Goal: Task Accomplishment & Management: Manage account settings

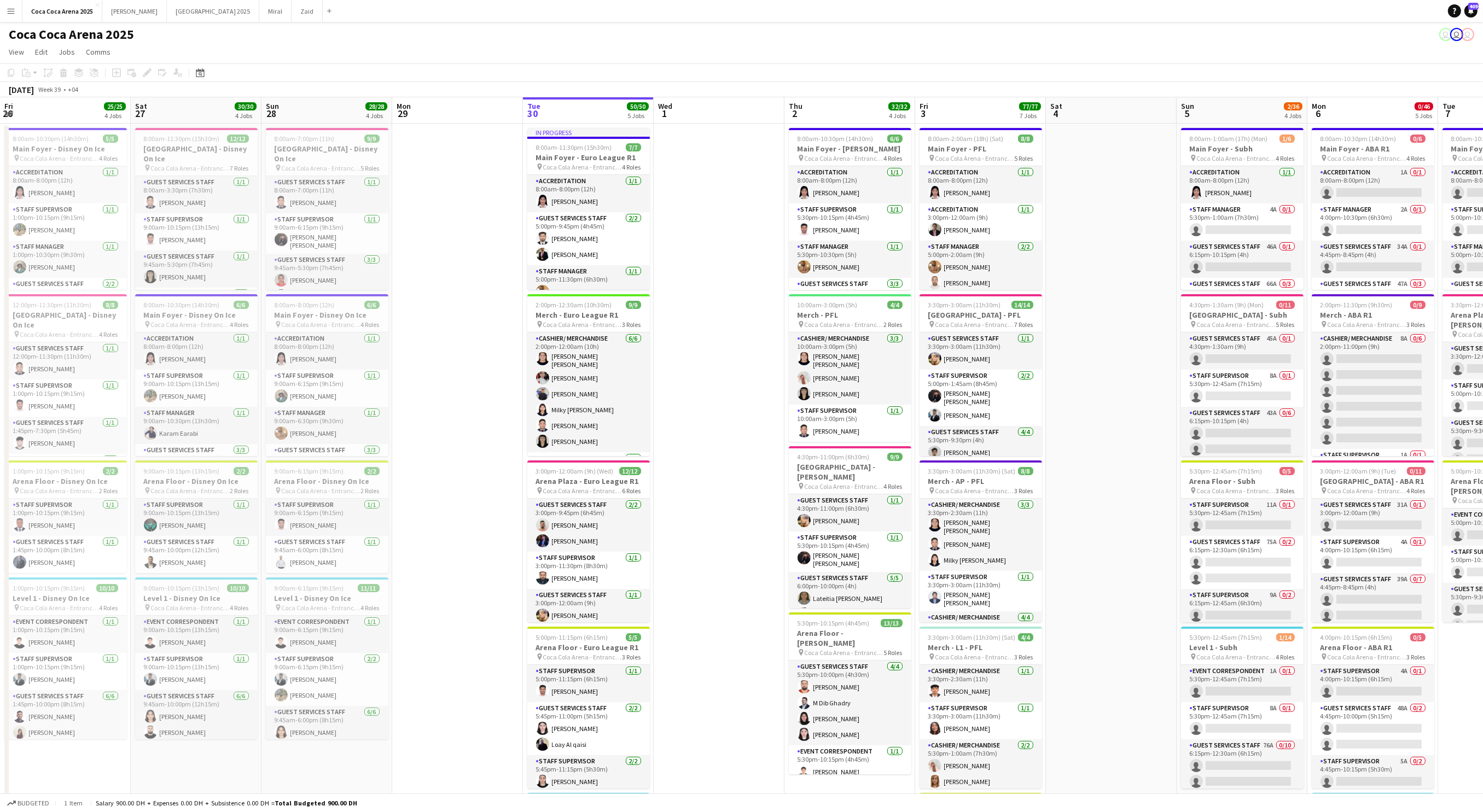
scroll to position [0, 348]
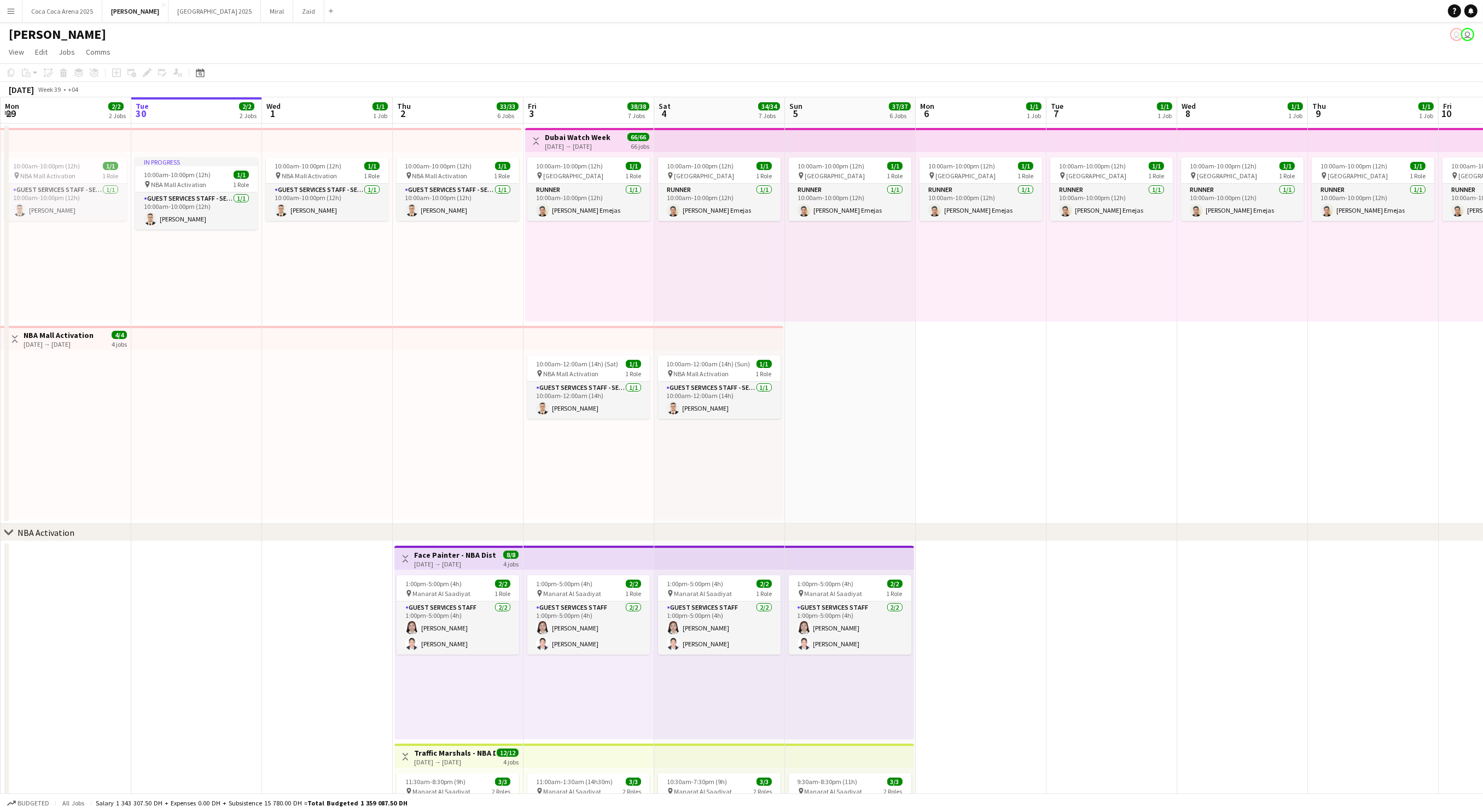
click at [27, 33] on h1 "[PERSON_NAME]" at bounding box center [57, 35] width 98 height 16
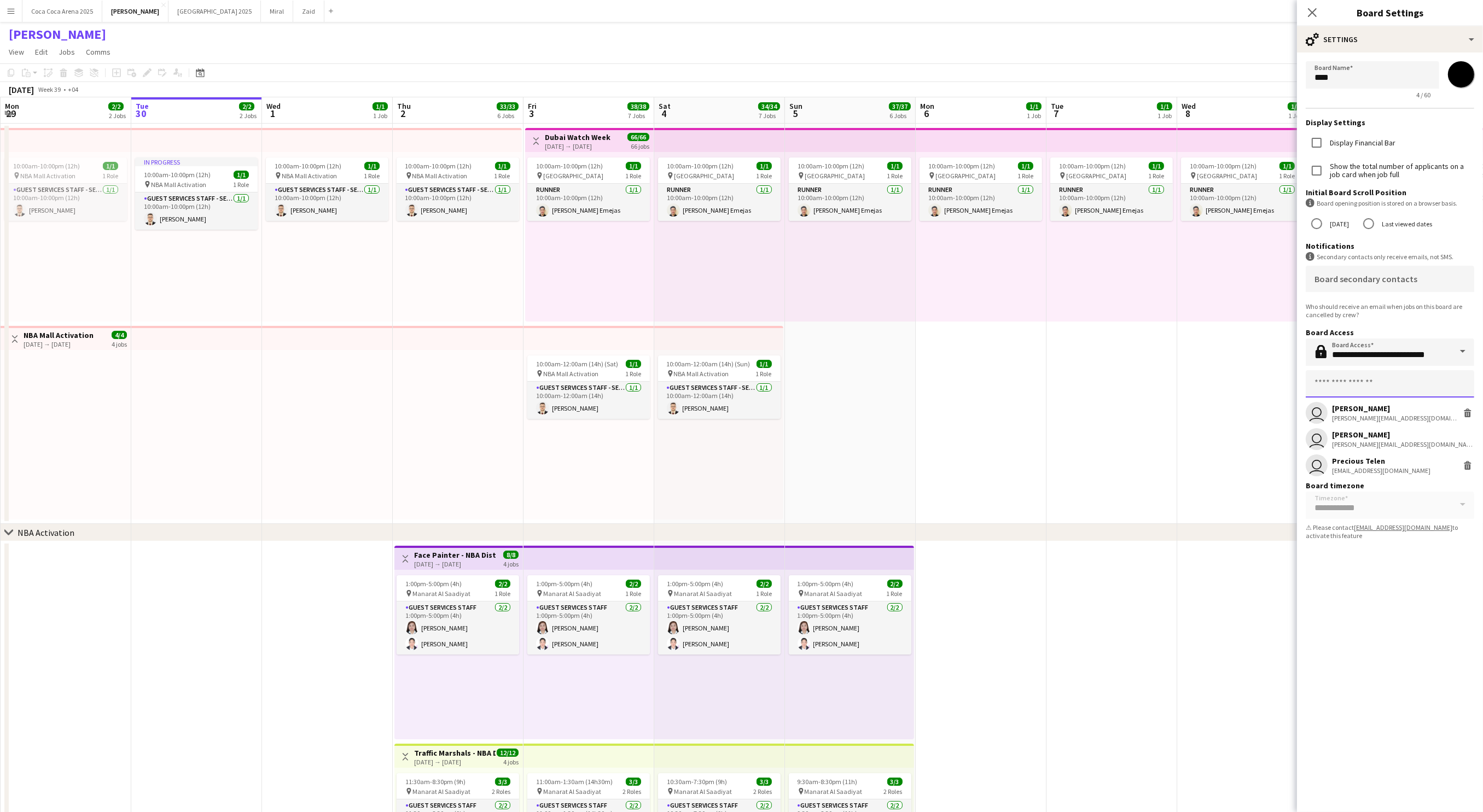
click at [1366, 380] on input "text" at bounding box center [1390, 384] width 168 height 27
click at [1359, 421] on span "zaid@eventlab.me" at bounding box center [1390, 419] width 151 height 9
click at [1240, 83] on div "September 2025 Week 39 • +04" at bounding box center [741, 89] width 1483 height 15
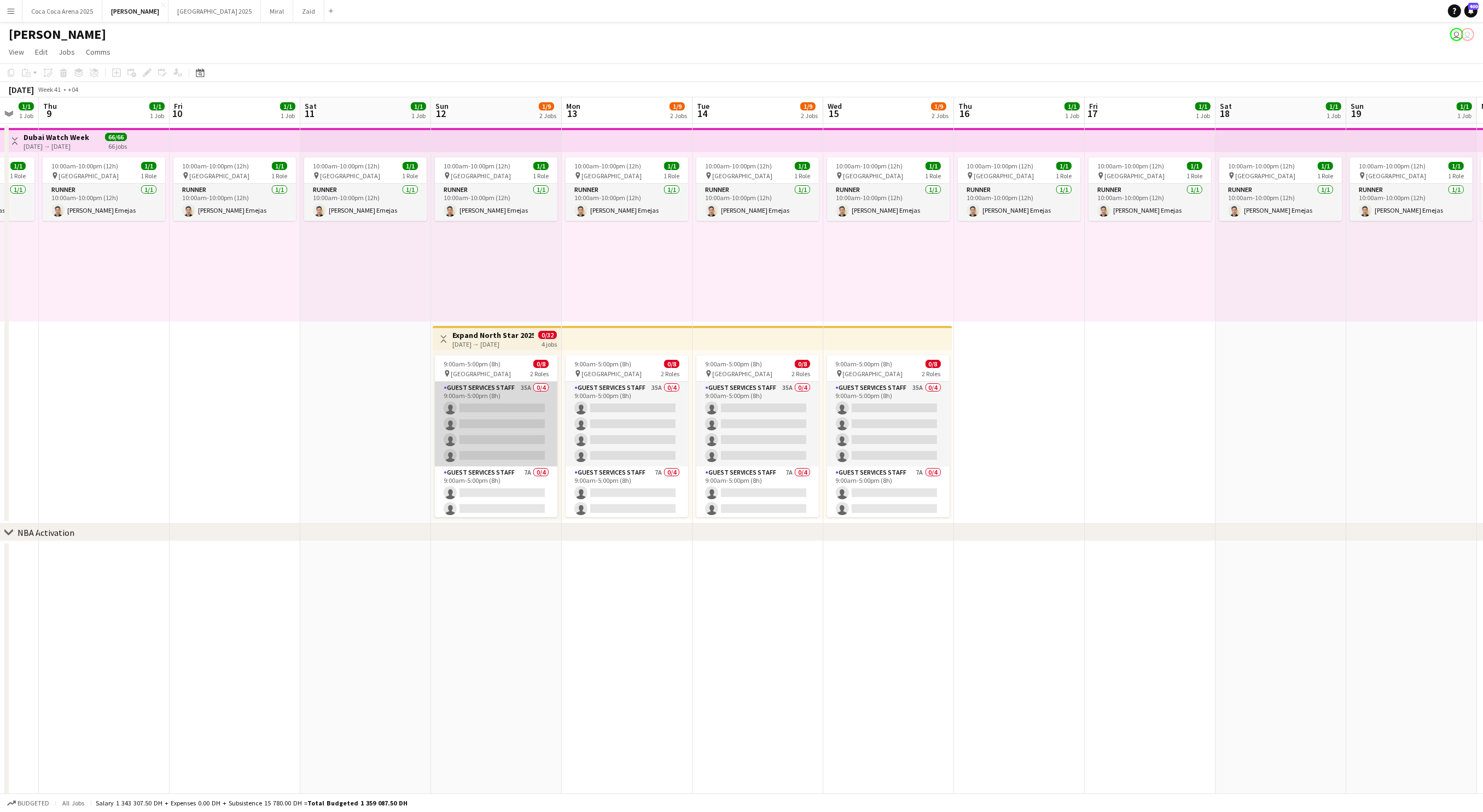
click at [499, 427] on app-card-role "Guest Services Staff 35A 0/4 9:00am-5:00pm (8h) single-neutral-actions single-n…" at bounding box center [496, 424] width 123 height 85
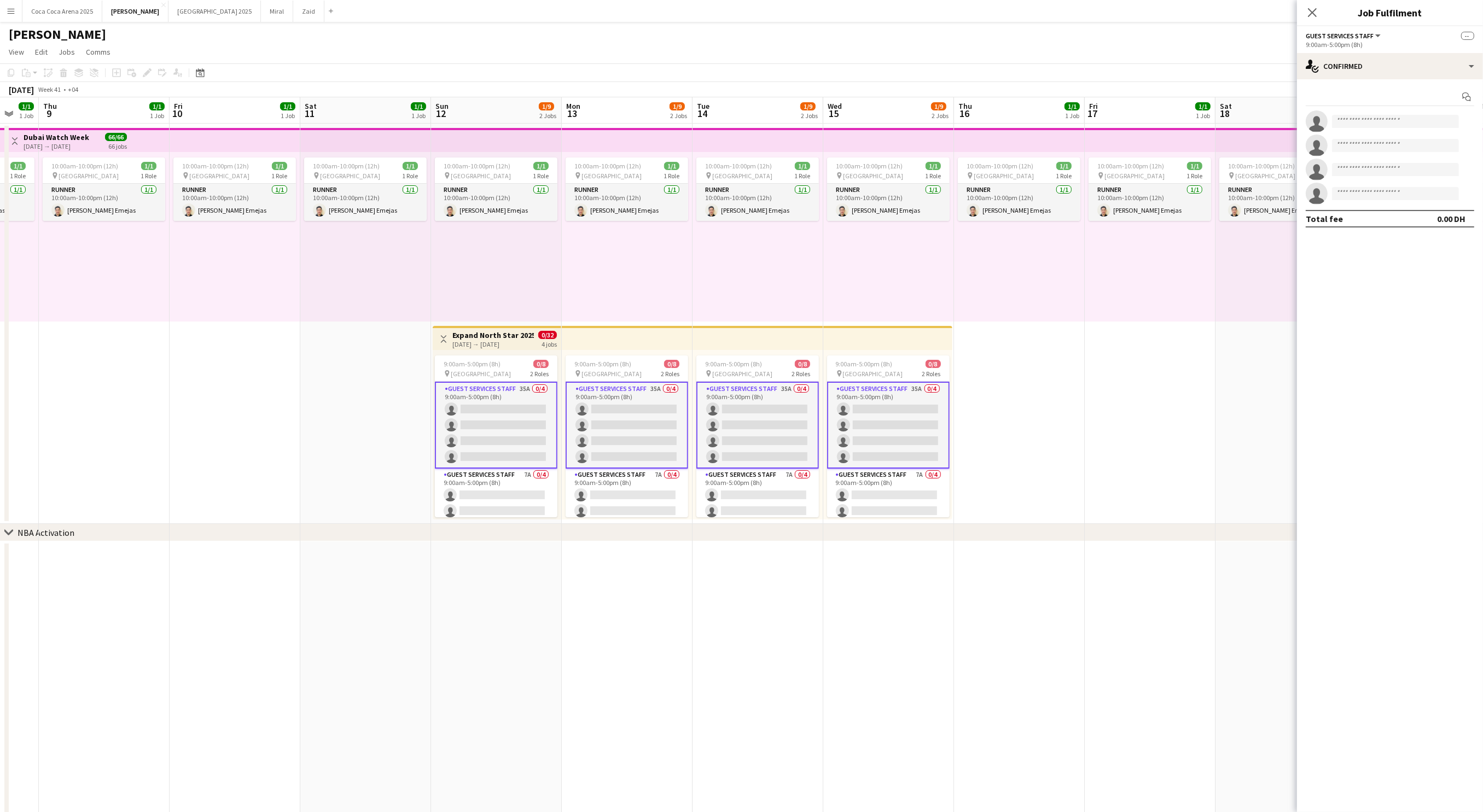
click at [499, 427] on app-card-role "Guest Services Staff 35A 0/4 9:00am-5:00pm (8h) single-neutral-actions single-n…" at bounding box center [496, 425] width 123 height 87
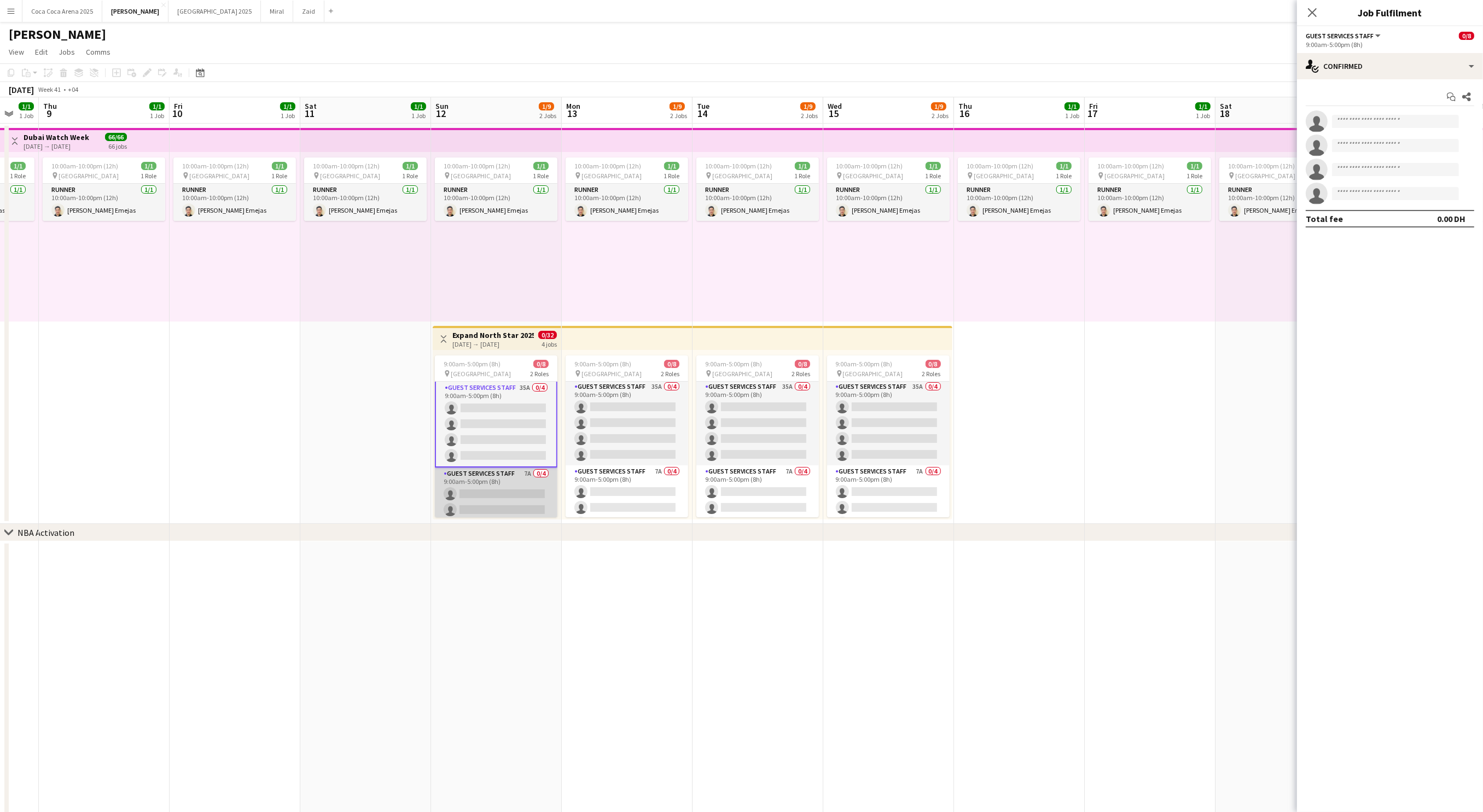
scroll to position [35, 0]
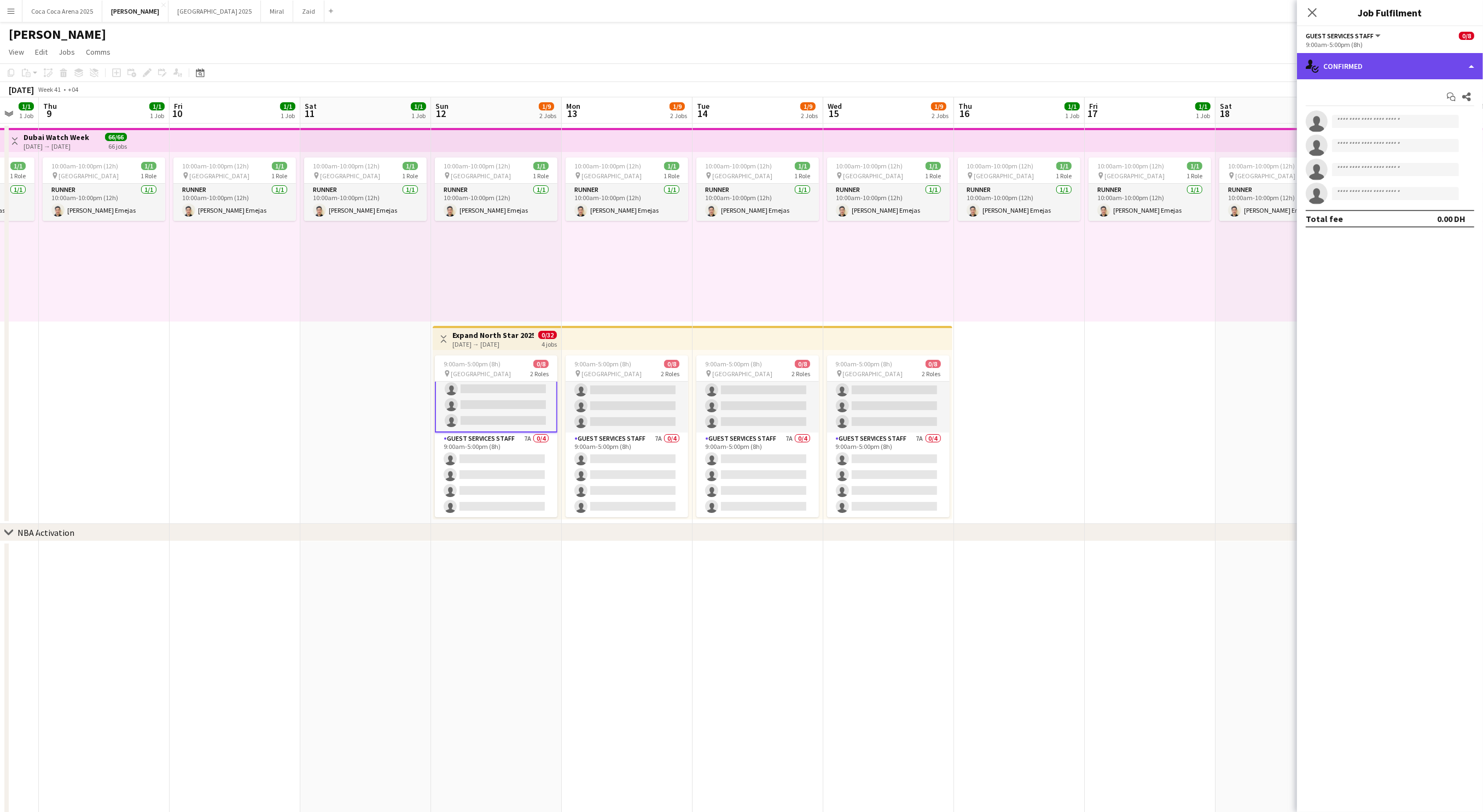
click at [1347, 61] on div "single-neutral-actions-check-2 Confirmed" at bounding box center [1390, 66] width 186 height 27
click at [1409, 179] on span "Applicants" at bounding box center [1415, 178] width 35 height 10
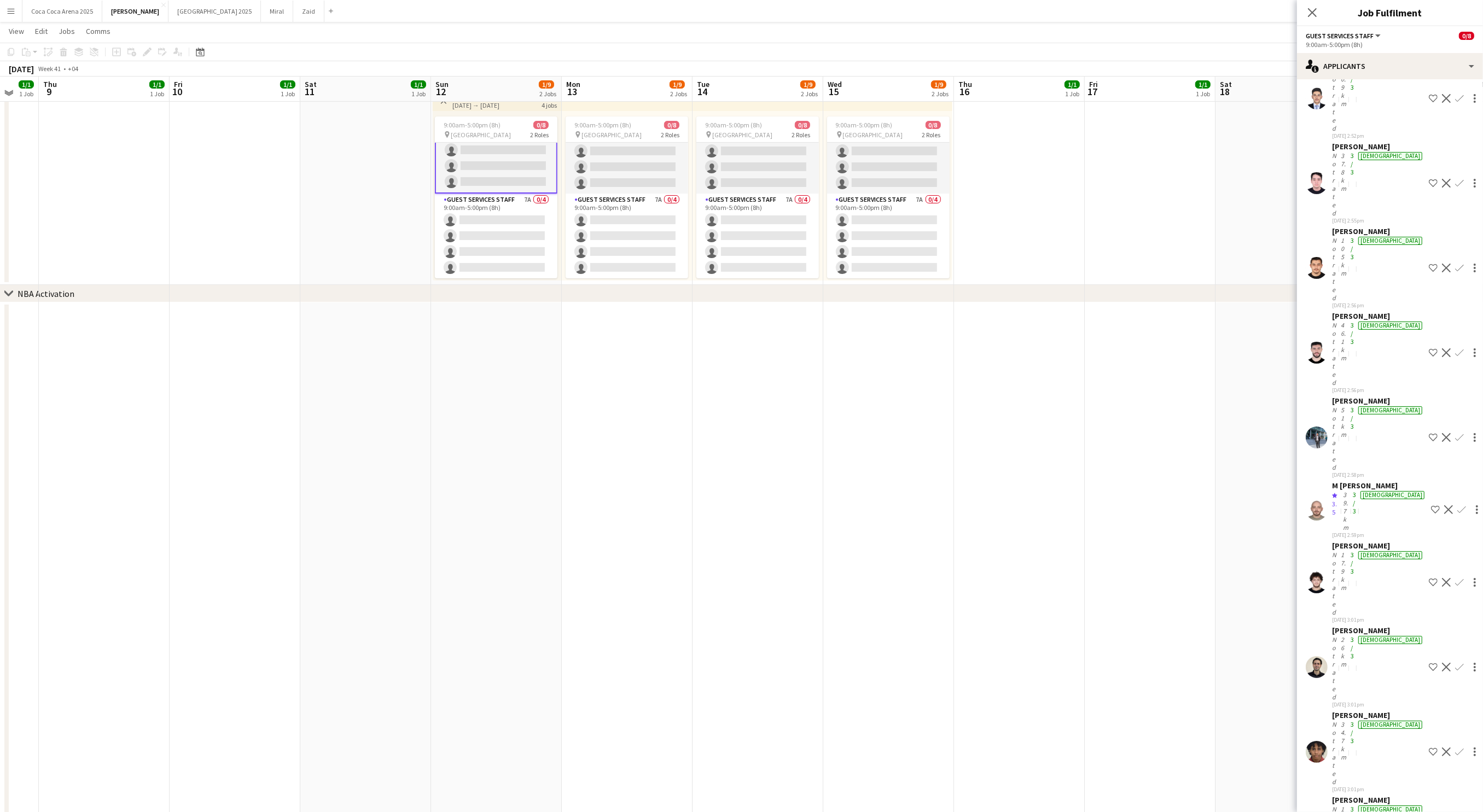
scroll to position [237, 0]
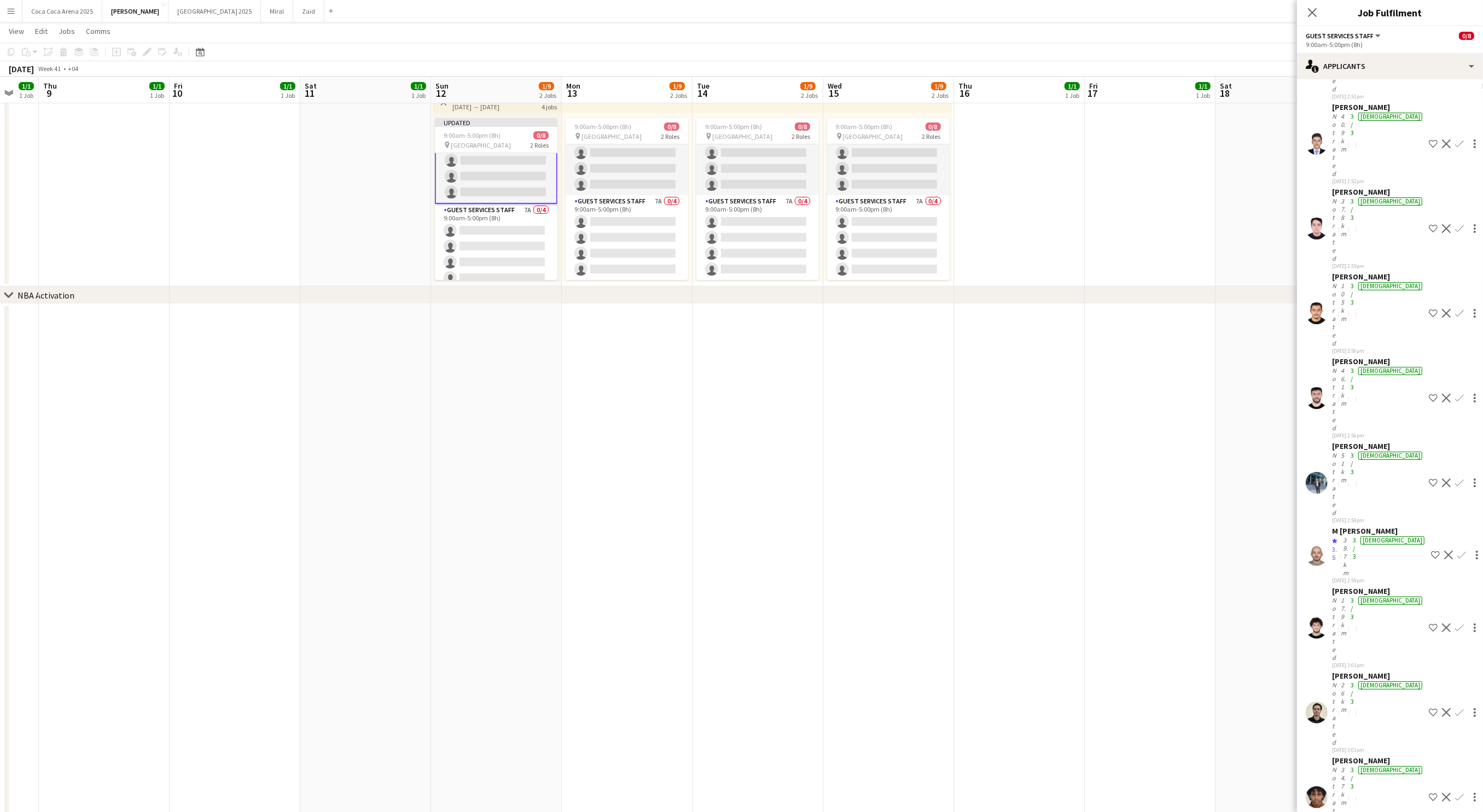
scroll to position [462, 0]
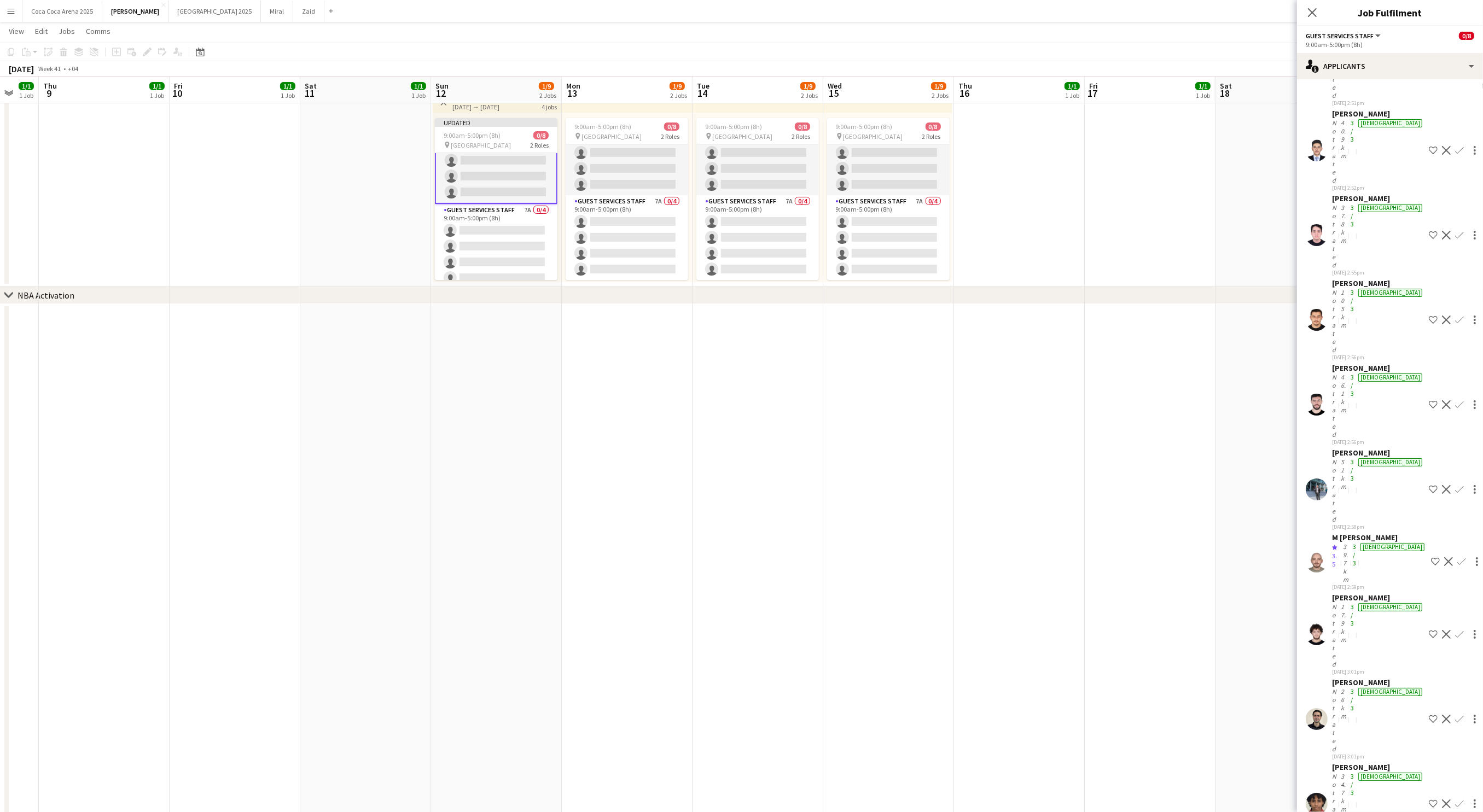
scroll to position [454, 0]
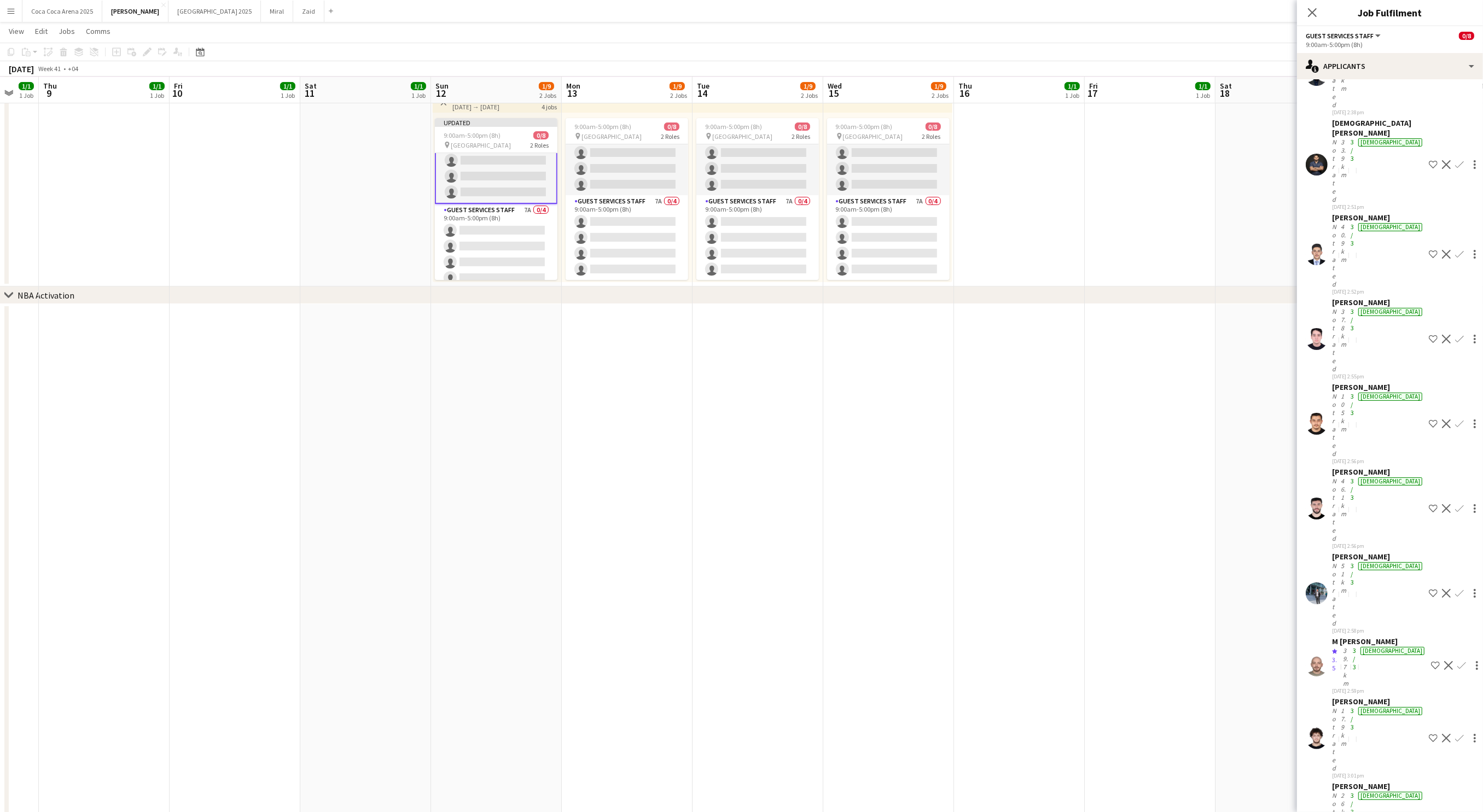
scroll to position [352, 0]
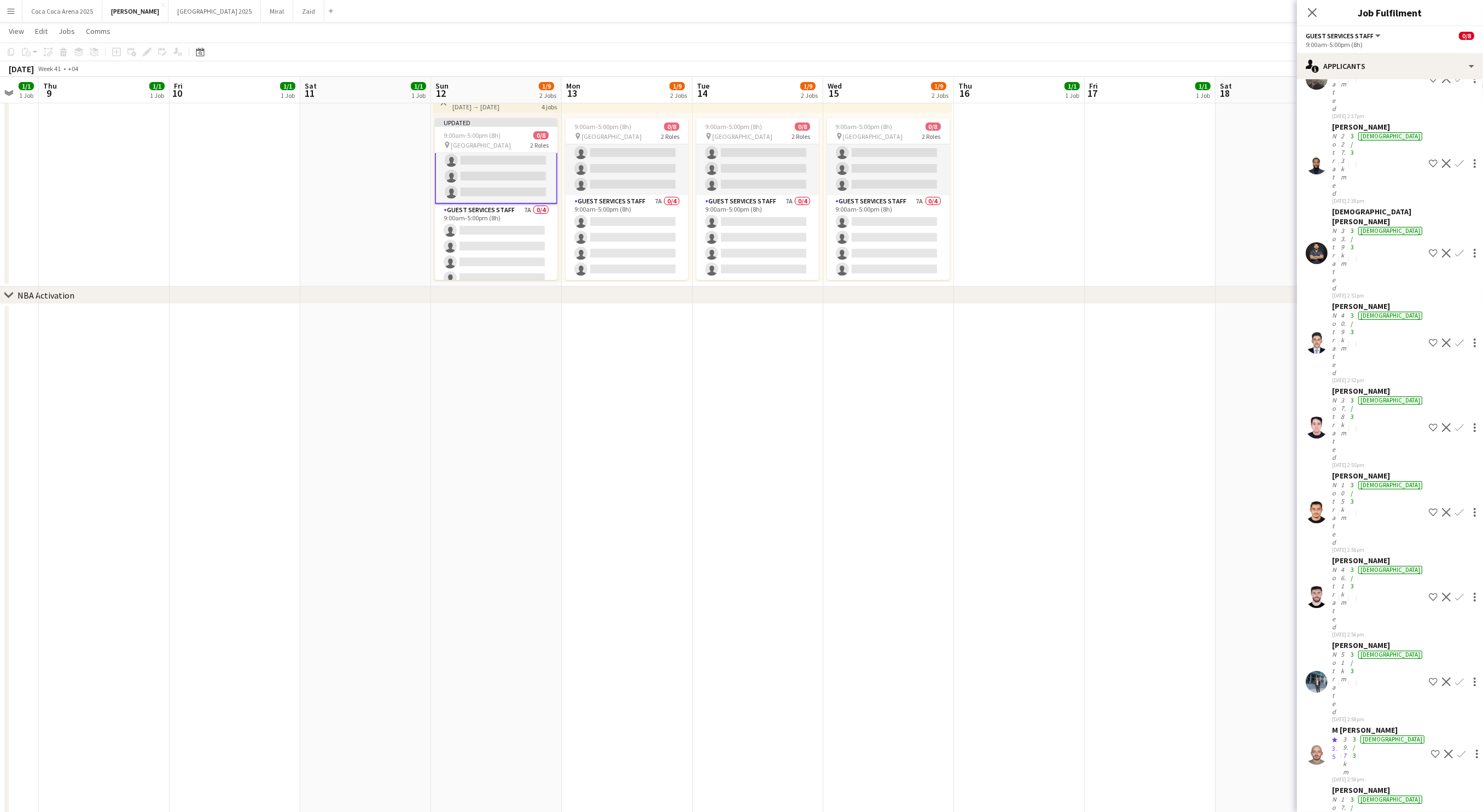
scroll to position [258, 0]
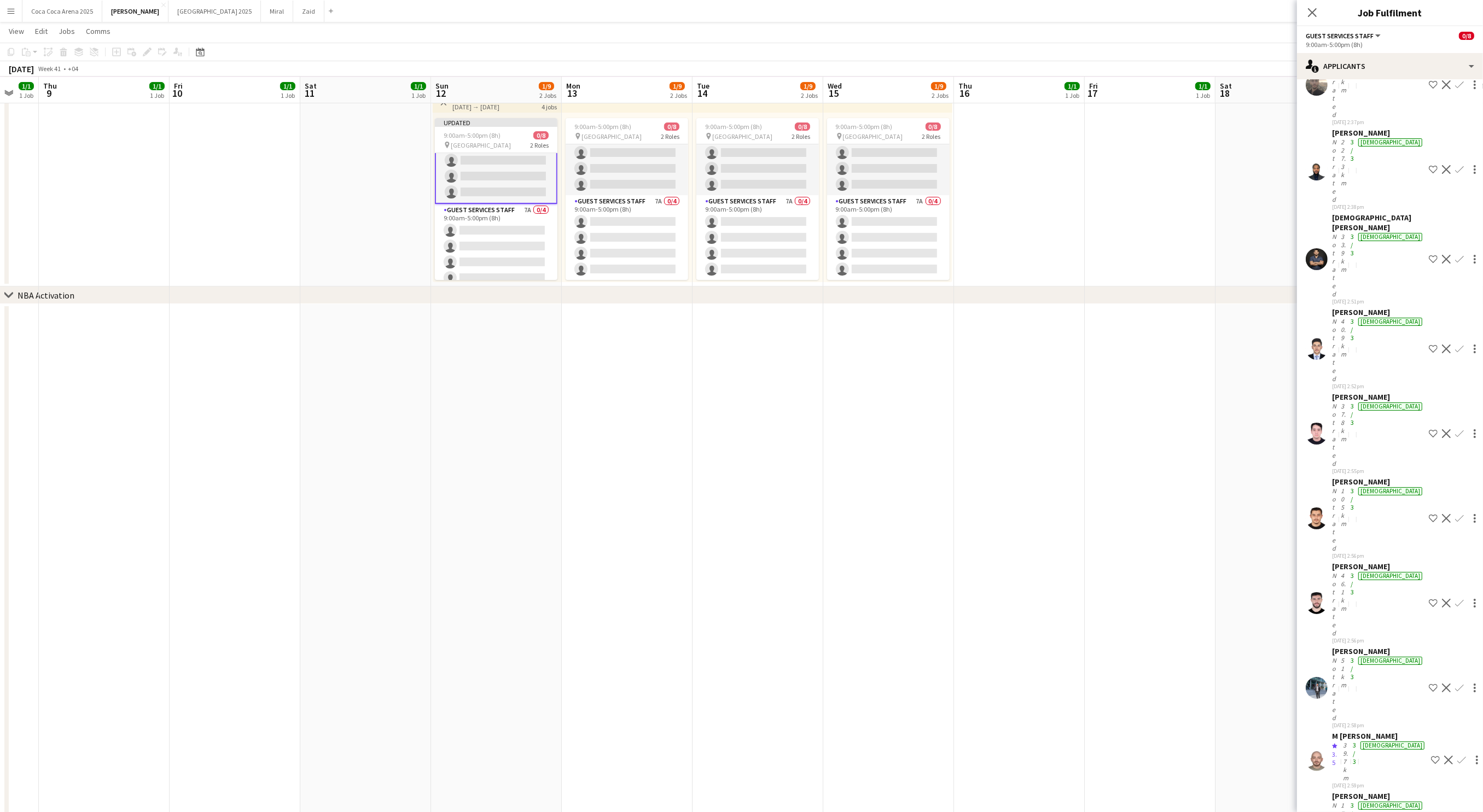
click at [1430, 756] on app-icon "Shortlist crew" at bounding box center [1435, 760] width 9 height 9
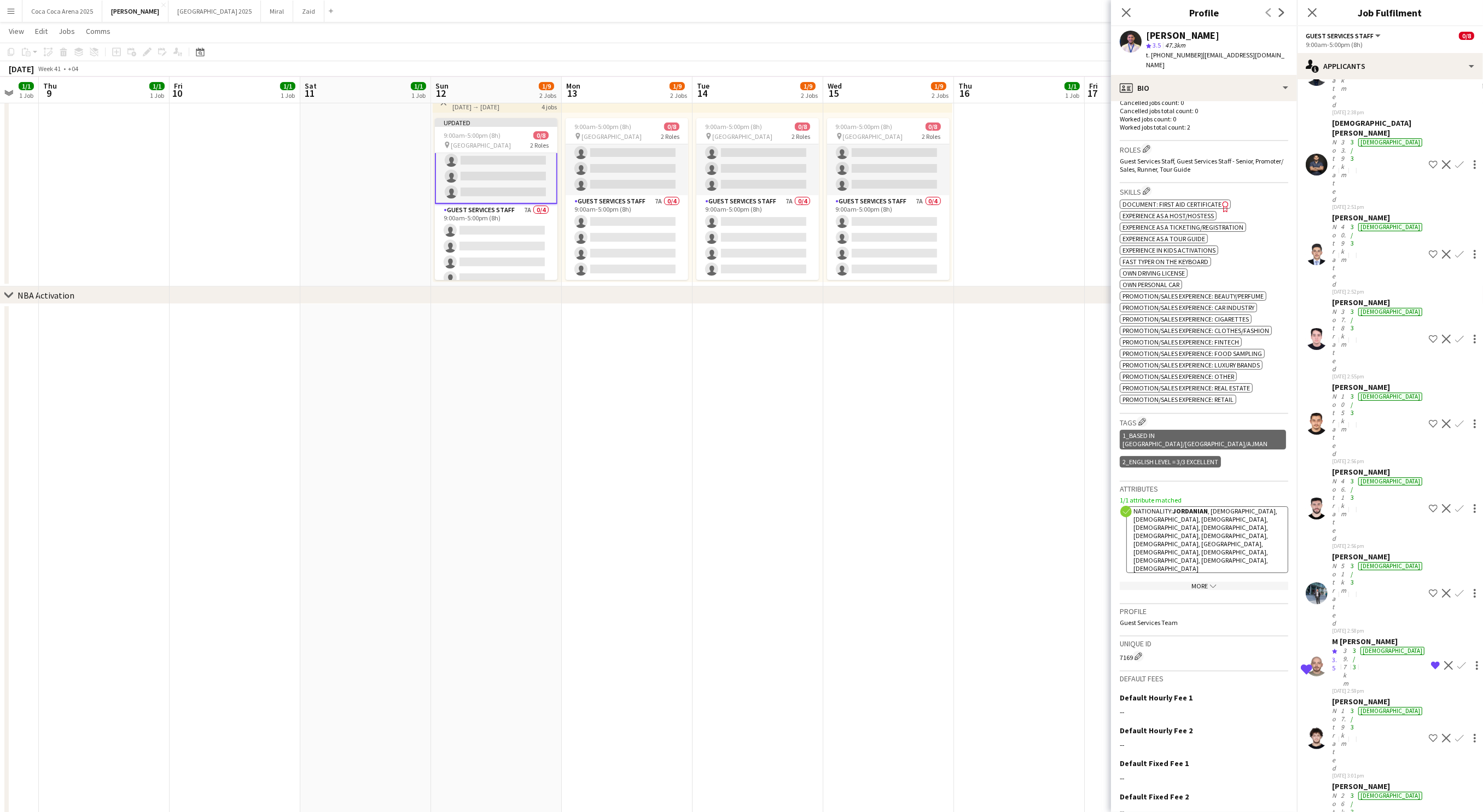
scroll to position [346, 0]
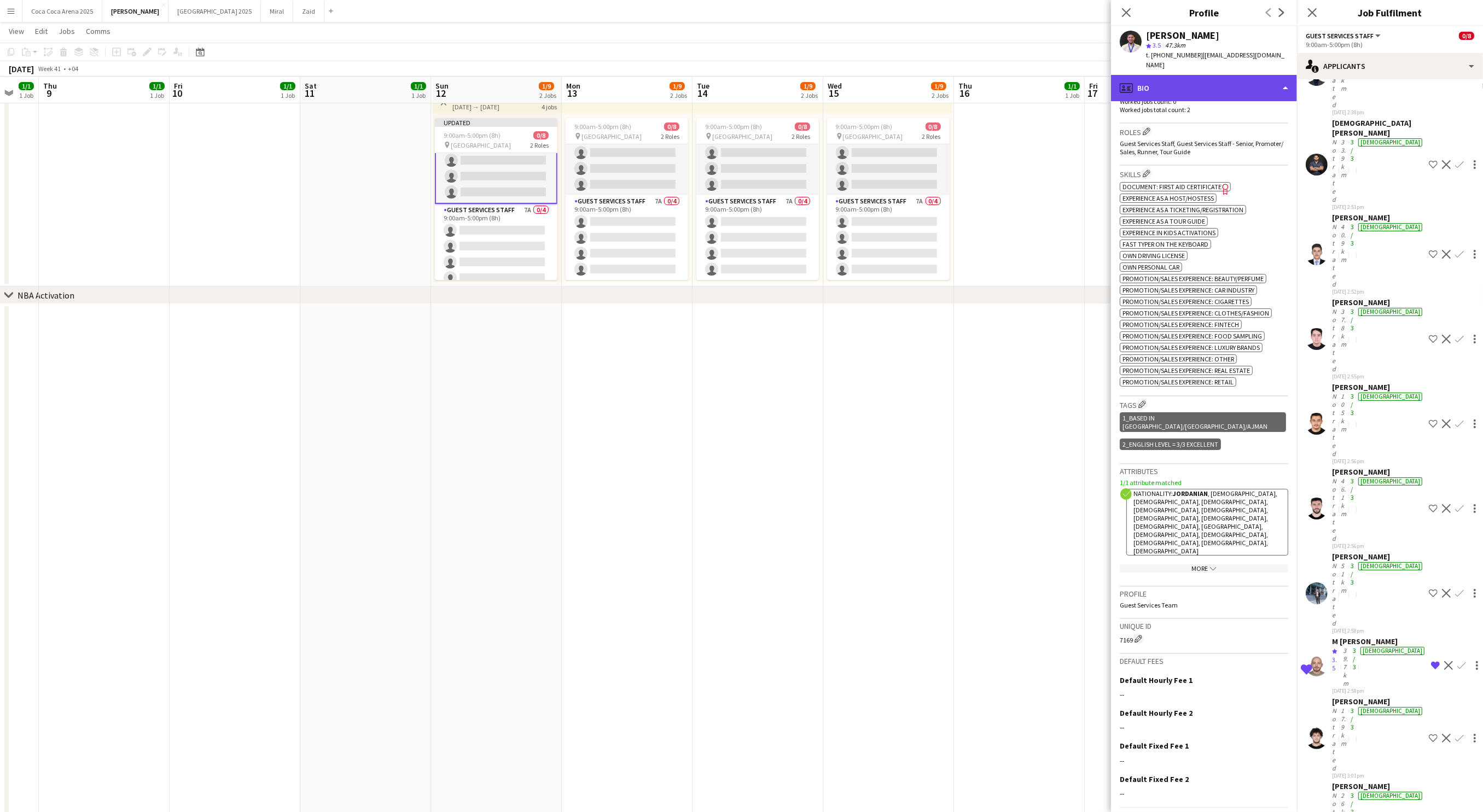
click at [1163, 79] on div "profile Bio" at bounding box center [1203, 88] width 186 height 27
click at [1204, 106] on icon "Bio" at bounding box center [1201, 112] width 13 height 13
click at [1193, 565] on div "More chevron-down" at bounding box center [1203, 569] width 168 height 8
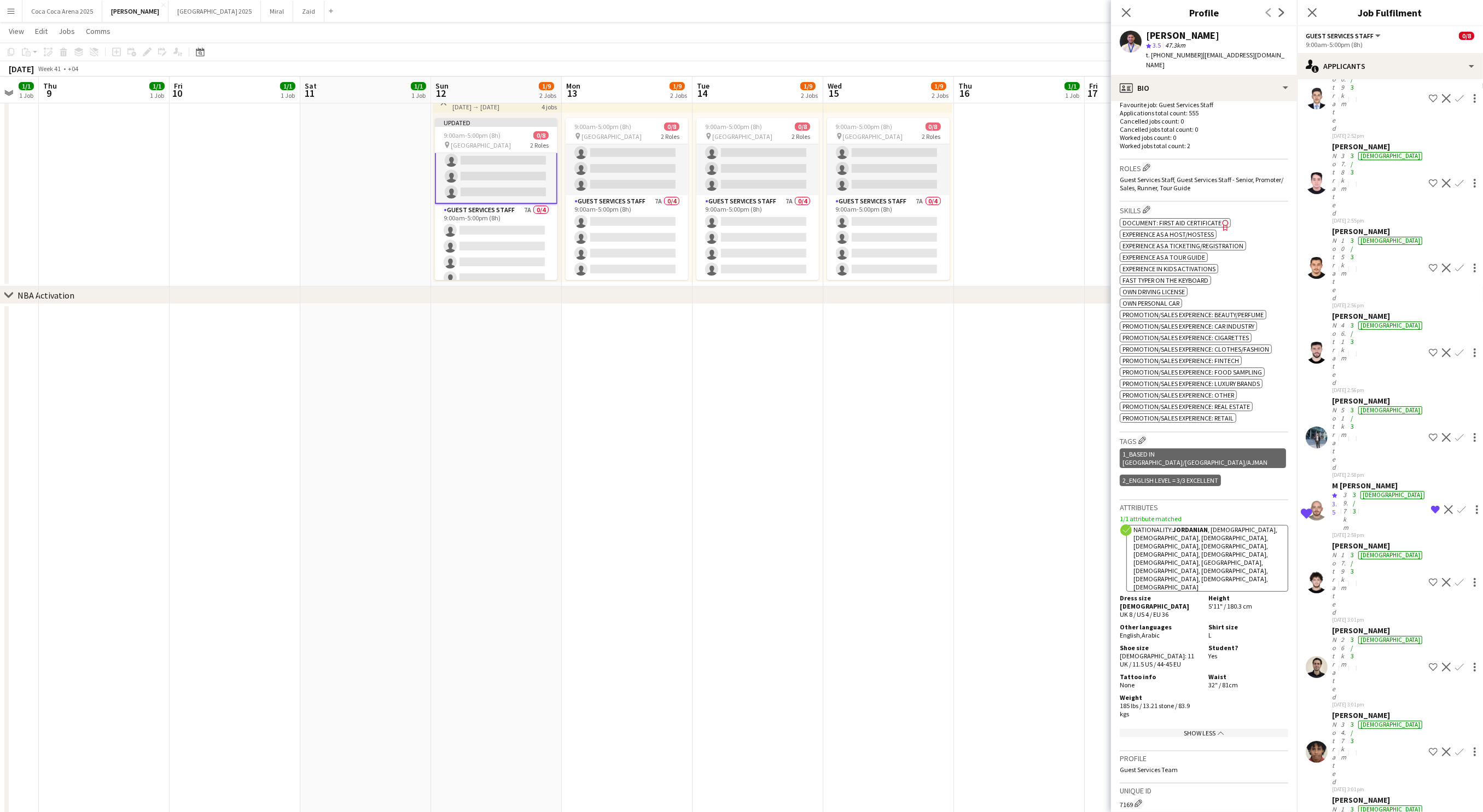
scroll to position [310, 0]
click at [1159, 81] on div "profile Bio" at bounding box center [1203, 88] width 186 height 27
click at [1218, 224] on span "Calendar" at bounding box center [1227, 228] width 29 height 10
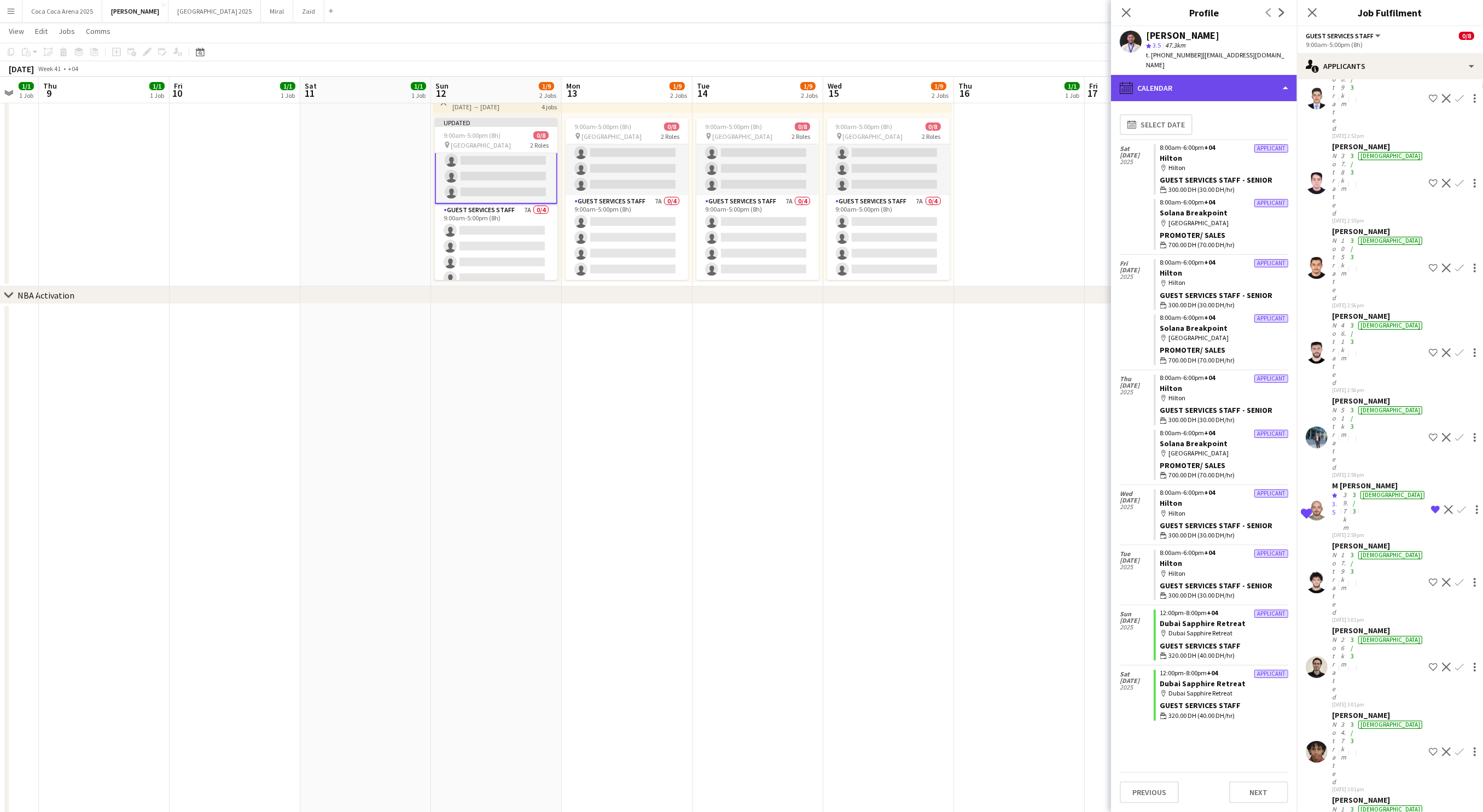
click at [1182, 75] on div "calendar-full Calendar" at bounding box center [1203, 88] width 186 height 27
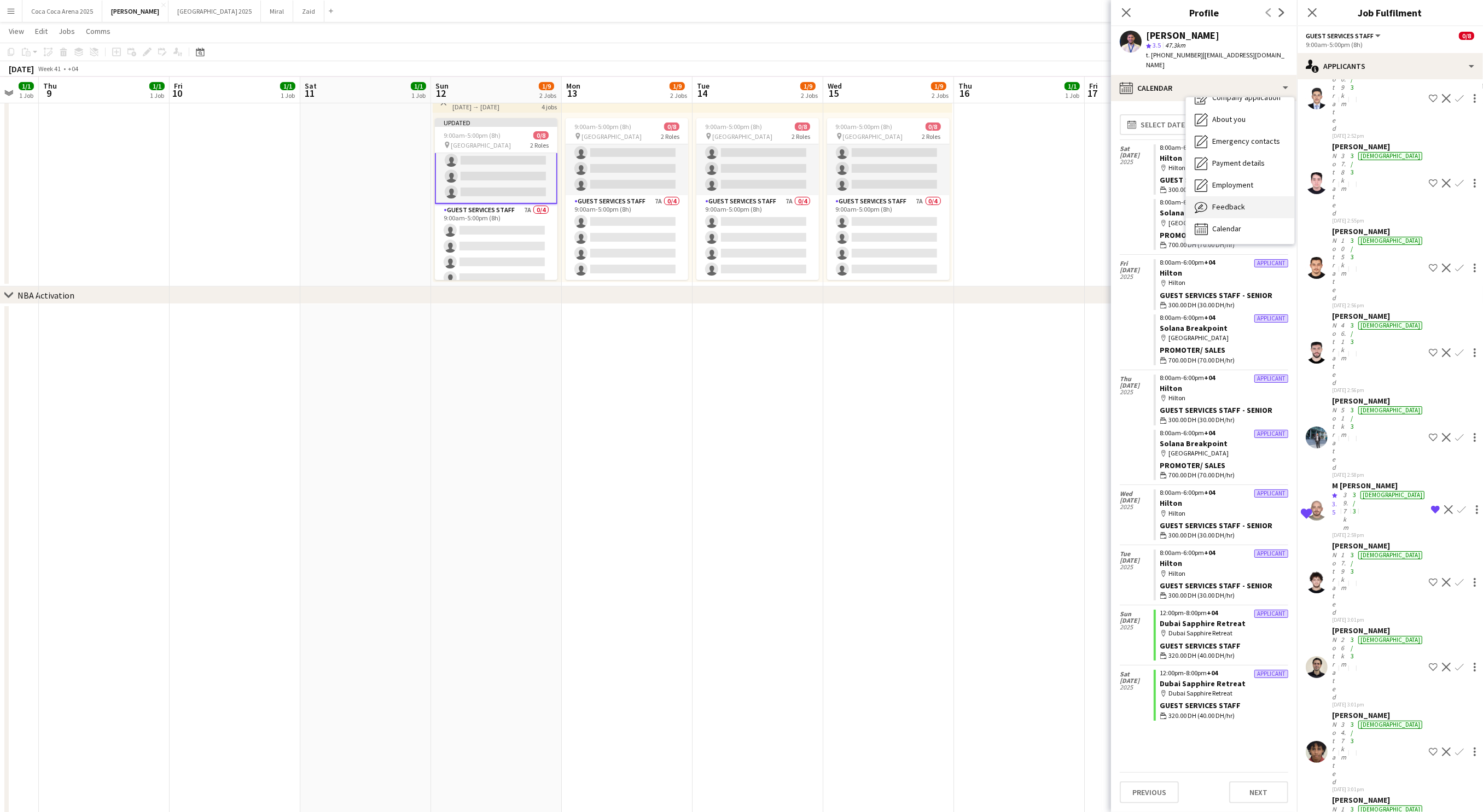
click at [1207, 200] on icon "Feedback" at bounding box center [1201, 207] width 13 height 13
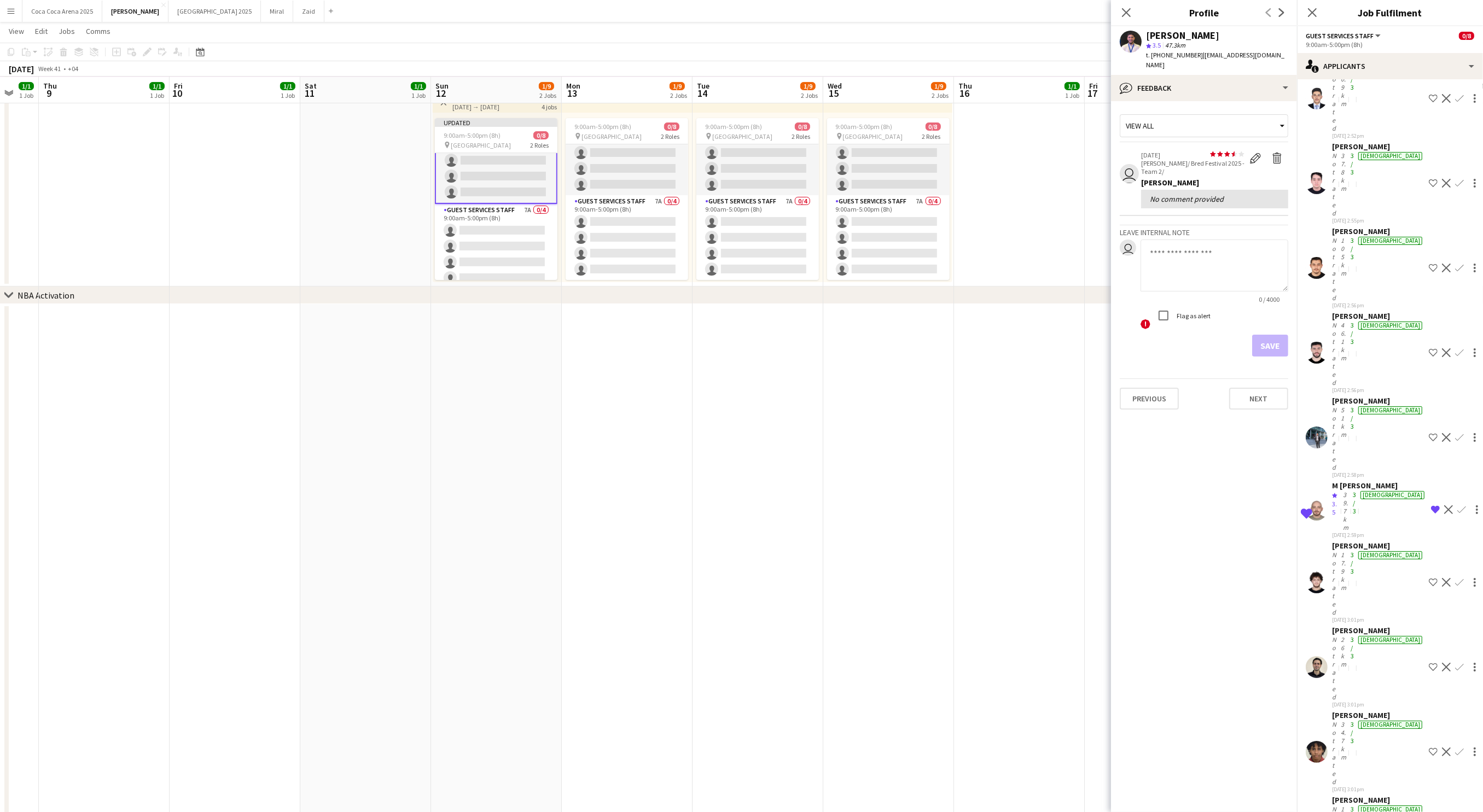
click at [1130, 37] on app-user-avatar at bounding box center [1130, 42] width 22 height 22
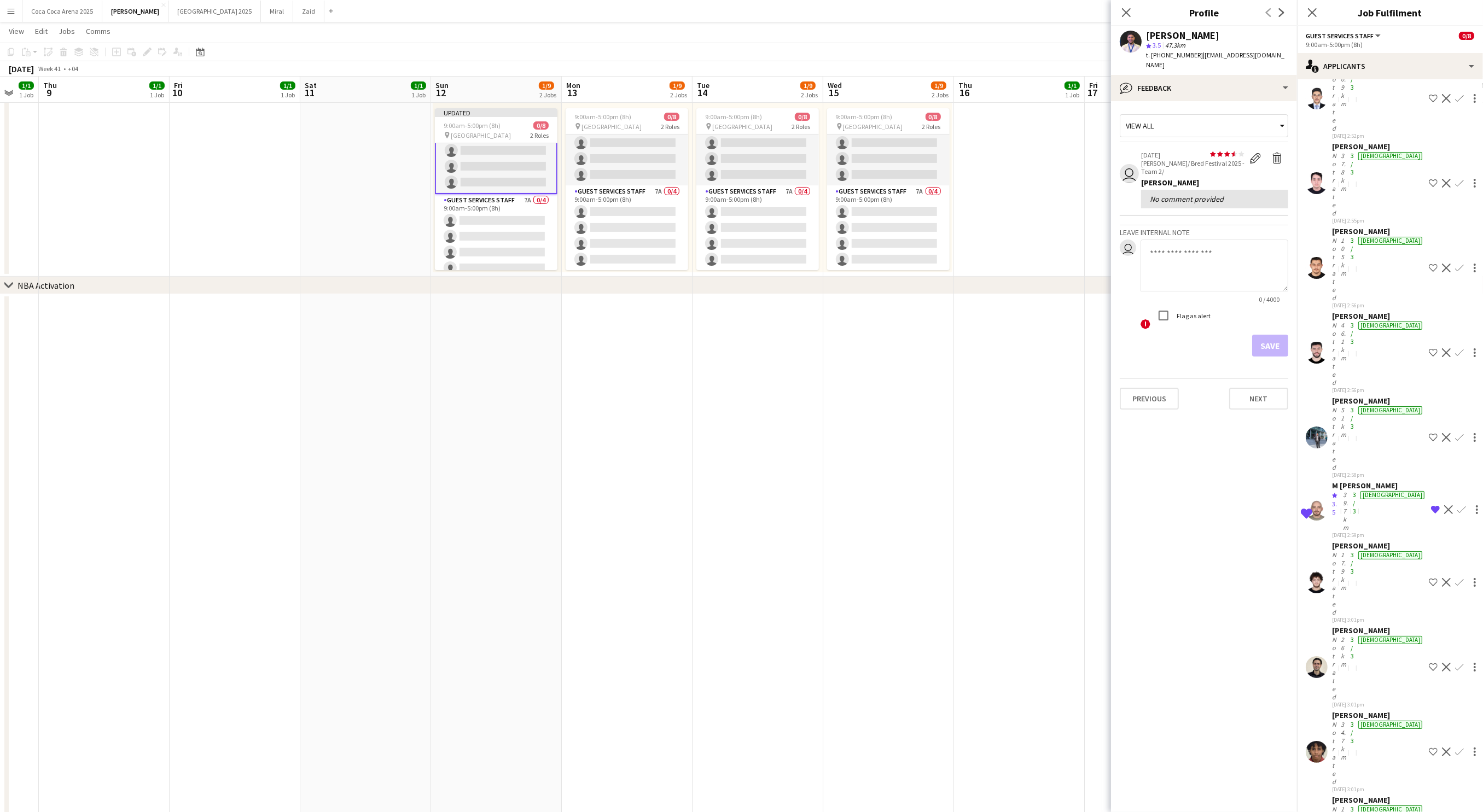
click at [1193, 502] on app-crew-profile-feedback-tab "View all user star star star star star star star star star star 01-06-2025 Kate…" at bounding box center [1203, 456] width 186 height 711
click at [1126, 10] on icon "Close pop-in" at bounding box center [1126, 12] width 9 height 9
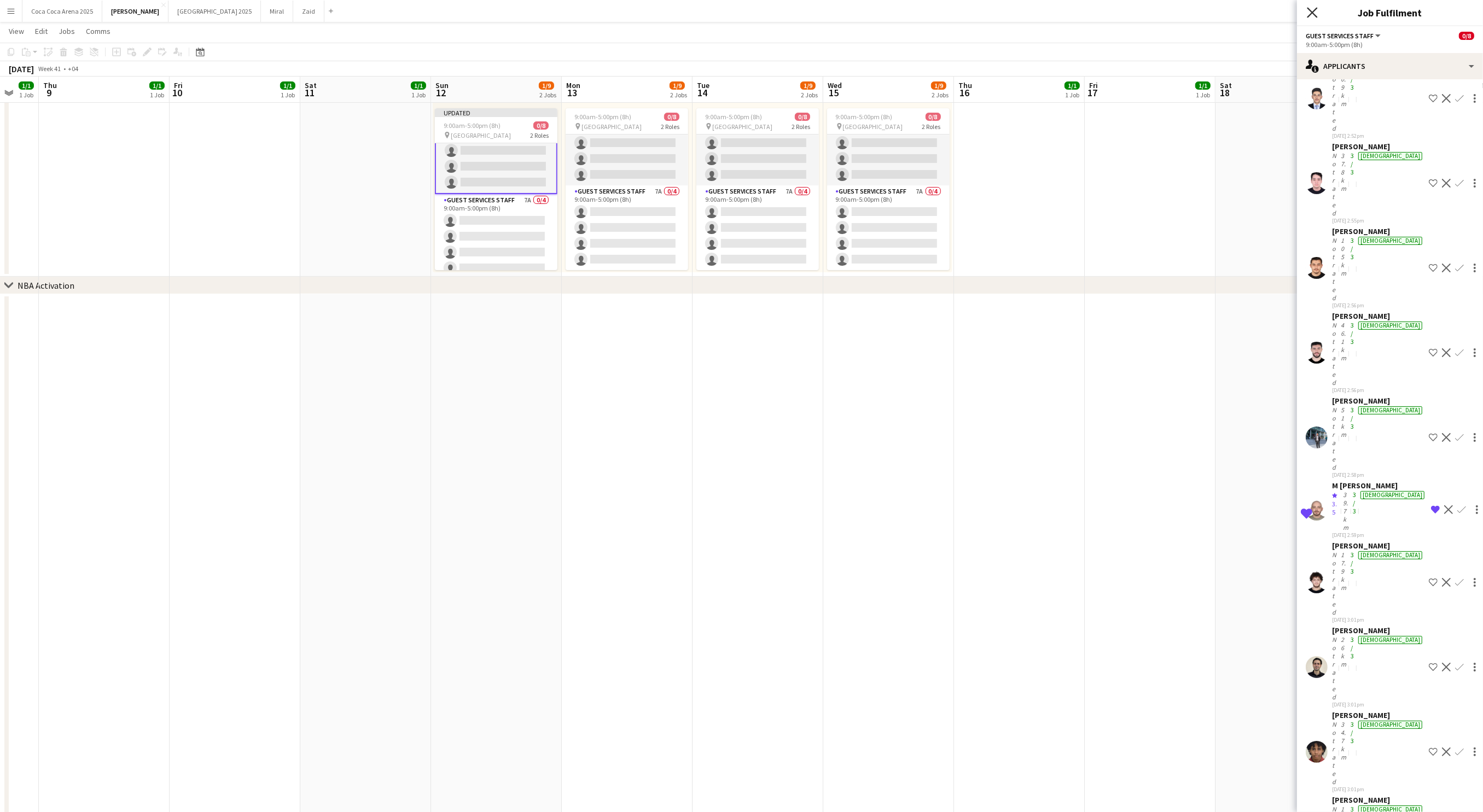
click at [1315, 11] on icon "Close pop-in" at bounding box center [1311, 12] width 10 height 10
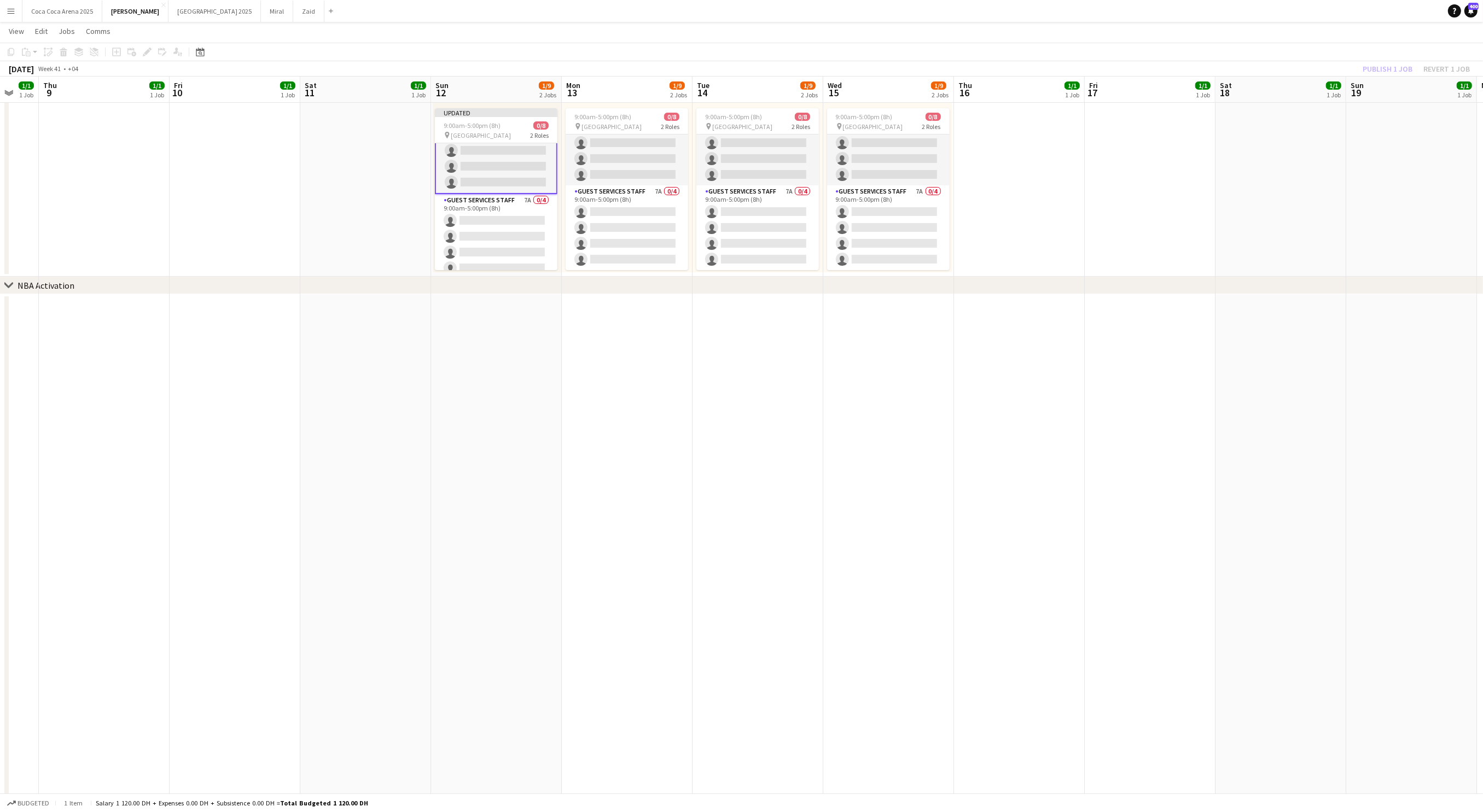
click at [507, 180] on app-card-role "Guest Services Staff 35A 0/4 9:00am-5:00pm (8h) single-neutral-actions single-n…" at bounding box center [496, 151] width 123 height 87
click at [504, 228] on app-card-role "Guest Services Staff 7A 0/4 9:00am-5:00pm (8h) single-neutral-actions single-ne…" at bounding box center [496, 235] width 123 height 85
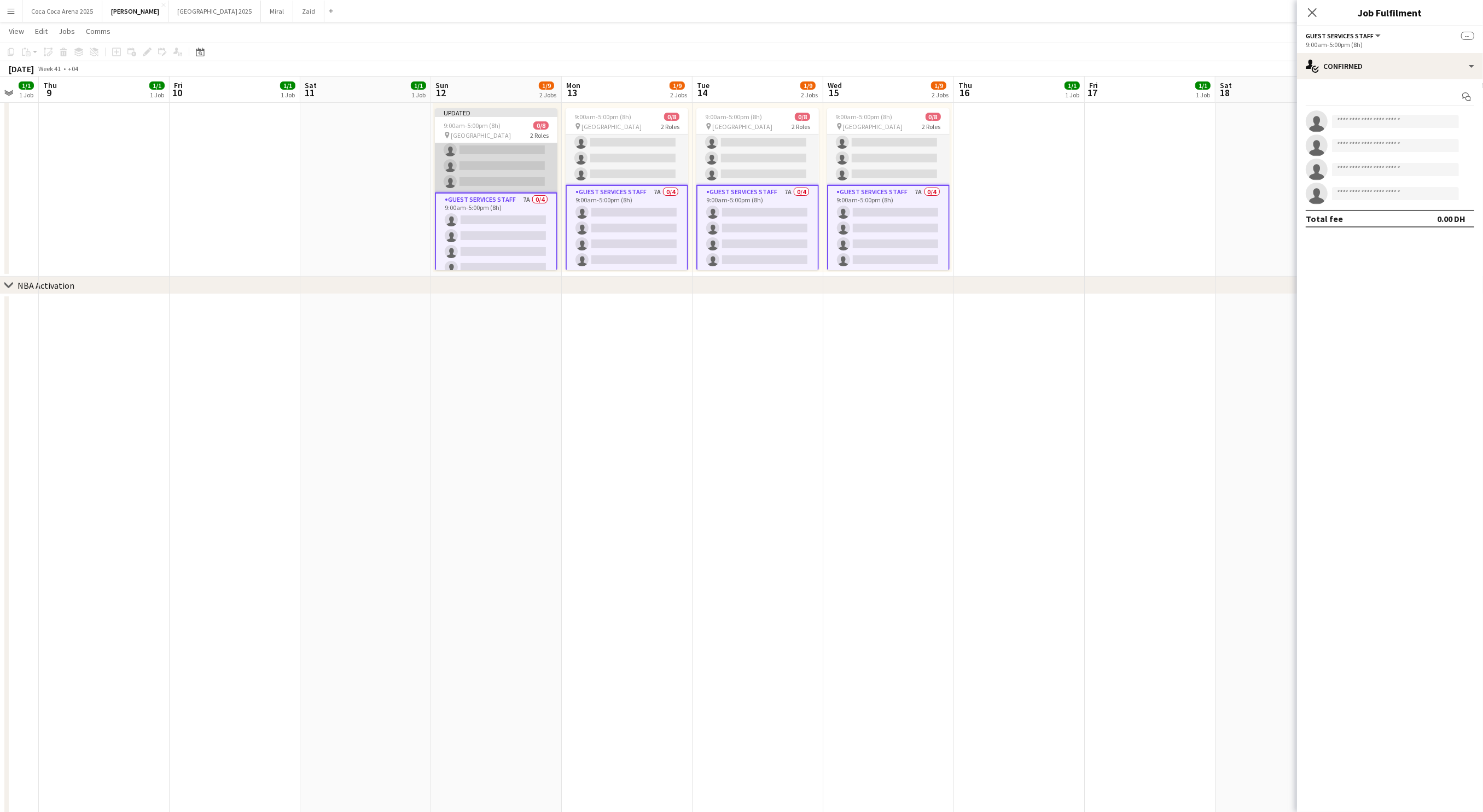
click at [515, 162] on app-card-role "Guest Services Staff 35A 0/4 9:00am-5:00pm (8h) single-neutral-actions single-n…" at bounding box center [496, 150] width 123 height 85
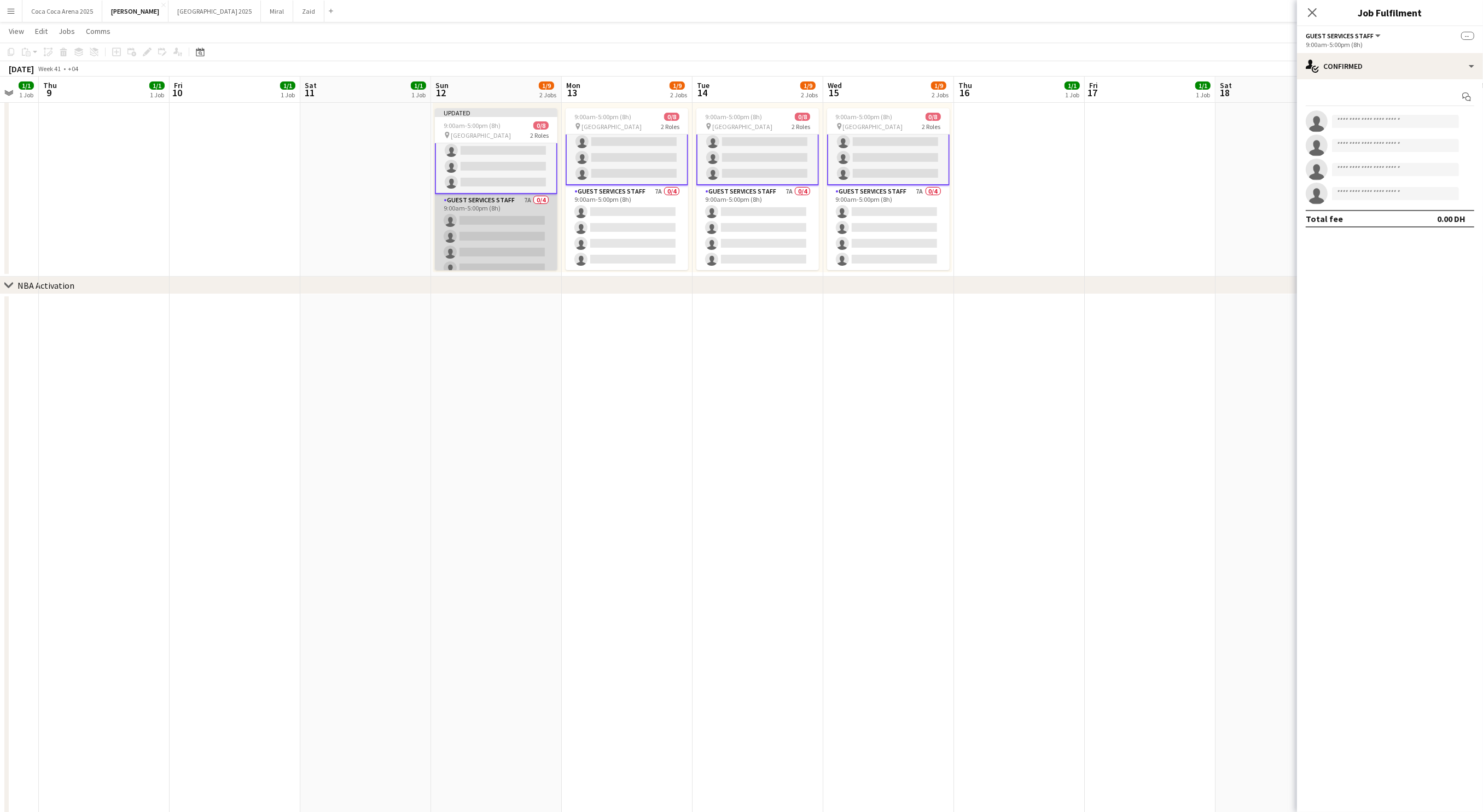
click at [521, 222] on app-card-role "Guest Services Staff 7A 0/4 9:00am-5:00pm (8h) single-neutral-actions single-ne…" at bounding box center [496, 237] width 123 height 85
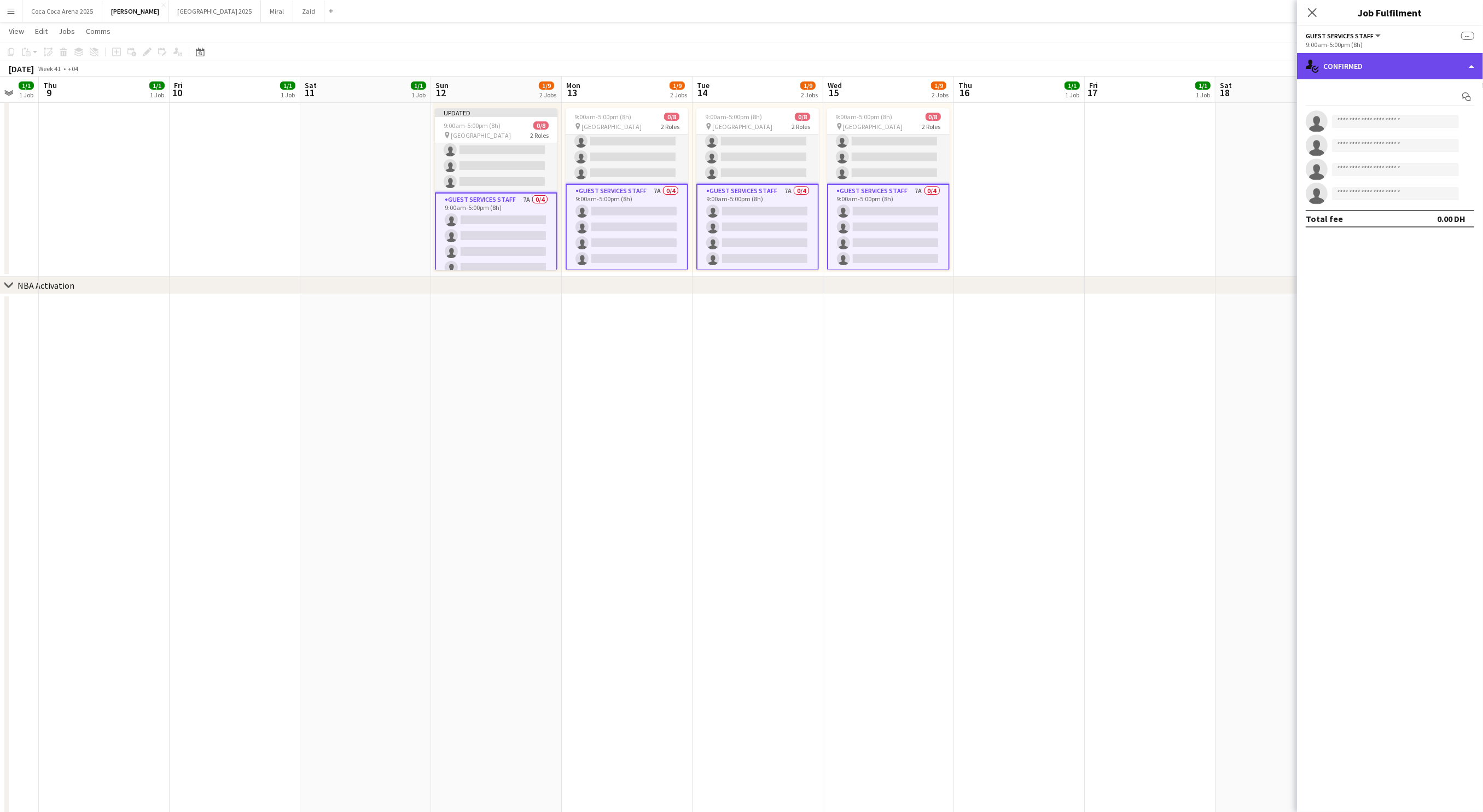
click at [1347, 61] on div "single-neutral-actions-check-2 Confirmed" at bounding box center [1390, 66] width 186 height 27
click at [1414, 176] on span "Applicants" at bounding box center [1415, 178] width 35 height 10
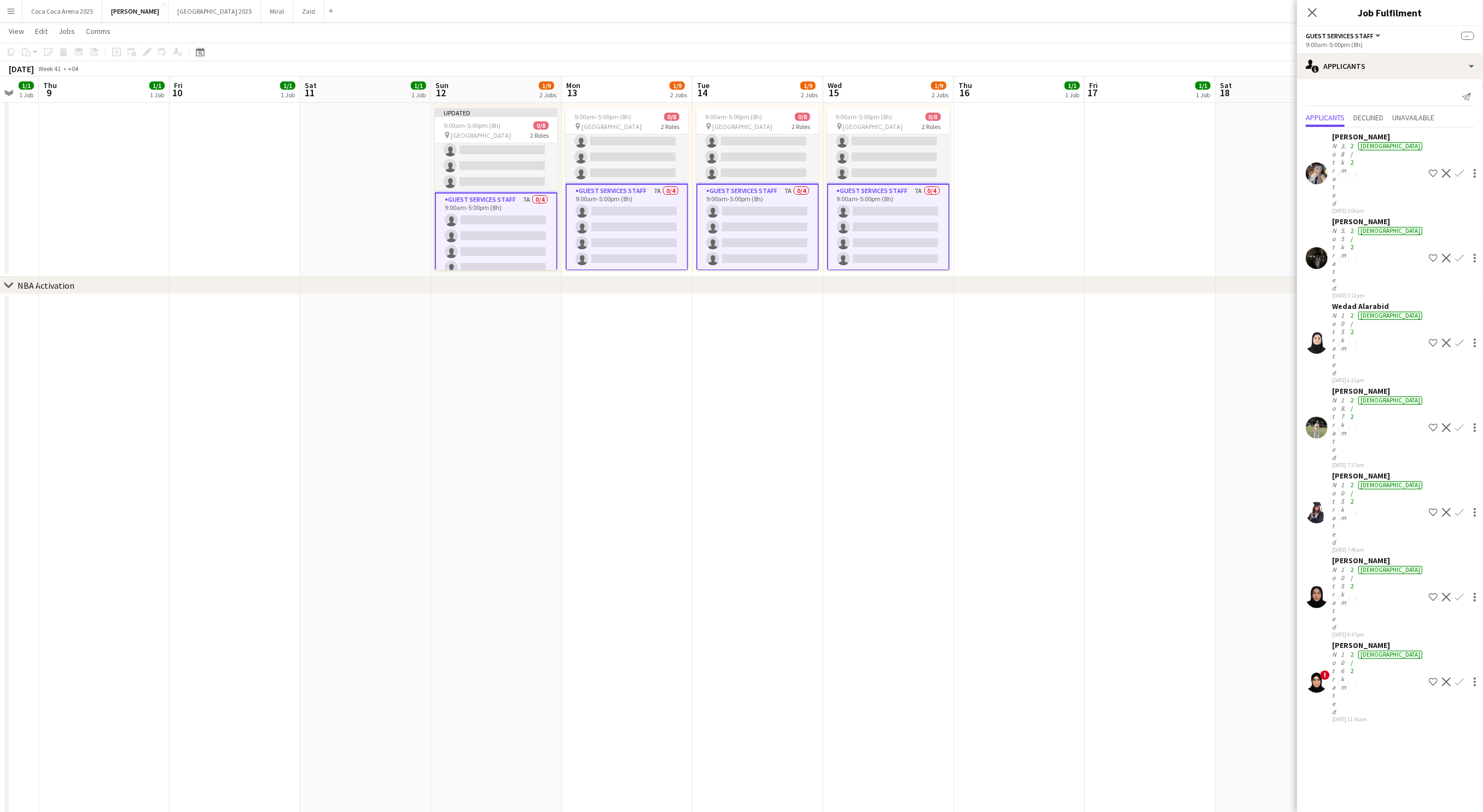
click at [1353, 344] on div "Dana Hammad Not rated 3.8km 2/2 female 29-09-2025 3:06pm Shortlist crew Decline…" at bounding box center [1390, 426] width 186 height 598
click at [1338, 650] on div "Not rated" at bounding box center [1335, 683] width 7 height 65
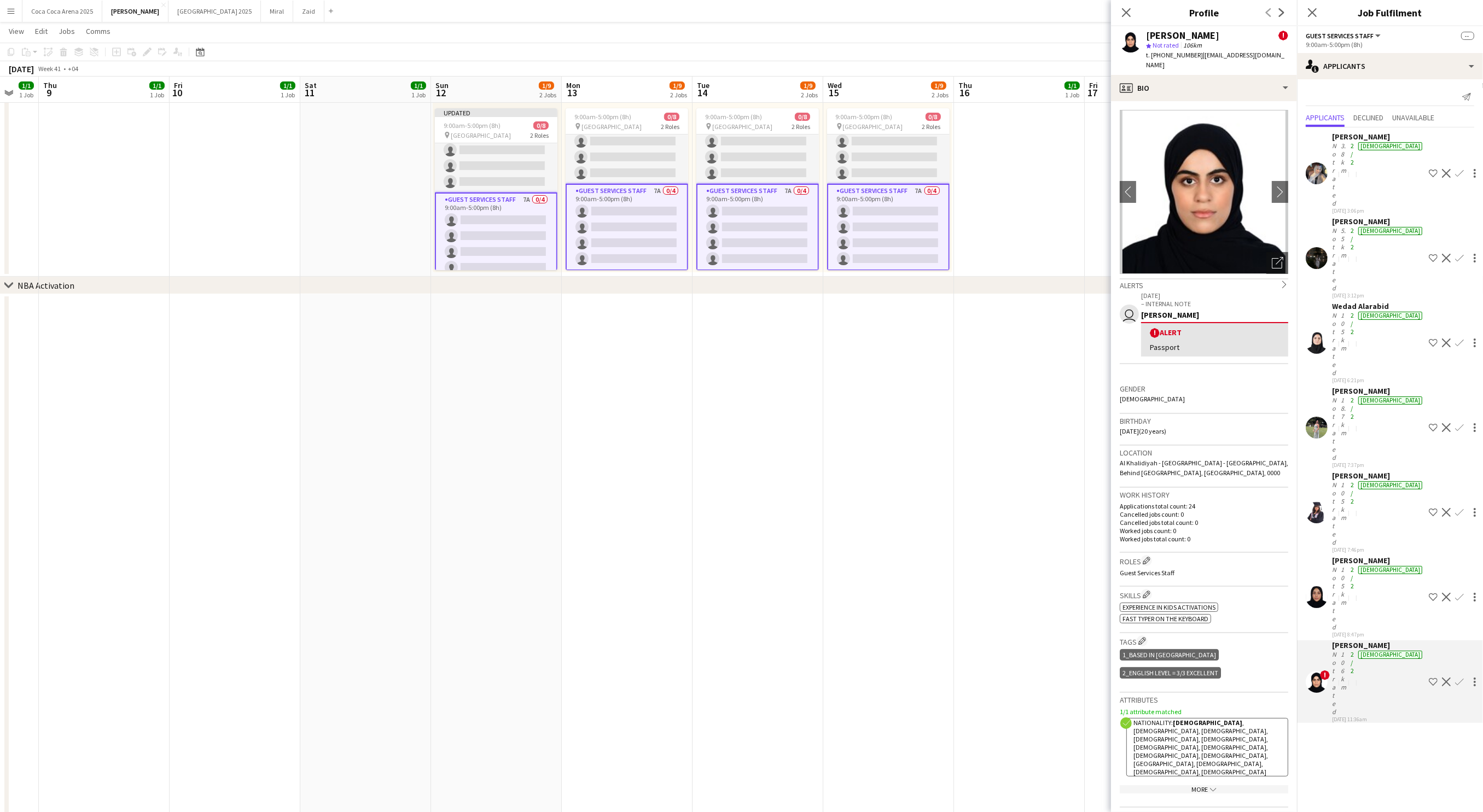
click at [1351, 556] on div "[PERSON_NAME]" at bounding box center [1378, 560] width 93 height 10
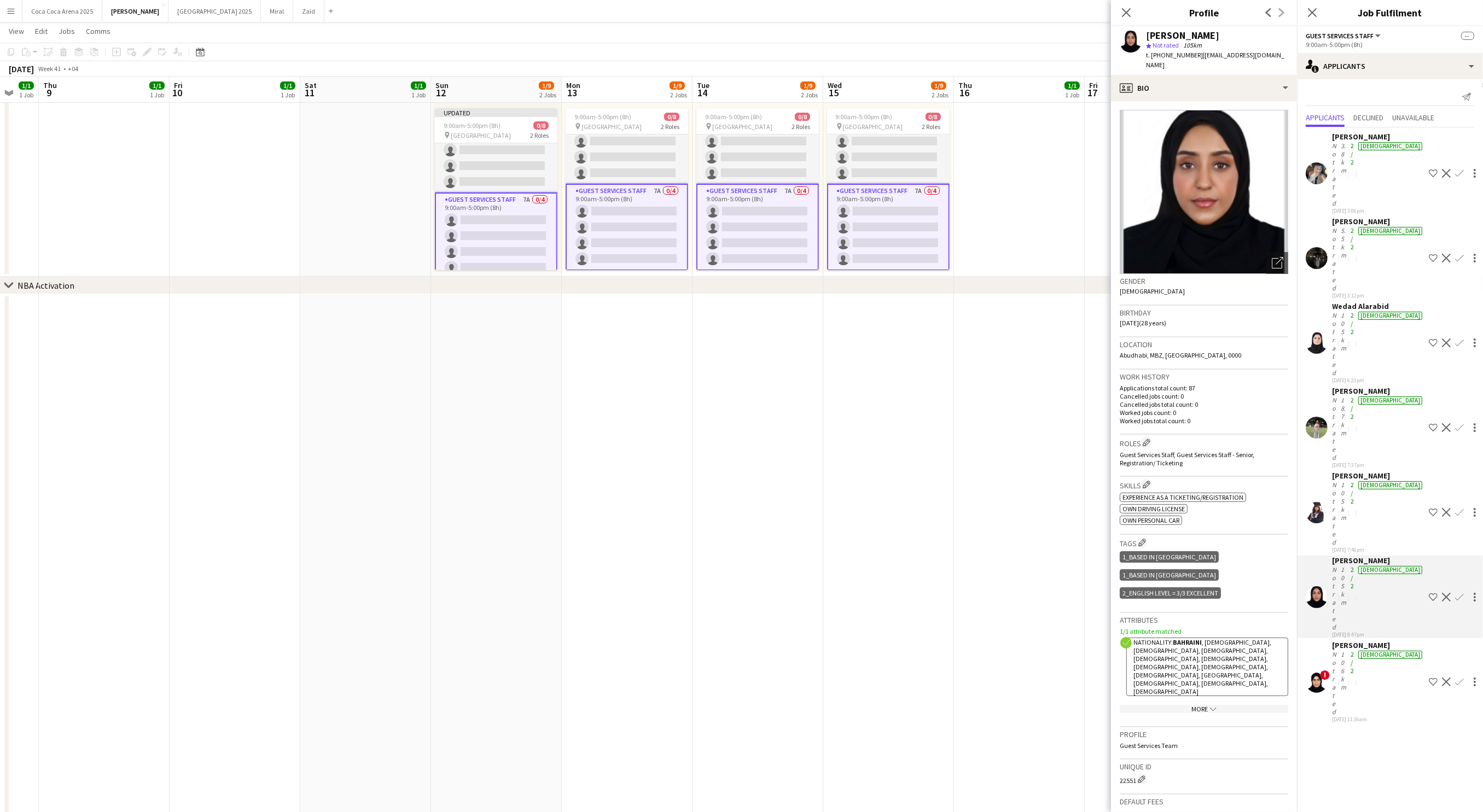
click at [1338, 481] on div "Not rated" at bounding box center [1335, 513] width 7 height 65
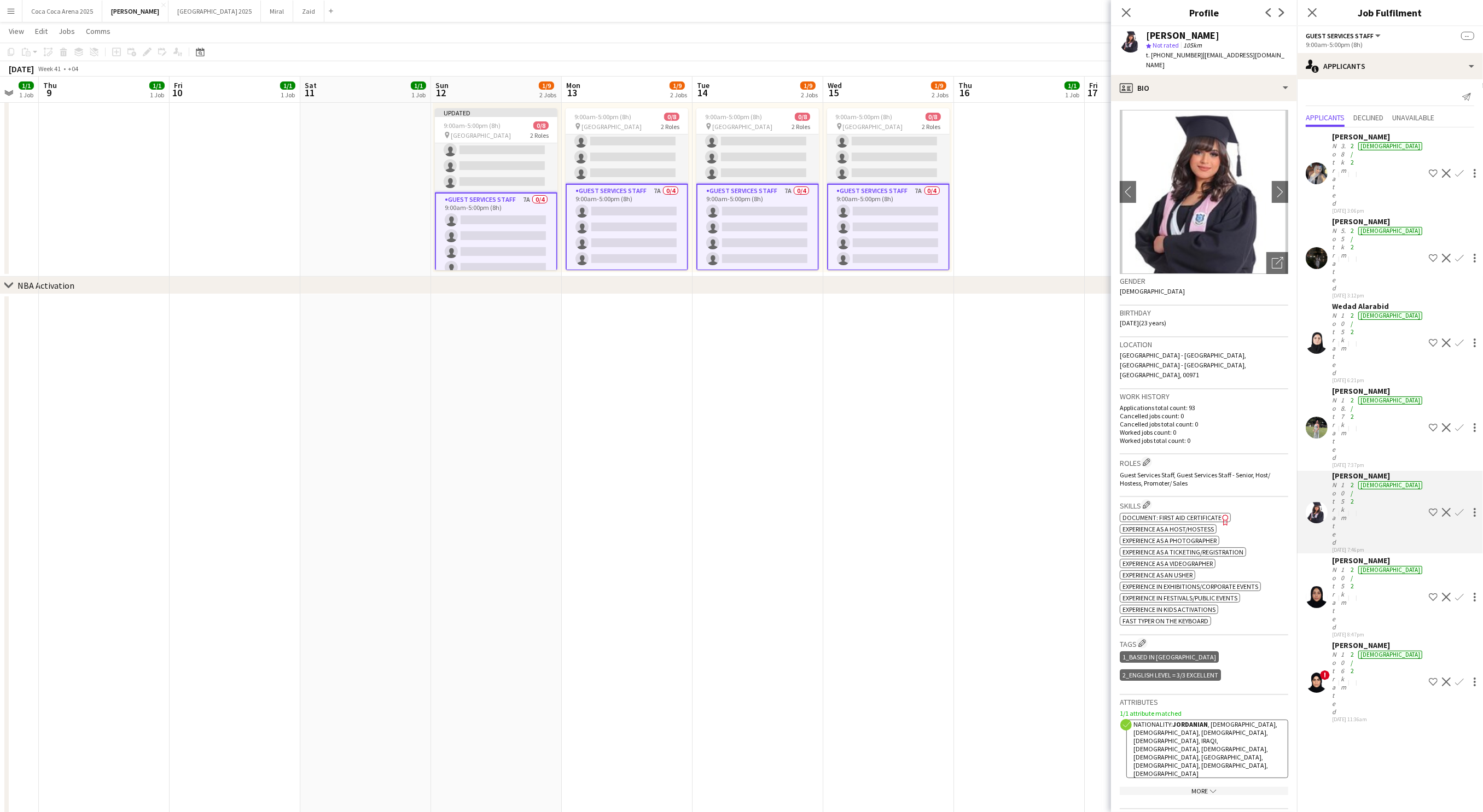
click at [1338, 396] on div "Not rated" at bounding box center [1335, 429] width 7 height 65
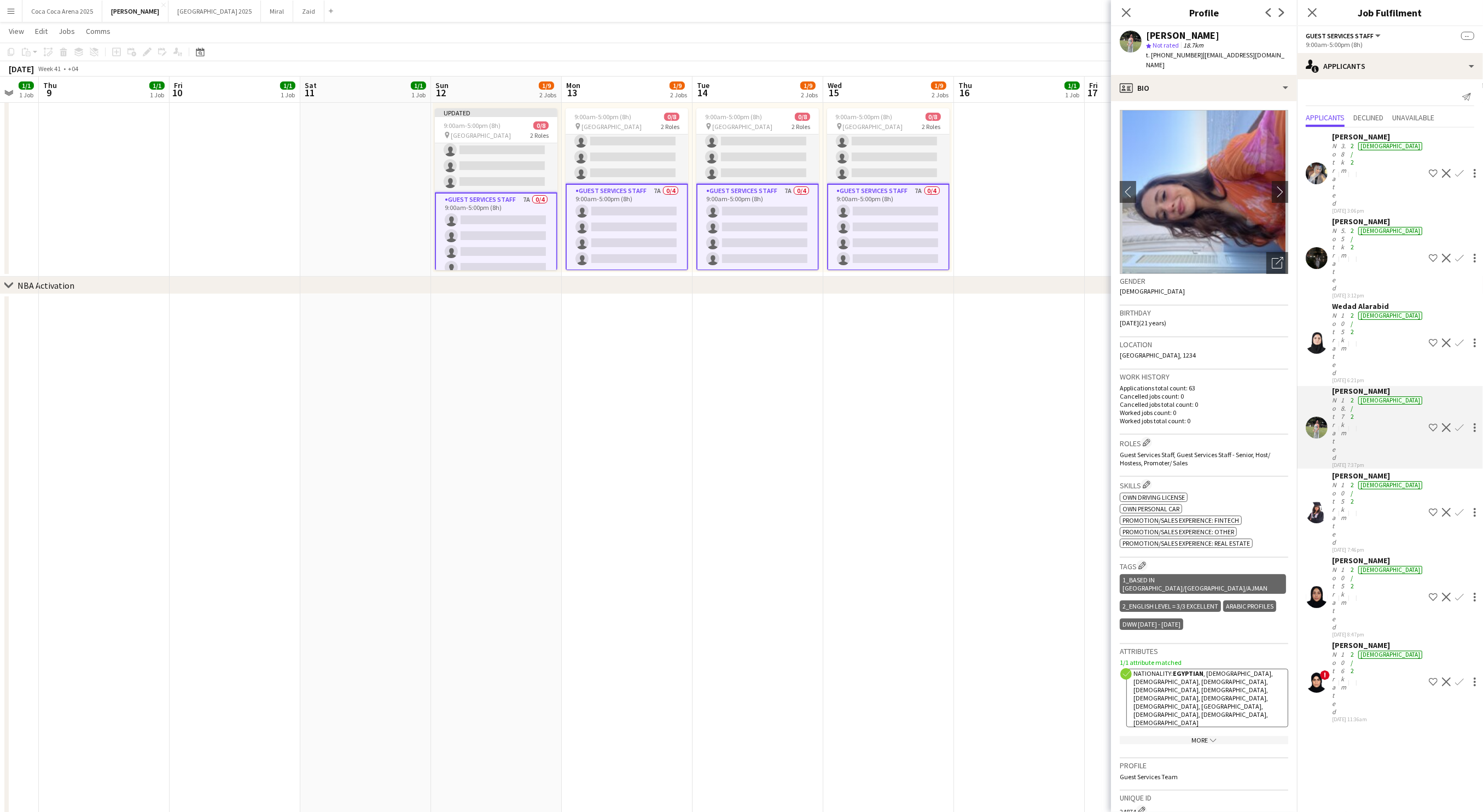
click at [1338, 311] on div "Not rated" at bounding box center [1335, 344] width 7 height 65
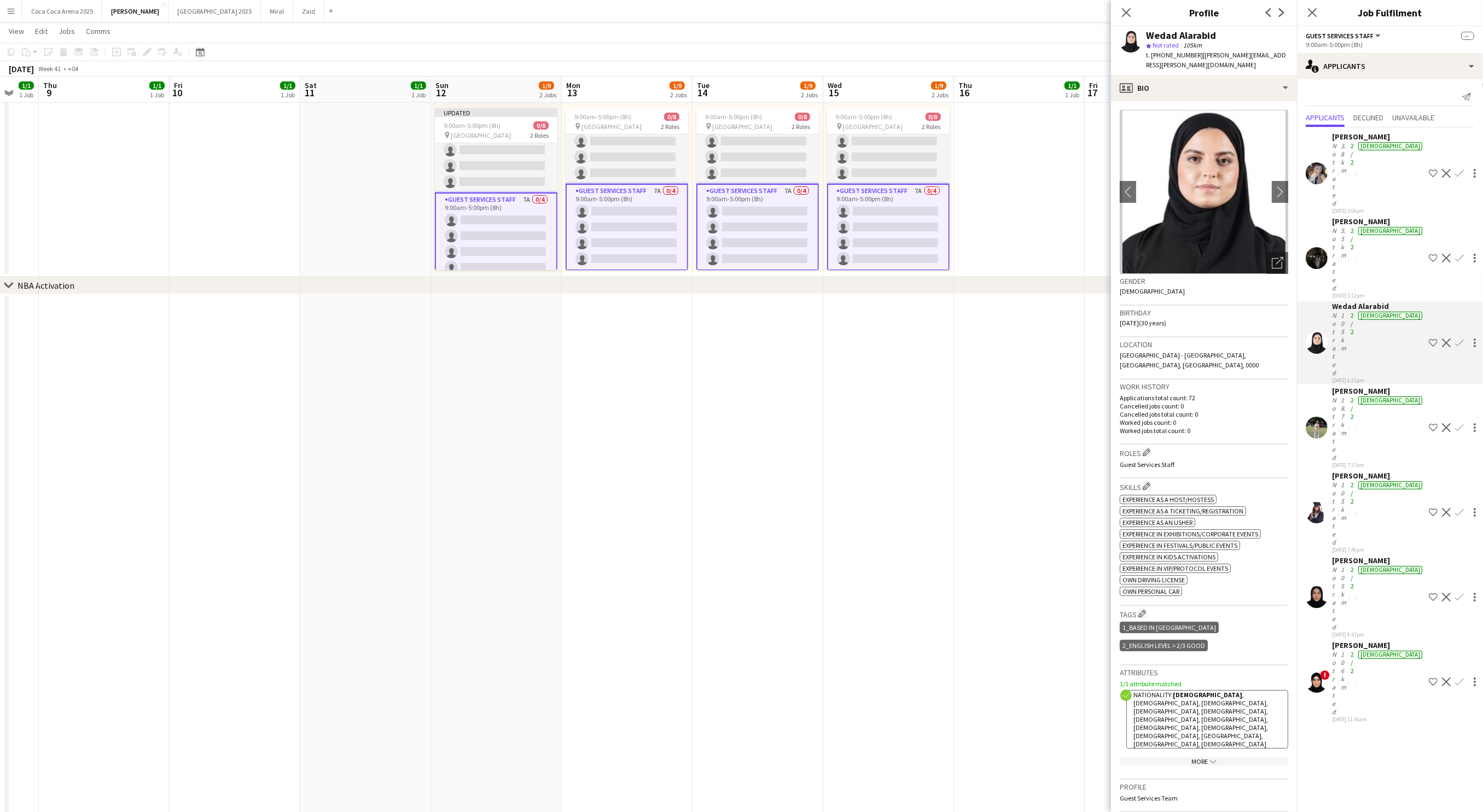
click at [1338, 226] on div "Not rated" at bounding box center [1335, 259] width 7 height 65
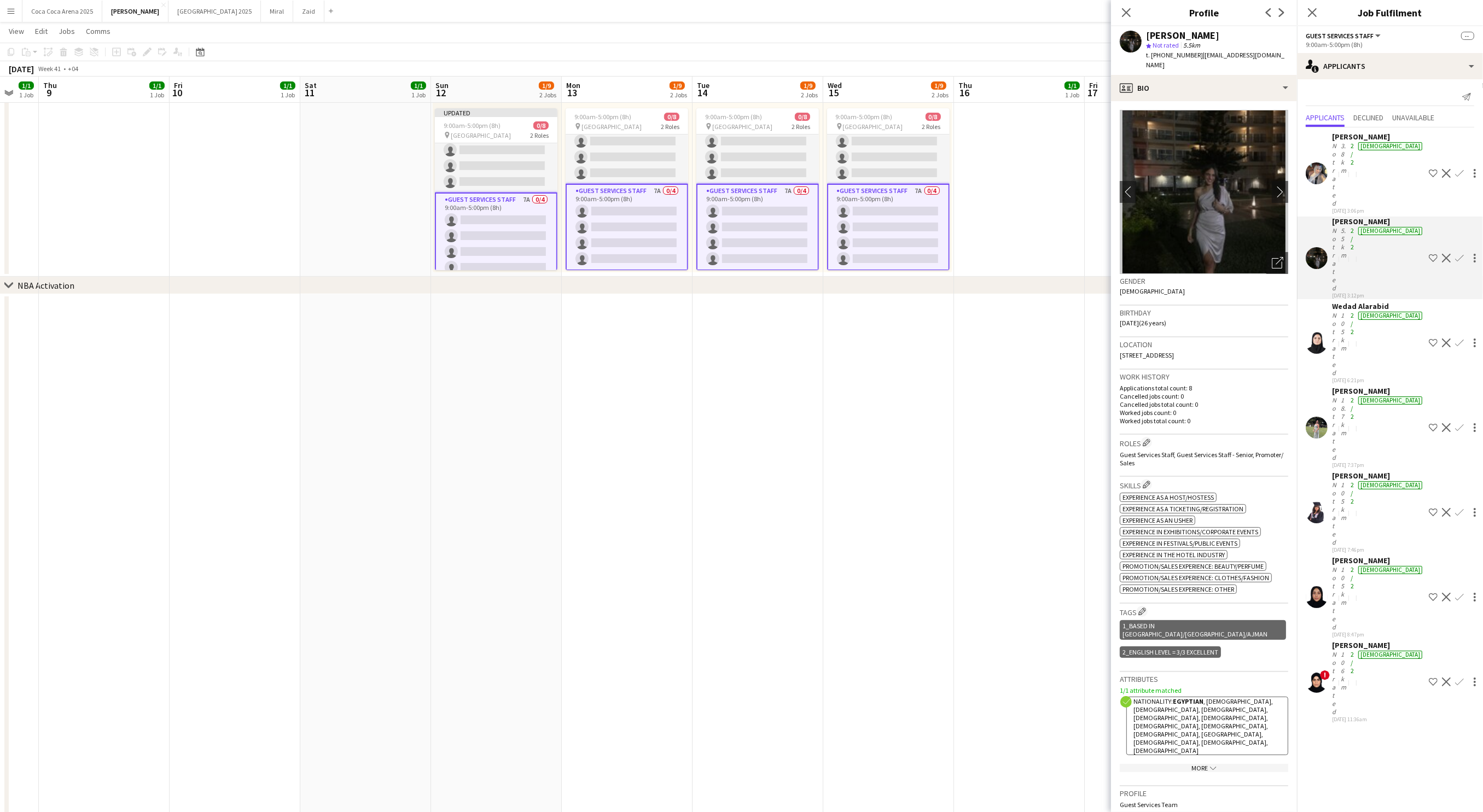
click at [1338, 151] on div "Not rated" at bounding box center [1335, 175] width 7 height 65
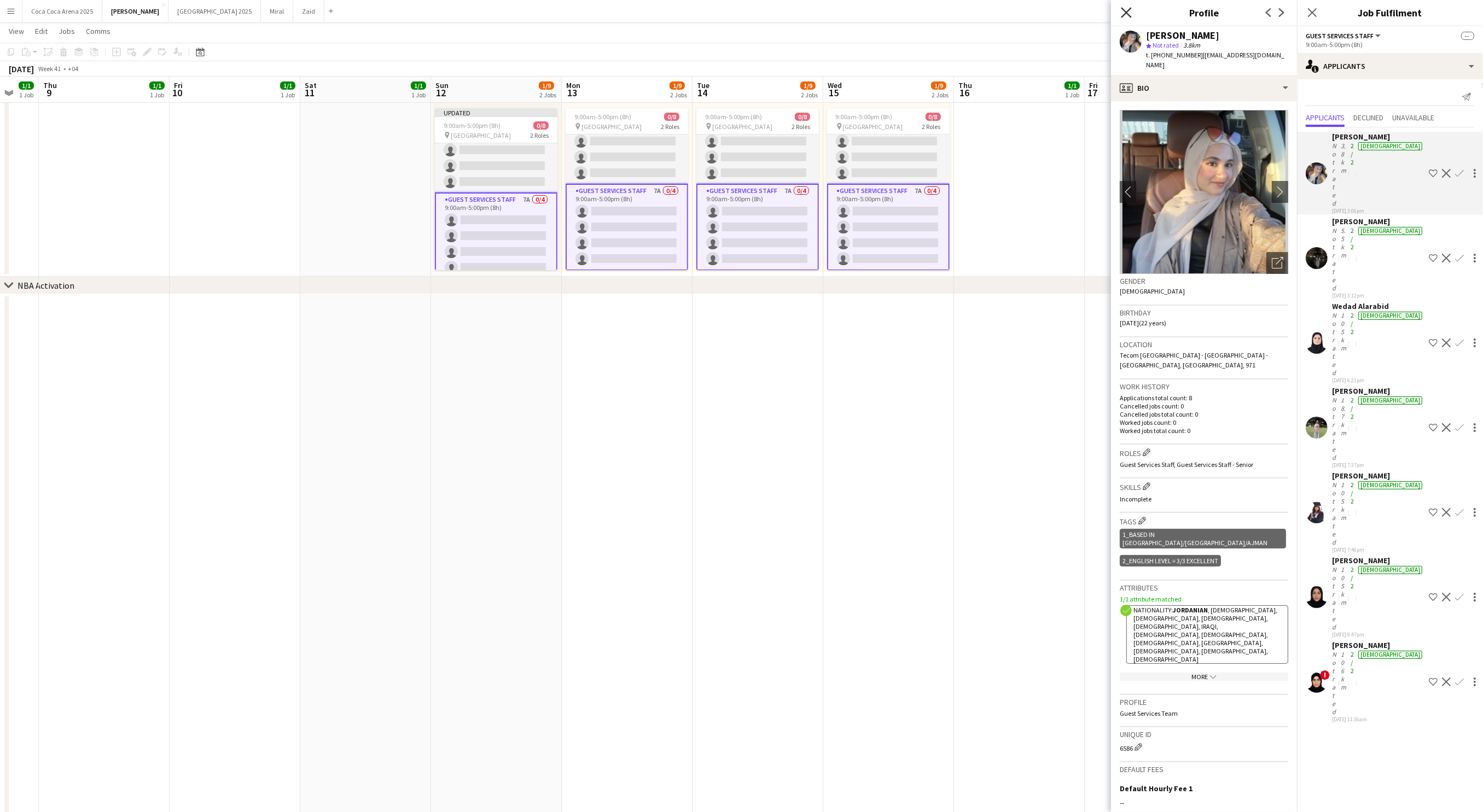
click at [1126, 12] on icon at bounding box center [1126, 12] width 10 height 10
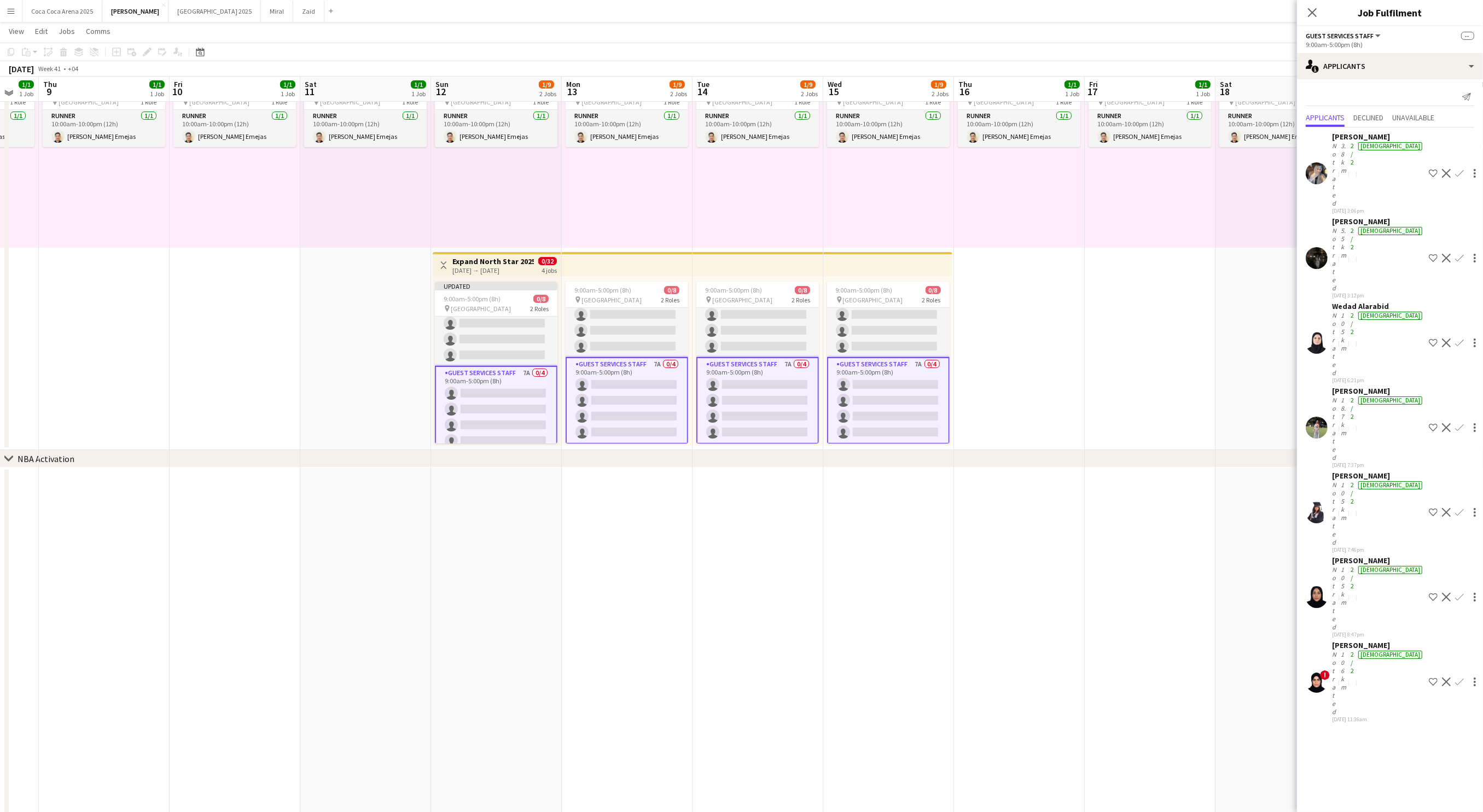
scroll to position [66, 0]
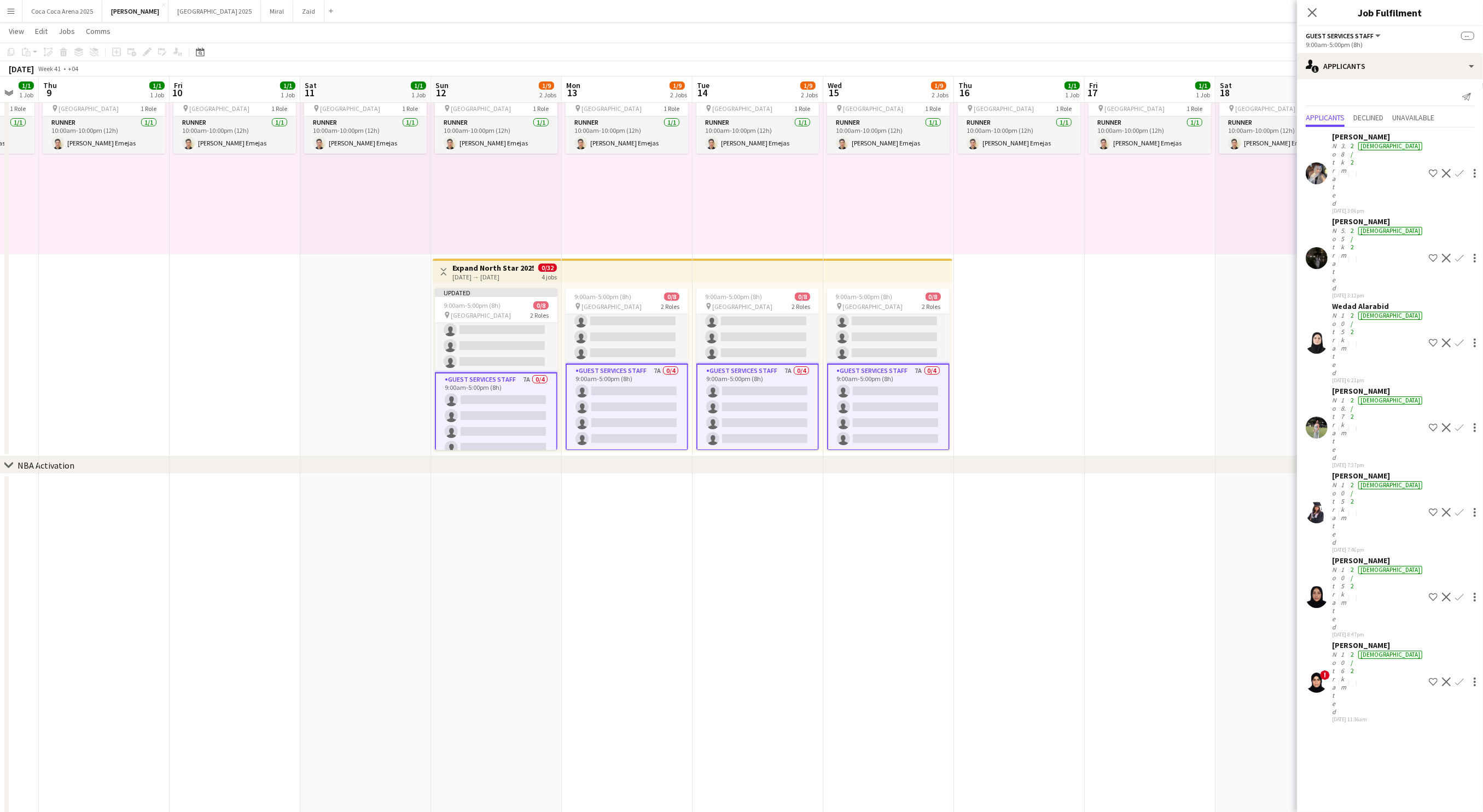
click at [1092, 377] on app-date-cell "10:00am-10:00pm (12h) 1/1 pin Dubai 1 Role Runner 1/1 10:00am-10:00pm (12h) Jes…" at bounding box center [1150, 256] width 131 height 400
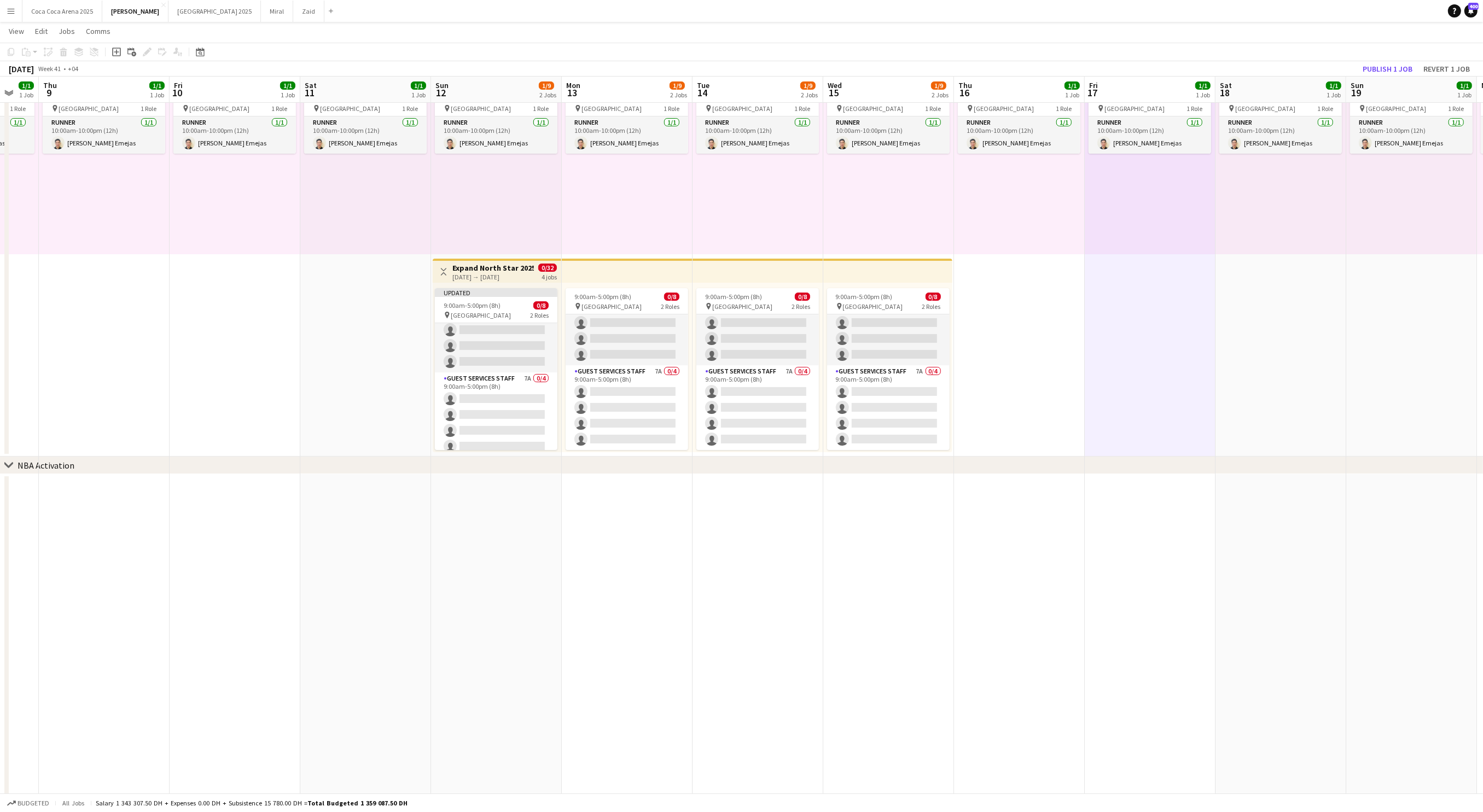
scroll to position [35, 0]
click at [517, 369] on app-card-role "Guest Services Staff 35A 0/4 9:00am-5:00pm (8h) single-neutral-actions single-n…" at bounding box center [496, 331] width 123 height 85
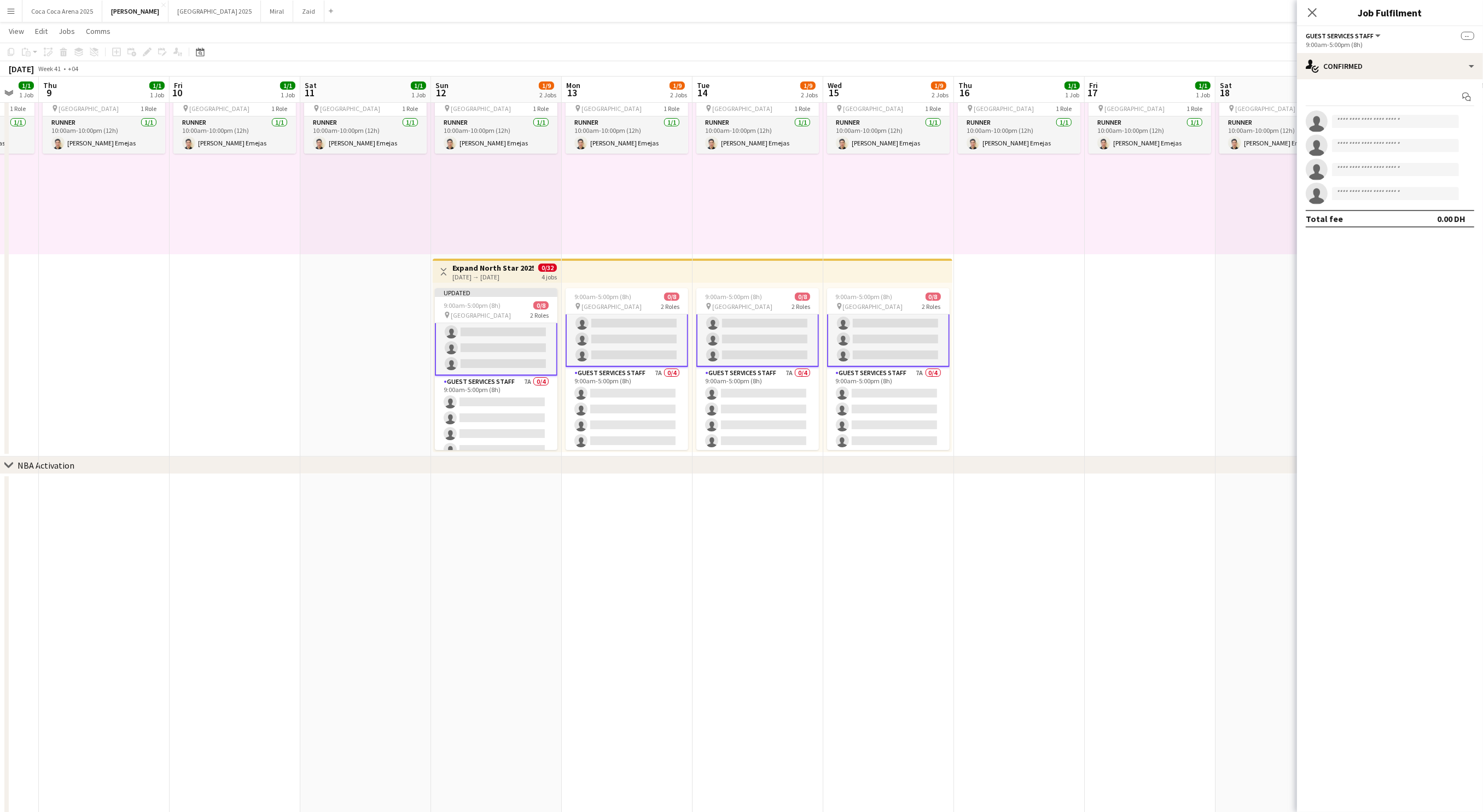
scroll to position [35, 0]
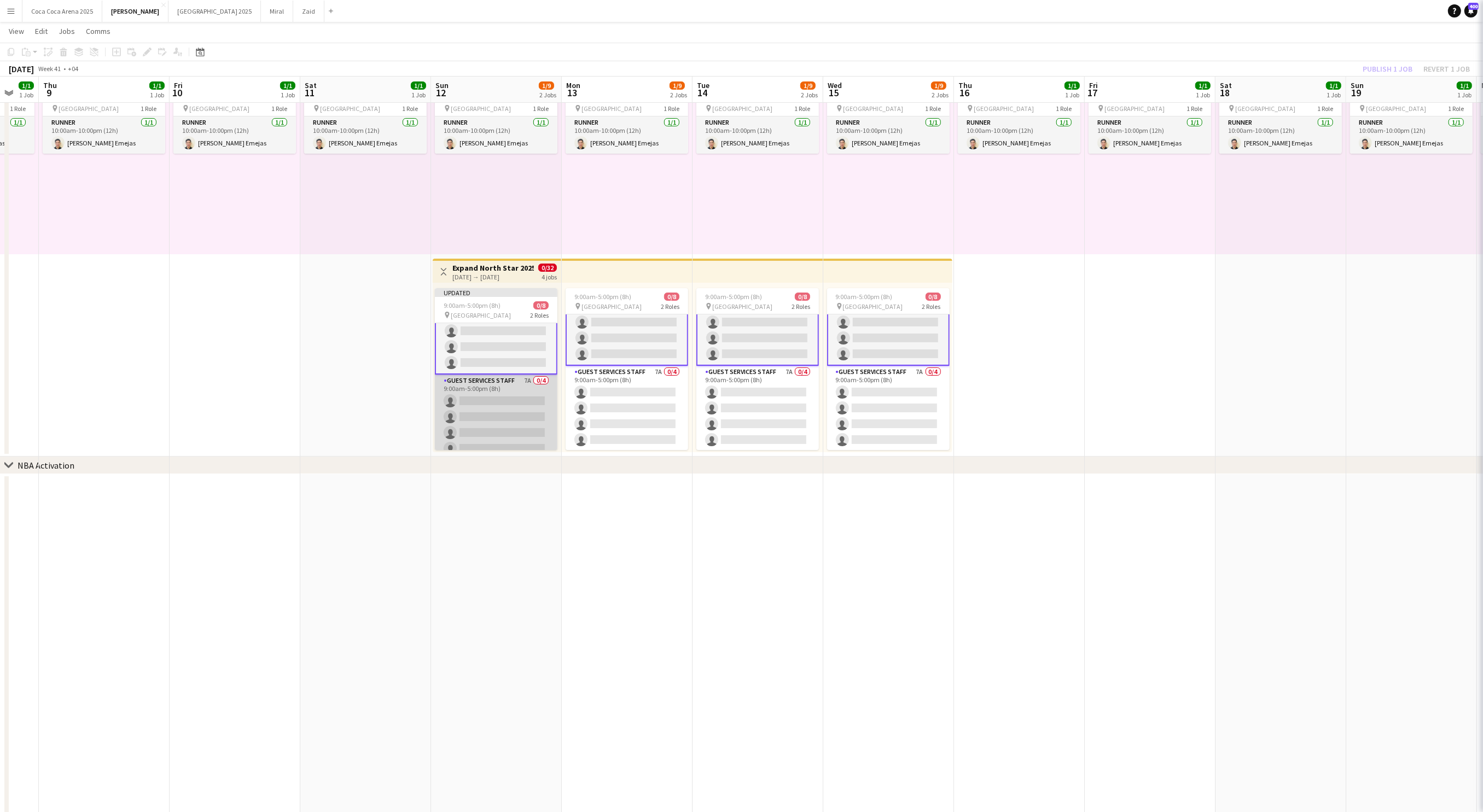
click at [503, 409] on app-card-role "Guest Services Staff 7A 0/4 9:00am-5:00pm (8h) single-neutral-actions single-ne…" at bounding box center [496, 417] width 123 height 85
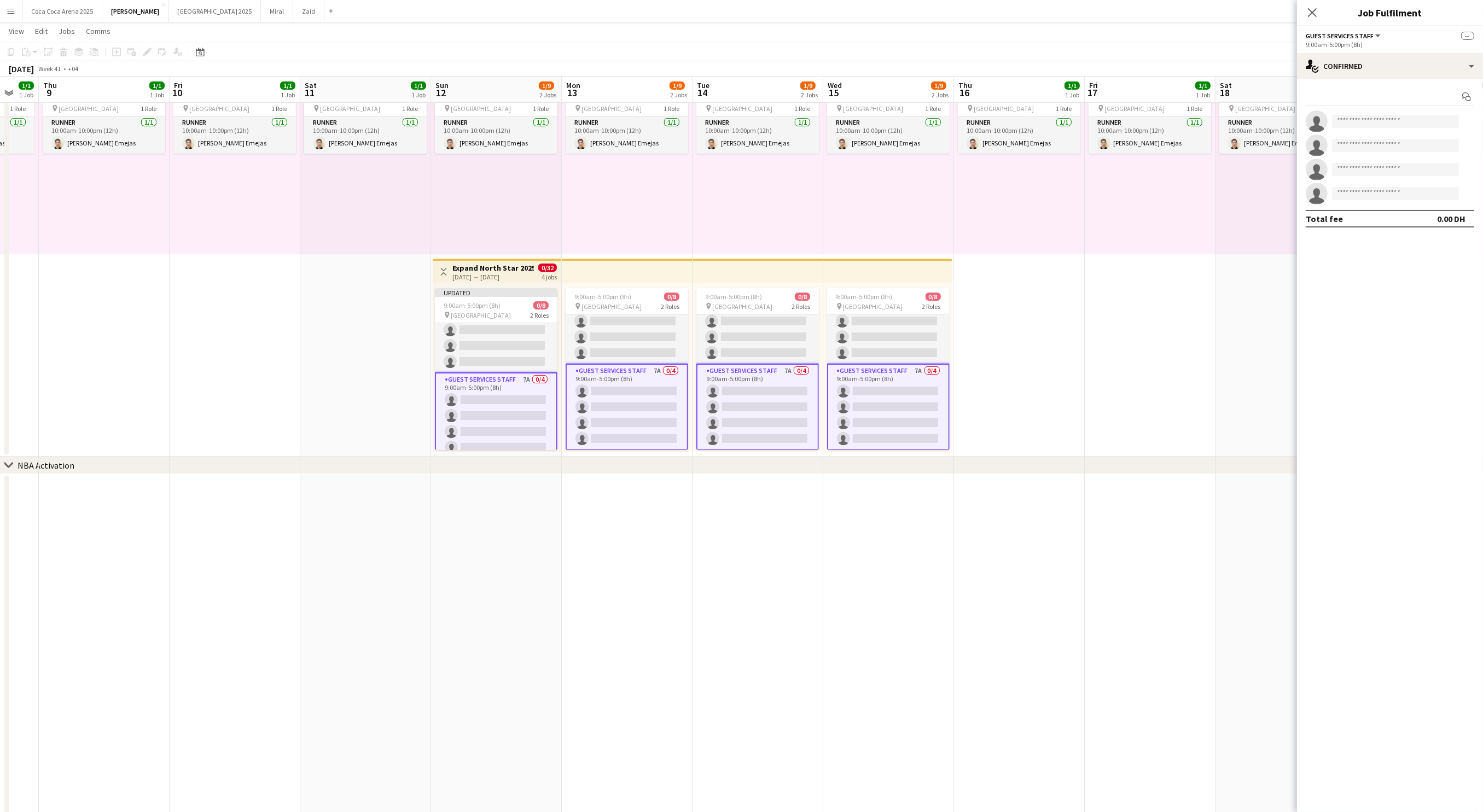
scroll to position [35, 0]
click at [502, 403] on app-card-role "Guest Services Staff 7A 0/4 9:00am-5:00pm (8h) single-neutral-actions single-ne…" at bounding box center [496, 417] width 123 height 87
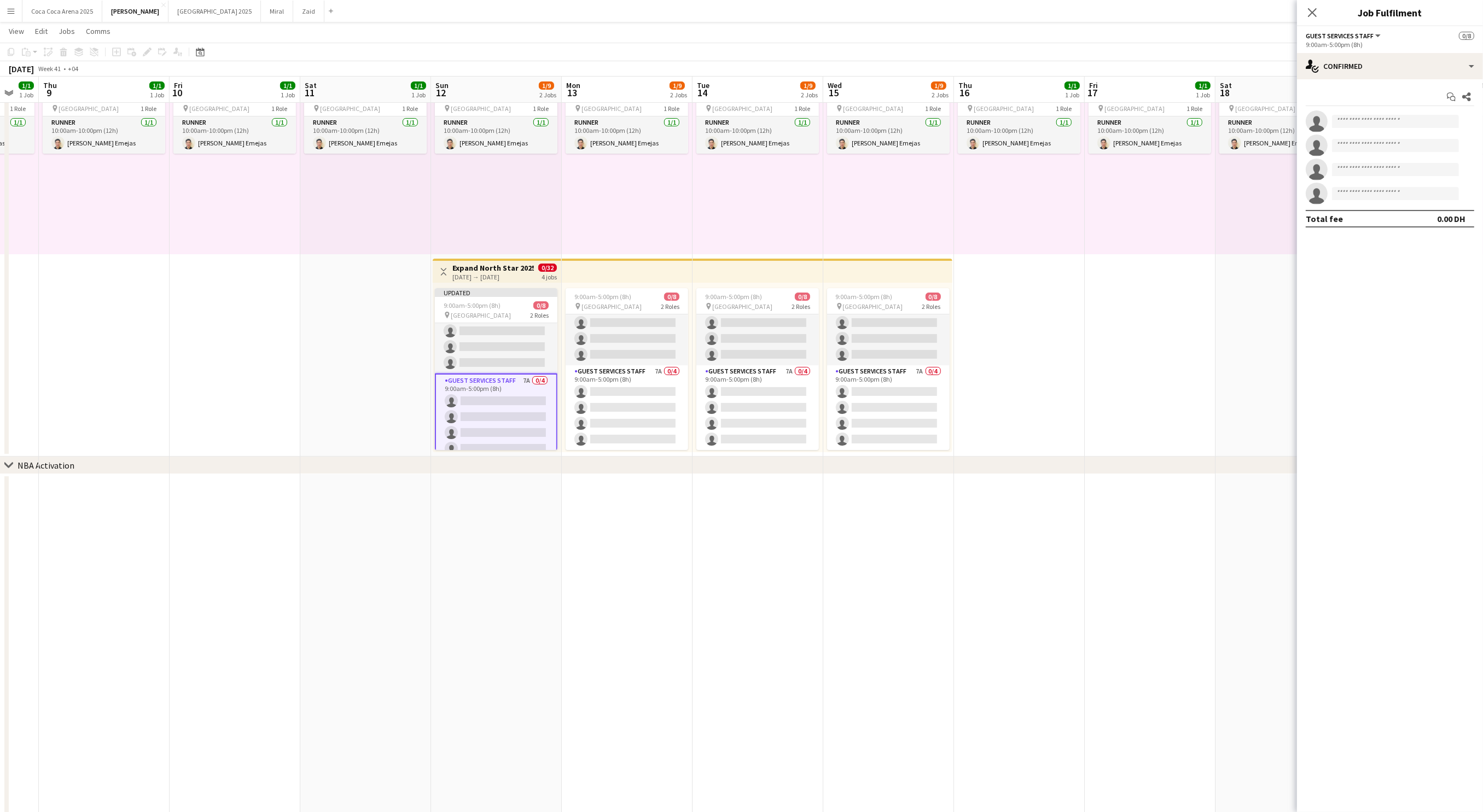
click at [478, 277] on div "[DATE] → [DATE]" at bounding box center [493, 277] width 82 height 8
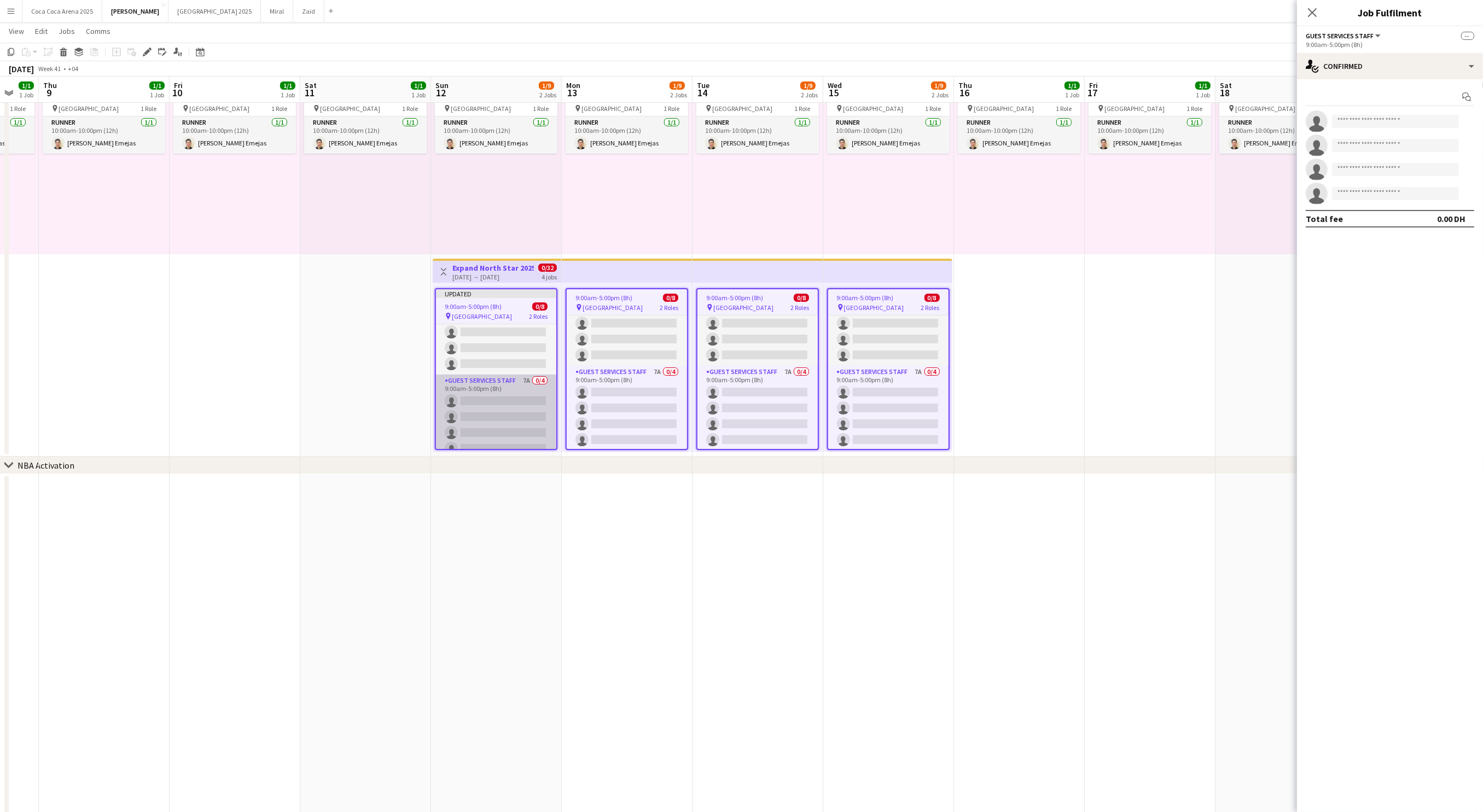
click at [478, 378] on app-card-role "Guest Services Staff 7A 0/4 9:00am-5:00pm (8h) single-neutral-actions single-ne…" at bounding box center [496, 417] width 120 height 85
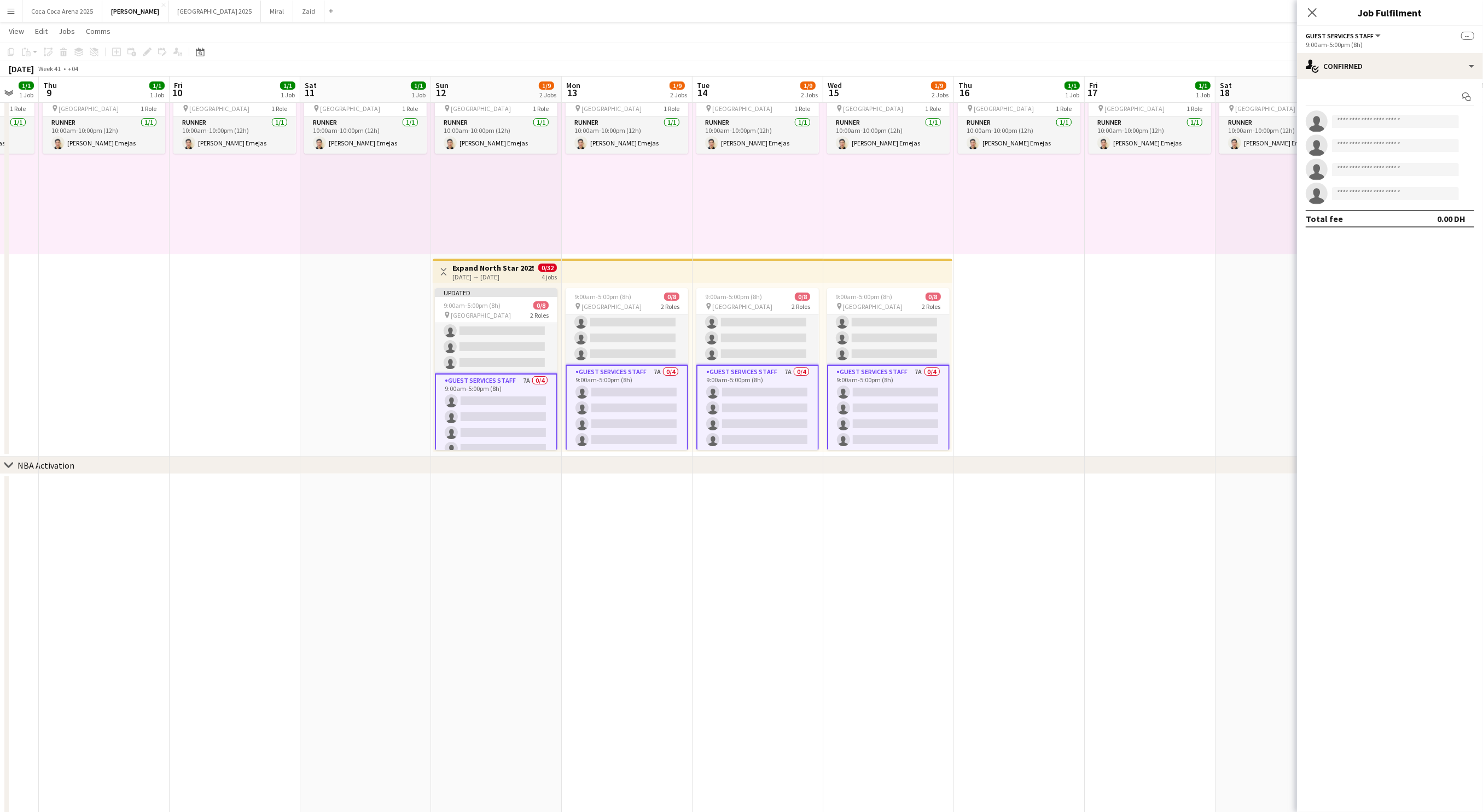
click at [463, 268] on h3 "Expand North Star 2025" at bounding box center [493, 268] width 82 height 10
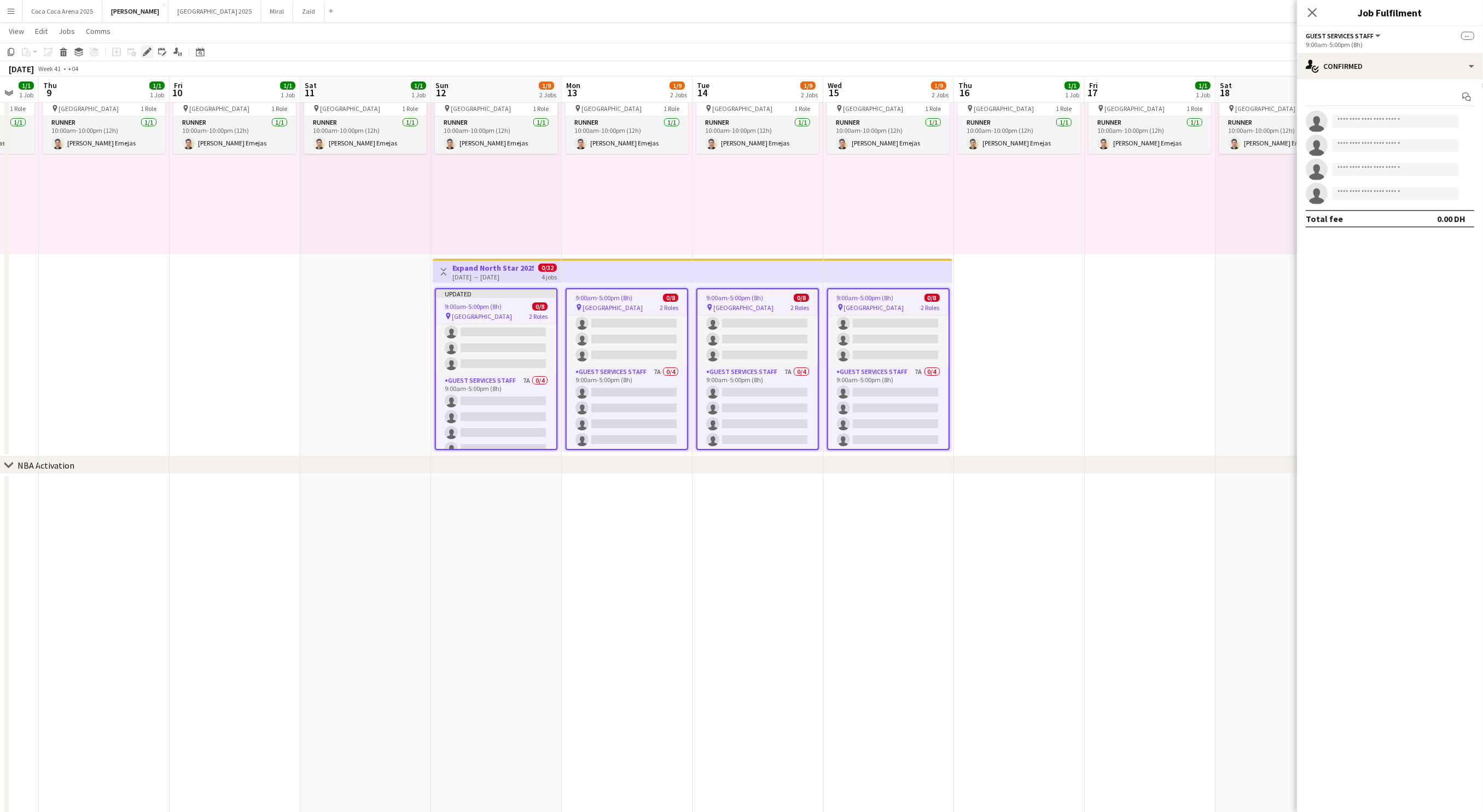
click at [147, 49] on icon at bounding box center [147, 52] width 6 height 6
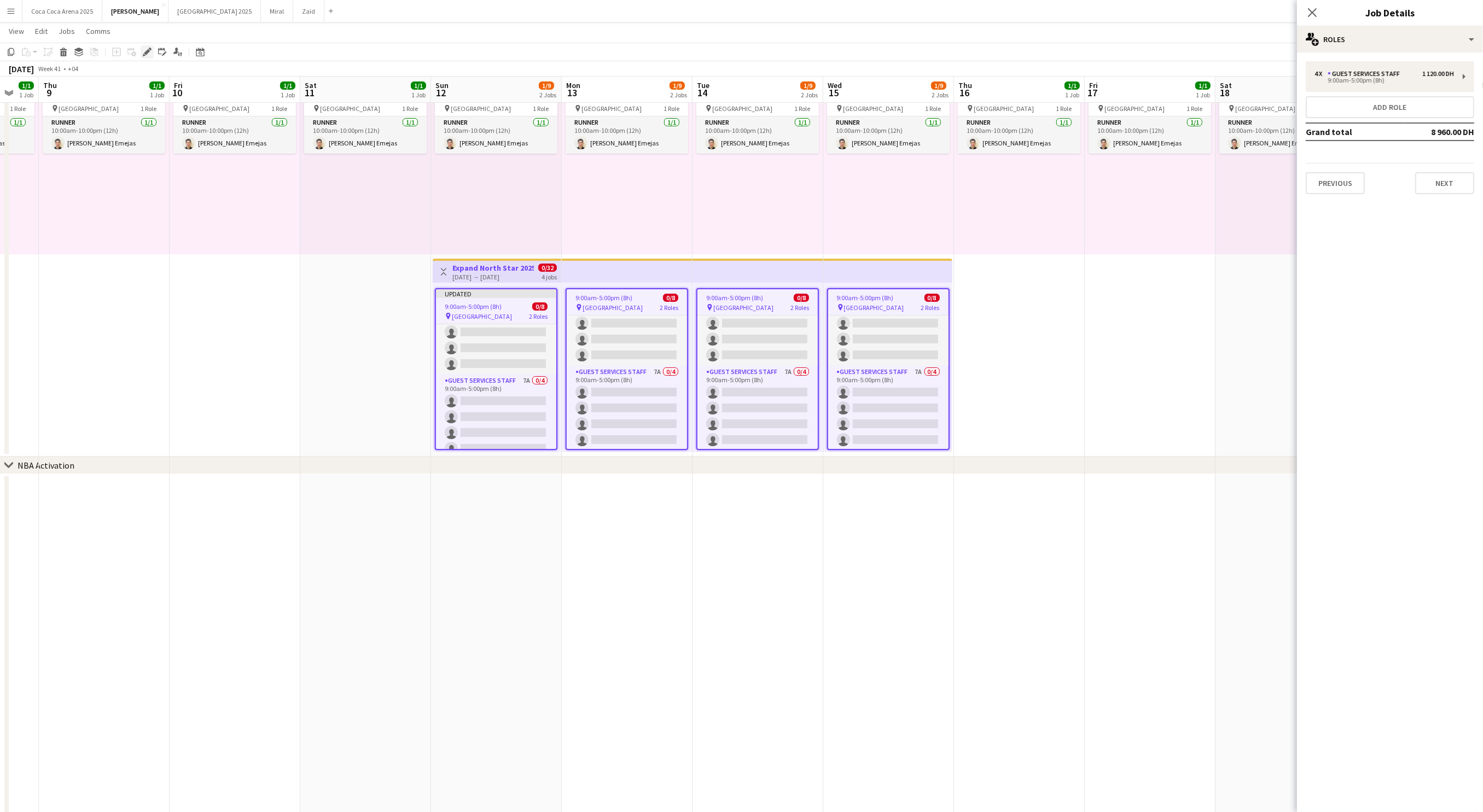
click at [143, 51] on icon "Edit" at bounding box center [147, 52] width 9 height 9
click at [148, 51] on icon at bounding box center [147, 52] width 6 height 6
click at [530, 385] on app-card-role "Guest Services Staff 7A 0/4 9:00am-5:00pm (8h) single-neutral-actions single-ne…" at bounding box center [496, 417] width 120 height 85
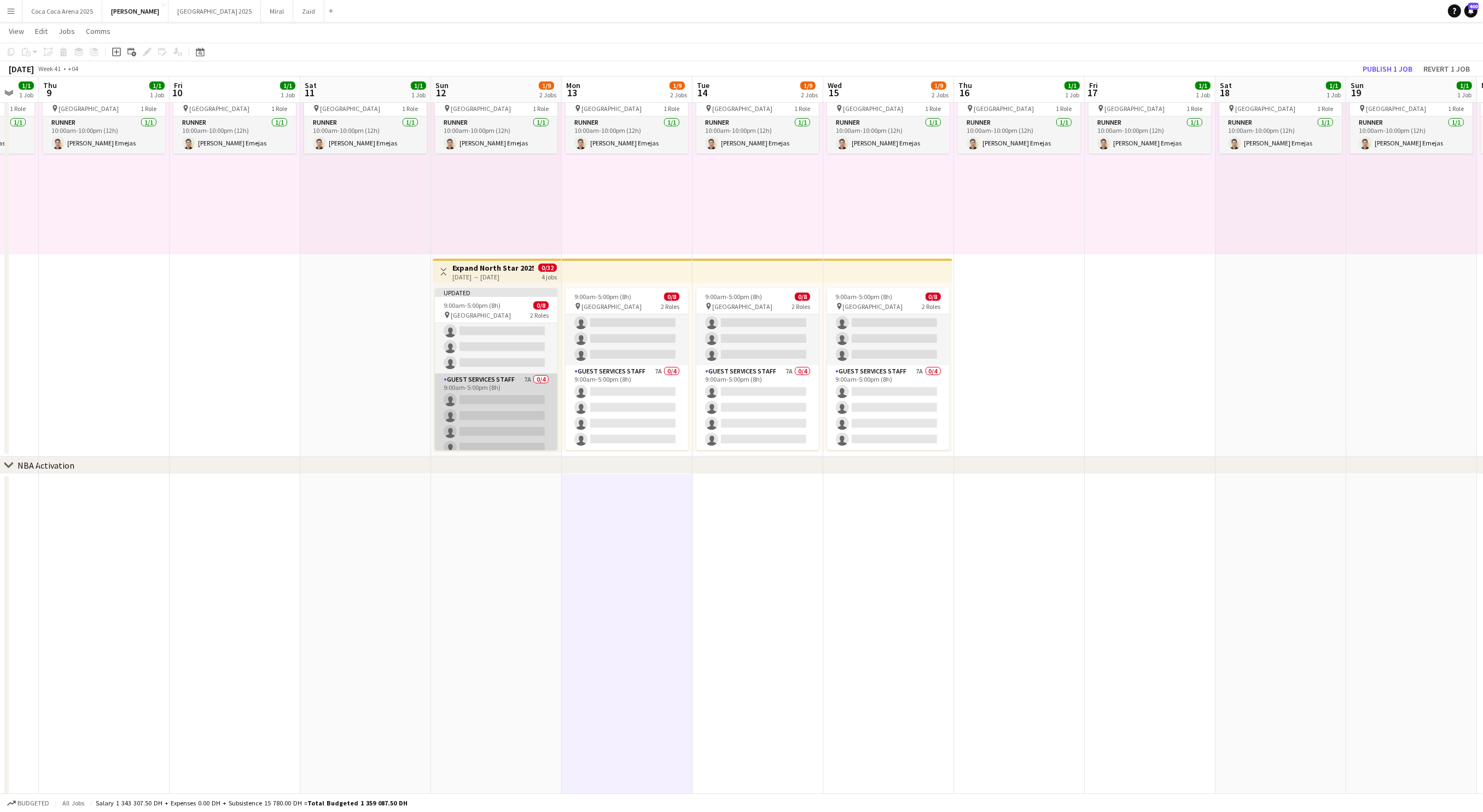
click at [507, 403] on app-card-role "Guest Services Staff 7A 0/4 9:00am-5:00pm (8h) single-neutral-actions single-ne…" at bounding box center [496, 416] width 123 height 85
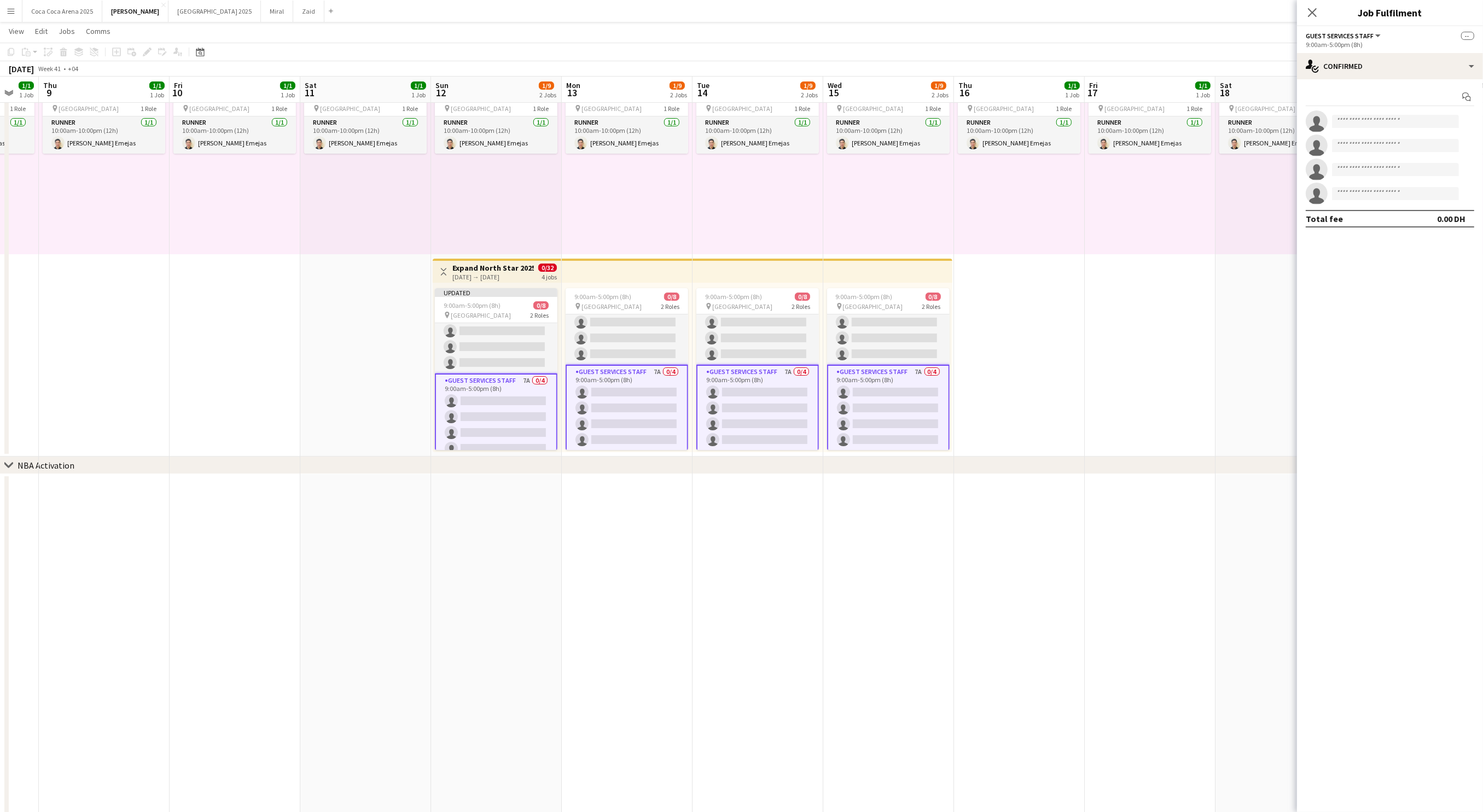
click at [502, 404] on app-card-role "Guest Services Staff 7A 0/4 9:00am-5:00pm (8h) single-neutral-actions single-ne…" at bounding box center [496, 417] width 123 height 87
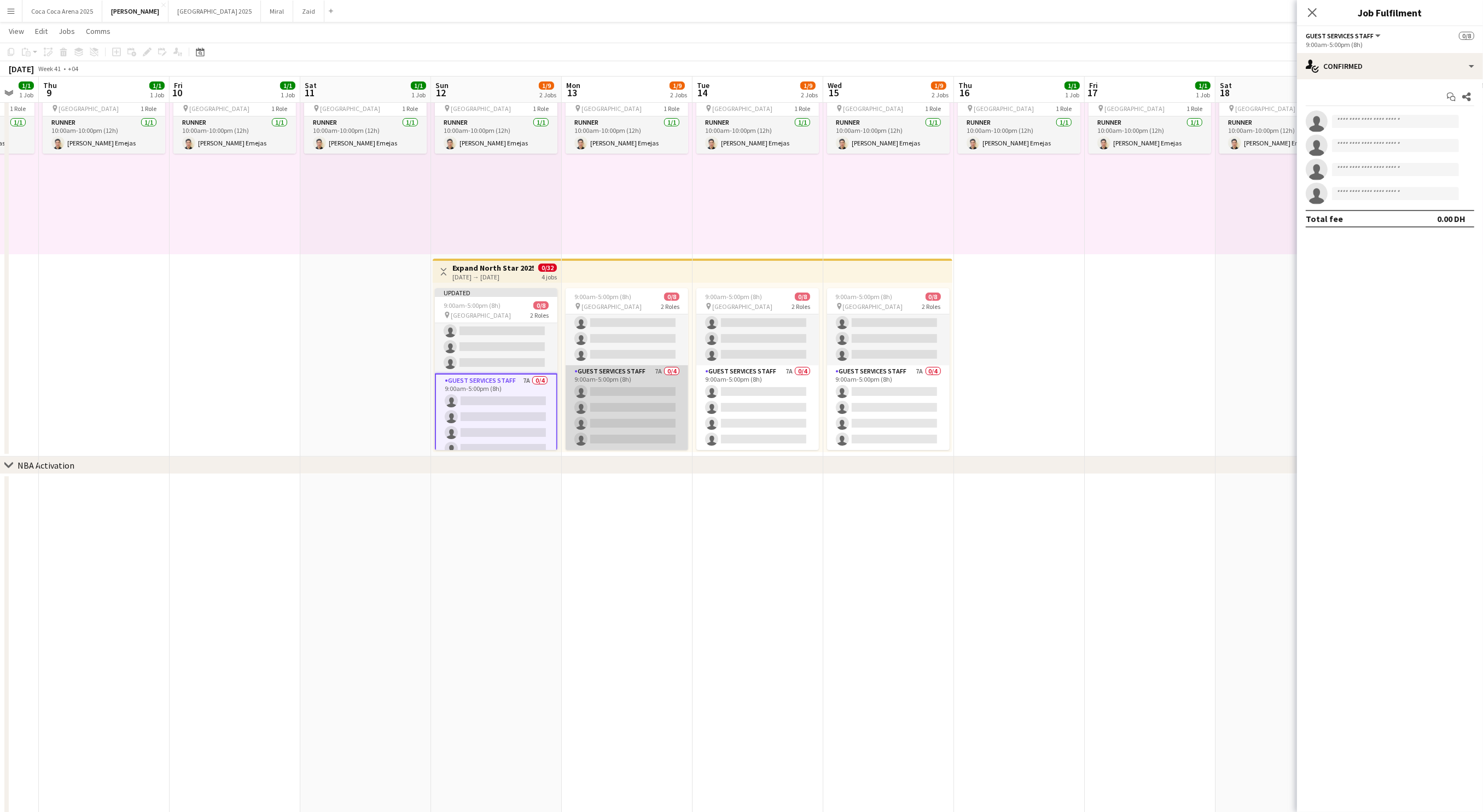
click at [605, 400] on app-card-role "Guest Services Staff 7A 0/4 9:00am-5:00pm (8h) single-neutral-actions single-ne…" at bounding box center [627, 408] width 123 height 85
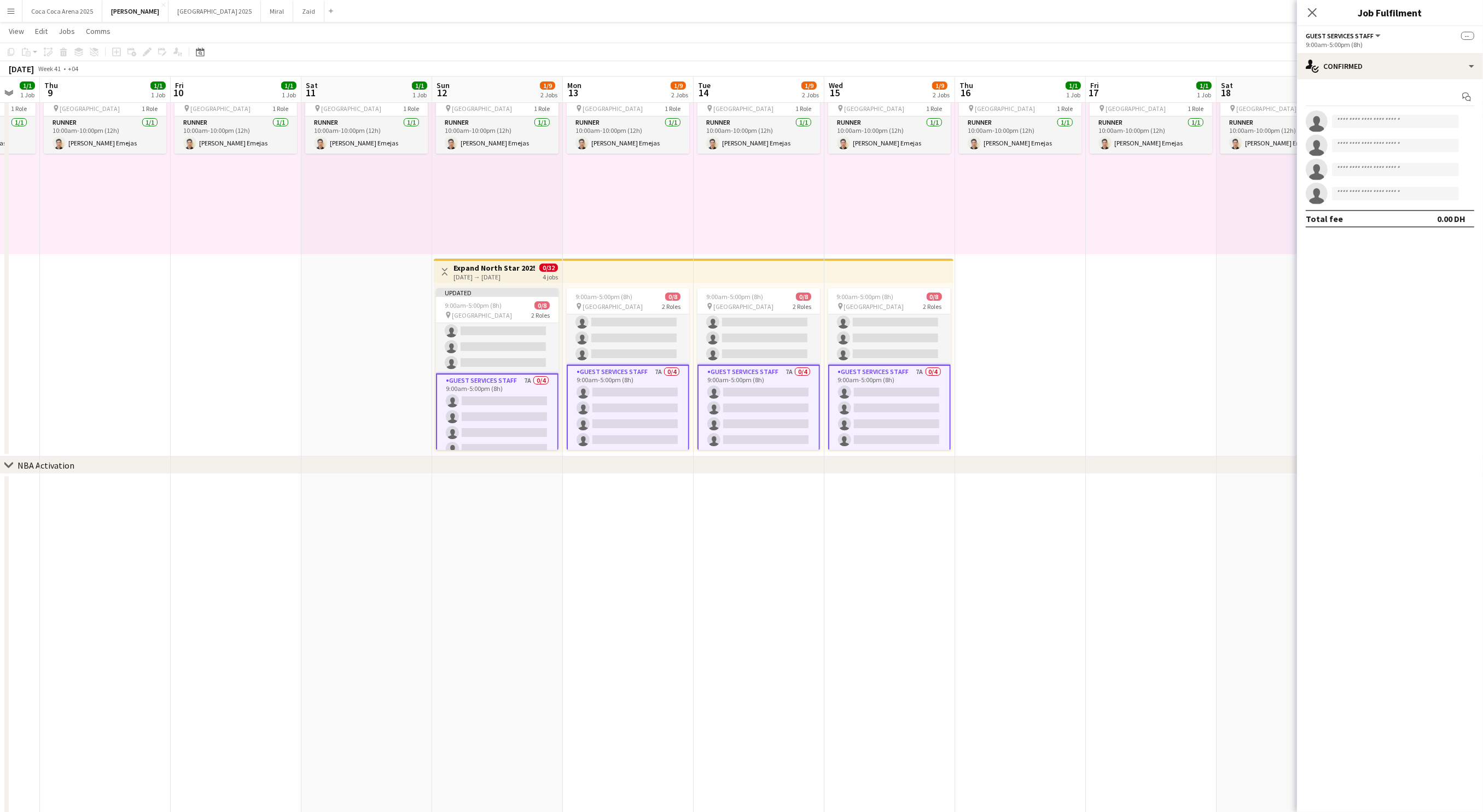
click at [488, 400] on app-card-role "Guest Services Staff 7A 0/4 9:00am-5:00pm (8h) single-neutral-actions single-ne…" at bounding box center [497, 417] width 123 height 87
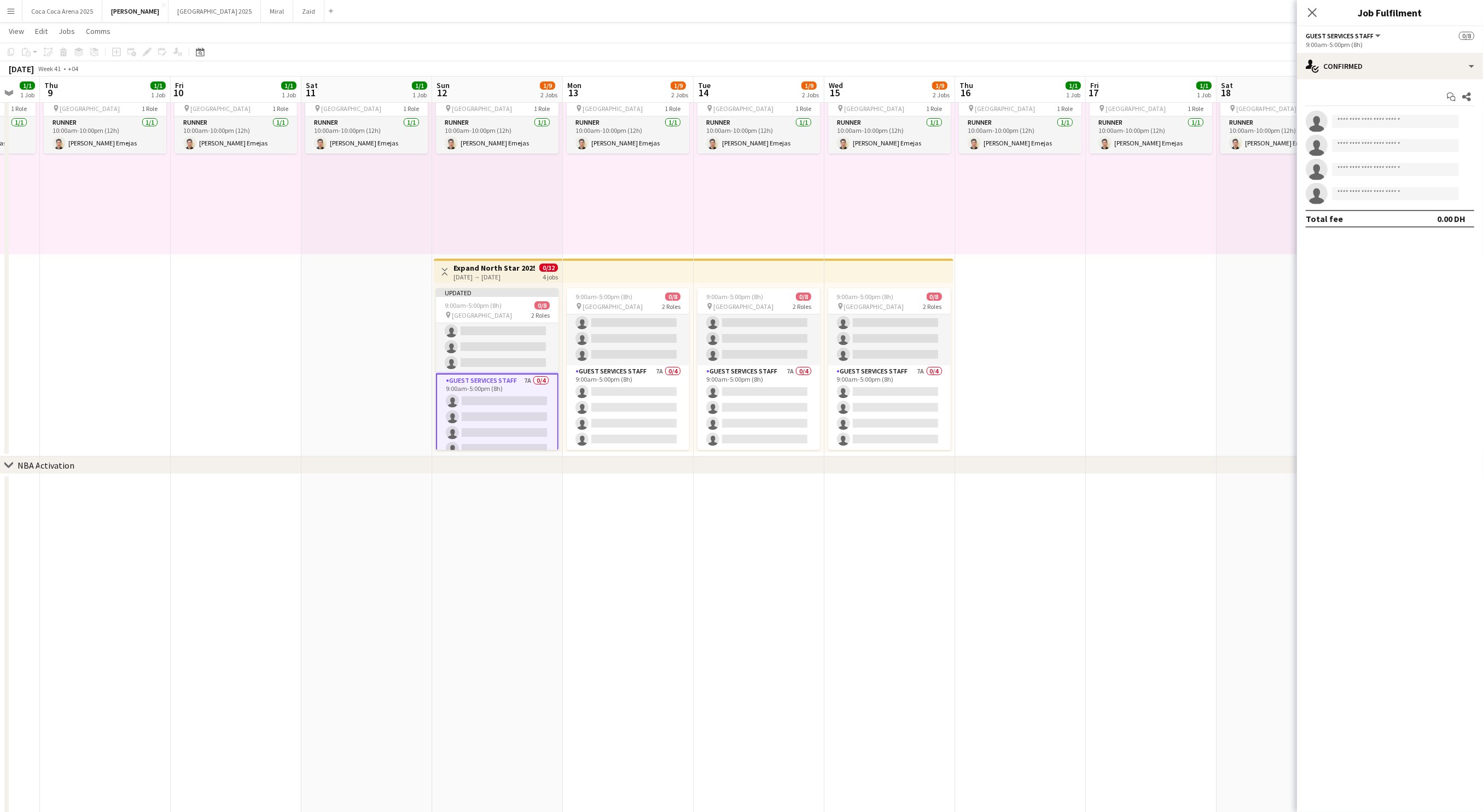
click at [366, 402] on app-date-cell "10:00am-10:00pm (12h) 1/1 pin Dubai 1 Role Runner 1/1 10:00am-10:00pm (12h) Jes…" at bounding box center [367, 256] width 131 height 400
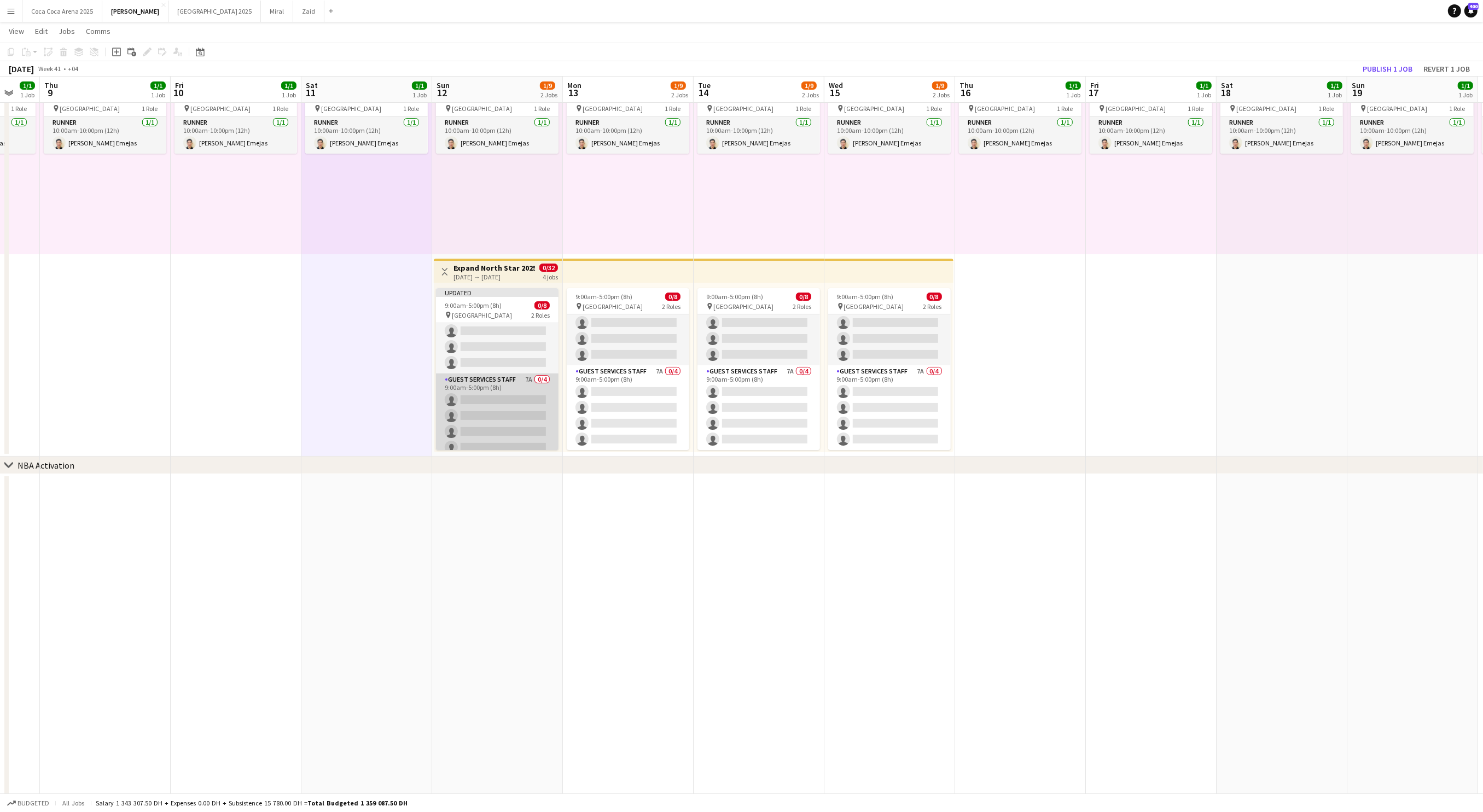
click at [478, 412] on app-card-role "Guest Services Staff 7A 0/4 9:00am-5:00pm (8h) single-neutral-actions single-ne…" at bounding box center [497, 416] width 123 height 85
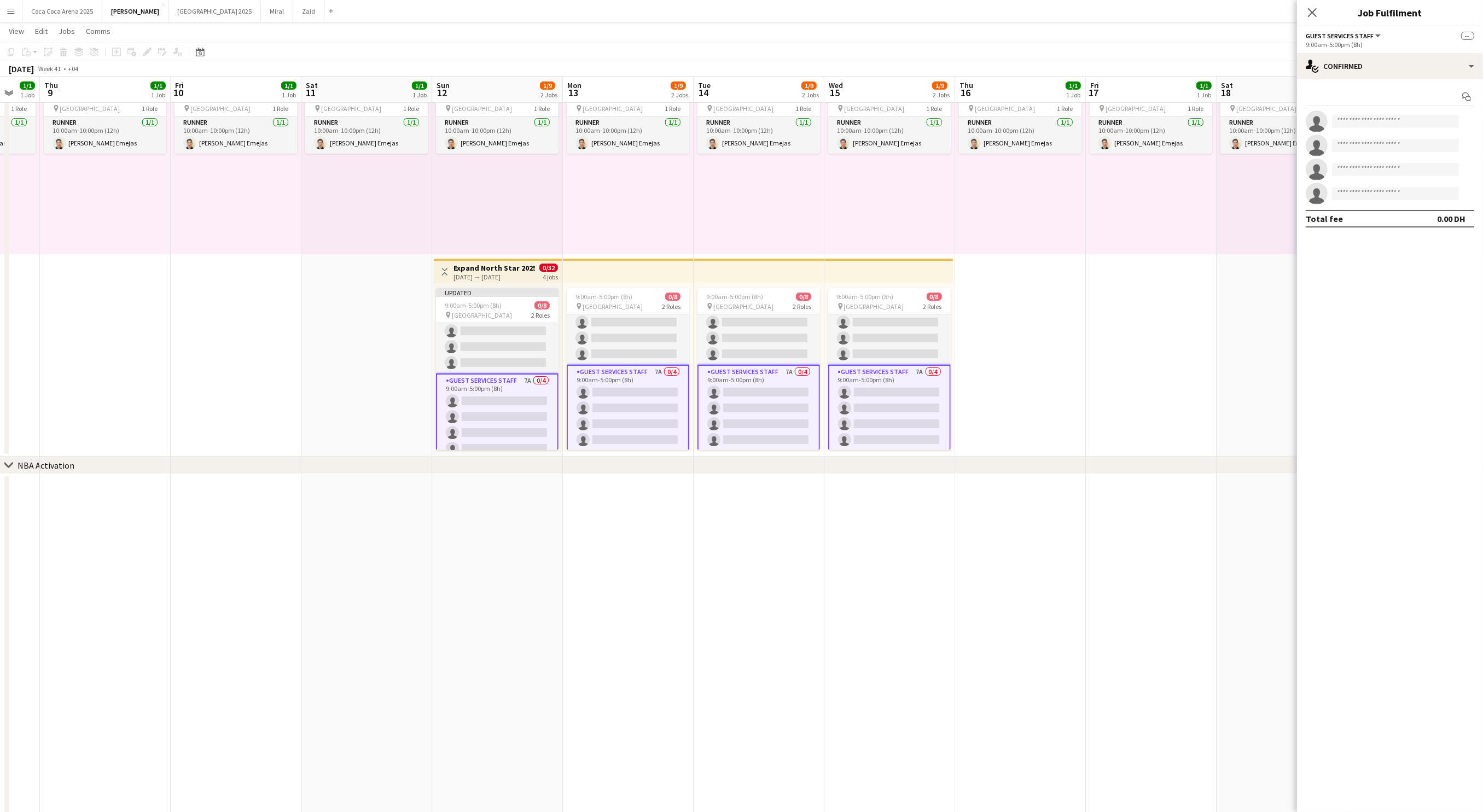
click at [148, 51] on div "Add job Add linked Job Edit Edit linked Job Applicants" at bounding box center [143, 52] width 84 height 13
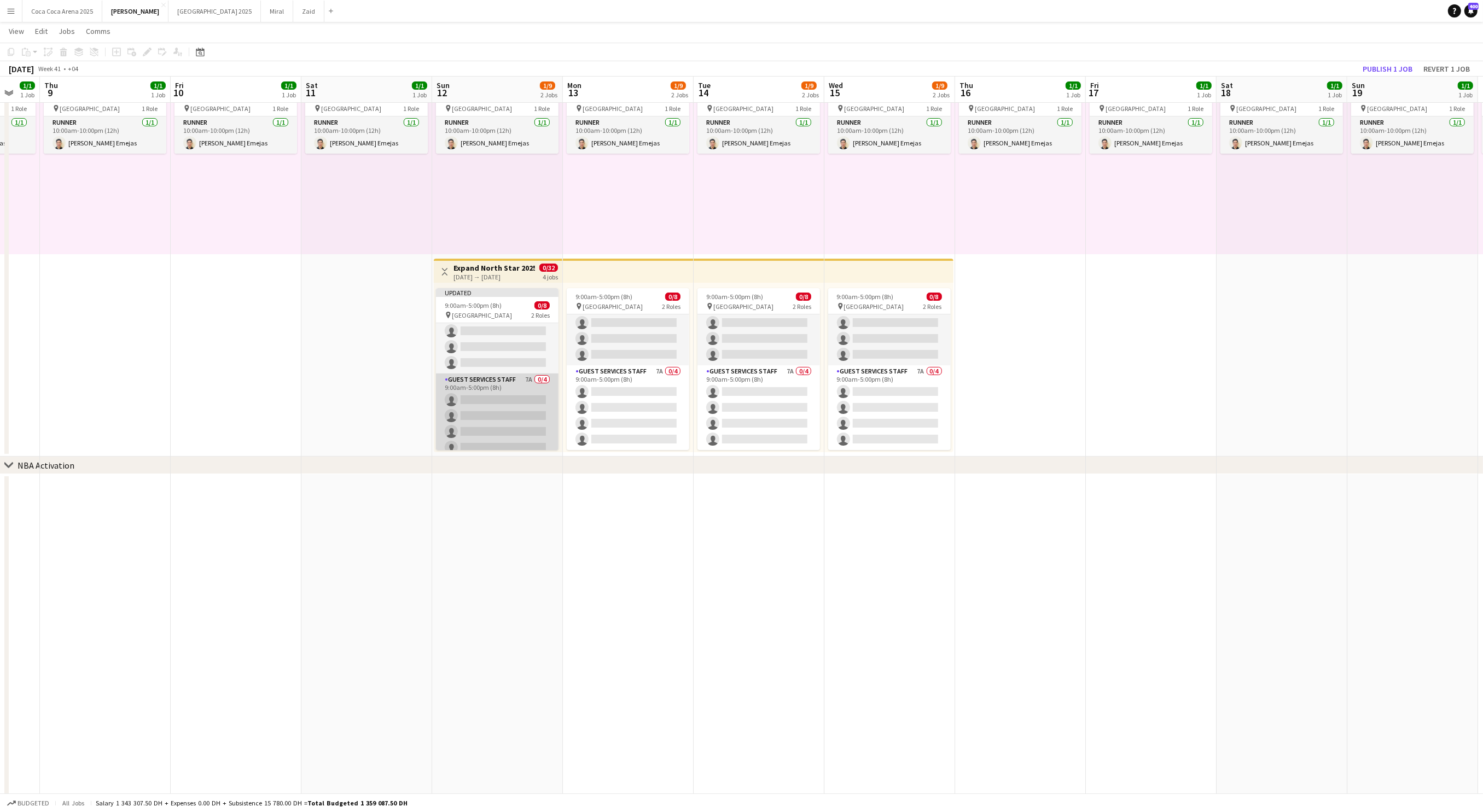
scroll to position [0, 482]
click at [487, 396] on app-card-role "Guest Services Staff 7A 0/4 9:00am-5:00pm (8h) single-neutral-actions single-ne…" at bounding box center [498, 416] width 123 height 85
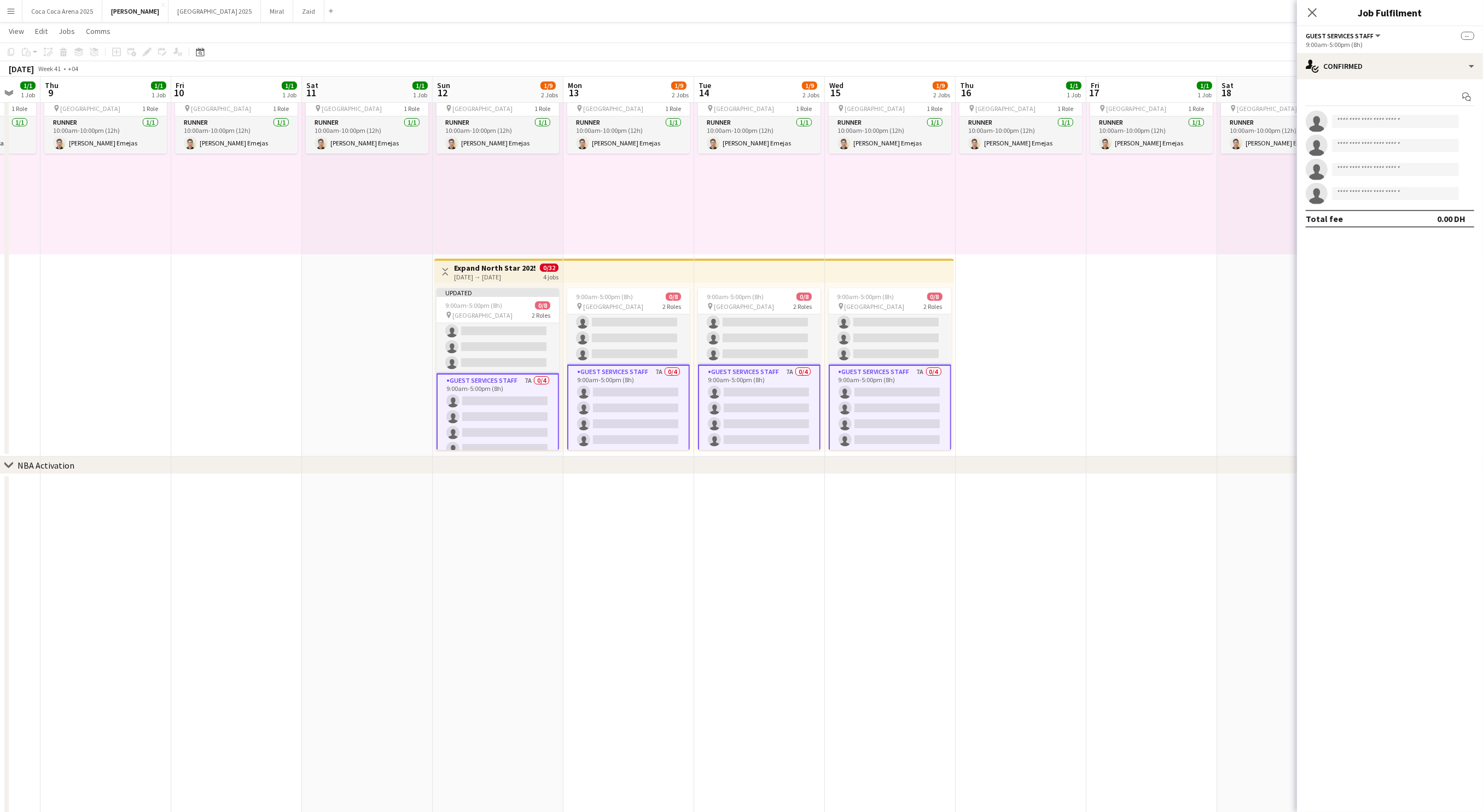
click at [383, 393] on app-date-cell "10:00am-10:00pm (12h) 1/1 pin Dubai 1 Role Runner 1/1 10:00am-10:00pm (12h) Jes…" at bounding box center [368, 256] width 131 height 400
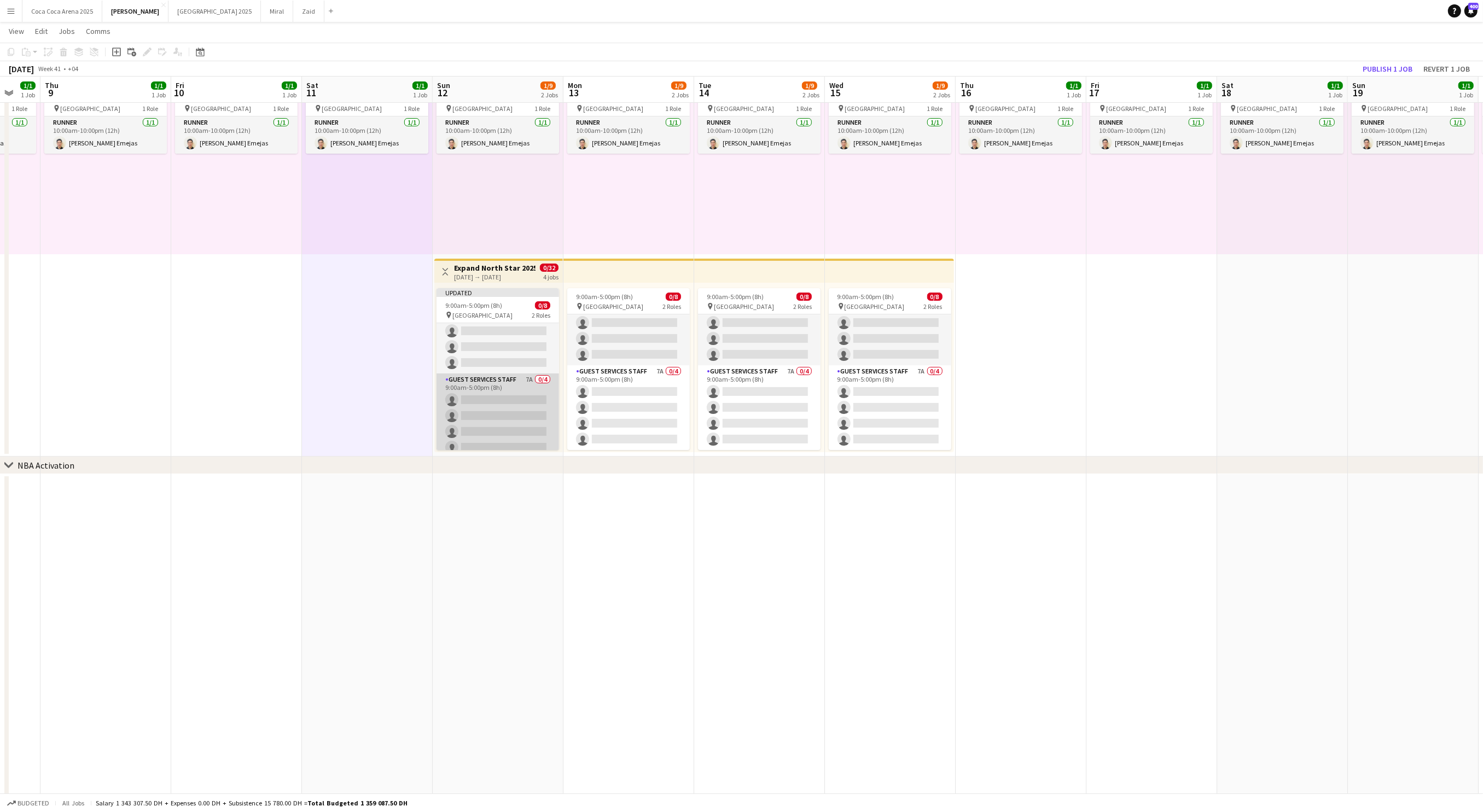
click at [449, 411] on app-card-role "Guest Services Staff 7A 0/4 9:00am-5:00pm (8h) single-neutral-actions single-ne…" at bounding box center [498, 416] width 123 height 85
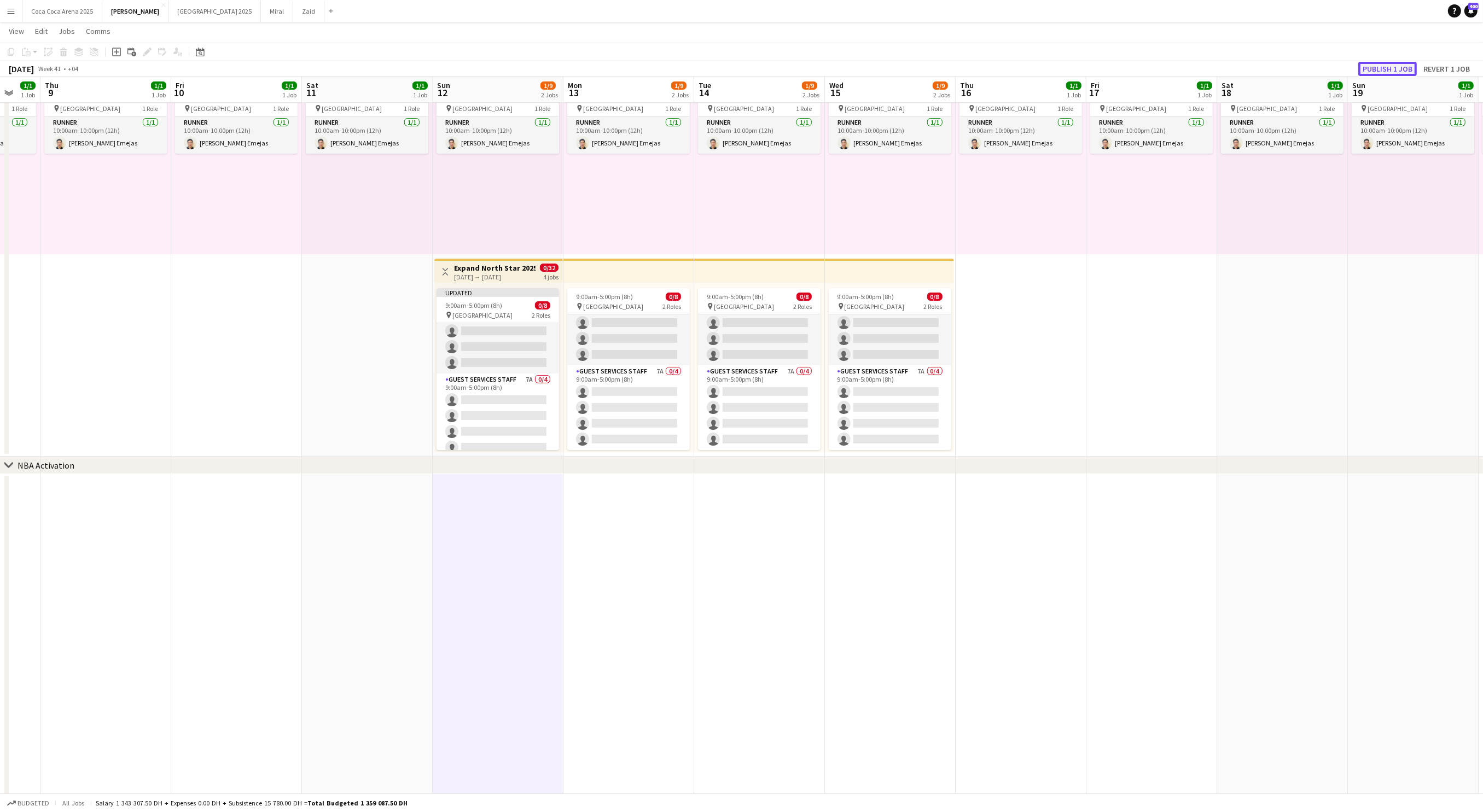
click at [1396, 65] on button "Publish 1 job" at bounding box center [1388, 69] width 59 height 14
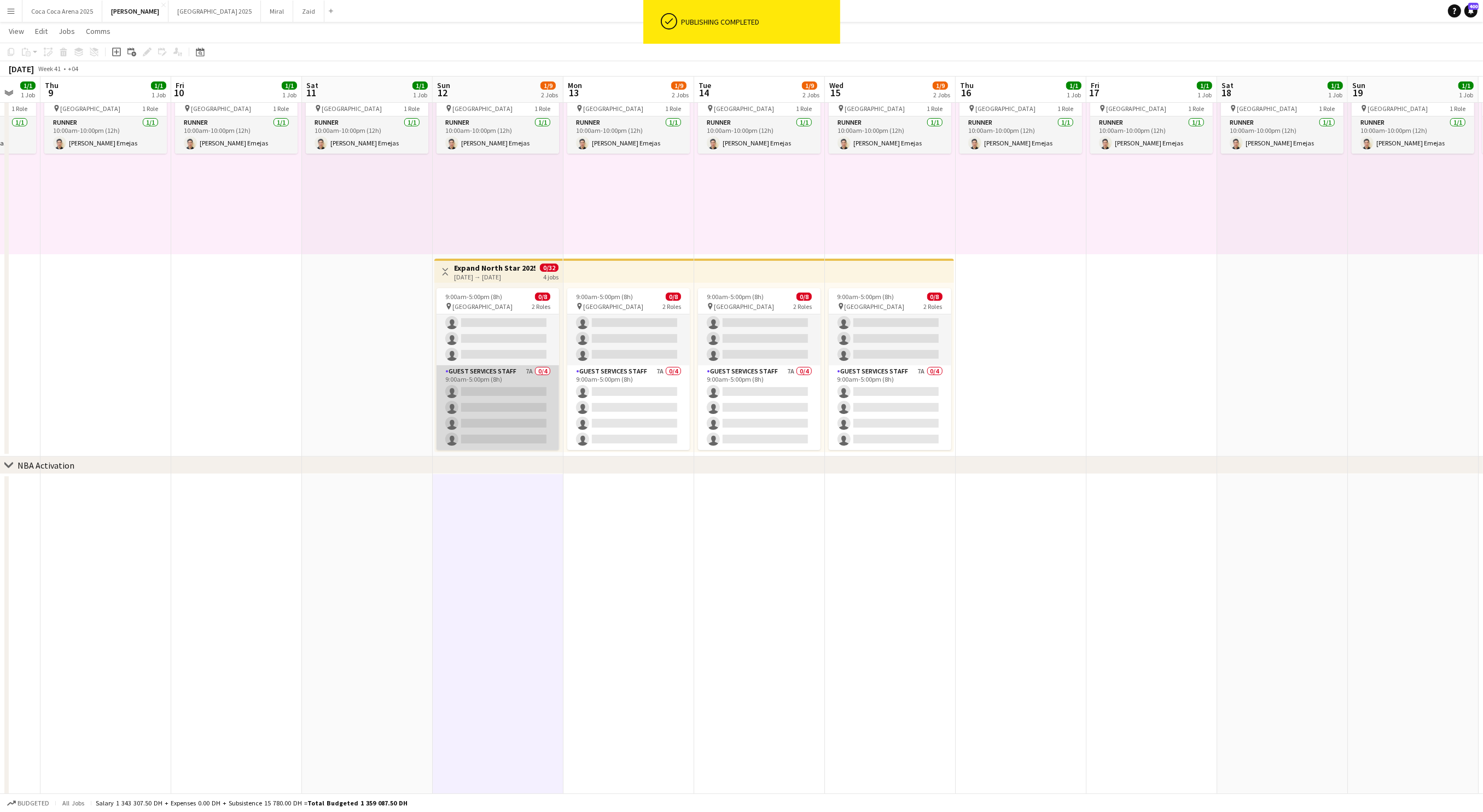
click at [522, 400] on app-card-role "Guest Services Staff 7A 0/4 9:00am-5:00pm (8h) single-neutral-actions single-ne…" at bounding box center [498, 408] width 123 height 85
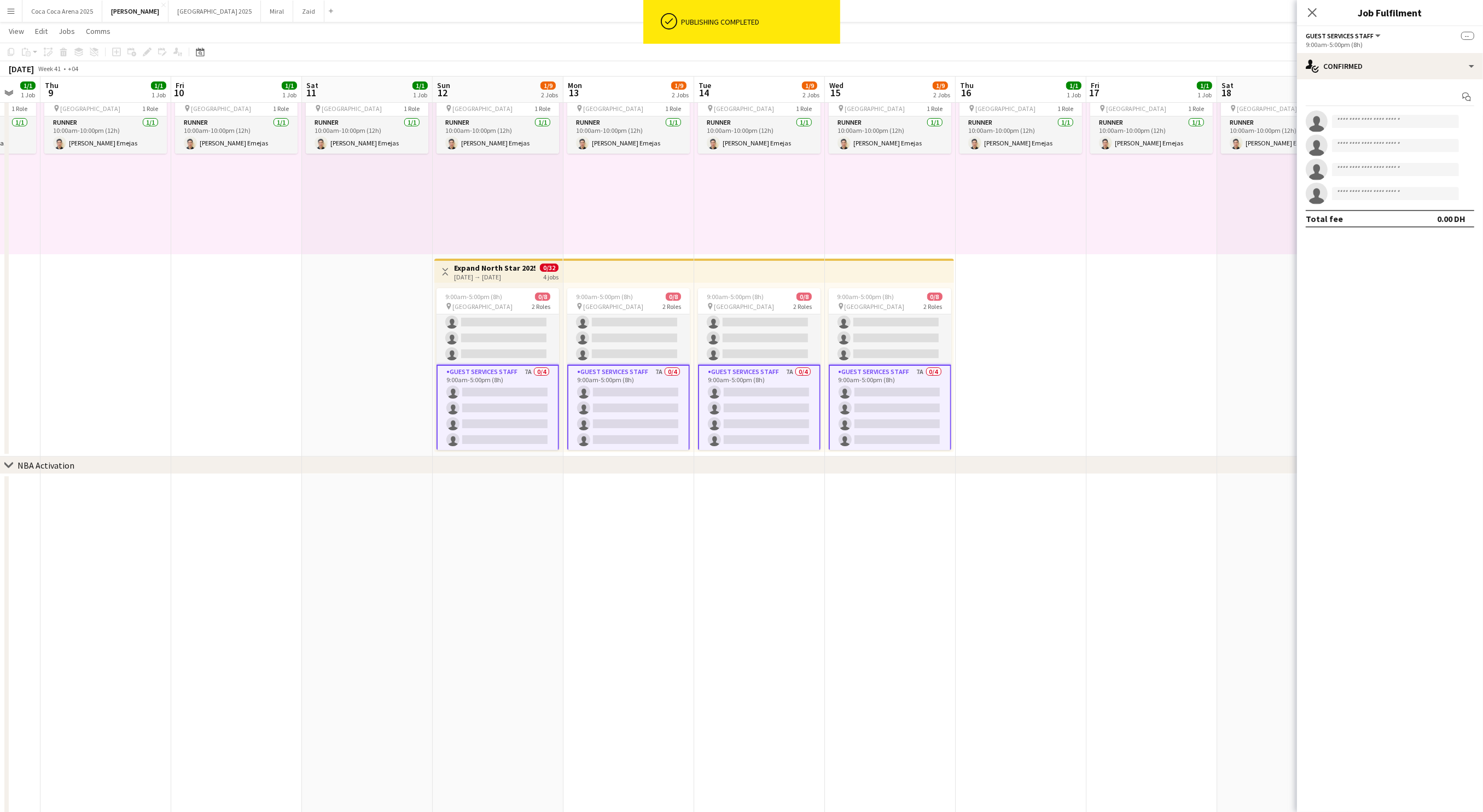
click at [513, 386] on app-card-role "Guest Services Staff 7A 0/4 9:00am-5:00pm (8h) single-neutral-actions single-ne…" at bounding box center [498, 408] width 123 height 87
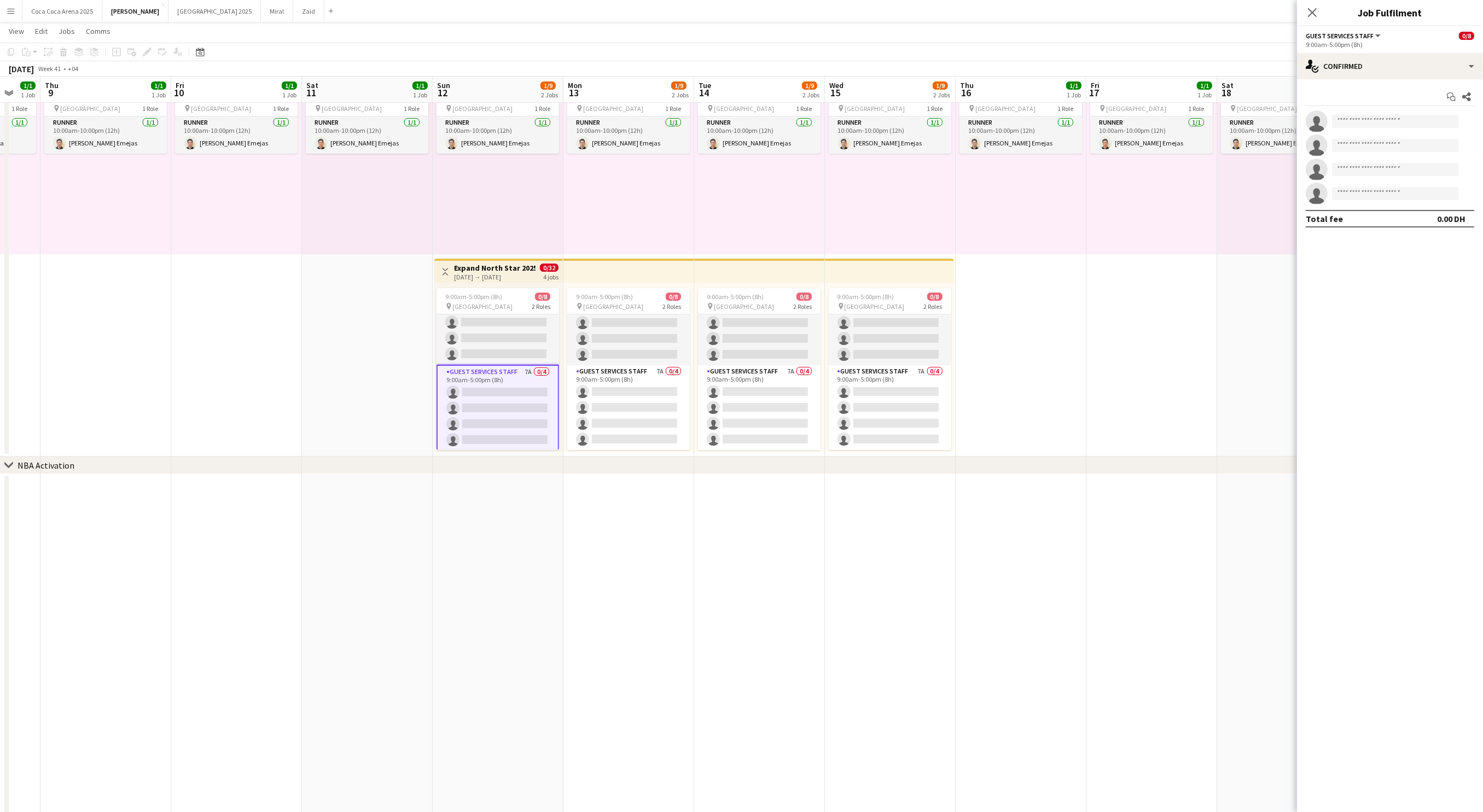
click at [145, 54] on div "Add job Add linked Job Edit Edit linked Job Applicants" at bounding box center [143, 52] width 84 height 13
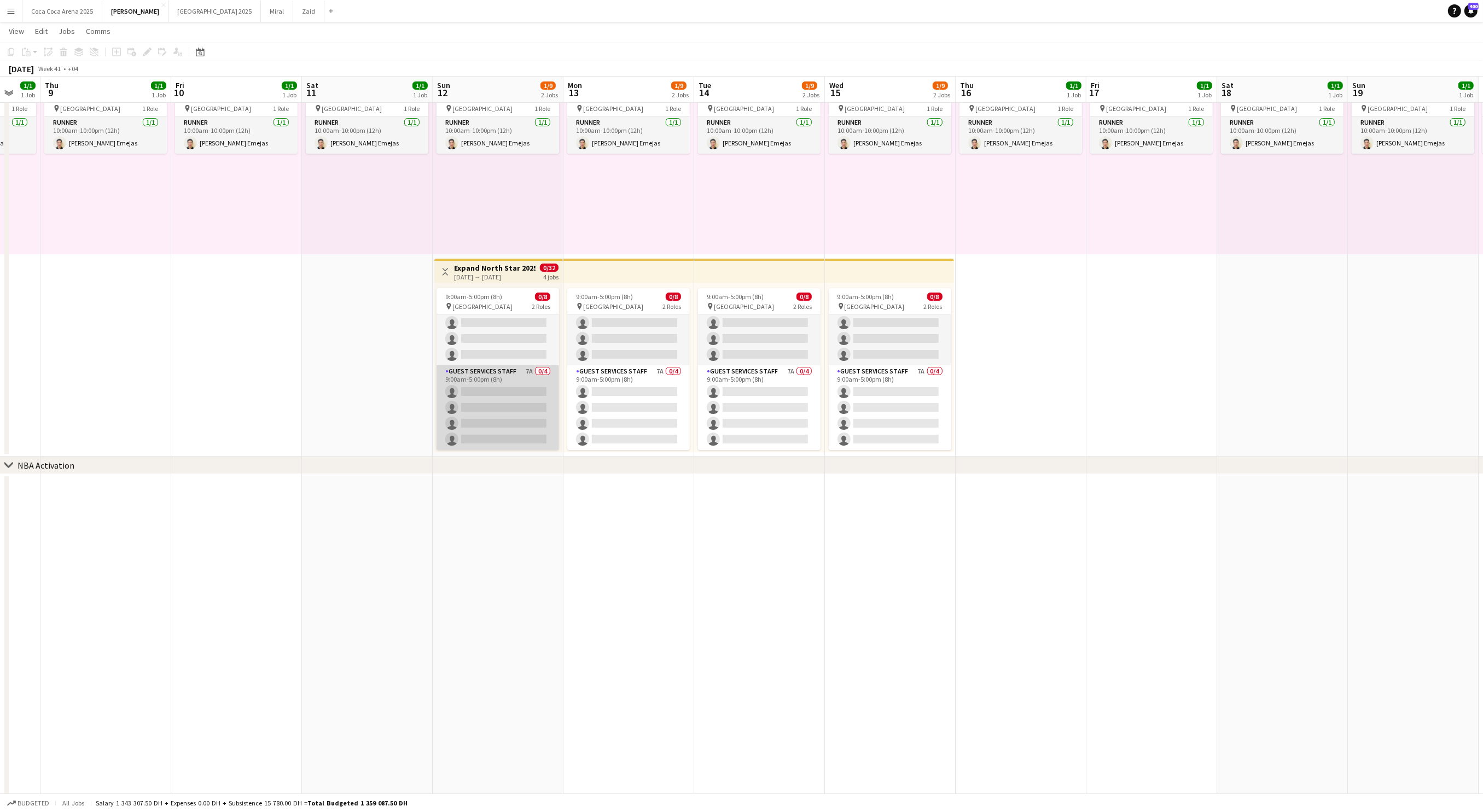
click at [458, 398] on app-card-role "Guest Services Staff 7A 0/4 9:00am-5:00pm (8h) single-neutral-actions single-ne…" at bounding box center [498, 408] width 123 height 85
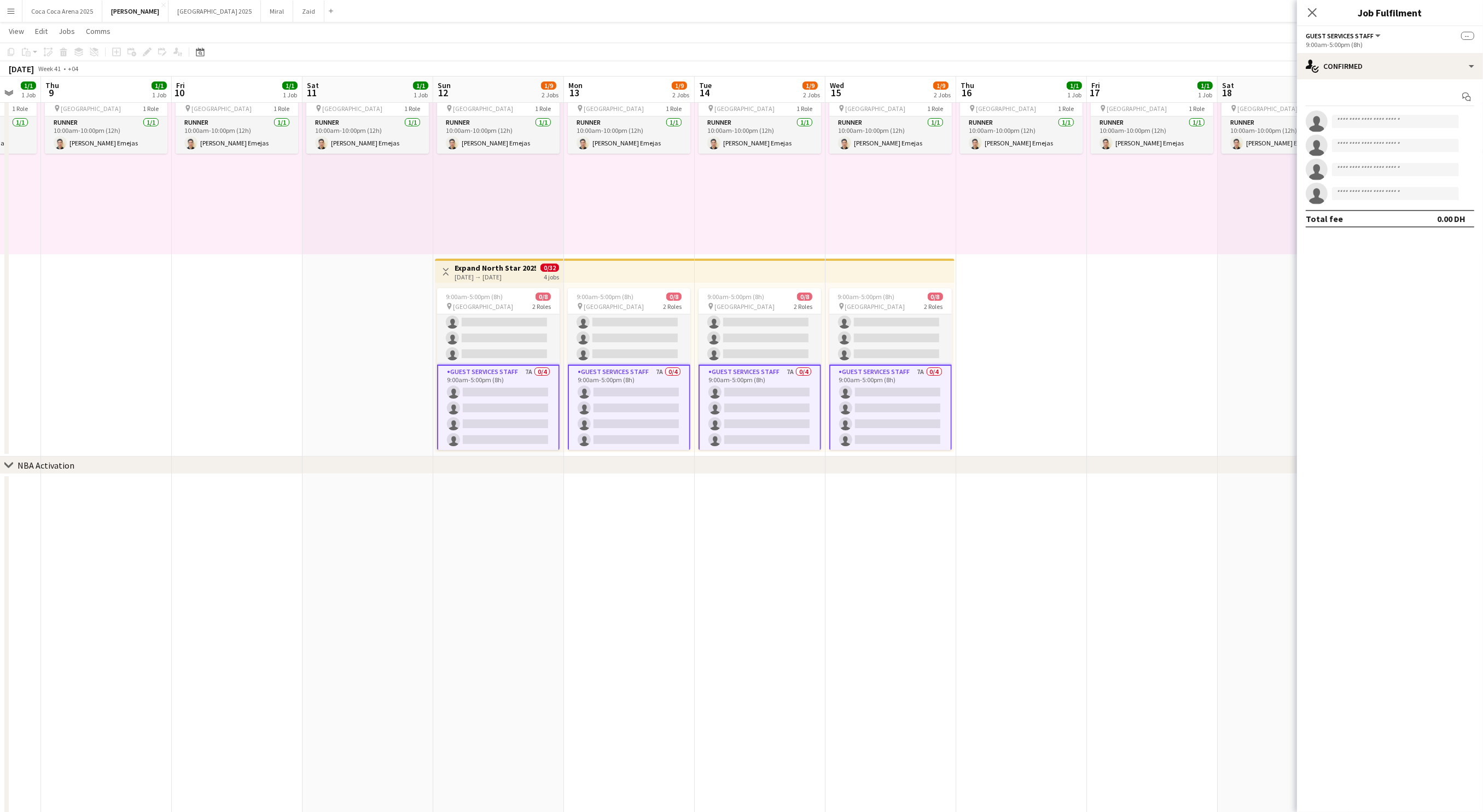
click at [464, 393] on app-card-role "Guest Services Staff 7A 0/4 9:00am-5:00pm (8h) single-neutral-actions single-ne…" at bounding box center [498, 408] width 123 height 87
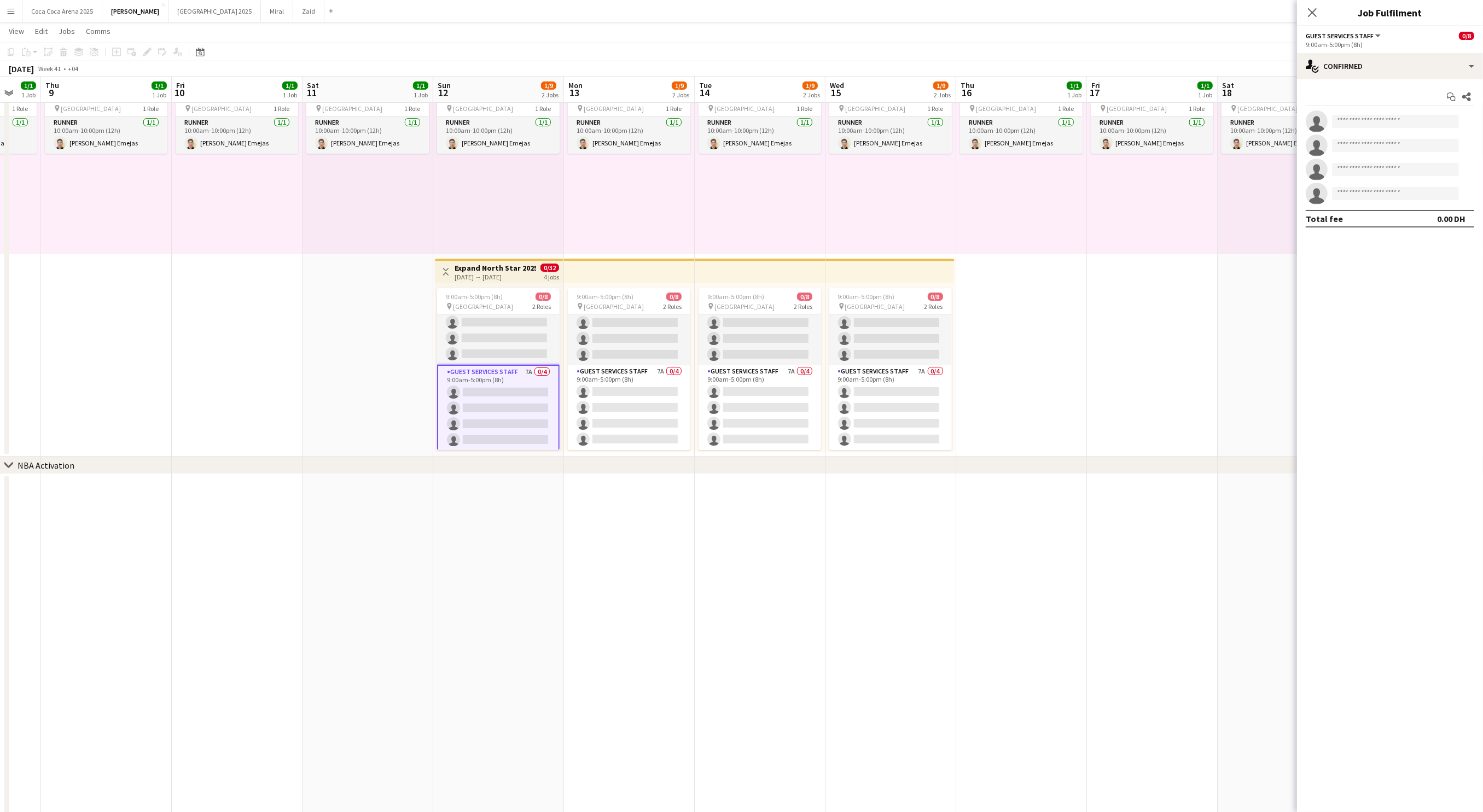
click at [336, 295] on app-date-cell "10:00am-10:00pm (12h) 1/1 pin Dubai 1 Role Runner 1/1 10:00am-10:00pm (12h) Jes…" at bounding box center [368, 256] width 131 height 400
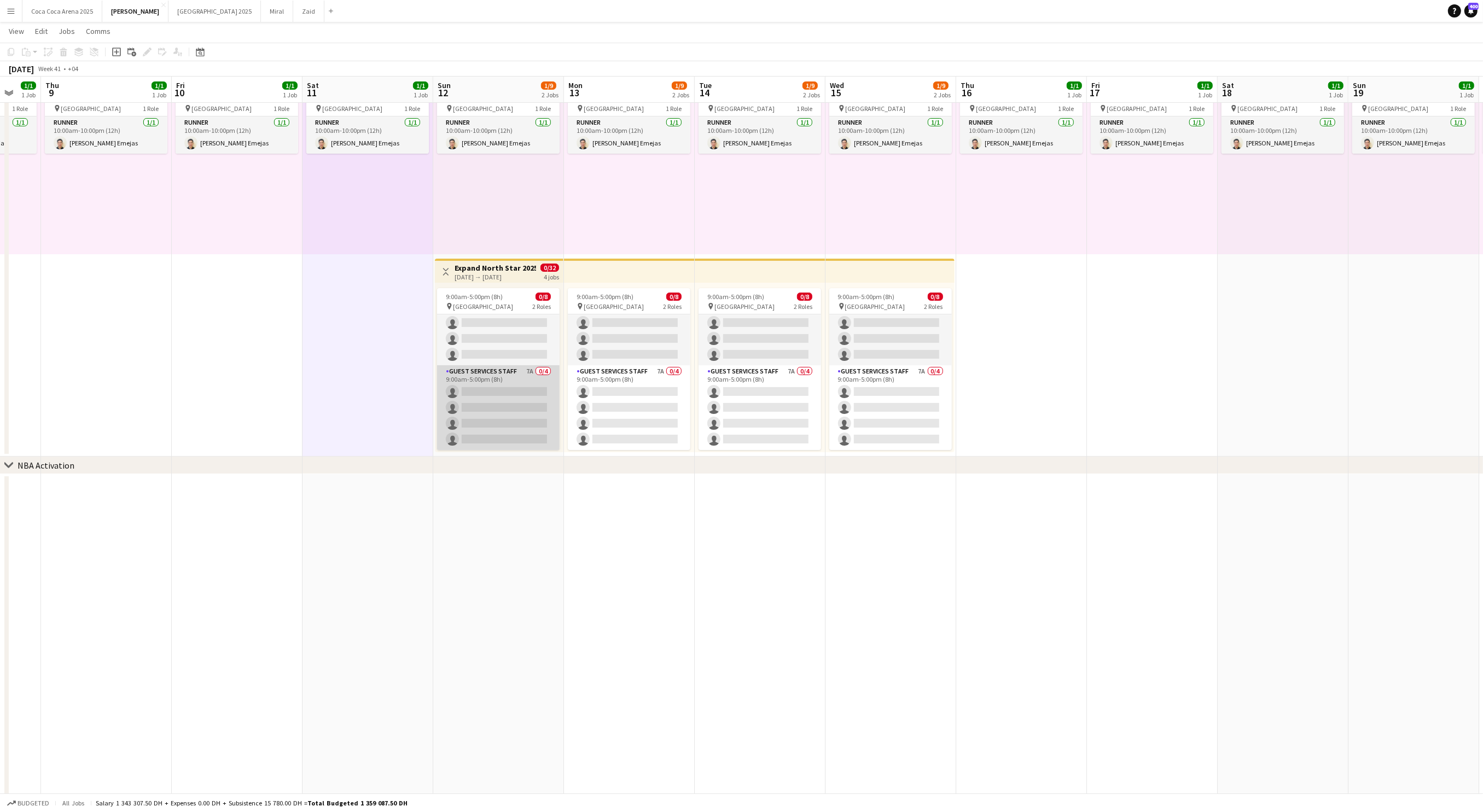
click at [499, 400] on app-card-role "Guest Services Staff 7A 0/4 9:00am-5:00pm (8h) single-neutral-actions single-ne…" at bounding box center [498, 408] width 123 height 85
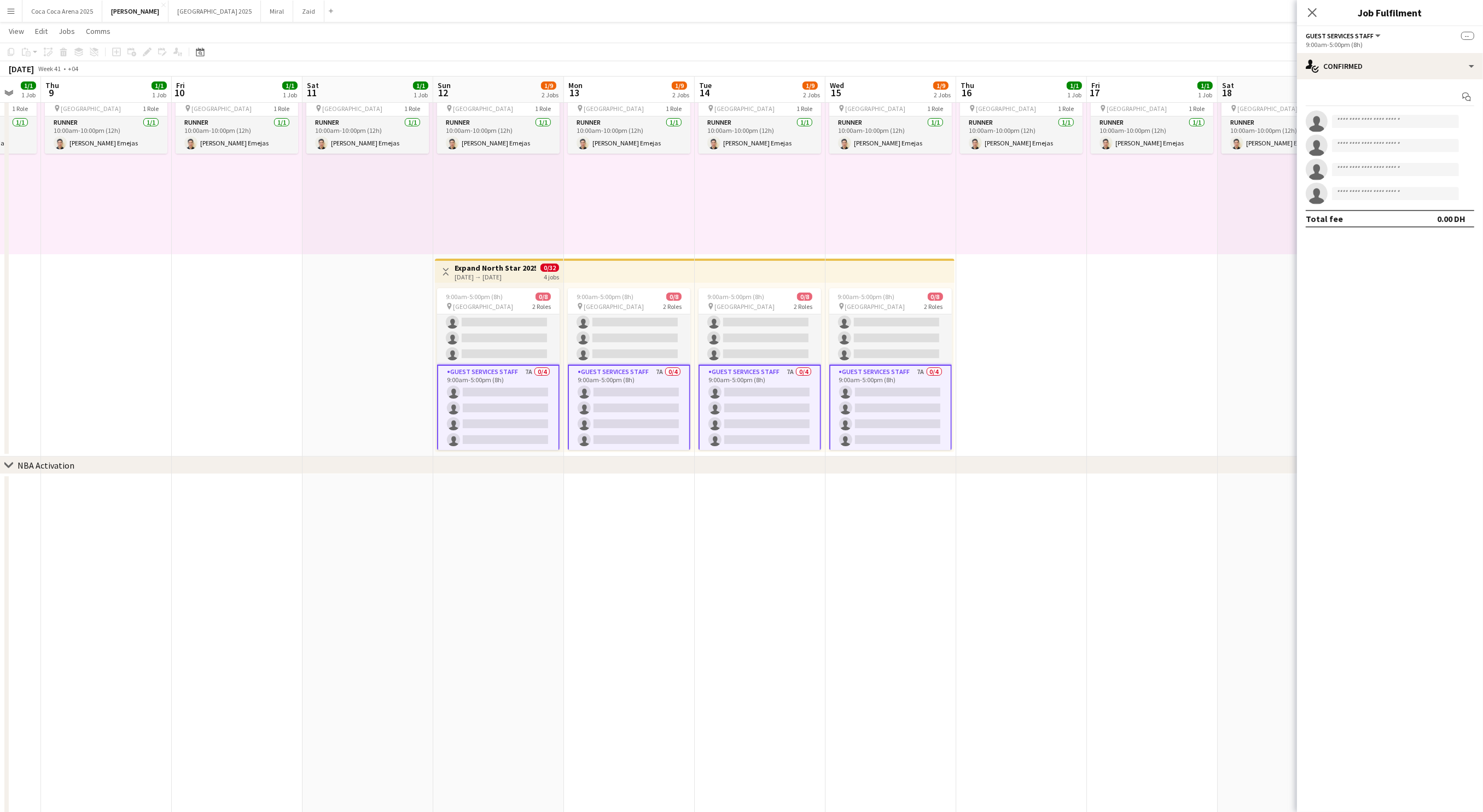
click at [463, 396] on app-card-role "Guest Services Staff 7A 0/4 9:00am-5:00pm (8h) single-neutral-actions single-ne…" at bounding box center [498, 408] width 123 height 87
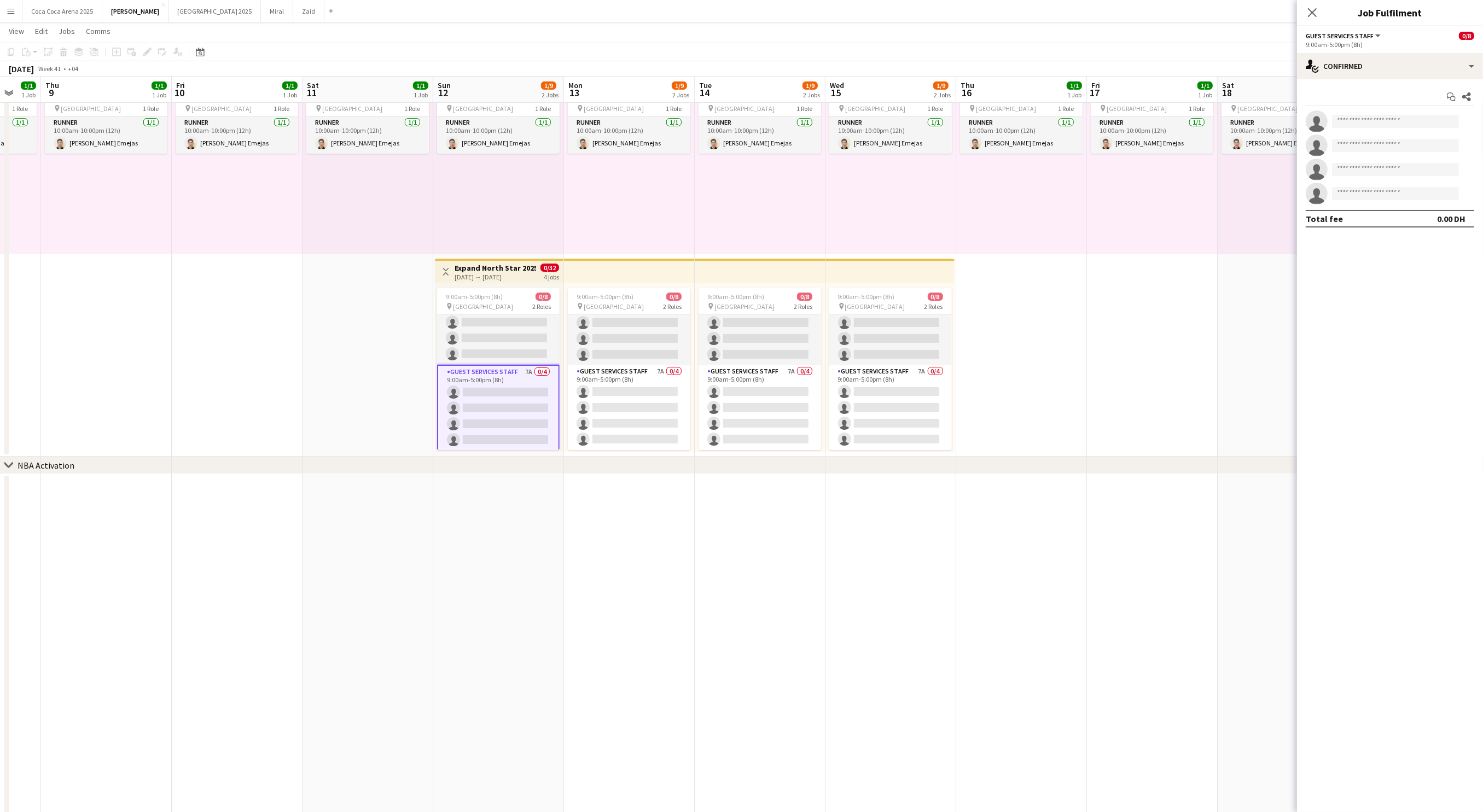
click at [145, 50] on div "Add job Add linked Job Edit Edit linked Job Applicants" at bounding box center [143, 52] width 84 height 13
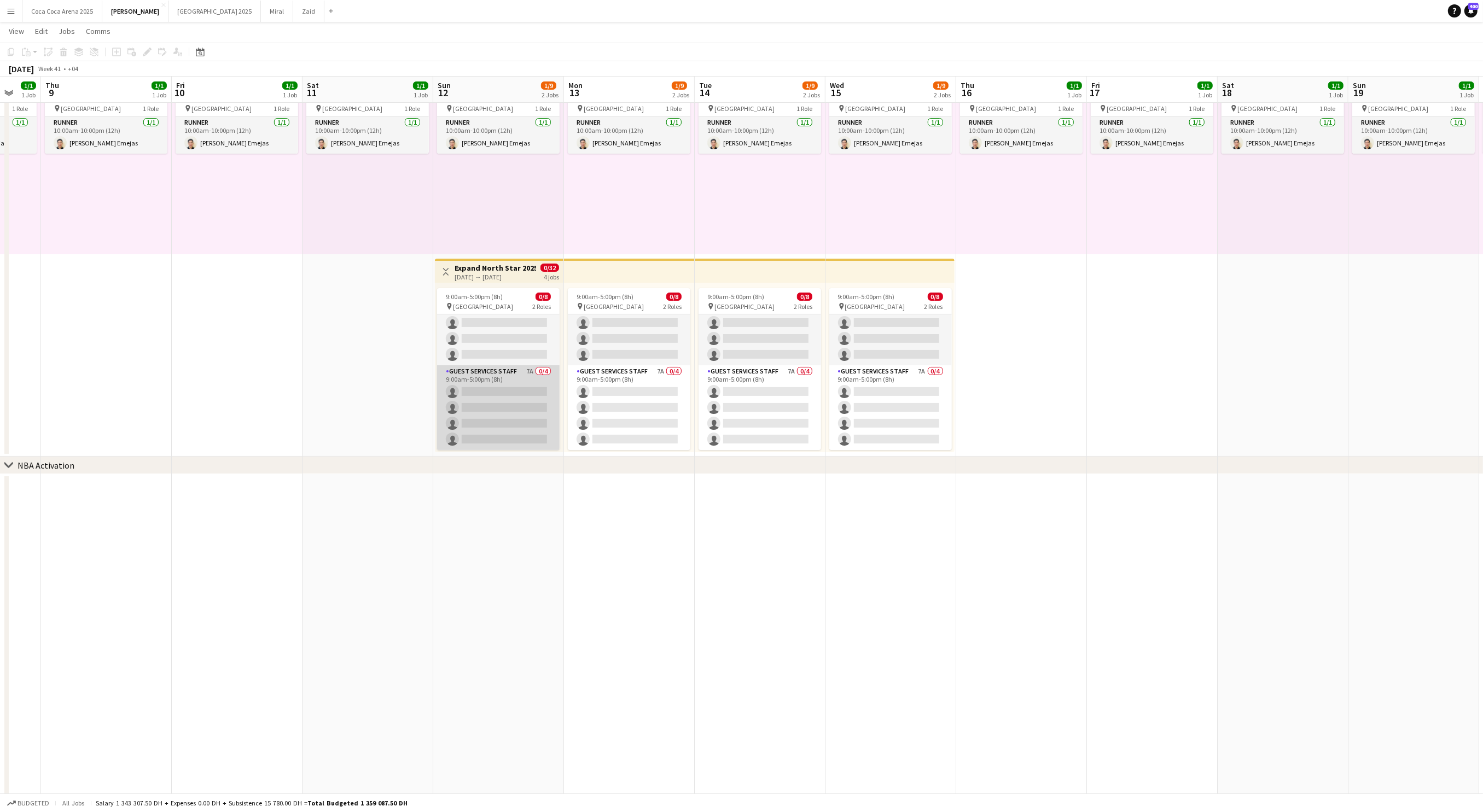
click at [479, 402] on app-card-role "Guest Services Staff 7A 0/4 9:00am-5:00pm (8h) single-neutral-actions single-ne…" at bounding box center [498, 408] width 123 height 85
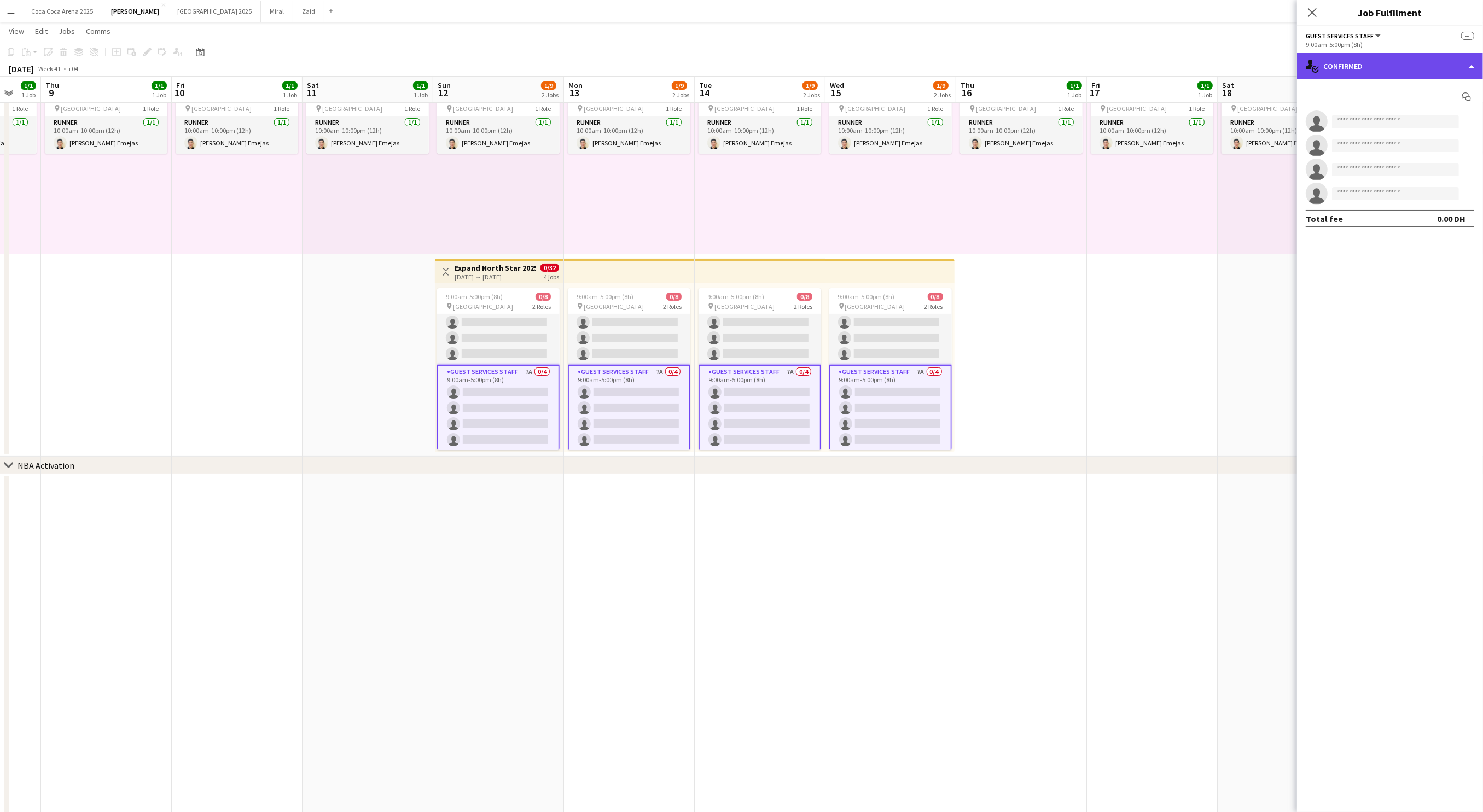
click at [1378, 68] on div "single-neutral-actions-check-2 Confirmed" at bounding box center [1390, 66] width 186 height 27
click at [1400, 179] on span "Applicants" at bounding box center [1415, 178] width 35 height 10
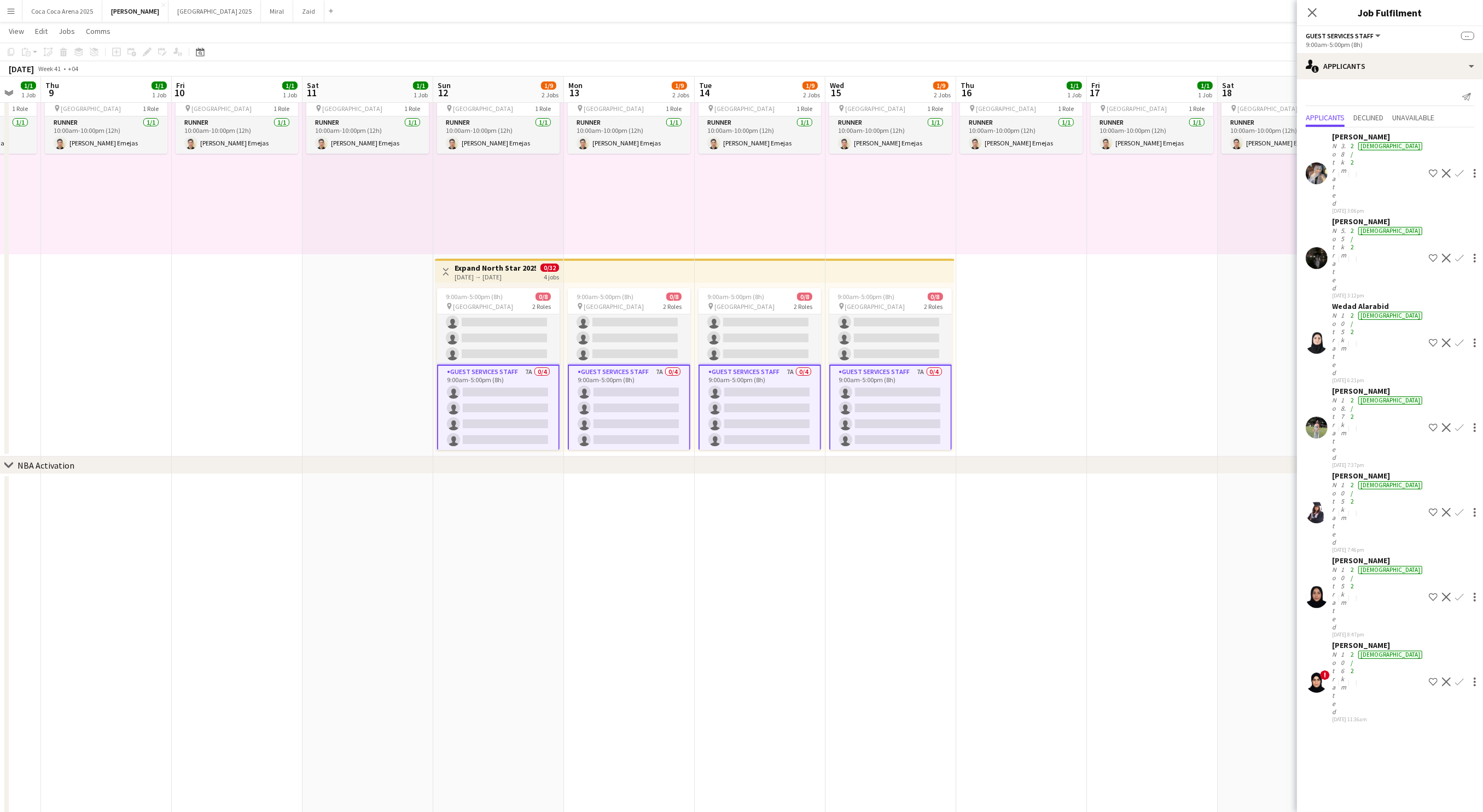
click at [499, 400] on app-card-role "Guest Services Staff 7A 0/4 9:00am-5:00pm (8h) single-neutral-actions single-ne…" at bounding box center [498, 408] width 123 height 87
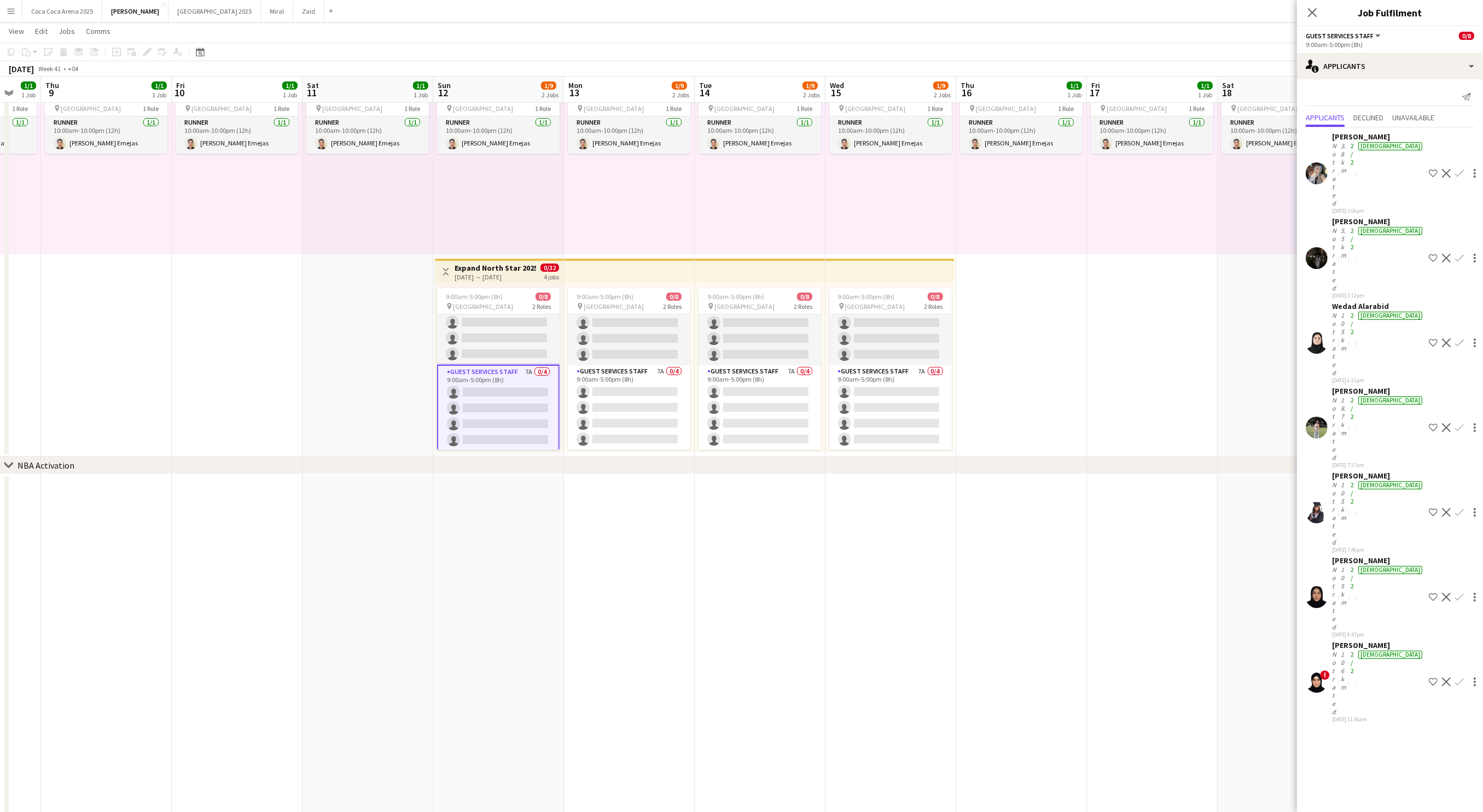
click at [148, 48] on div "Add job Add linked Job Edit Edit linked Job Applicants" at bounding box center [143, 52] width 84 height 13
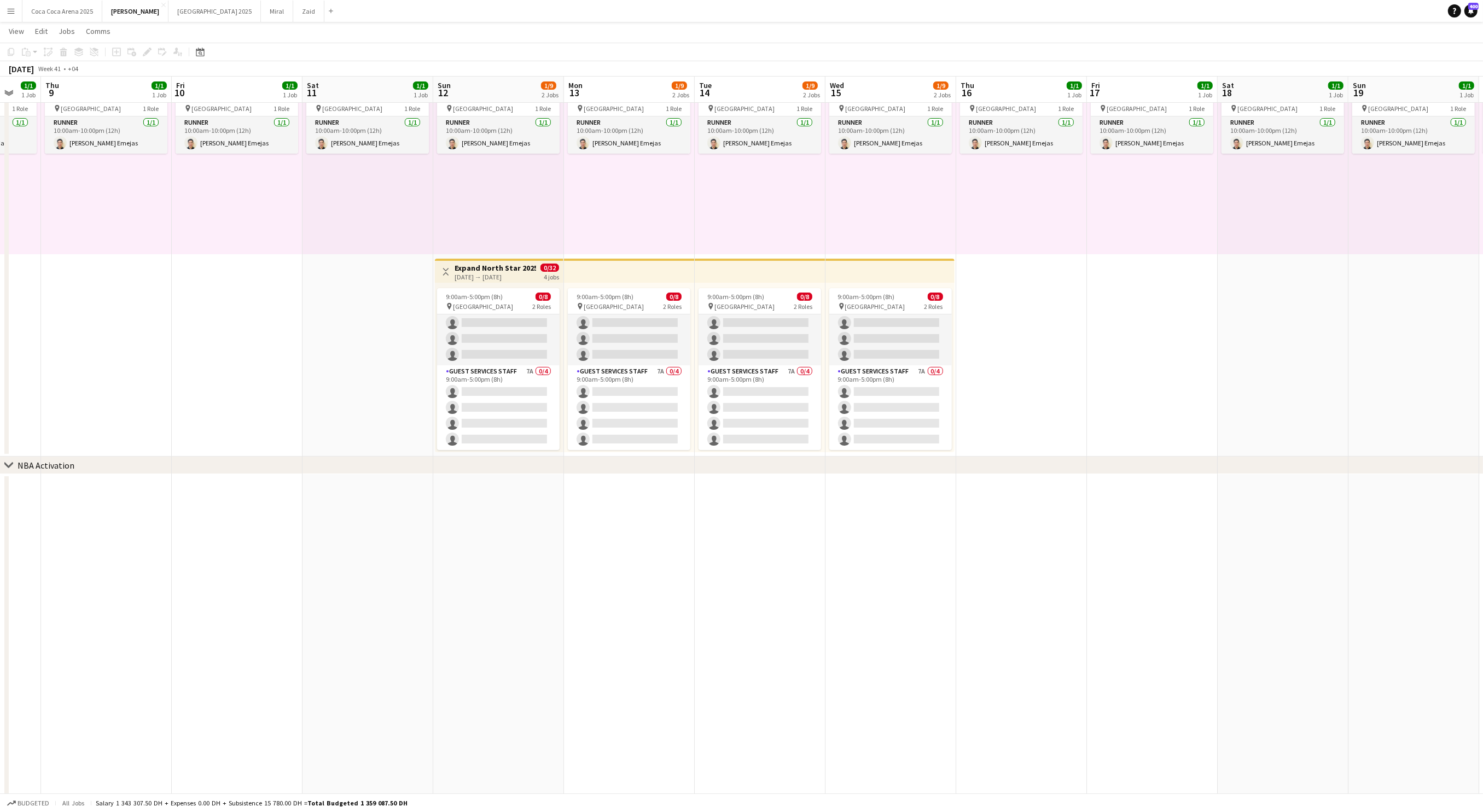
click at [513, 284] on div "9:00am-5:00pm (8h) 0/8 pin Dubai Harbour 2 Roles Guest Services Staff 35A 0/4 9…" at bounding box center [499, 367] width 129 height 170
click at [507, 269] on h3 "Expand North Star 2025" at bounding box center [496, 268] width 82 height 10
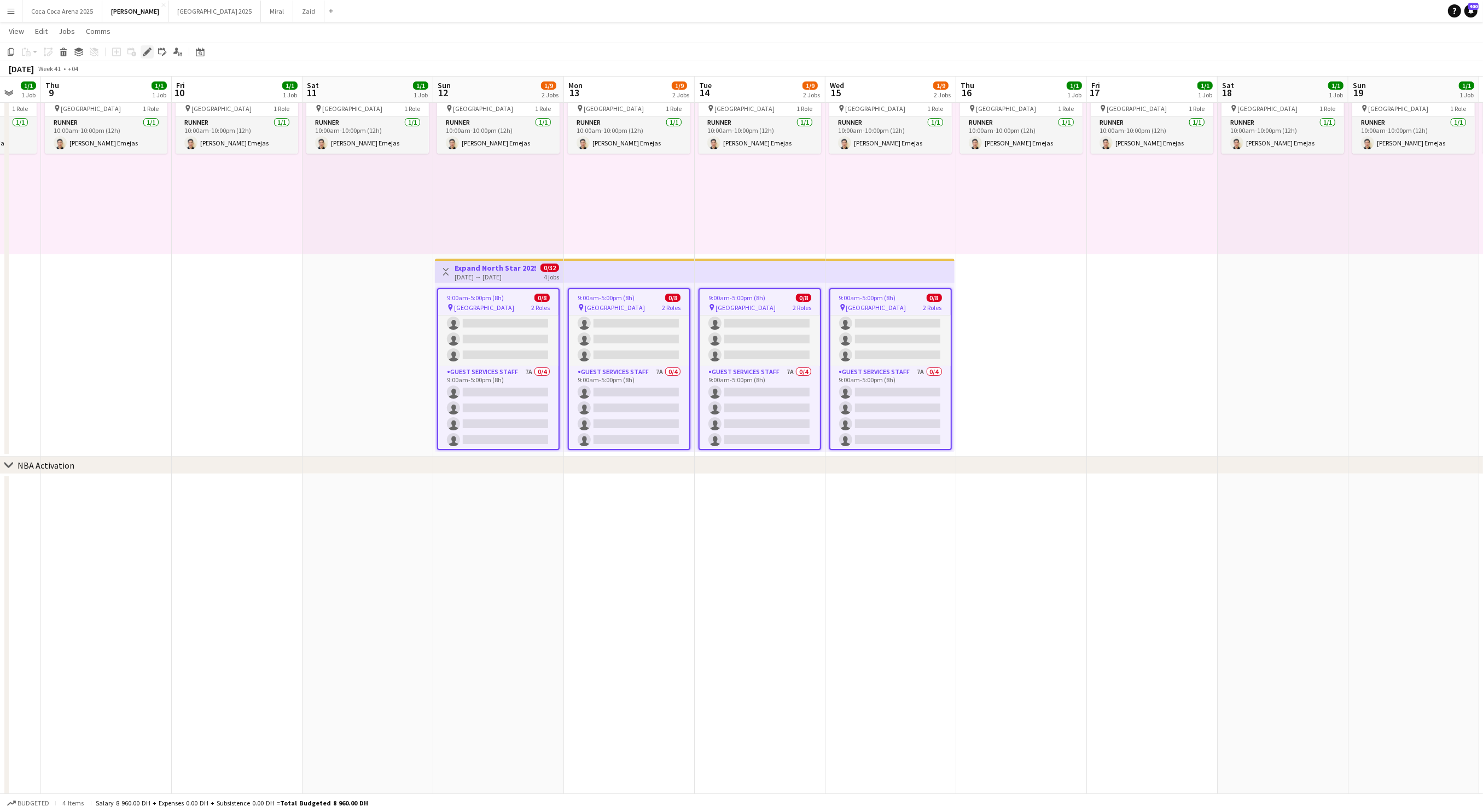
click at [149, 51] on icon "Edit" at bounding box center [147, 52] width 9 height 9
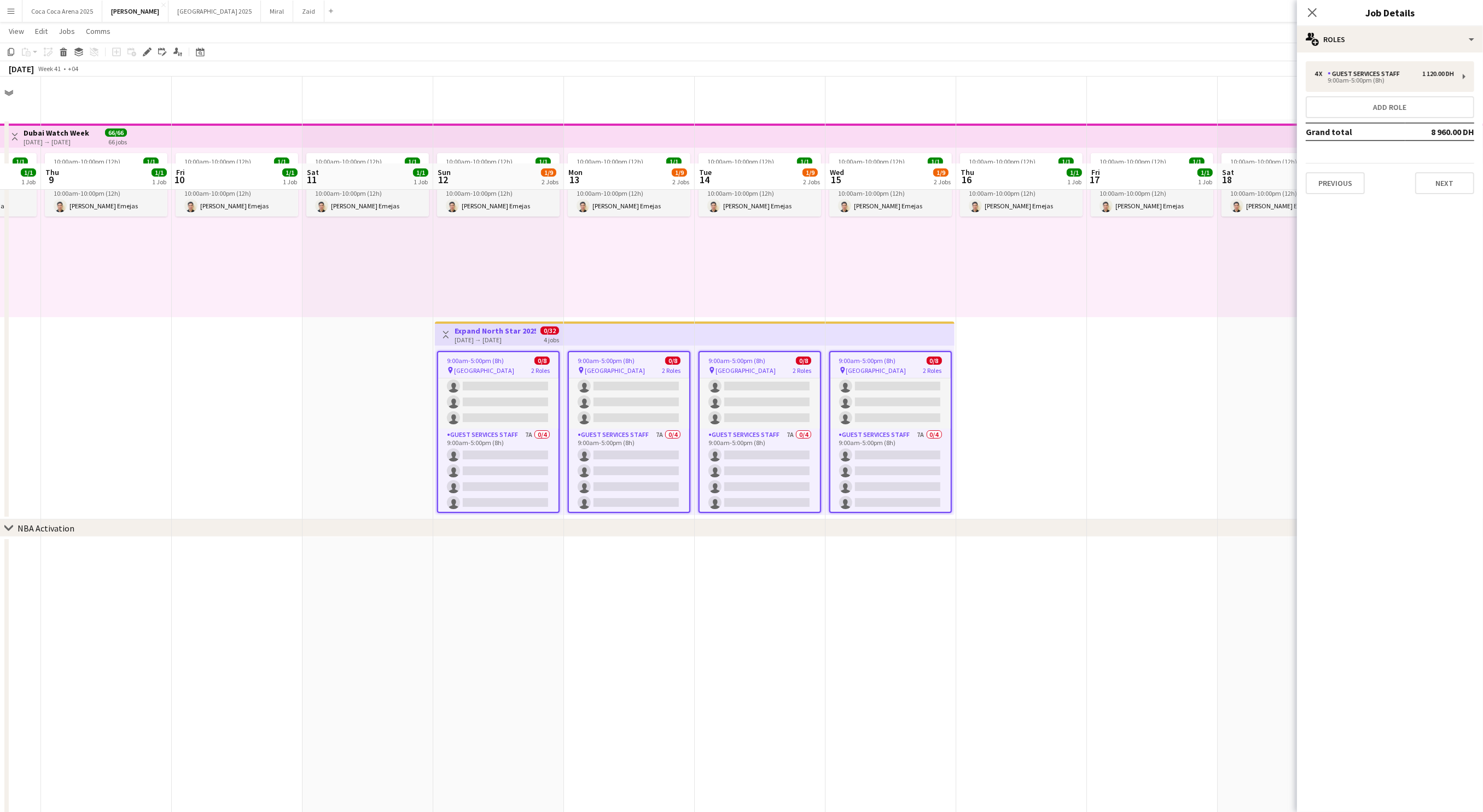
scroll to position [0, 0]
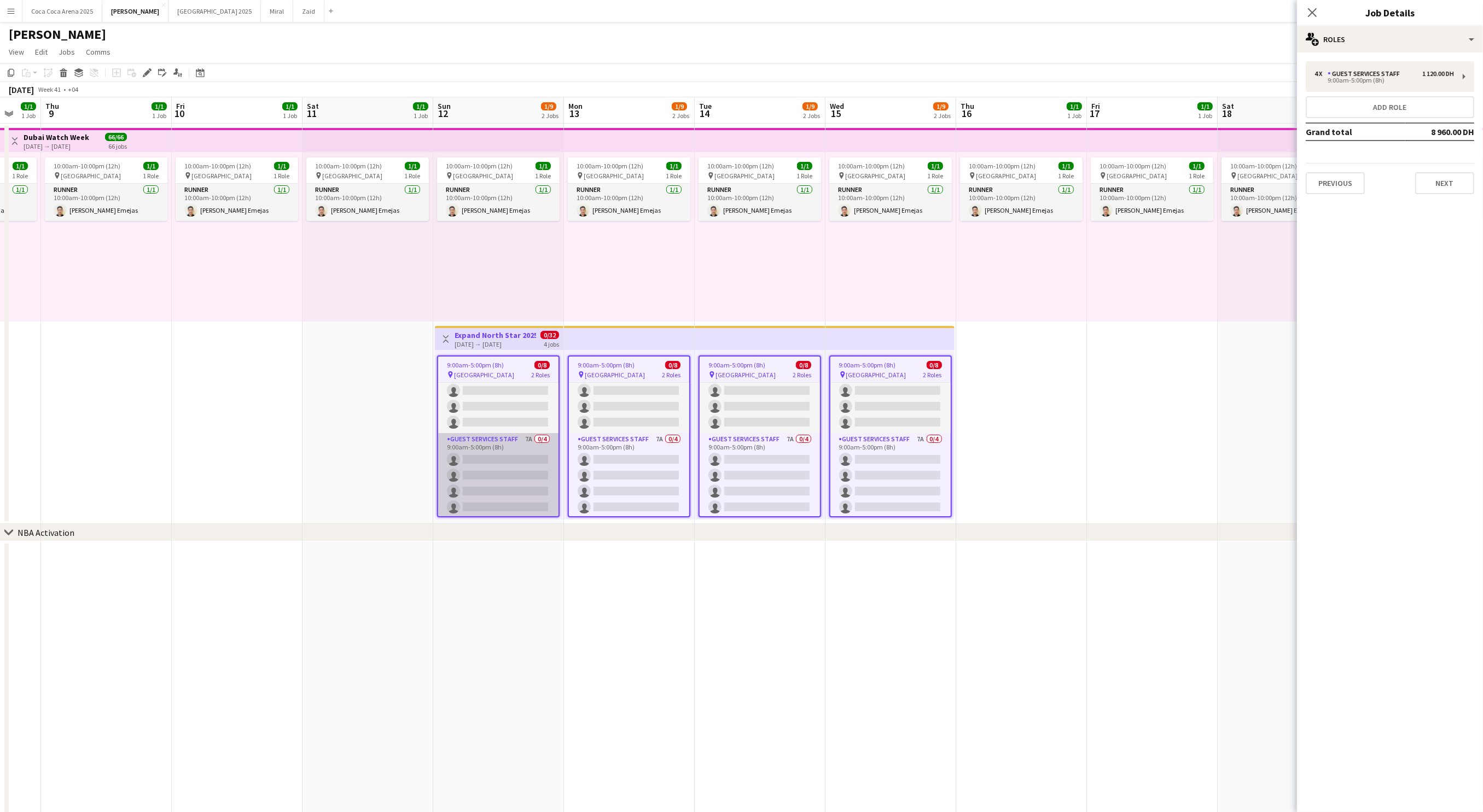
click at [525, 464] on app-card-role "Guest Services Staff 7A 0/4 9:00am-5:00pm (8h) single-neutral-actions single-ne…" at bounding box center [498, 475] width 120 height 85
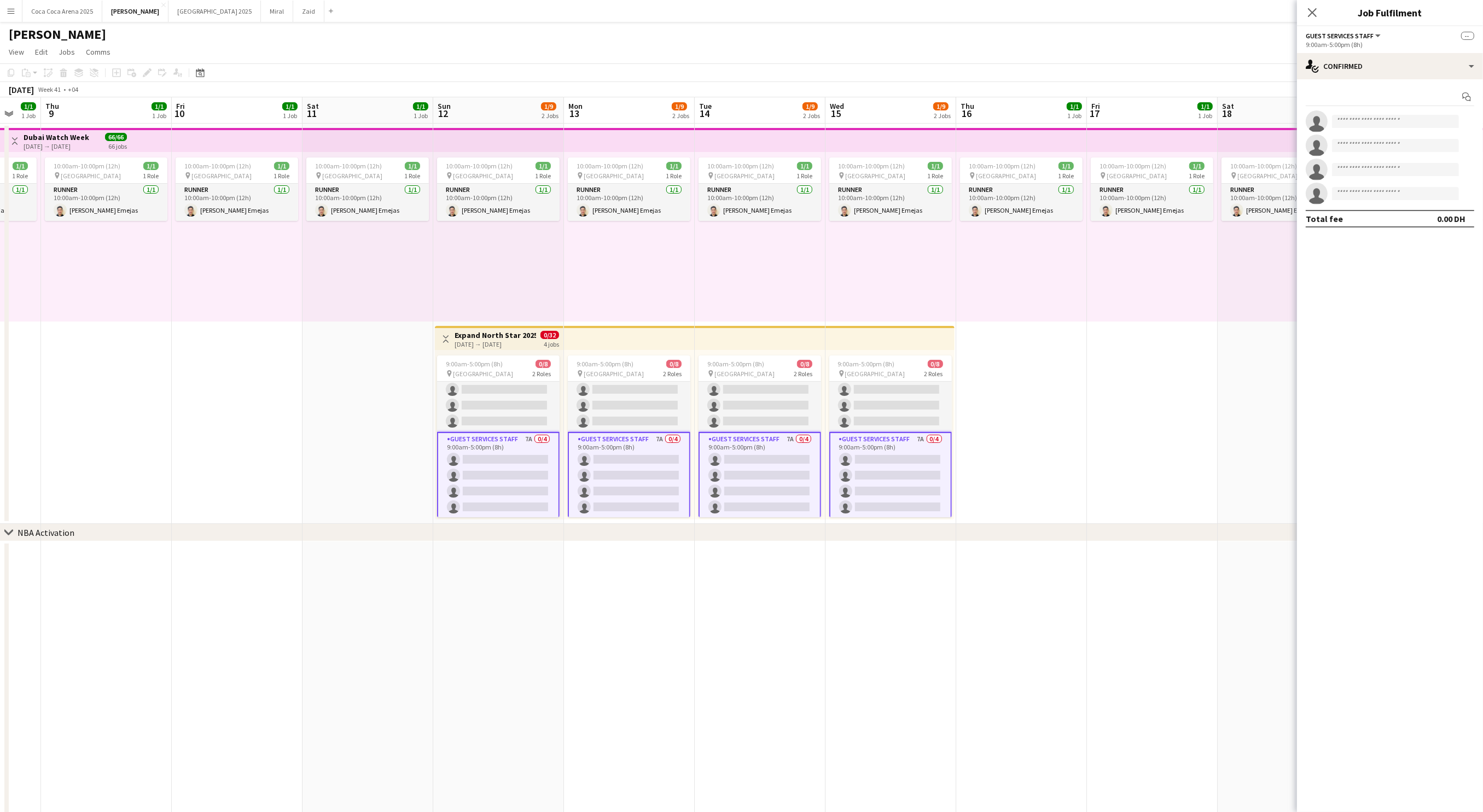
click at [512, 436] on app-card-role "Guest Services Staff 7A 0/4 9:00am-5:00pm (8h) single-neutral-actions single-ne…" at bounding box center [498, 476] width 123 height 87
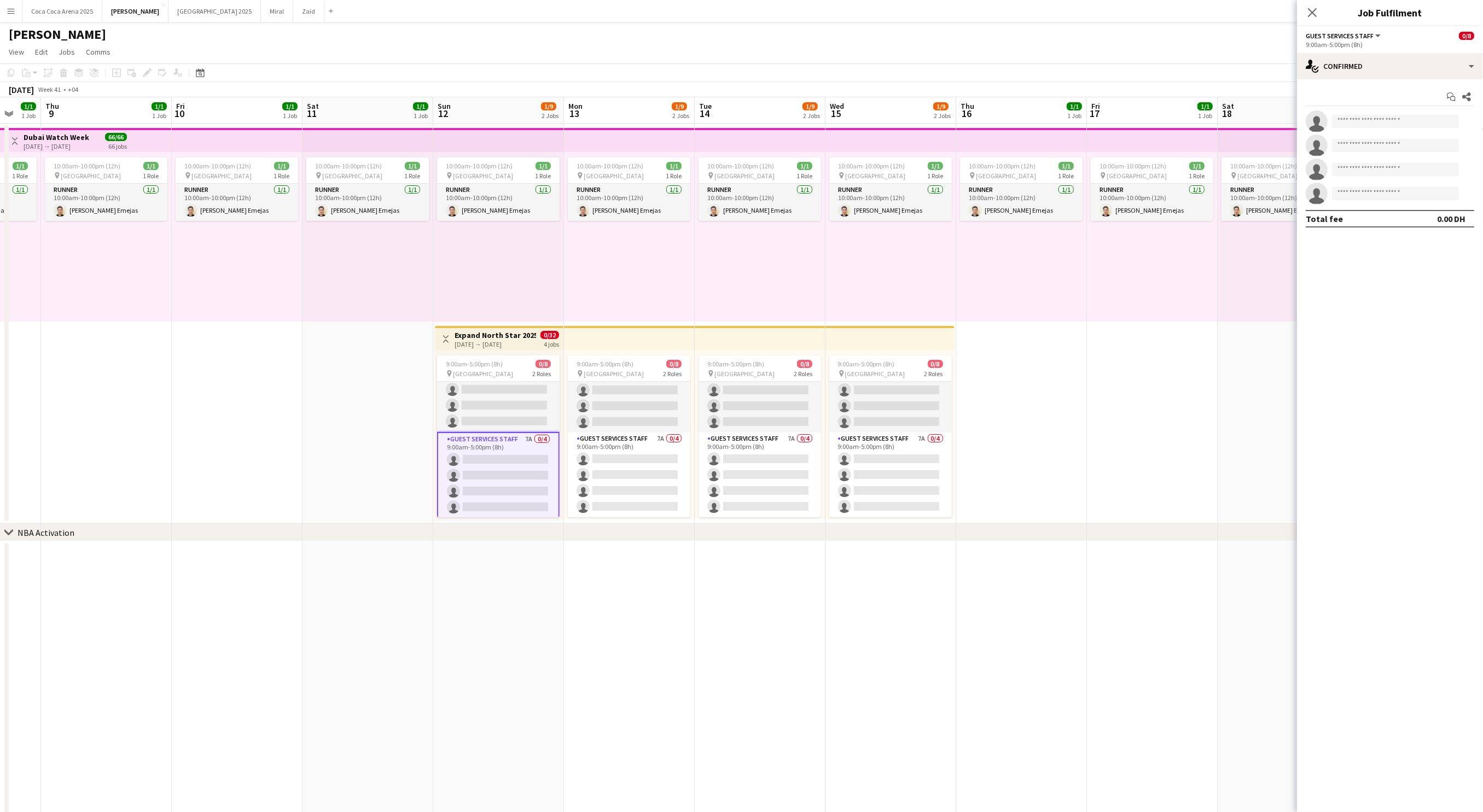
click at [512, 436] on app-card-role "Guest Services Staff 7A 0/4 9:00am-5:00pm (8h) single-neutral-actions single-ne…" at bounding box center [498, 476] width 123 height 87
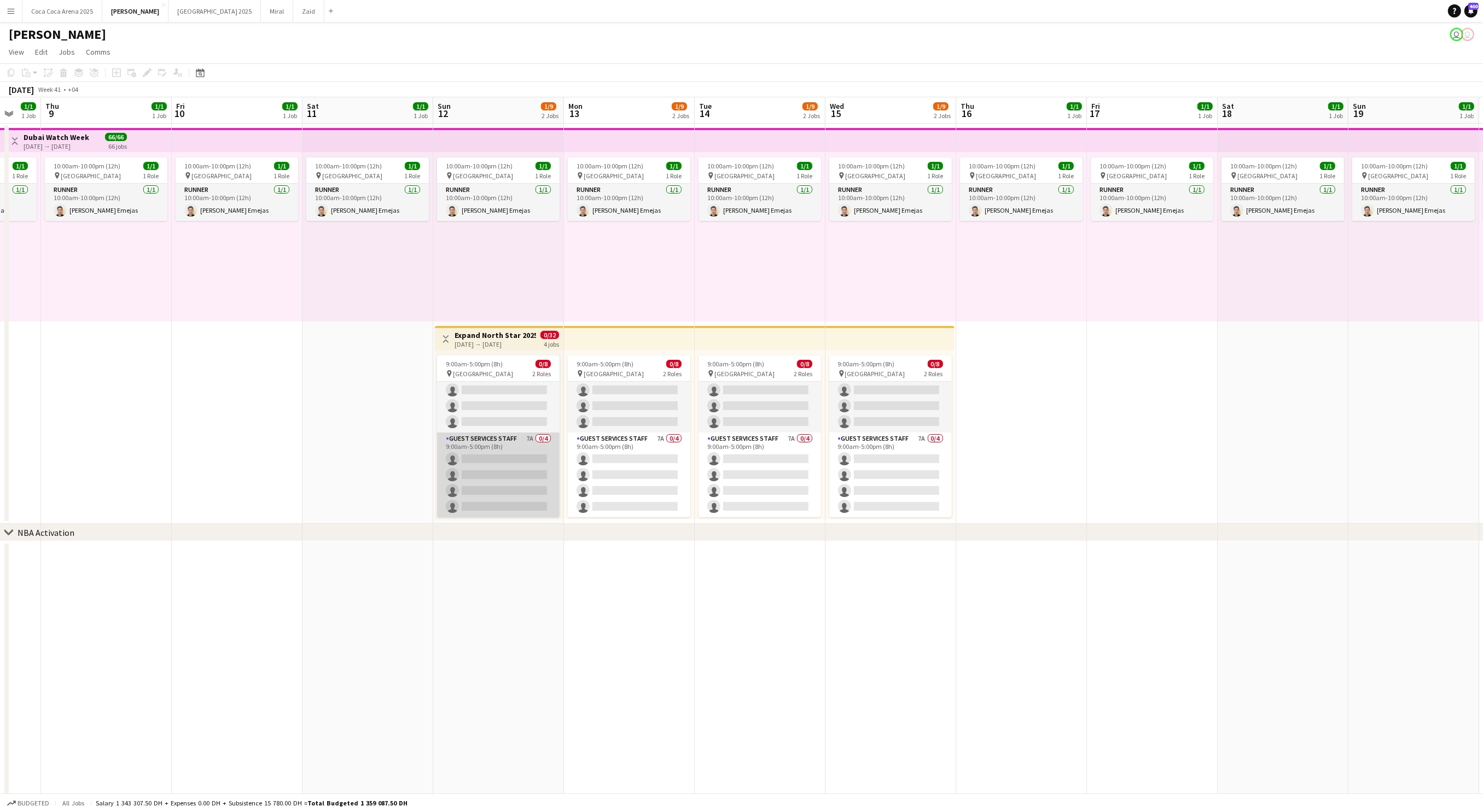
click at [492, 470] on app-card-role "Guest Services Staff 7A 0/4 9:00am-5:00pm (8h) single-neutral-actions single-ne…" at bounding box center [498, 475] width 123 height 85
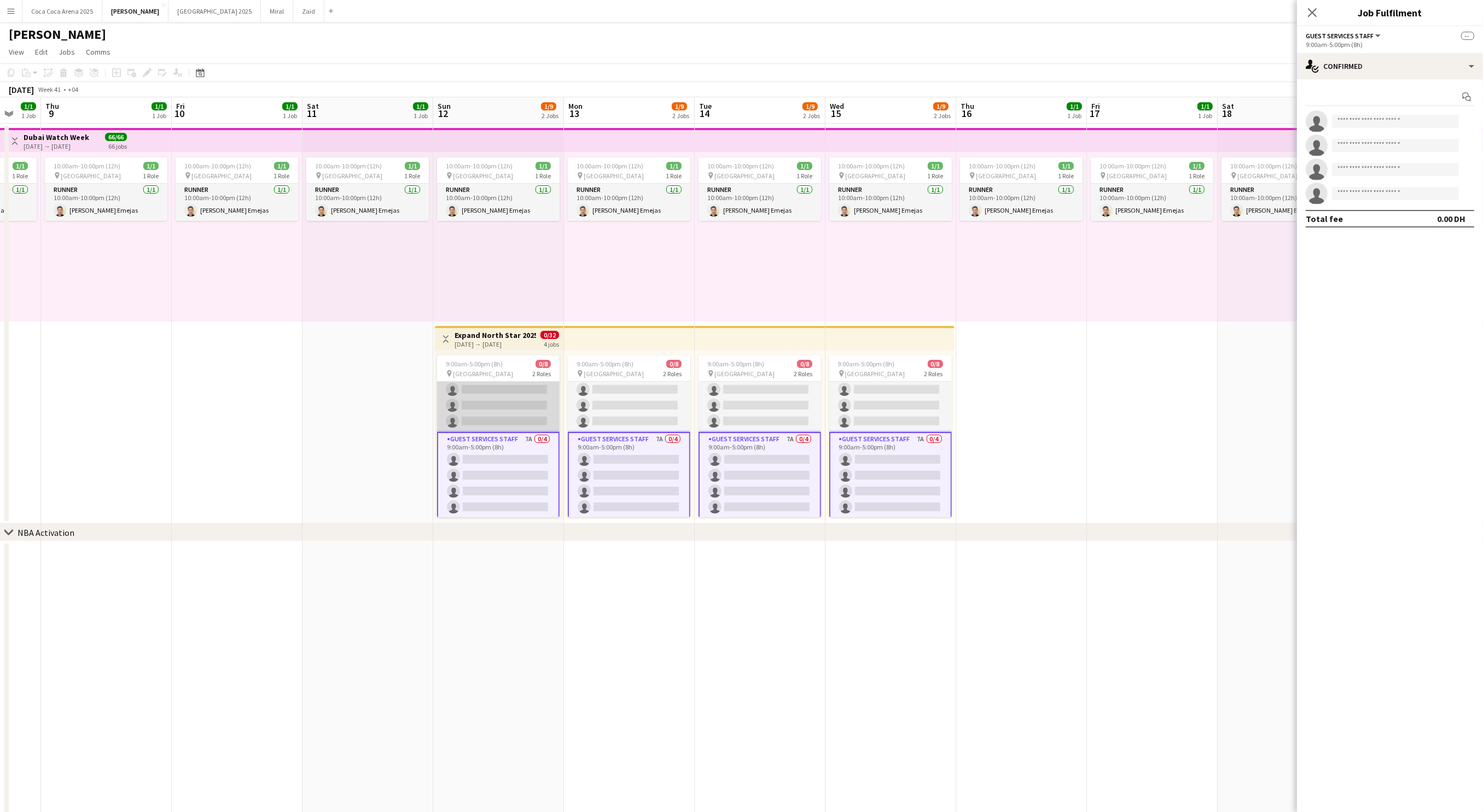
click at [524, 402] on app-card-role "Guest Services Staff 35A 0/4 9:00am-5:00pm (8h) single-neutral-actions single-n…" at bounding box center [498, 389] width 123 height 85
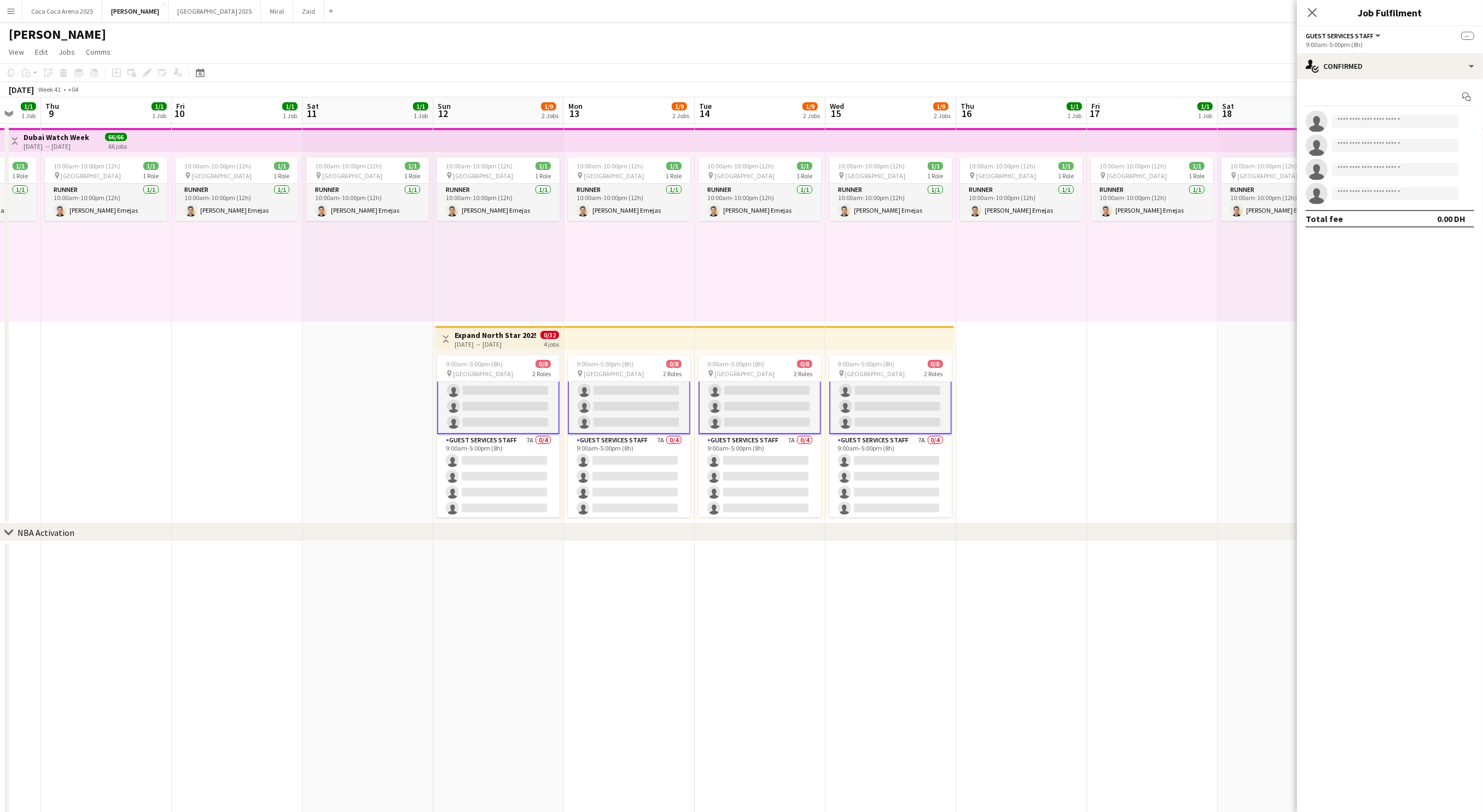
scroll to position [35, 0]
click at [497, 330] on h3 "Expand North Star 2025" at bounding box center [496, 335] width 82 height 10
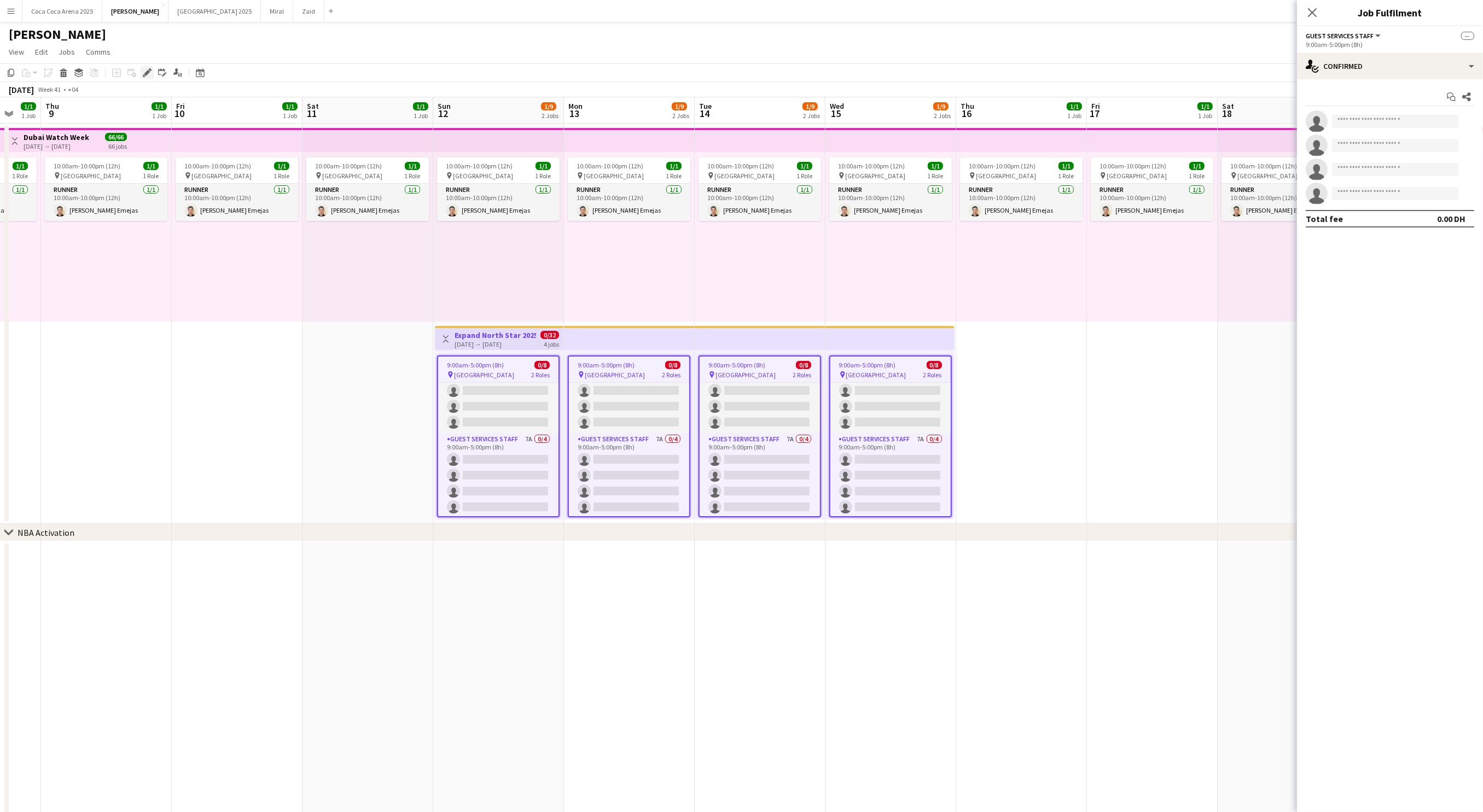
click at [145, 75] on icon at bounding box center [147, 73] width 6 height 6
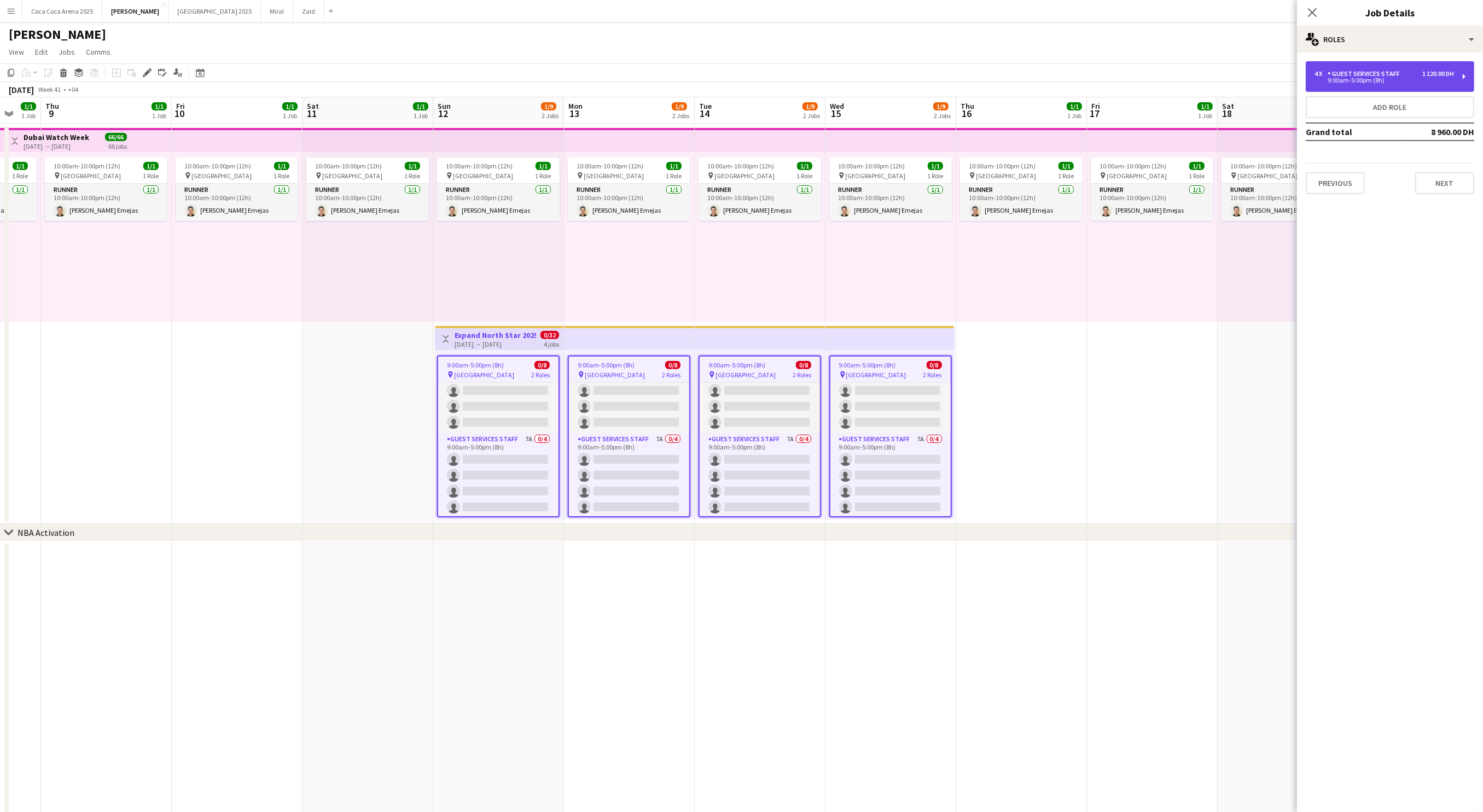
click at [1438, 72] on div "1 120.00 DH" at bounding box center [1438, 74] width 32 height 7
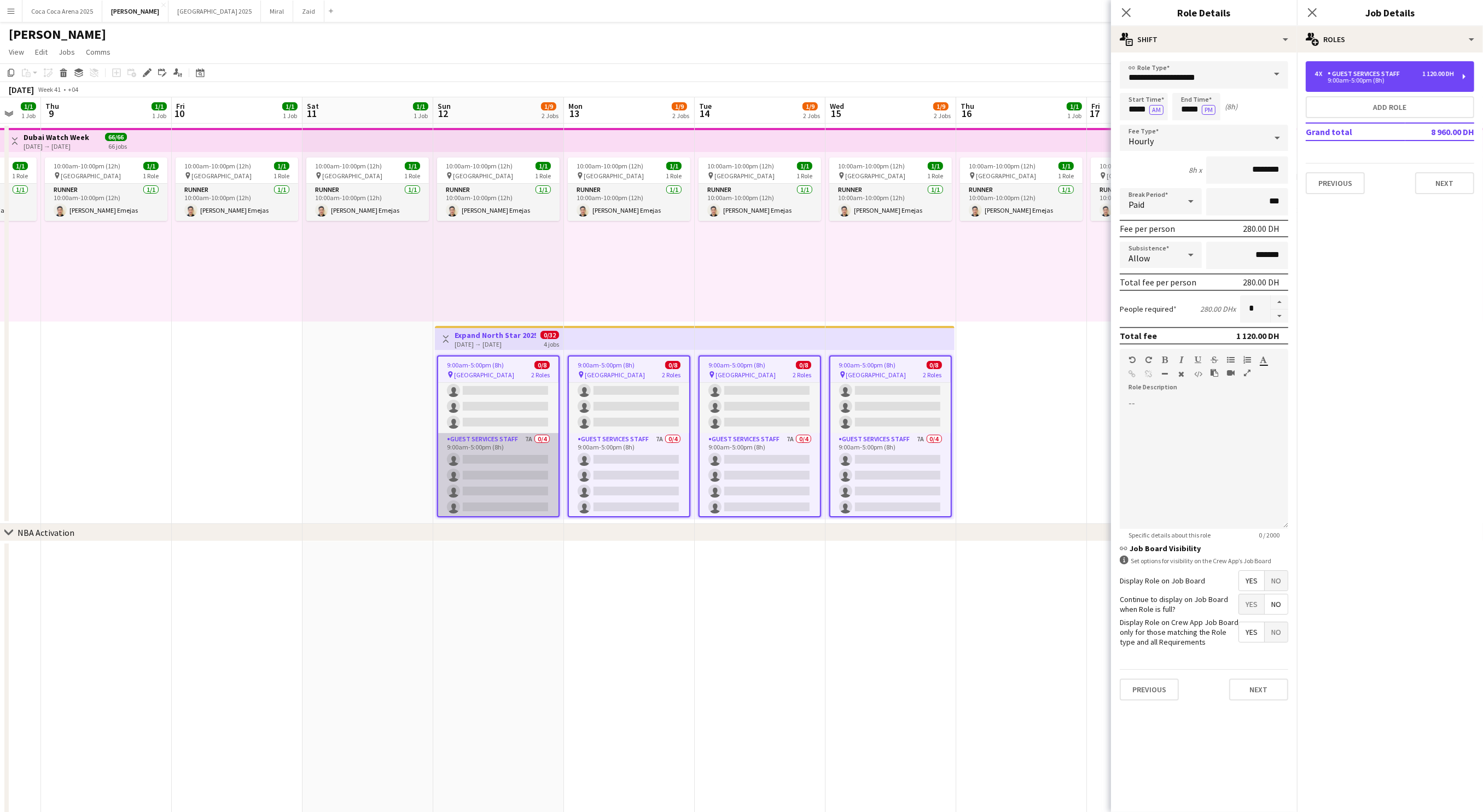
scroll to position [36, 0]
click at [521, 481] on app-card-role "Guest Services Staff 7A 0/4 9:00am-5:00pm (8h) single-neutral-actions single-ne…" at bounding box center [498, 474] width 120 height 85
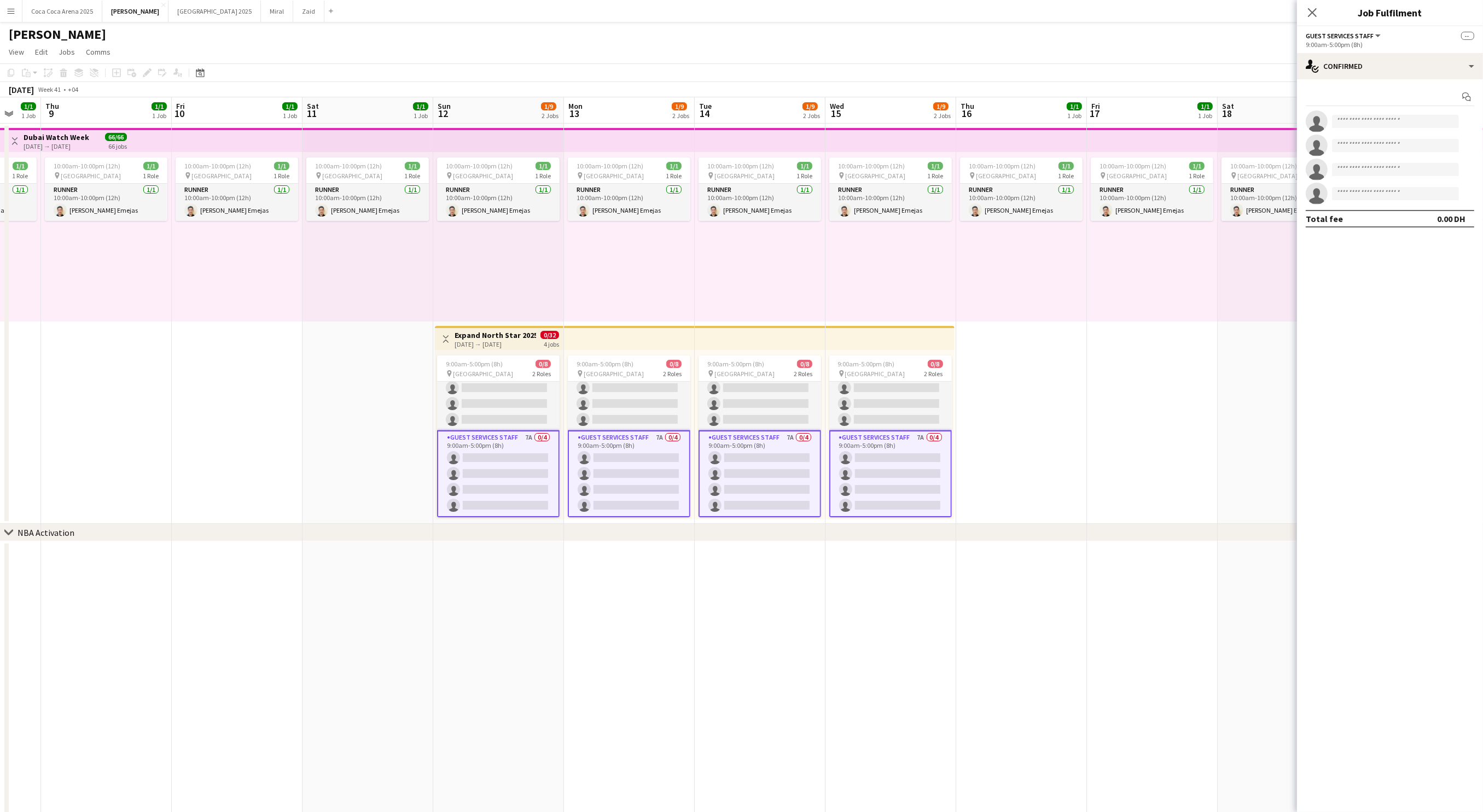
click at [147, 72] on div "Add job Add linked Job Edit Edit linked Job Applicants" at bounding box center [143, 72] width 84 height 13
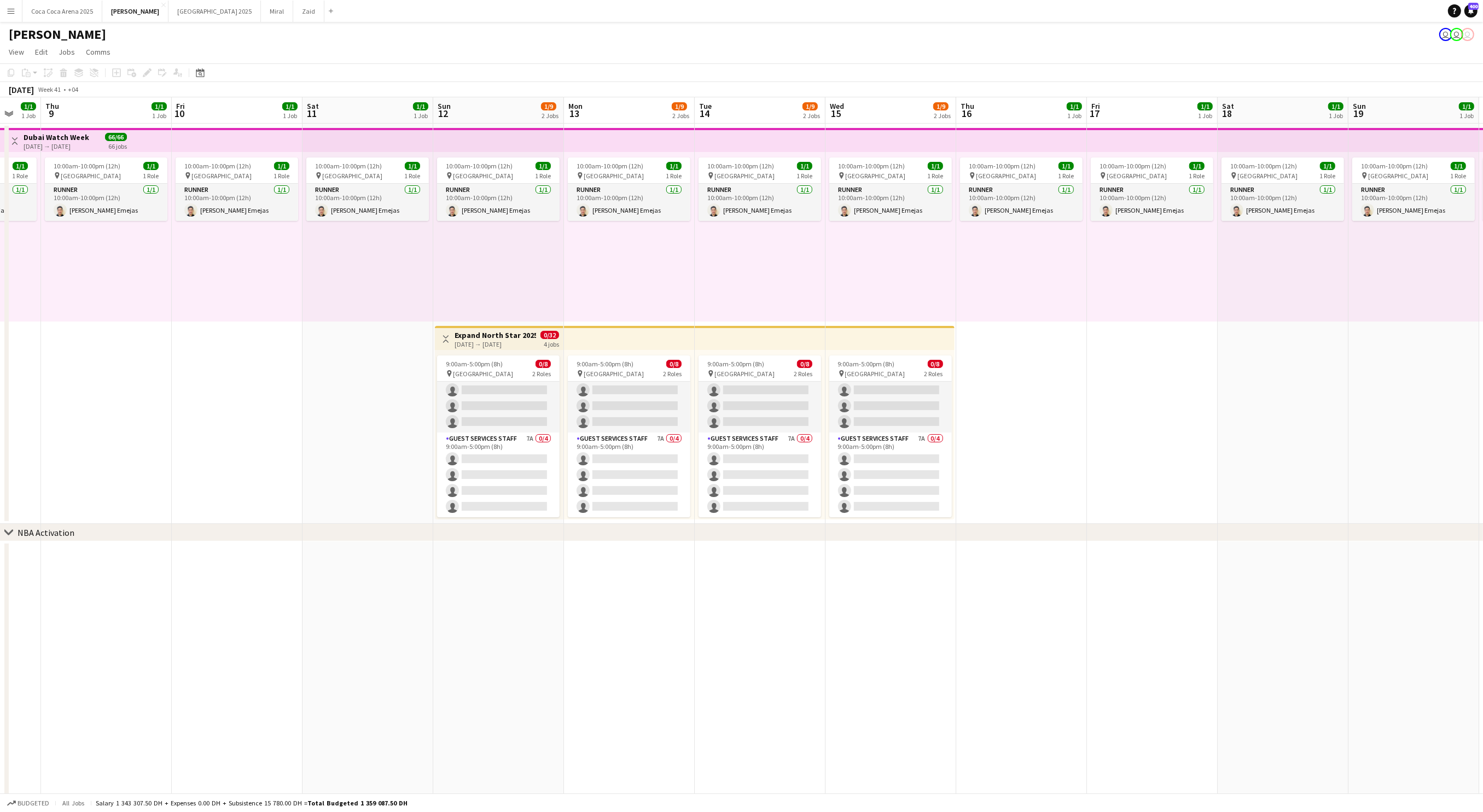
scroll to position [35, 0]
click at [469, 445] on app-card-role "Guest Services Staff 7A 0/4 9:00am-5:00pm (8h) single-neutral-actions single-ne…" at bounding box center [498, 475] width 123 height 85
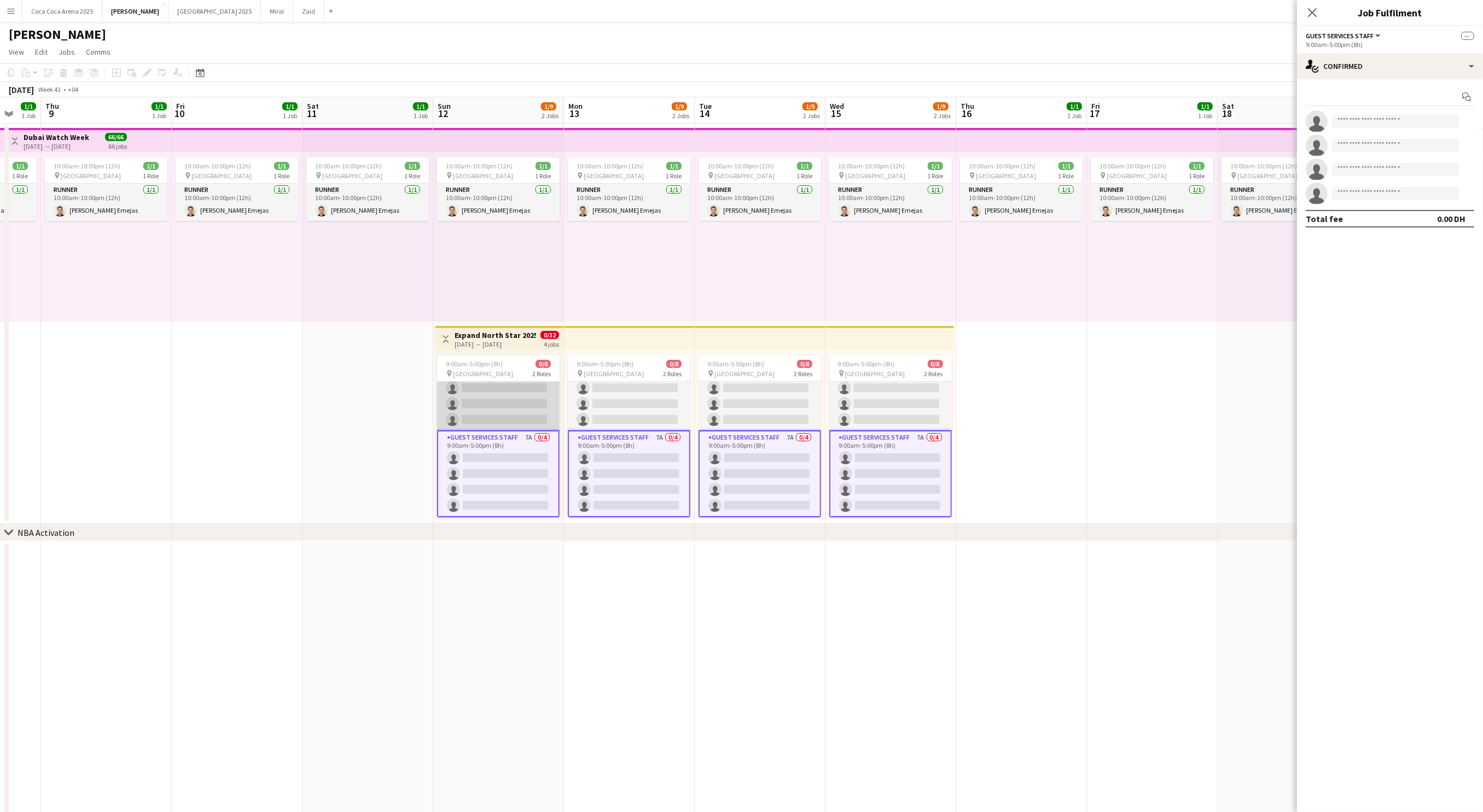
scroll to position [0, 0]
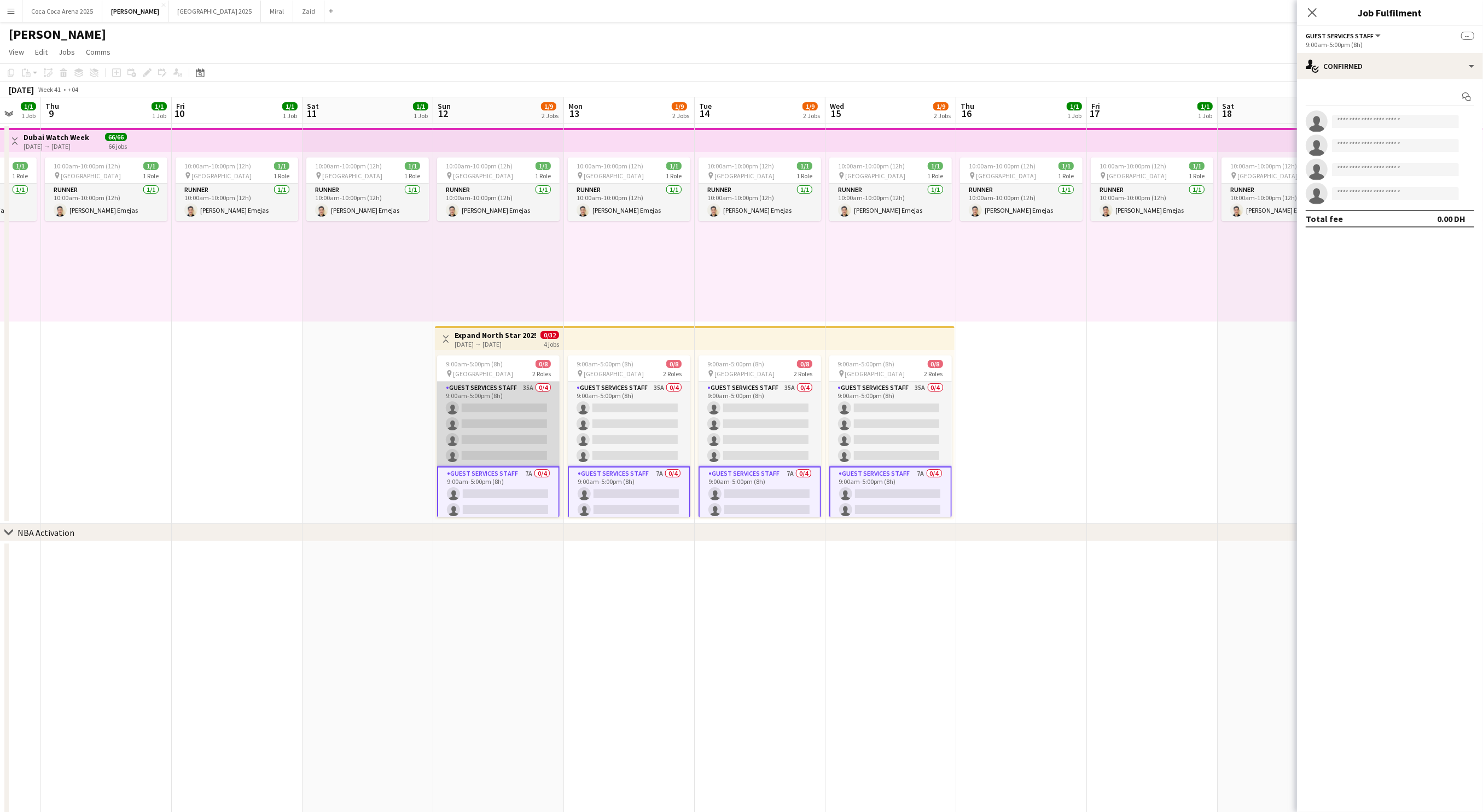
click at [483, 388] on app-card-role "Guest Services Staff 35A 0/4 9:00am-5:00pm (8h) single-neutral-actions single-n…" at bounding box center [498, 424] width 123 height 85
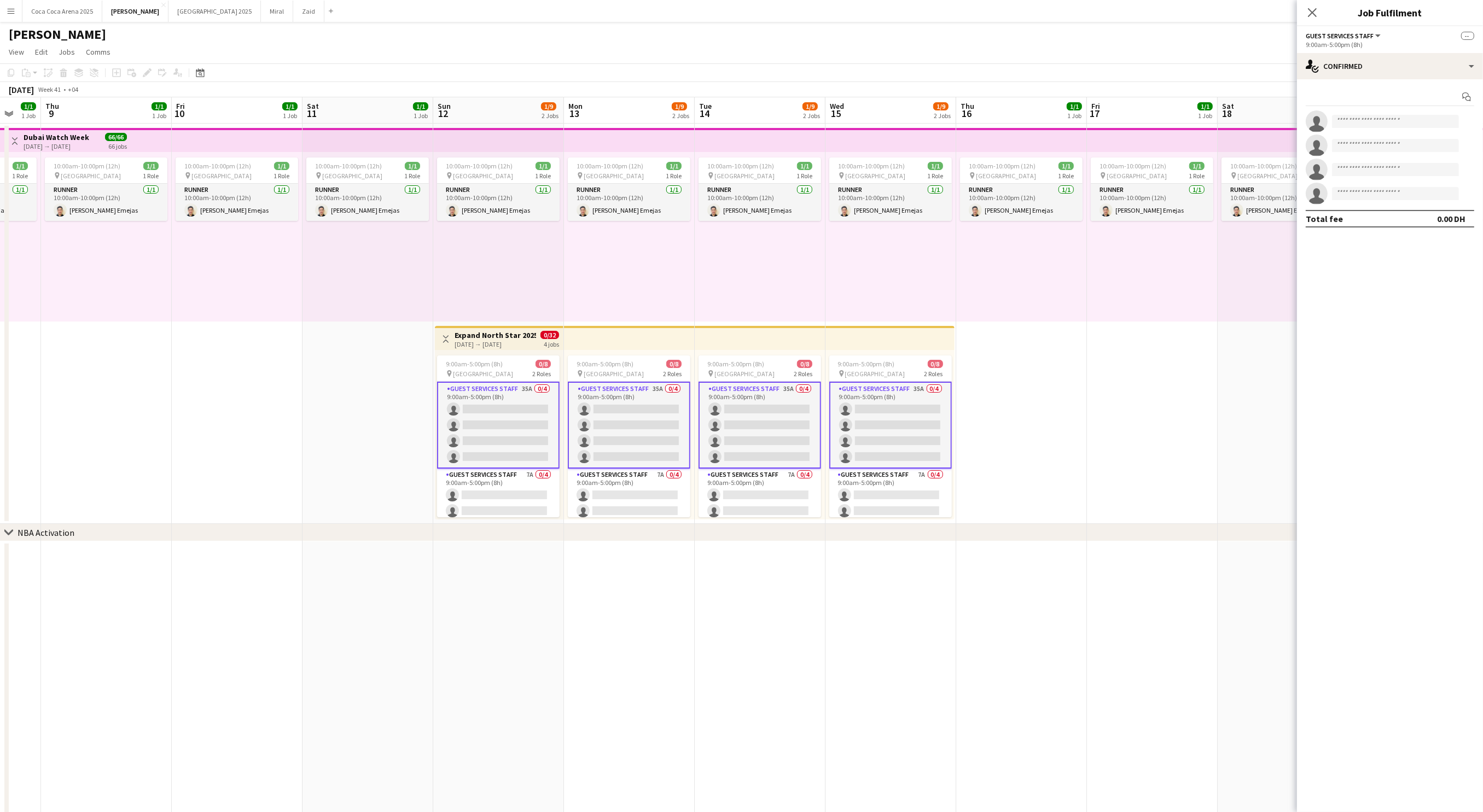
click at [525, 327] on app-top-bar "Toggle View Expand North Star 2025 12-10-2025 → 15-10-2025 0/32 4 jobs" at bounding box center [499, 337] width 129 height 24
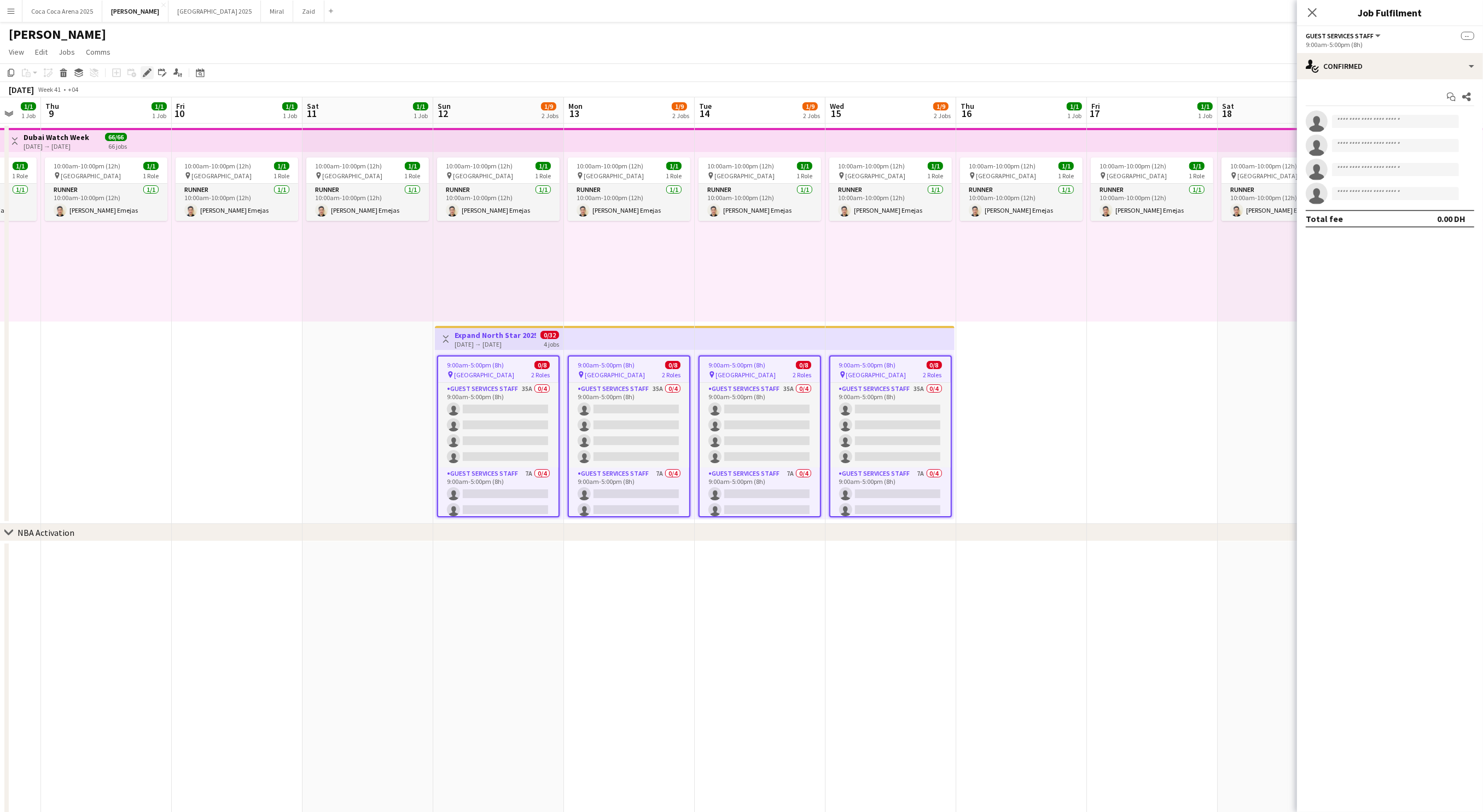
click at [143, 70] on icon "Edit" at bounding box center [147, 72] width 9 height 9
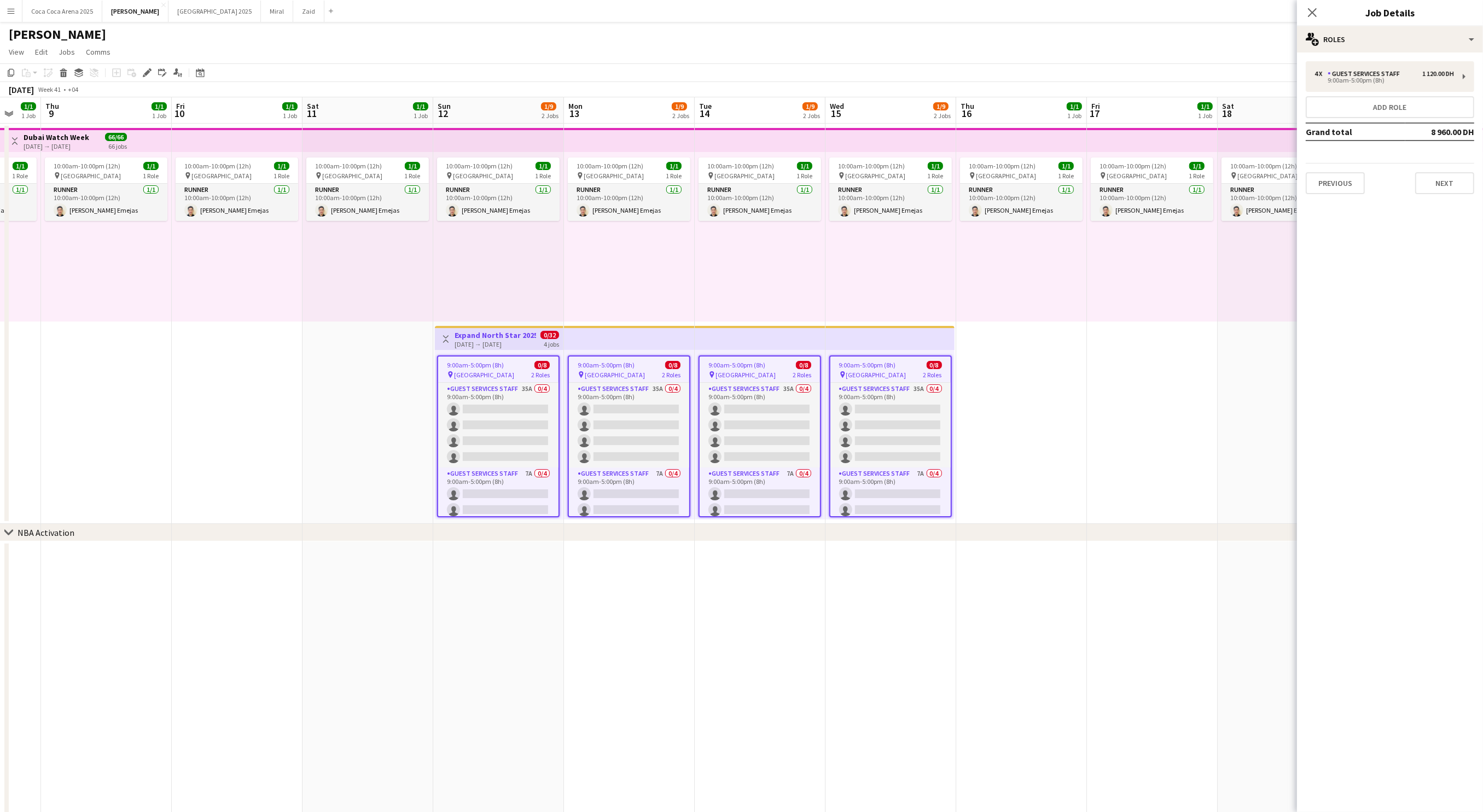
click at [489, 351] on div "9:00am-5:00pm (8h) 0/8 pin Dubai Harbour 2 Roles Guest Services Staff 35A 0/4 9…" at bounding box center [499, 434] width 129 height 170
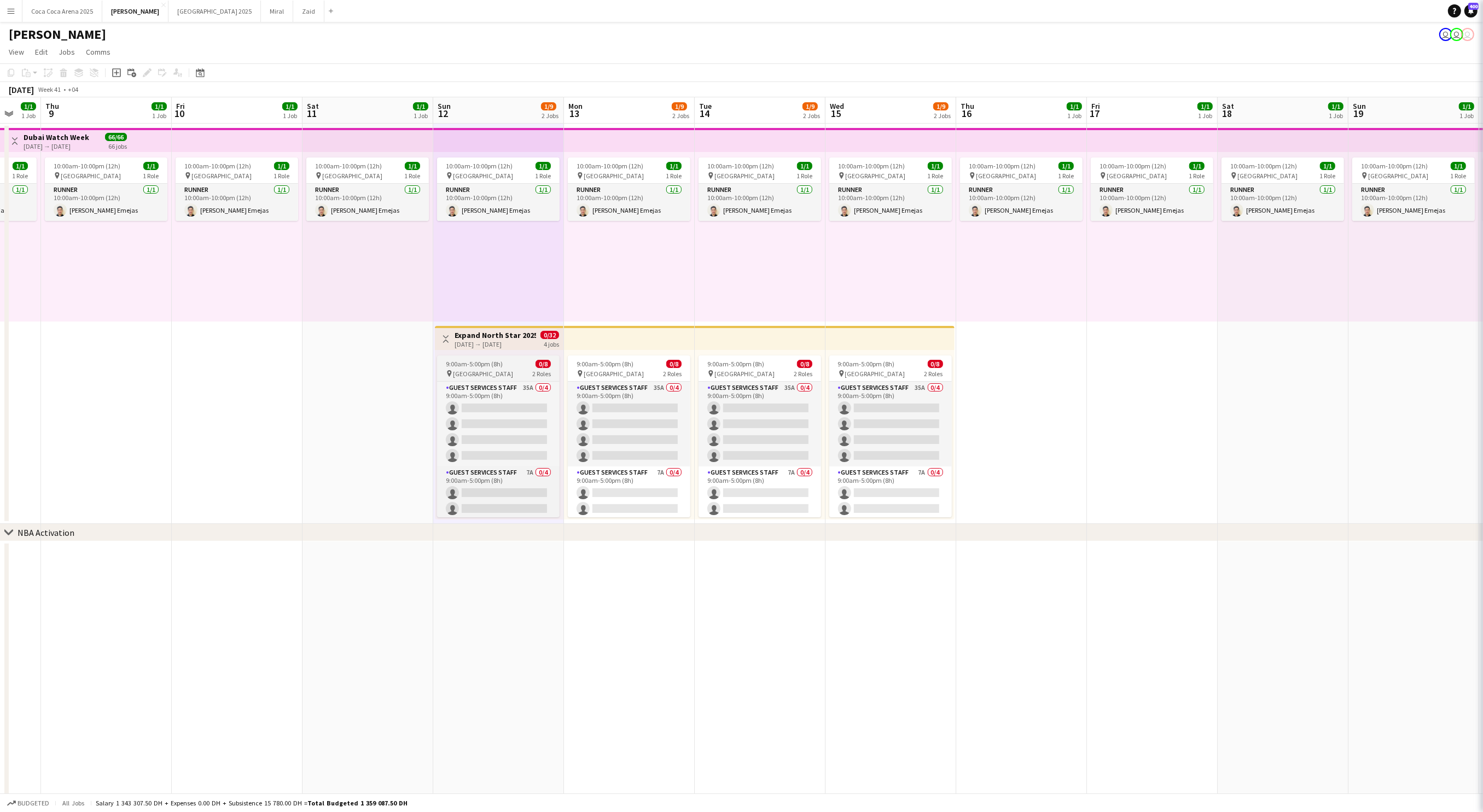
click at [488, 372] on span "[GEOGRAPHIC_DATA]" at bounding box center [483, 374] width 60 height 8
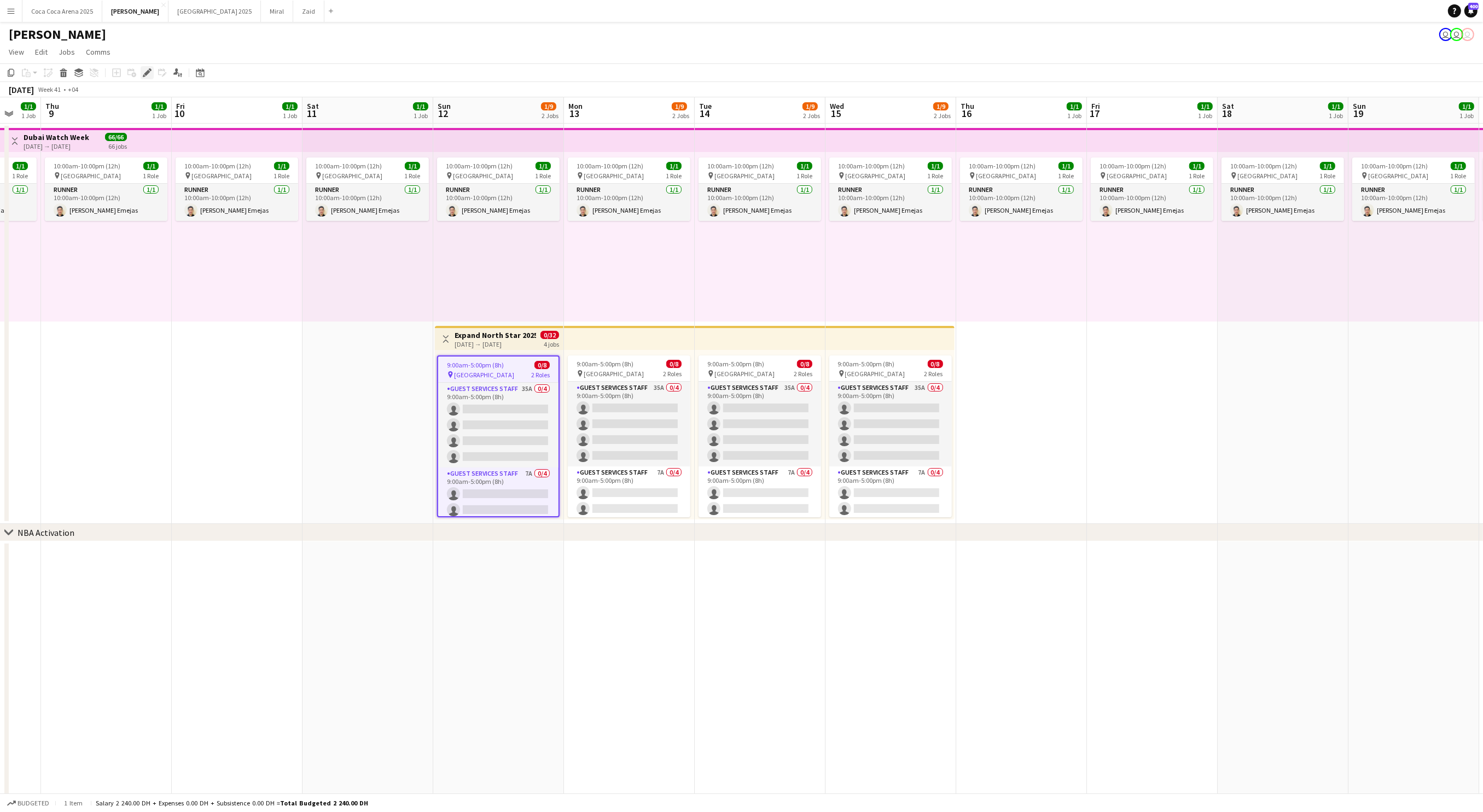
click at [147, 70] on icon "Edit" at bounding box center [147, 72] width 9 height 9
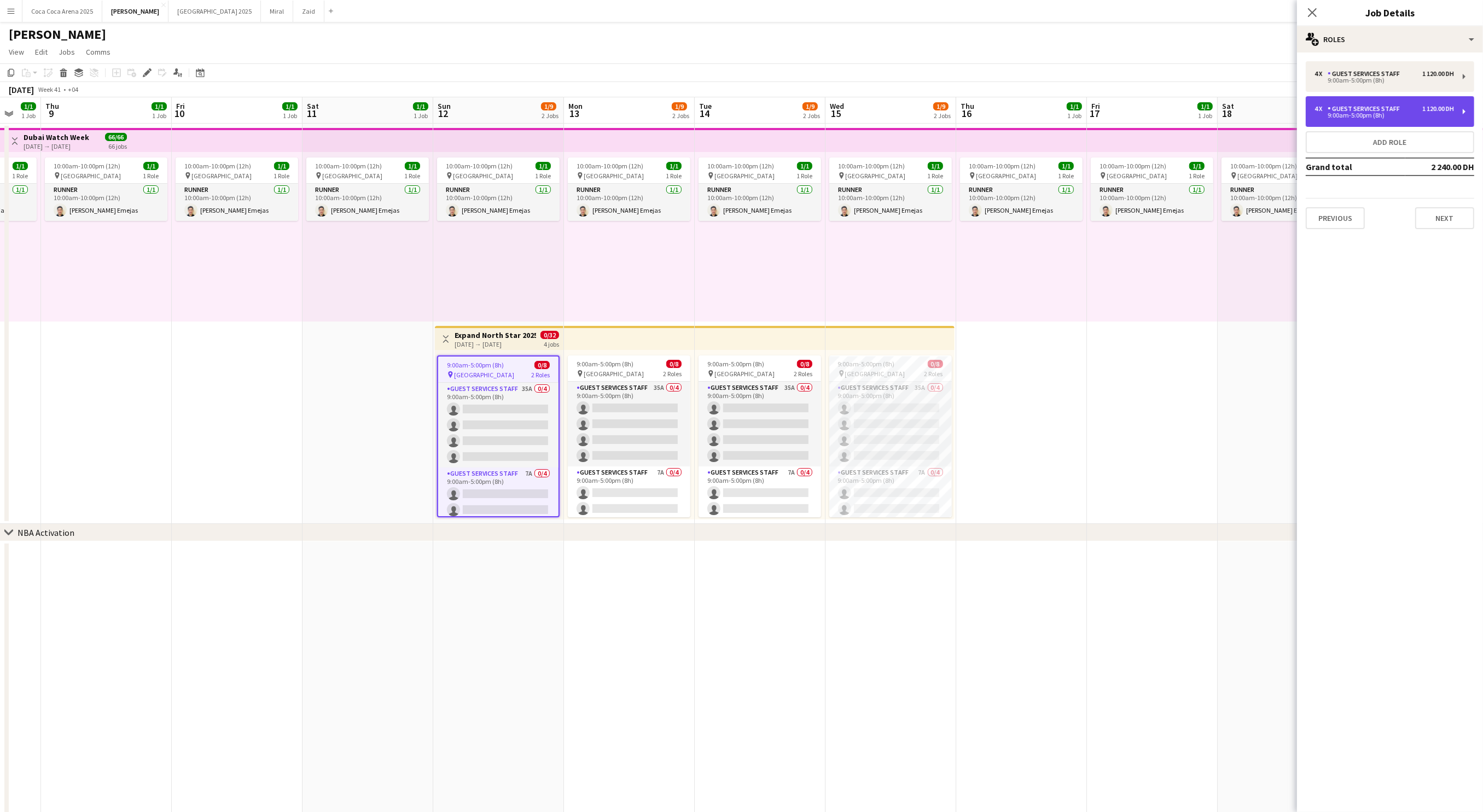
click at [1365, 117] on div "9:00am-5:00pm (8h)" at bounding box center [1384, 115] width 140 height 5
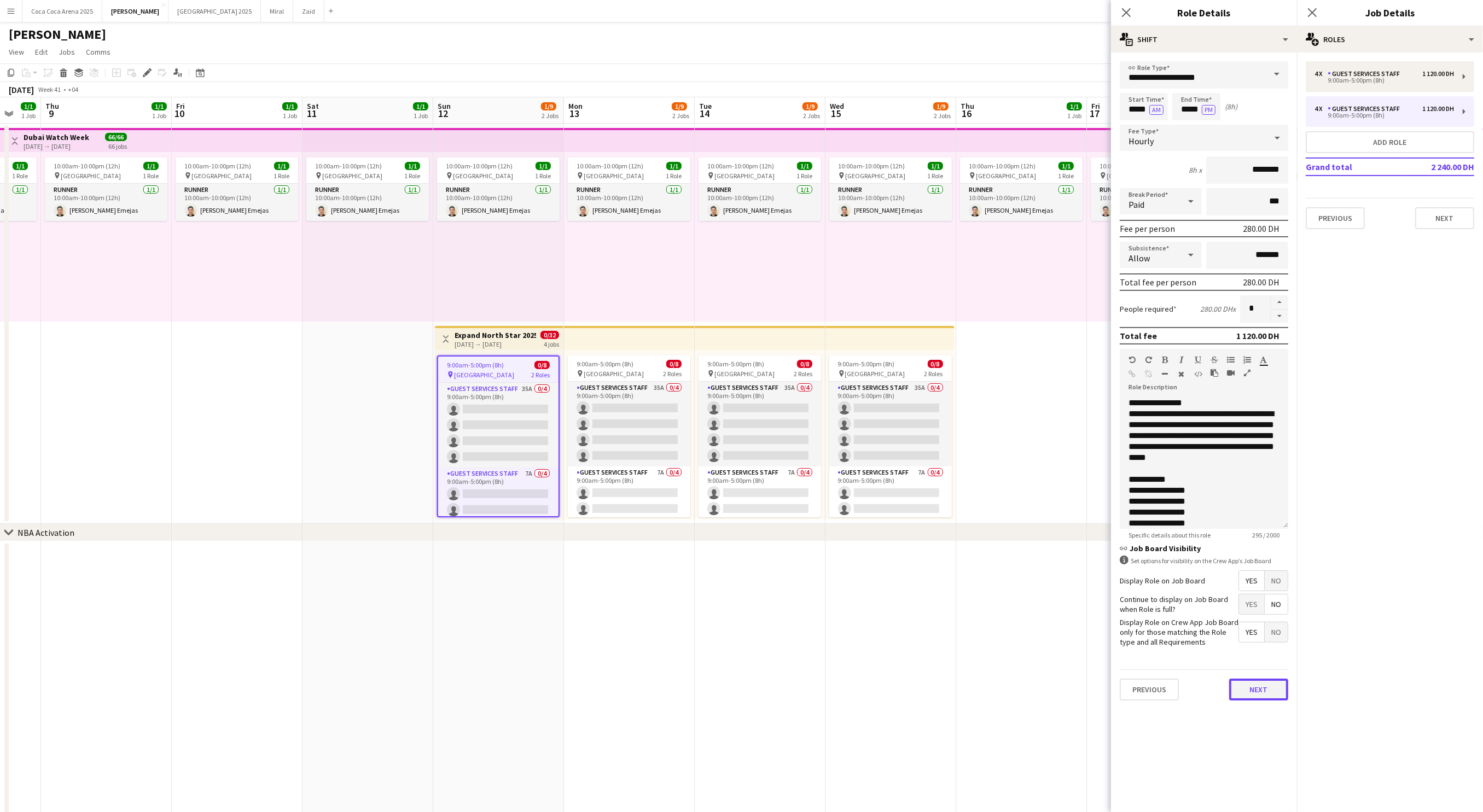
click at [1243, 687] on button "Next" at bounding box center [1258, 689] width 59 height 22
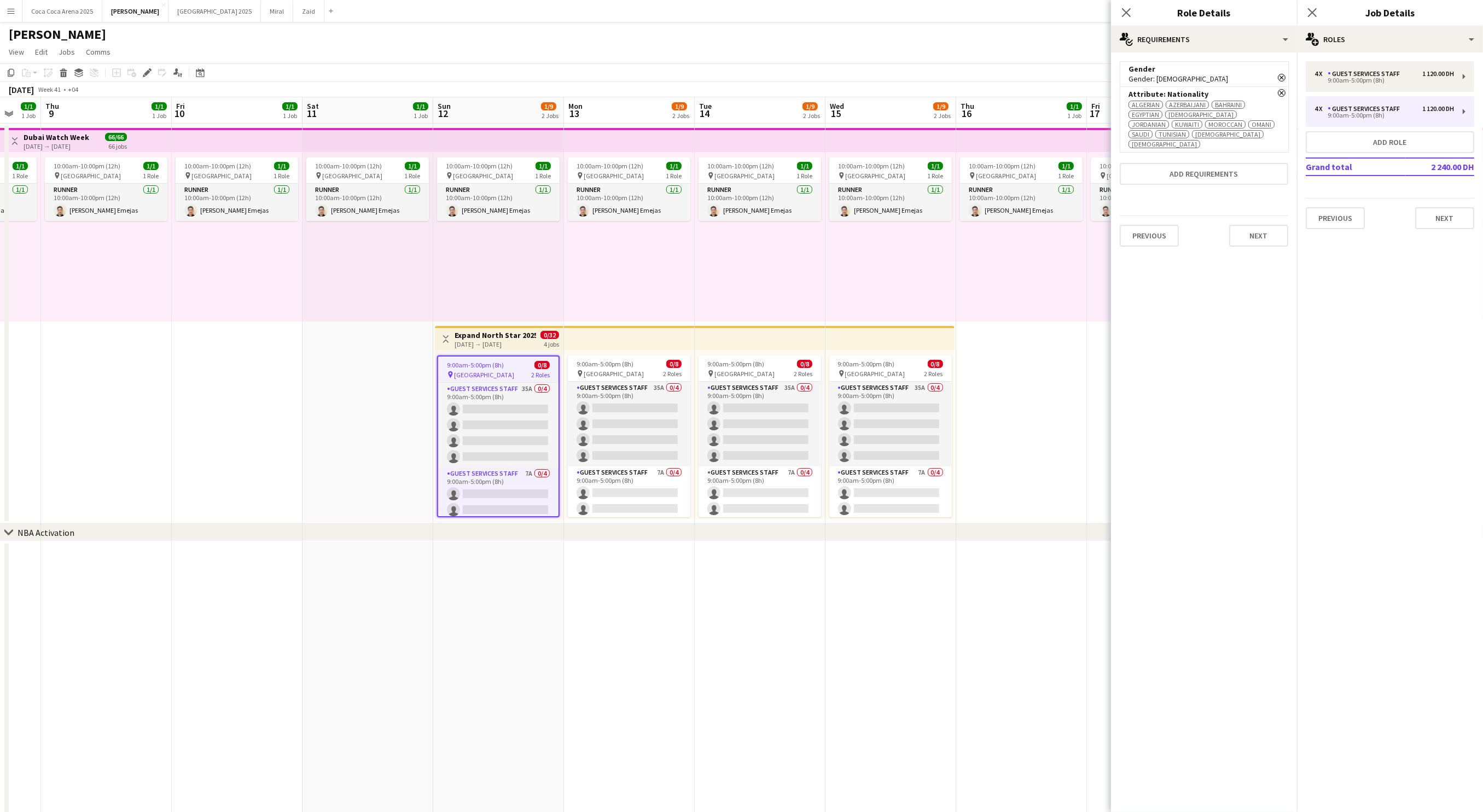
click at [1283, 94] on icon "Remove" at bounding box center [1281, 93] width 8 height 7
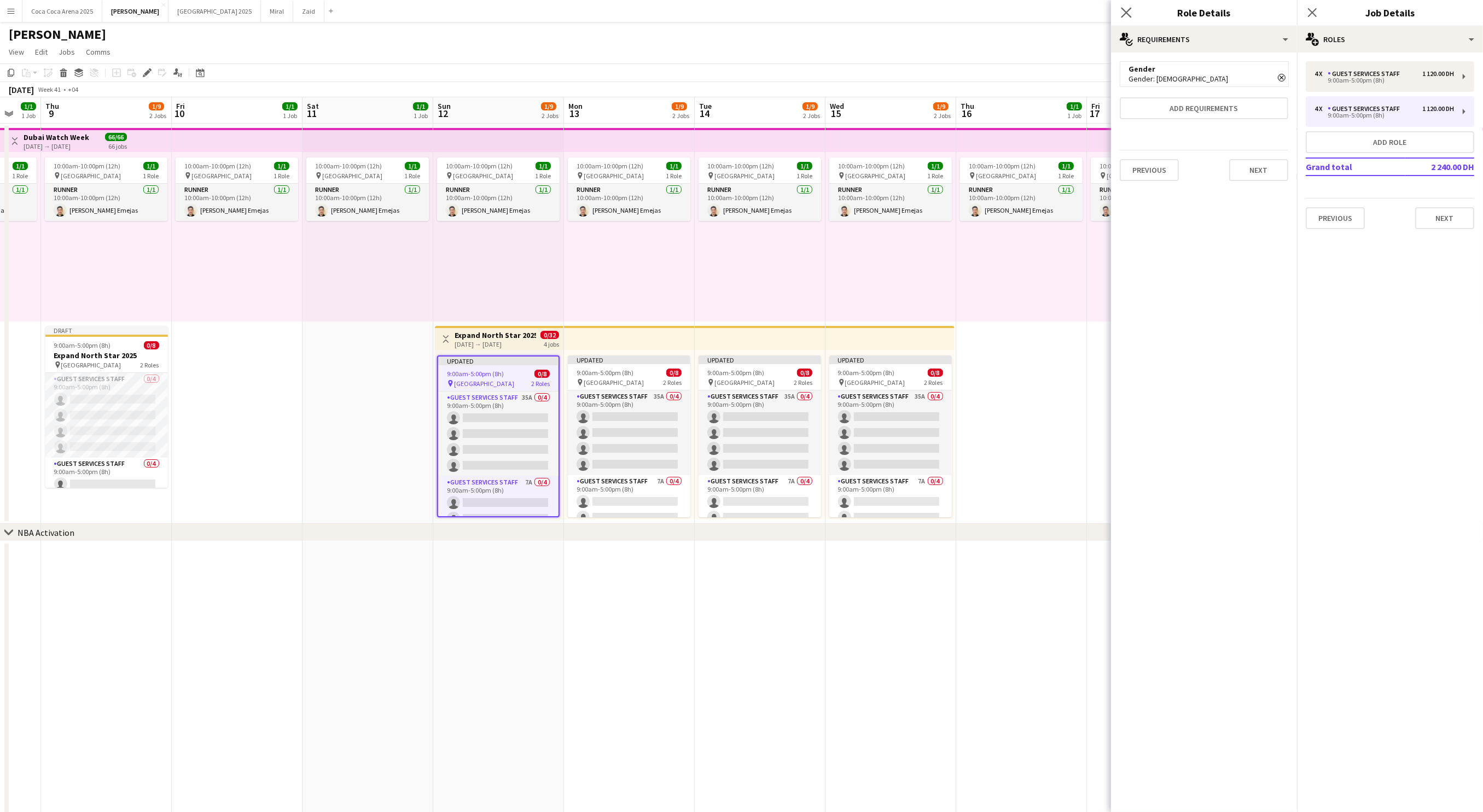
click at [1130, 7] on app-icon "Close pop-in" at bounding box center [1126, 12] width 16 height 16
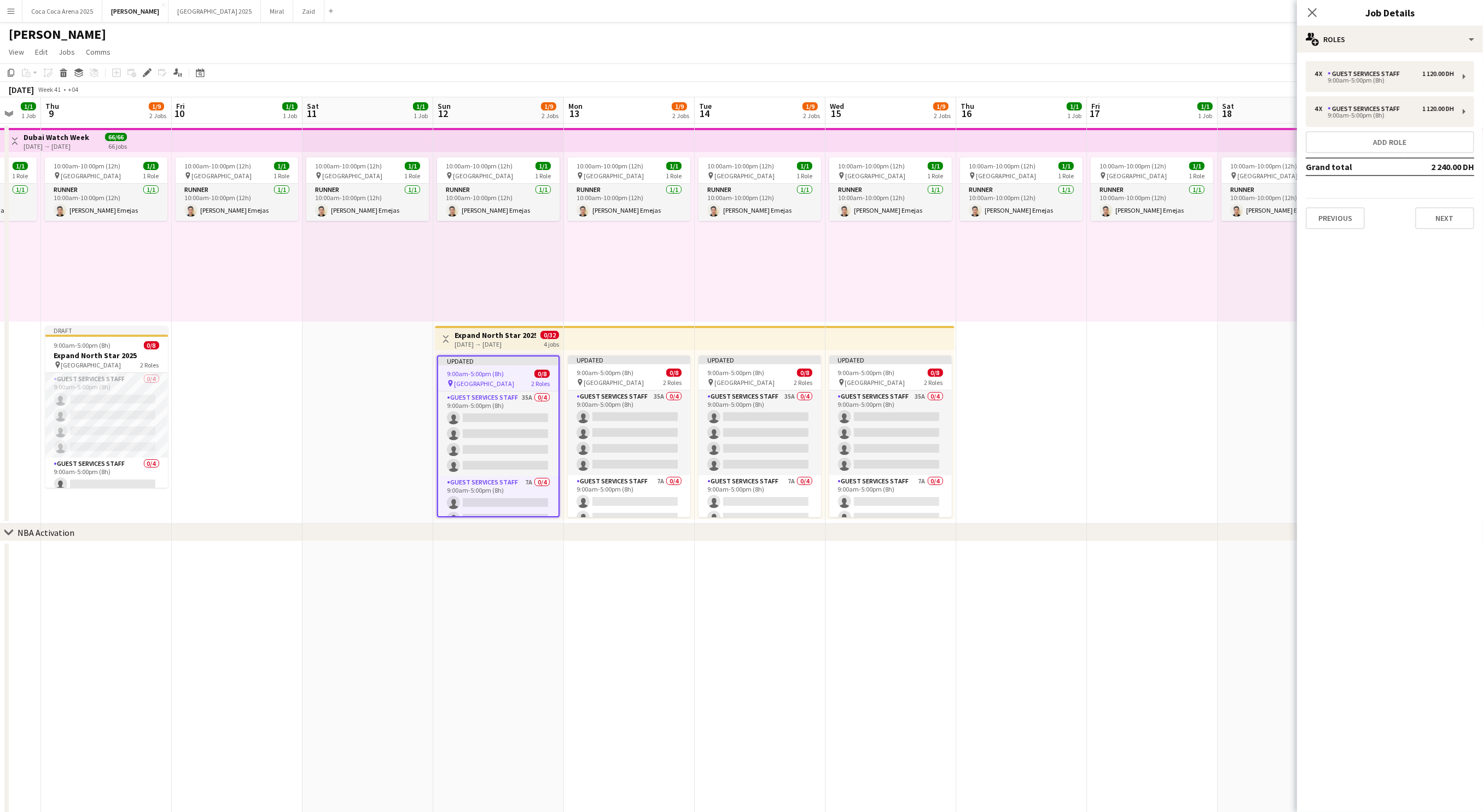
click at [1211, 30] on div "Kate user user user" at bounding box center [741, 32] width 1483 height 20
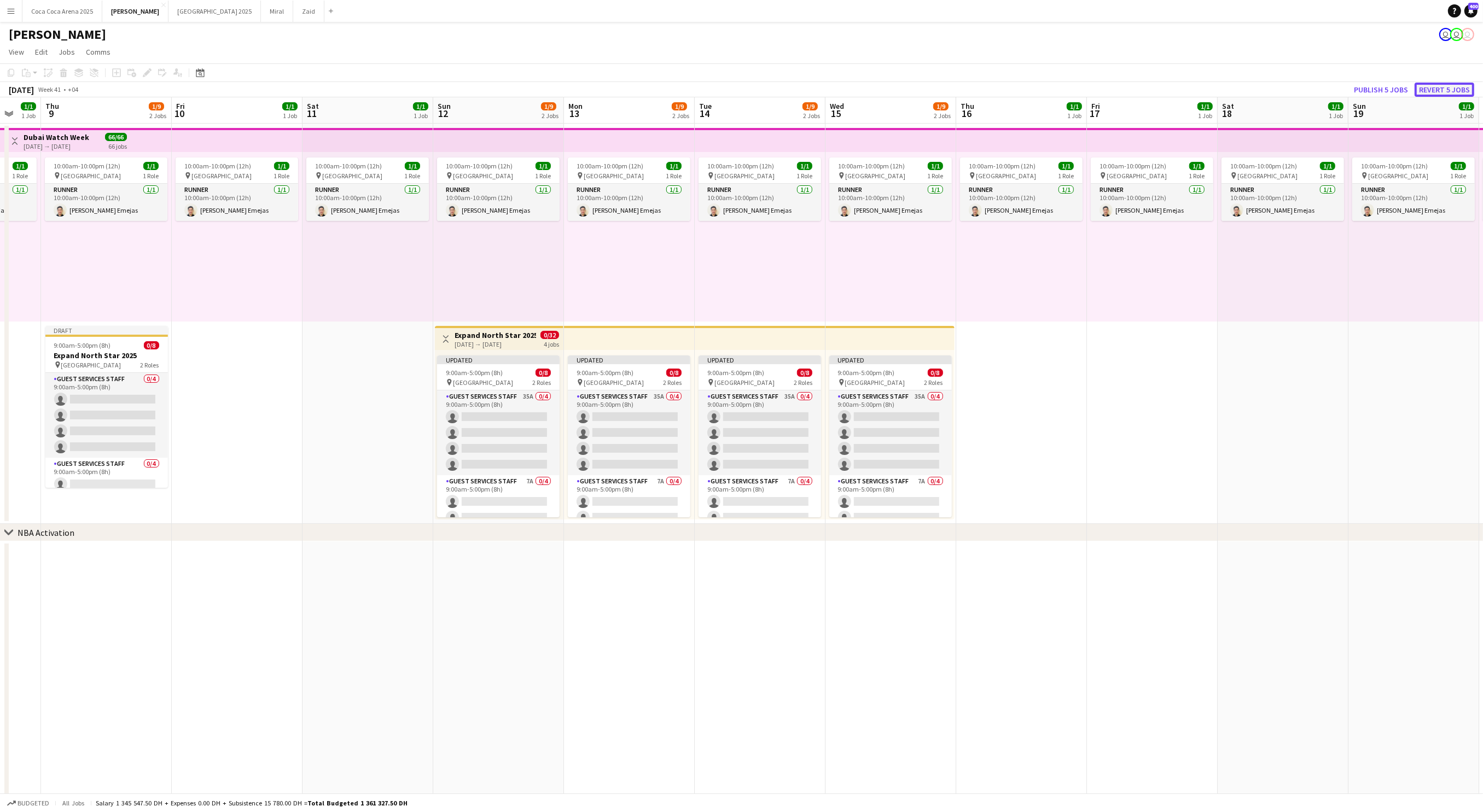
click at [1447, 91] on button "Revert 5 jobs" at bounding box center [1443, 89] width 59 height 14
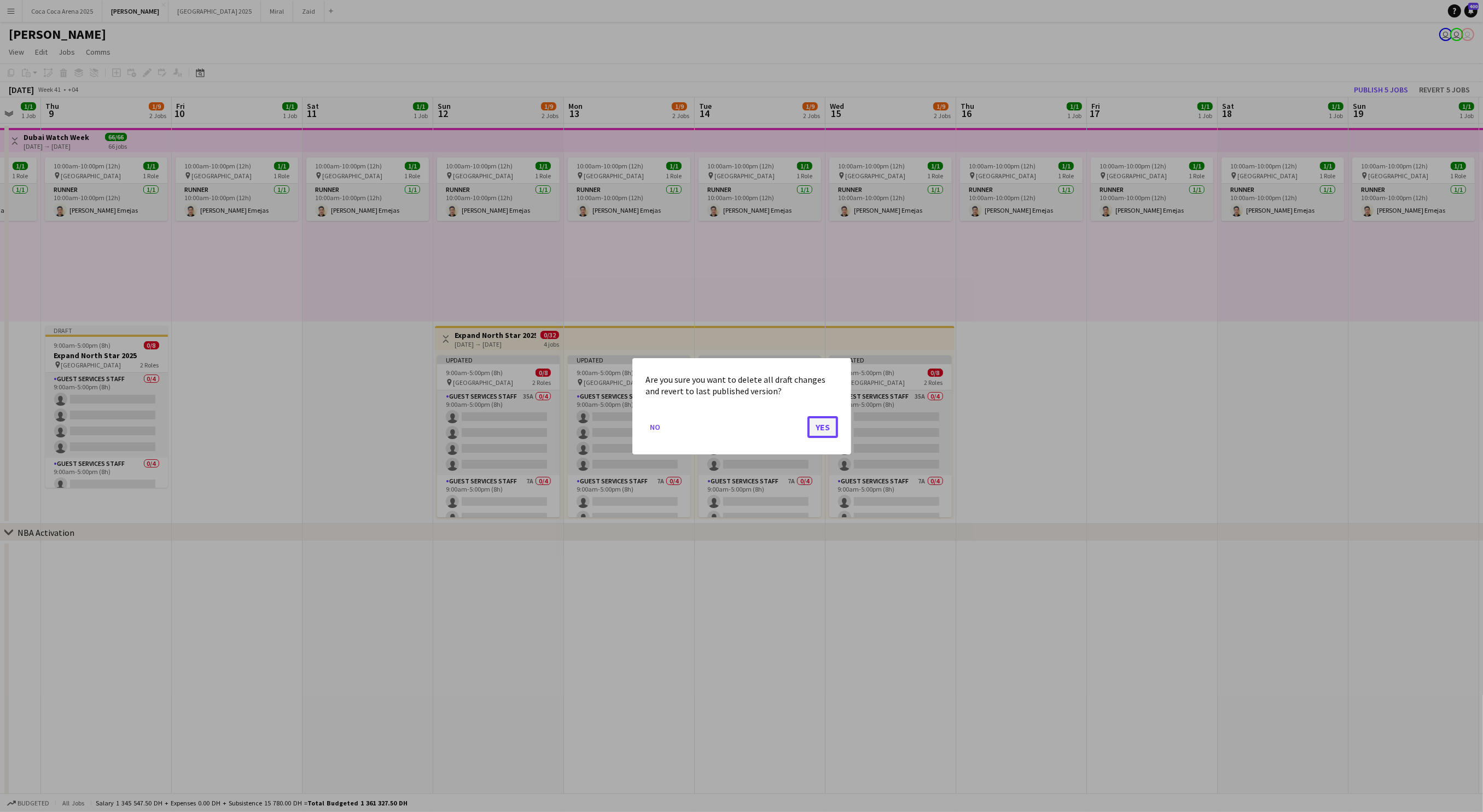
click at [814, 424] on button "Yes" at bounding box center [822, 427] width 31 height 22
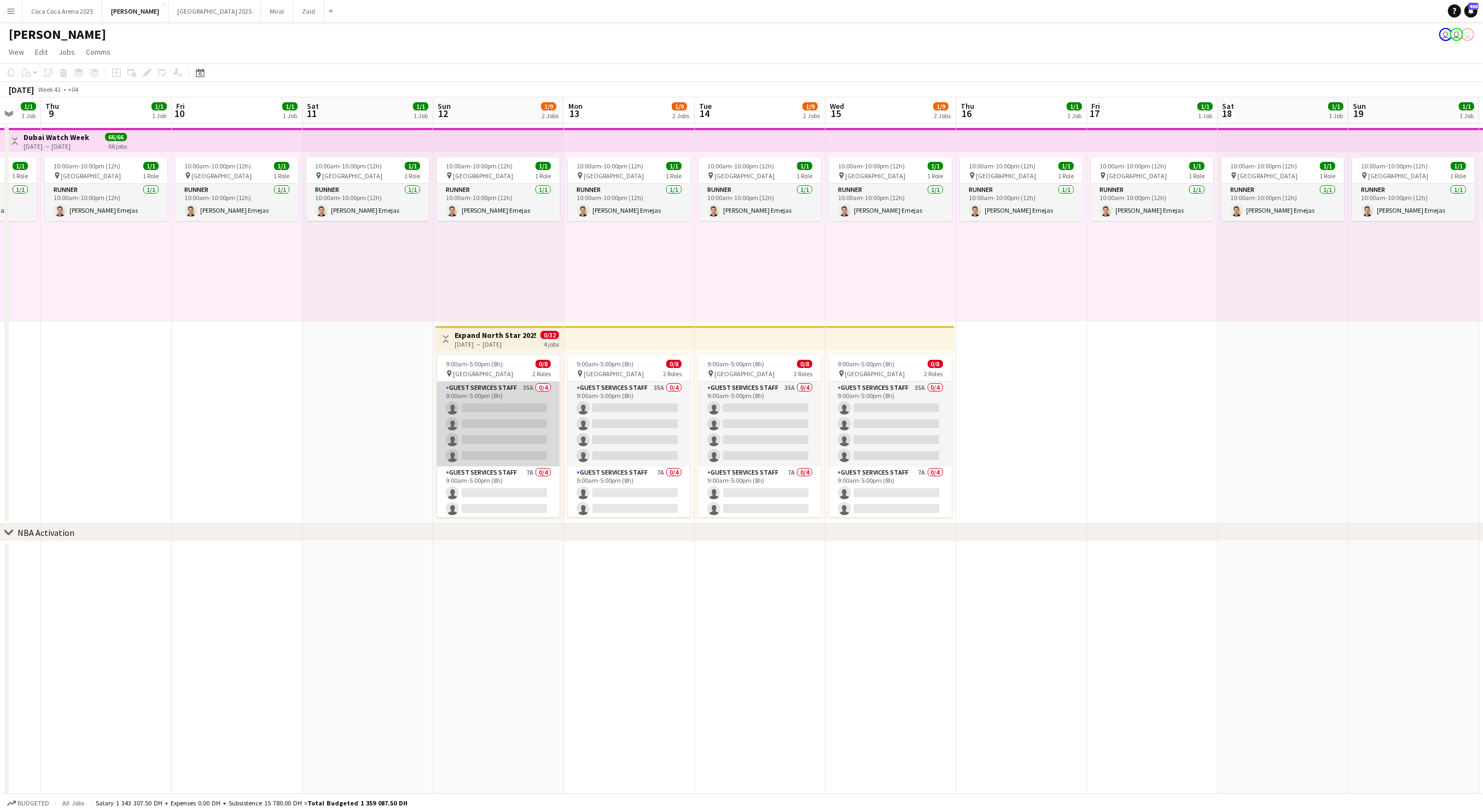
click at [480, 438] on app-card-role "Guest Services Staff 35A 0/4 9:00am-5:00pm (8h) single-neutral-actions single-n…" at bounding box center [498, 424] width 123 height 85
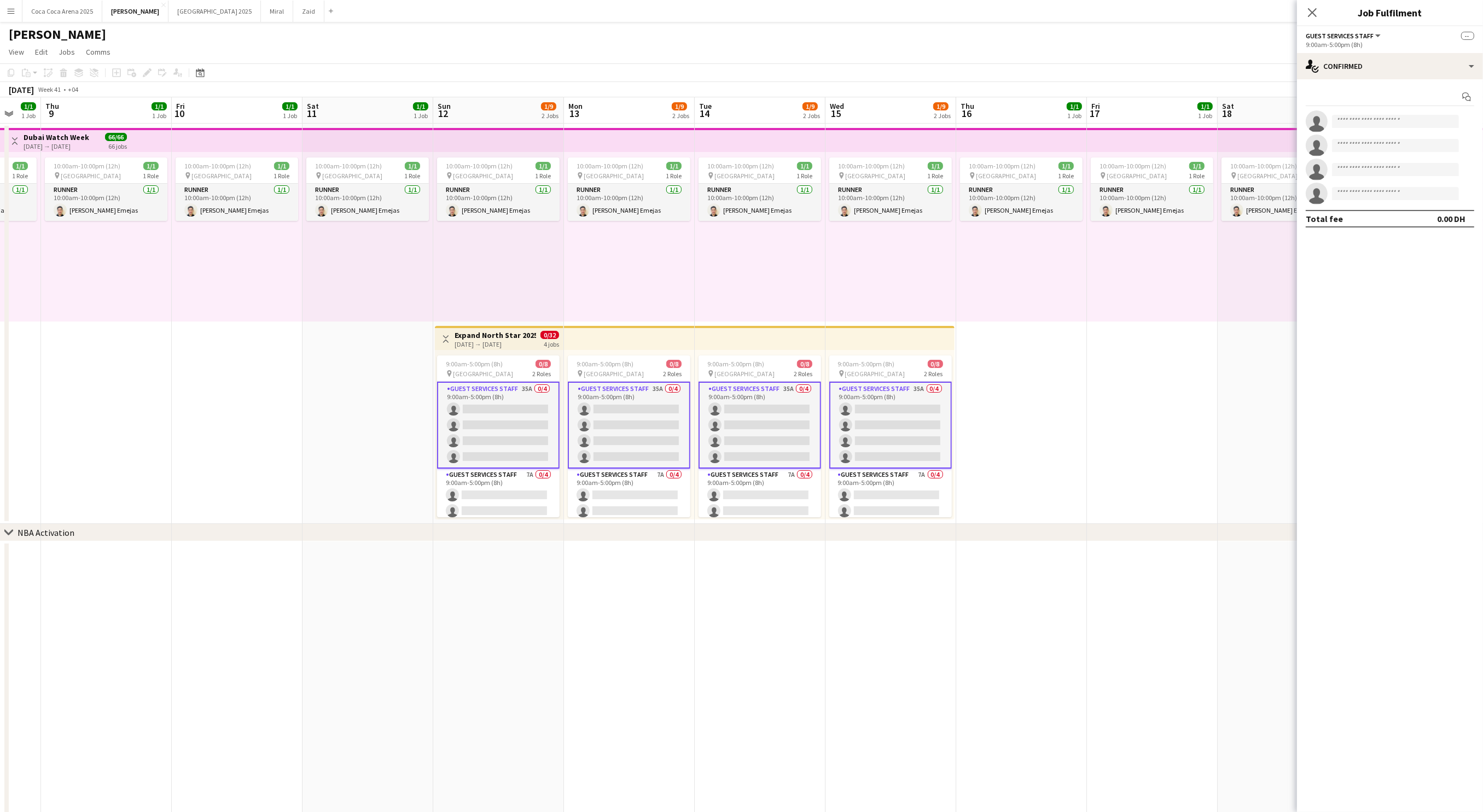
click at [482, 332] on h3 "Expand North Star 2025" at bounding box center [496, 335] width 82 height 10
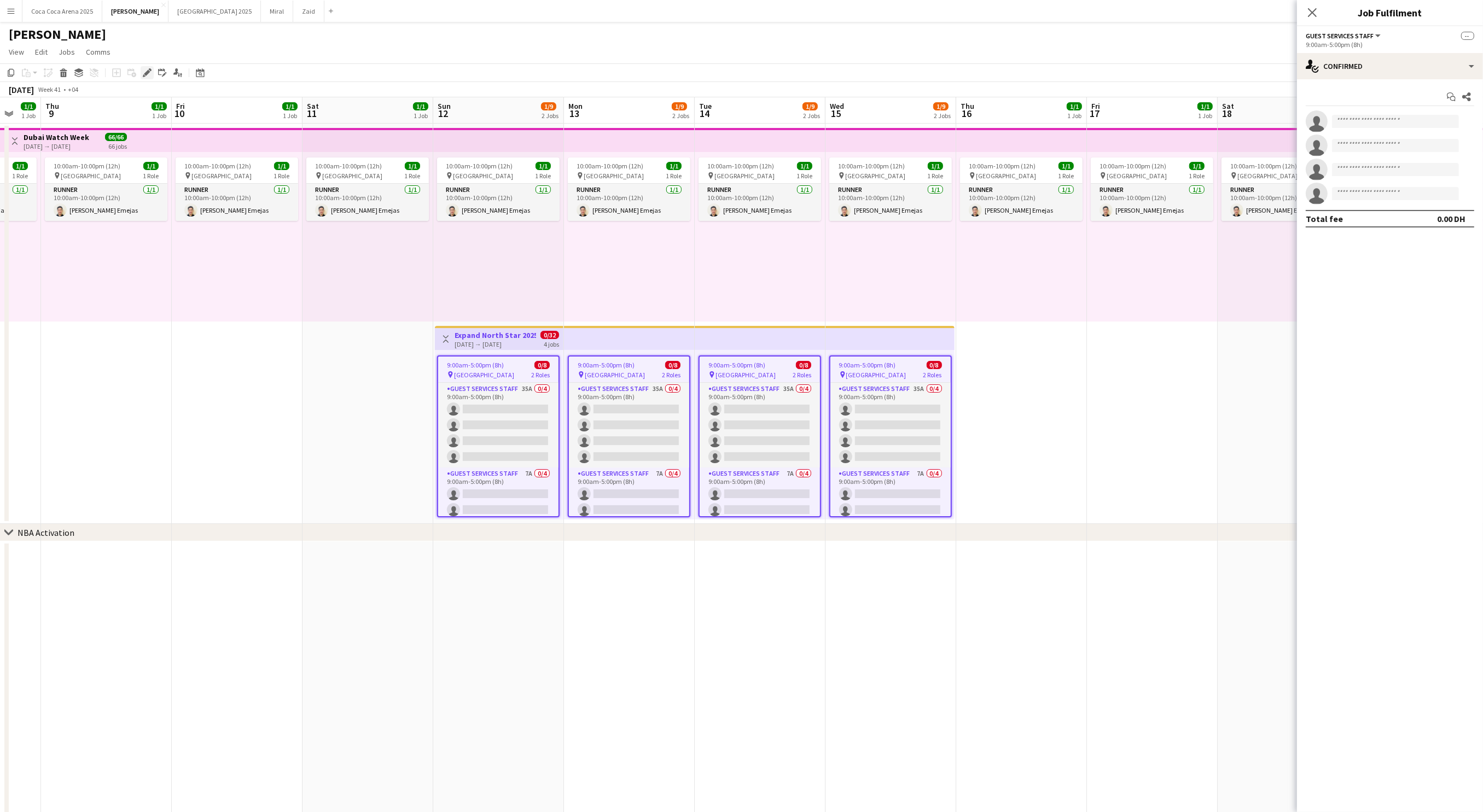
click at [144, 72] on icon "Edit" at bounding box center [147, 72] width 9 height 9
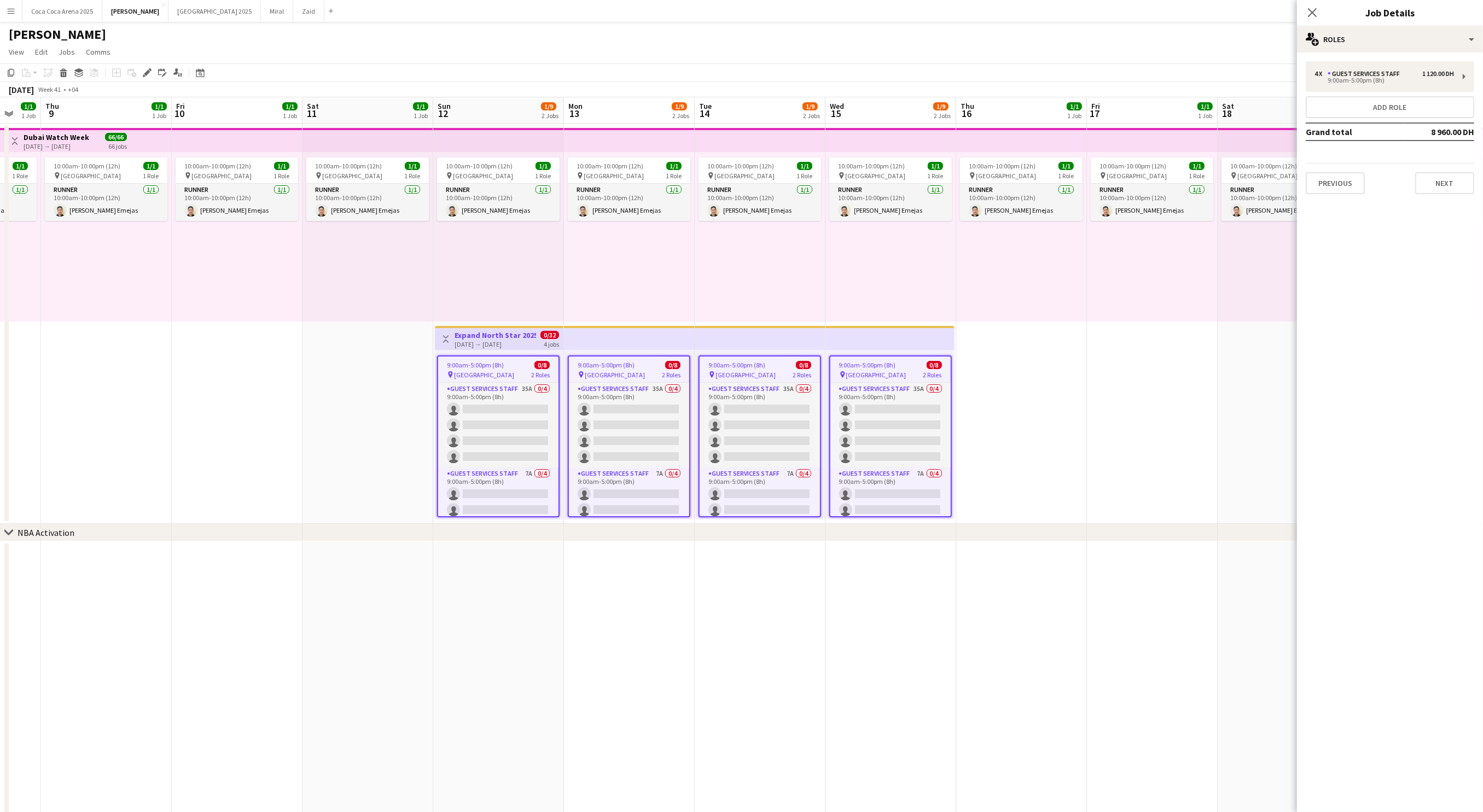
click at [458, 347] on div "[DATE] → [DATE]" at bounding box center [496, 344] width 82 height 8
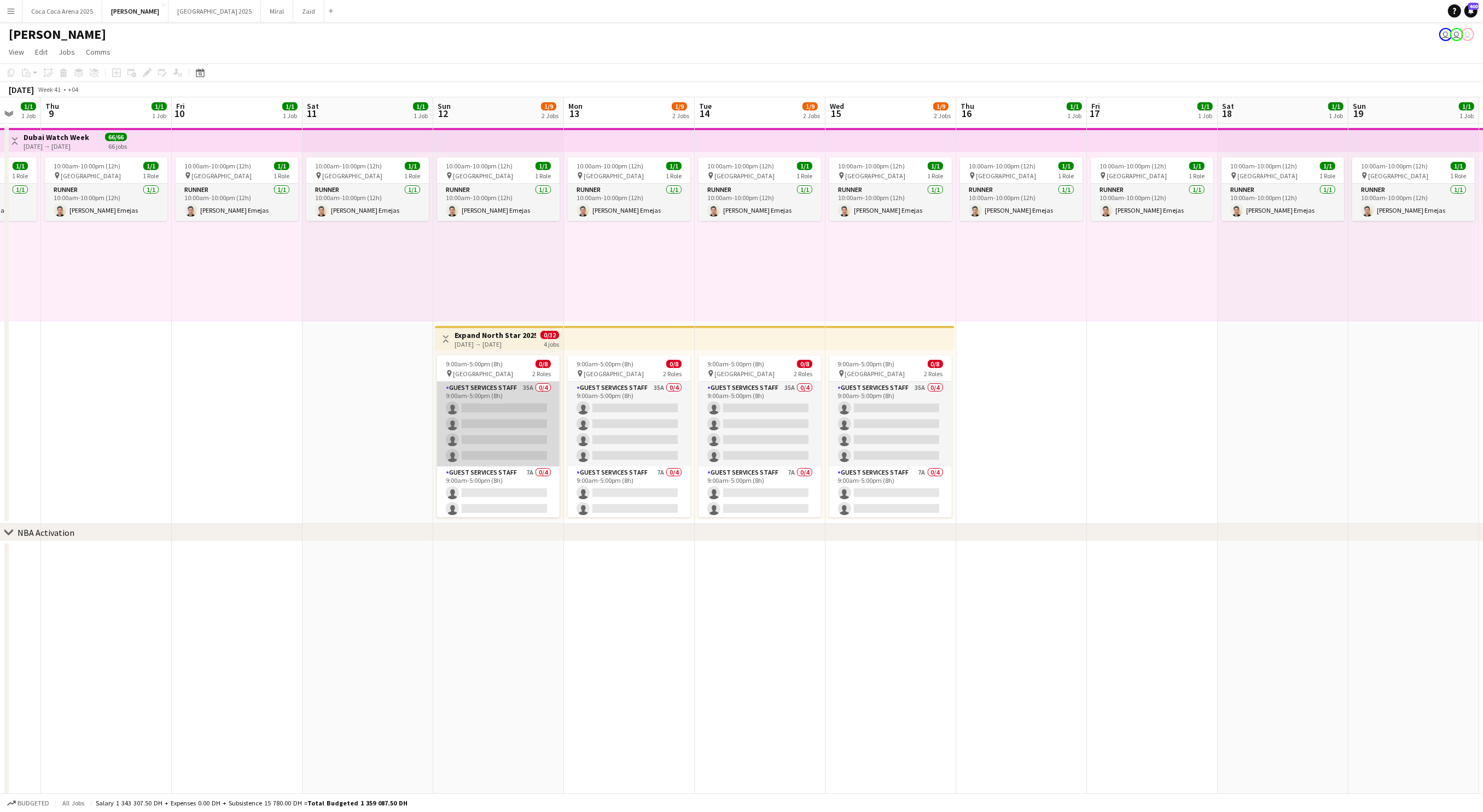
click at [483, 389] on app-card-role "Guest Services Staff 35A 0/4 9:00am-5:00pm (8h) single-neutral-actions single-n…" at bounding box center [498, 424] width 123 height 85
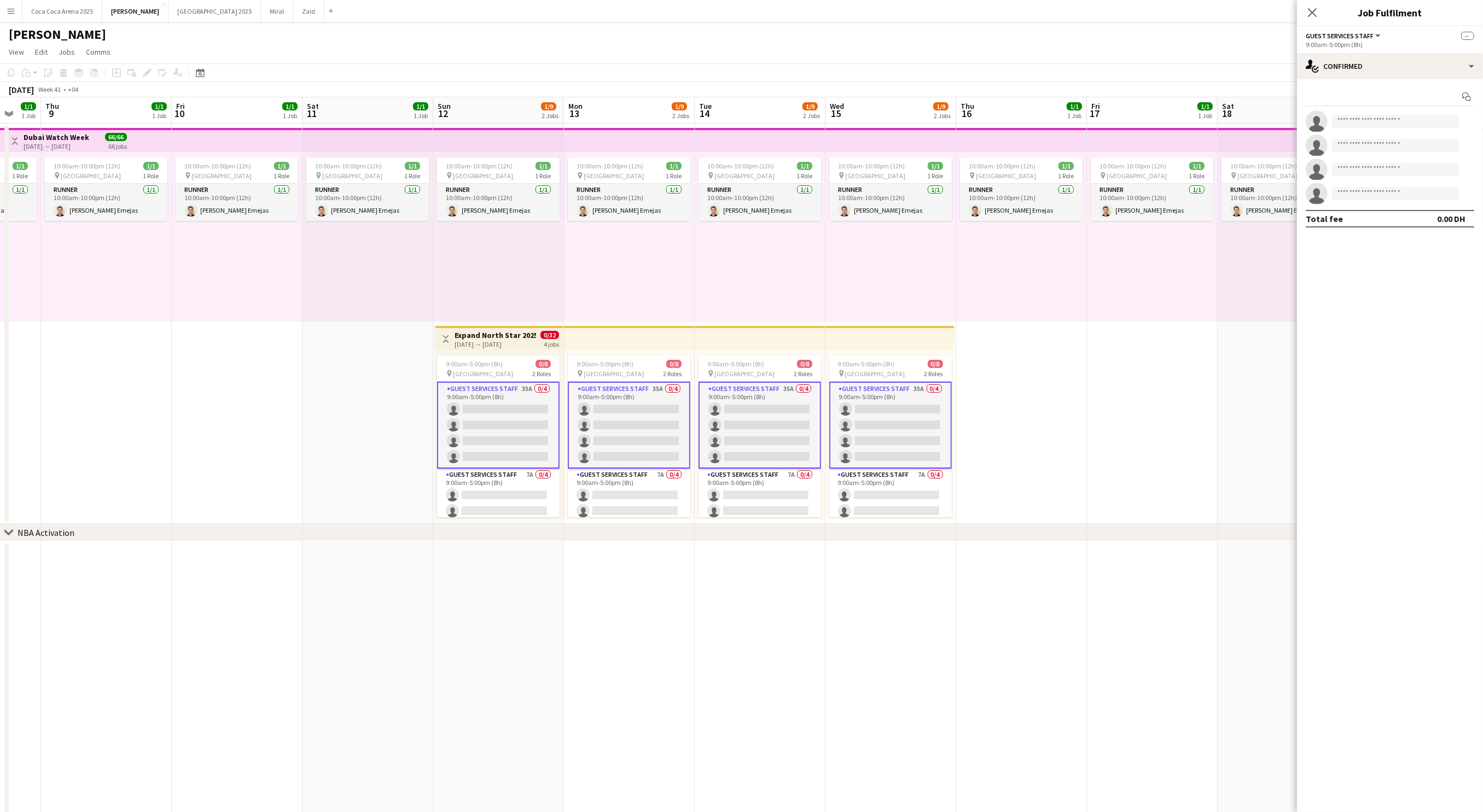
click at [484, 350] on div "9:00am-5:00pm (8h) 0/8 pin Dubai Harbour 2 Roles Guest Services Staff 35A 0/4 9…" at bounding box center [499, 434] width 129 height 170
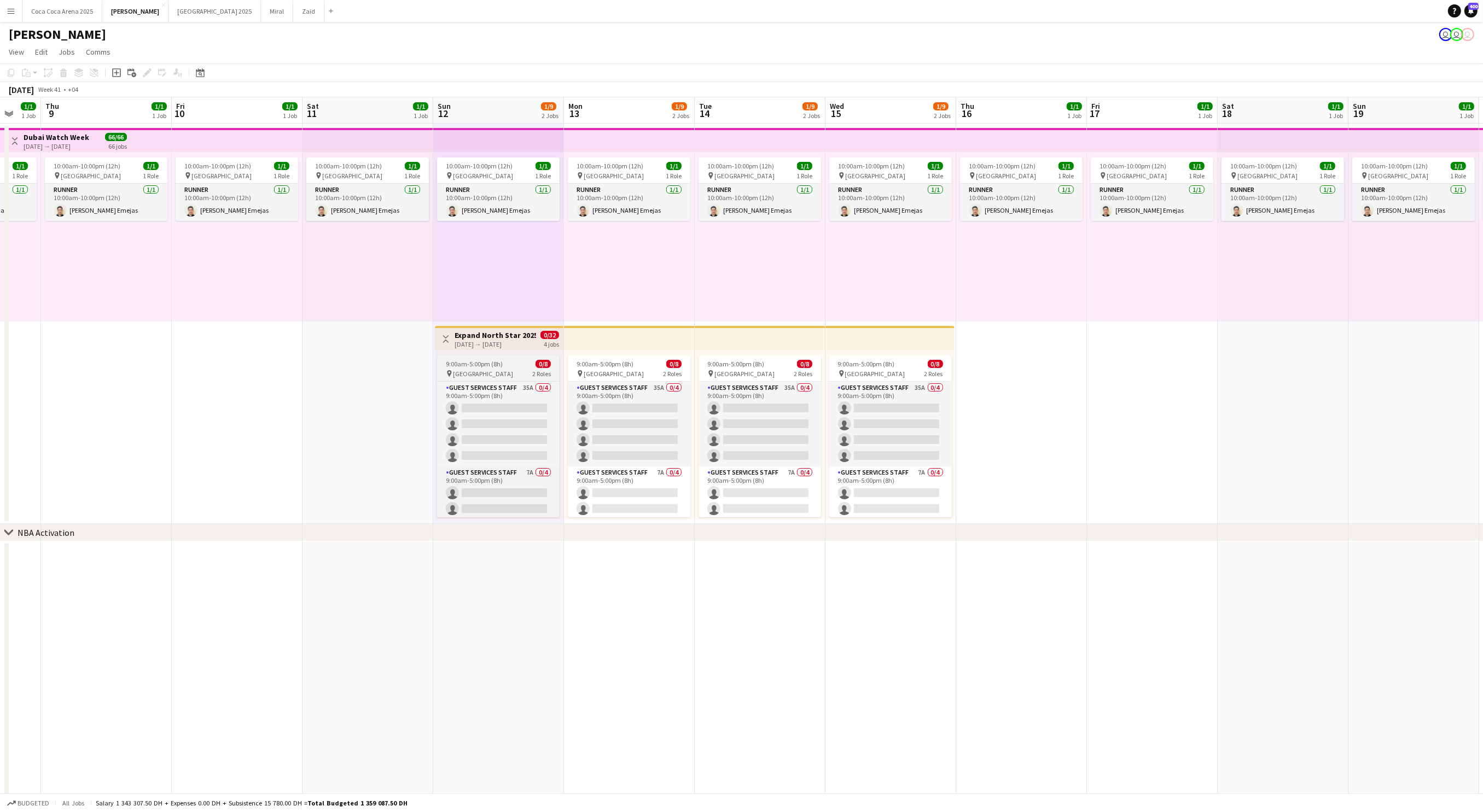
click at [484, 374] on span "[GEOGRAPHIC_DATA]" at bounding box center [483, 374] width 60 height 8
click at [346, 385] on app-date-cell "10:00am-10:00pm (12h) 1/1 pin Dubai 1 Role Runner 1/1 10:00am-10:00pm (12h) Jes…" at bounding box center [368, 323] width 131 height 400
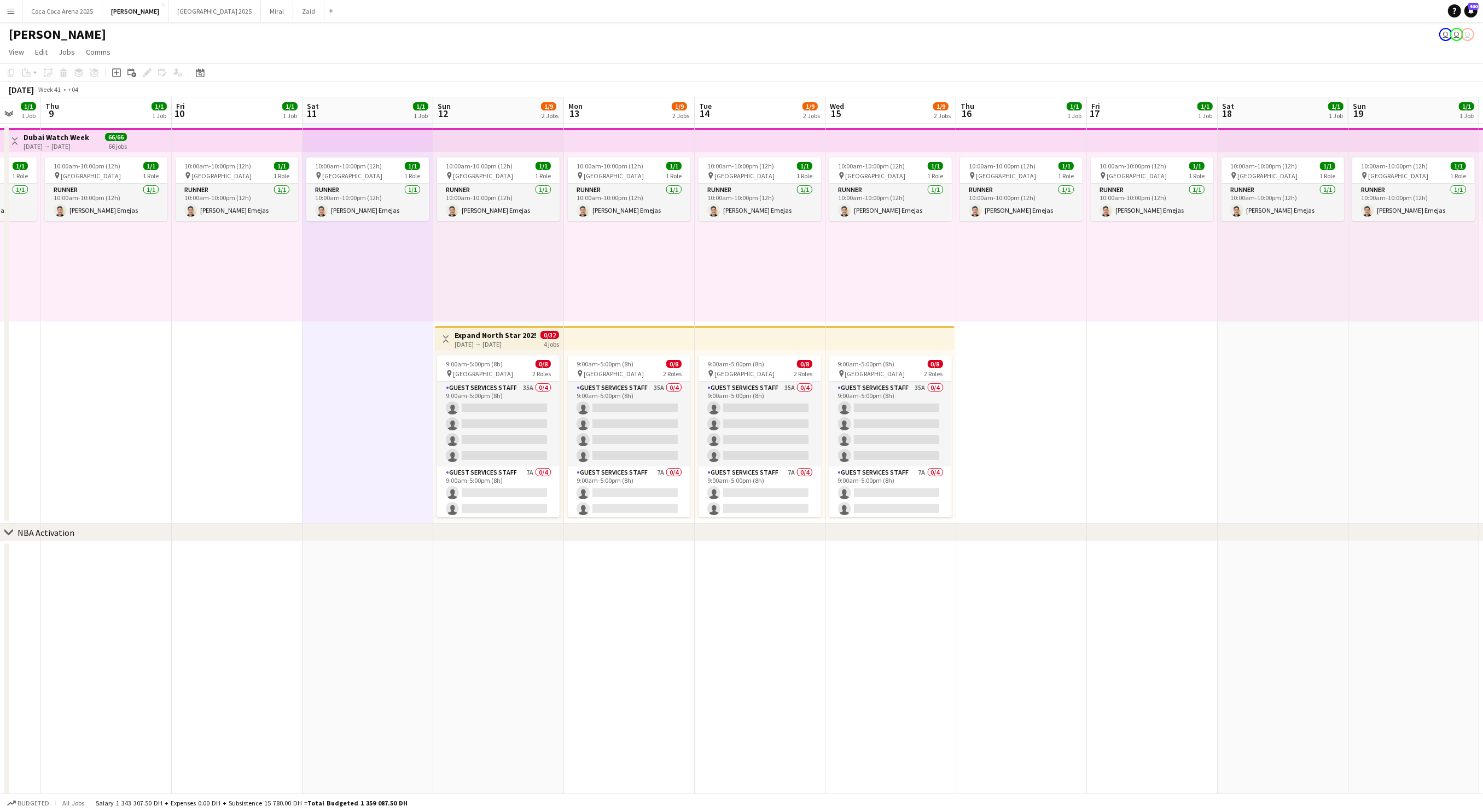
click at [485, 318] on div "10:00am-10:00pm (12h) 1/1 pin Dubai 1 Role Runner 1/1 10:00am-10:00pm (12h) Jes…" at bounding box center [498, 237] width 131 height 170
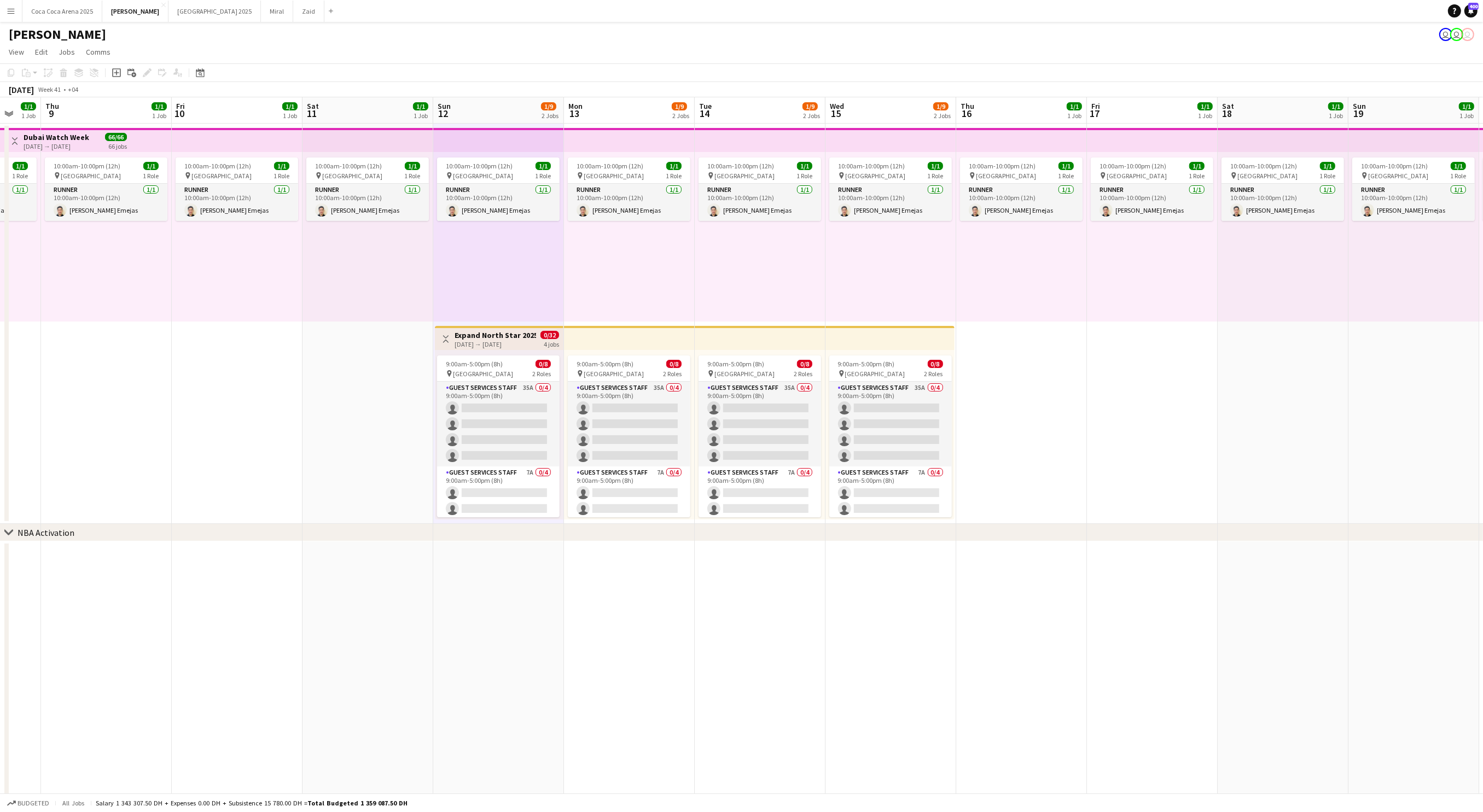
click at [479, 340] on div "[DATE] → [DATE]" at bounding box center [496, 344] width 82 height 8
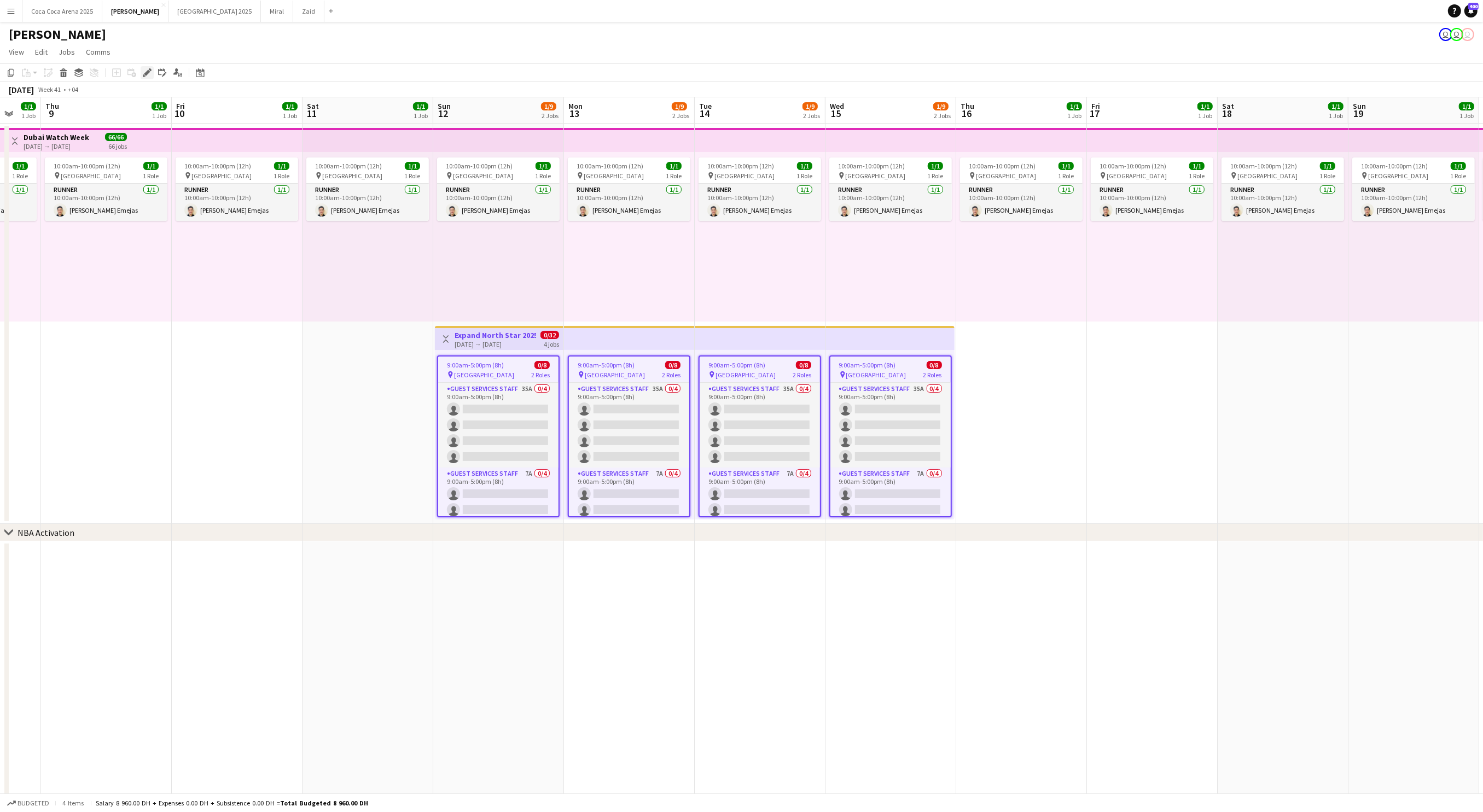
click at [143, 73] on icon "Edit" at bounding box center [147, 72] width 9 height 9
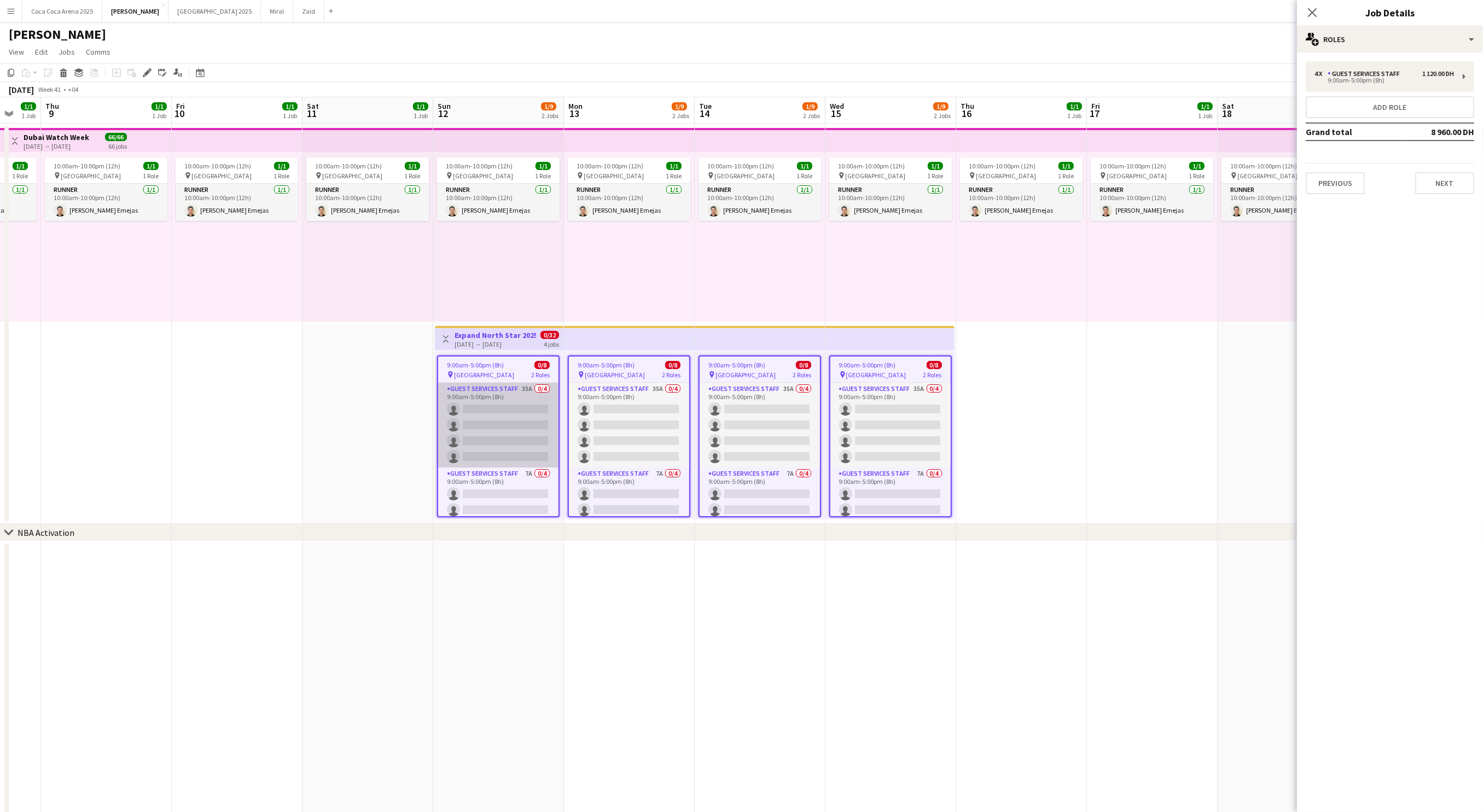
click at [507, 447] on app-card-role "Guest Services Staff 35A 0/4 9:00am-5:00pm (8h) single-neutral-actions single-n…" at bounding box center [498, 425] width 120 height 85
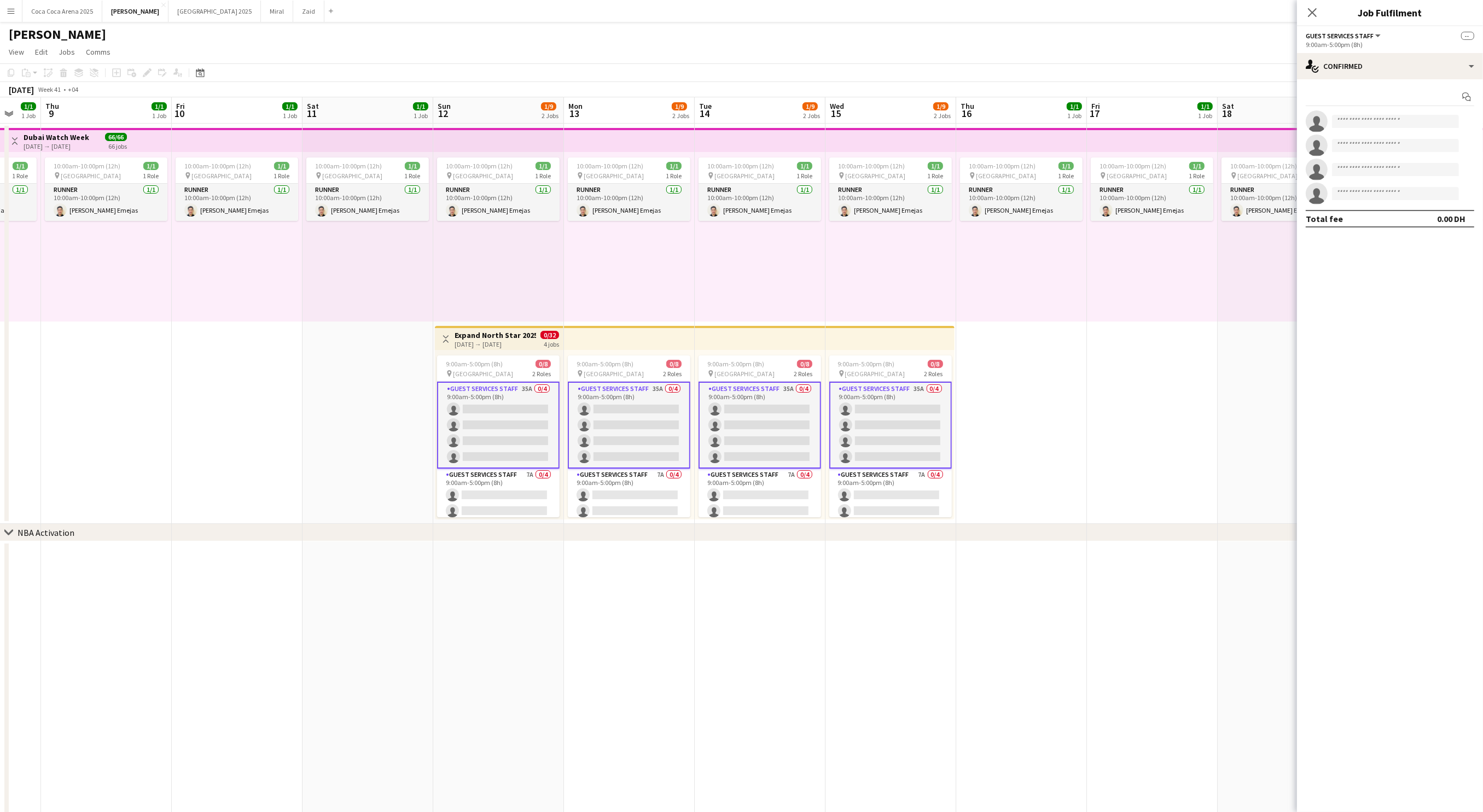
click at [513, 383] on app-card-role "Guest Services Staff 35A 0/4 9:00am-5:00pm (8h) single-neutral-actions single-n…" at bounding box center [498, 425] width 123 height 87
click at [505, 353] on div "9:00am-5:00pm (8h) 0/8 pin Dubai Harbour 2 Roles Guest Services Staff 35A 0/4 9…" at bounding box center [499, 434] width 129 height 170
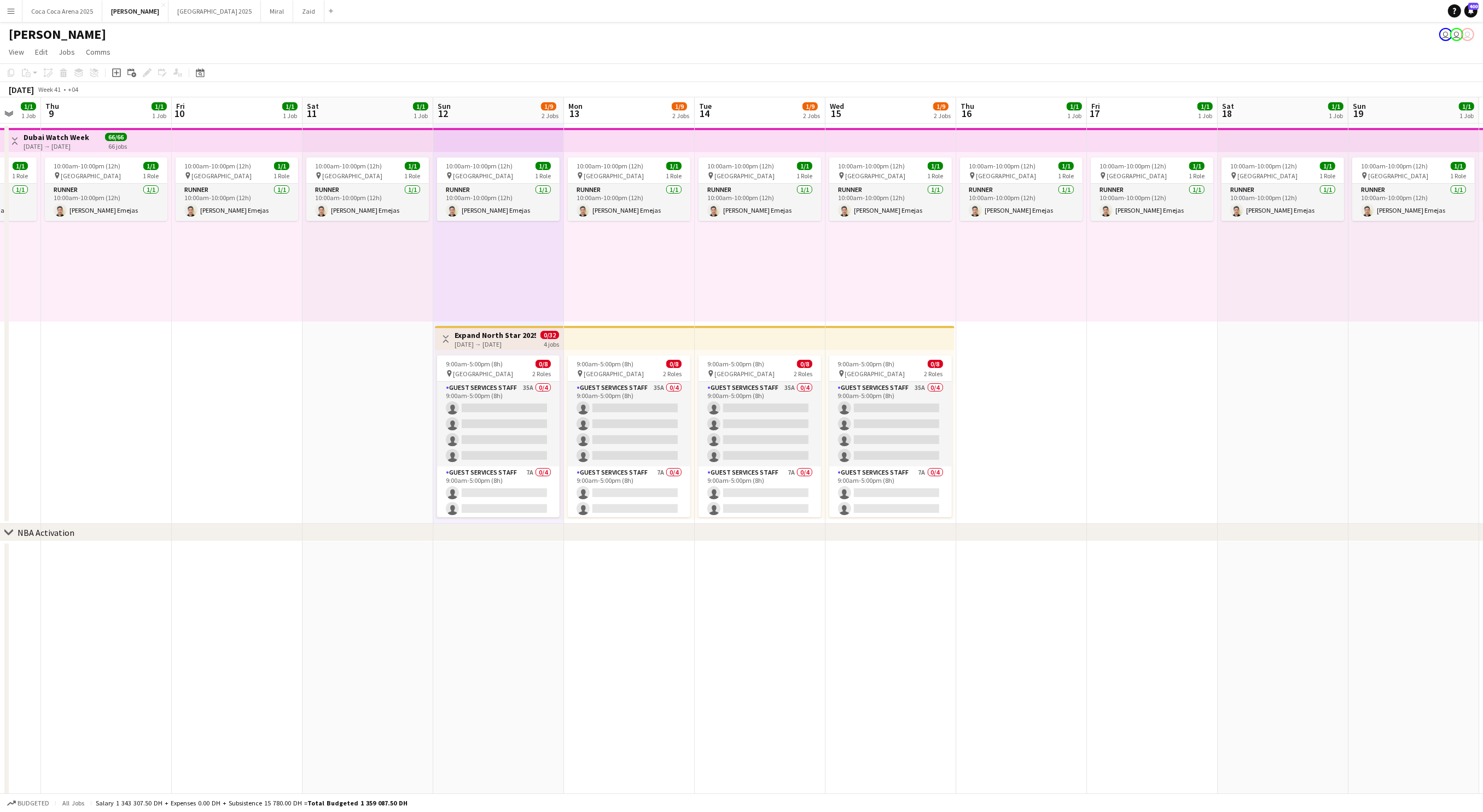
click at [504, 348] on app-top-bar "Toggle View Expand North Star 2025 12-10-2025 → 15-10-2025 0/32 4 jobs" at bounding box center [499, 337] width 129 height 24
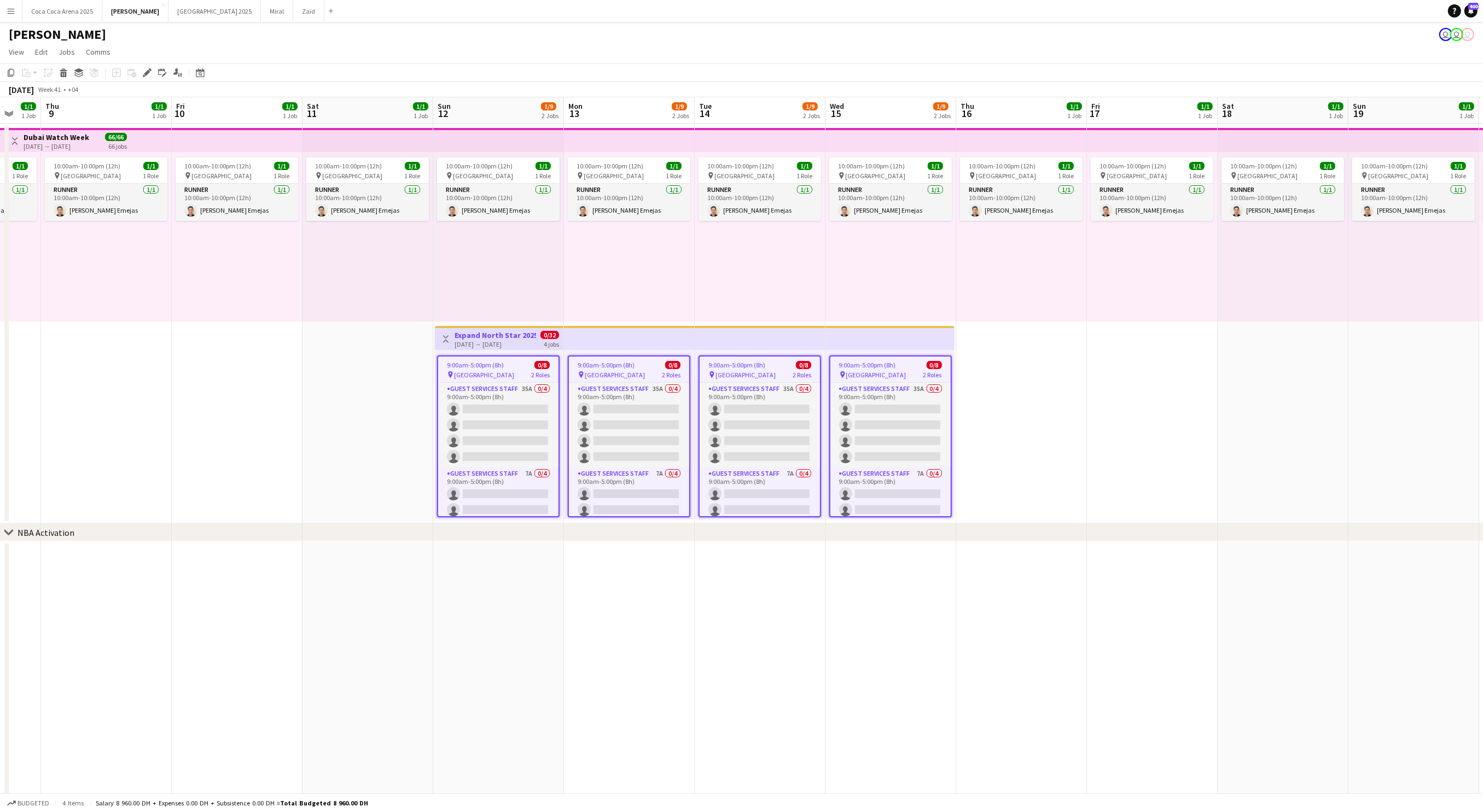
click at [504, 352] on div "9:00am-5:00pm (8h) 0/8 pin Dubai Harbour 2 Roles Guest Services Staff 35A 0/4 9…" at bounding box center [499, 434] width 129 height 170
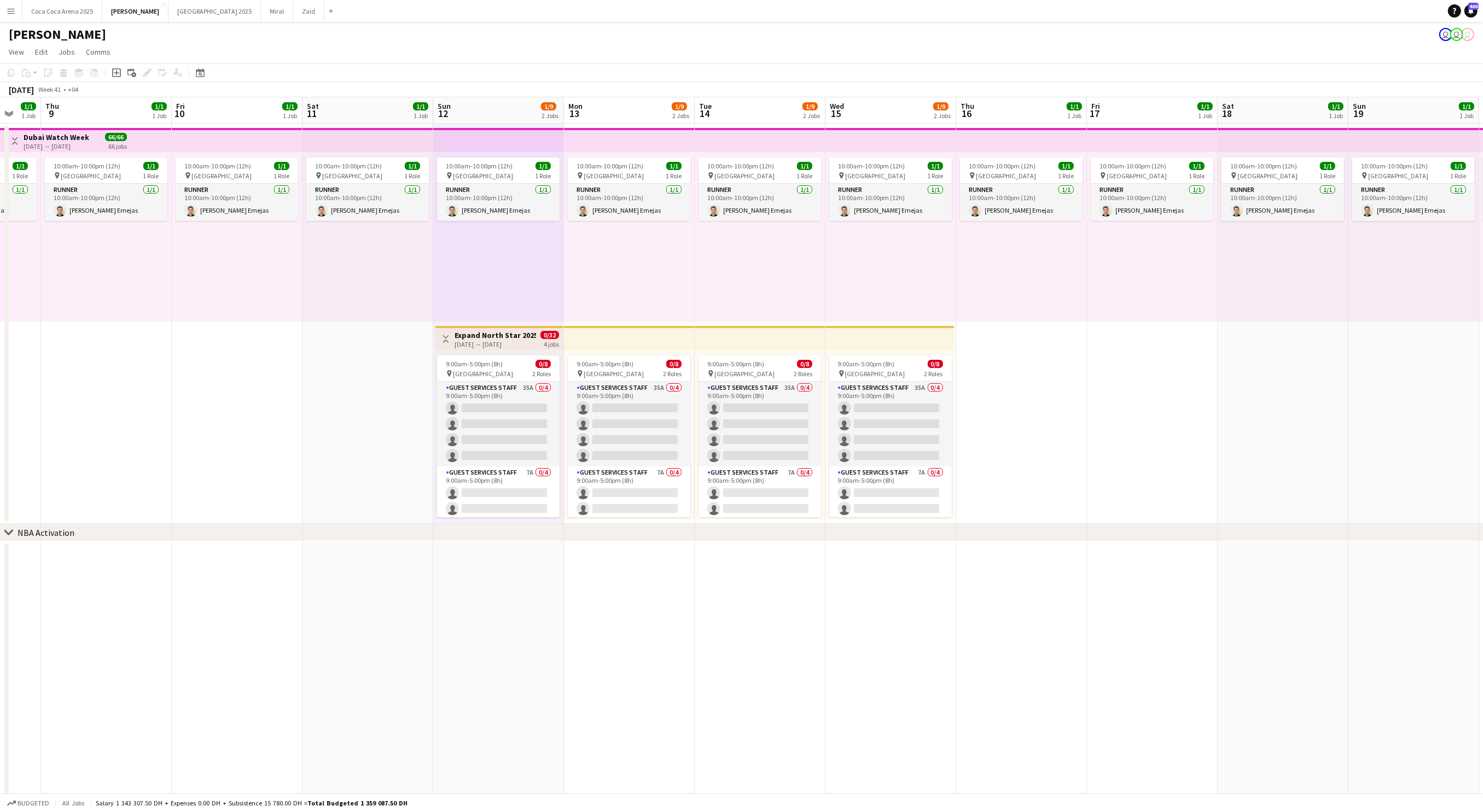
click at [501, 335] on h3 "Expand North Star 2025" at bounding box center [496, 335] width 82 height 10
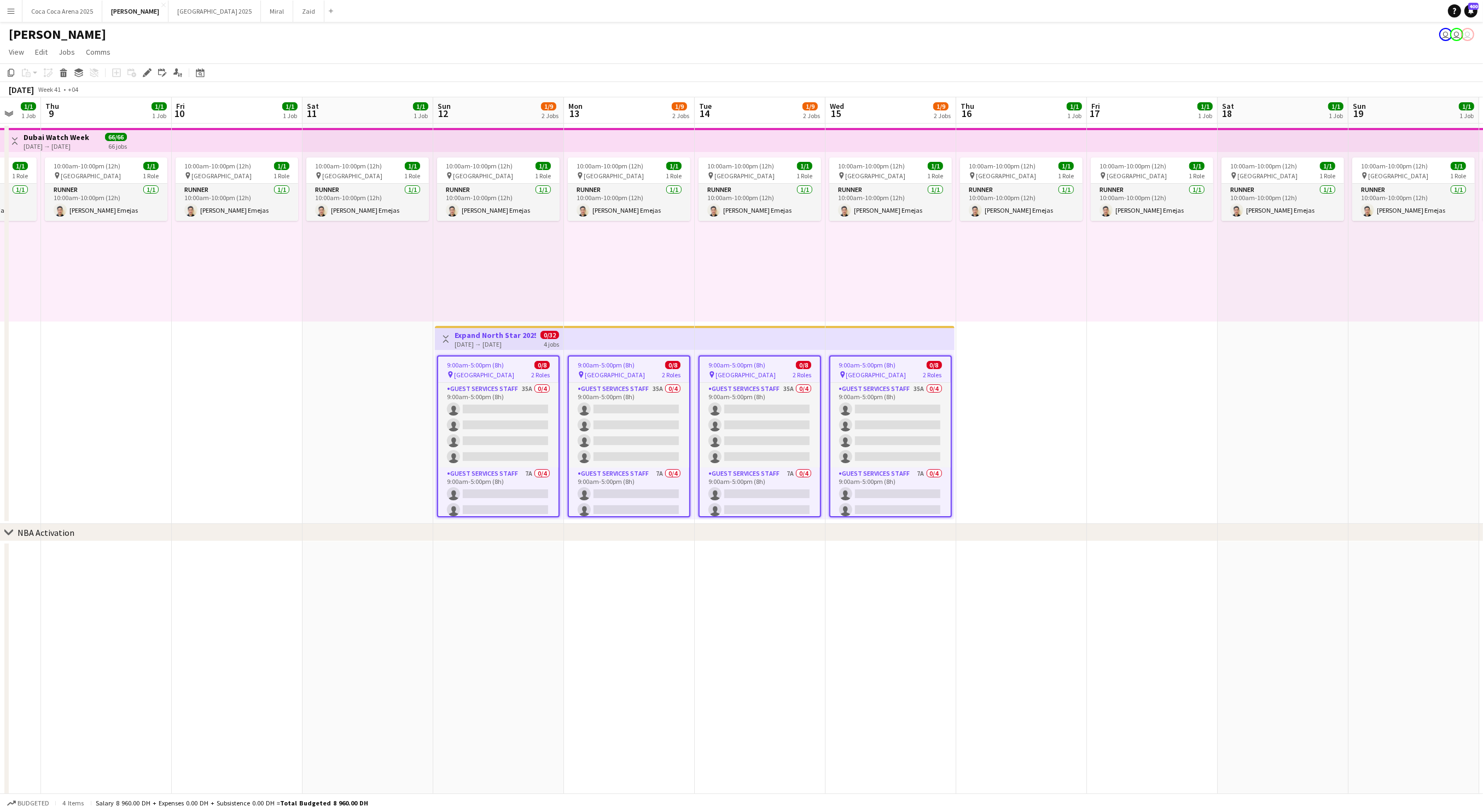
click at [501, 335] on h3 "Expand North Star 2025" at bounding box center [496, 335] width 82 height 10
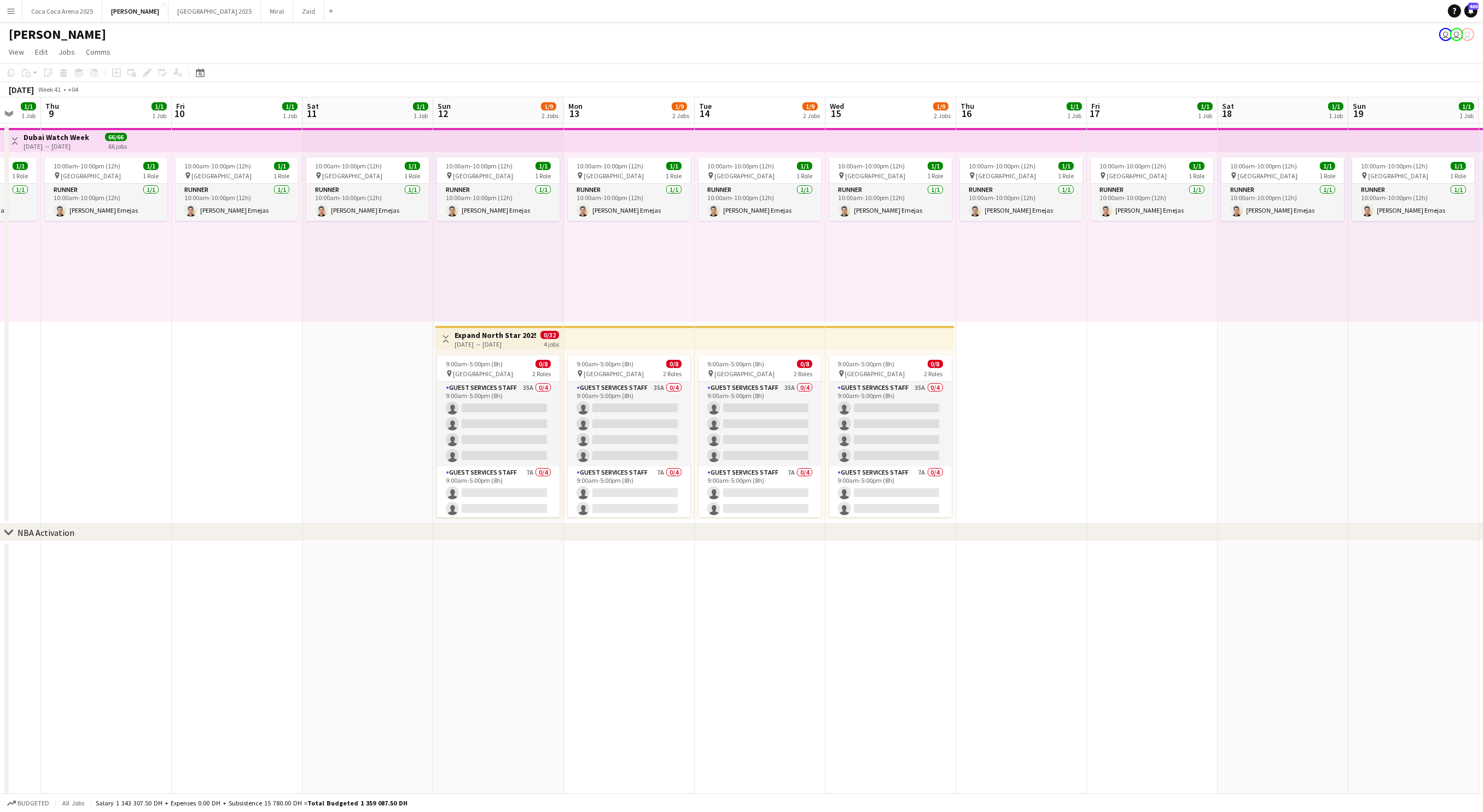
click at [501, 335] on h3 "Expand North Star 2025" at bounding box center [496, 335] width 82 height 10
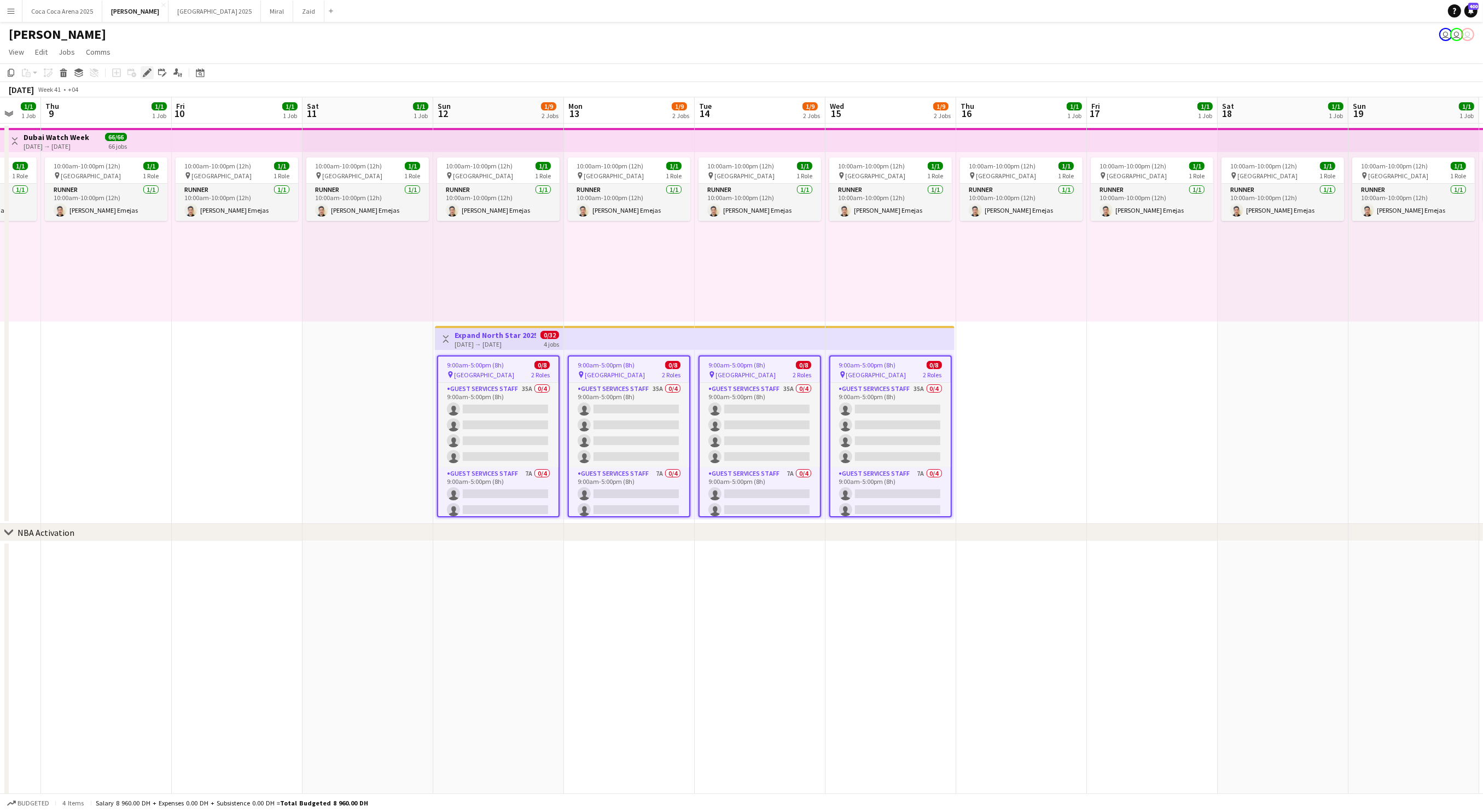
click at [149, 75] on icon "Edit" at bounding box center [147, 72] width 9 height 9
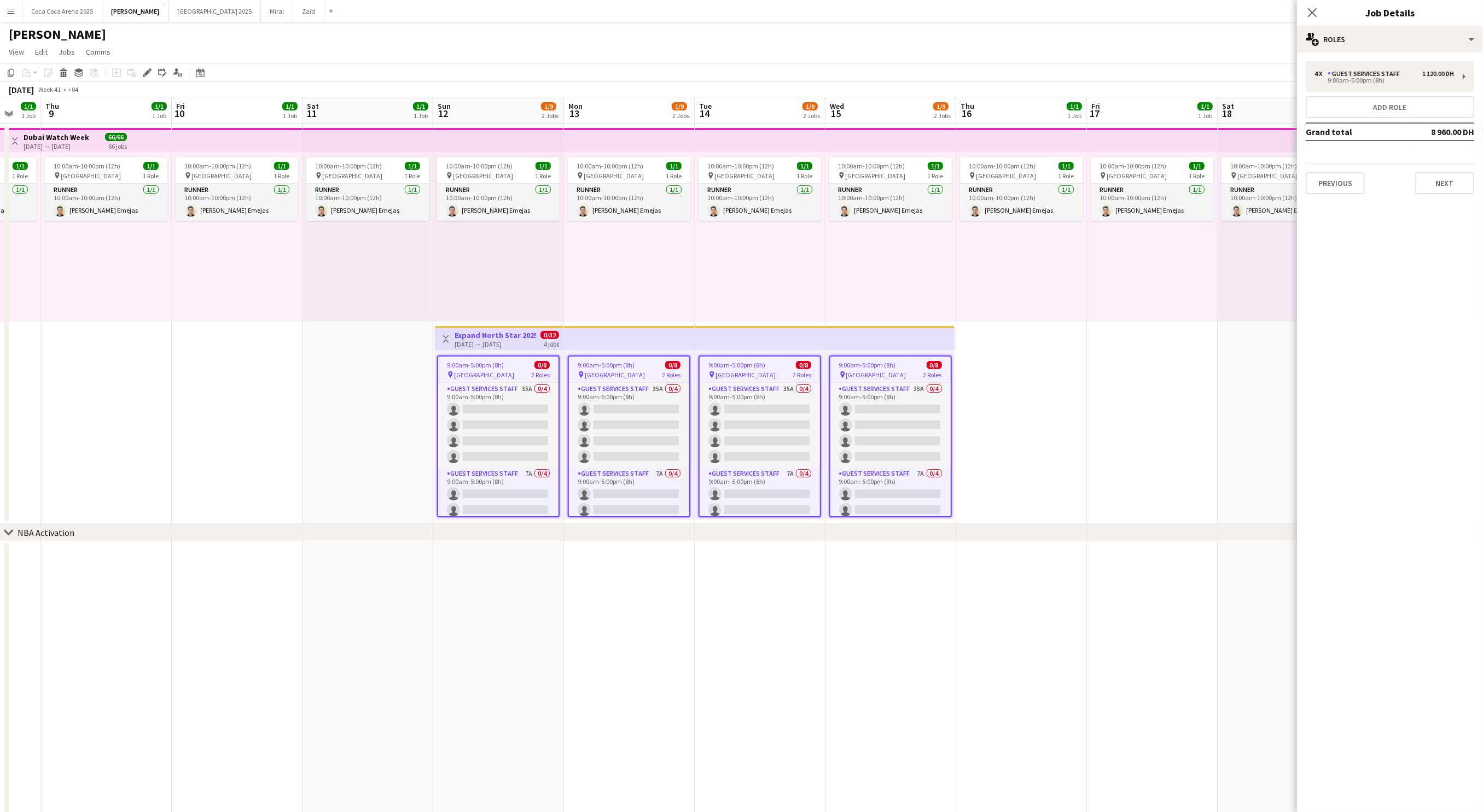
click at [463, 361] on span "9:00am-5:00pm (8h)" at bounding box center [475, 365] width 57 height 8
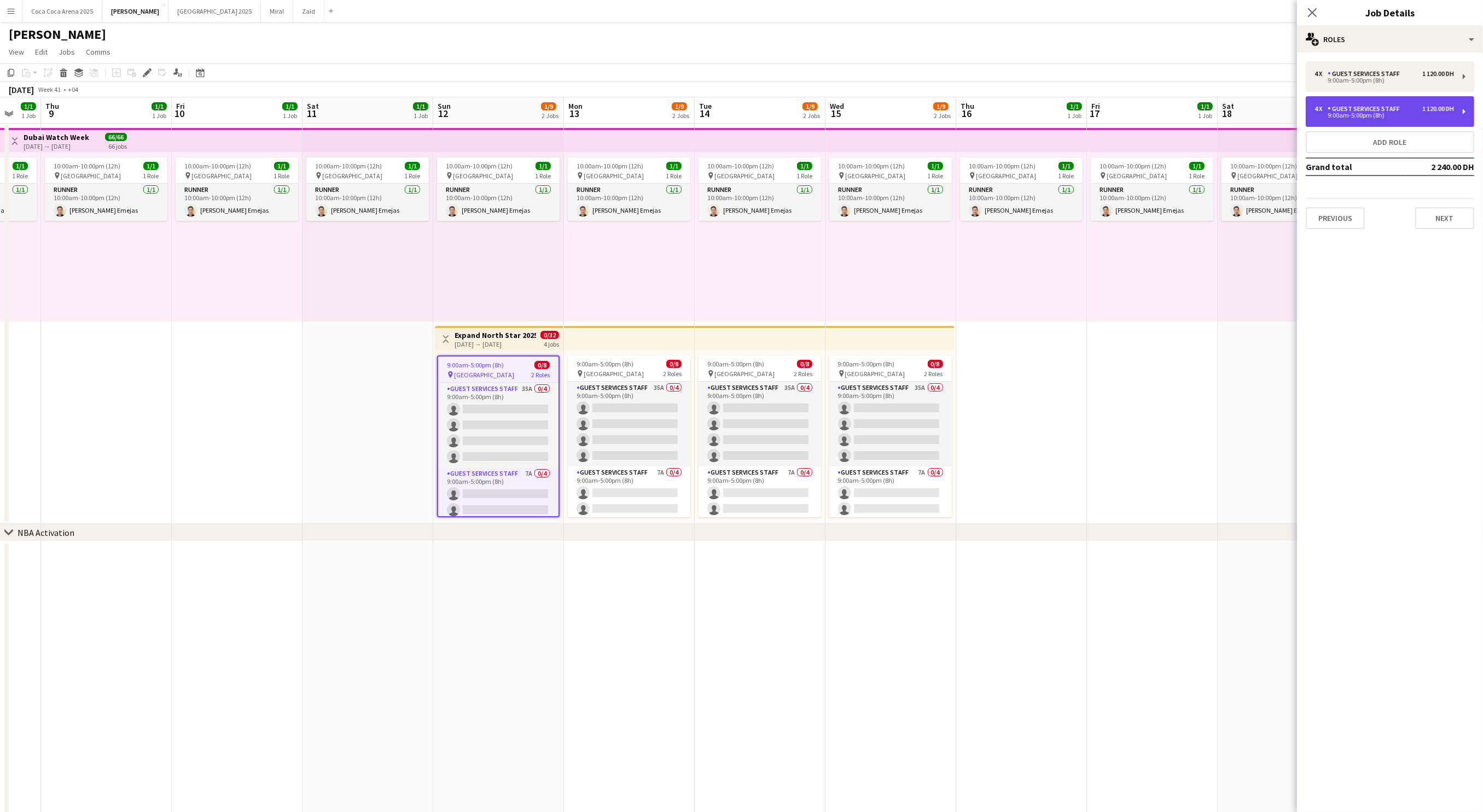
click at [1368, 117] on div "9:00am-5:00pm (8h)" at bounding box center [1384, 115] width 140 height 5
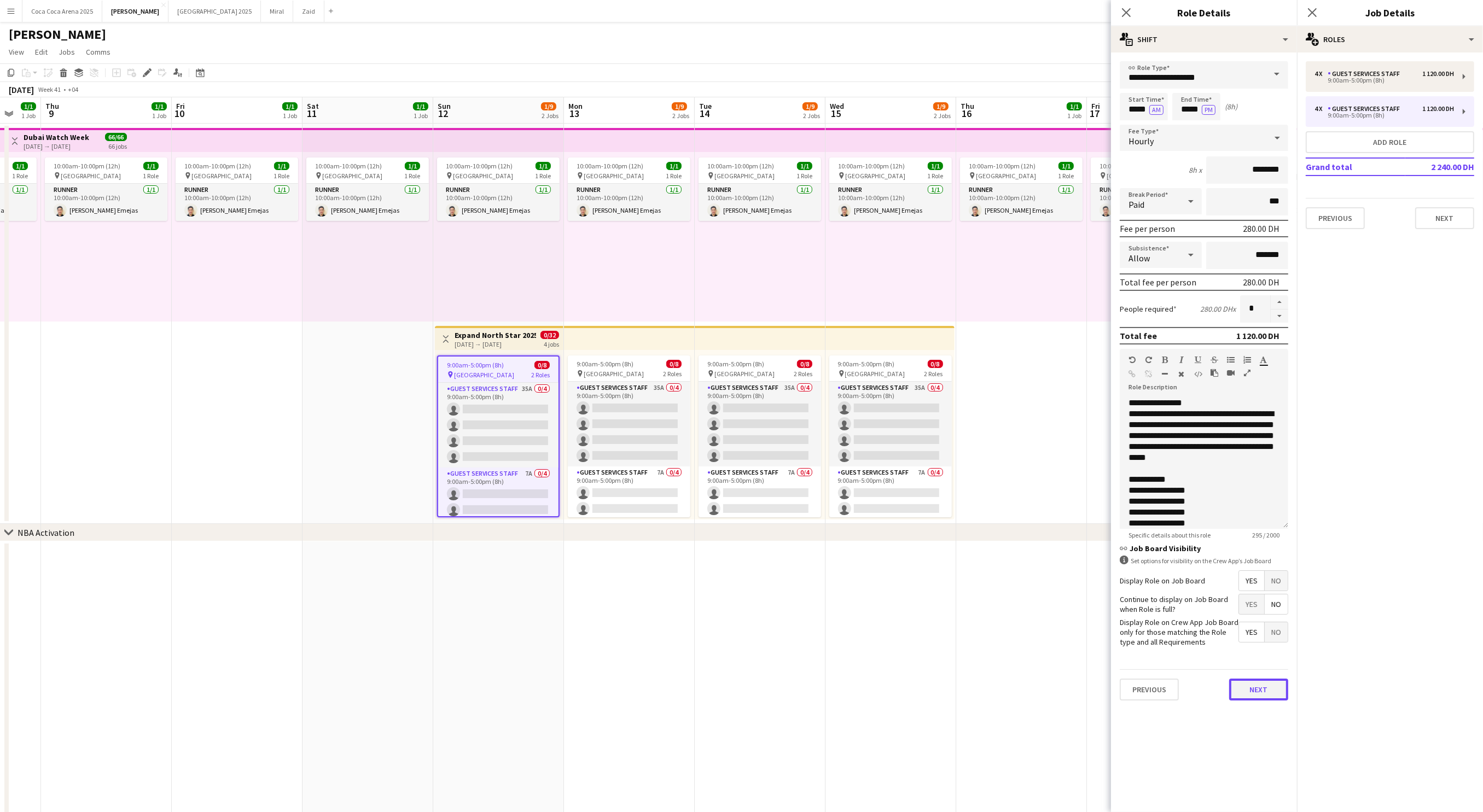
click at [1273, 691] on button "Next" at bounding box center [1258, 689] width 59 height 22
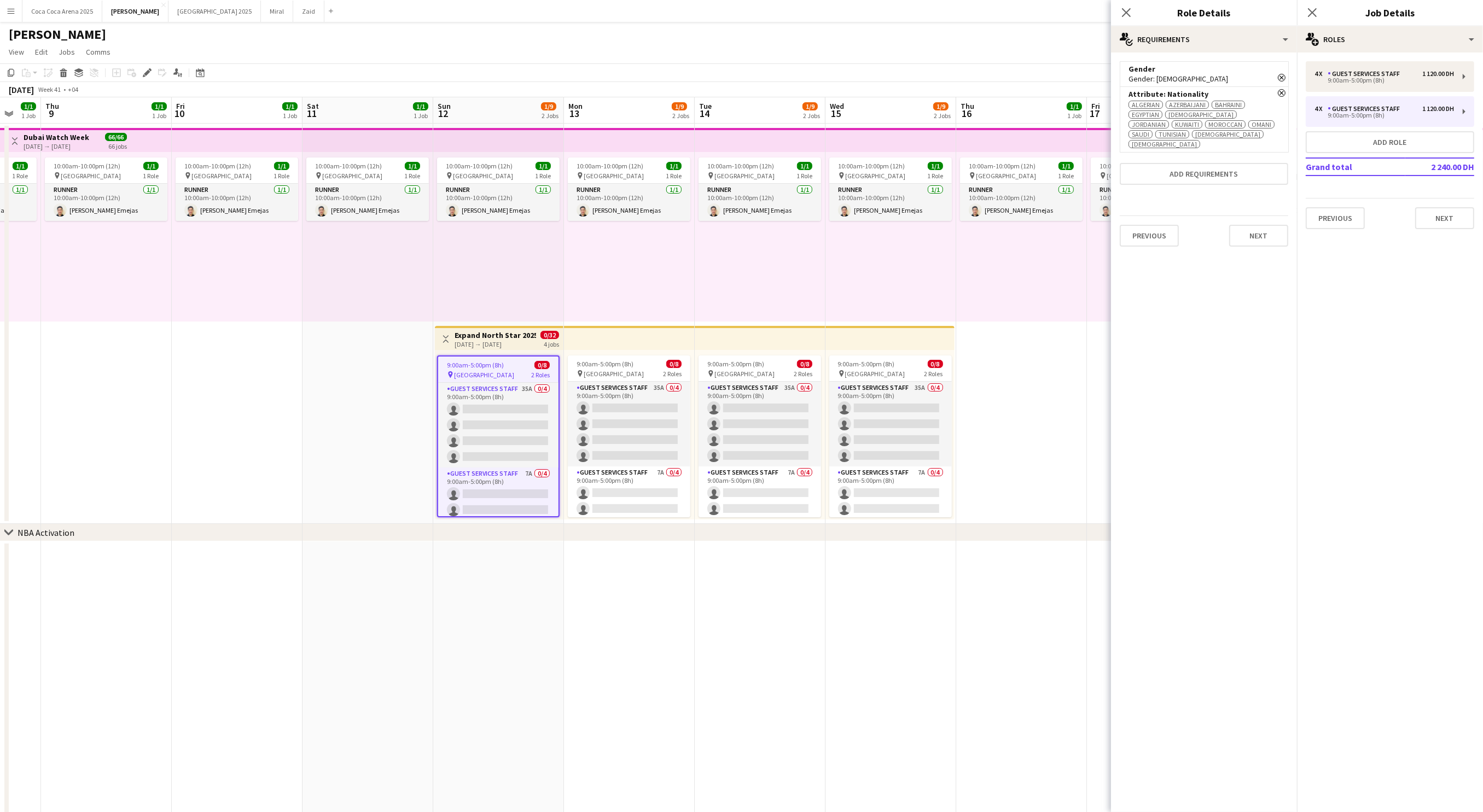
click at [1283, 96] on icon "Remove" at bounding box center [1281, 93] width 8 height 7
click at [1283, 96] on form "Gender Remove Gender: female Remove Attribute: Nationality Algerian Azerbaijani…" at bounding box center [1203, 158] width 186 height 194
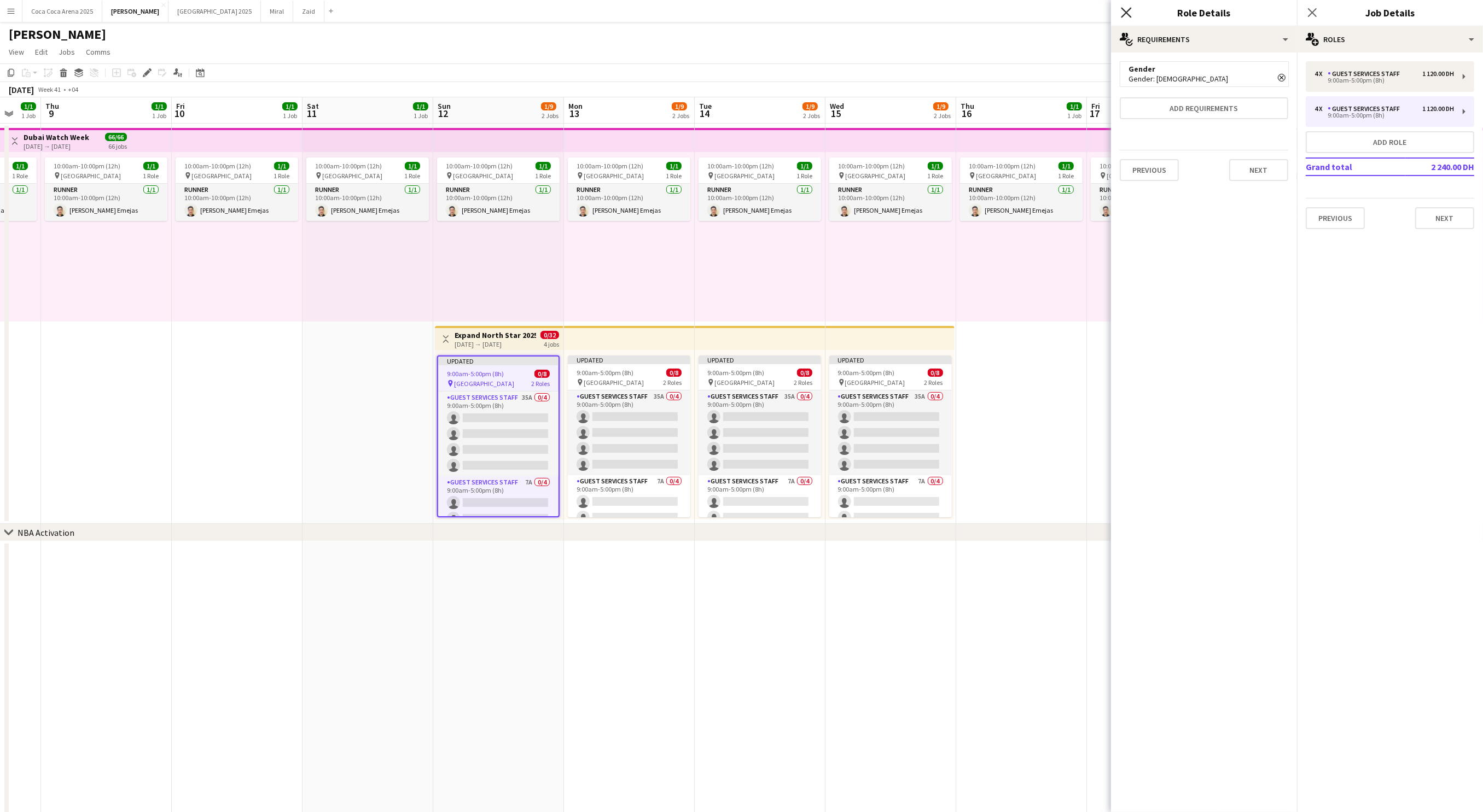
click at [1130, 12] on icon "Close pop-in" at bounding box center [1126, 12] width 10 height 10
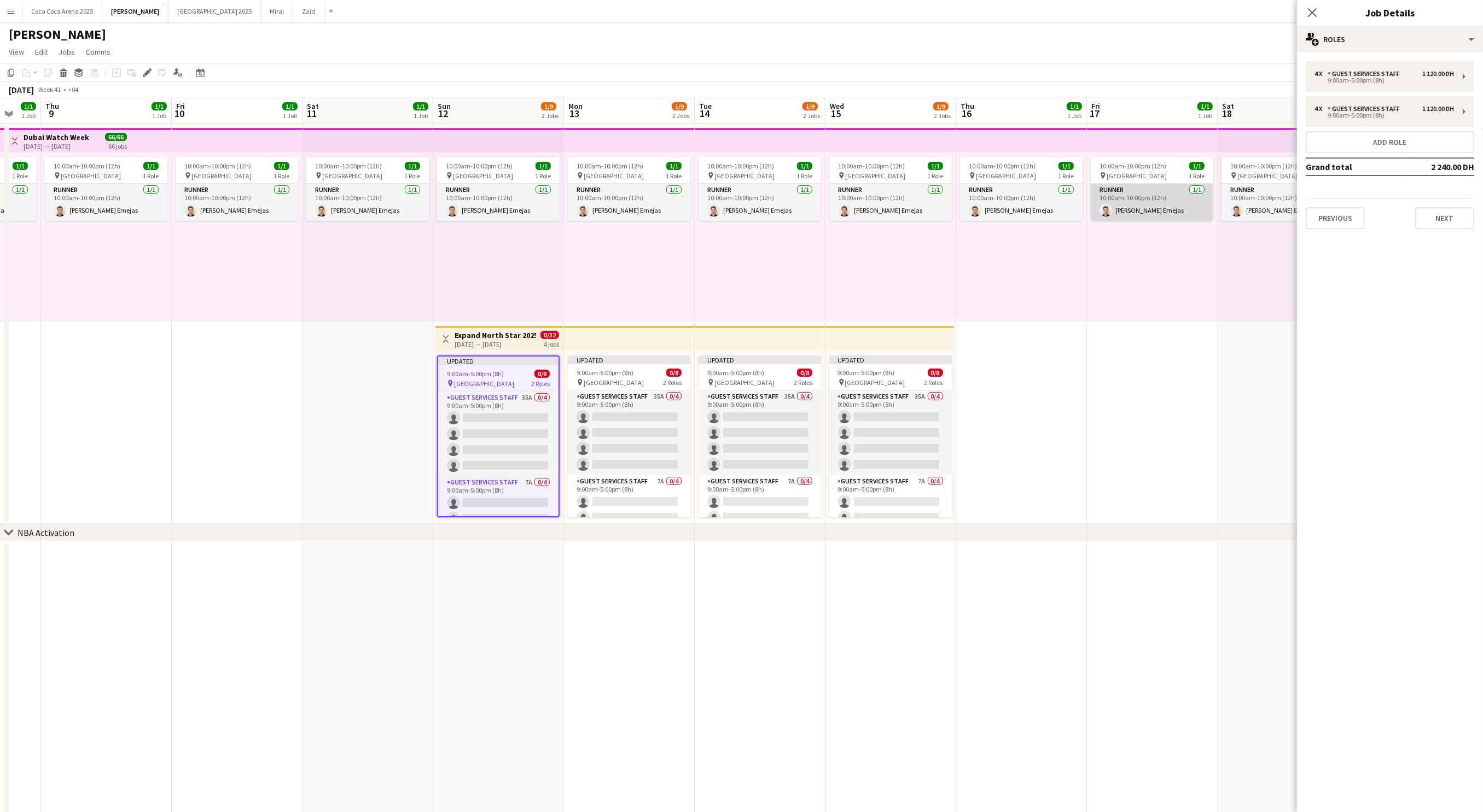
click at [1108, 220] on app-card-role "Runner 1/1 10:00am-10:00pm (12h) Jessie Rhelo Emejas" at bounding box center [1152, 202] width 123 height 37
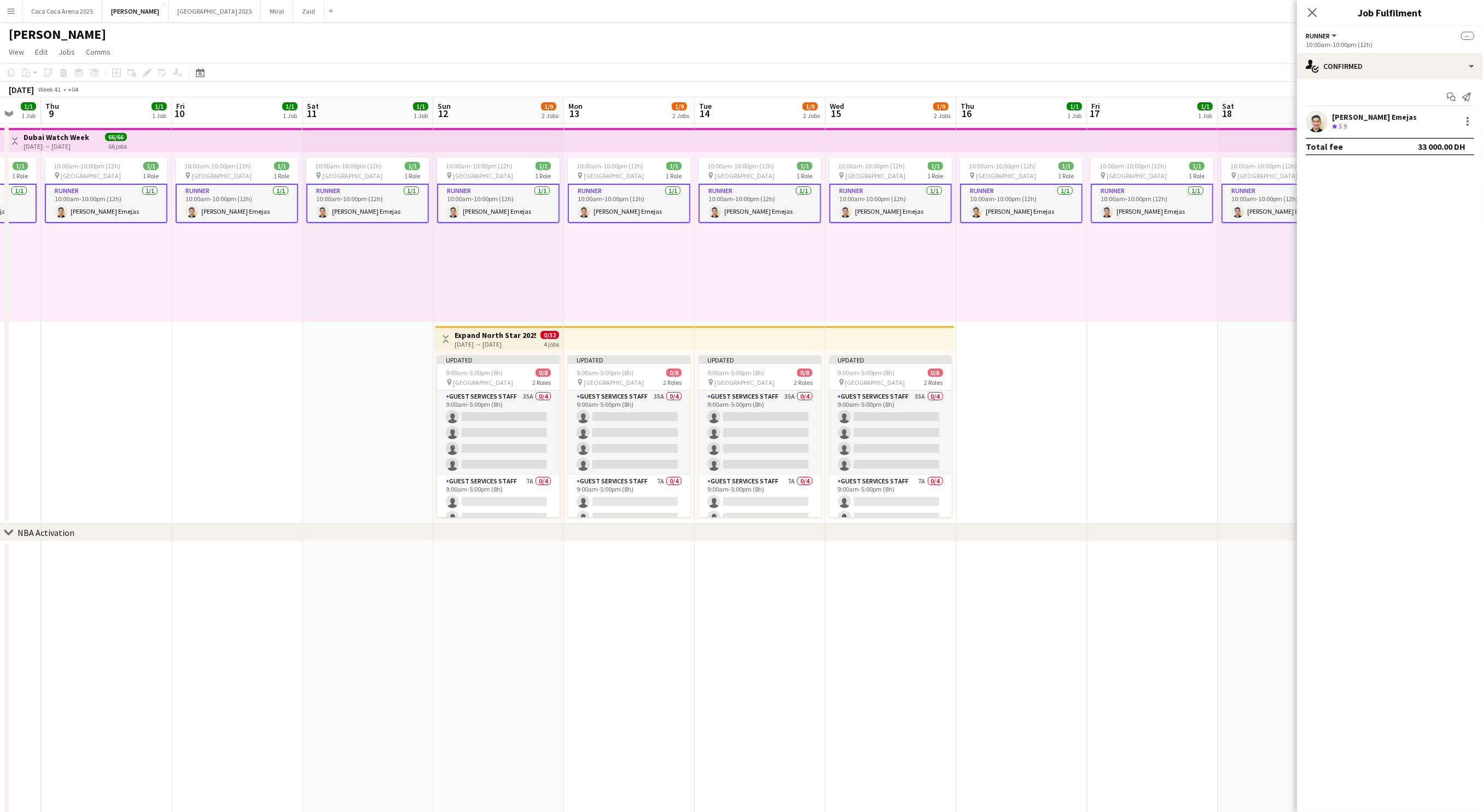
click at [1212, 284] on div "10:00am-10:00pm (12h) 1/1 pin Dubai 1 Role Runner 1/1 10:00am-10:00pm (12h) Jes…" at bounding box center [1152, 237] width 131 height 170
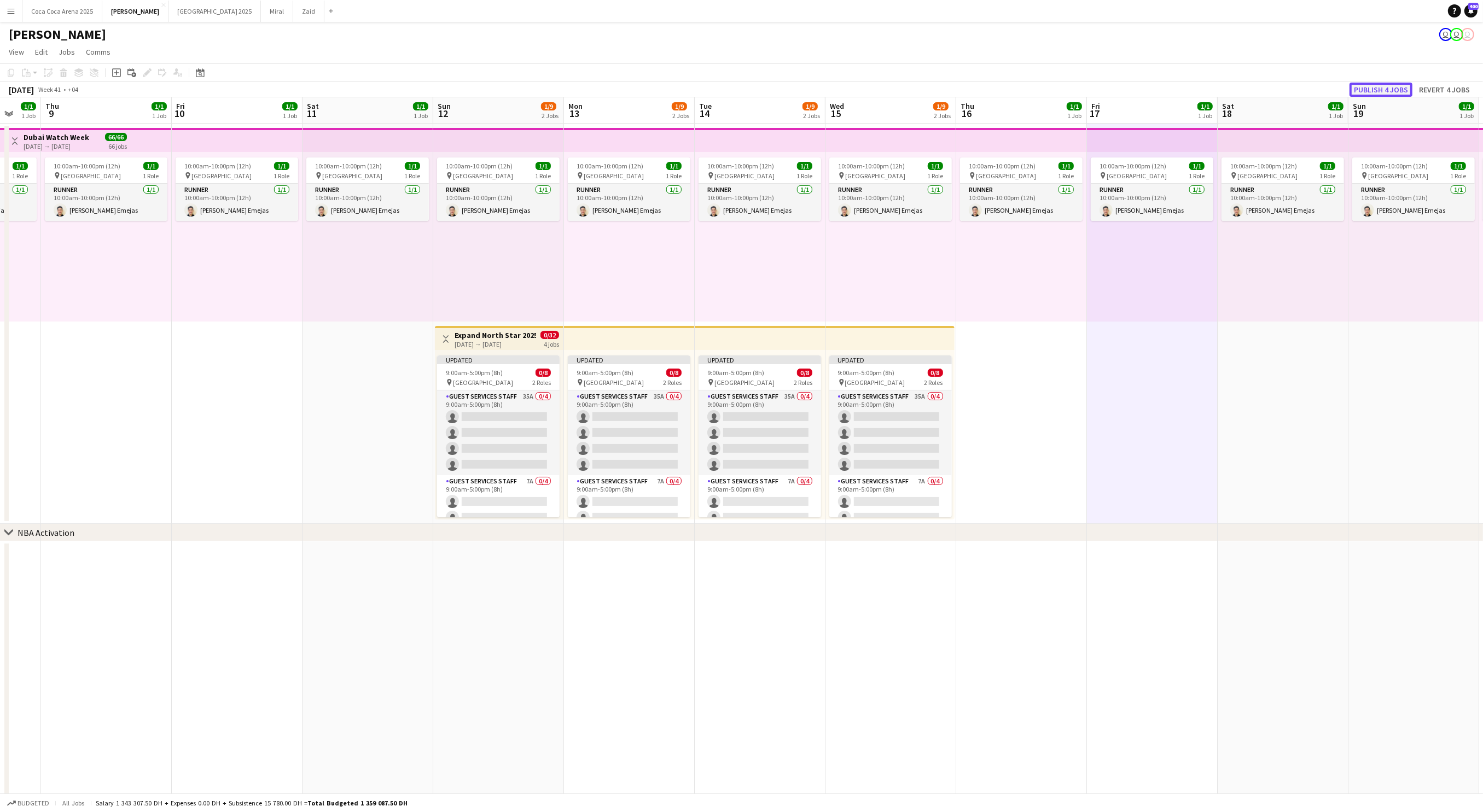
click at [1378, 90] on button "Publish 4 jobs" at bounding box center [1381, 89] width 63 height 14
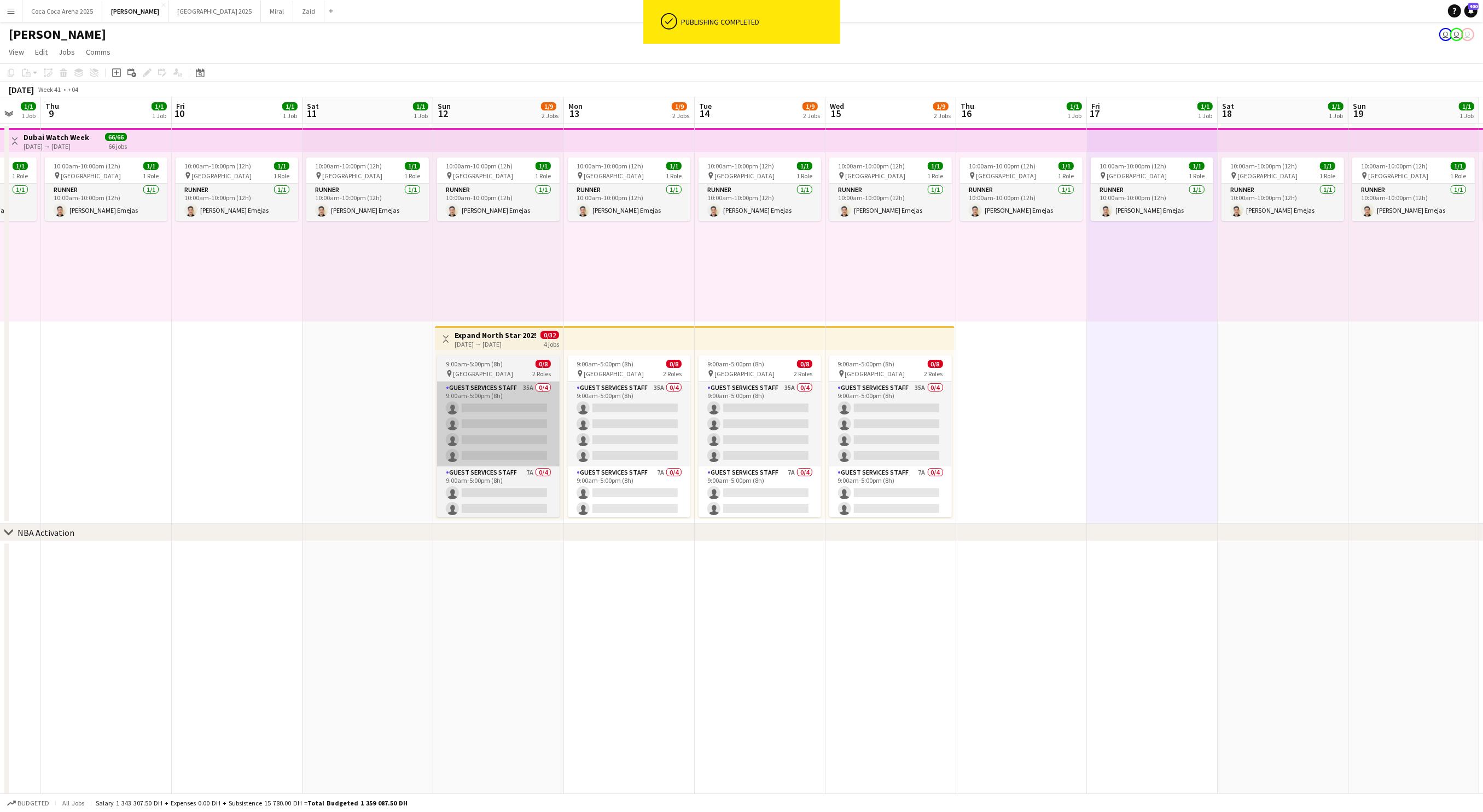
click at [511, 430] on app-card-role "Guest Services Staff 35A 0/4 9:00am-5:00pm (8h) single-neutral-actions single-n…" at bounding box center [498, 424] width 123 height 85
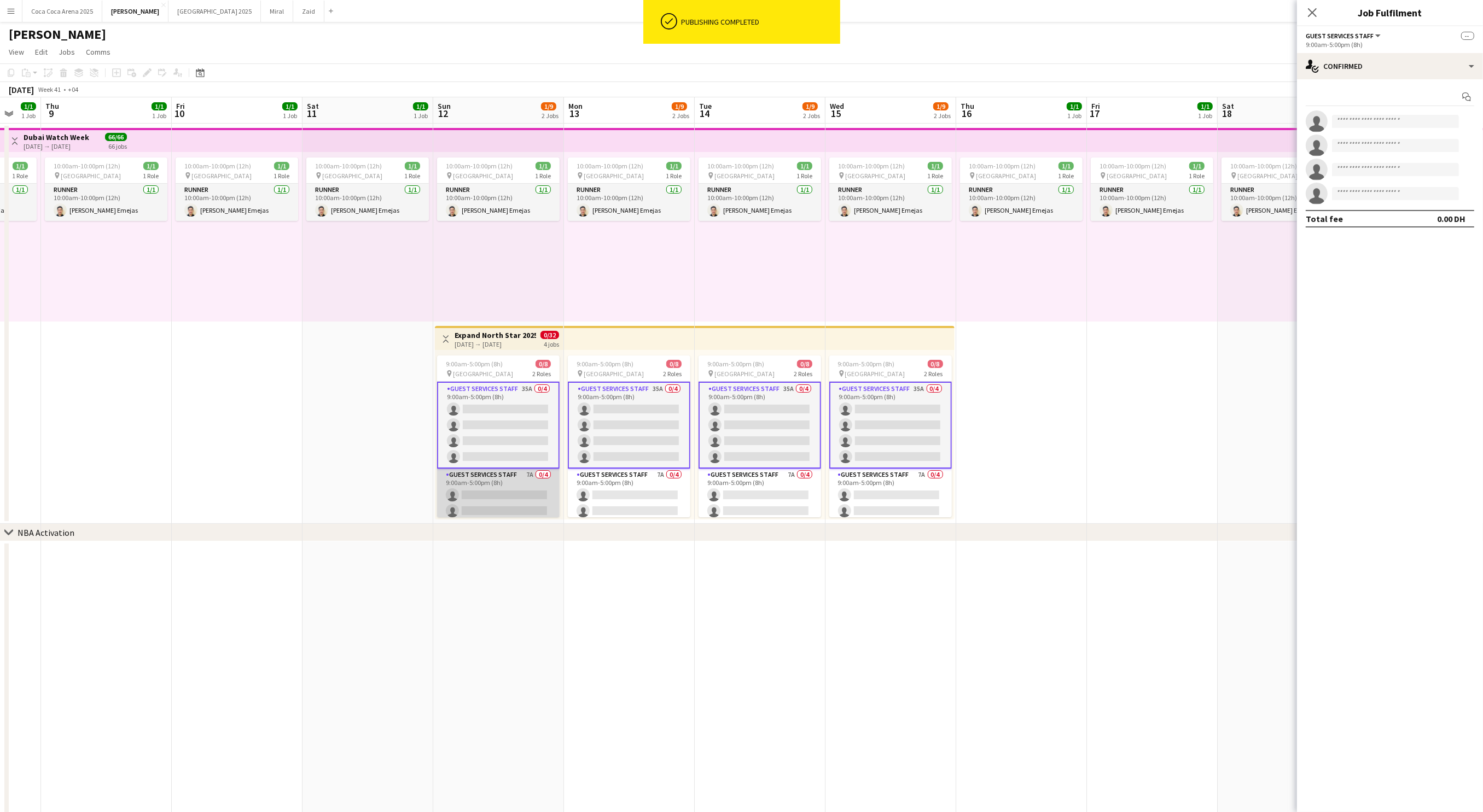
click at [512, 495] on app-card-role "Guest Services Staff 7A 0/4 9:00am-5:00pm (8h) single-neutral-actions single-ne…" at bounding box center [498, 511] width 123 height 85
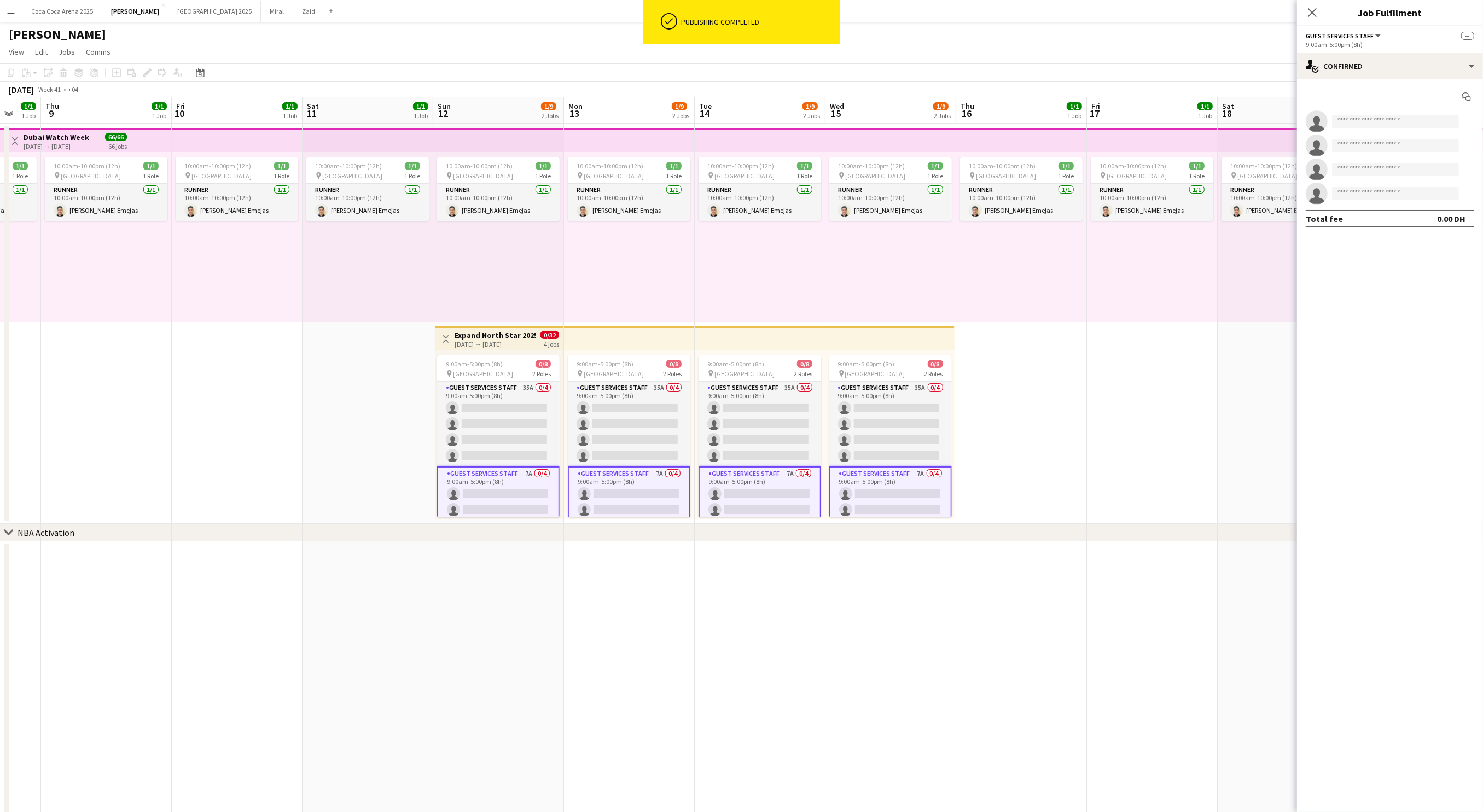
click at [518, 468] on app-card-role "Guest Services Staff 7A 0/4 9:00am-5:00pm (8h) single-neutral-actions single-ne…" at bounding box center [498, 510] width 123 height 87
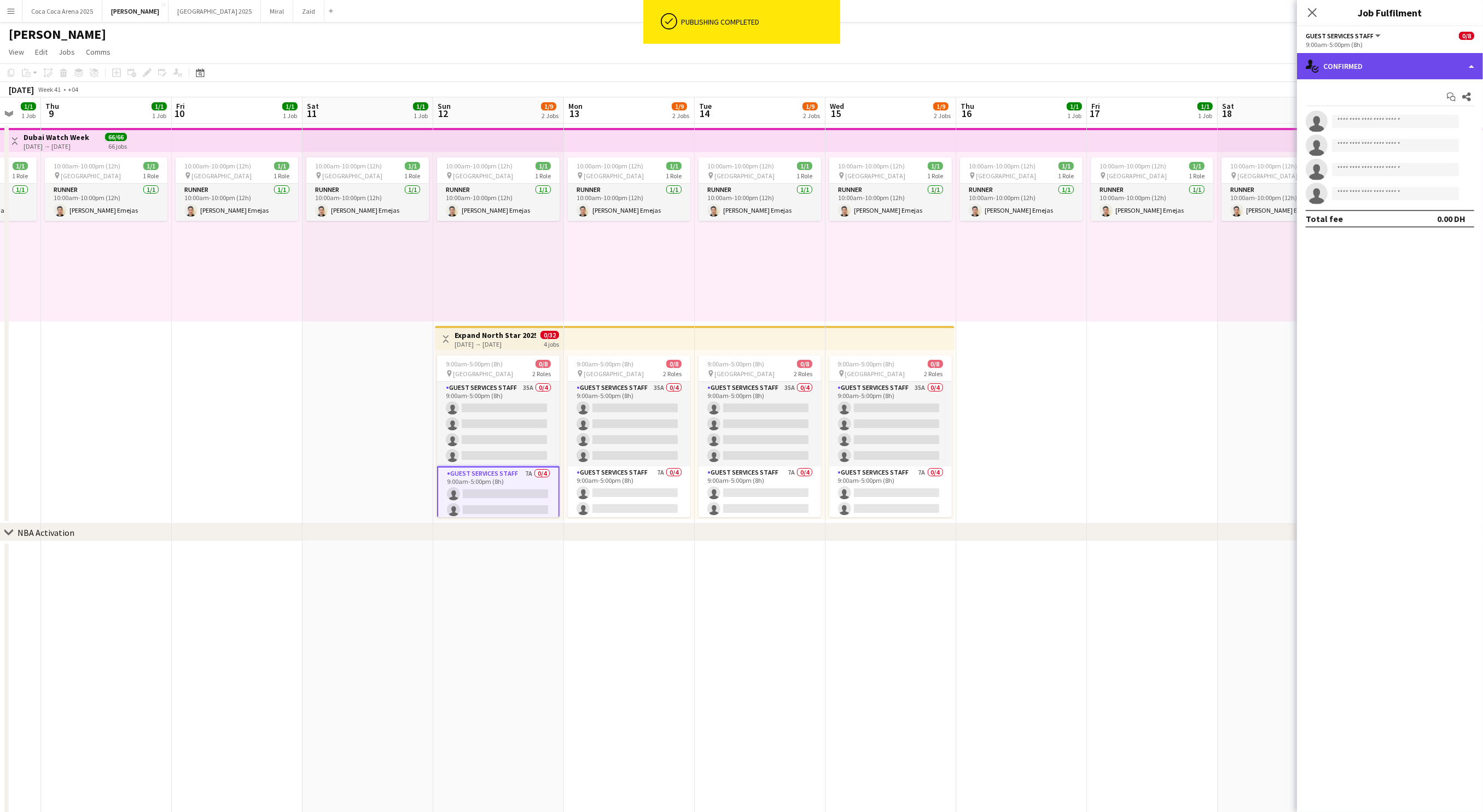
click at [1395, 71] on div "single-neutral-actions-check-2 Confirmed" at bounding box center [1390, 66] width 186 height 27
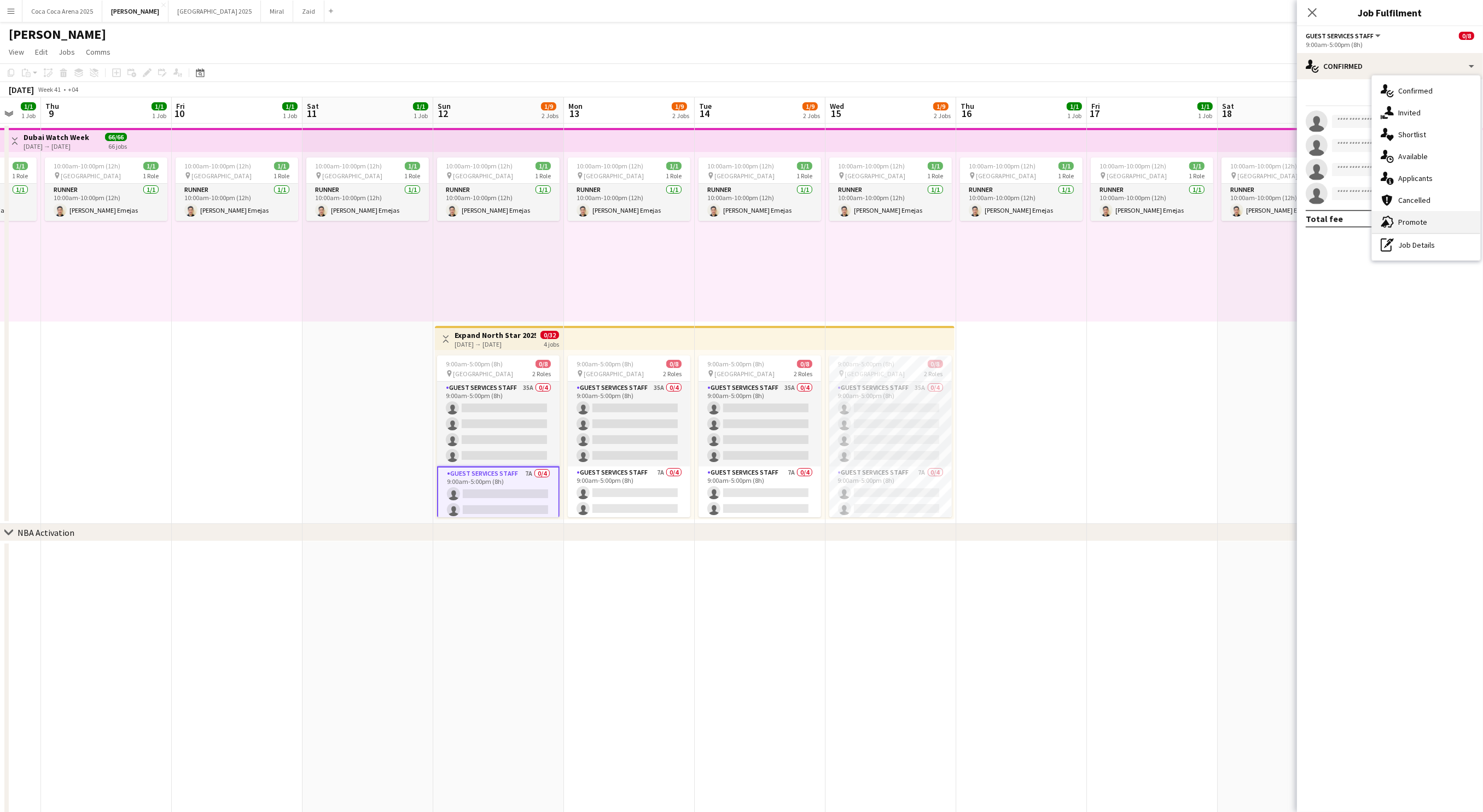
click at [1411, 217] on span "Promote" at bounding box center [1412, 222] width 29 height 10
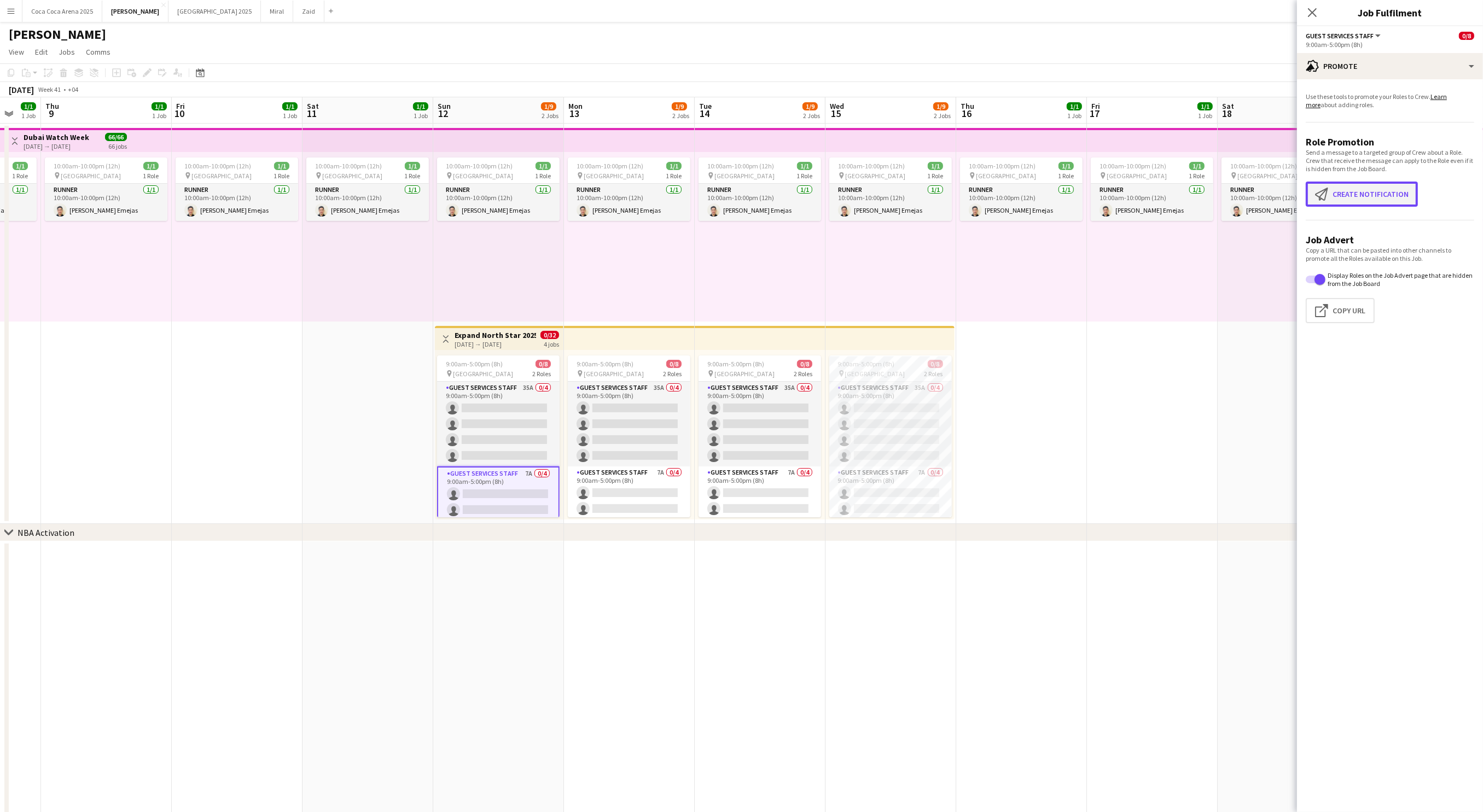
click at [1364, 192] on button "Create notification Create notification" at bounding box center [1362, 194] width 112 height 25
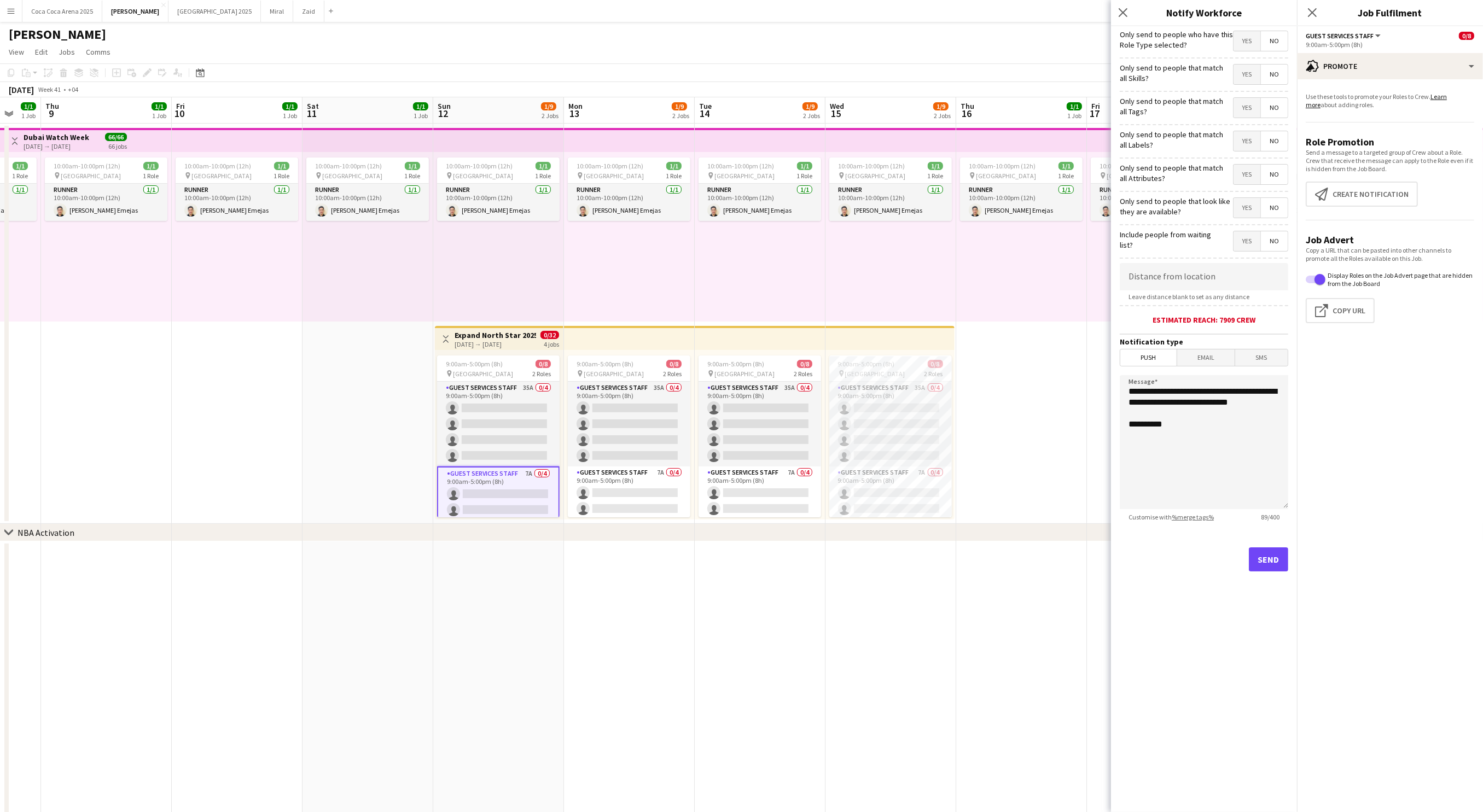
click at [1244, 35] on span "Yes" at bounding box center [1246, 41] width 27 height 20
click at [1246, 40] on span "Yes" at bounding box center [1246, 41] width 27 height 20
click at [1274, 552] on button "Send" at bounding box center [1268, 559] width 40 height 24
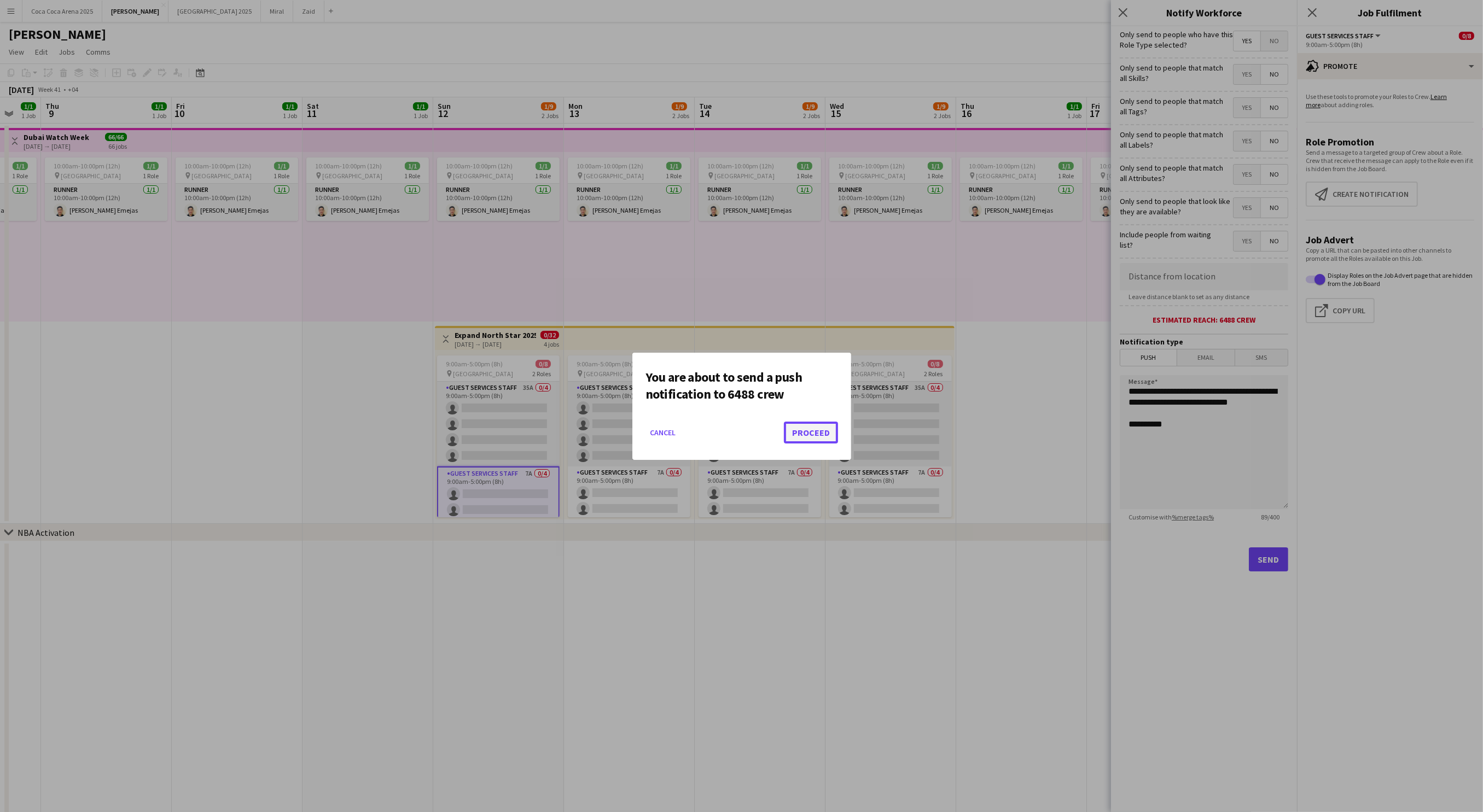
click at [811, 427] on button "Proceed" at bounding box center [810, 432] width 54 height 22
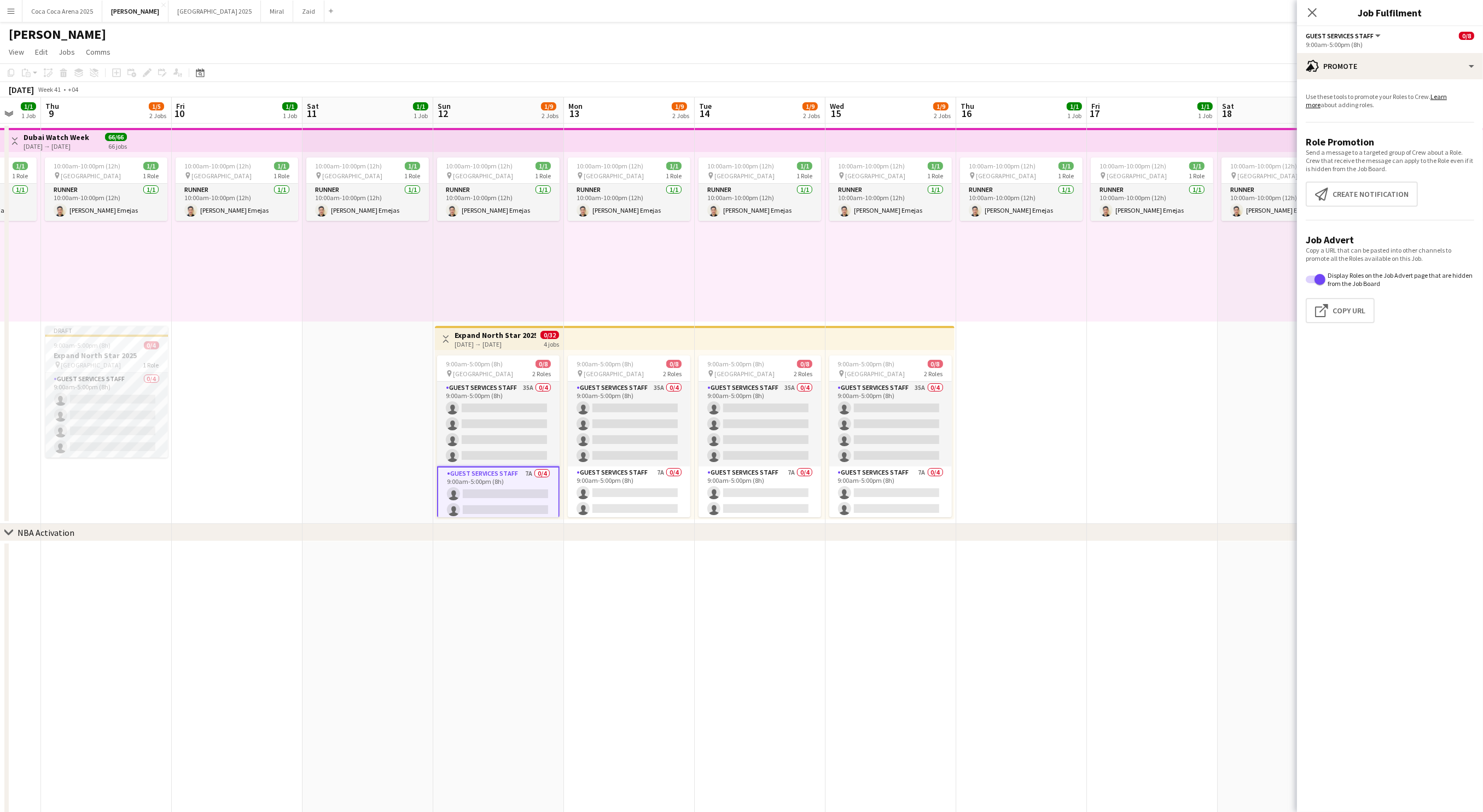
click at [1319, 10] on div "Close pop-in" at bounding box center [1312, 12] width 31 height 25
click at [1307, 17] on icon at bounding box center [1311, 12] width 10 height 10
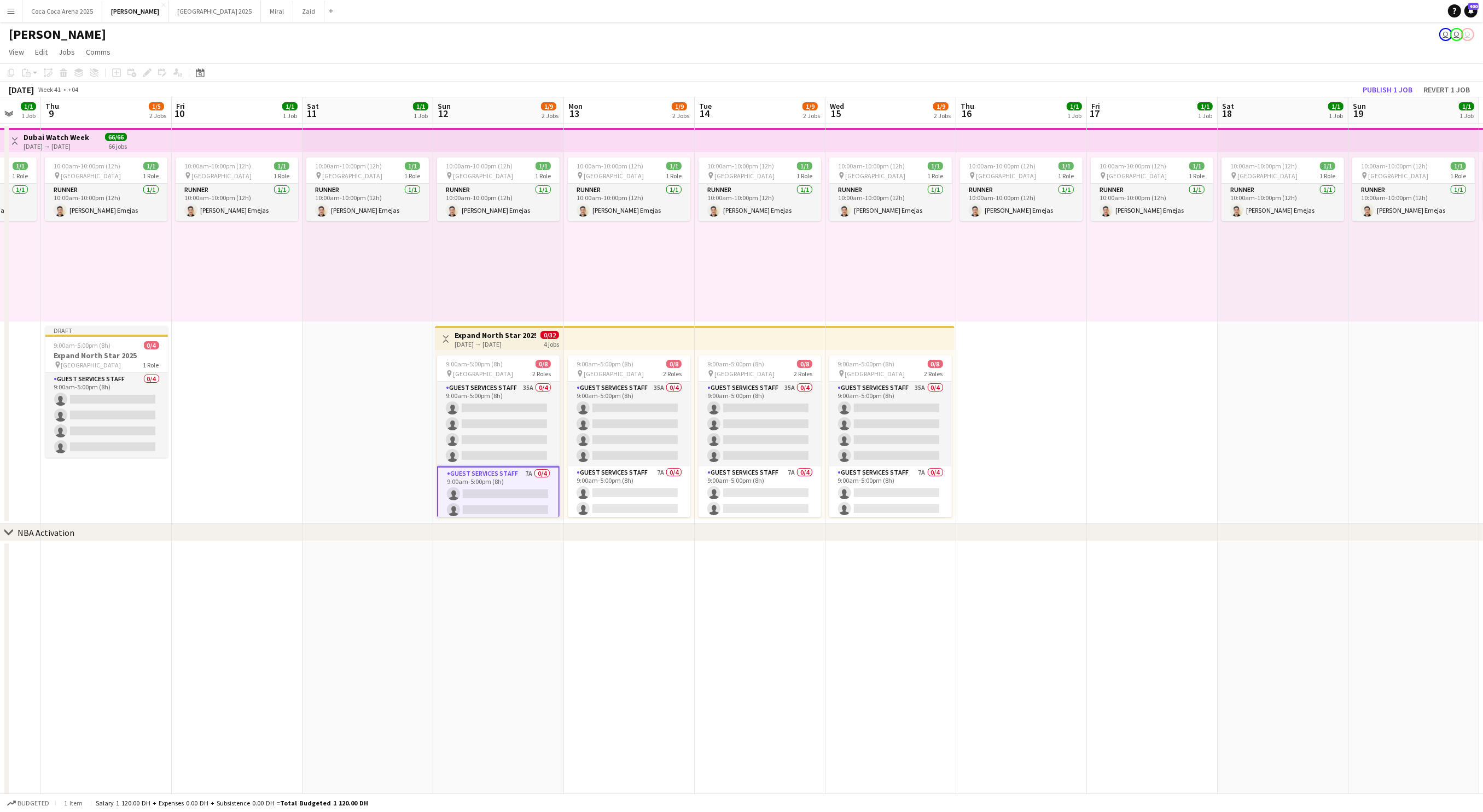
click at [1143, 264] on div "10:00am-10:00pm (12h) 1/1 pin Dubai 1 Role Runner 1/1 10:00am-10:00pm (12h) Jes…" at bounding box center [1152, 237] width 131 height 170
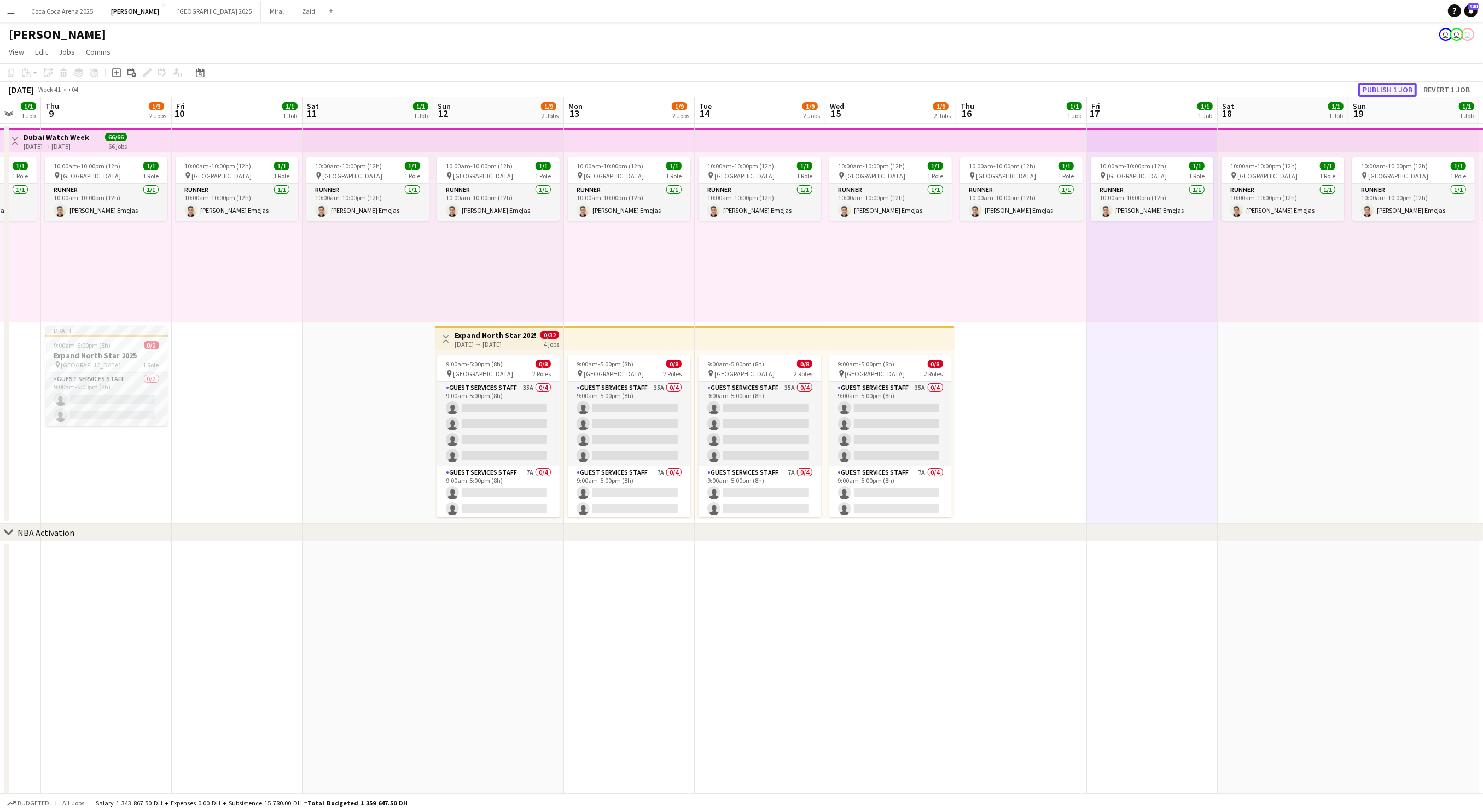
click at [1395, 93] on button "Publish 1 job" at bounding box center [1388, 89] width 59 height 14
click at [508, 492] on app-card-role "Guest Services Staff 7A 0/4 9:00am-5:00pm (8h) single-neutral-actions single-ne…" at bounding box center [498, 509] width 123 height 85
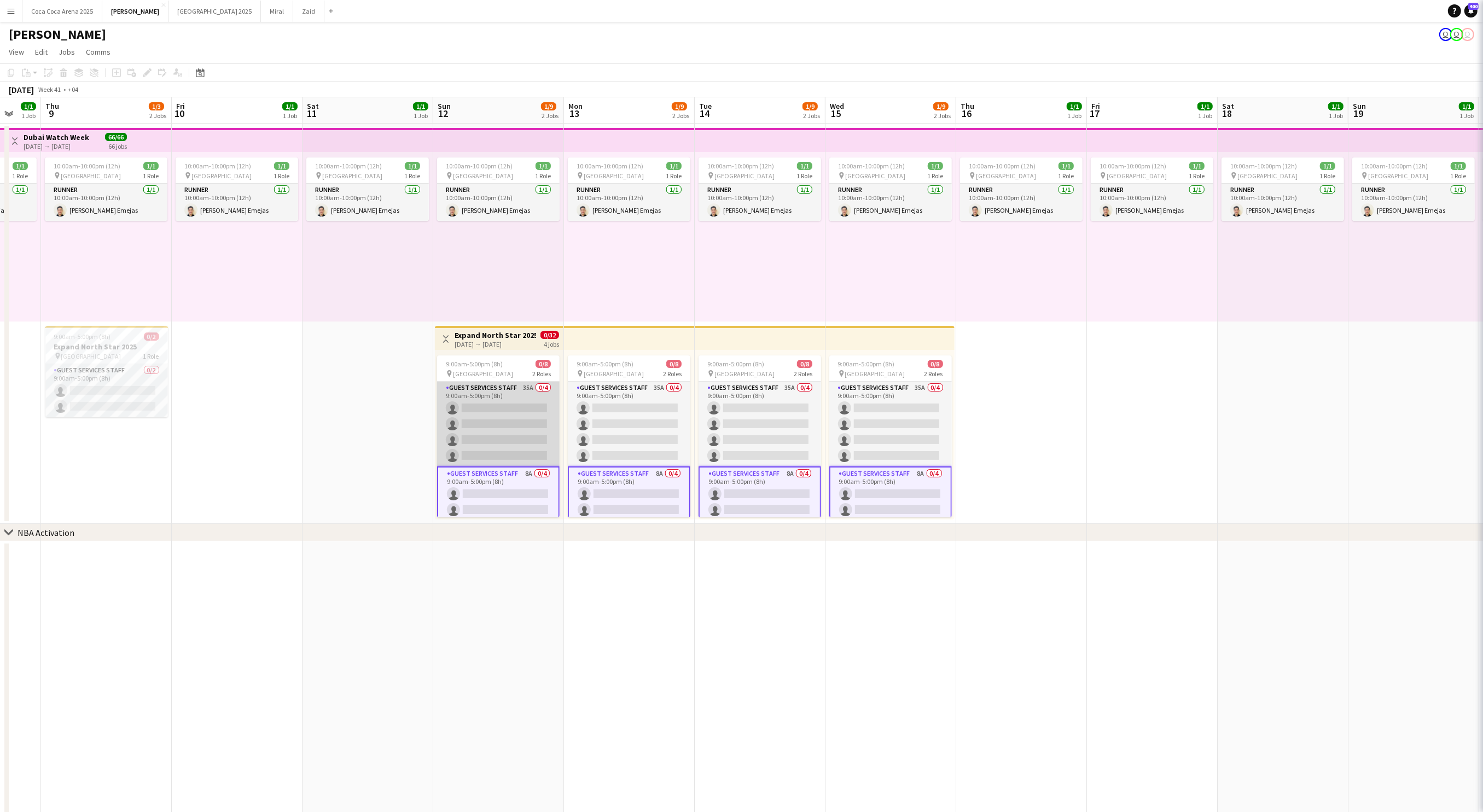
click at [509, 391] on app-card-role "Guest Services Staff 35A 0/4 9:00am-5:00pm (8h) single-neutral-actions single-n…" at bounding box center [498, 424] width 123 height 85
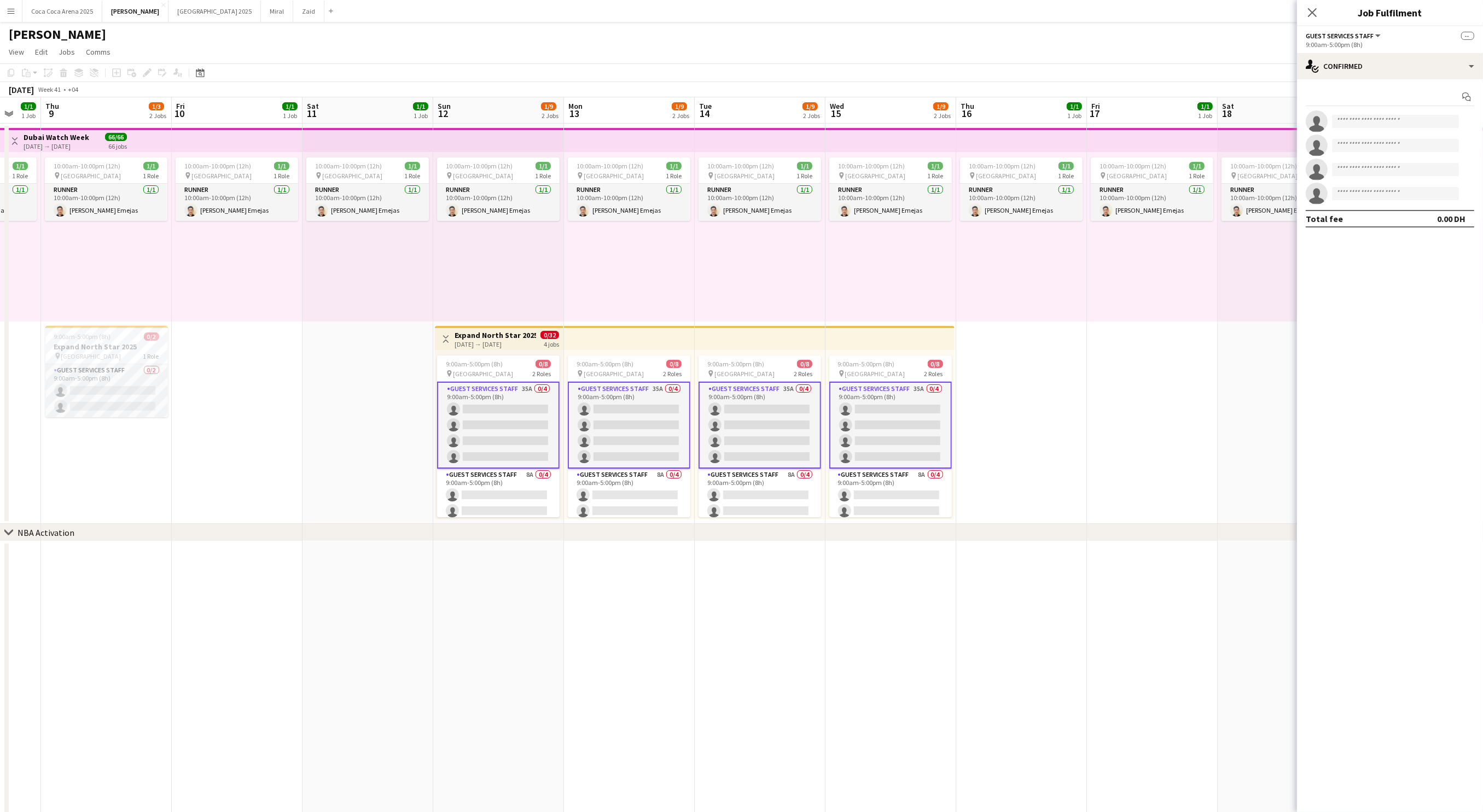
click at [500, 322] on app-date-cell "10:00am-10:00pm (12h) 1/1 pin Dubai 1 Role Runner 1/1 10:00am-10:00pm (12h) Jes…" at bounding box center [498, 323] width 131 height 400
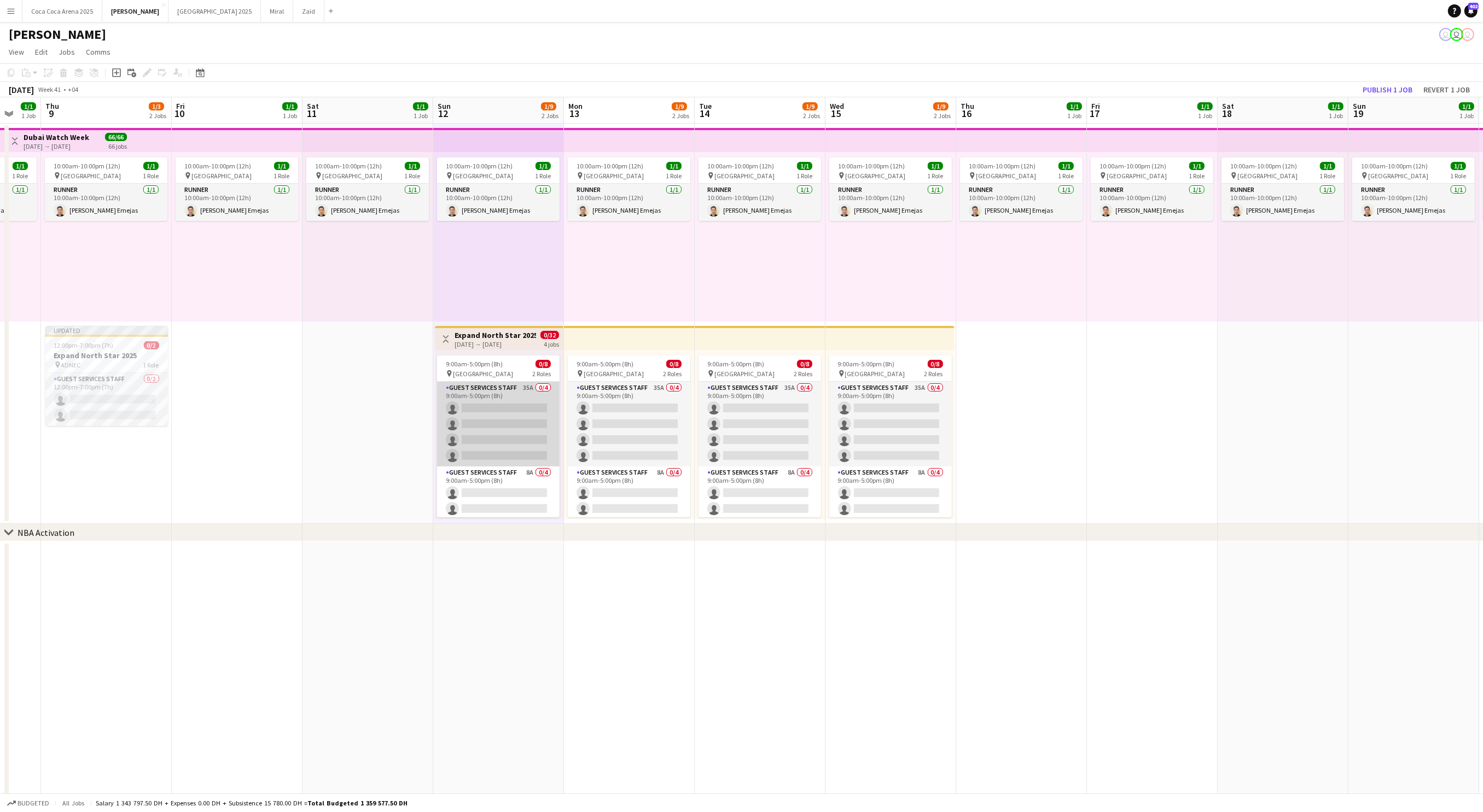
click at [518, 412] on app-card-role "Guest Services Staff 35A 0/4 9:00am-5:00pm (8h) single-neutral-actions single-n…" at bounding box center [498, 424] width 123 height 85
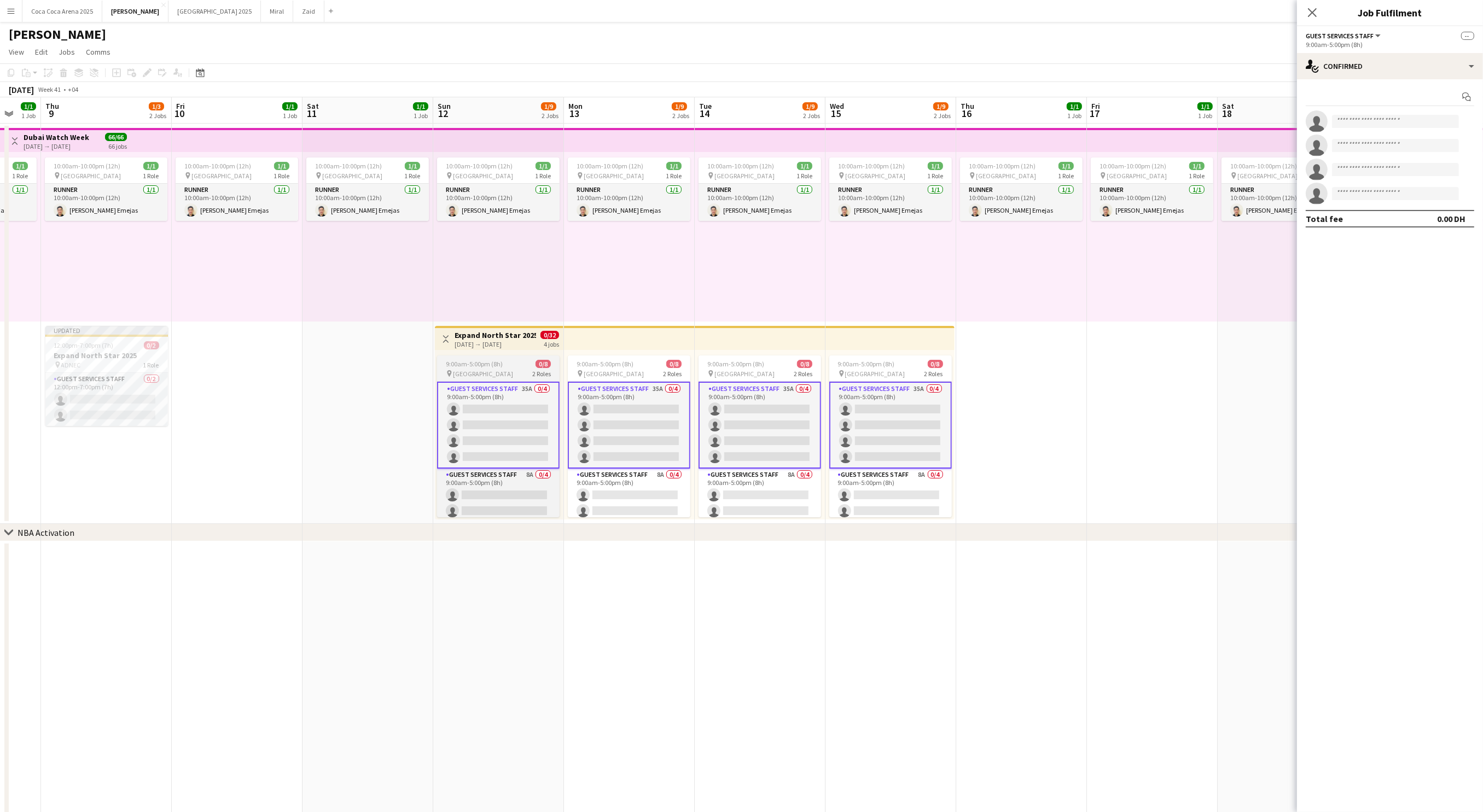
click at [505, 373] on div "pin Dubai Harbour 2 Roles" at bounding box center [498, 373] width 123 height 9
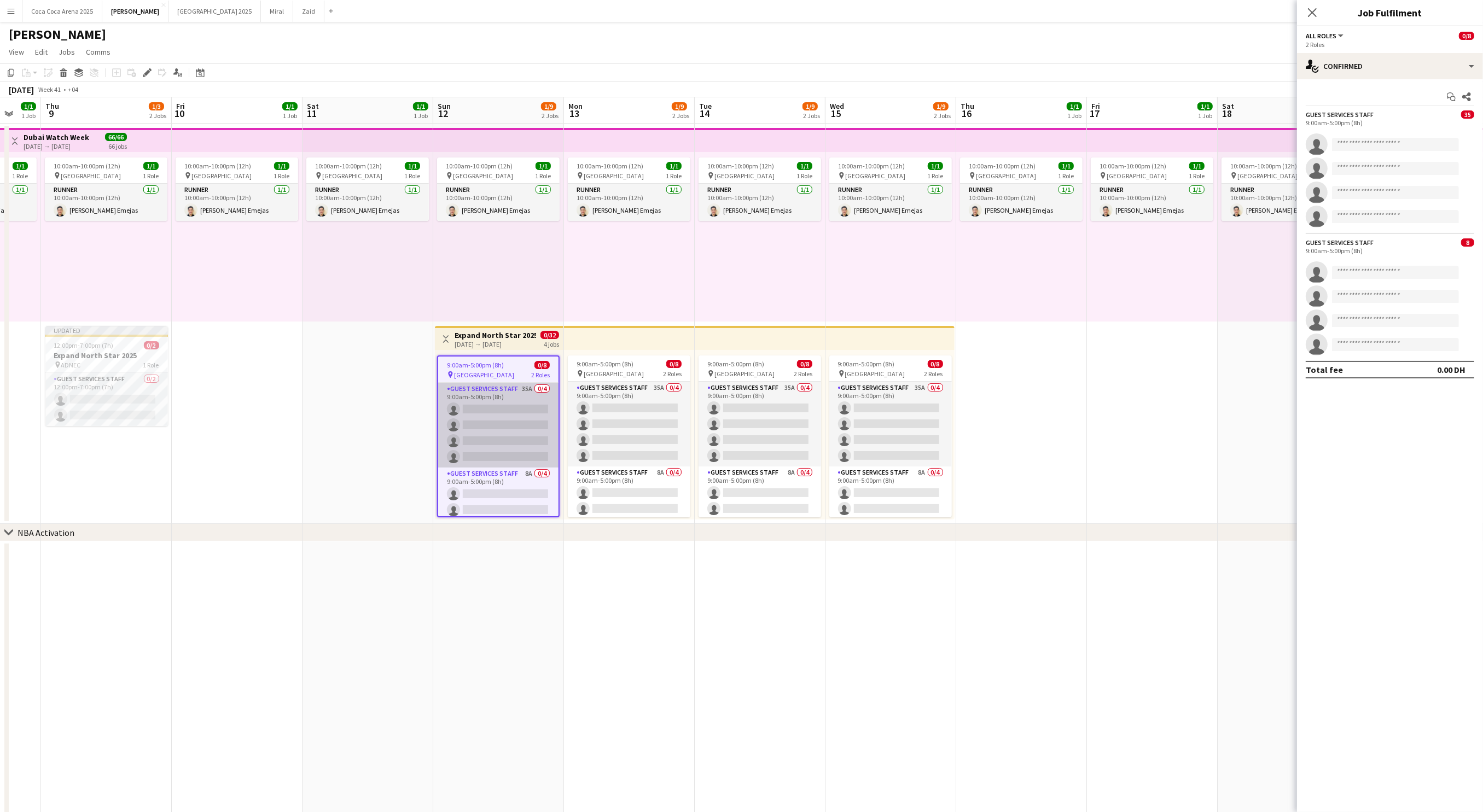
click at [499, 410] on app-card-role "Guest Services Staff 35A 0/4 9:00am-5:00pm (8h) single-neutral-actions single-n…" at bounding box center [498, 425] width 120 height 85
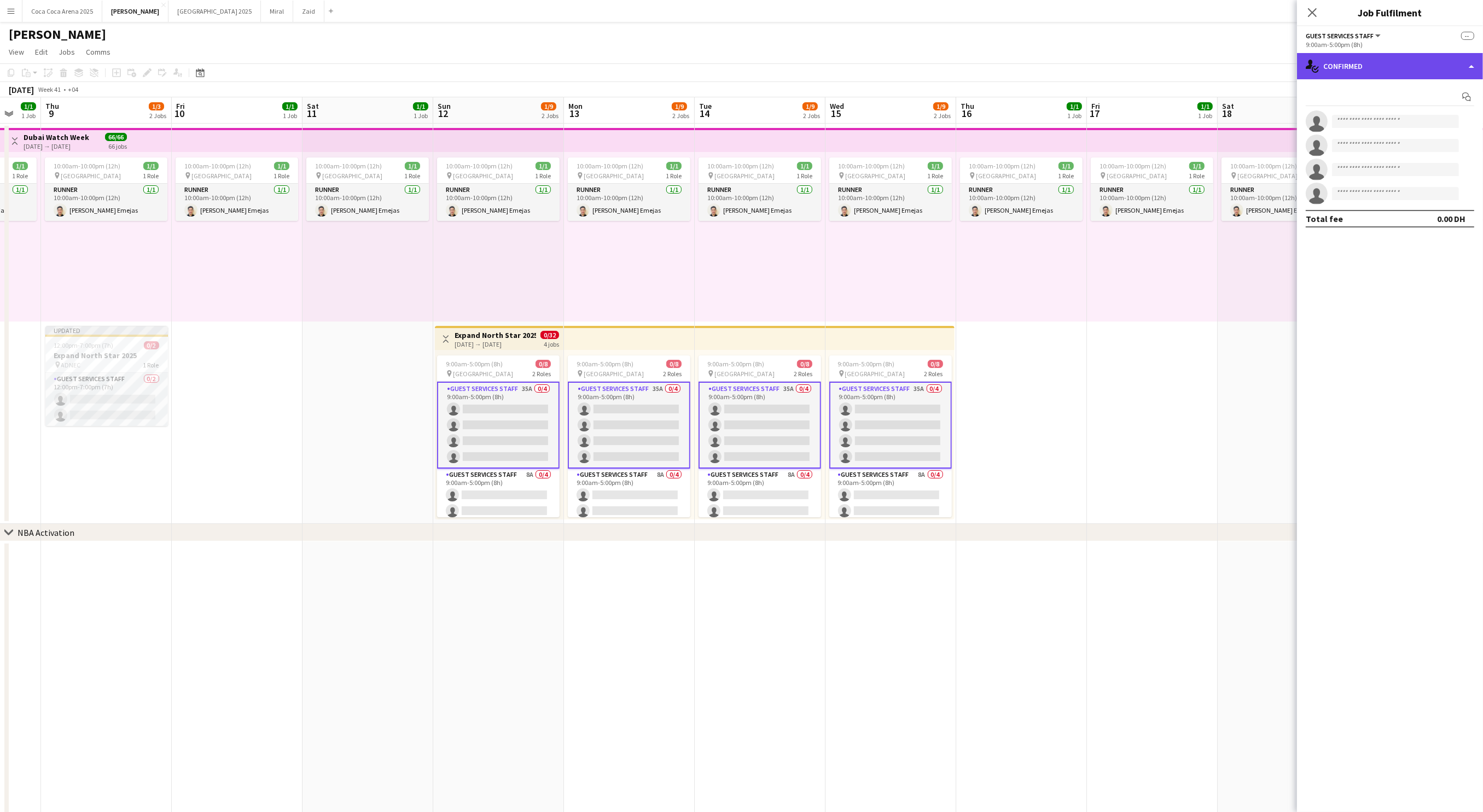
click at [1469, 65] on div "single-neutral-actions-check-2 Confirmed" at bounding box center [1390, 66] width 186 height 27
click at [1127, 391] on app-date-cell "10:00am-10:00pm (12h) 1/1 pin Dubai 1 Role Runner 1/1 10:00am-10:00pm (12h) Jes…" at bounding box center [1152, 323] width 131 height 400
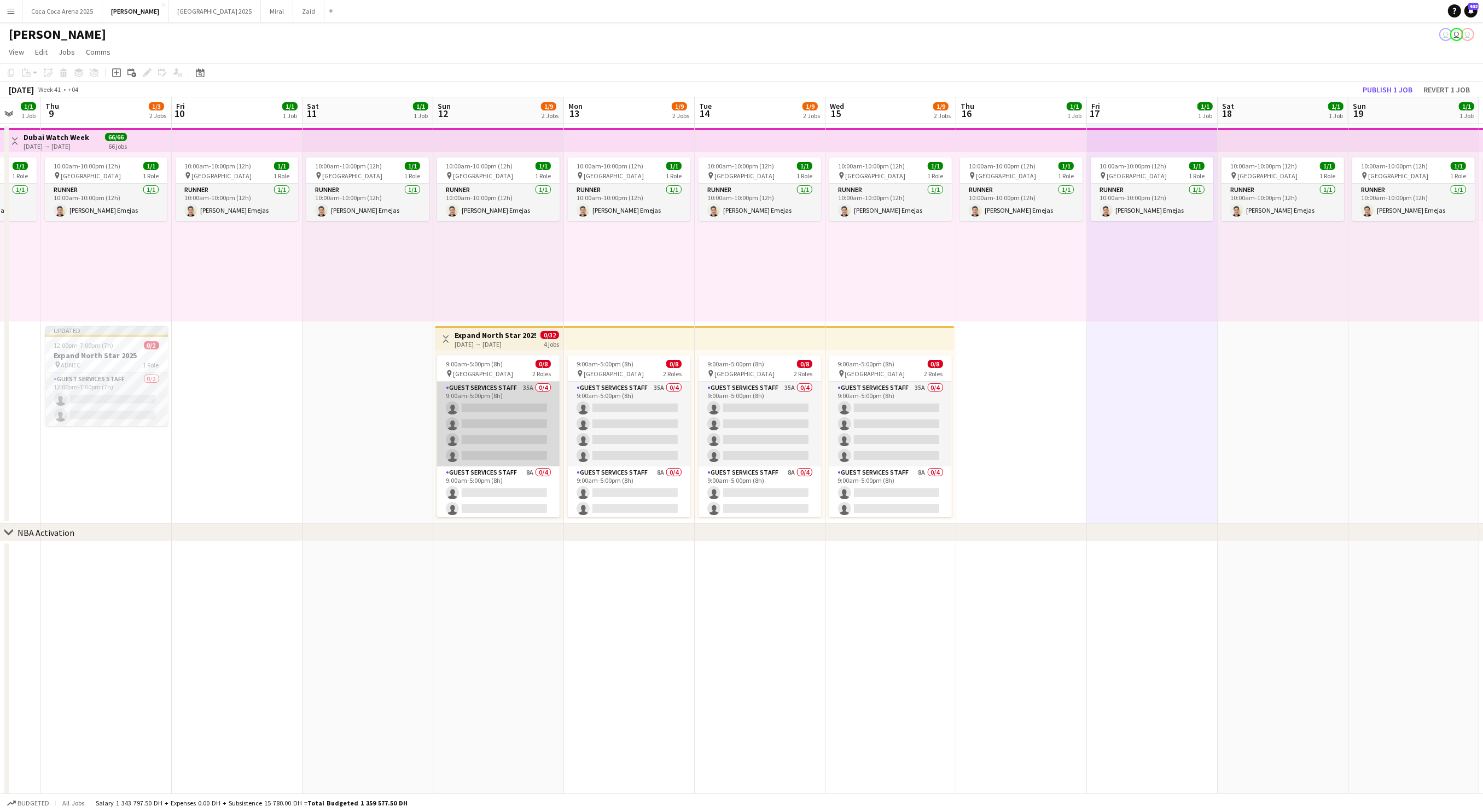
click at [515, 412] on app-card-role "Guest Services Staff 35A 0/4 9:00am-5:00pm (8h) single-neutral-actions single-n…" at bounding box center [498, 424] width 123 height 85
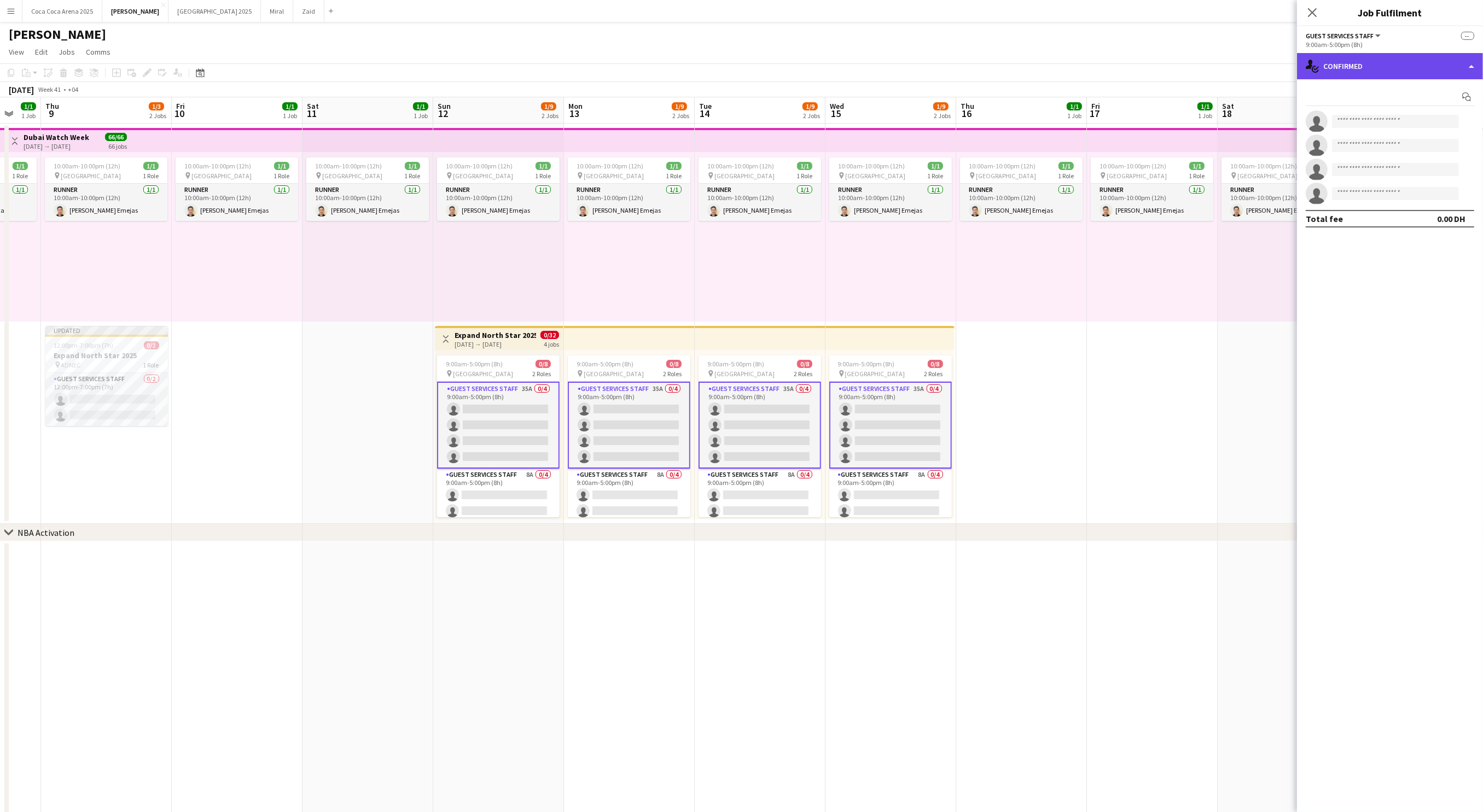
click at [1380, 68] on div "single-neutral-actions-check-2 Confirmed" at bounding box center [1390, 66] width 186 height 27
click at [1404, 136] on span "Shortlist" at bounding box center [1411, 134] width 28 height 10
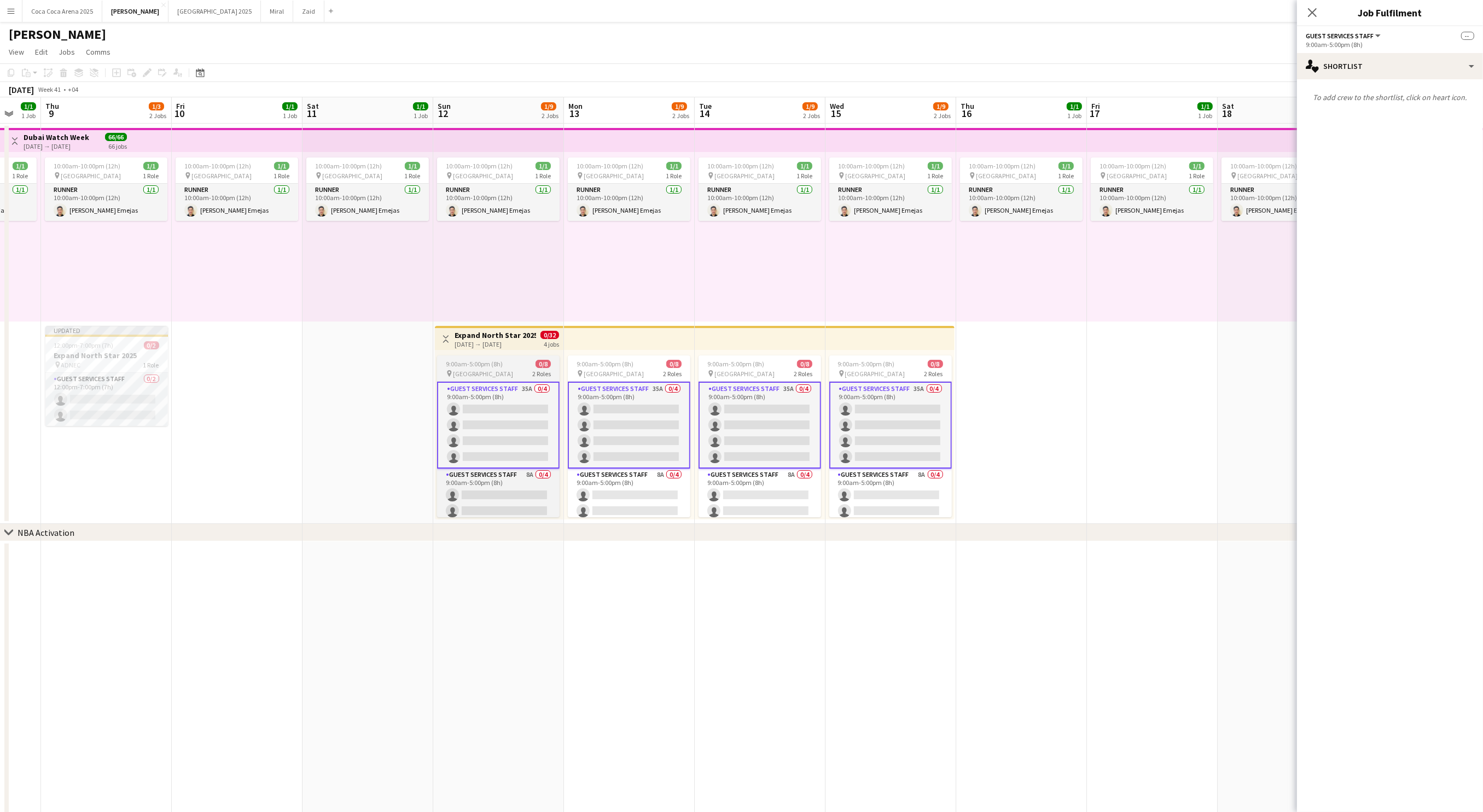
click at [548, 421] on app-card-role "Guest Services Staff 35A 0/4 9:00am-5:00pm (8h) single-neutral-actions single-n…" at bounding box center [498, 425] width 123 height 87
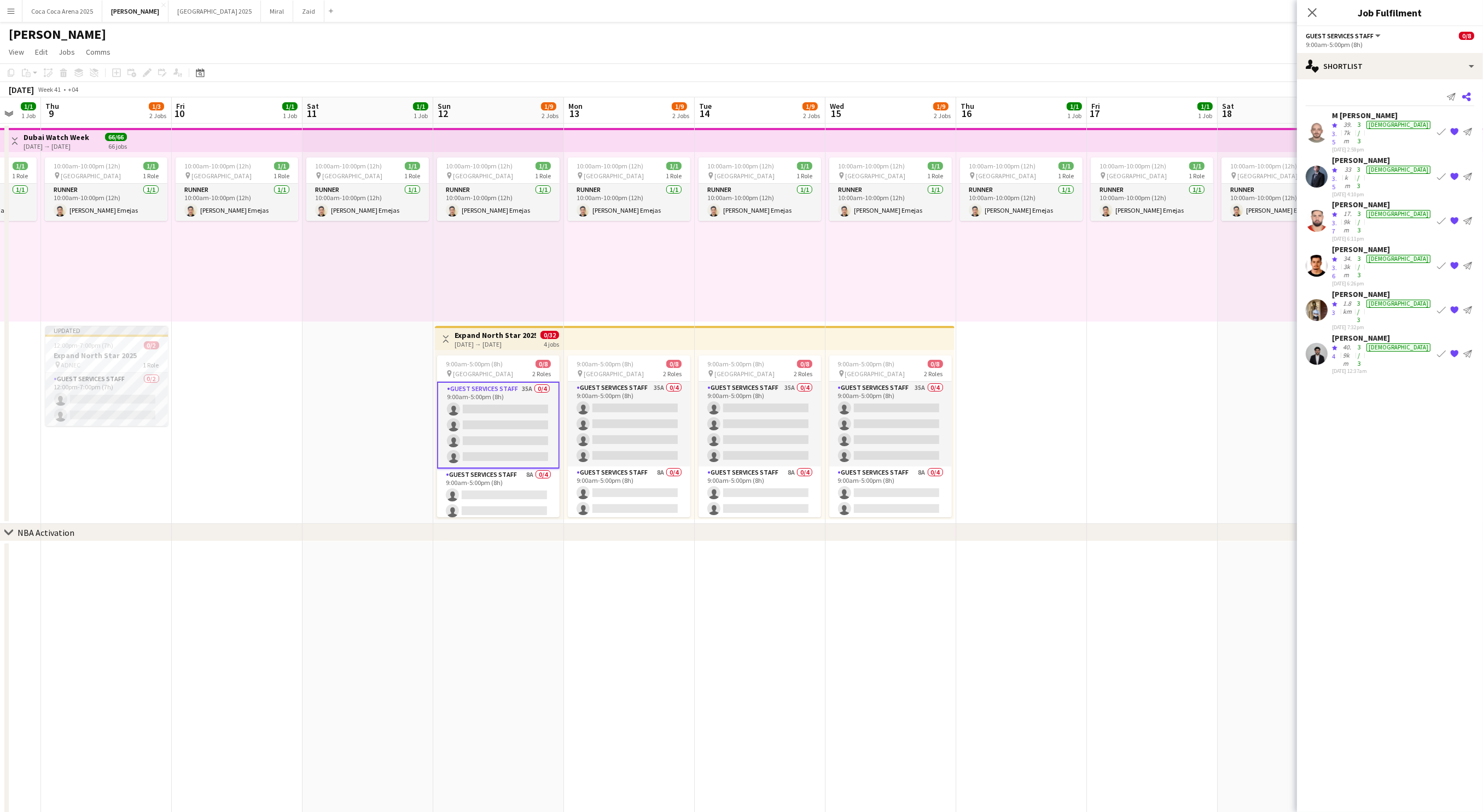
click at [1469, 97] on icon "Share" at bounding box center [1466, 97] width 9 height 9
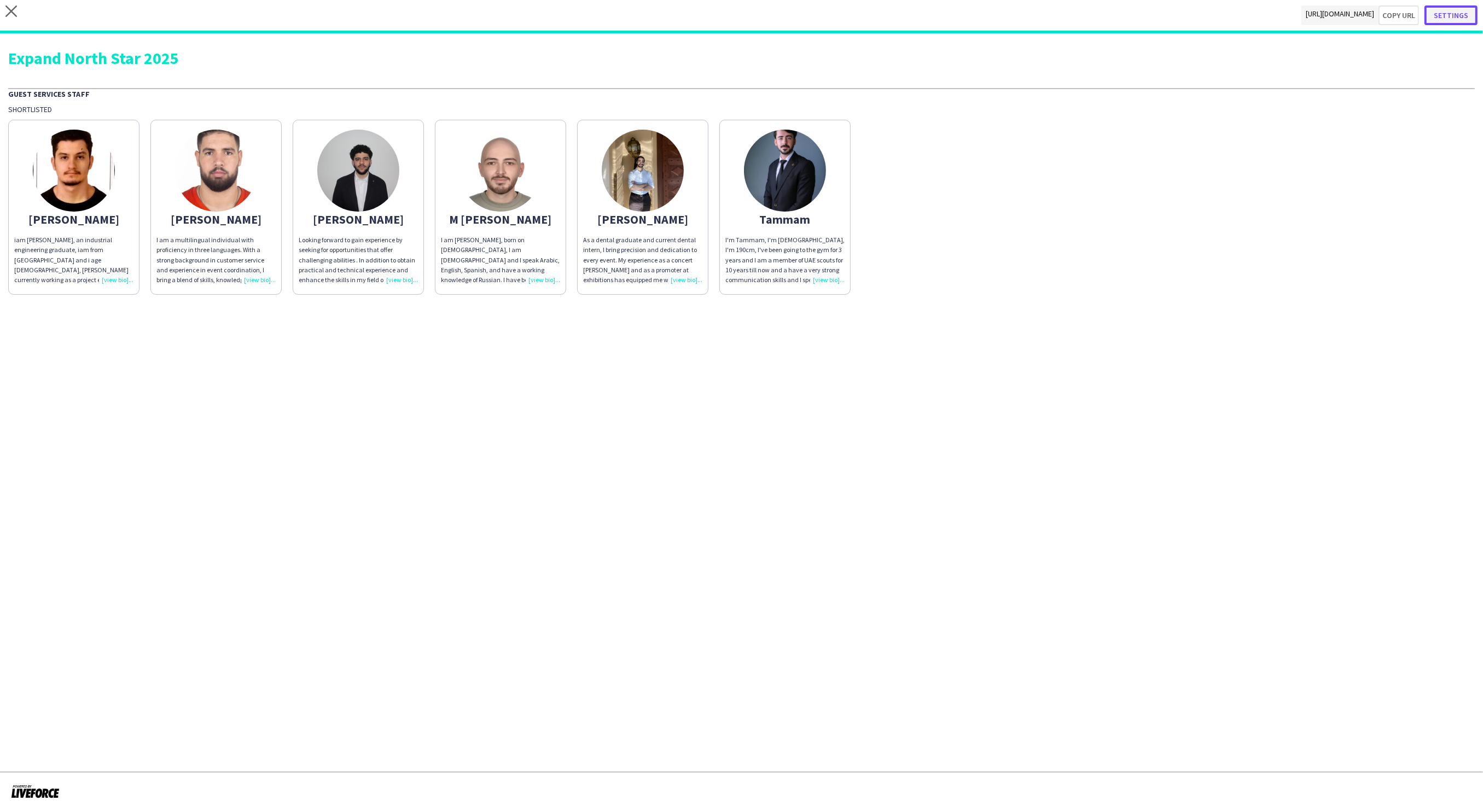
click at [1453, 17] on button "Settings" at bounding box center [1451, 15] width 53 height 20
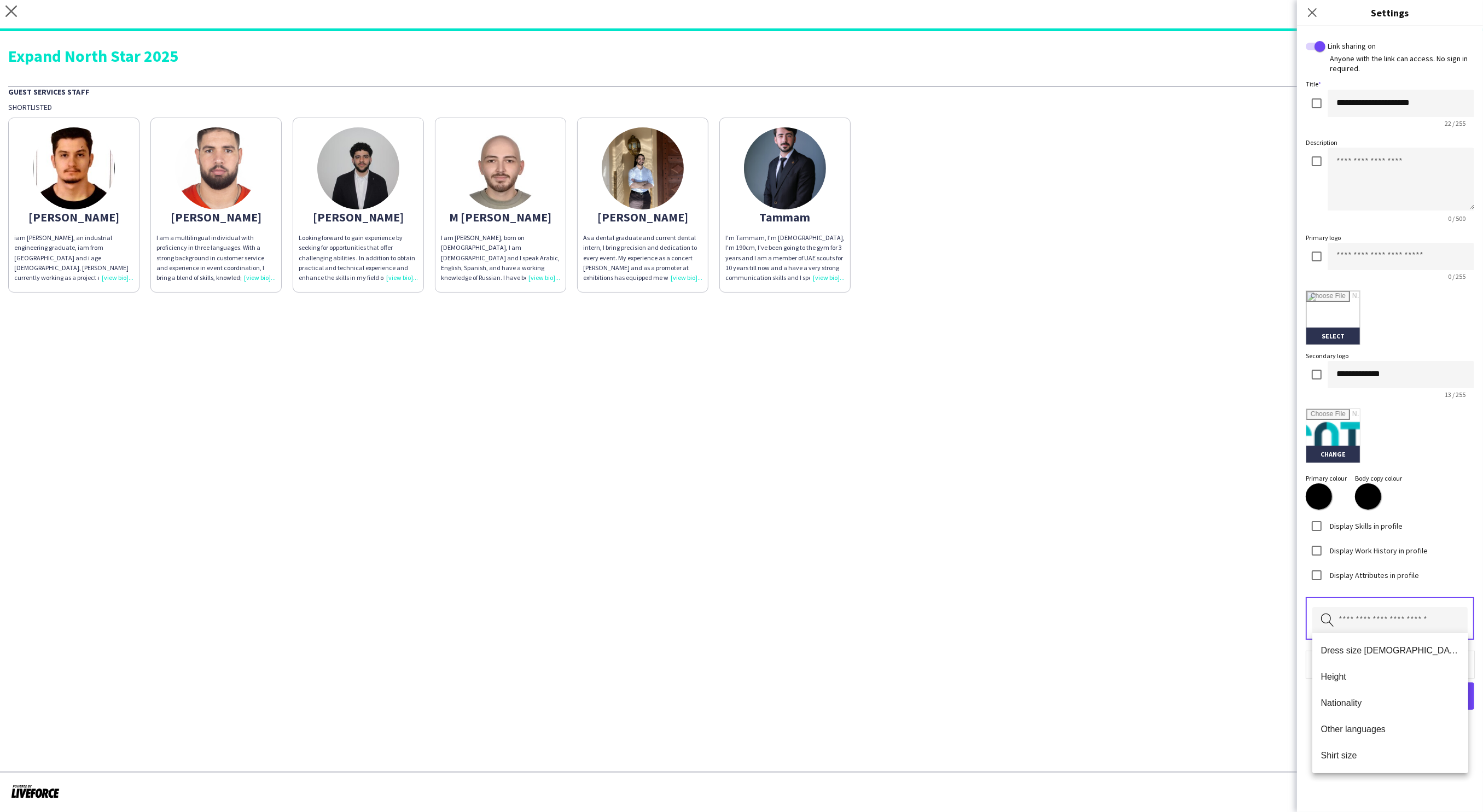
click at [1345, 615] on input "text" at bounding box center [1390, 620] width 155 height 27
click at [1345, 704] on span "Nationality" at bounding box center [1390, 703] width 139 height 10
type input "*****"
click at [1360, 644] on mat-option "Other languages" at bounding box center [1390, 650] width 156 height 27
click at [1448, 696] on span "Done" at bounding box center [1451, 697] width 23 height 11
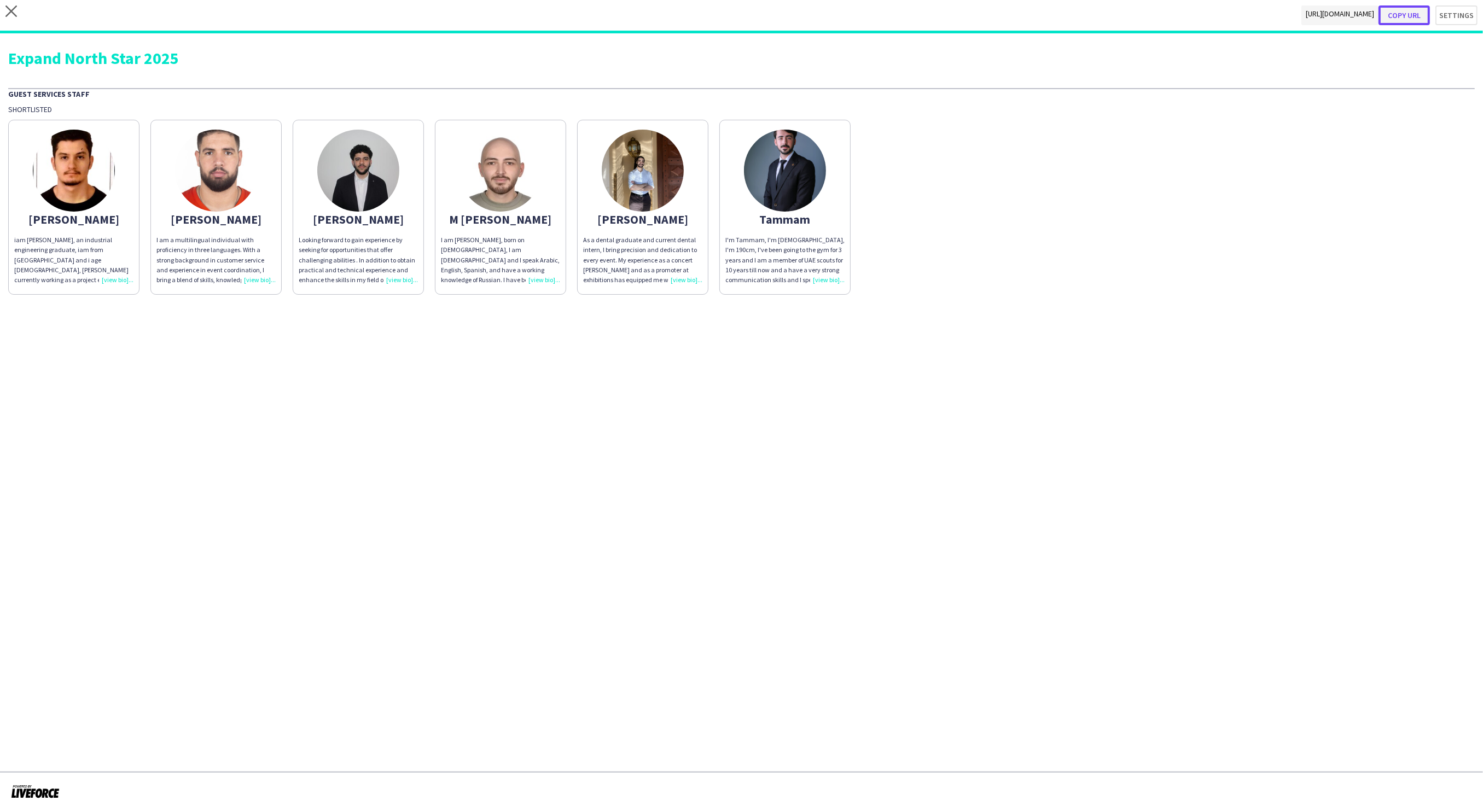
click at [1409, 16] on button "Copy url" at bounding box center [1403, 15] width 51 height 20
click at [1455, 19] on button "Settings" at bounding box center [1451, 15] width 53 height 20
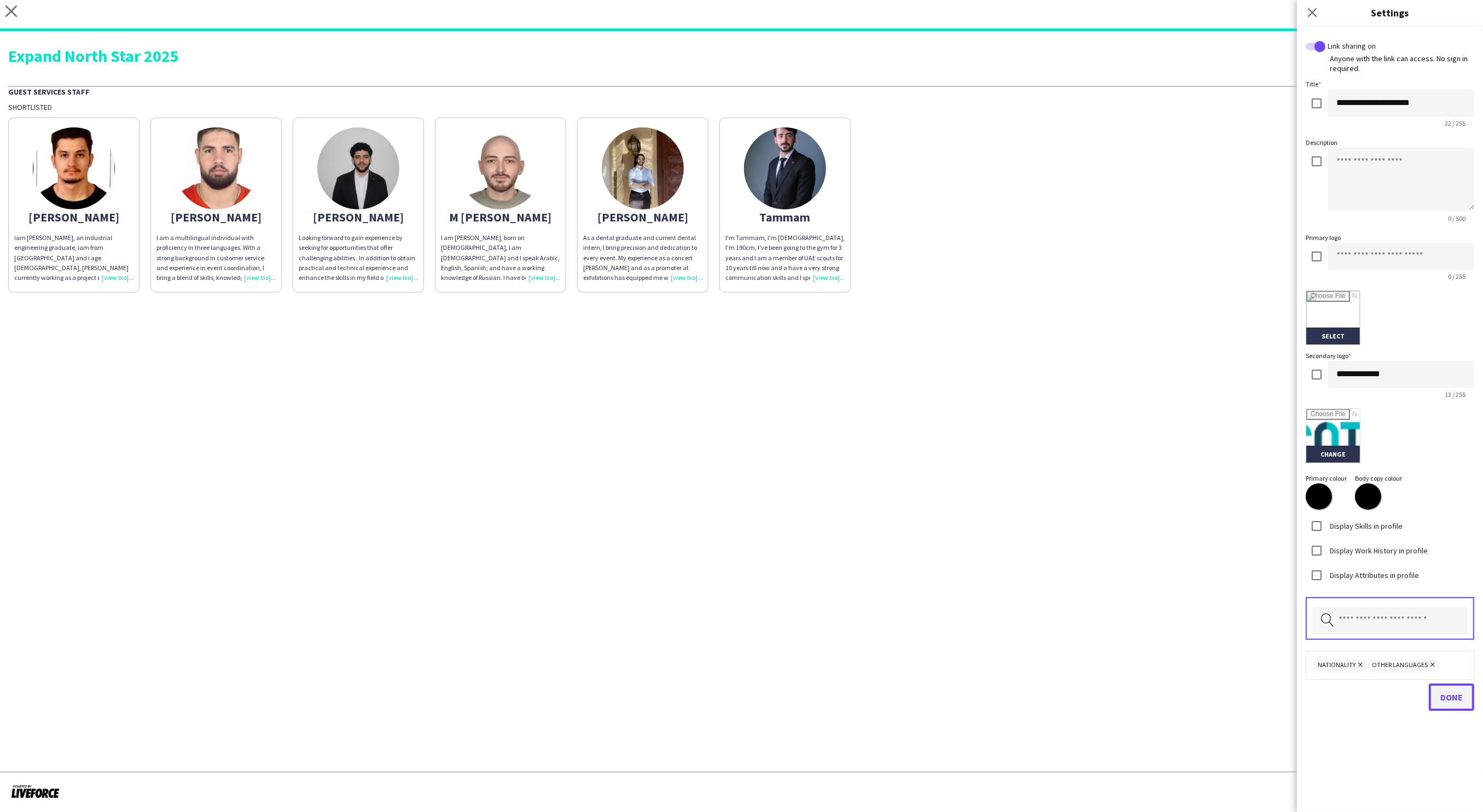
click at [1454, 697] on span "Done" at bounding box center [1451, 697] width 23 height 11
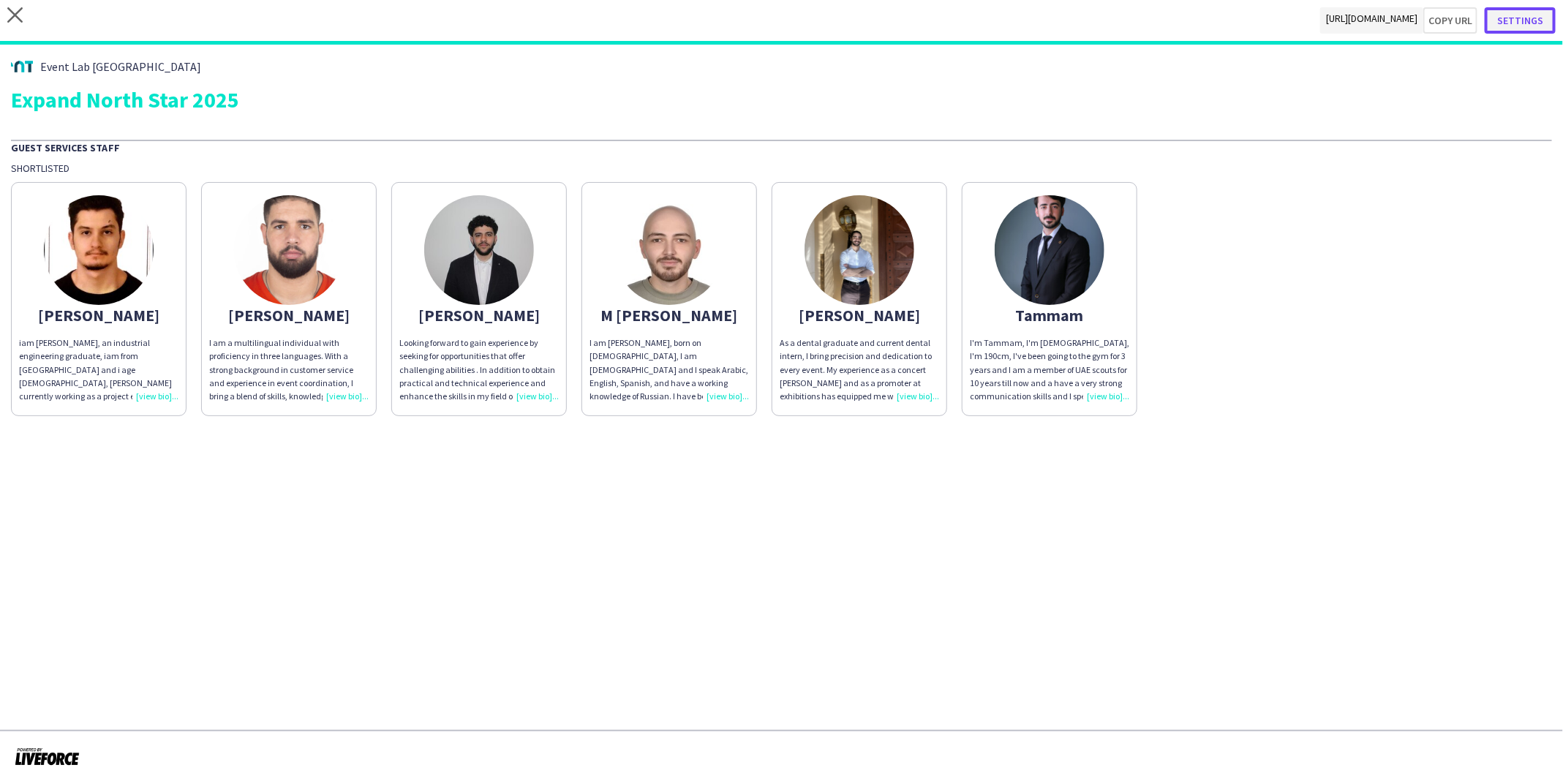
click at [1538, 21] on button "Settings" at bounding box center [1520, 20] width 71 height 26
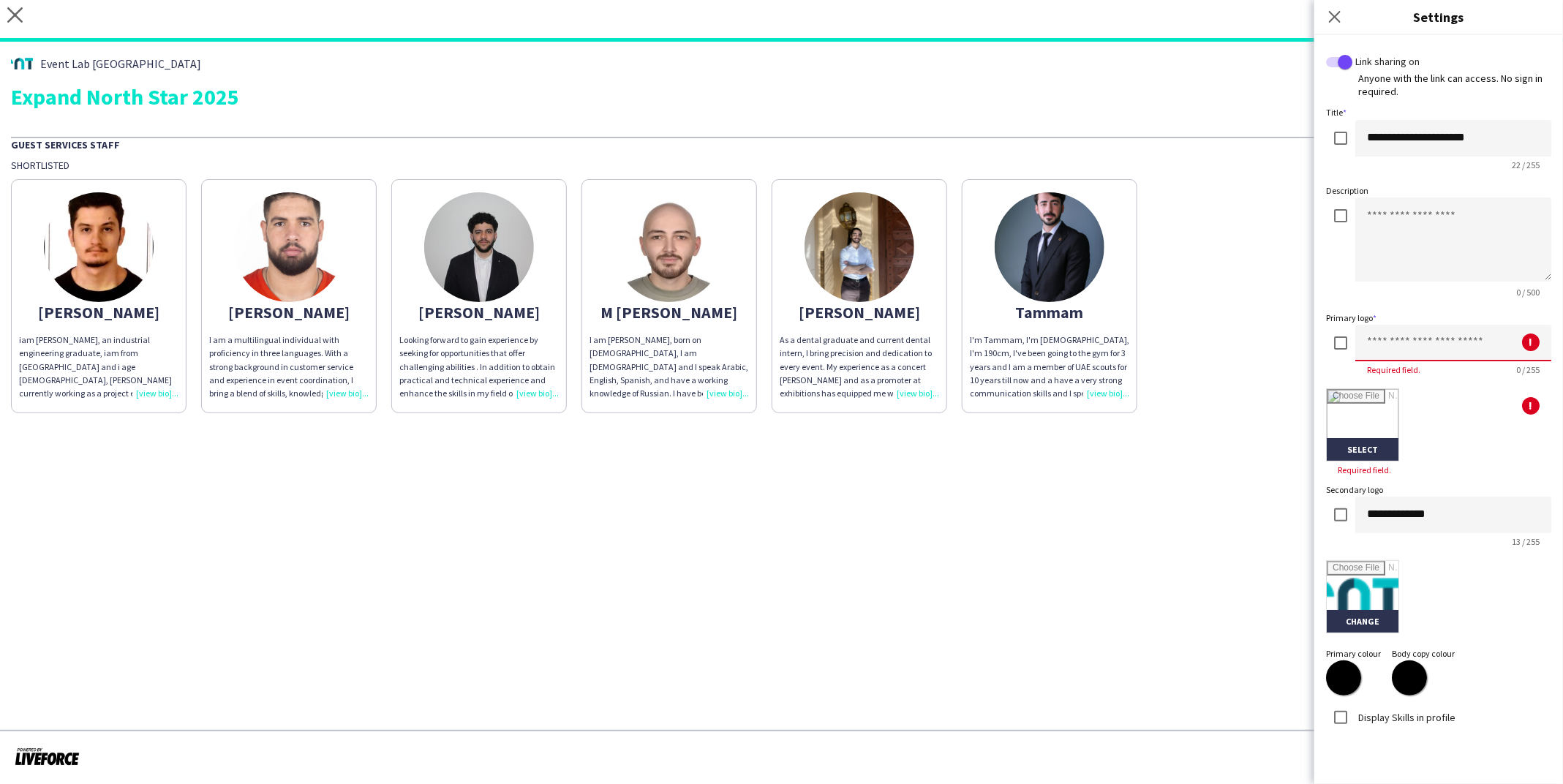
click at [1394, 340] on input at bounding box center [1453, 343] width 196 height 36
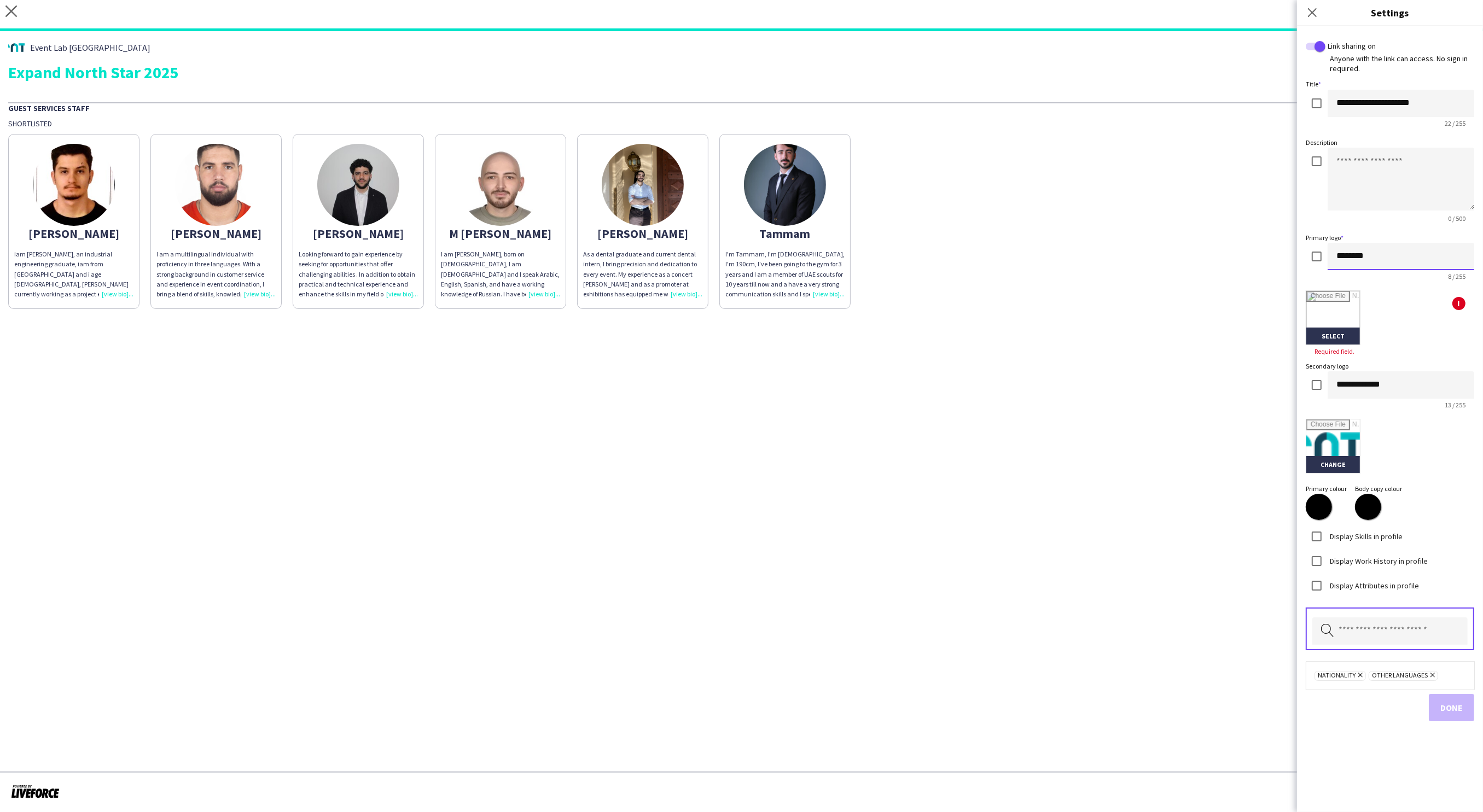
type input "********"
click at [1331, 456] on input "file" at bounding box center [1333, 446] width 54 height 54
type input "**********"
click at [1340, 336] on input "file" at bounding box center [1333, 318] width 54 height 54
type input "**********"
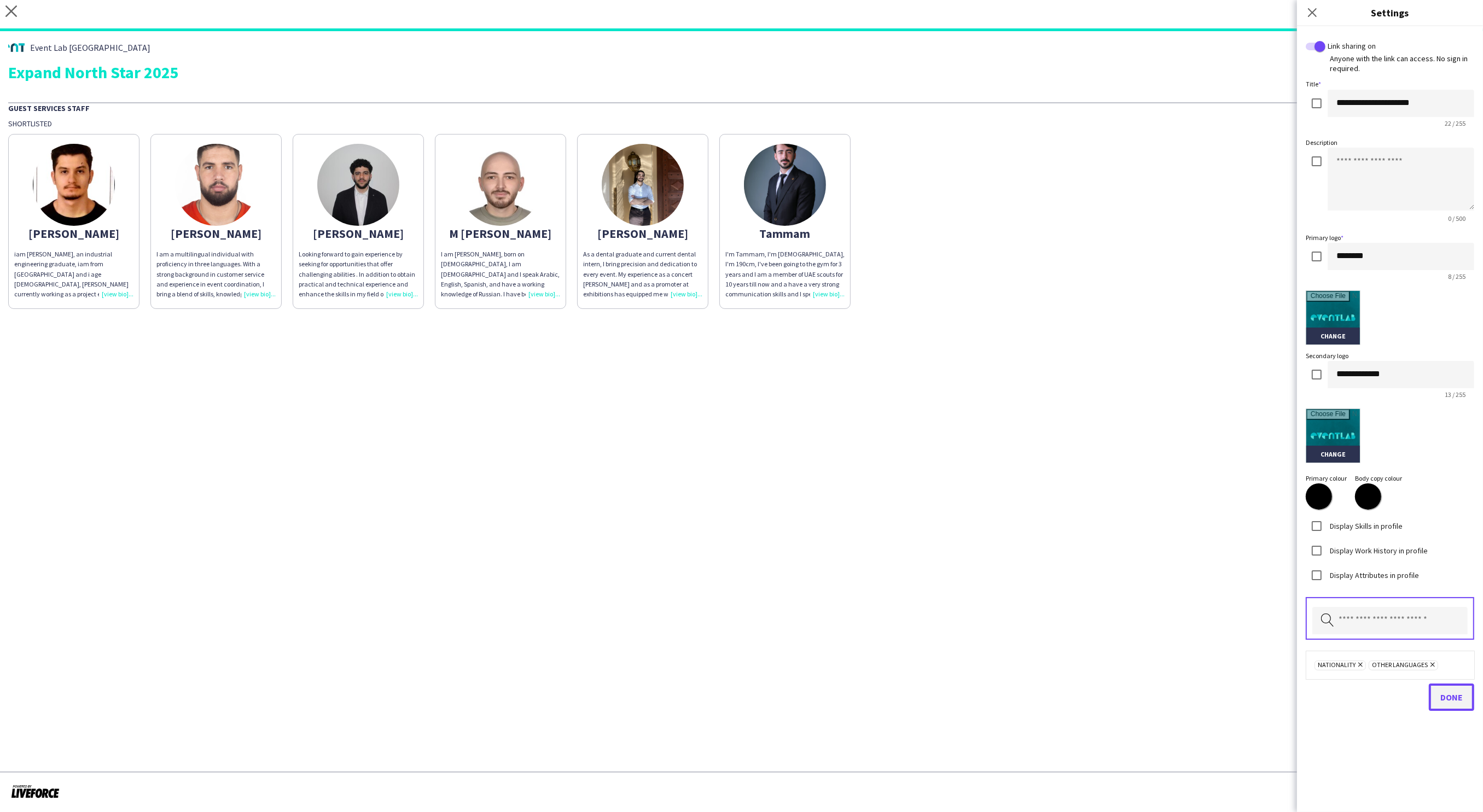
click at [1448, 702] on button "Done" at bounding box center [1451, 697] width 46 height 27
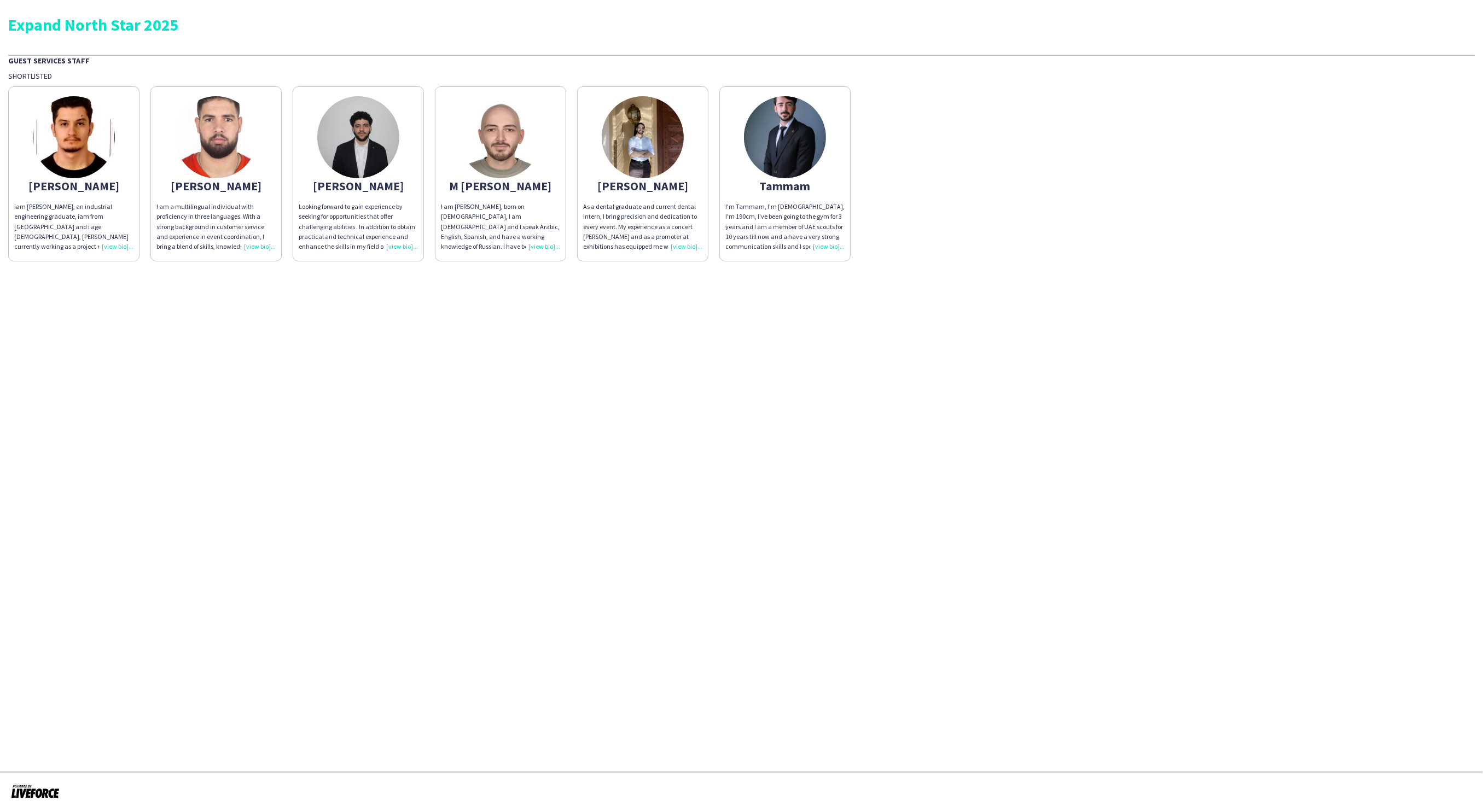
click at [126, 243] on div "iam [PERSON_NAME], an industrial engineering graduate, iam from [GEOGRAPHIC_DAT…" at bounding box center [74, 226] width 119 height 50
click at [118, 246] on div "iam [PERSON_NAME], an industrial engineering graduate, iam from [GEOGRAPHIC_DAT…" at bounding box center [74, 226] width 119 height 50
click at [115, 246] on div "iam [PERSON_NAME], an industrial engineering graduate, iam from [GEOGRAPHIC_DAT…" at bounding box center [74, 226] width 119 height 50
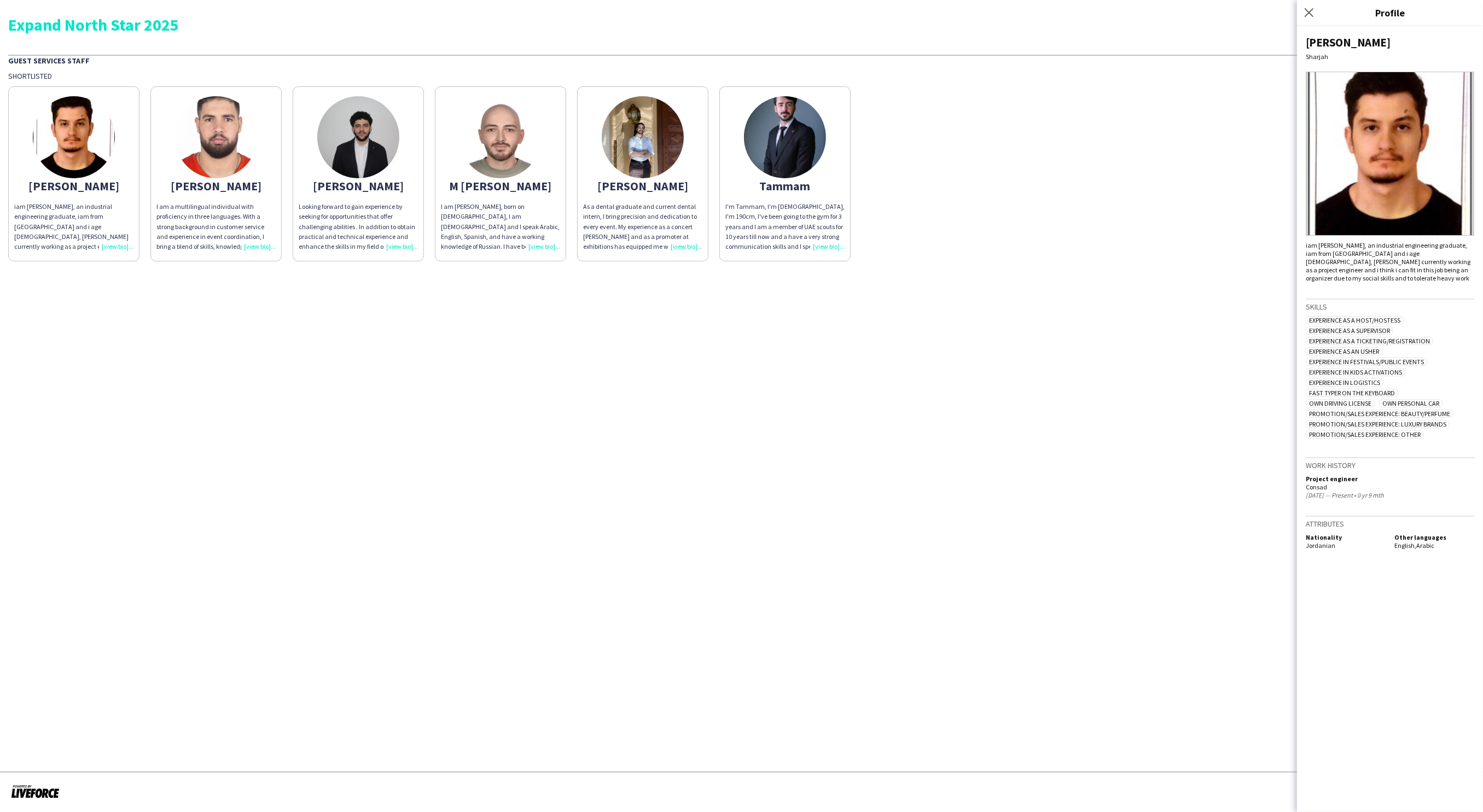
click at [259, 245] on div "I am a multilingual individual with proficiency in three languages. With a stro…" at bounding box center [215, 226] width 119 height 50
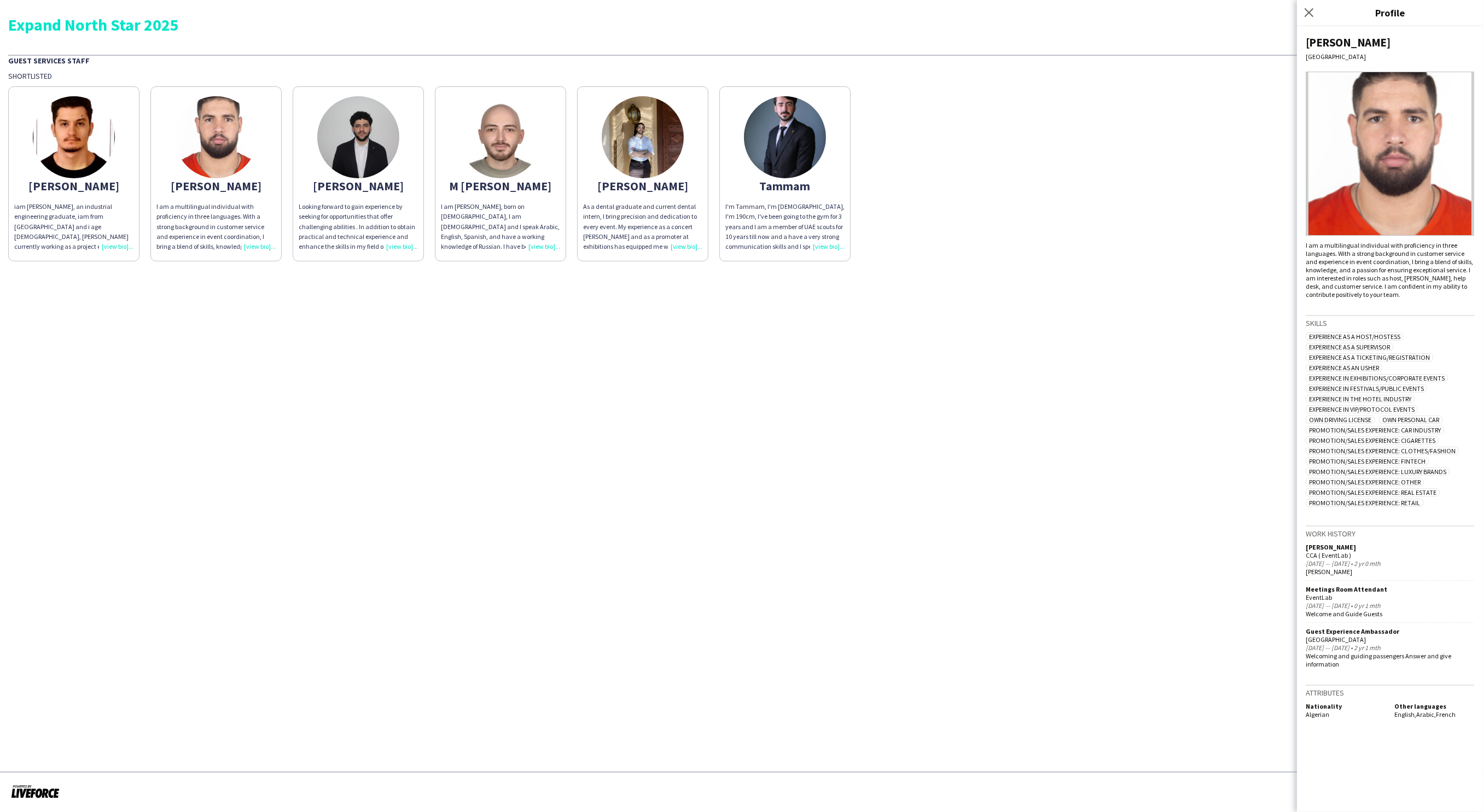
click at [409, 245] on div "Looking forward to gain experience by seeking for opportunities that offer chal…" at bounding box center [358, 226] width 119 height 50
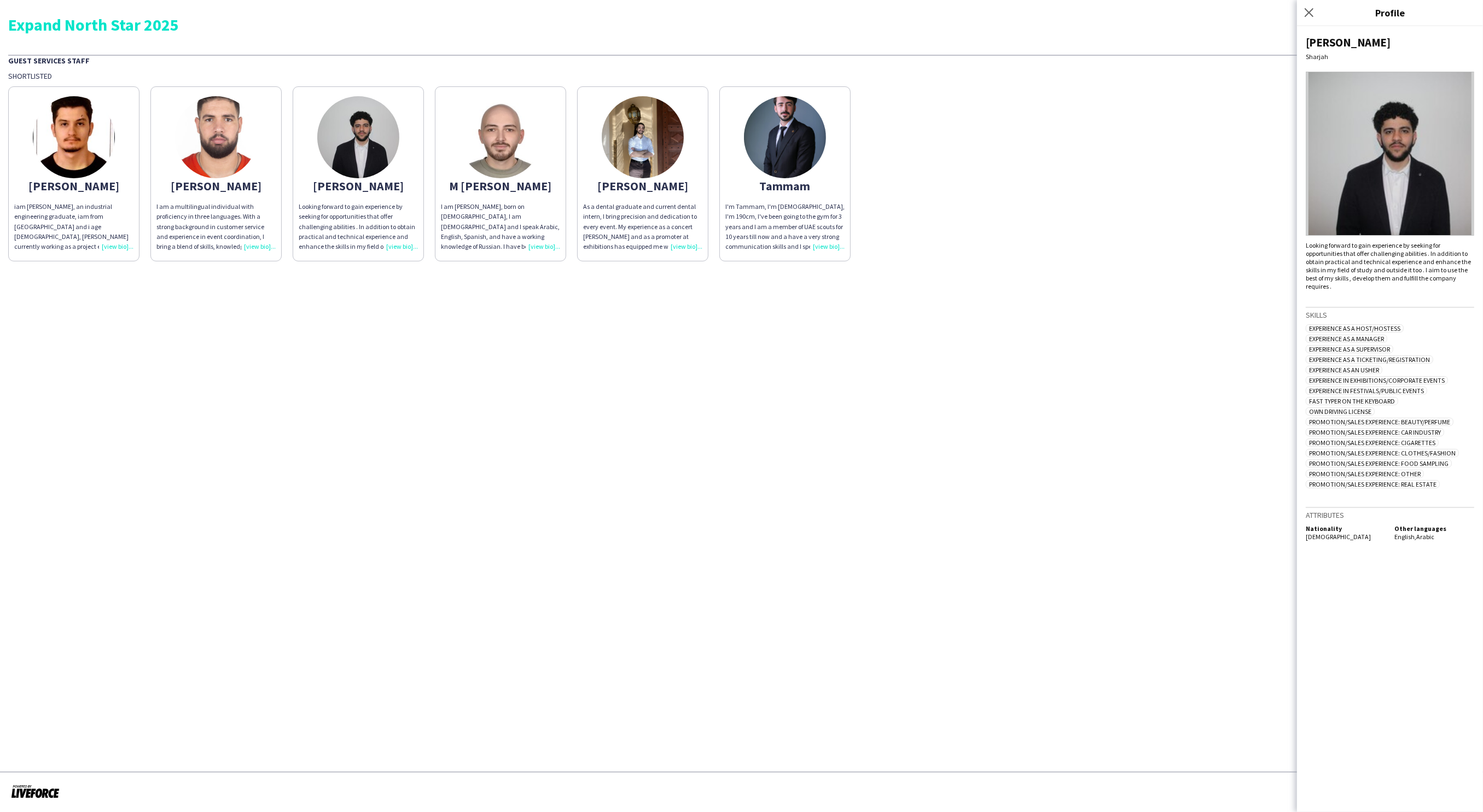
click at [541, 246] on div "I am [PERSON_NAME], born on [DEMOGRAPHIC_DATA], I am [DEMOGRAPHIC_DATA] and I s…" at bounding box center [500, 226] width 119 height 50
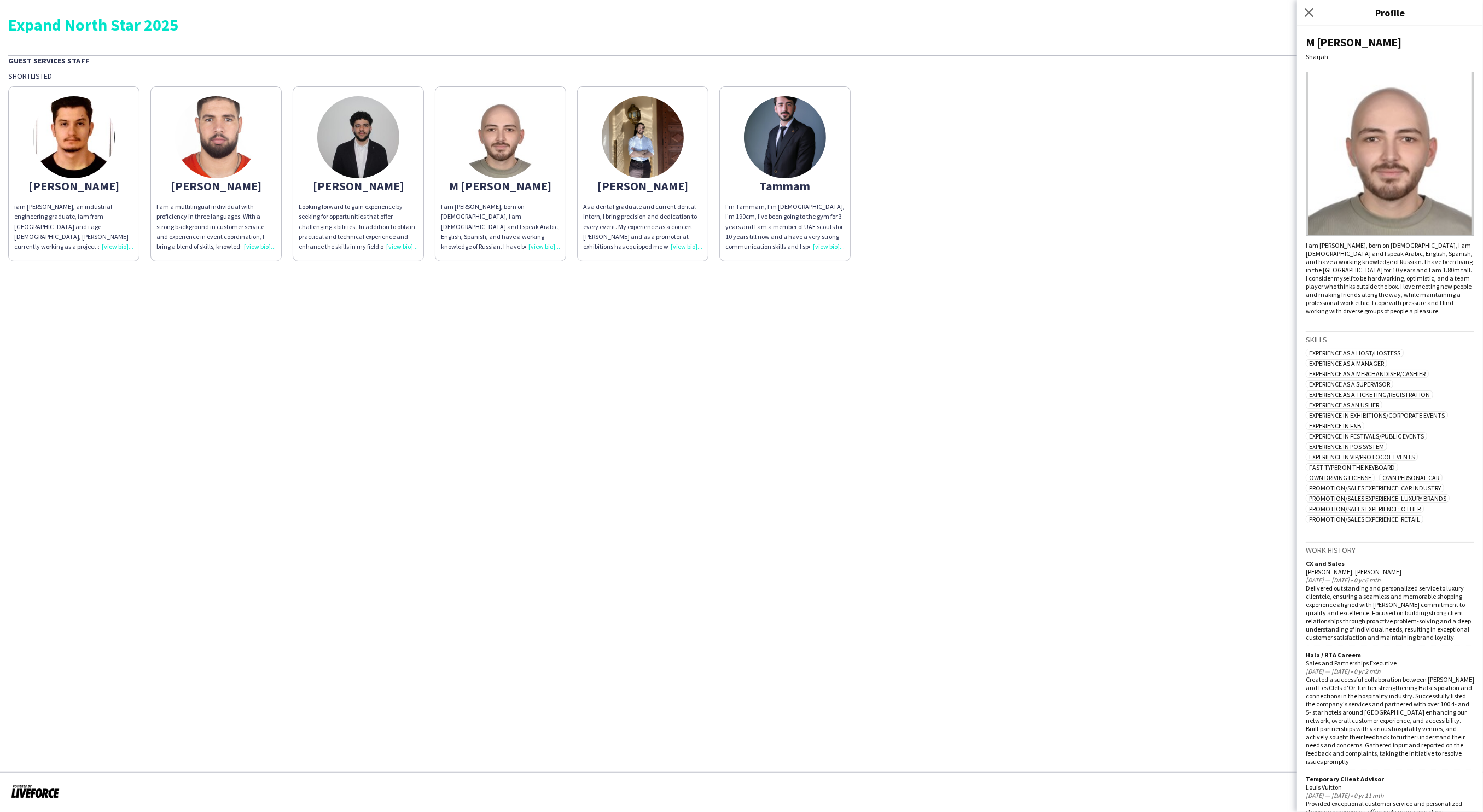
click at [676, 243] on div "As a dental graduate and current dental intern, I bring precision and dedicatio…" at bounding box center [642, 226] width 119 height 50
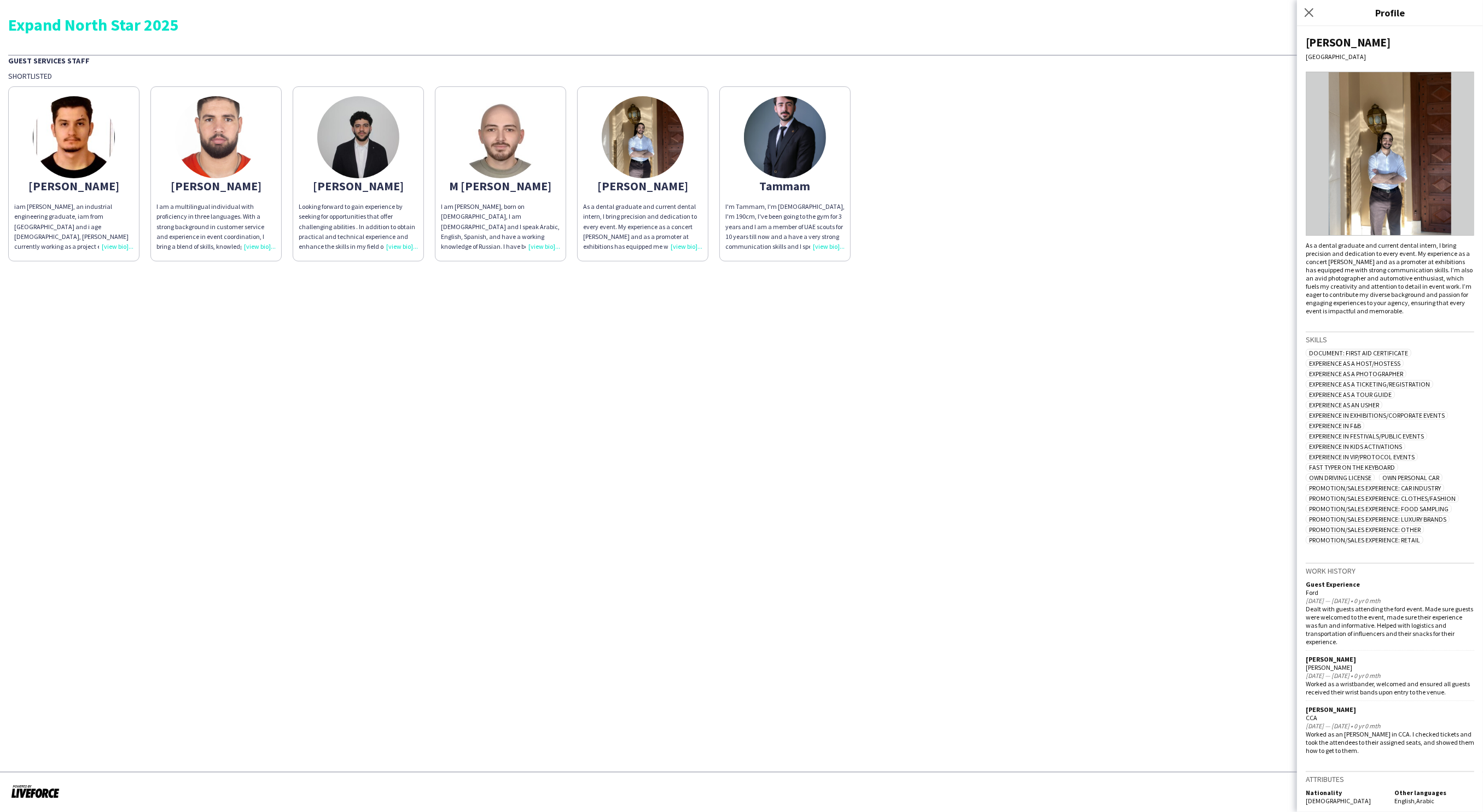
click at [814, 245] on div "I'm Tammam, I'm [DEMOGRAPHIC_DATA], I'm 190cm, I've been going to the gym for 3…" at bounding box center [785, 226] width 119 height 50
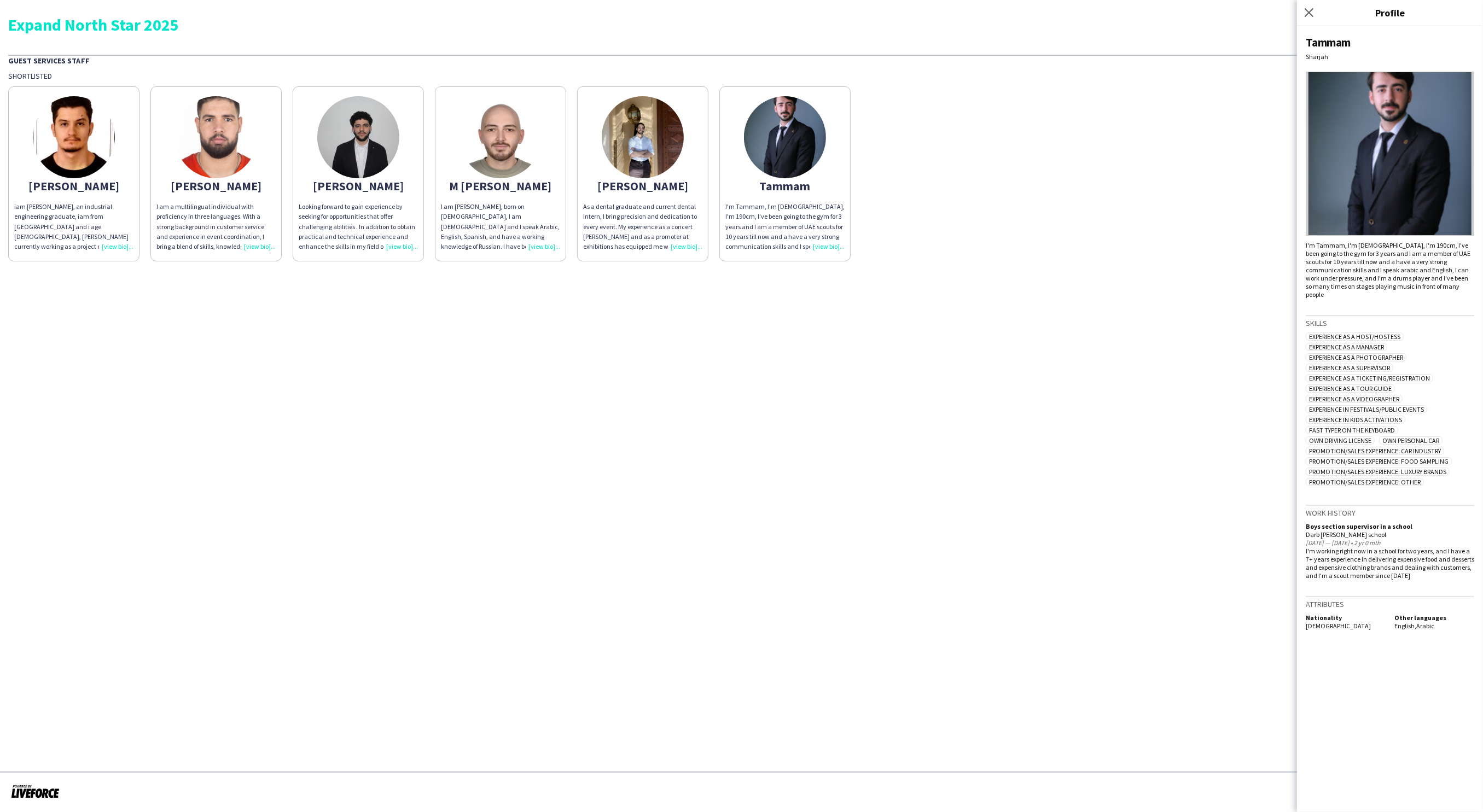
click at [691, 245] on div "As a dental graduate and current dental intern, I bring precision and dedicatio…" at bounding box center [642, 226] width 119 height 50
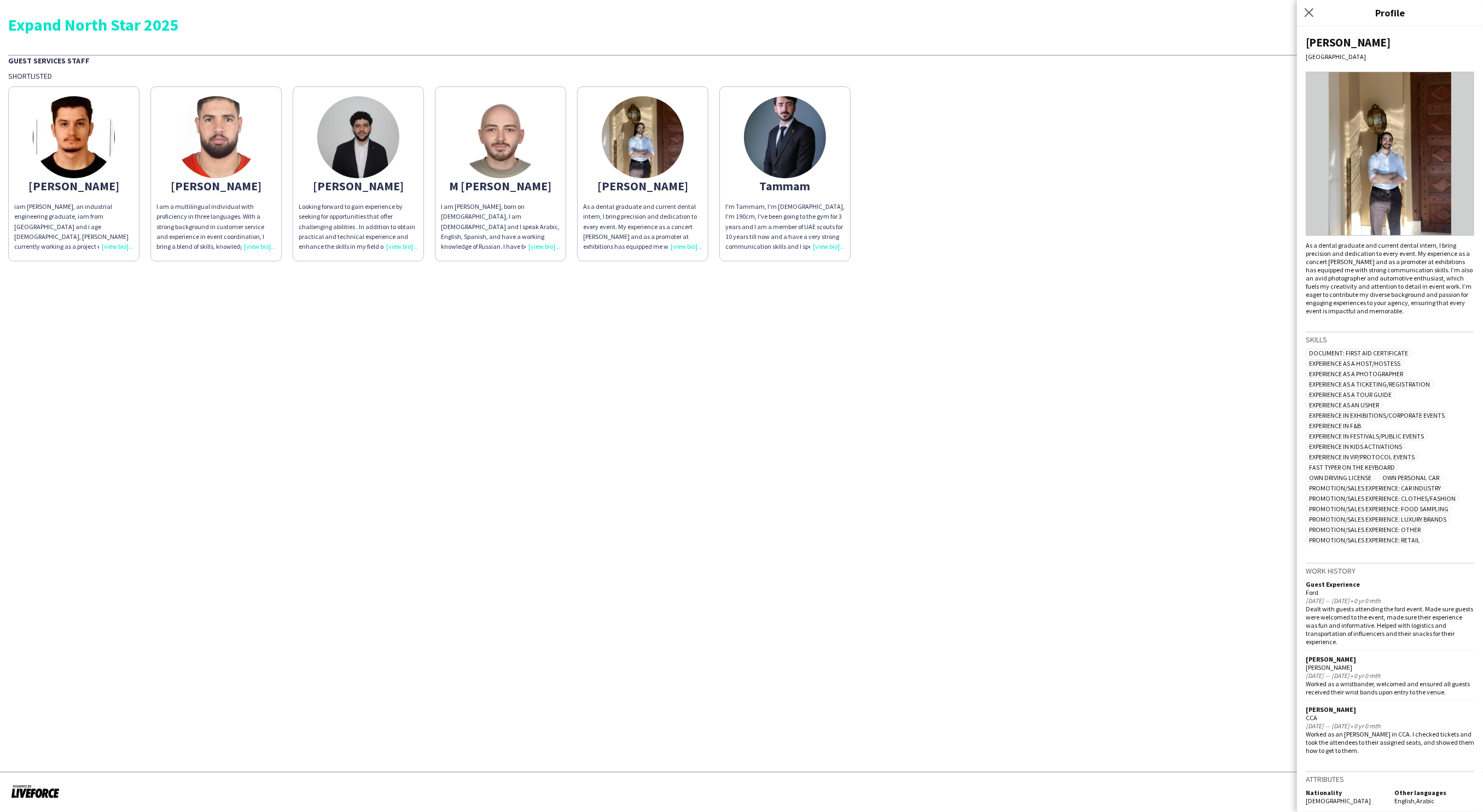
click at [691, 245] on div "As a dental graduate and current dental intern, I bring precision and dedicatio…" at bounding box center [642, 226] width 119 height 50
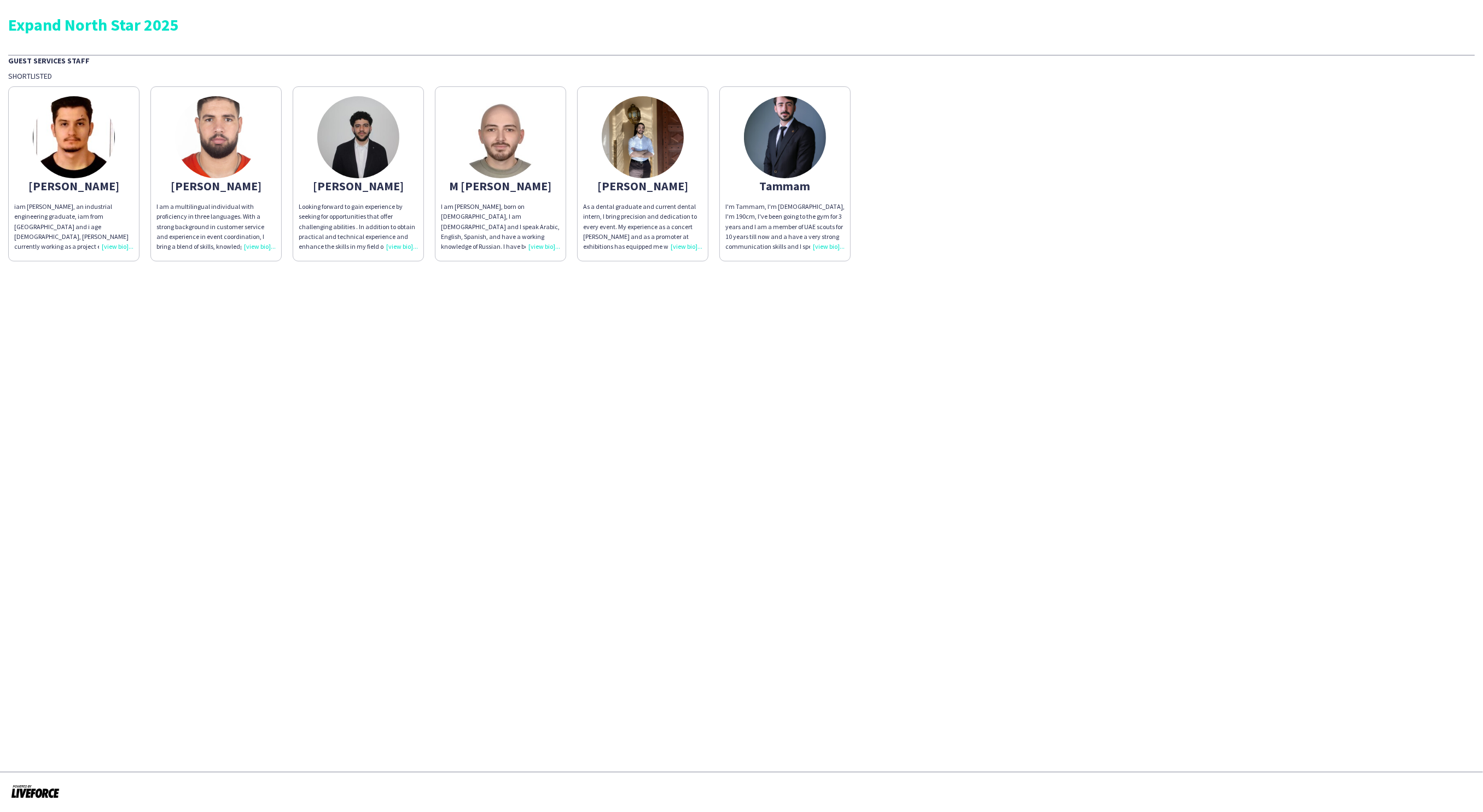
click at [546, 247] on div "I am [PERSON_NAME], born on [DEMOGRAPHIC_DATA], I am [DEMOGRAPHIC_DATA] and I s…" at bounding box center [500, 226] width 119 height 50
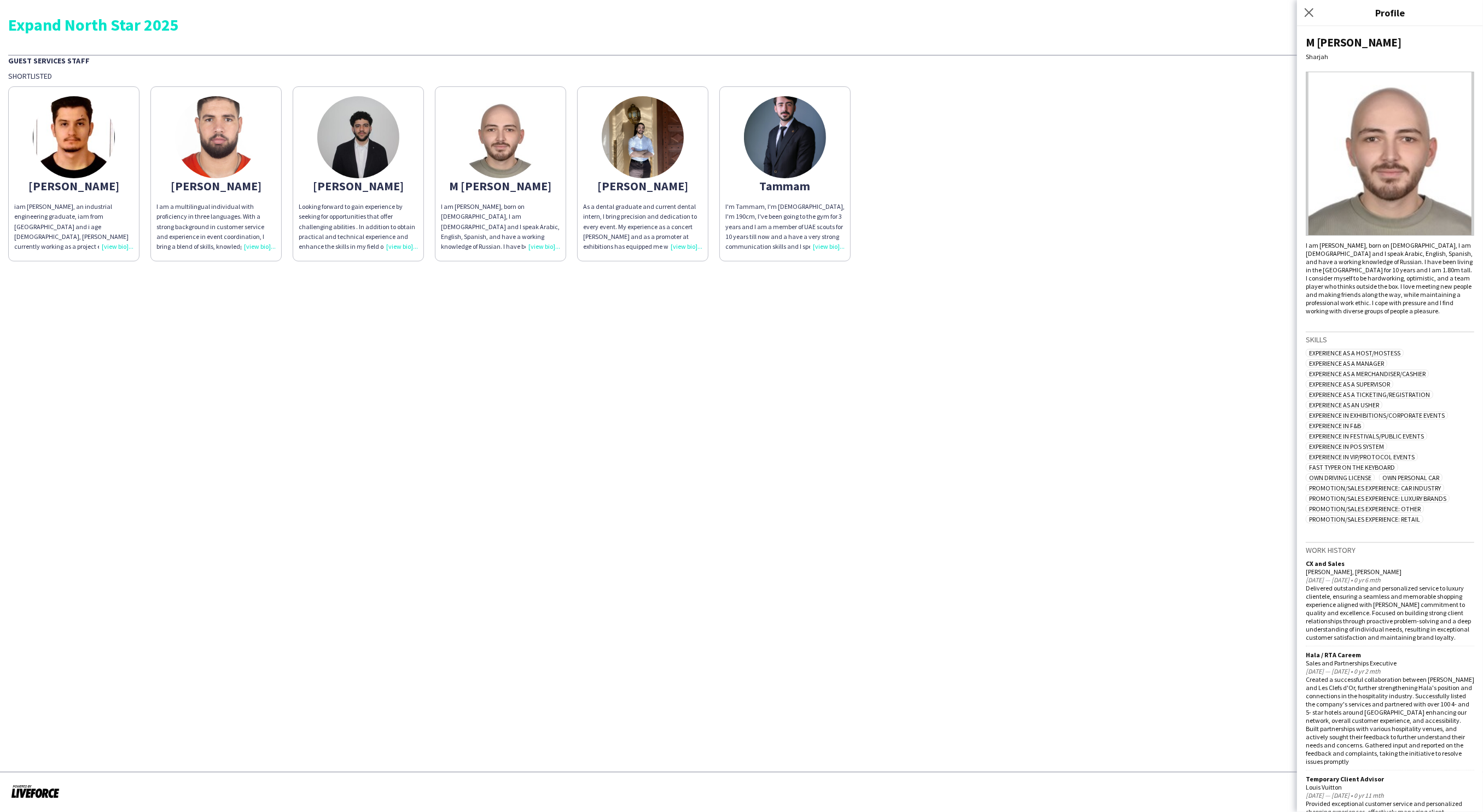
click at [402, 247] on div "Looking forward to gain experience by seeking for opportunities that offer chal…" at bounding box center [358, 226] width 119 height 50
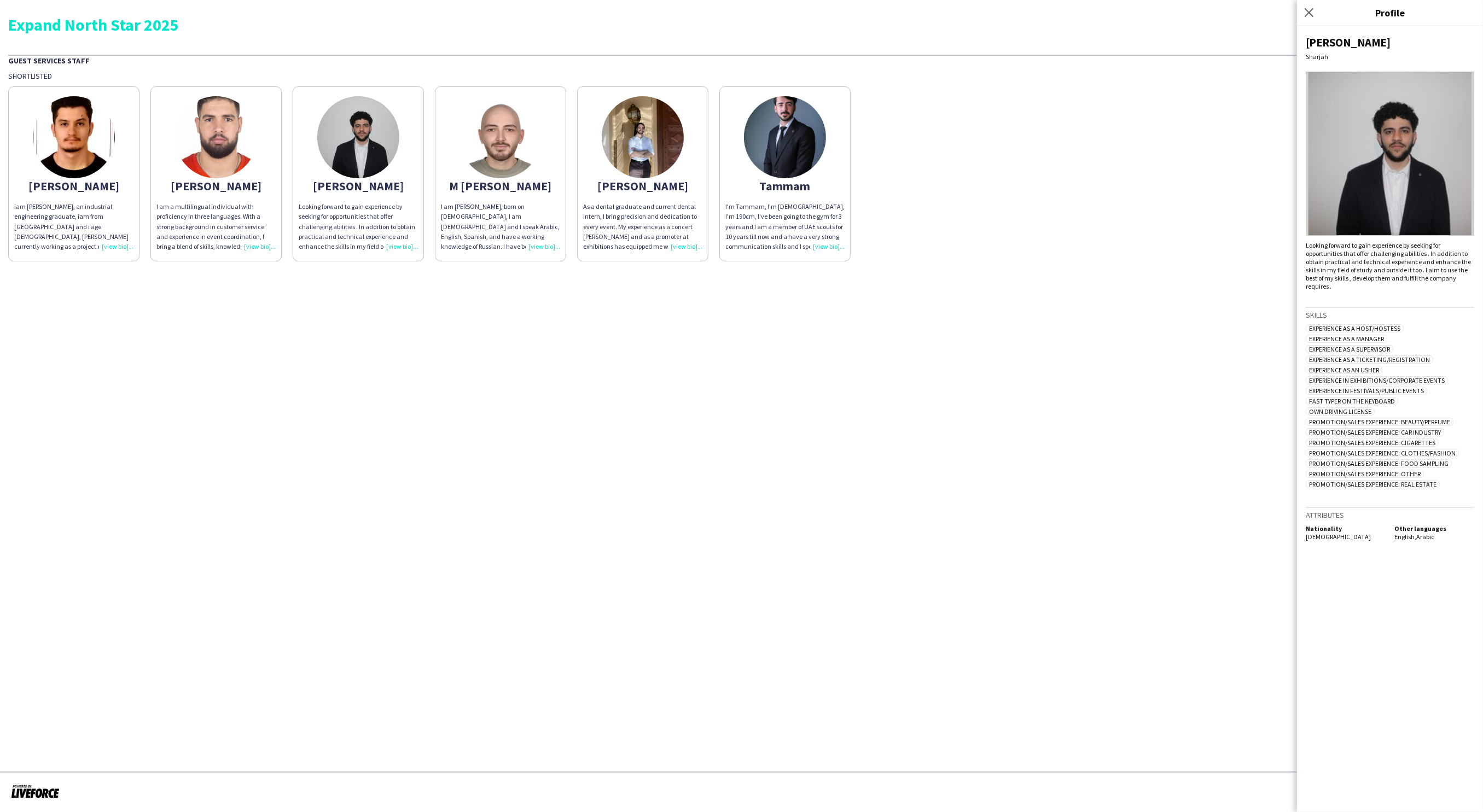
click at [265, 245] on div "I am a multilingual individual with proficiency in three languages. With a stro…" at bounding box center [215, 226] width 119 height 50
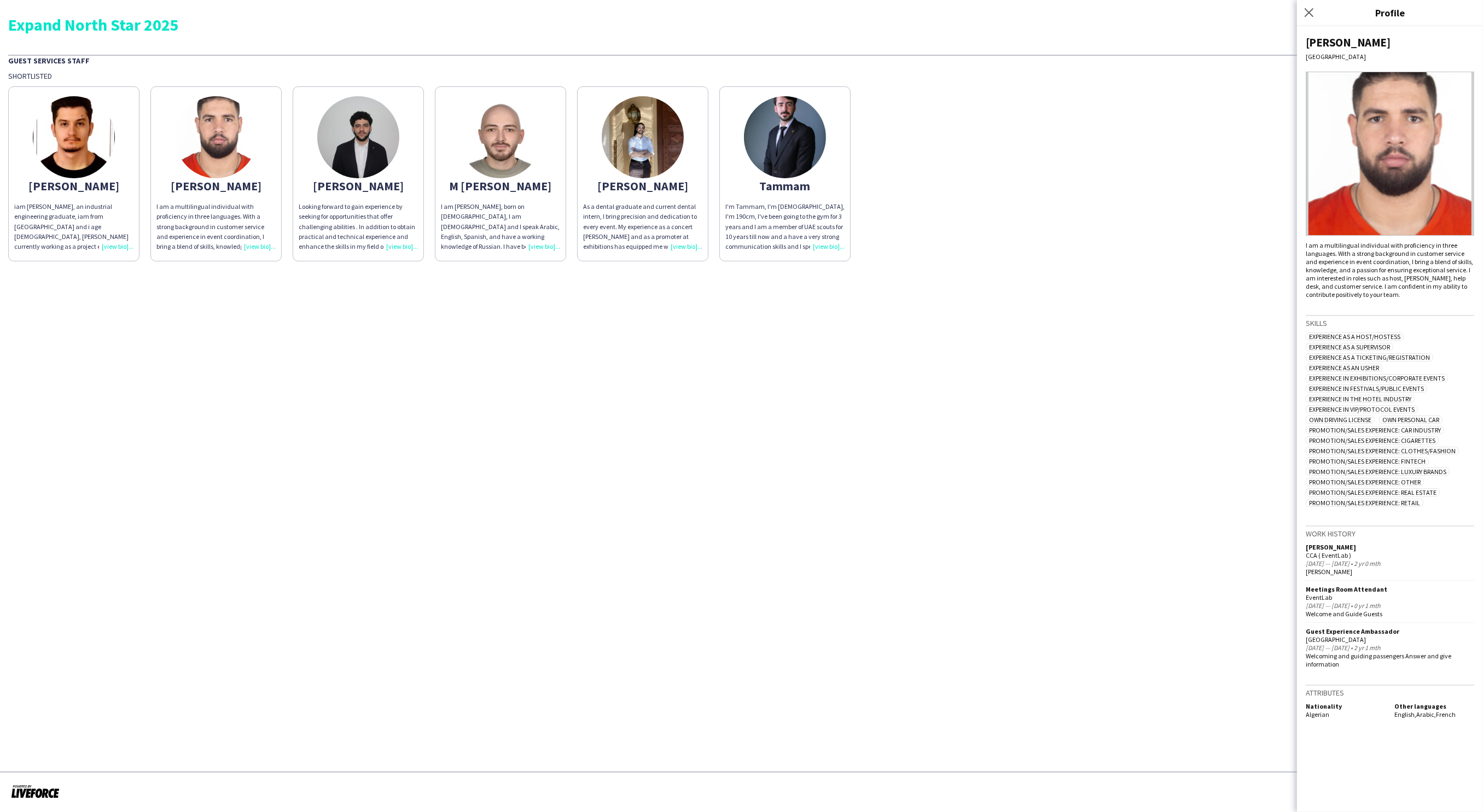
click at [127, 248] on div "iam [PERSON_NAME], an industrial engineering graduate, iam from [GEOGRAPHIC_DAT…" at bounding box center [74, 226] width 119 height 50
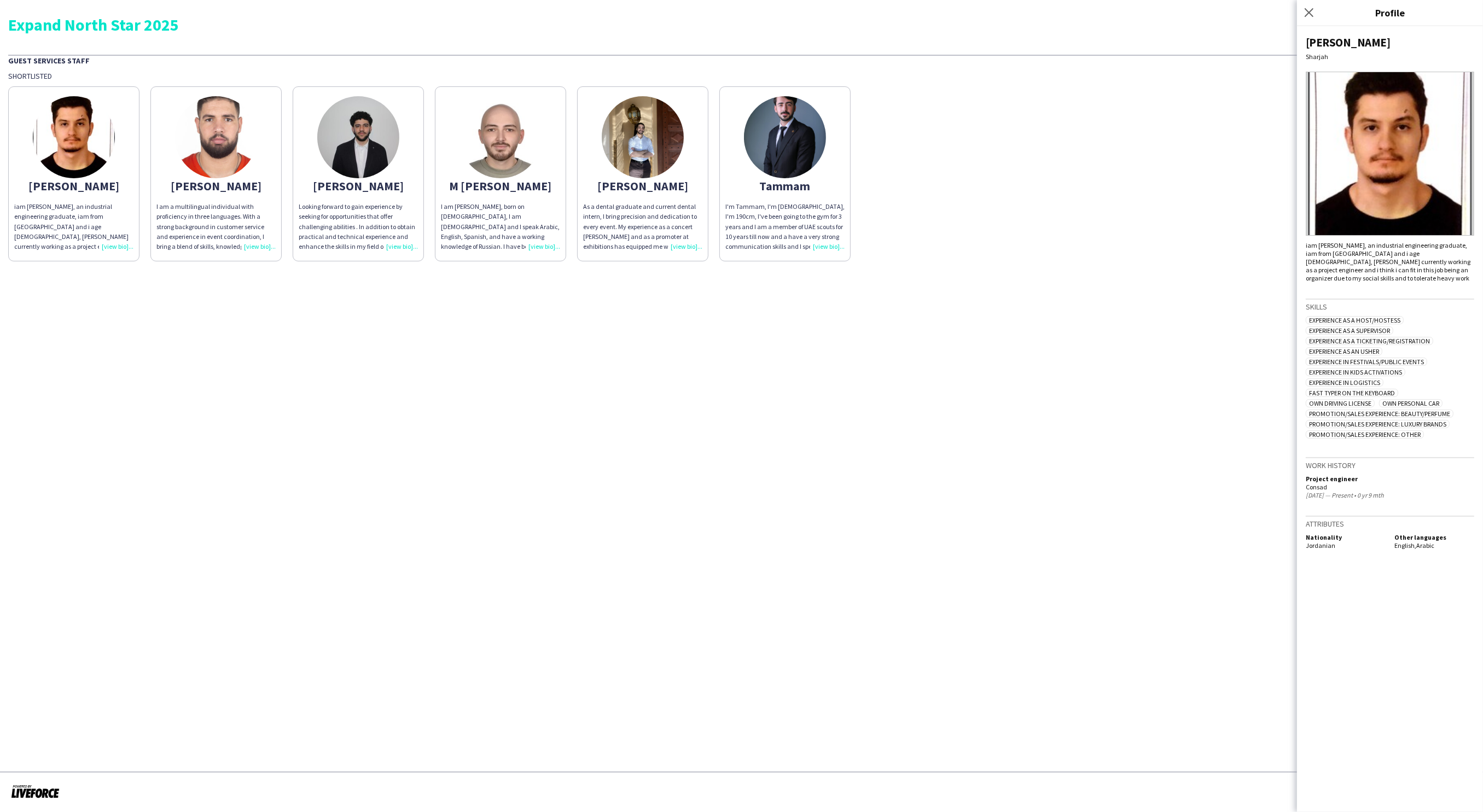
click at [775, 334] on app-share-pages "Expand North Star 2025 Guest Services Staff Shortlisted Abdallah iam abdallah n…" at bounding box center [741, 406] width 1483 height 812
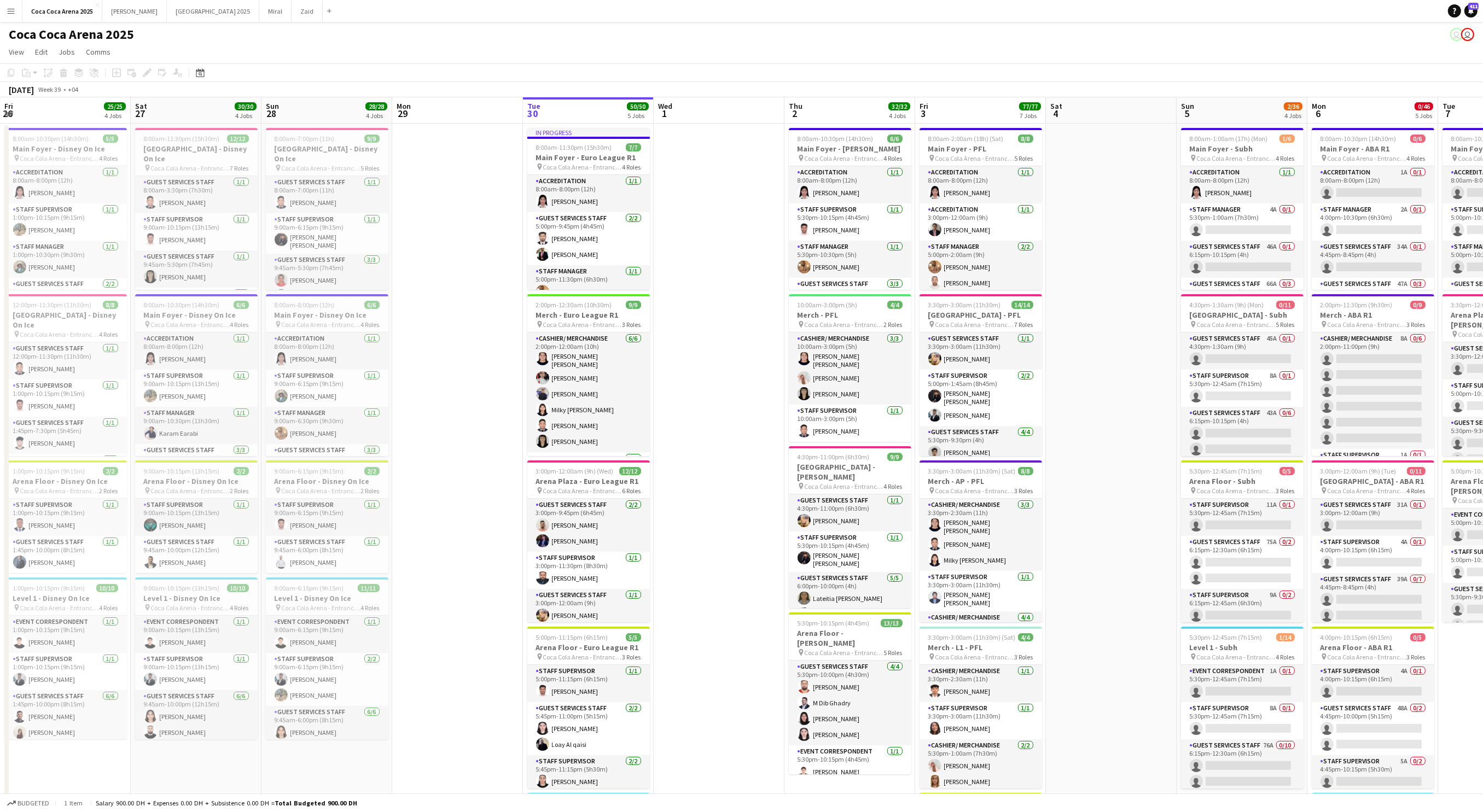
scroll to position [0, 348]
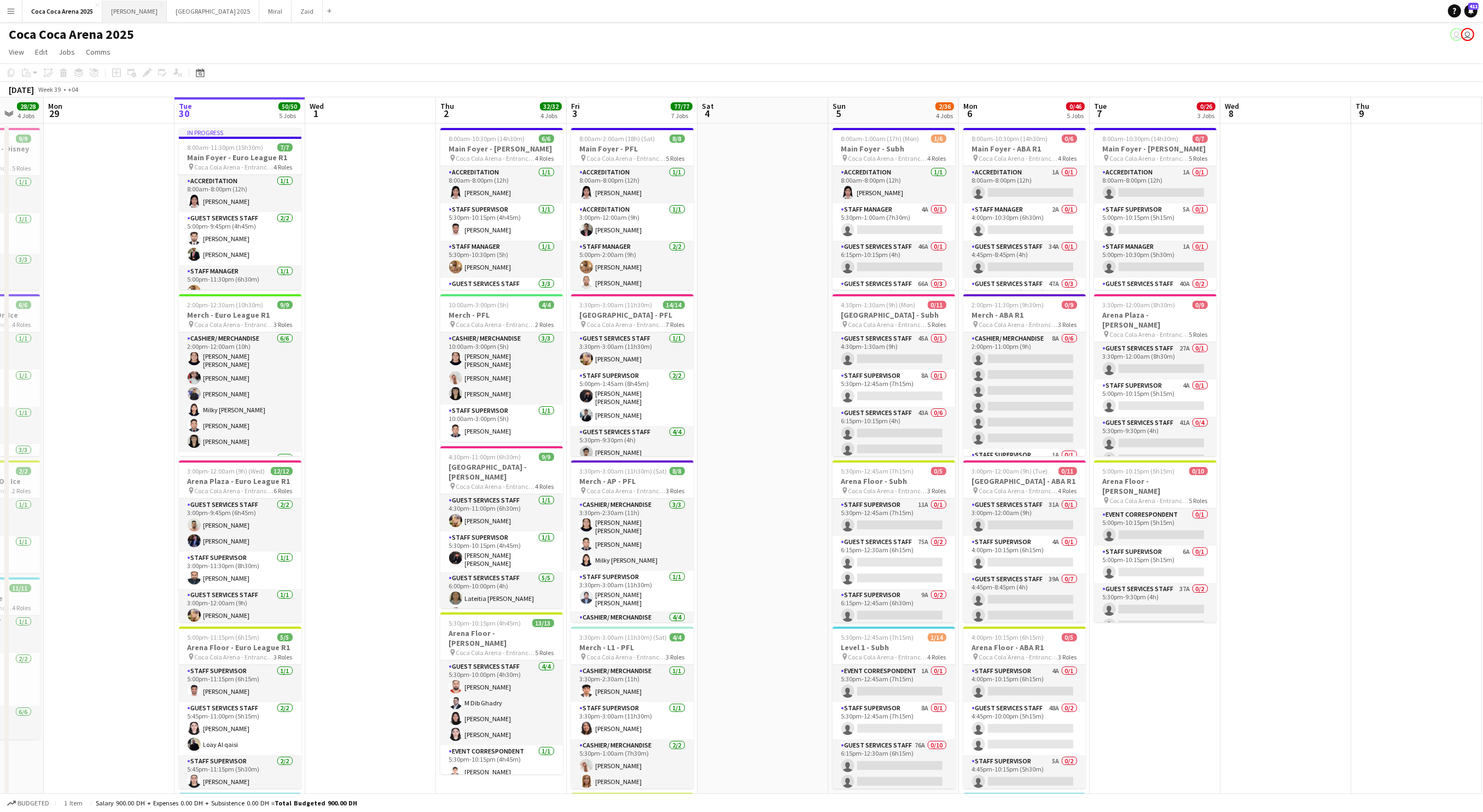
click at [110, 5] on button "Kate Close" at bounding box center [134, 11] width 65 height 21
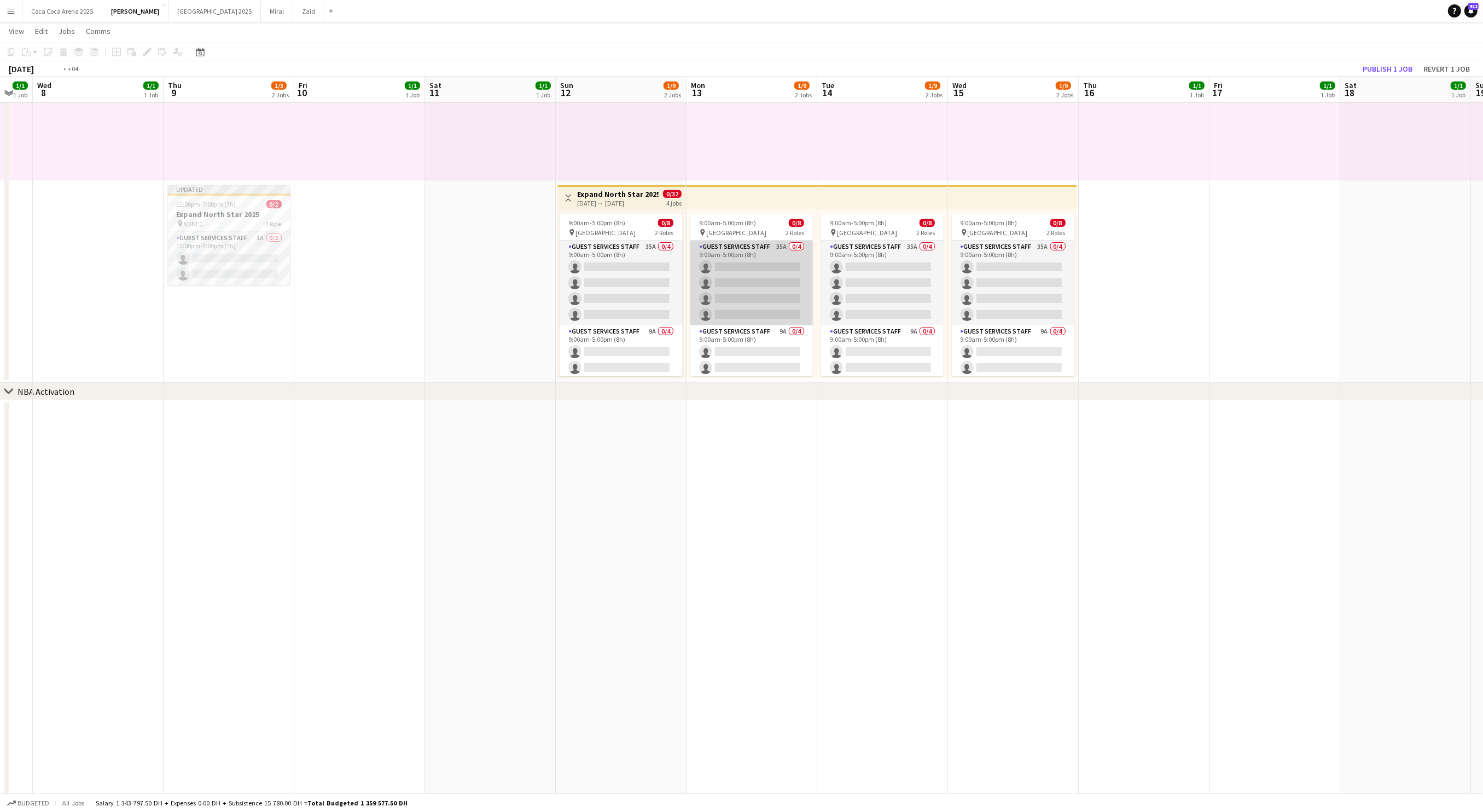
scroll to position [0, 359]
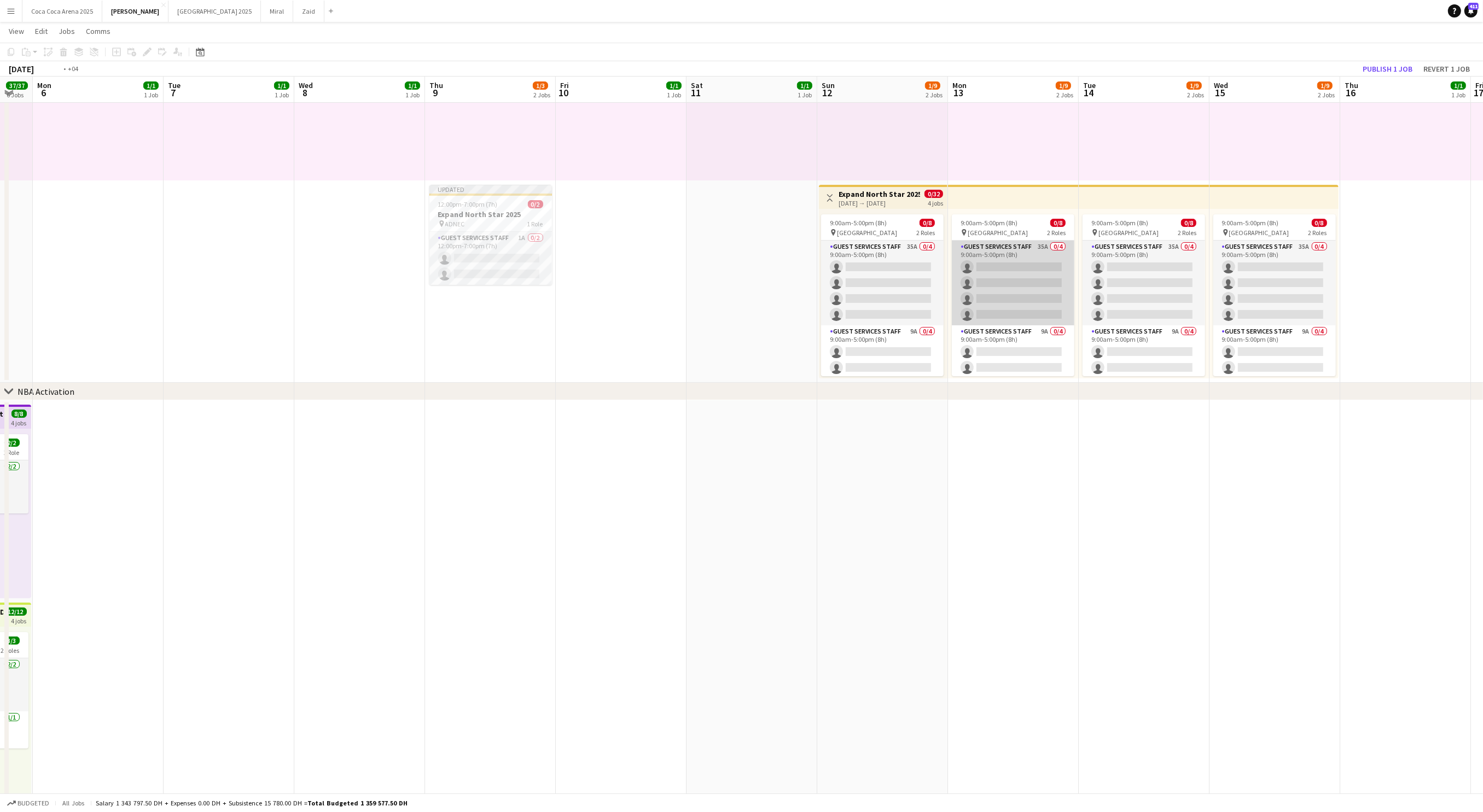
click at [952, 301] on app-card-role "Guest Services Staff 35A 0/4 9:00am-5:00pm (8h) single-neutral-actions single-n…" at bounding box center [1013, 283] width 123 height 85
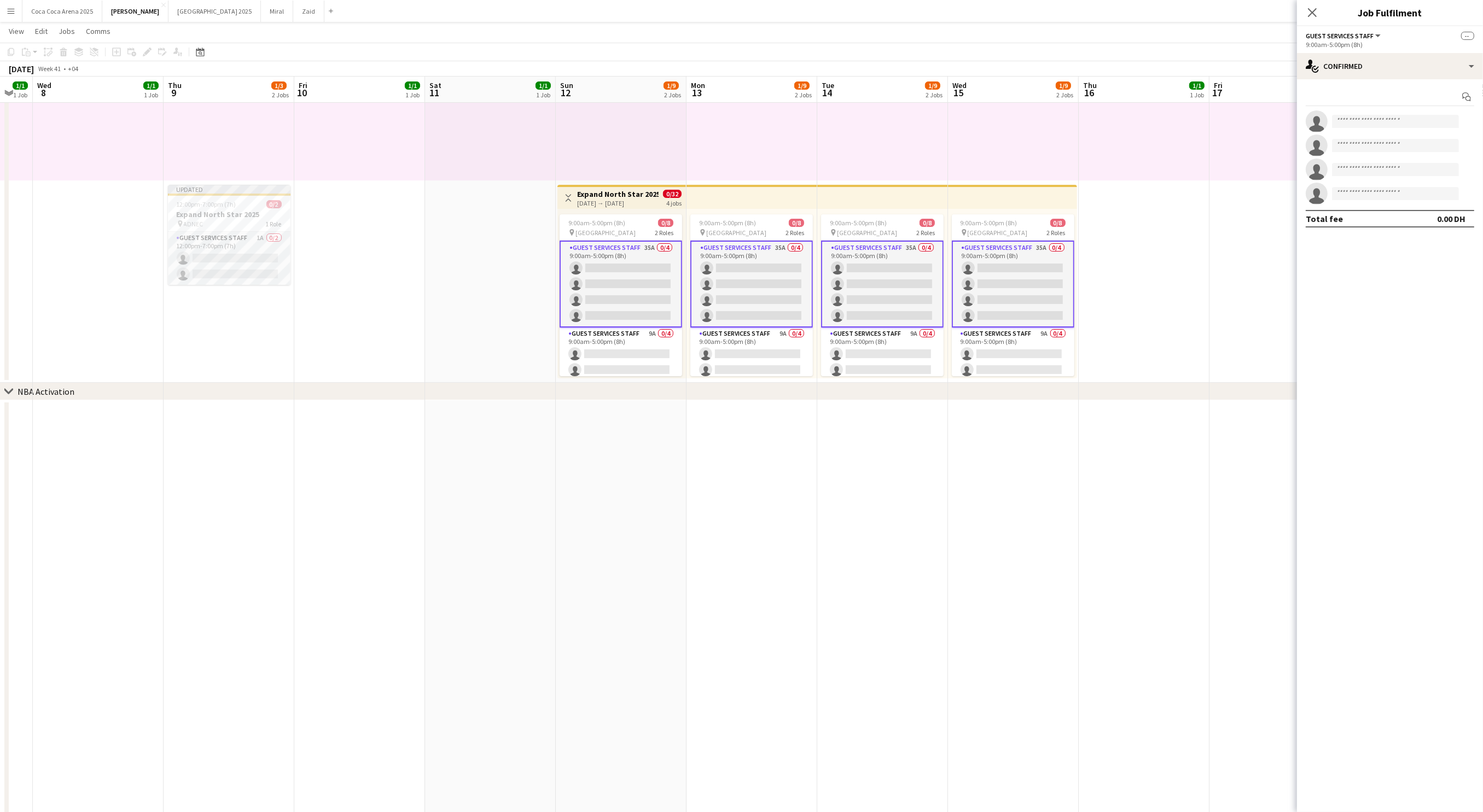
click at [644, 297] on app-card-role "Guest Services Staff 35A 0/4 9:00am-5:00pm (8h) single-neutral-actions single-n…" at bounding box center [621, 284] width 123 height 87
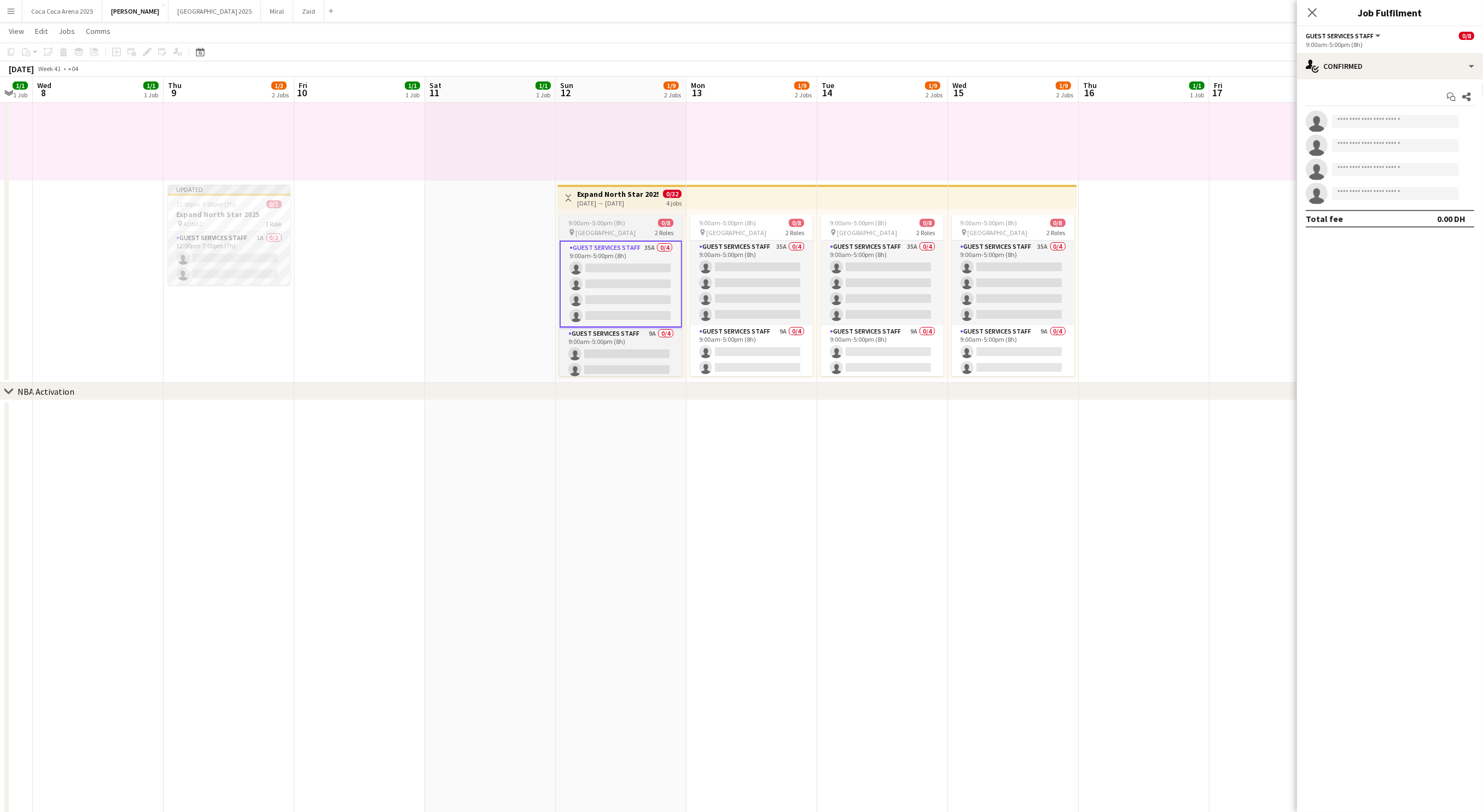
click at [637, 224] on div "9:00am-5:00pm (8h) 0/8" at bounding box center [621, 223] width 123 height 8
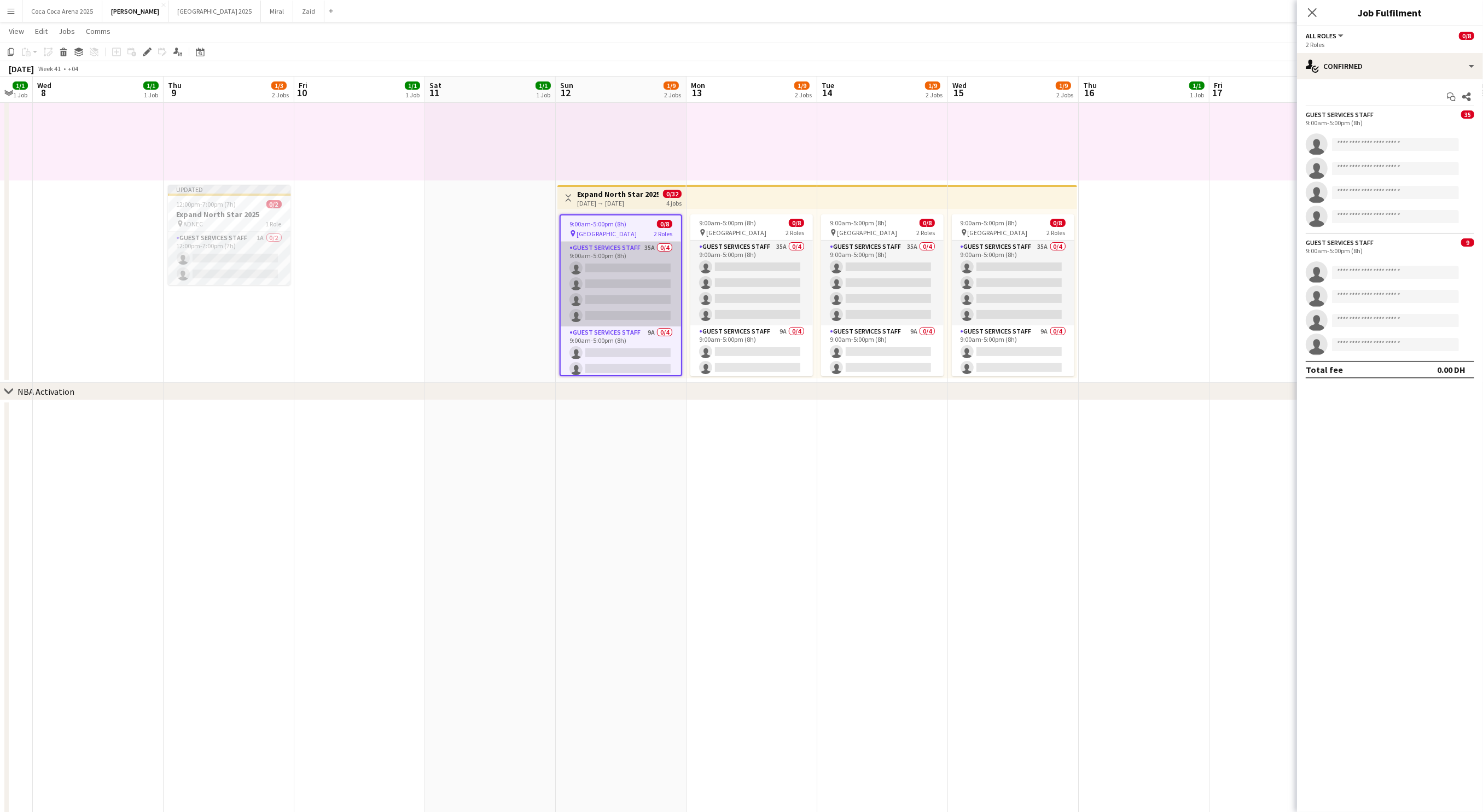
click at [617, 256] on app-card-role "Guest Services Staff 35A 0/4 9:00am-5:00pm (8h) single-neutral-actions single-n…" at bounding box center [620, 284] width 120 height 85
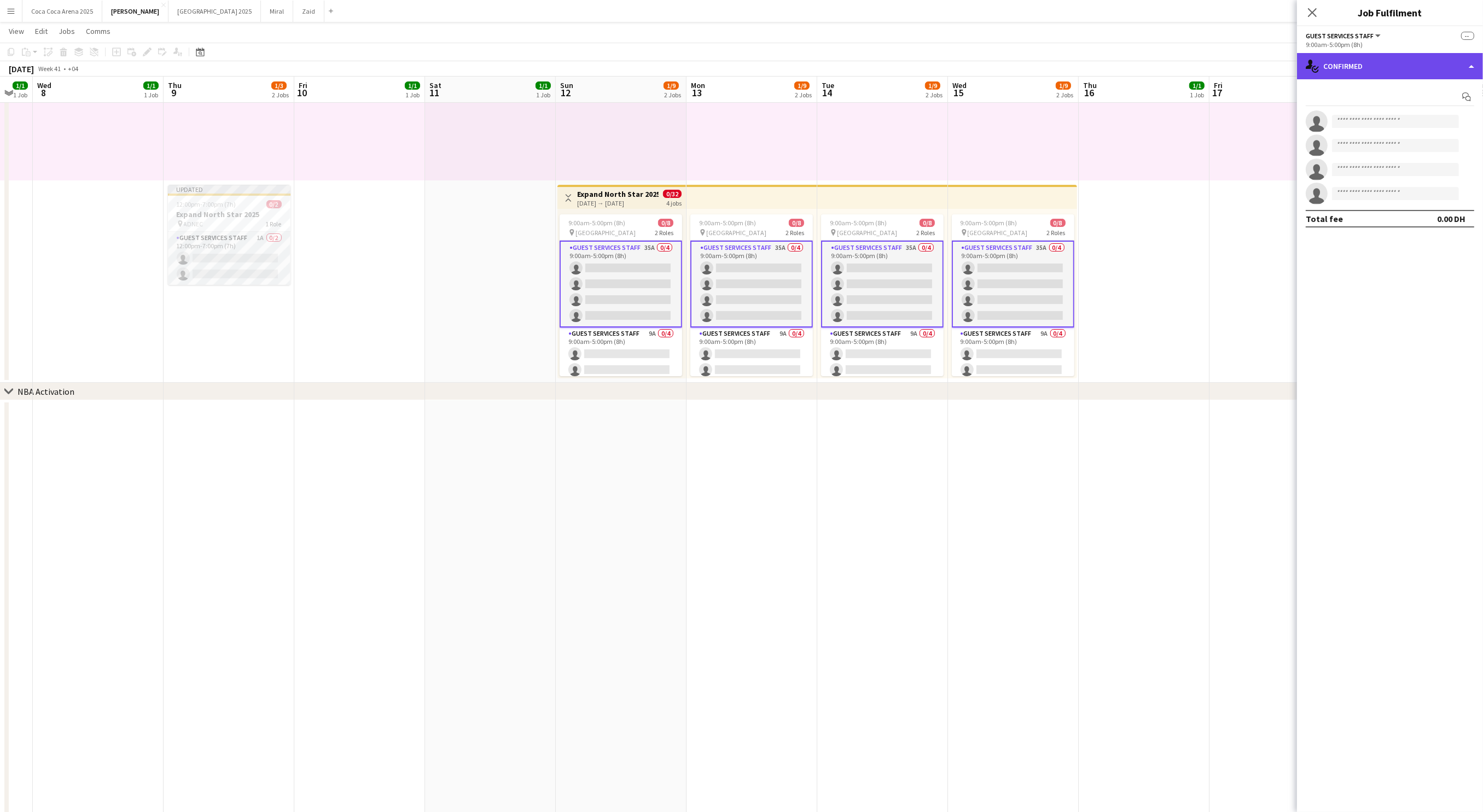
click at [1345, 61] on div "single-neutral-actions-check-2 Confirmed" at bounding box center [1390, 66] width 186 height 27
click at [1402, 177] on span "Applicants" at bounding box center [1415, 178] width 35 height 10
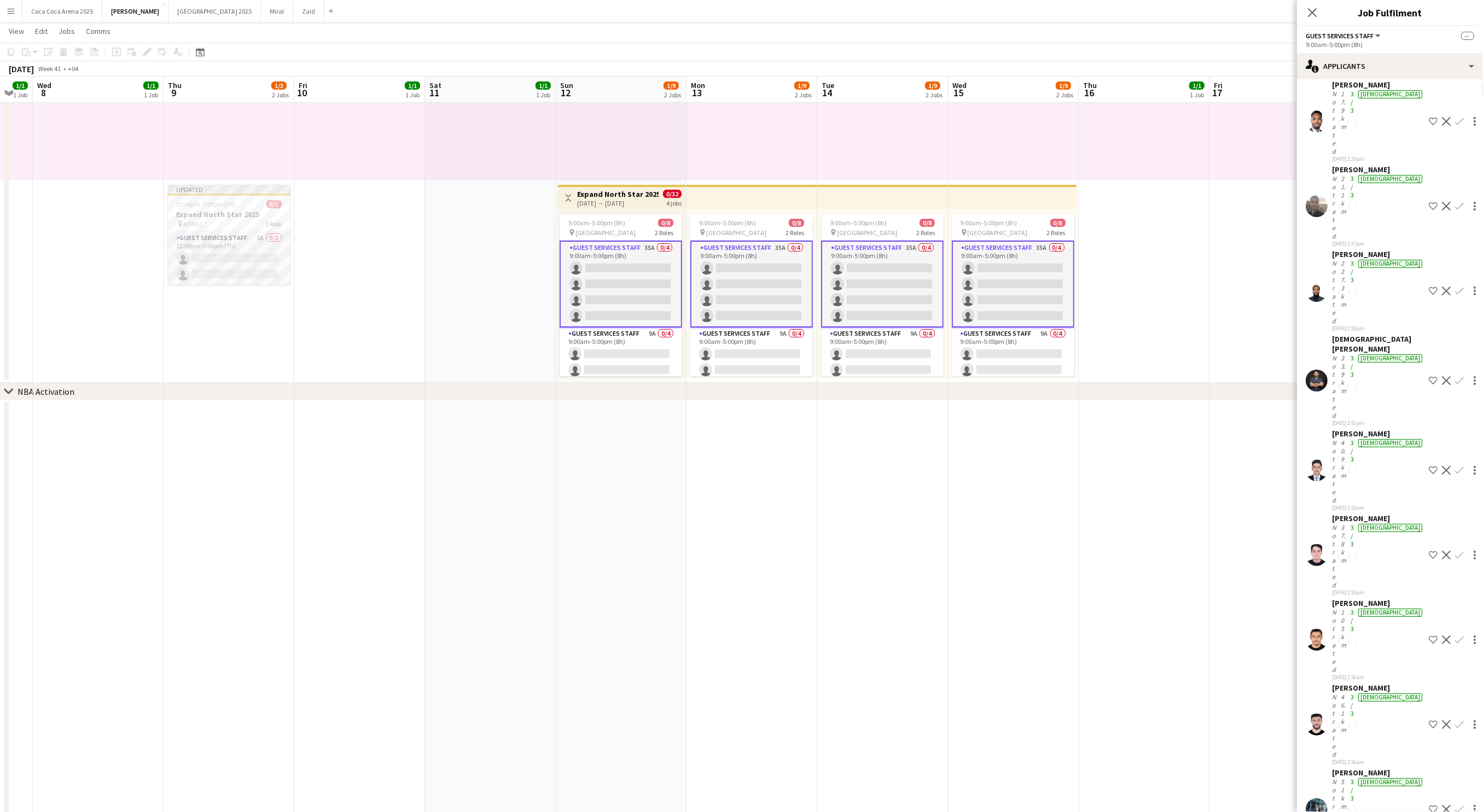
scroll to position [509, 0]
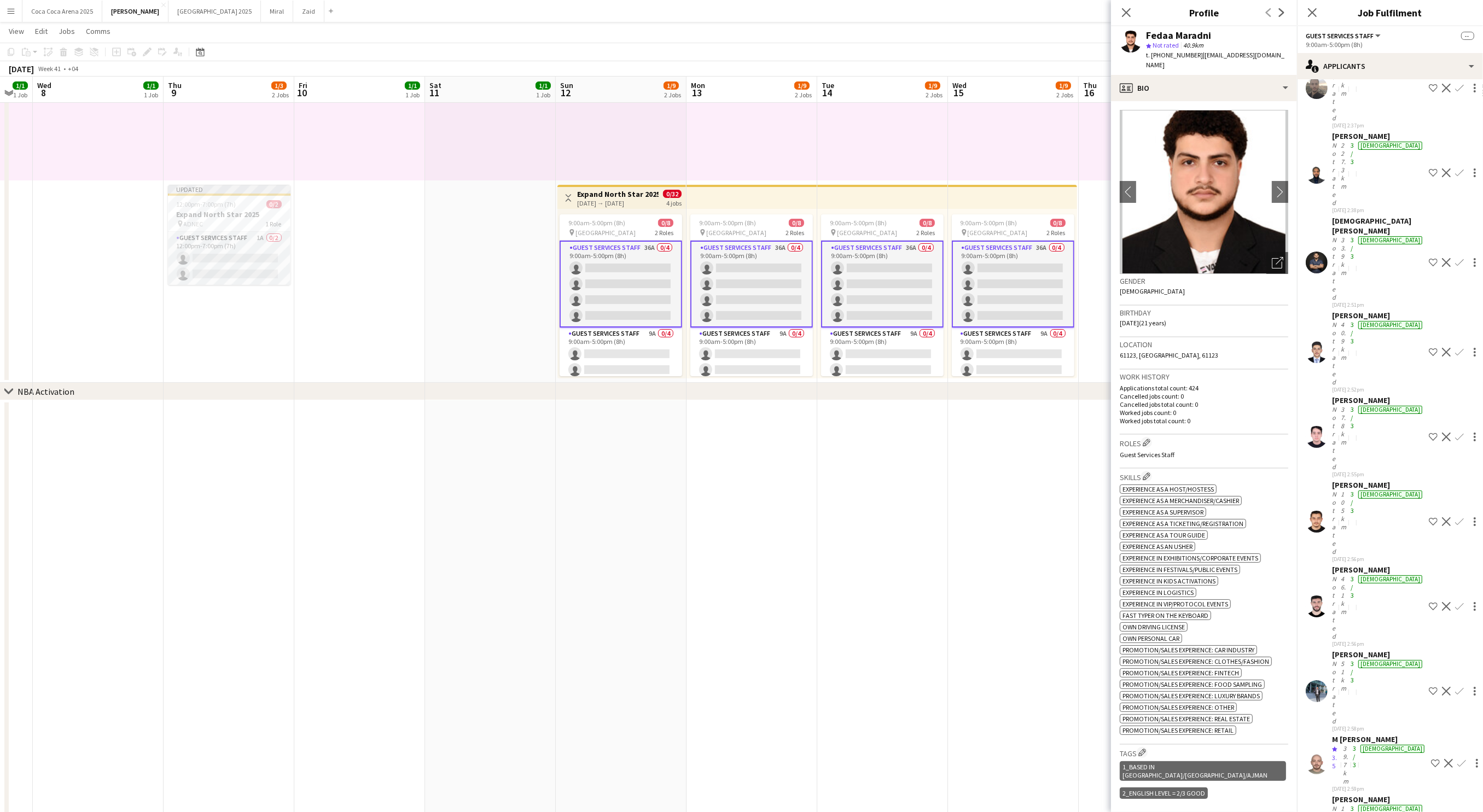
scroll to position [253, 0]
click at [1338, 576] on div "Not rated" at bounding box center [1335, 609] width 7 height 65
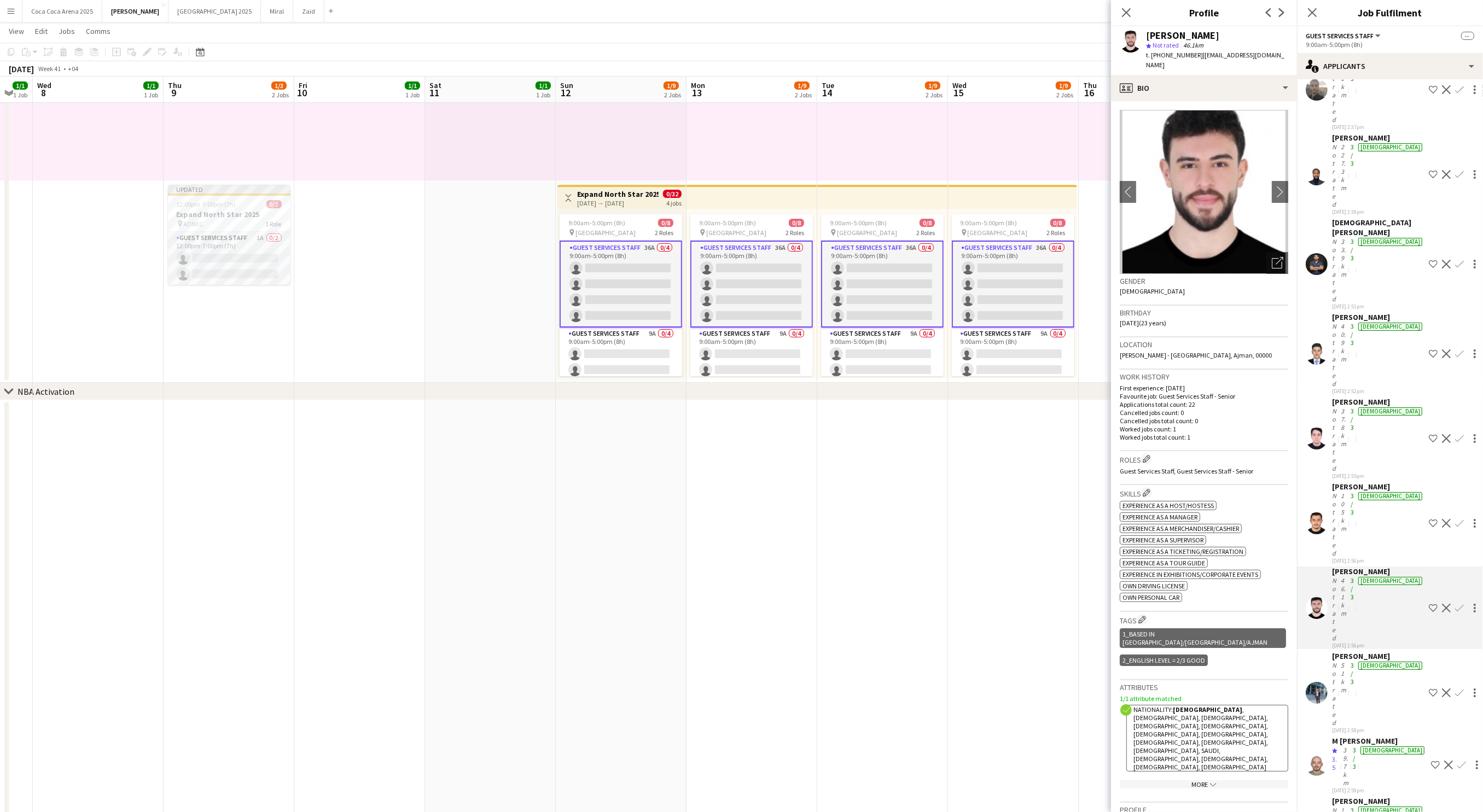
click at [1428, 604] on app-icon "Shortlist crew" at bounding box center [1433, 608] width 9 height 9
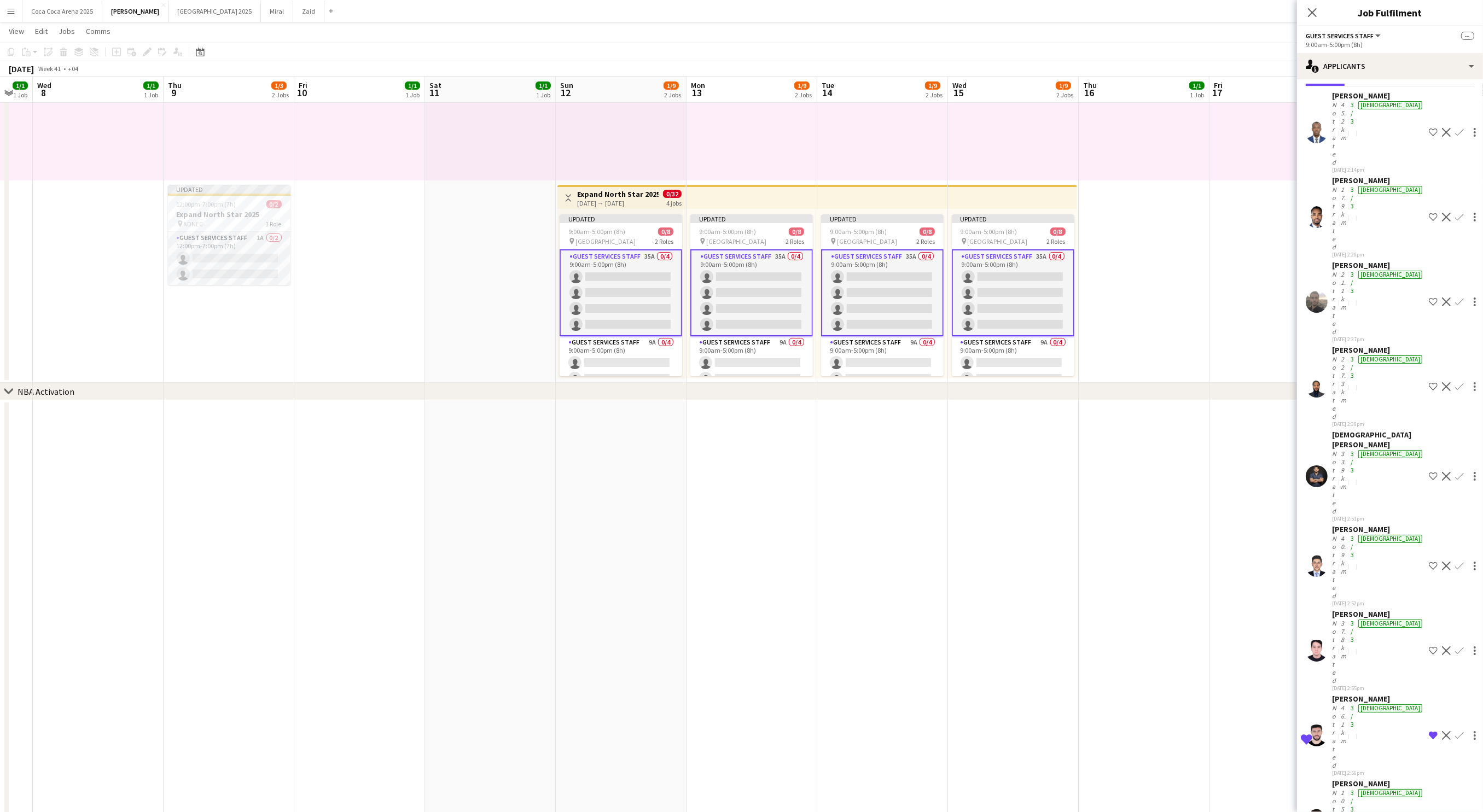
scroll to position [0, 0]
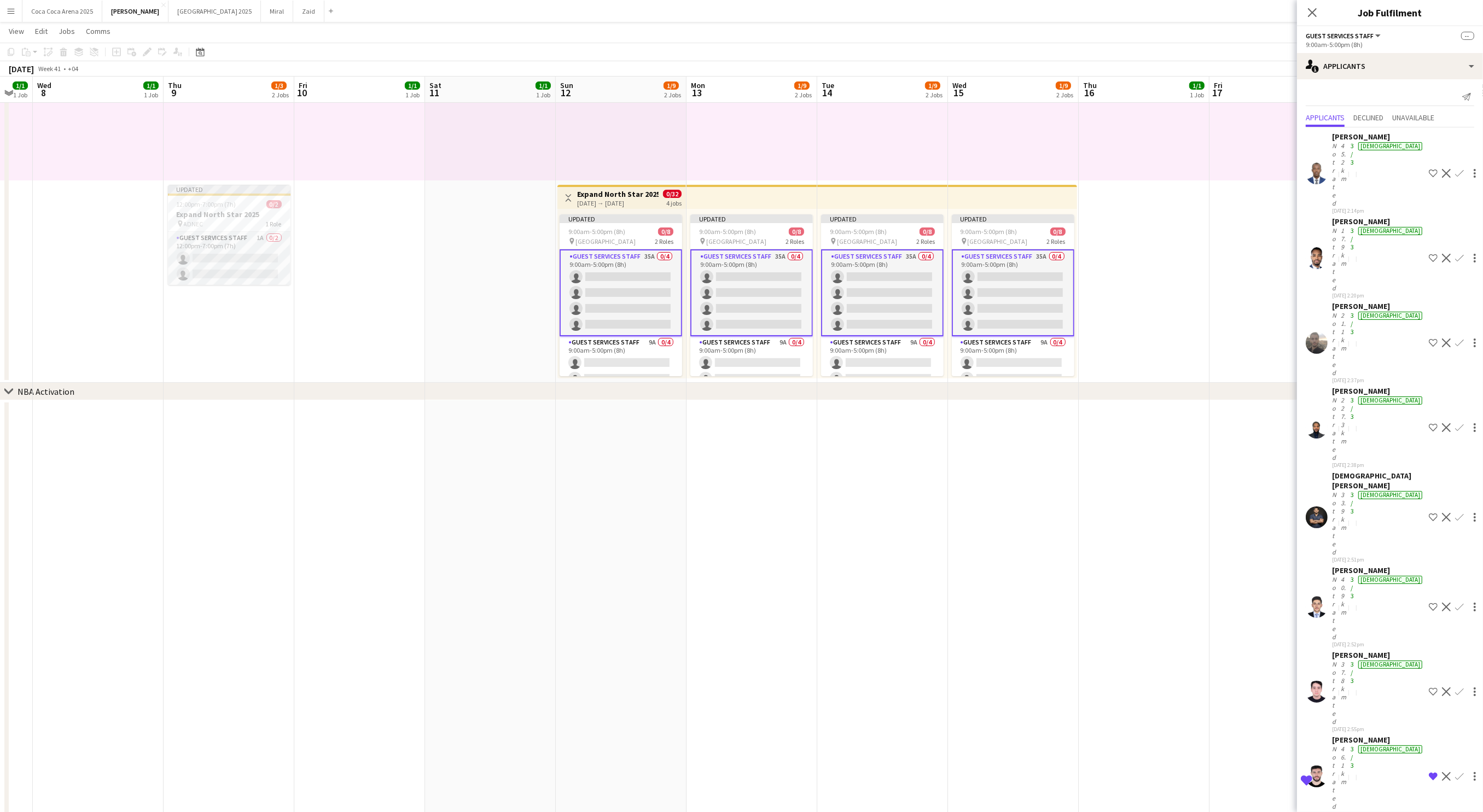
click at [1351, 471] on div "Mohammed Elshamy" at bounding box center [1378, 481] width 93 height 20
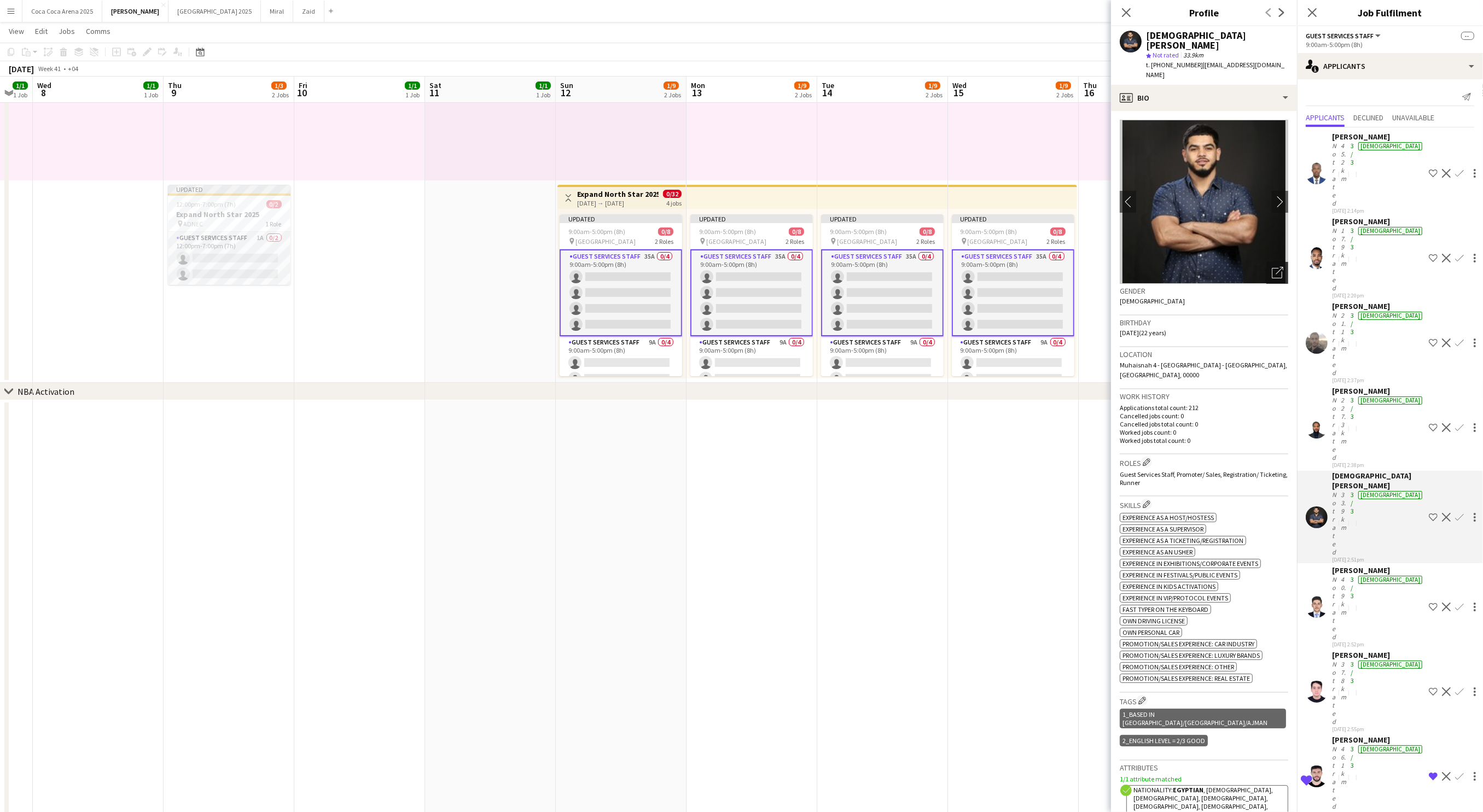
click at [1283, 267] on icon "Open photos pop-in" at bounding box center [1277, 272] width 12 height 12
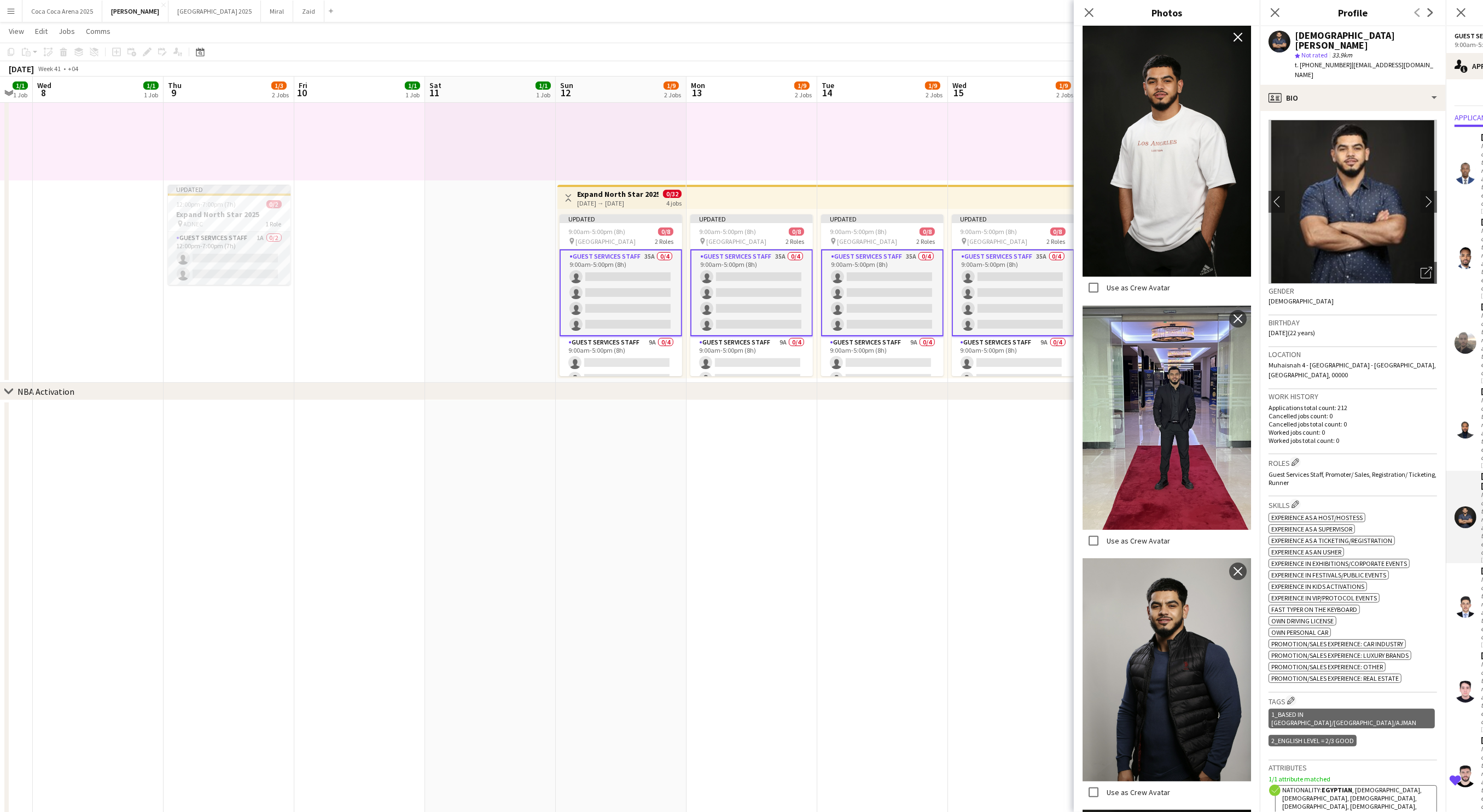
scroll to position [249, 0]
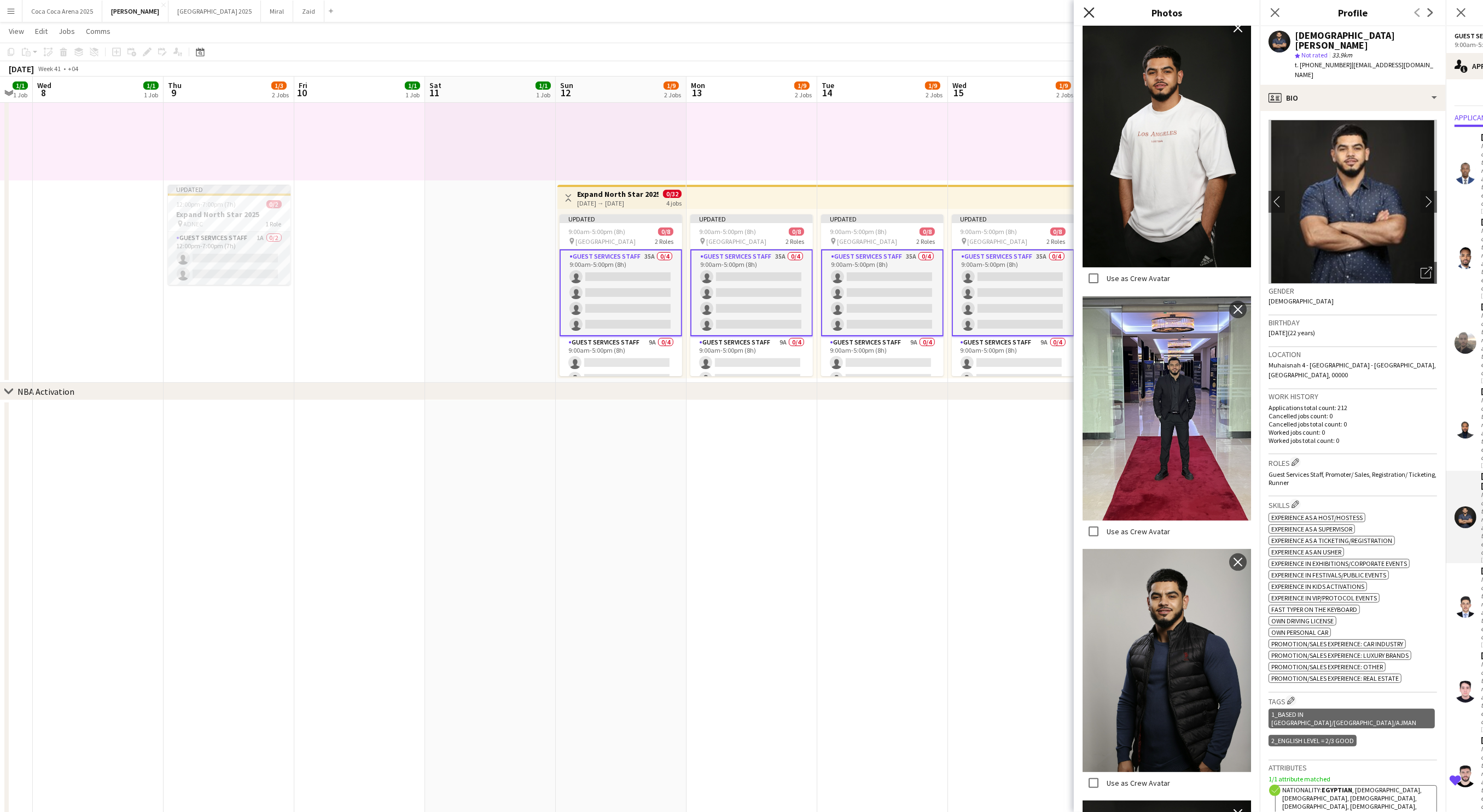
click at [1093, 16] on icon at bounding box center [1088, 12] width 10 height 10
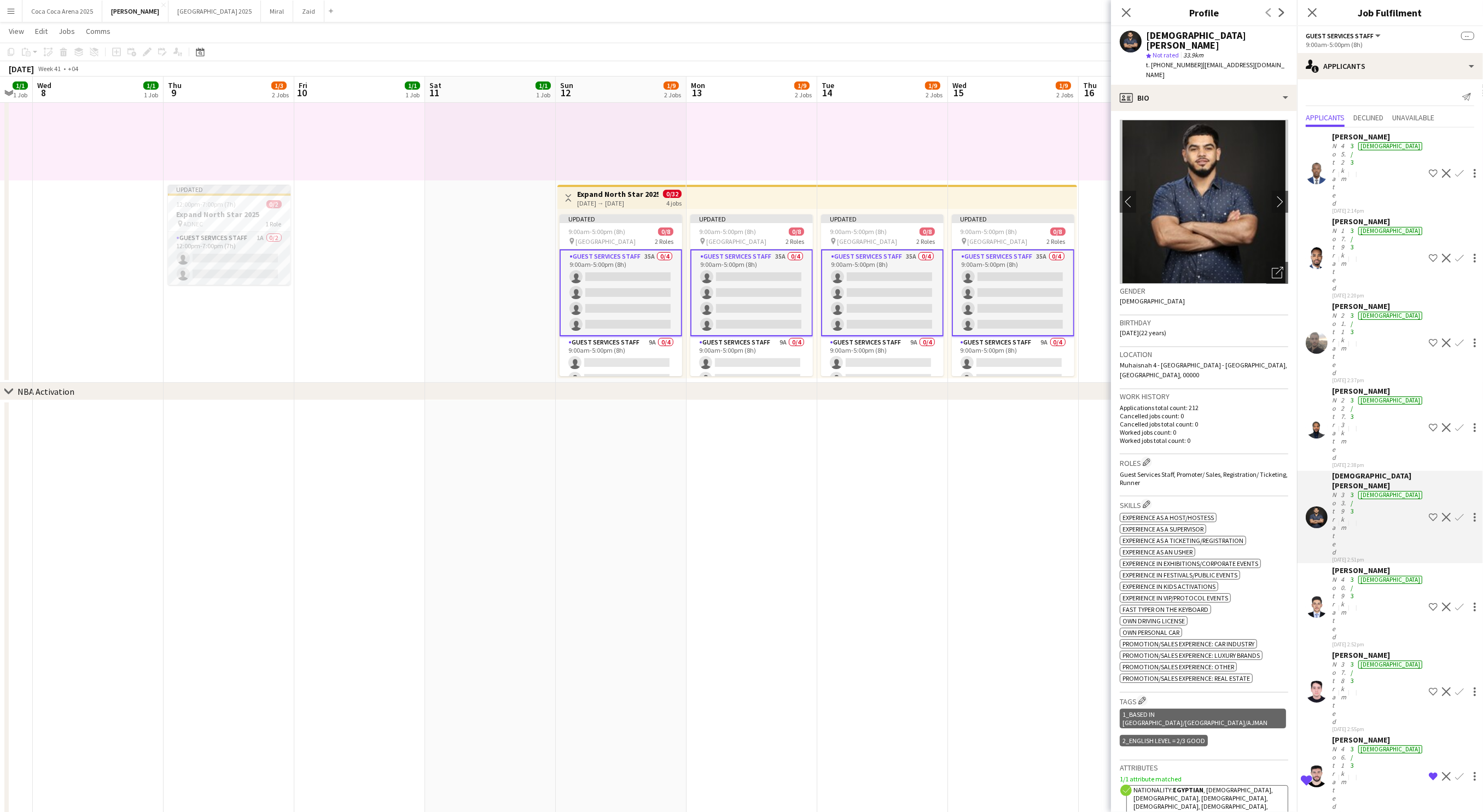
click at [1338, 745] on div "Not rated" at bounding box center [1335, 778] width 7 height 65
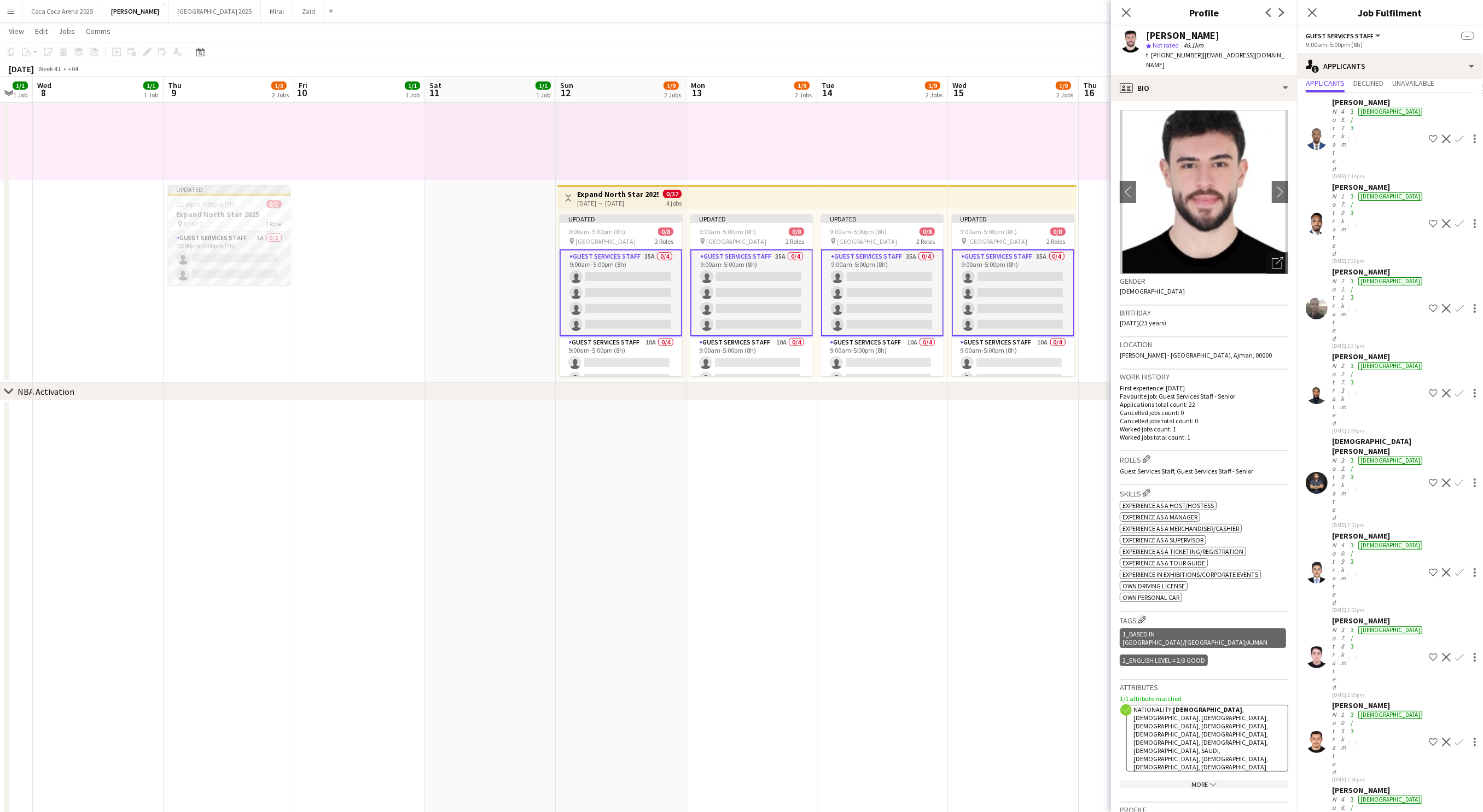
scroll to position [72, 0]
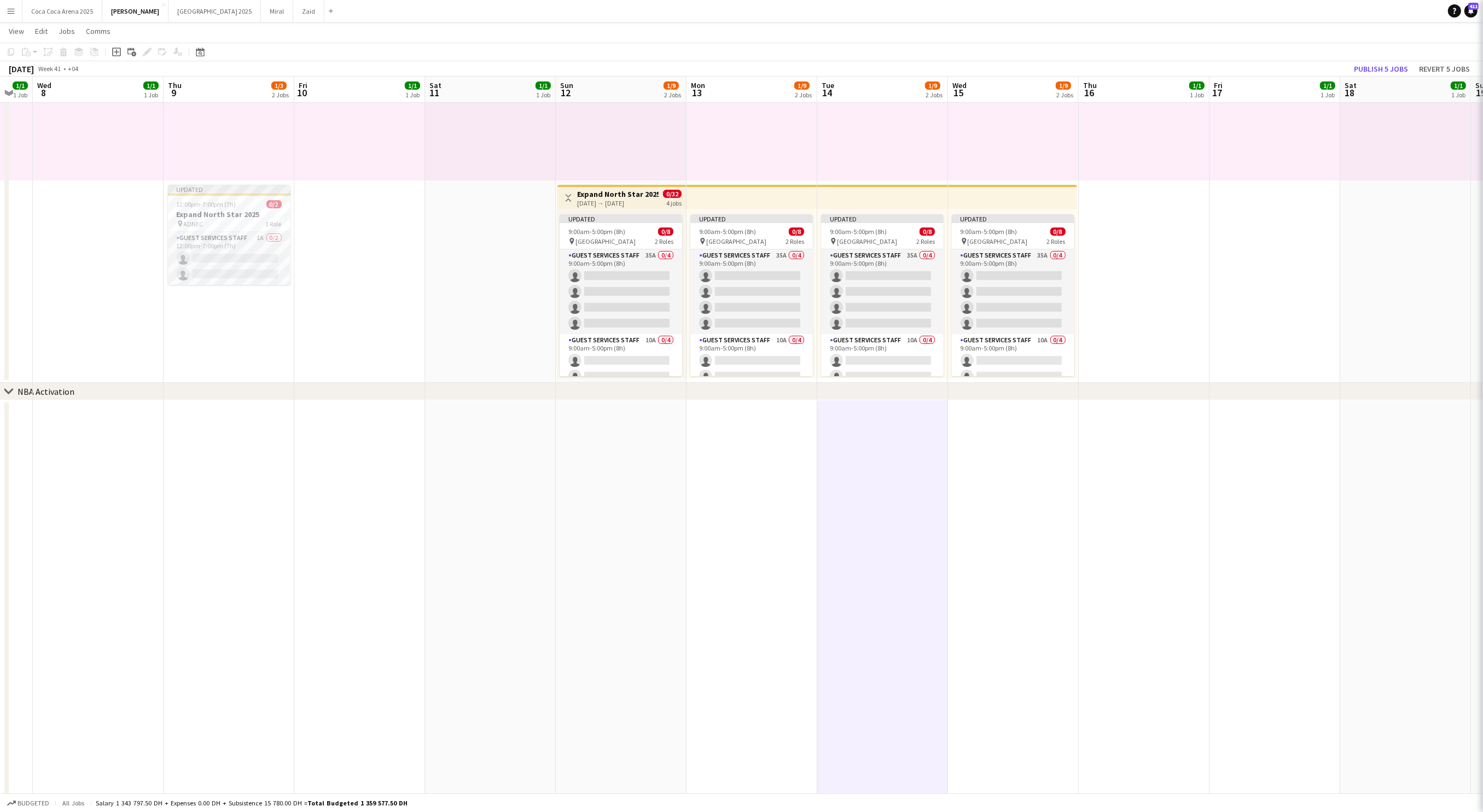
scroll to position [0, 0]
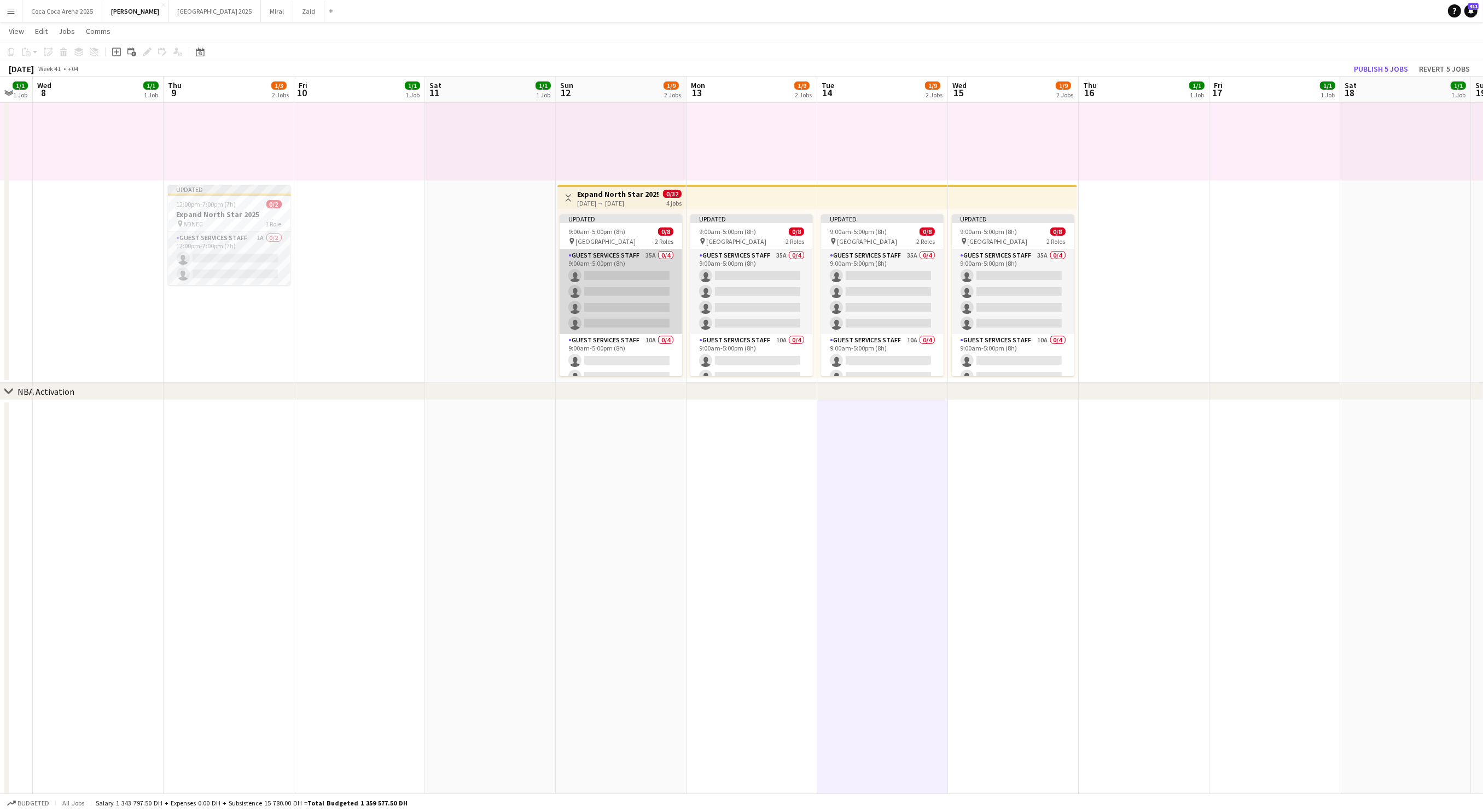
click at [630, 307] on app-card-role "Guest Services Staff 35A 0/4 9:00am-5:00pm (8h) single-neutral-actions single-n…" at bounding box center [621, 292] width 123 height 85
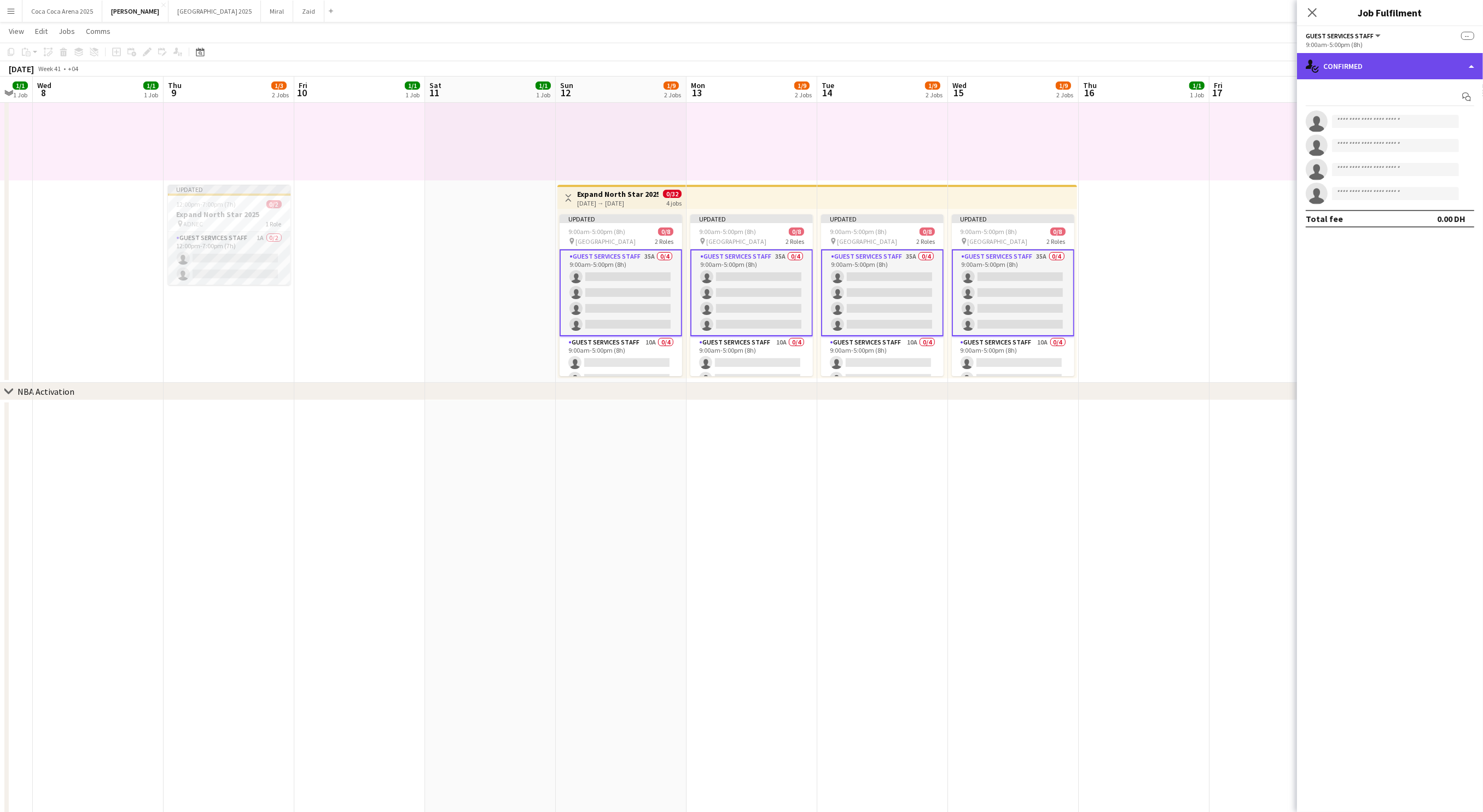
click at [1340, 61] on div "single-neutral-actions-check-2 Confirmed" at bounding box center [1390, 66] width 186 height 27
click at [1409, 177] on span "Applicants" at bounding box center [1415, 178] width 35 height 10
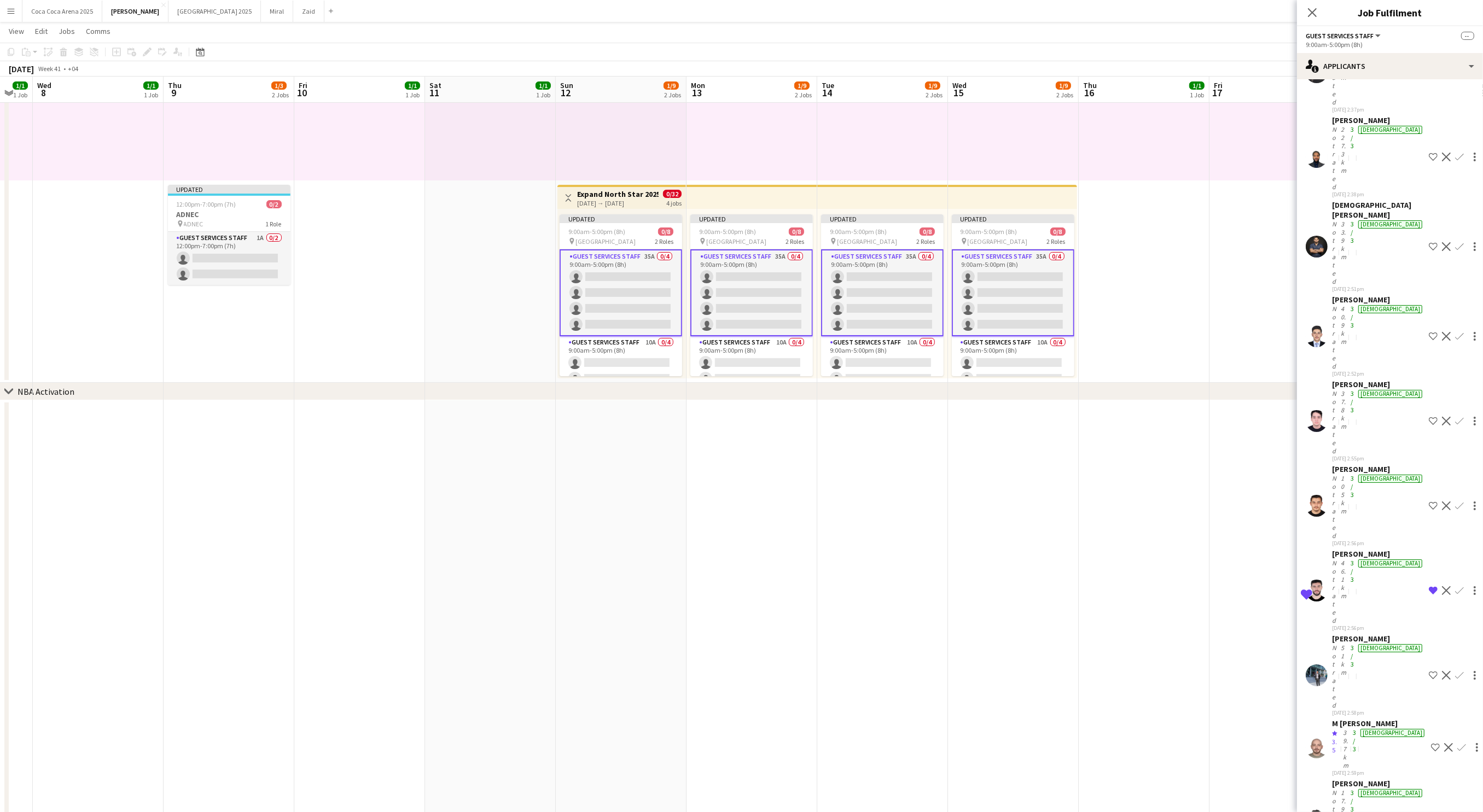
scroll to position [337, 0]
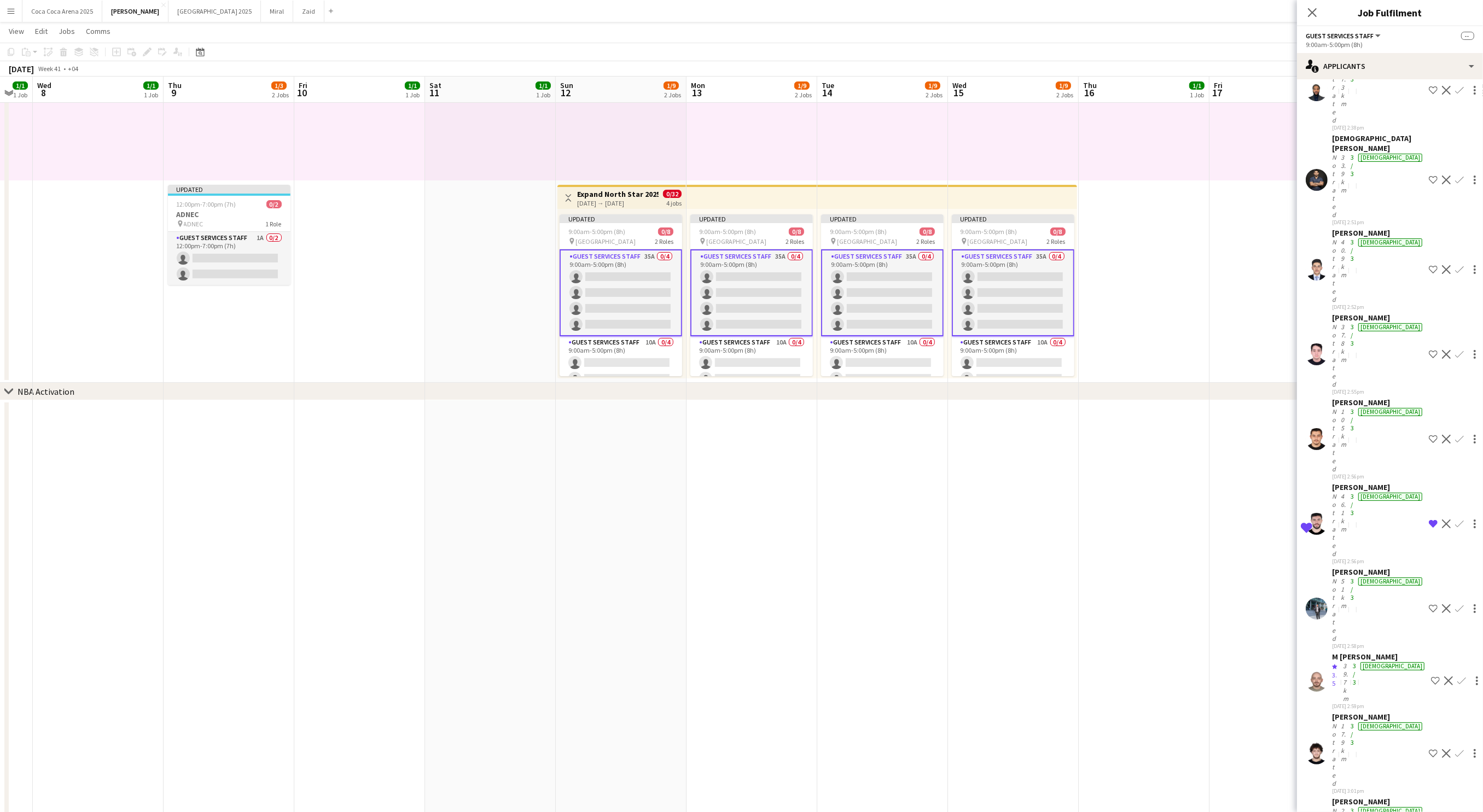
click at [630, 291] on app-card-role "Guest Services Staff 35A 0/4 9:00am-5:00pm (8h) single-neutral-actions single-n…" at bounding box center [621, 293] width 123 height 87
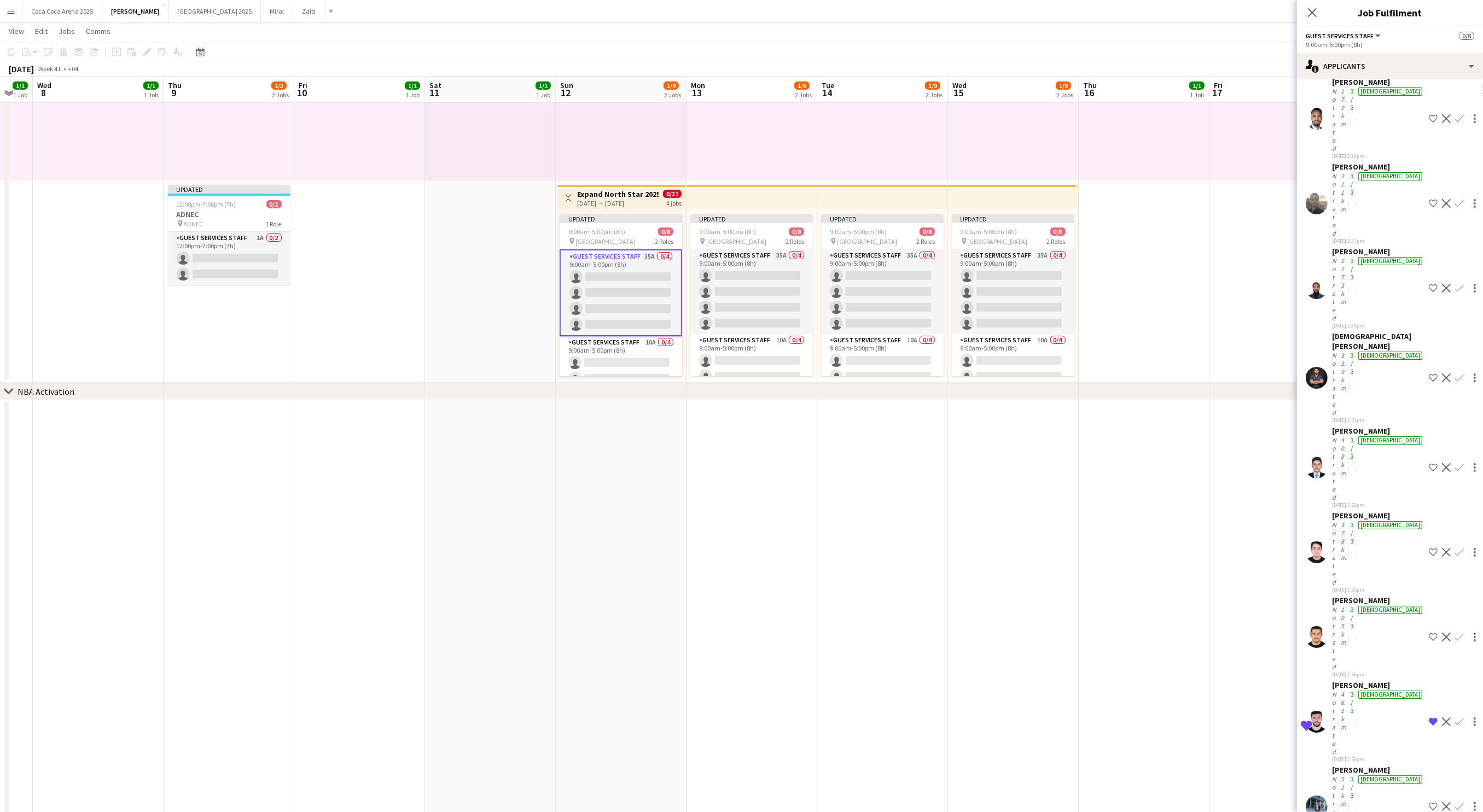
scroll to position [145, 0]
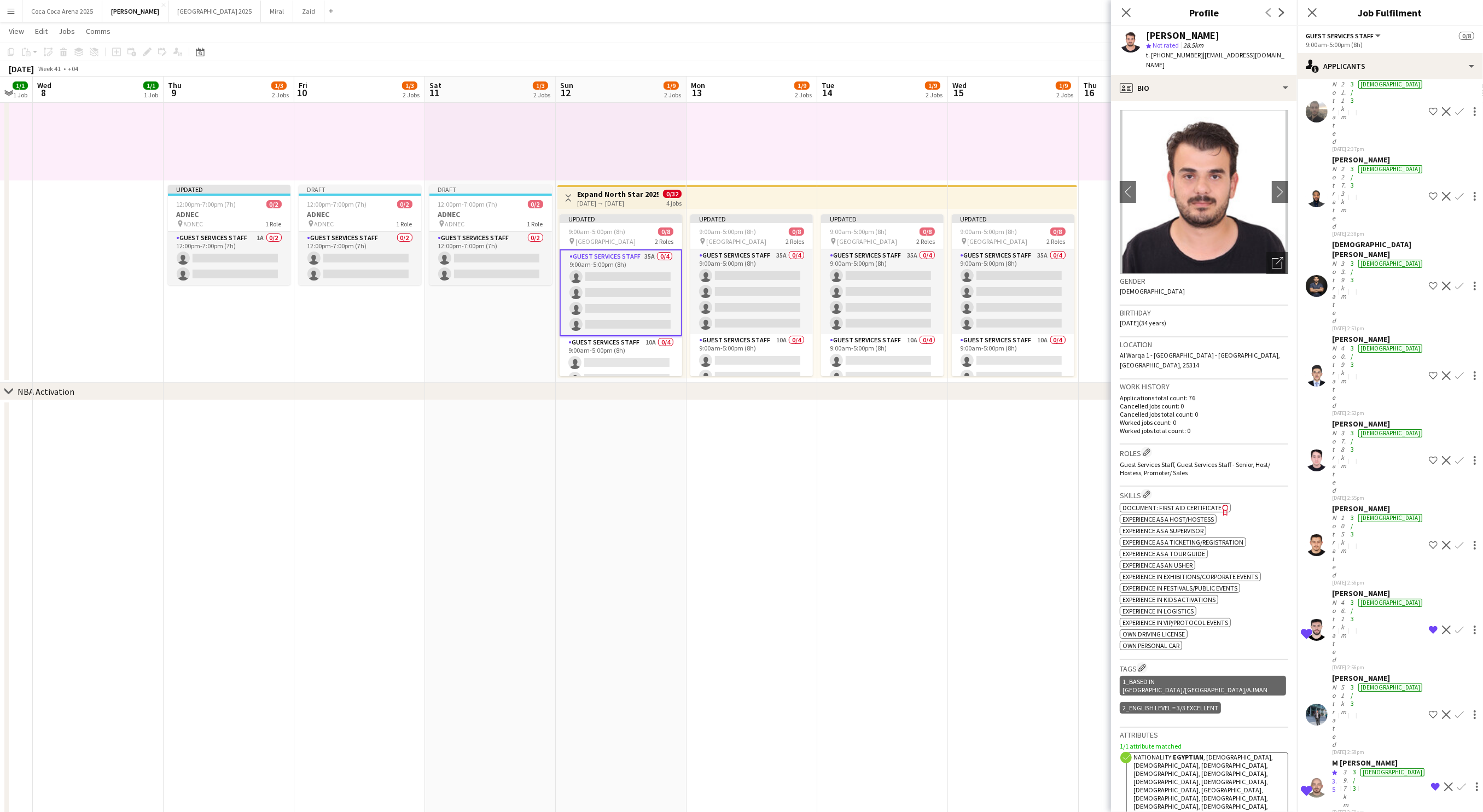
scroll to position [234, 0]
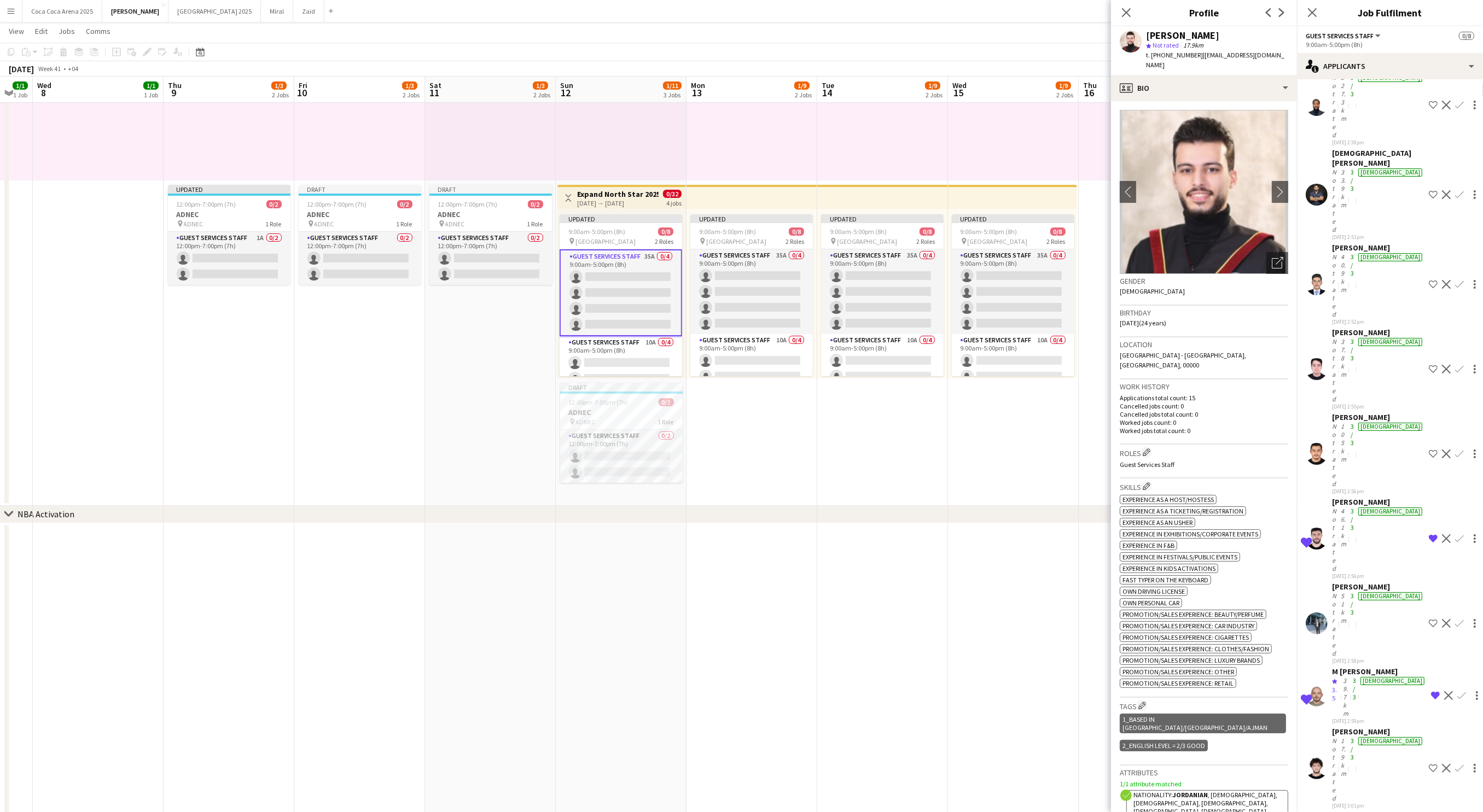
scroll to position [326, 0]
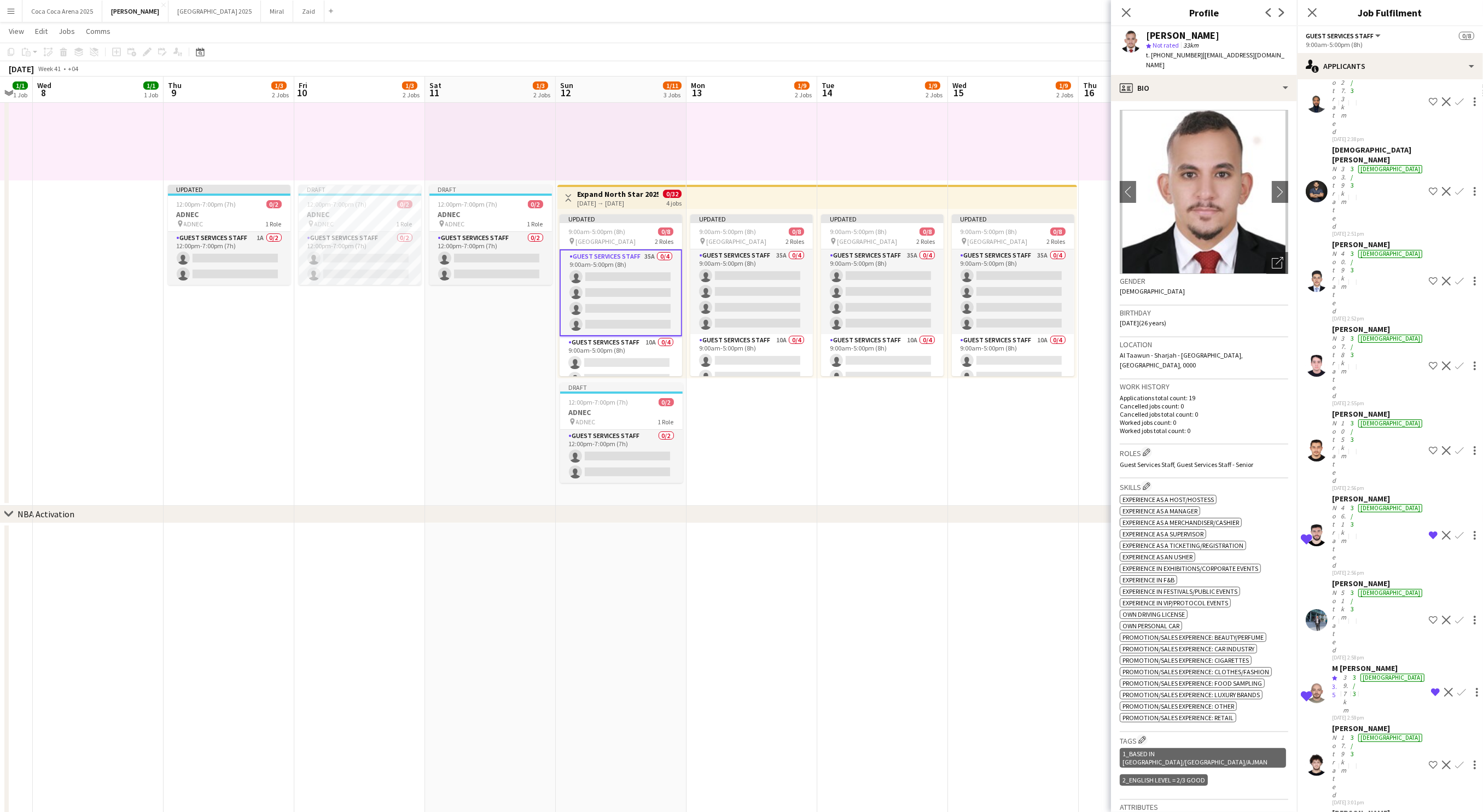
scroll to position [380, 0]
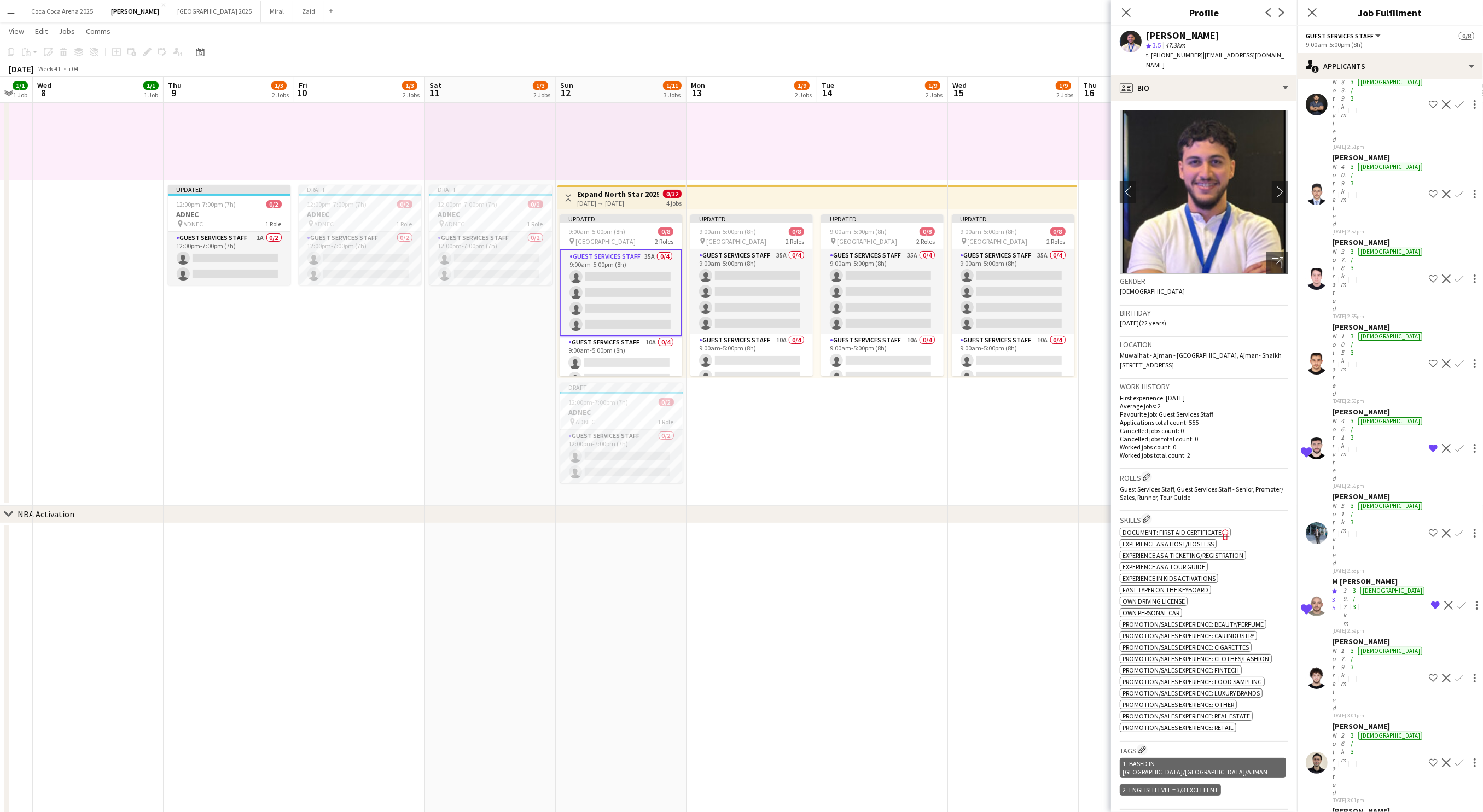
scroll to position [419, 0]
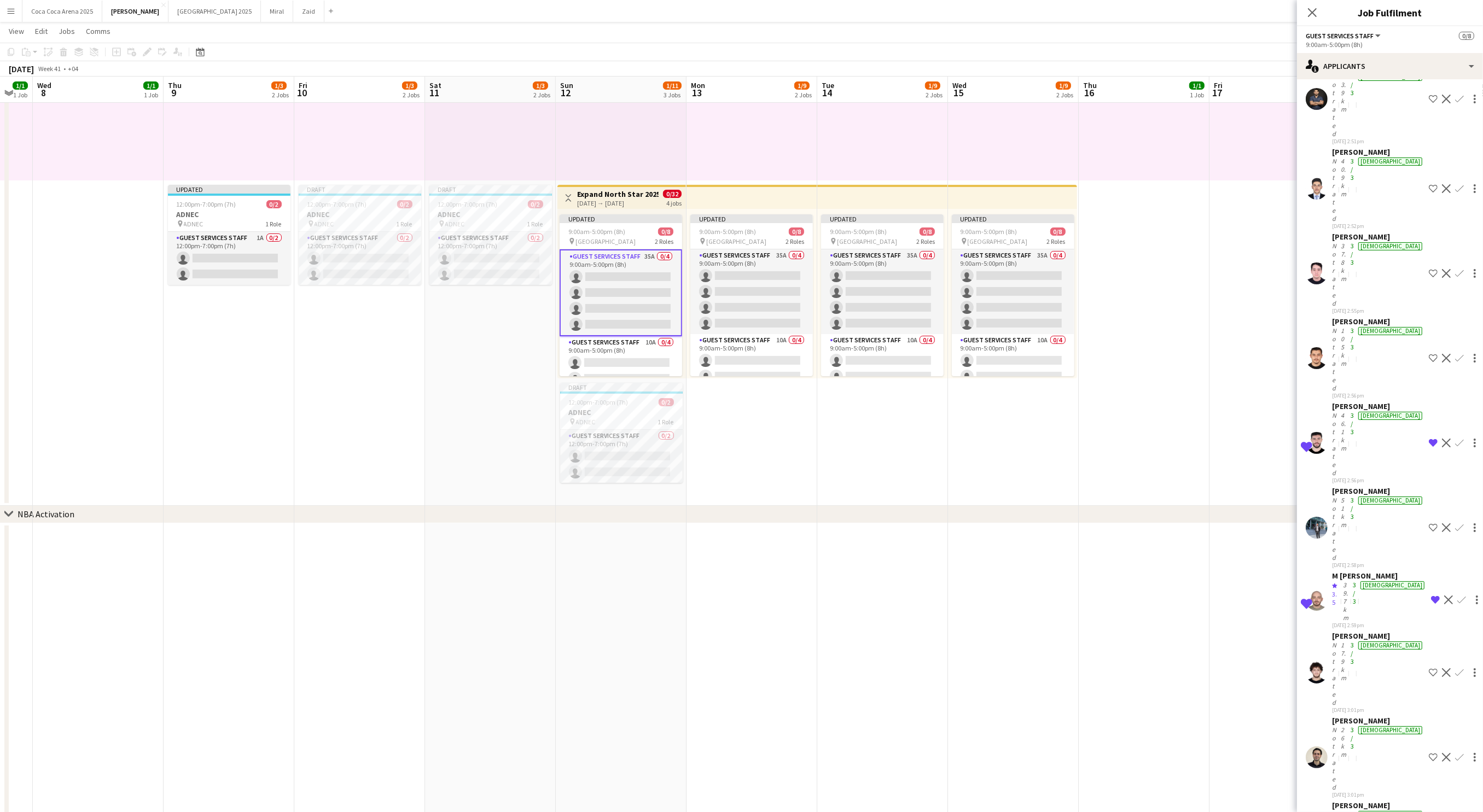
scroll to position [498, 0]
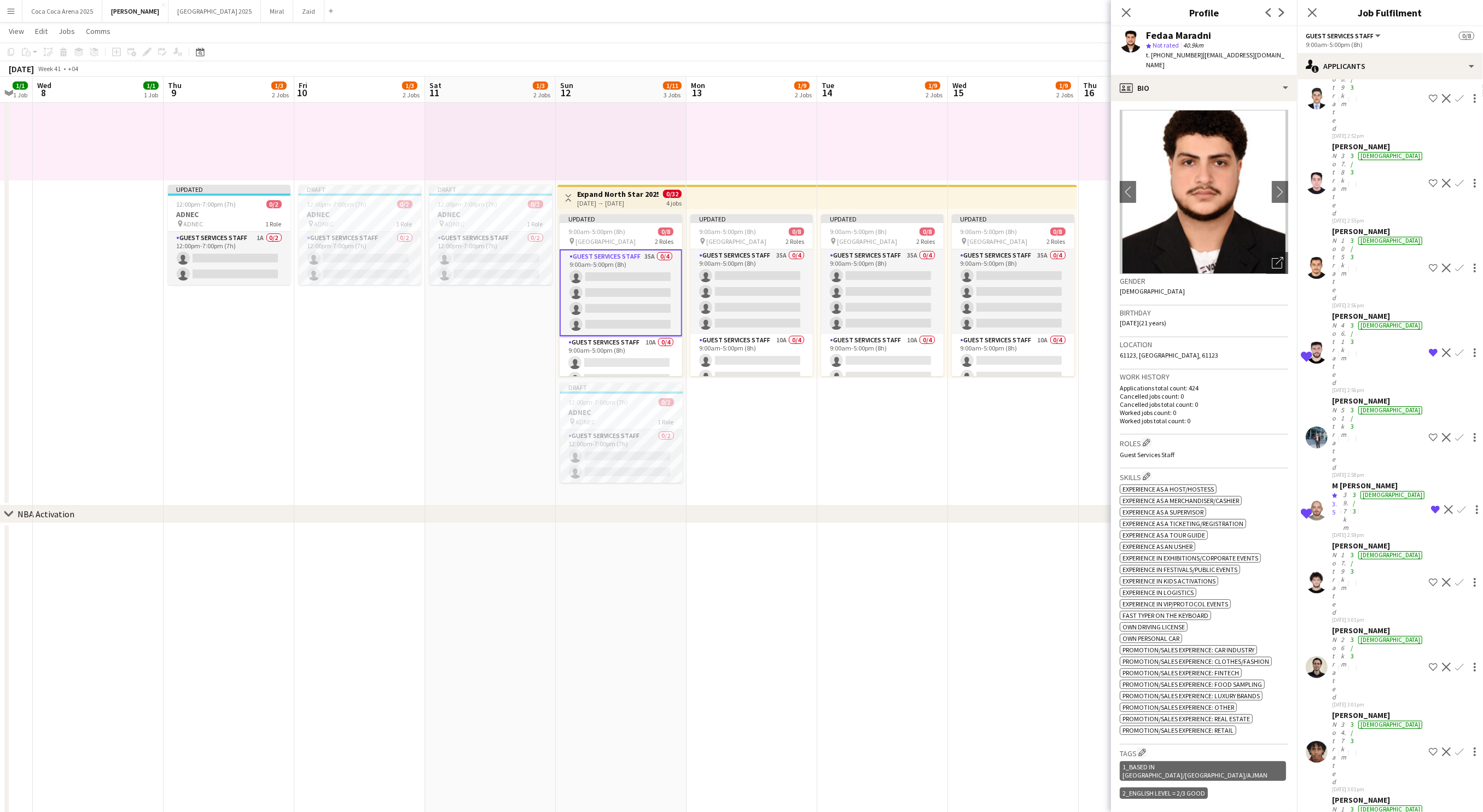
scroll to position [507, 0]
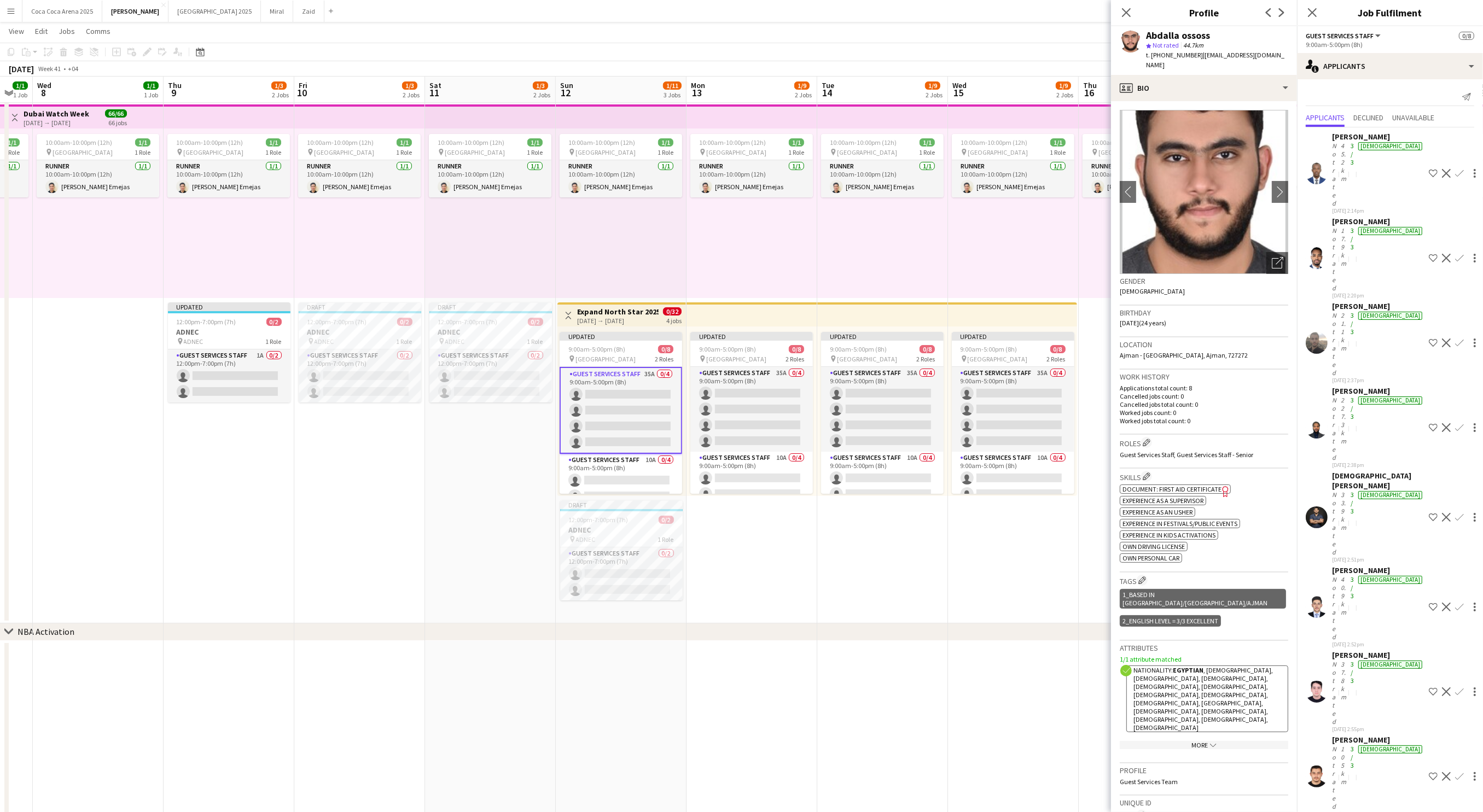
scroll to position [0, 0]
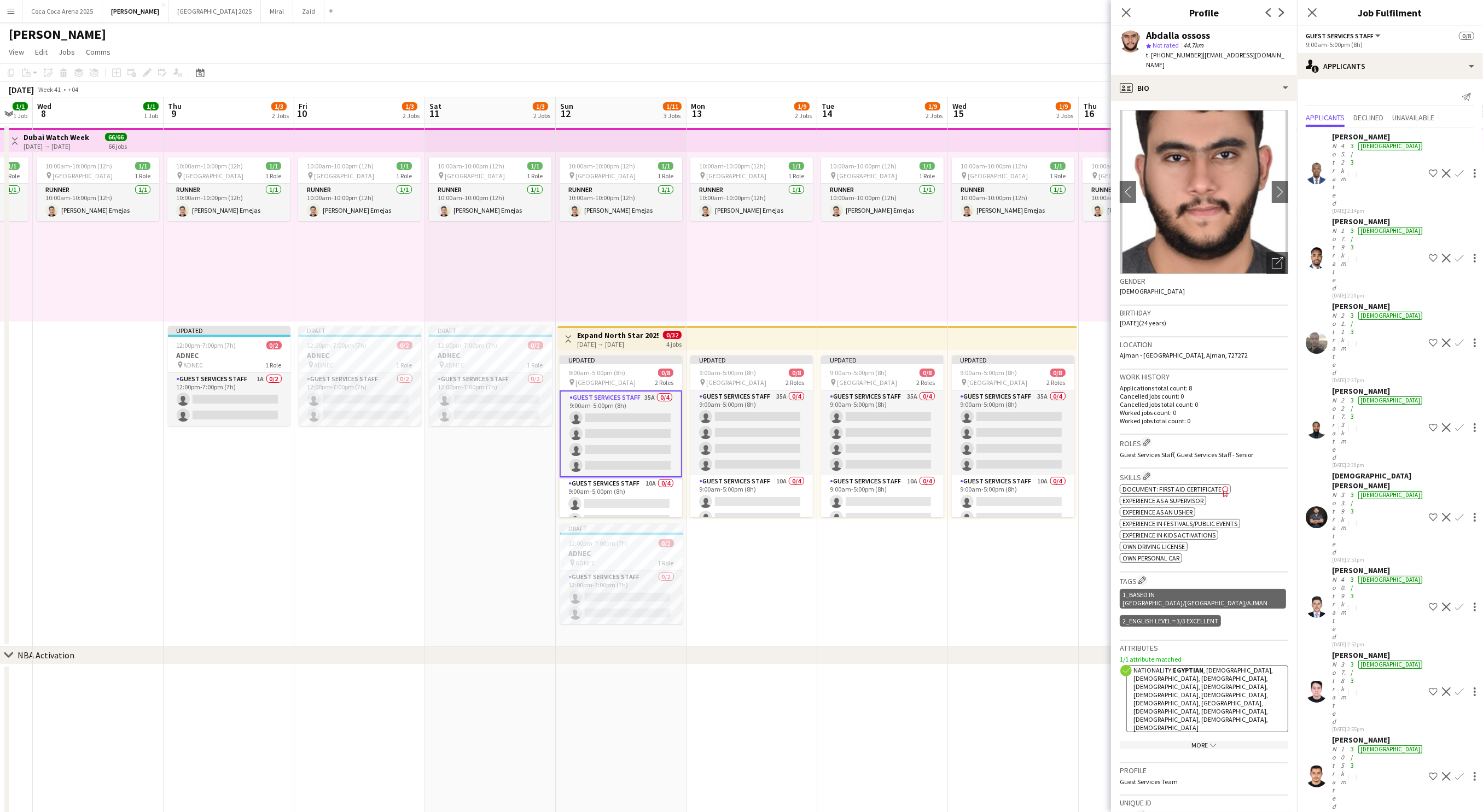
click at [1348, 137] on div "Waleed Suleiman" at bounding box center [1378, 136] width 93 height 10
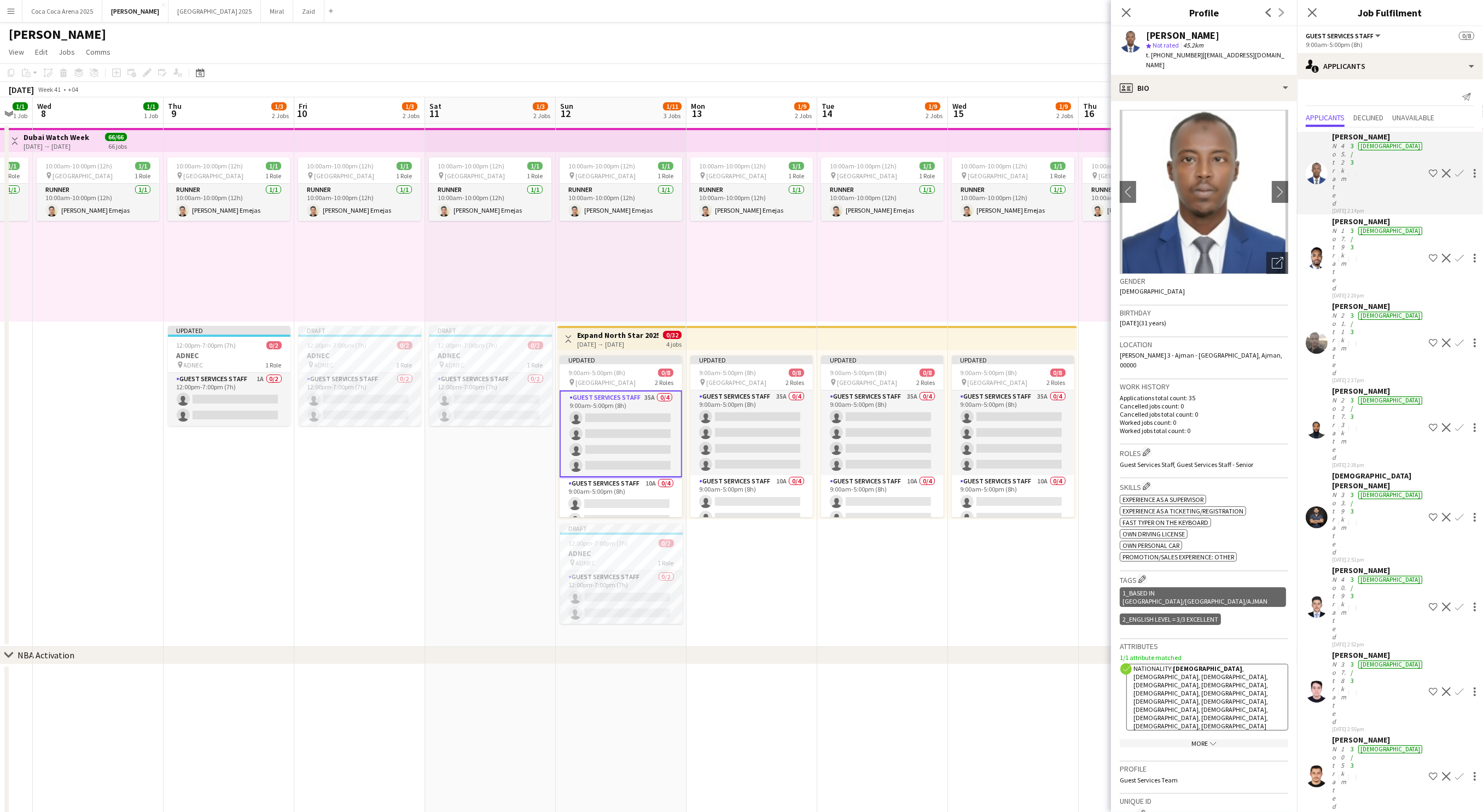
click at [1344, 217] on div "Ahmed Mohammedalhassan" at bounding box center [1378, 222] width 93 height 10
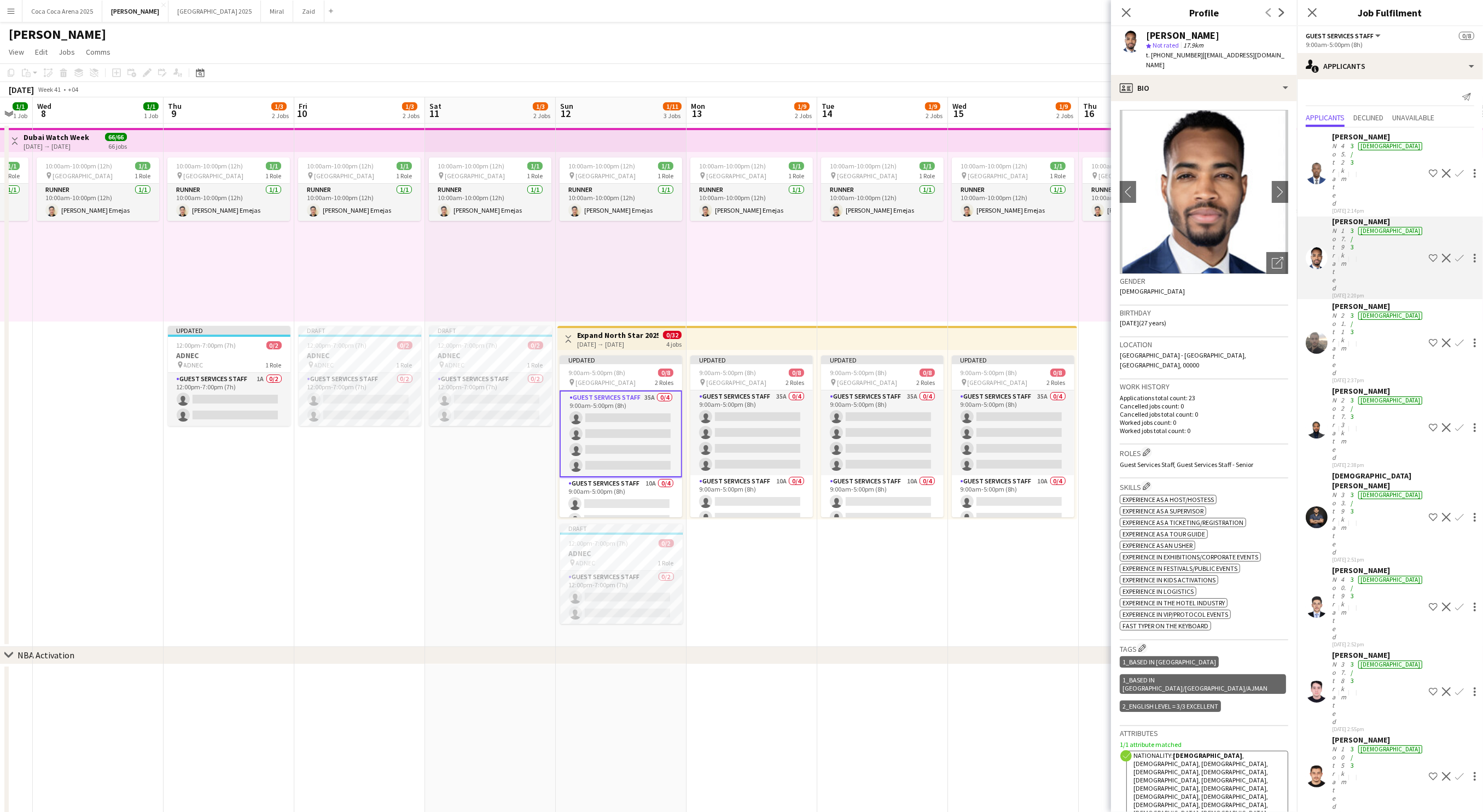
click at [1342, 301] on div "Malik Yahya" at bounding box center [1378, 306] width 93 height 10
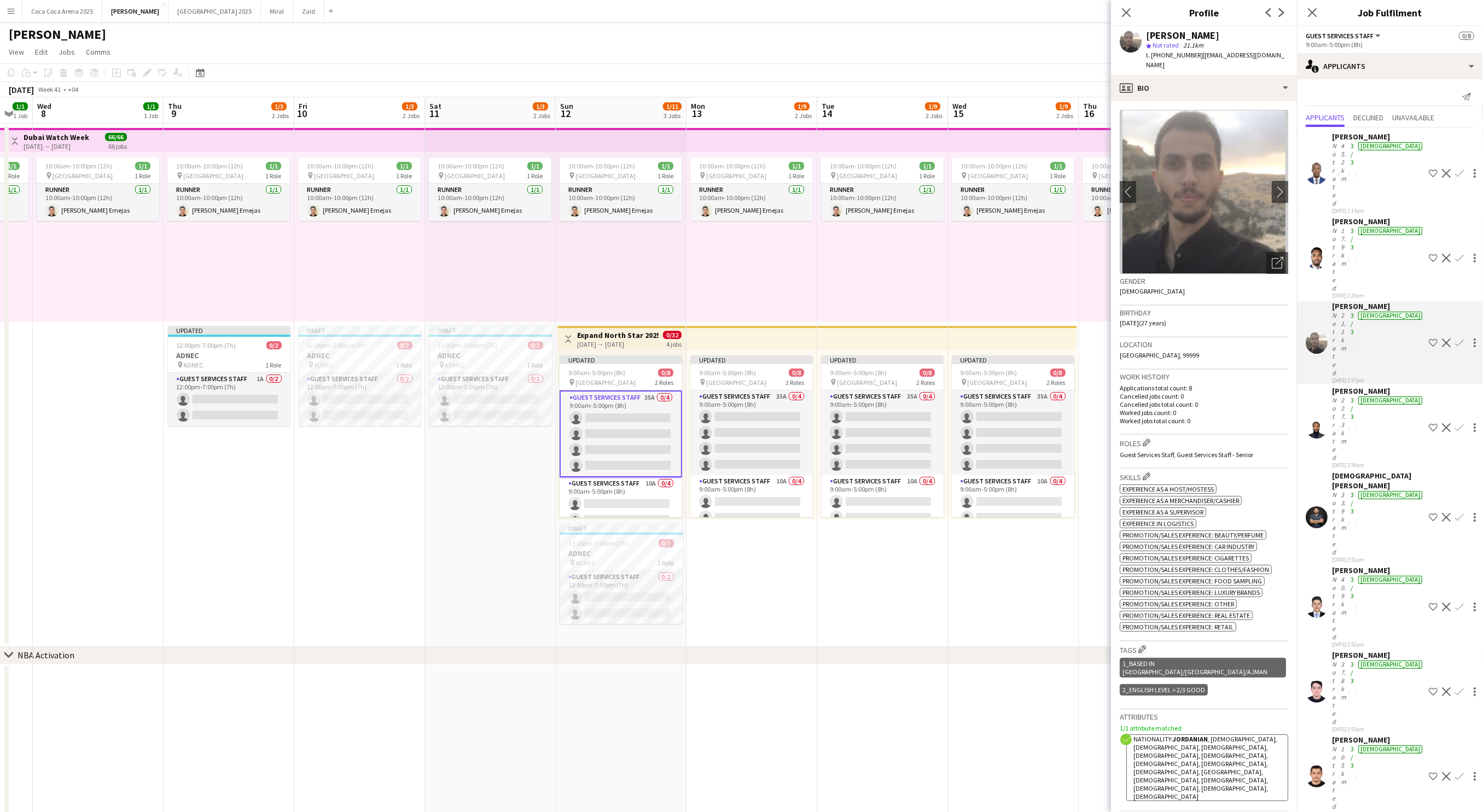
click at [1342, 471] on div "Mohammed Elshamy" at bounding box center [1378, 481] width 93 height 20
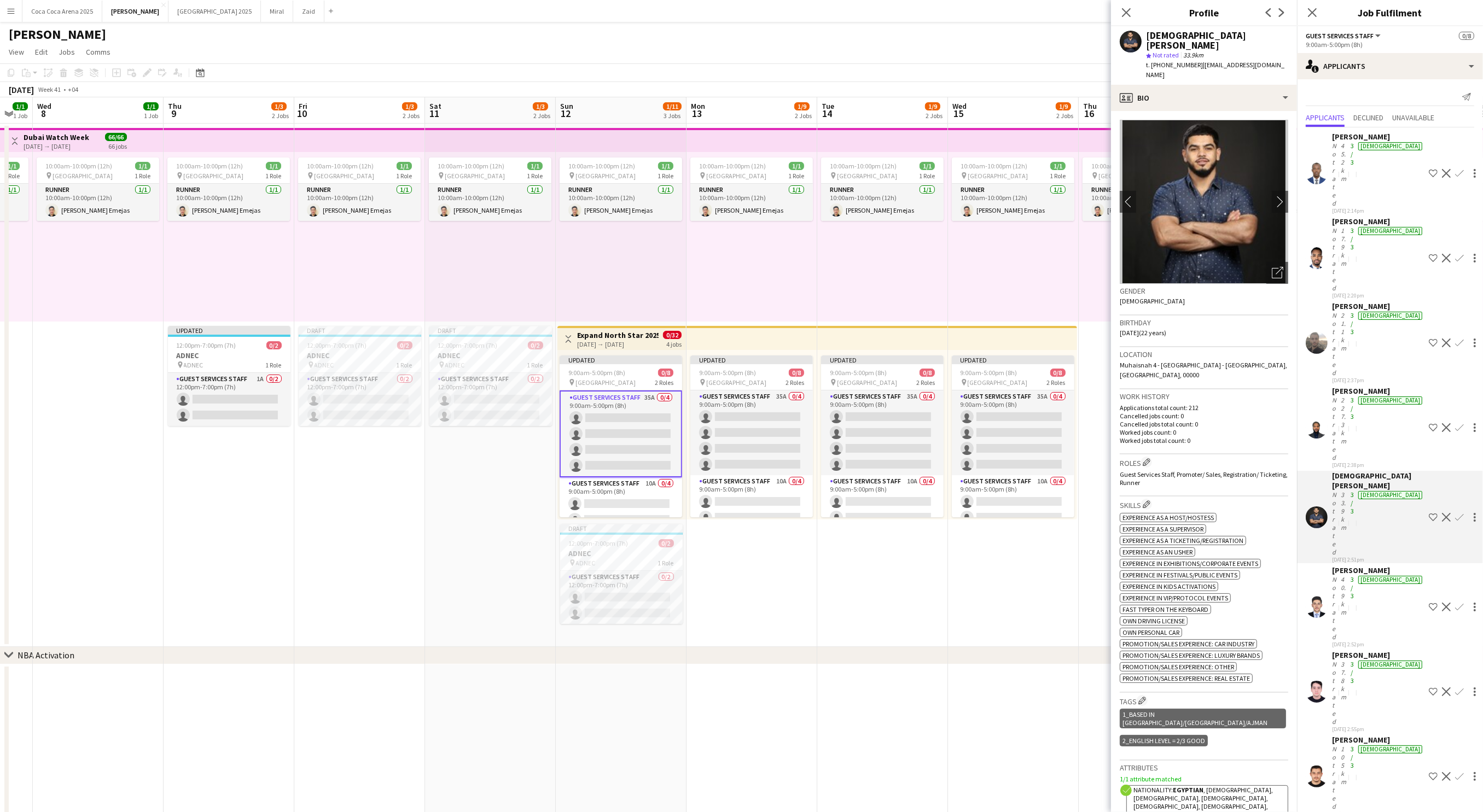
click at [1338, 575] on div "Not rated" at bounding box center [1335, 608] width 7 height 65
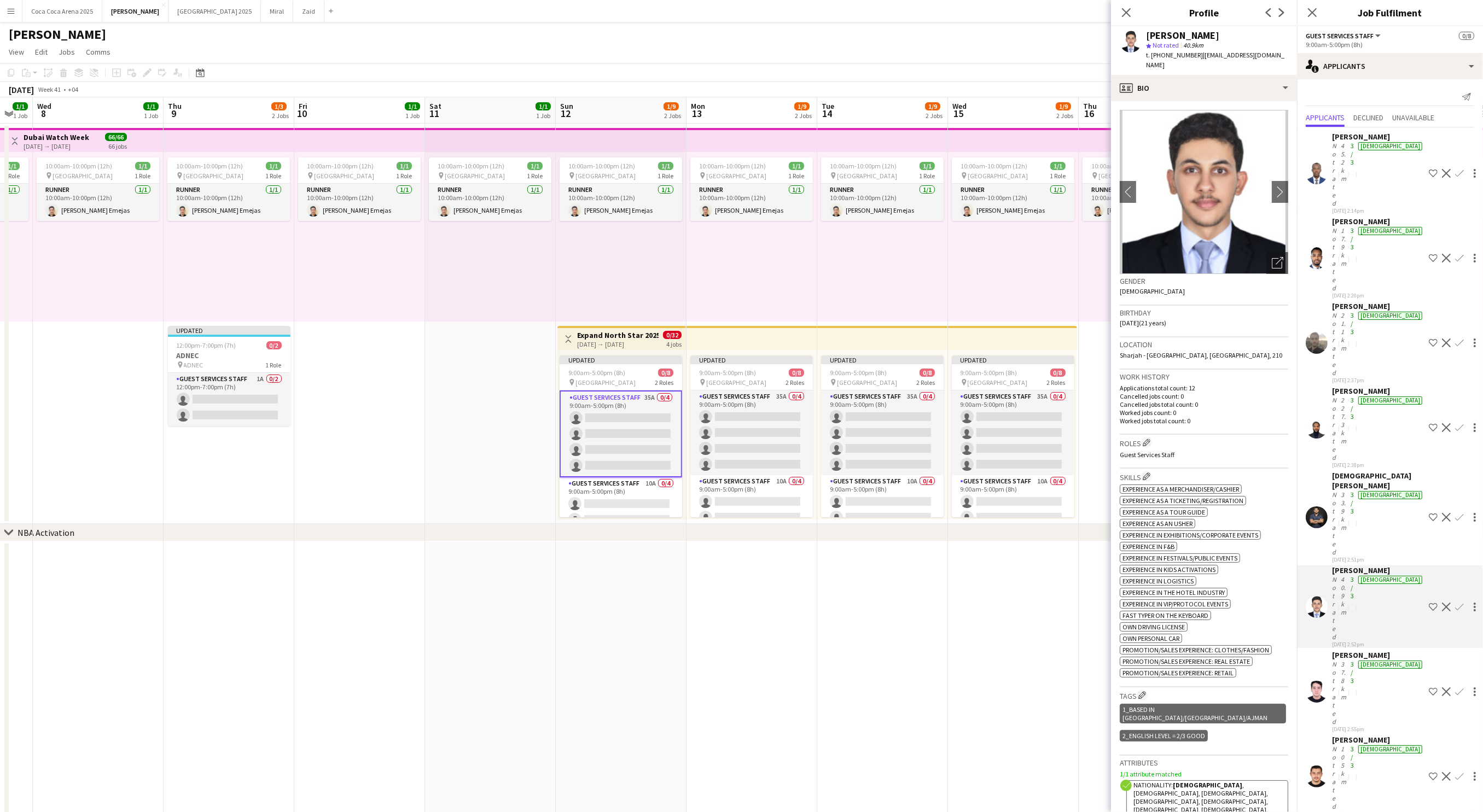
click at [1341, 650] on div "Abdulrahman AL-Ahmad" at bounding box center [1378, 655] width 93 height 10
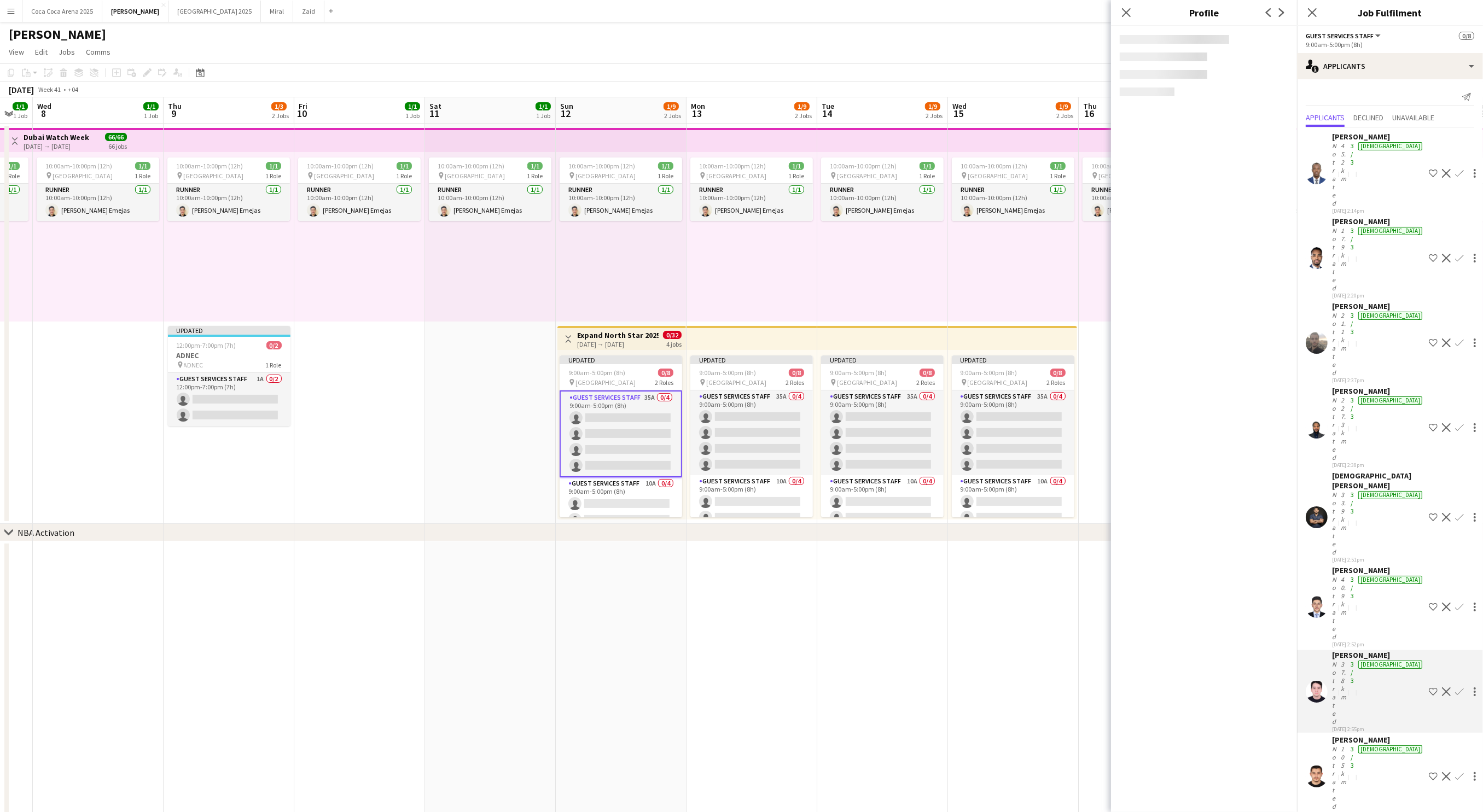
click at [1340, 735] on div "Mohammed Ismaeel" at bounding box center [1378, 740] width 93 height 10
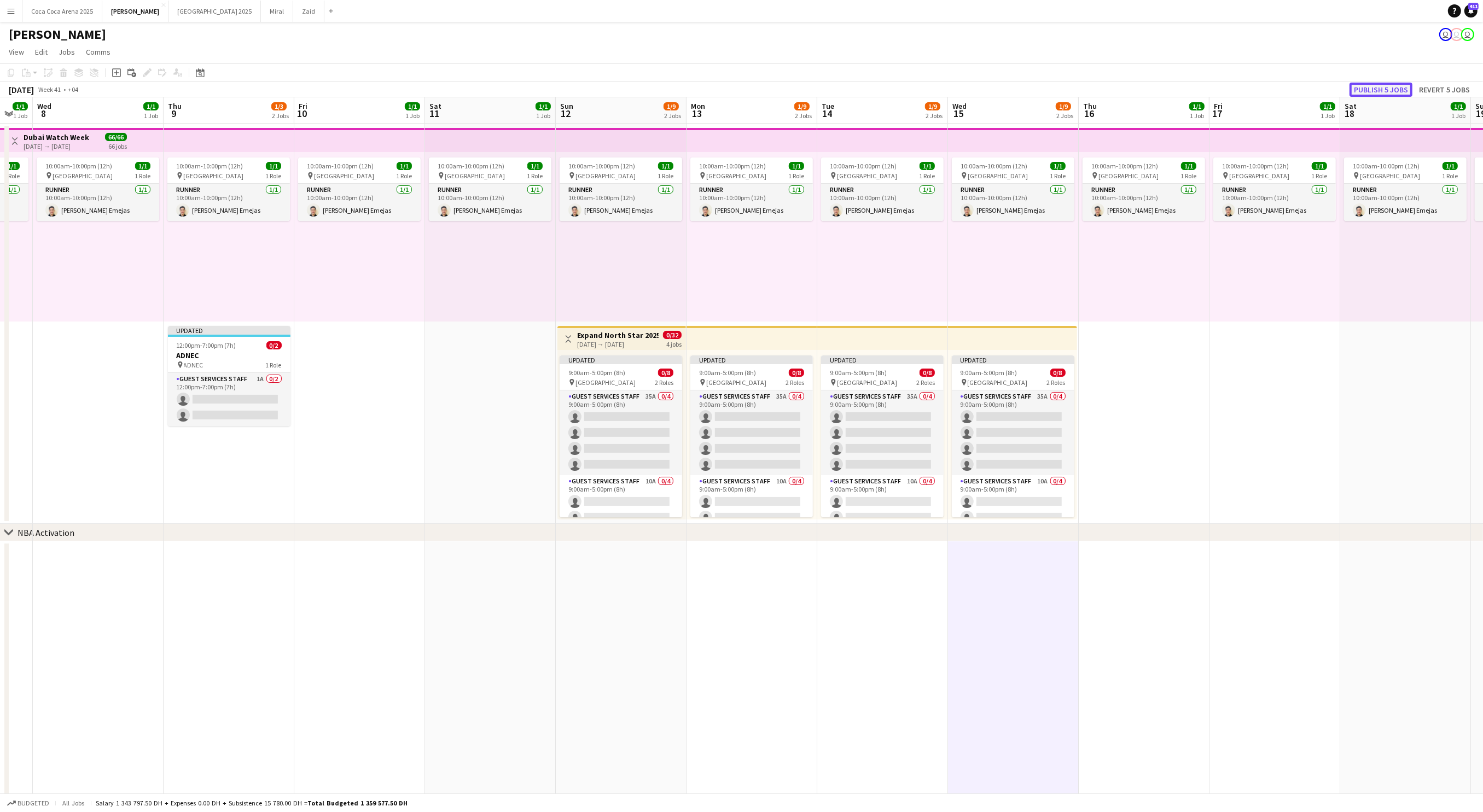
click at [1375, 94] on button "Publish 5 jobs" at bounding box center [1381, 89] width 63 height 14
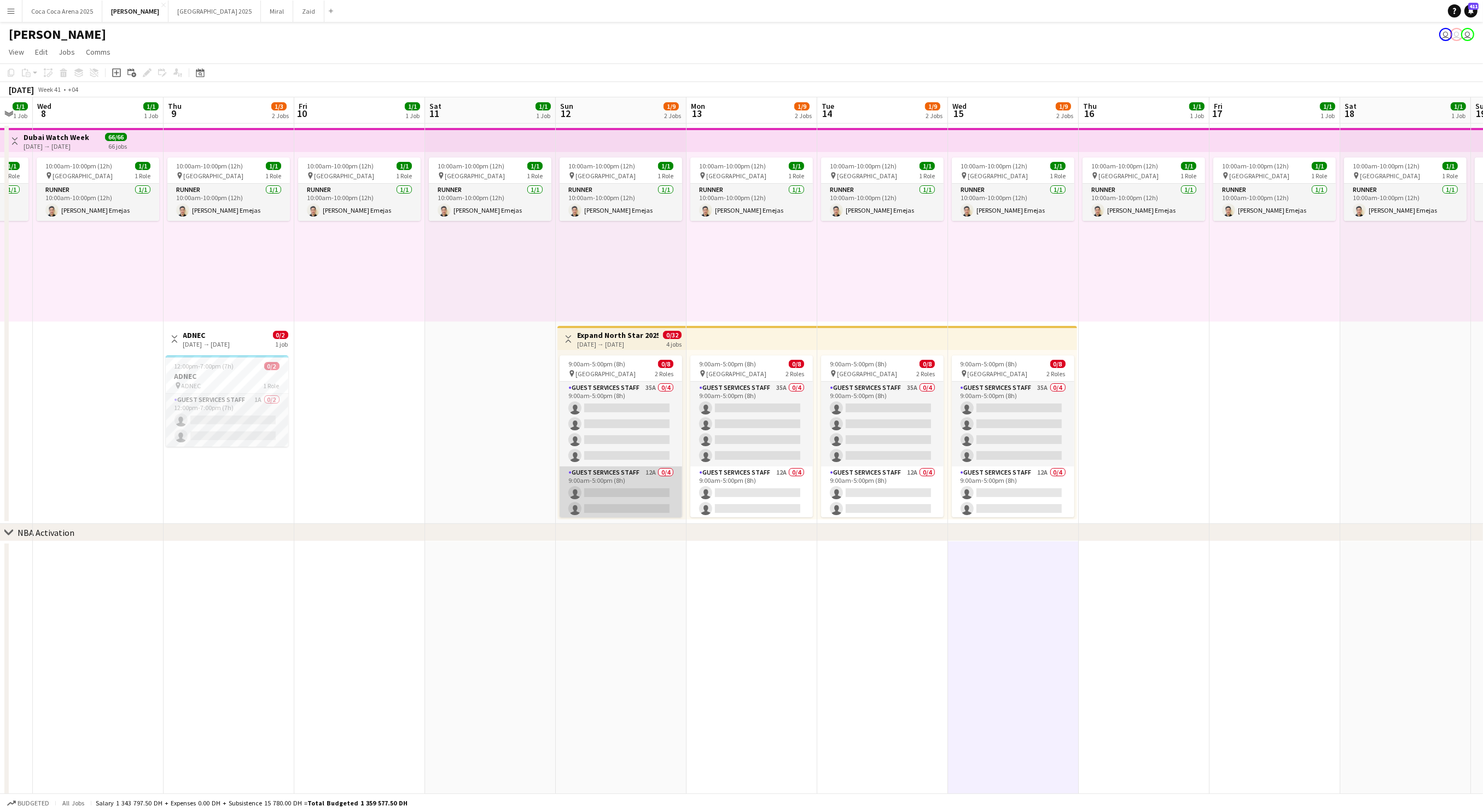
click at [596, 483] on app-card-role "Guest Services Staff 12A 0/4 9:00am-5:00pm (8h) single-neutral-actions single-n…" at bounding box center [621, 509] width 123 height 85
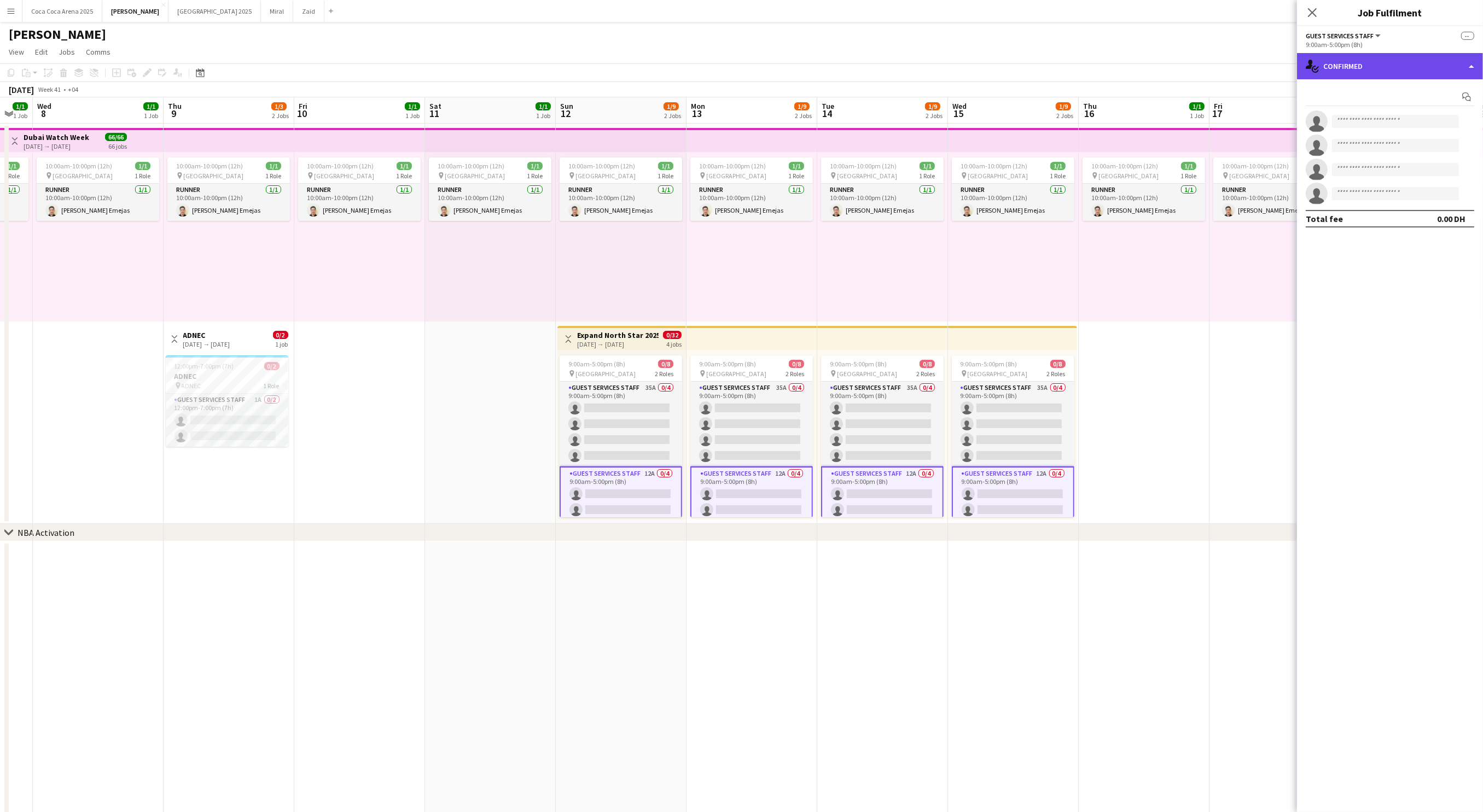
click at [1349, 67] on div "single-neutral-actions-check-2 Confirmed" at bounding box center [1390, 66] width 186 height 27
click at [1403, 174] on span "Applicants" at bounding box center [1415, 178] width 35 height 10
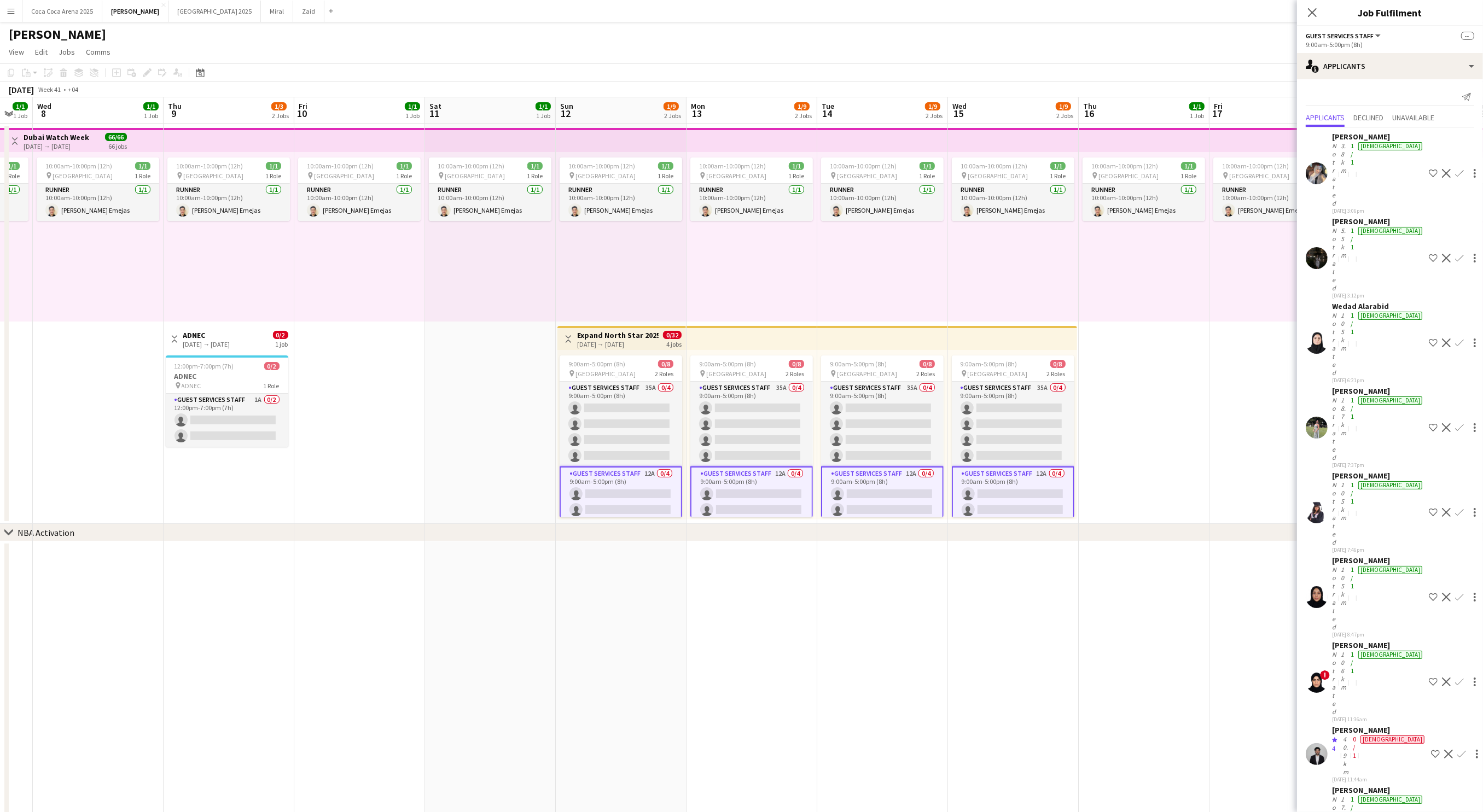
click at [1338, 795] on div "Not rated" at bounding box center [1335, 828] width 7 height 65
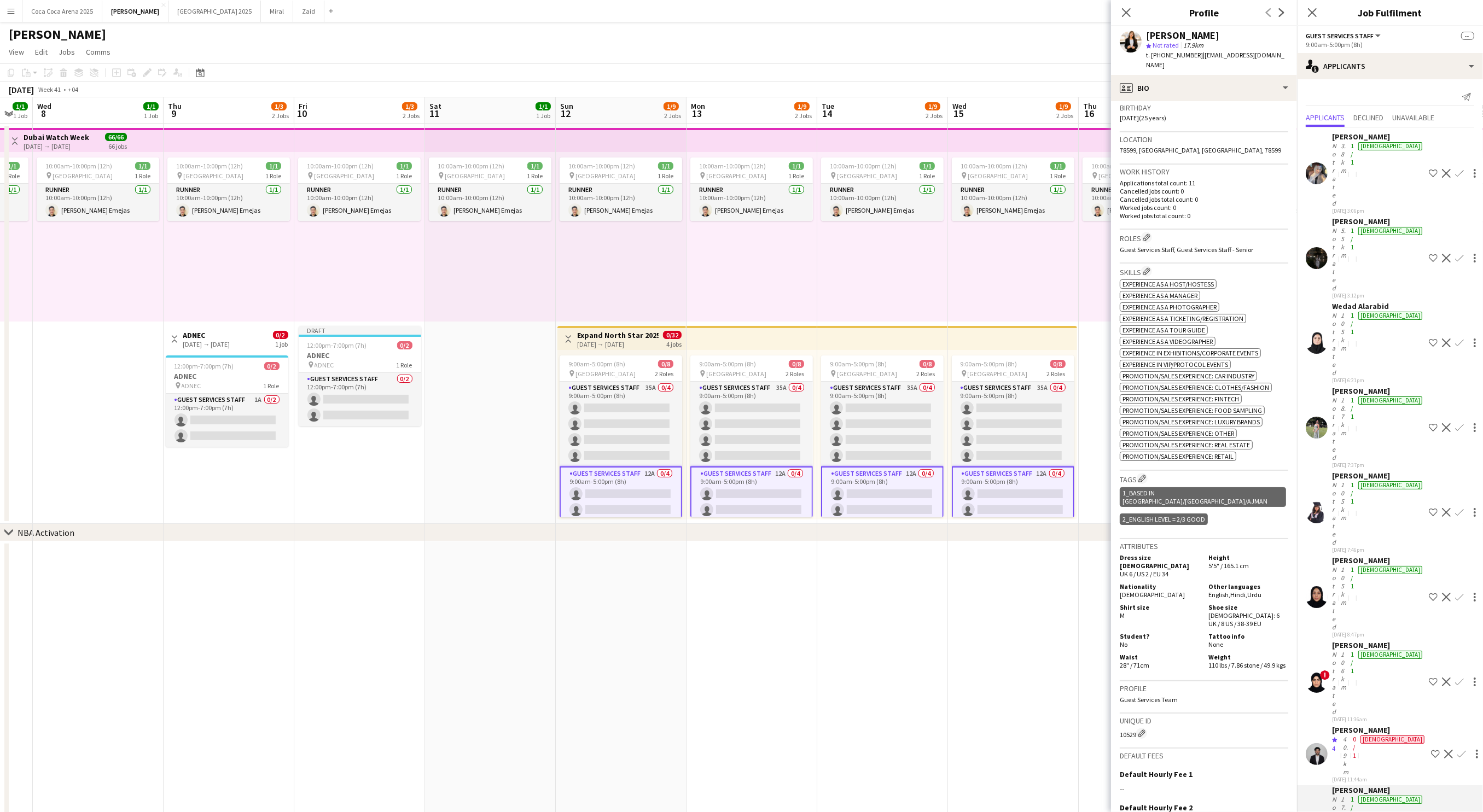
scroll to position [206, 0]
click at [875, 277] on div "10:00am-10:00pm (12h) 1/1 pin Dubai 1 Role Runner 1/1 10:00am-10:00pm (12h) Jes…" at bounding box center [882, 237] width 131 height 170
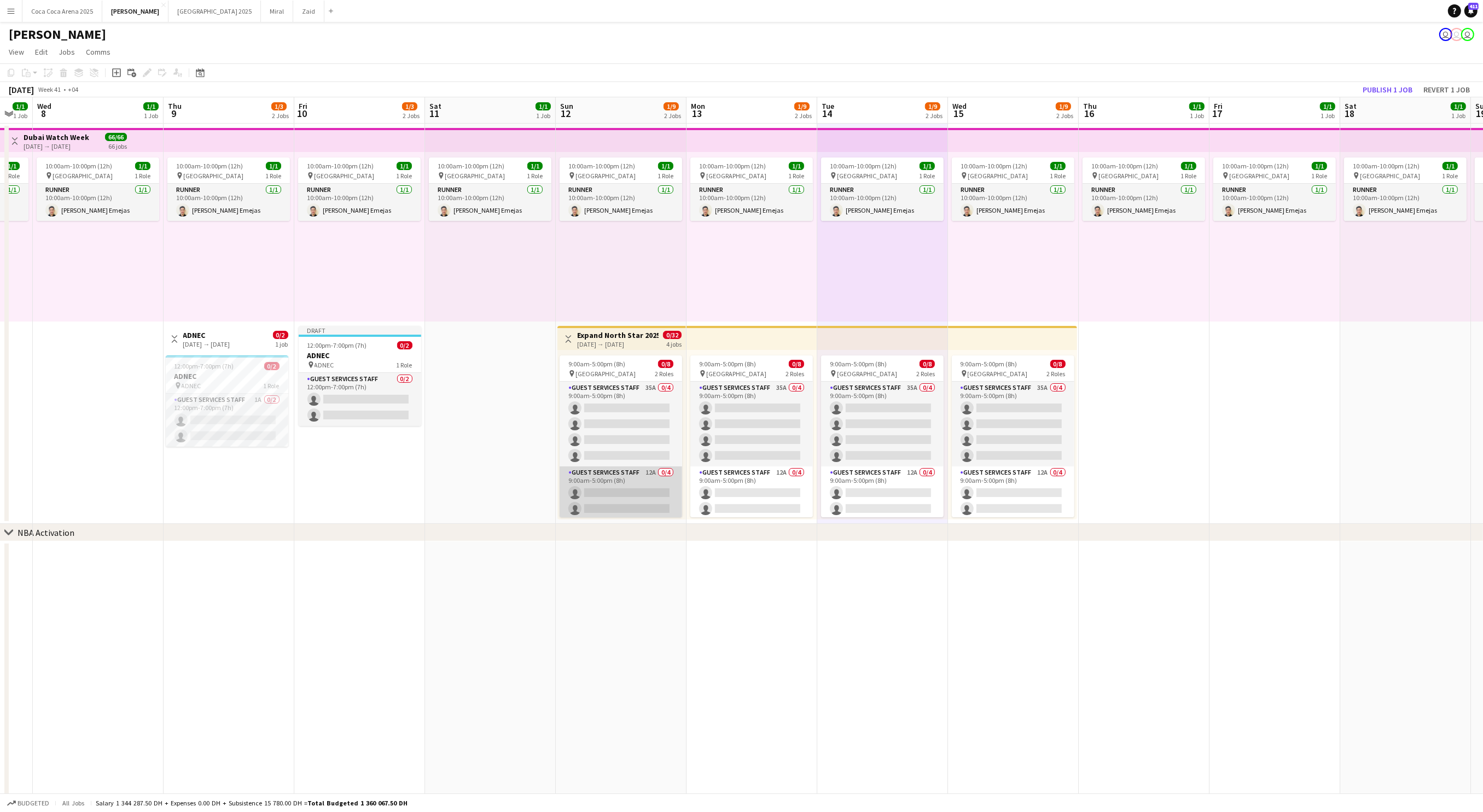
click at [659, 485] on app-card-role "Guest Services Staff 12A 0/4 9:00am-5:00pm (8h) single-neutral-actions single-n…" at bounding box center [621, 509] width 123 height 85
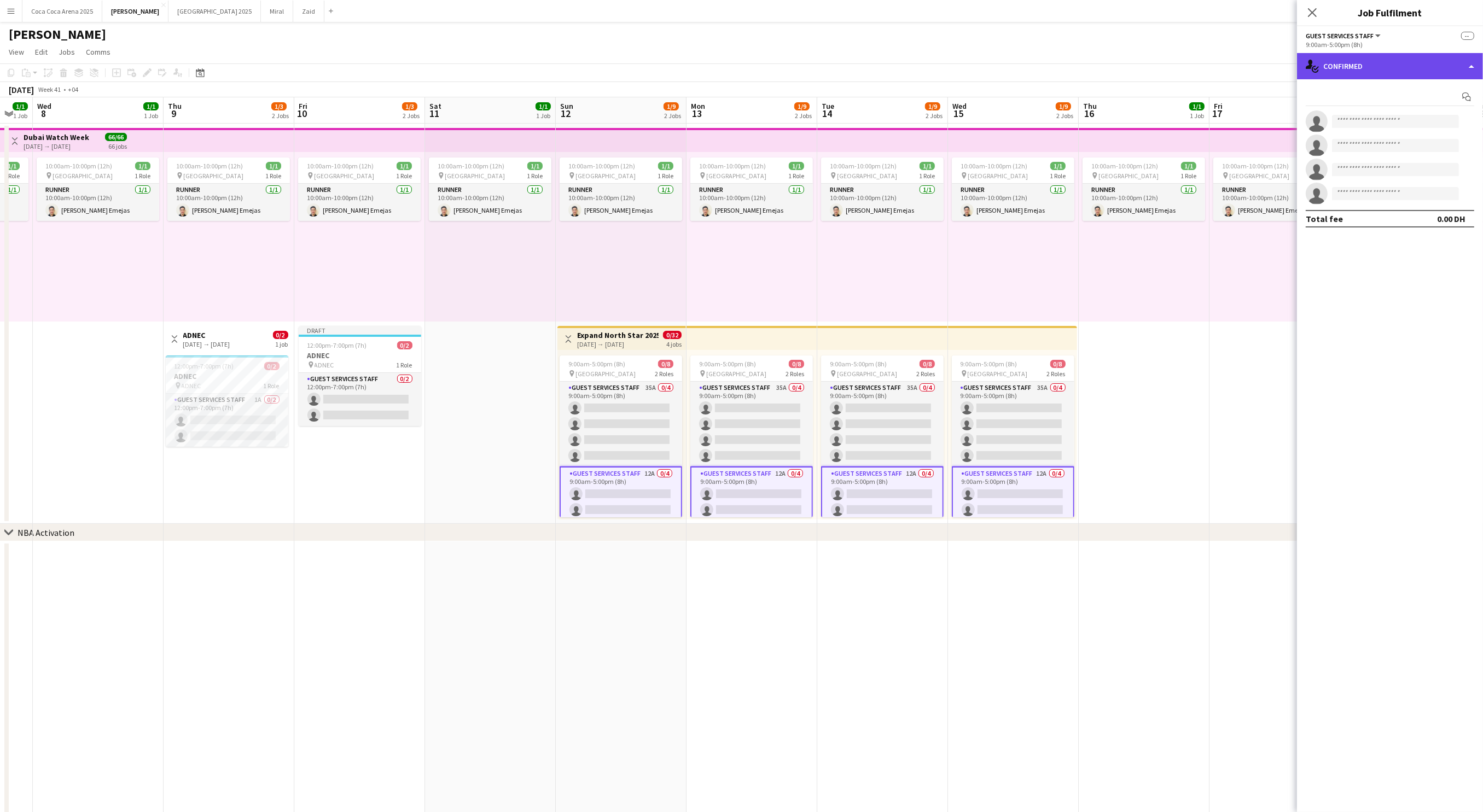
click at [1375, 55] on div "single-neutral-actions-check-2 Confirmed" at bounding box center [1390, 66] width 186 height 27
click at [1416, 177] on span "Applicants" at bounding box center [1415, 178] width 35 height 10
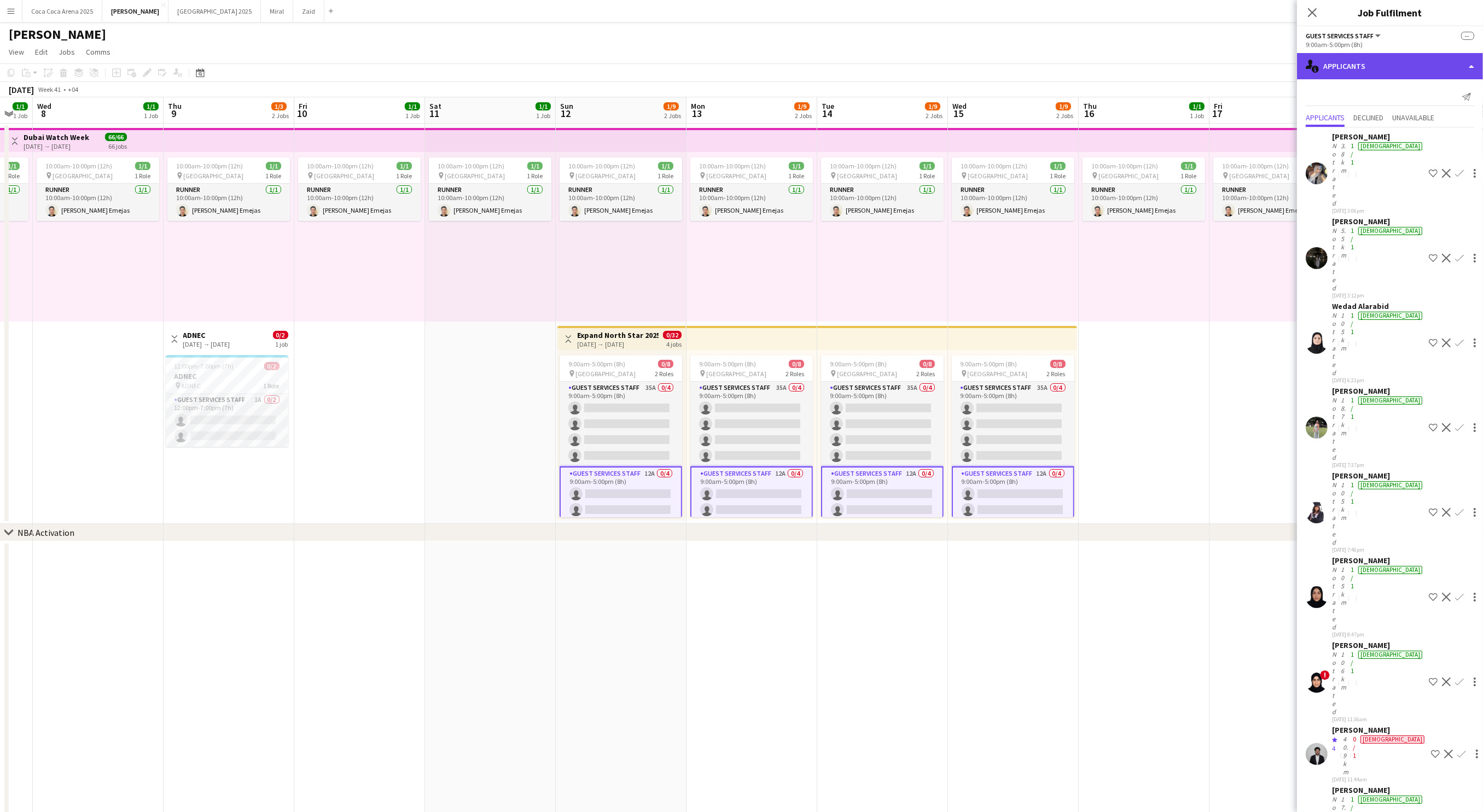
click at [1356, 73] on div "single-neutral-actions-information Applicants" at bounding box center [1390, 66] width 186 height 27
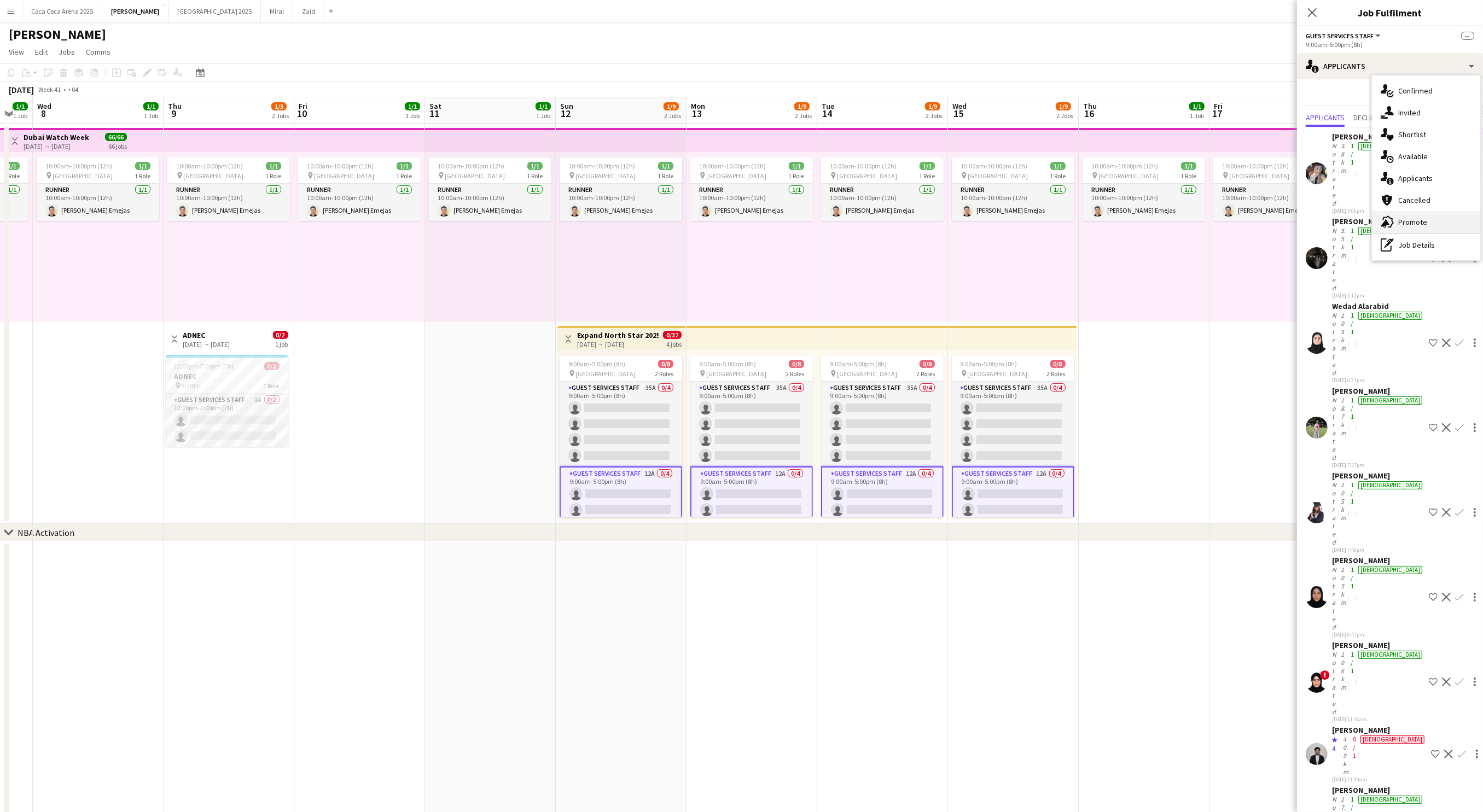
click at [1401, 218] on span "Promote" at bounding box center [1412, 222] width 29 height 10
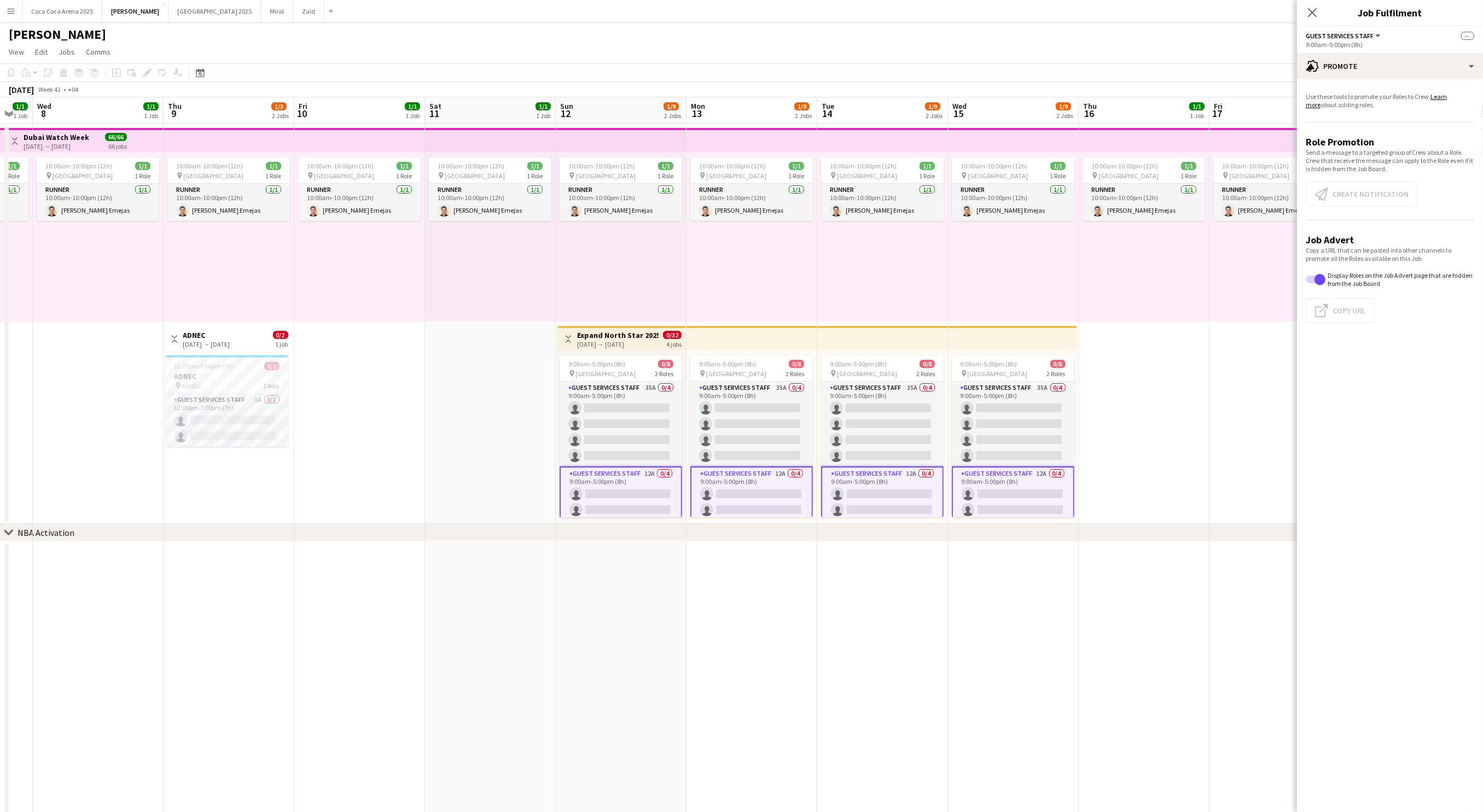
click at [668, 483] on app-card-role "Guest Services Staff 12A 0/4 9:00am-5:00pm (8h) single-neutral-actions single-n…" at bounding box center [621, 510] width 123 height 87
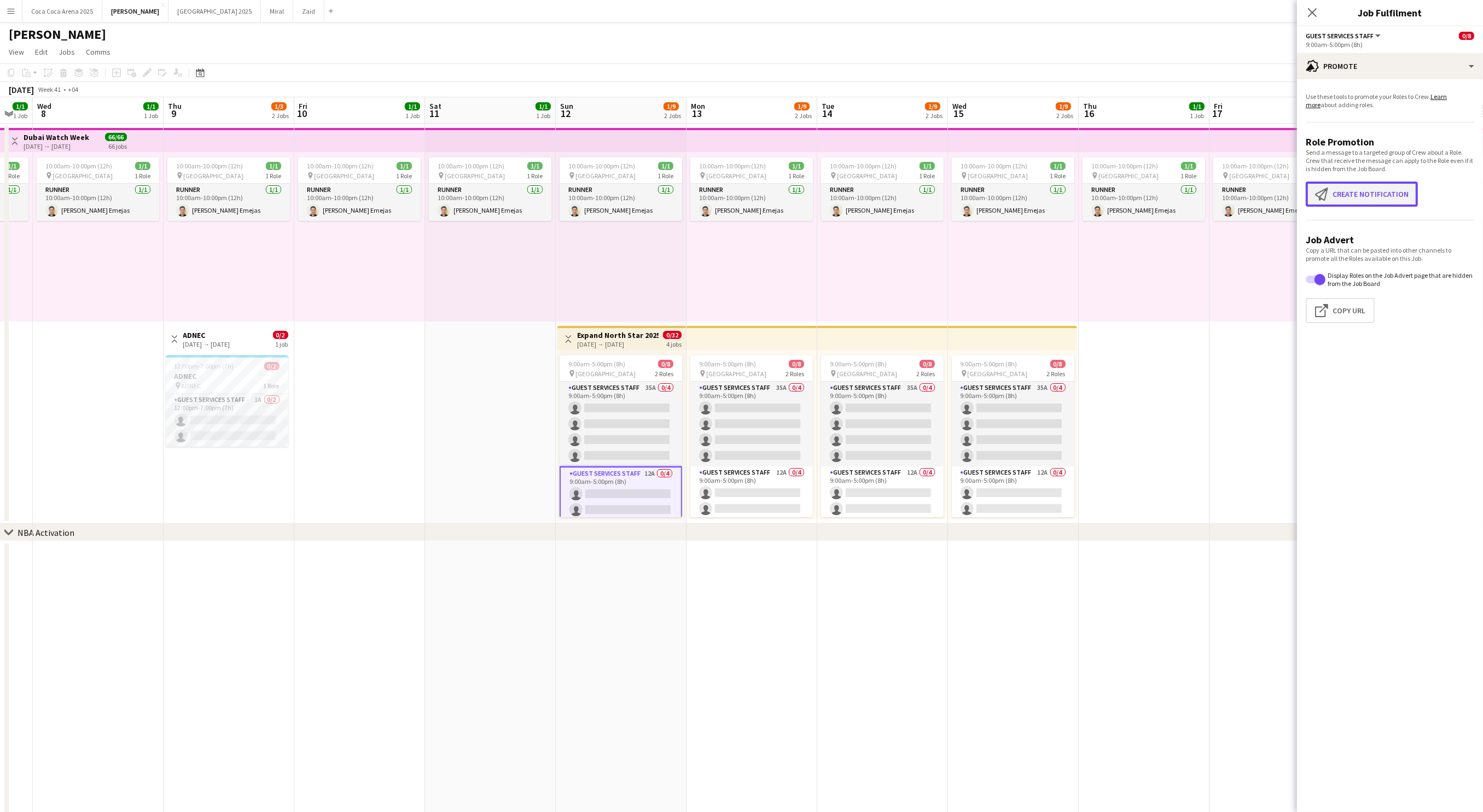
click at [1323, 194] on app-icon "Create notification" at bounding box center [1323, 194] width 18 height 13
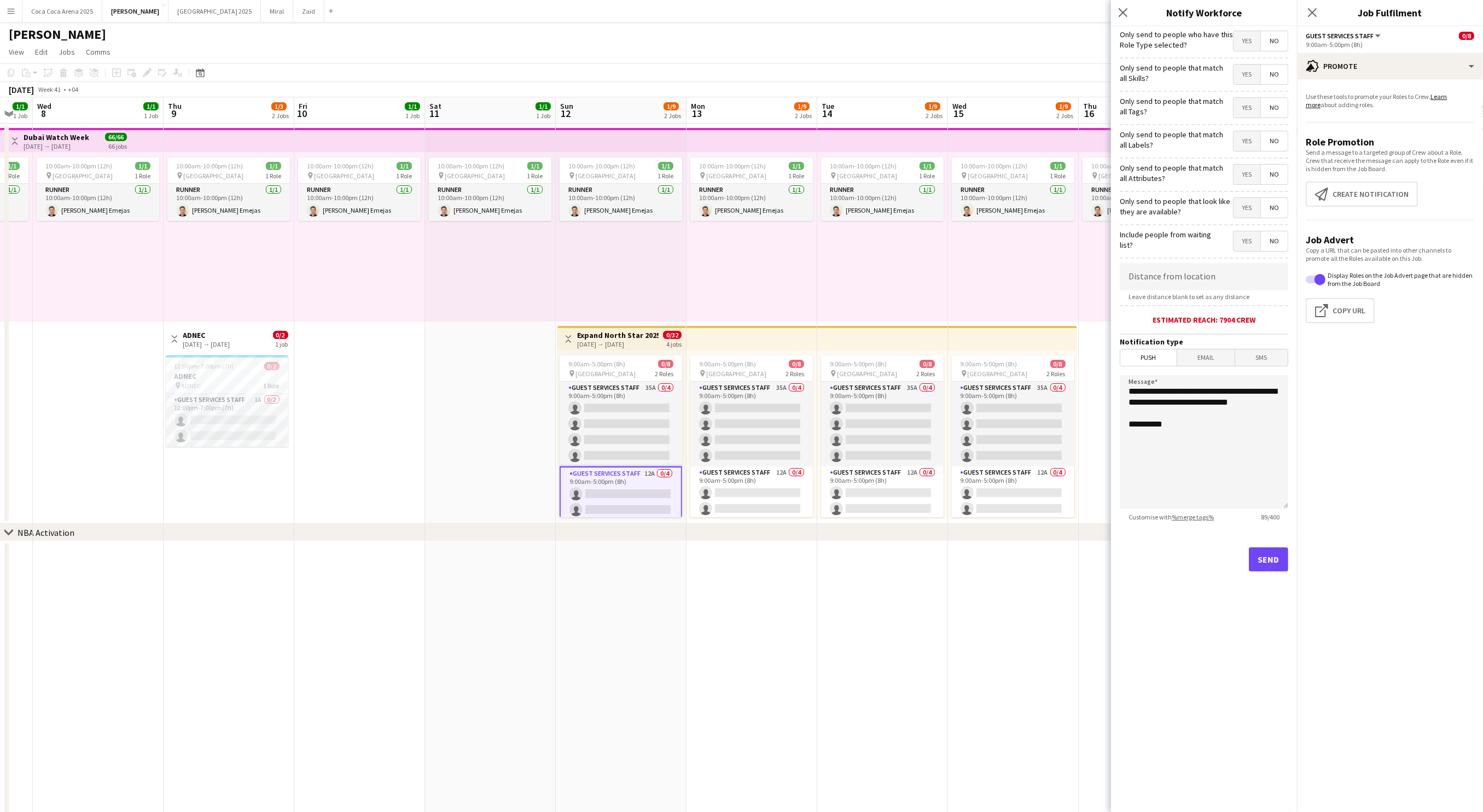
click at [1248, 42] on span "Yes" at bounding box center [1246, 41] width 27 height 20
click at [1276, 560] on button "Send" at bounding box center [1268, 559] width 40 height 24
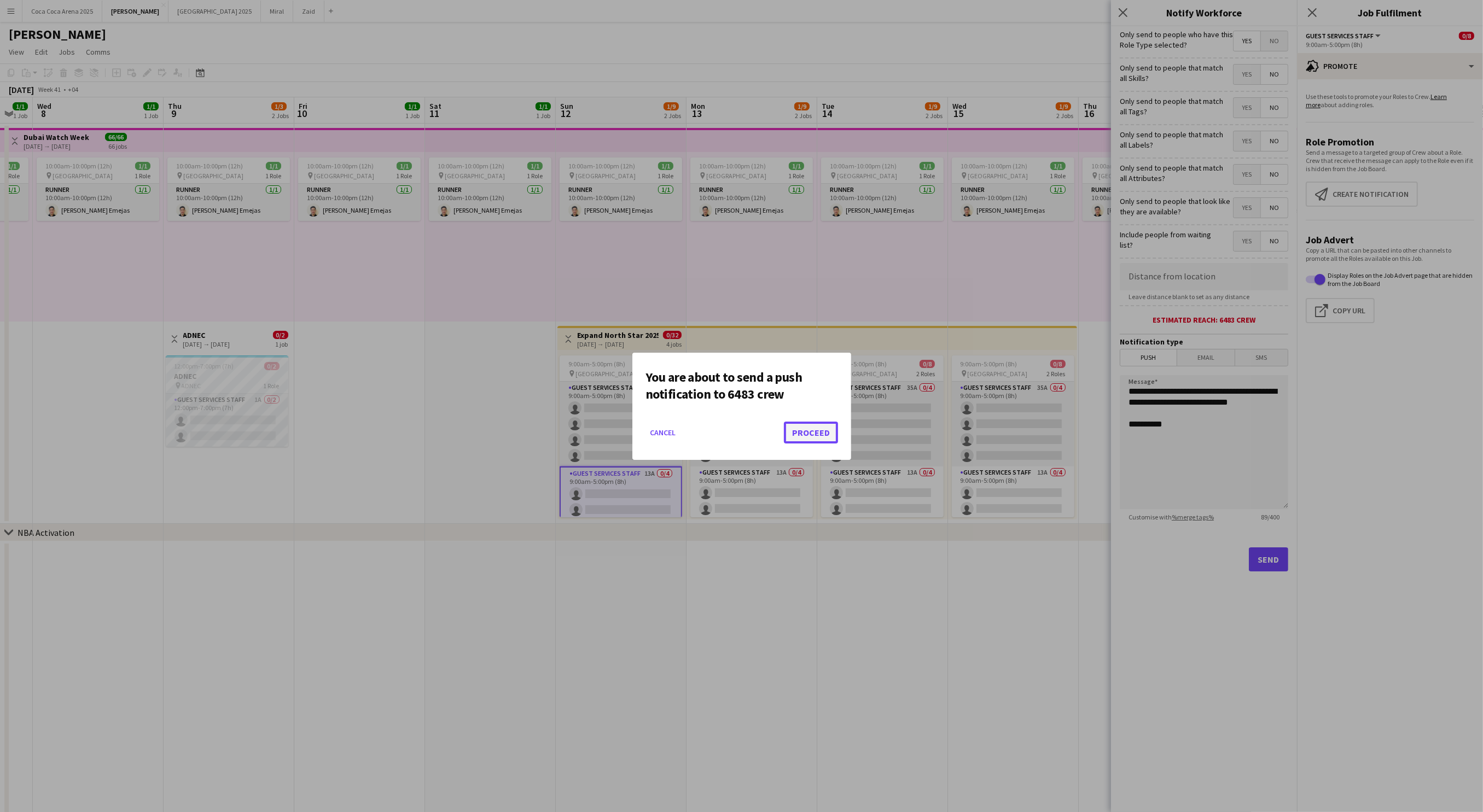
click at [820, 432] on button "Proceed" at bounding box center [810, 432] width 54 height 22
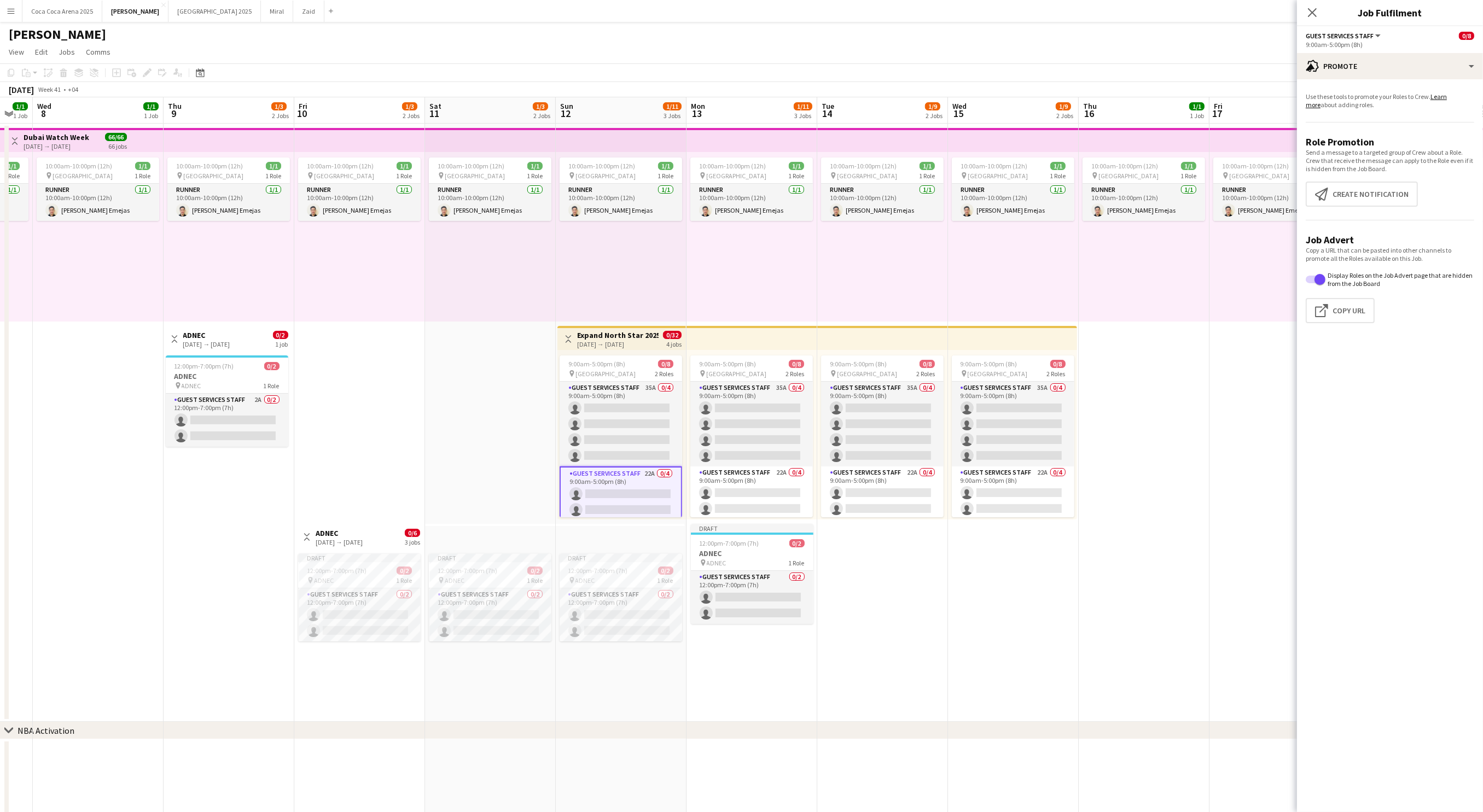
click at [1204, 341] on app-date-cell "10:00am-10:00pm (12h) 1/1 pin Dubai 1 Role Runner 1/1 10:00am-10:00pm (12h) Jes…" at bounding box center [1144, 423] width 131 height 599
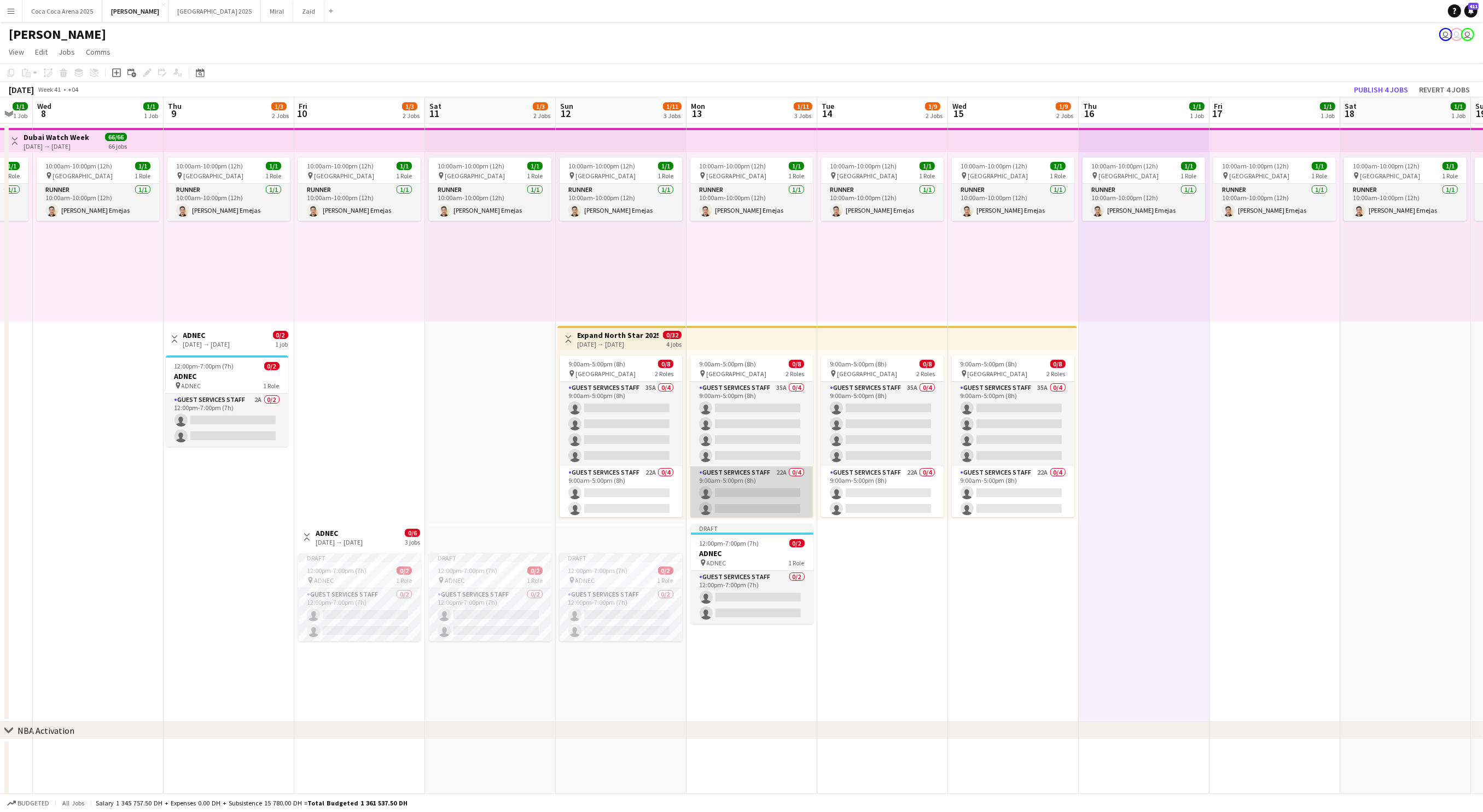
click at [757, 486] on app-card-role "Guest Services Staff 22A 0/4 9:00am-5:00pm (8h) single-neutral-actions single-n…" at bounding box center [751, 509] width 123 height 85
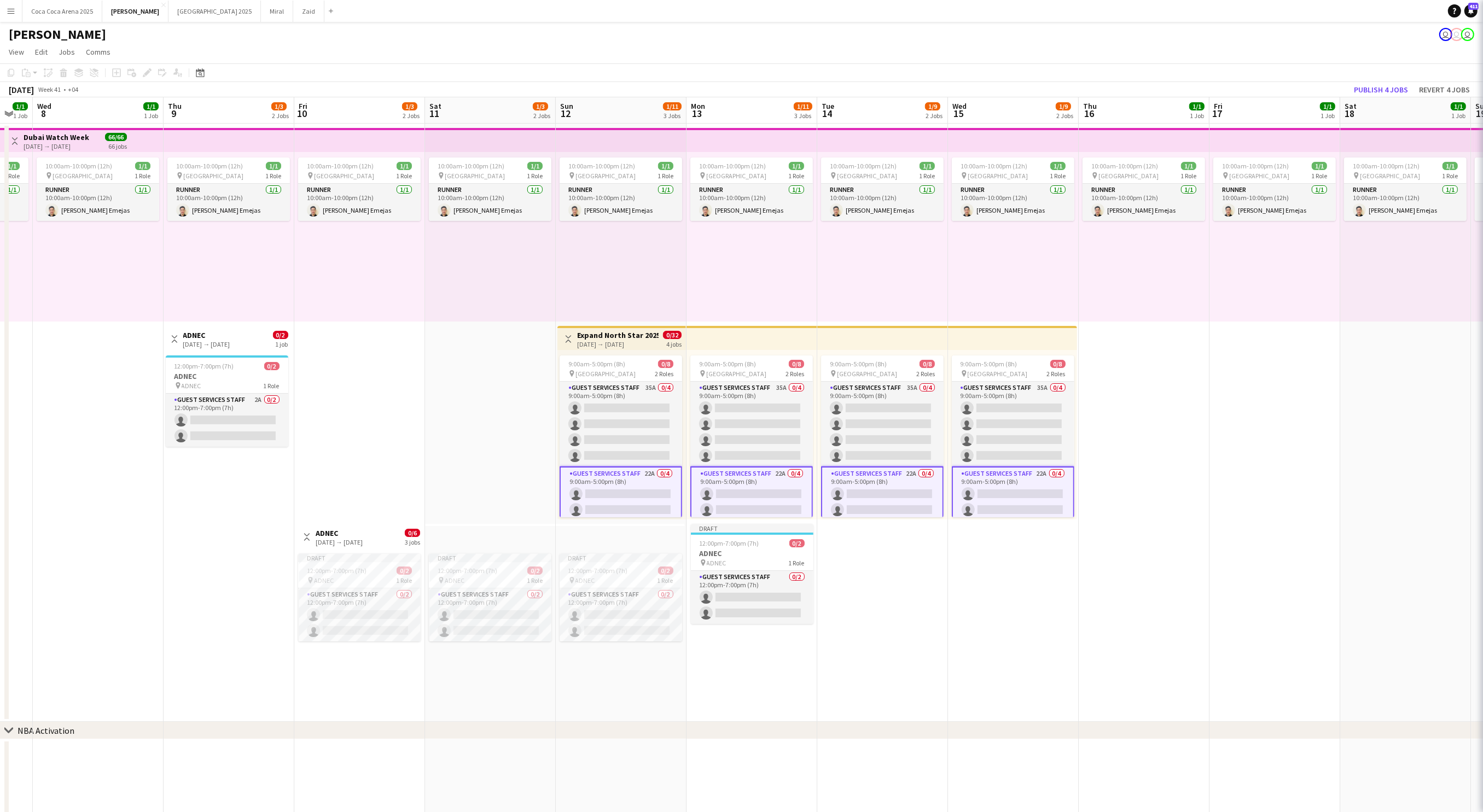
click at [648, 497] on app-card-role "Guest Services Staff 22A 0/4 9:00am-5:00pm (8h) single-neutral-actions single-n…" at bounding box center [621, 510] width 123 height 87
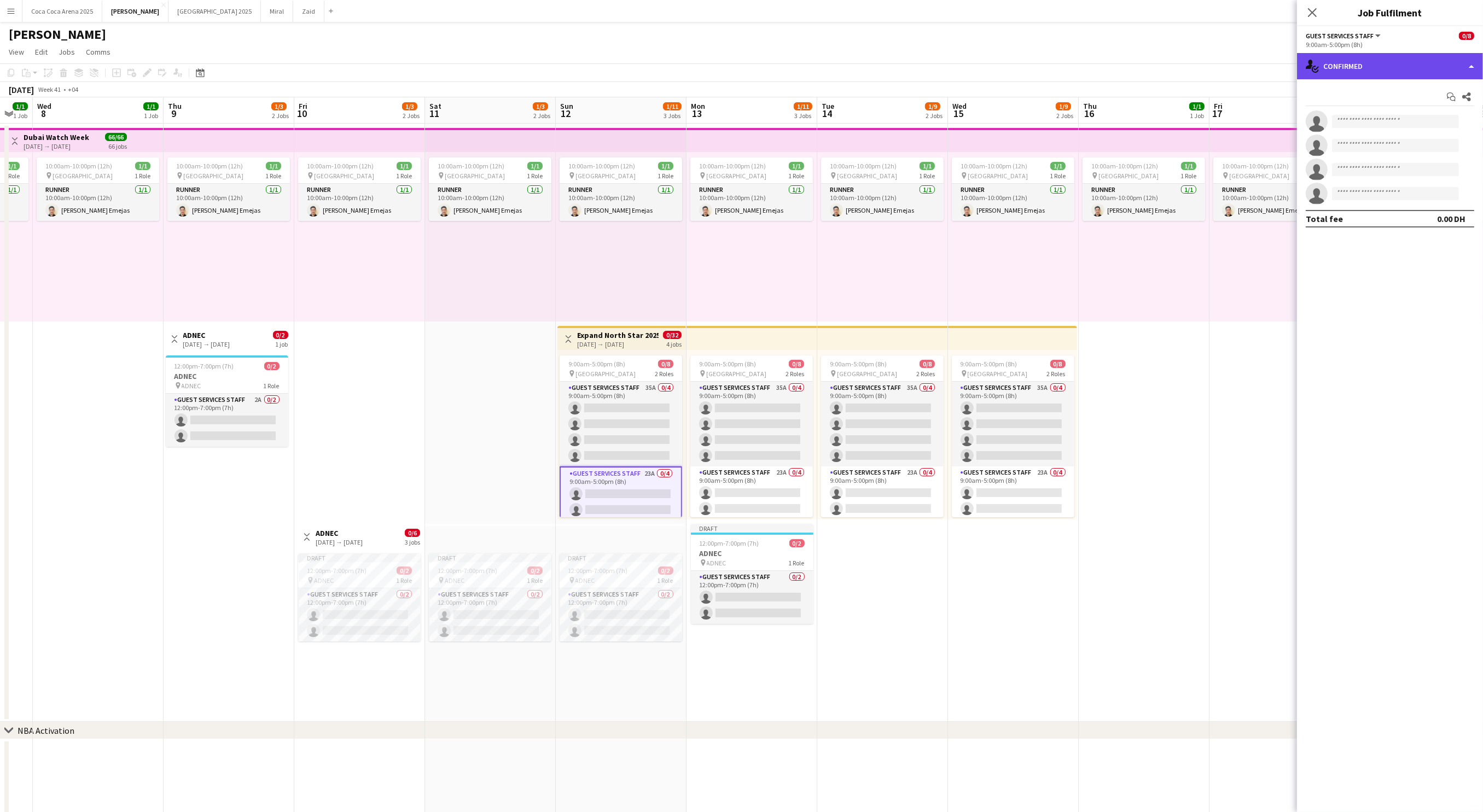
click at [1373, 65] on div "single-neutral-actions-check-2 Confirmed" at bounding box center [1390, 66] width 186 height 27
click at [1403, 175] on span "Applicants" at bounding box center [1415, 178] width 35 height 10
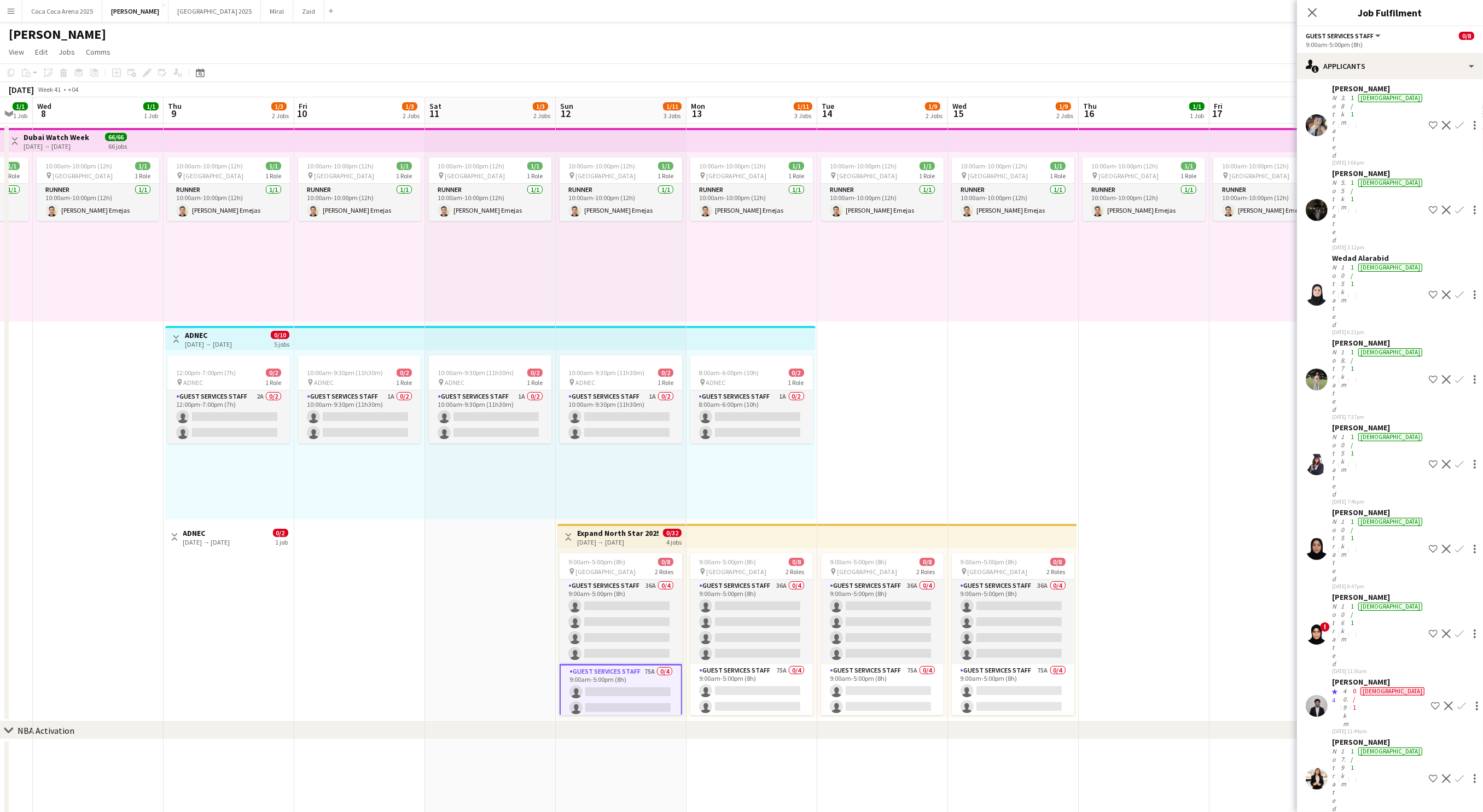
scroll to position [0, 0]
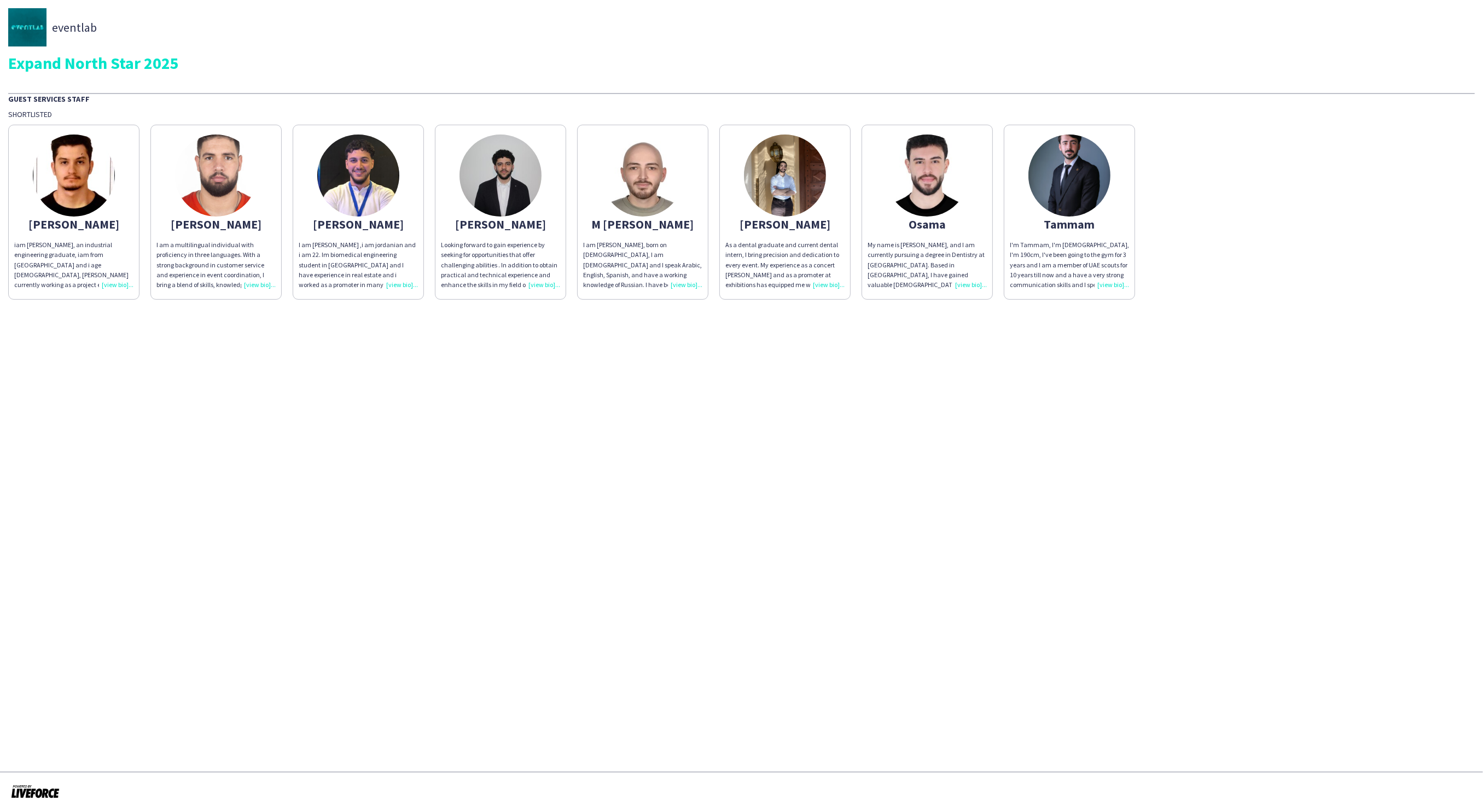
click at [967, 284] on div "My name is [PERSON_NAME], and I am currently pursuing a degree in Dentistry at …" at bounding box center [927, 265] width 119 height 50
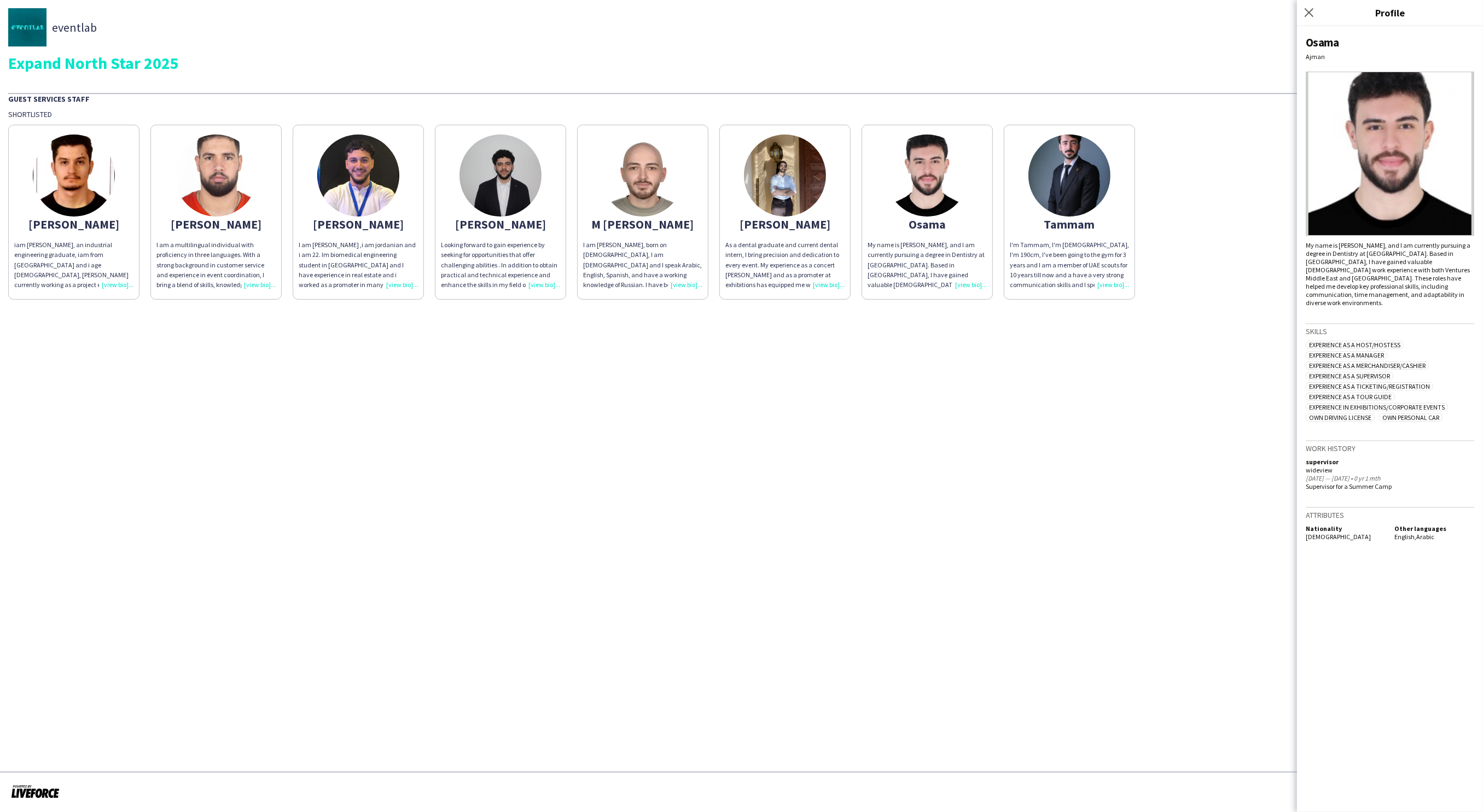
click at [823, 286] on div "As a dental graduate and current dental intern, I bring precision and dedicatio…" at bounding box center [785, 265] width 119 height 50
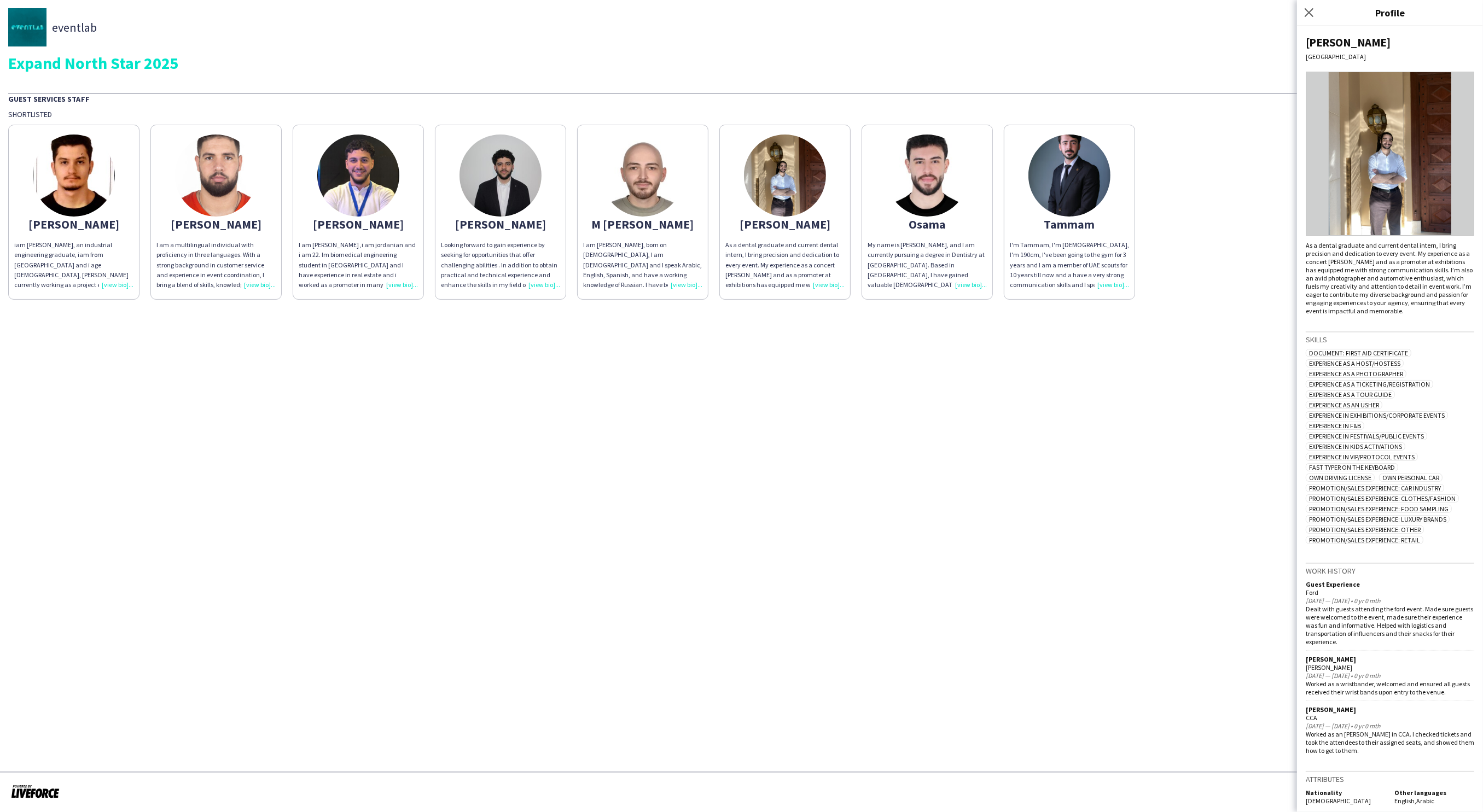
click at [972, 282] on div "My name is [PERSON_NAME], and I am currently pursuing a degree in Dentistry at …" at bounding box center [927, 265] width 119 height 50
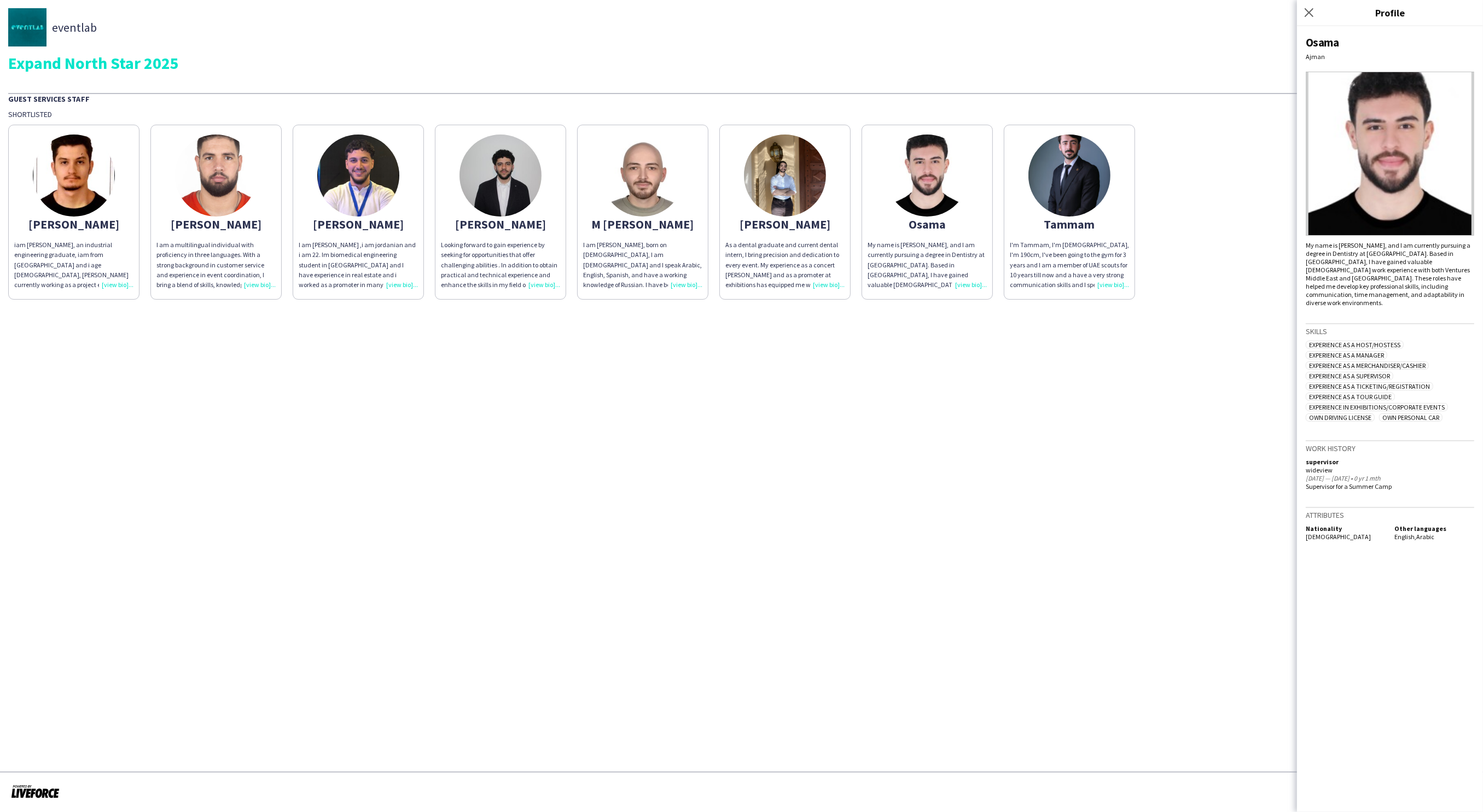
click at [961, 346] on app-share-pages "eventlab Expand North Star 2025 Guest Services Staff Shortlisted Abdallah iam a…" at bounding box center [741, 406] width 1483 height 812
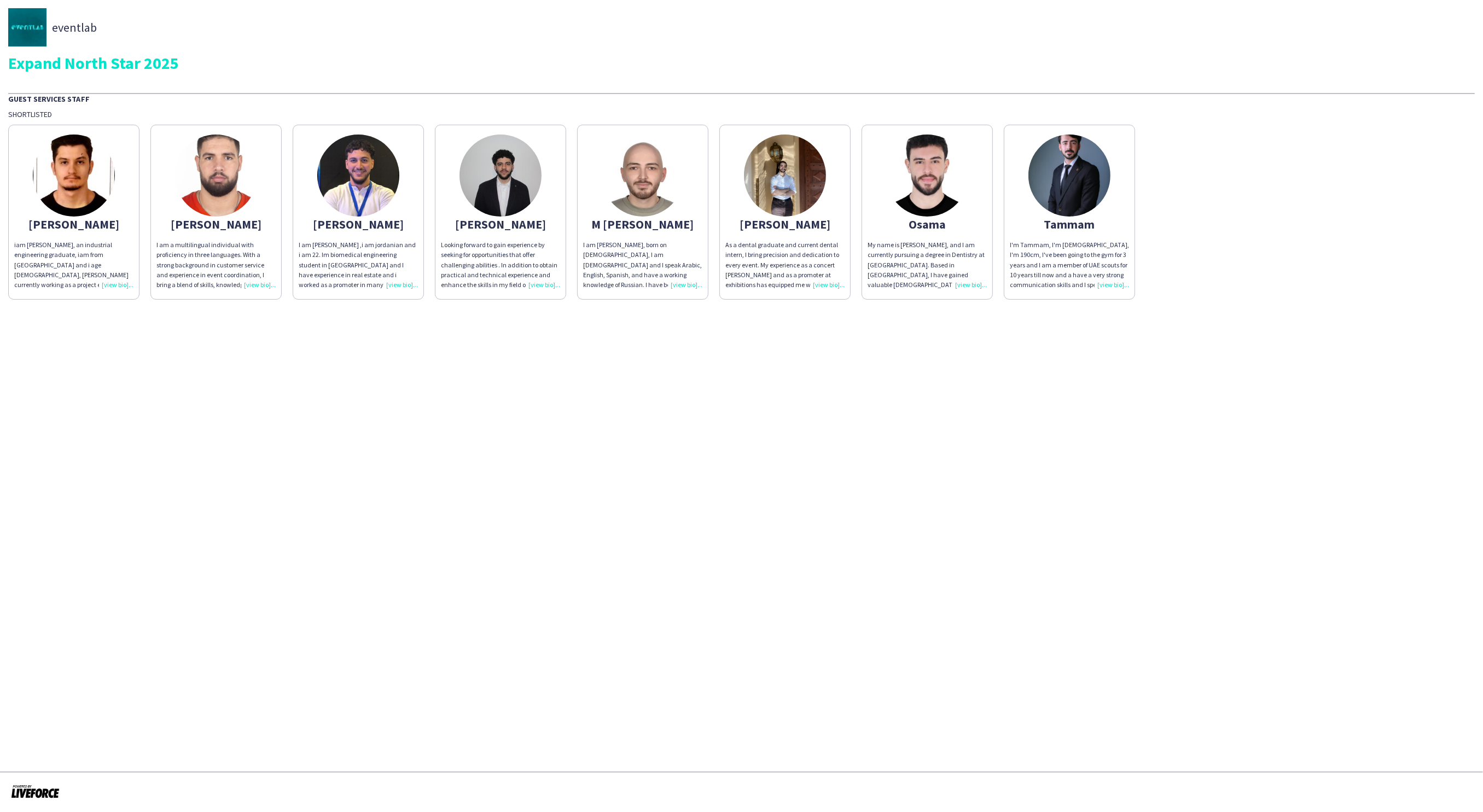
click at [107, 284] on div "iam abdallah nabeel, an industrial engineering graduate, iam from jordan and i …" at bounding box center [74, 265] width 119 height 50
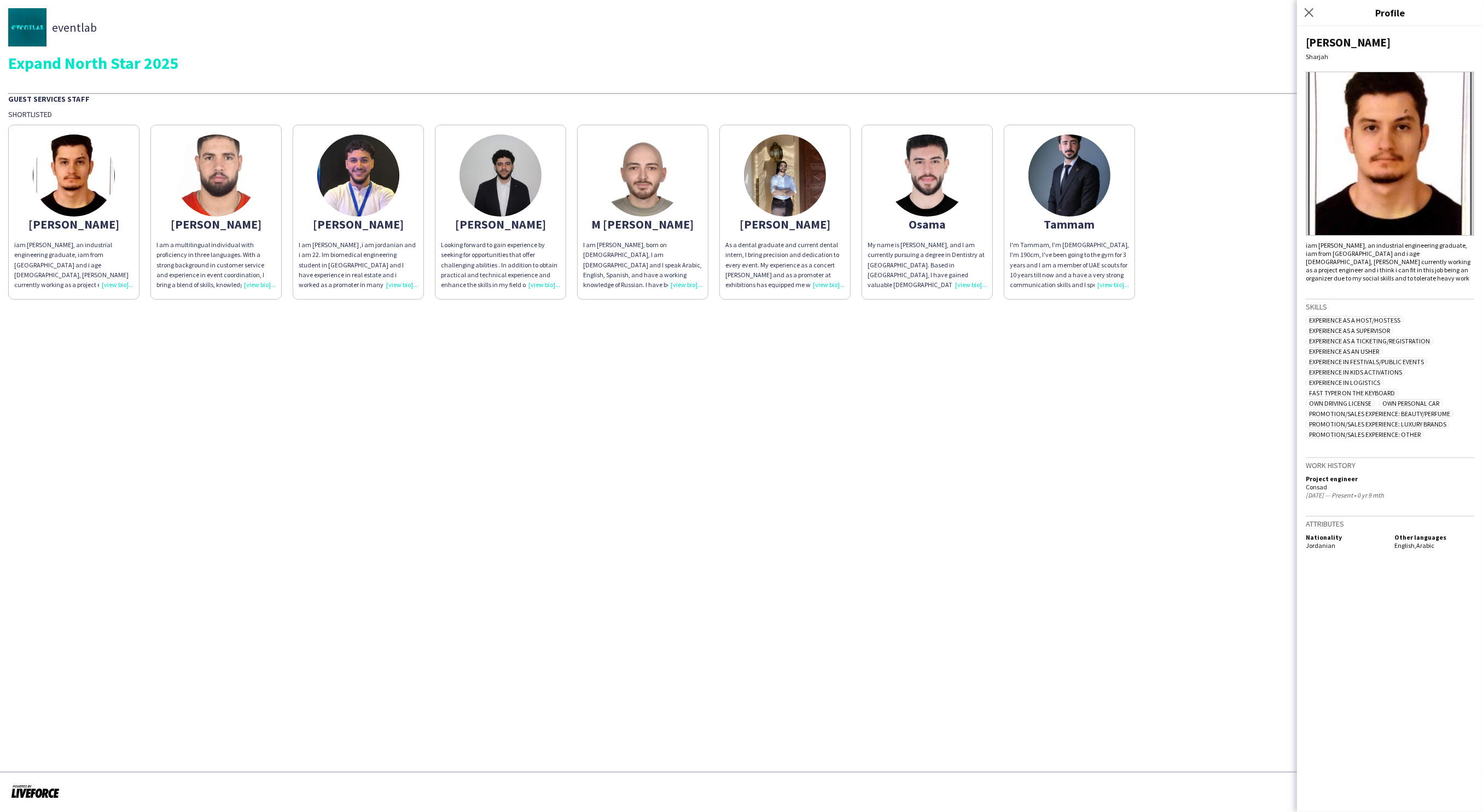
click at [568, 484] on app-share-pages "eventlab Expand North Star 2025 Guest Services Staff Shortlisted Abdallah iam a…" at bounding box center [741, 406] width 1483 height 812
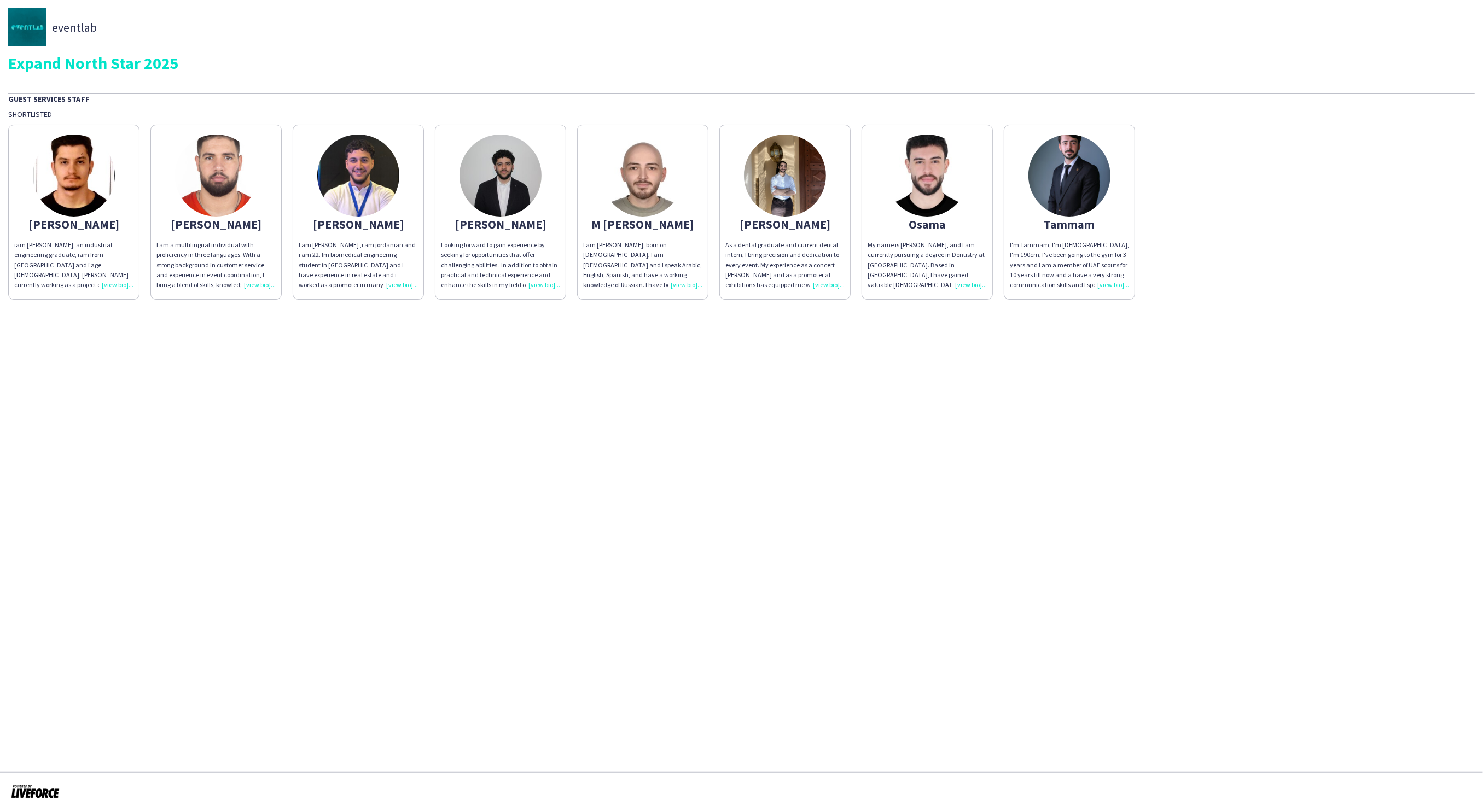
click at [263, 277] on div "I am a multilingual individual with proficiency in three languages. With a stro…" at bounding box center [215, 265] width 119 height 50
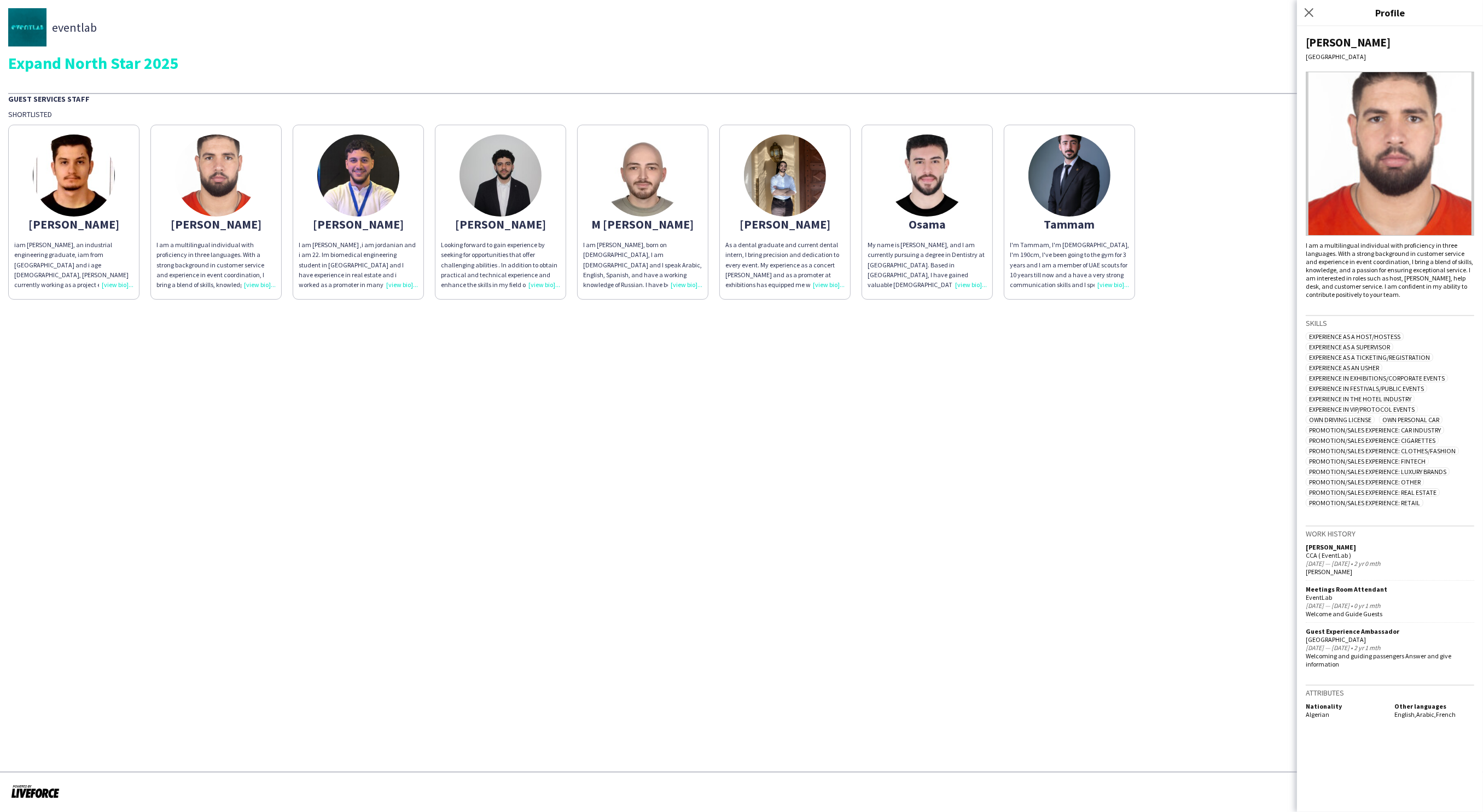
click at [524, 419] on app-share-pages "eventlab Expand North Star 2025 Guest Services Staff Shortlisted Abdallah iam a…" at bounding box center [741, 406] width 1483 height 812
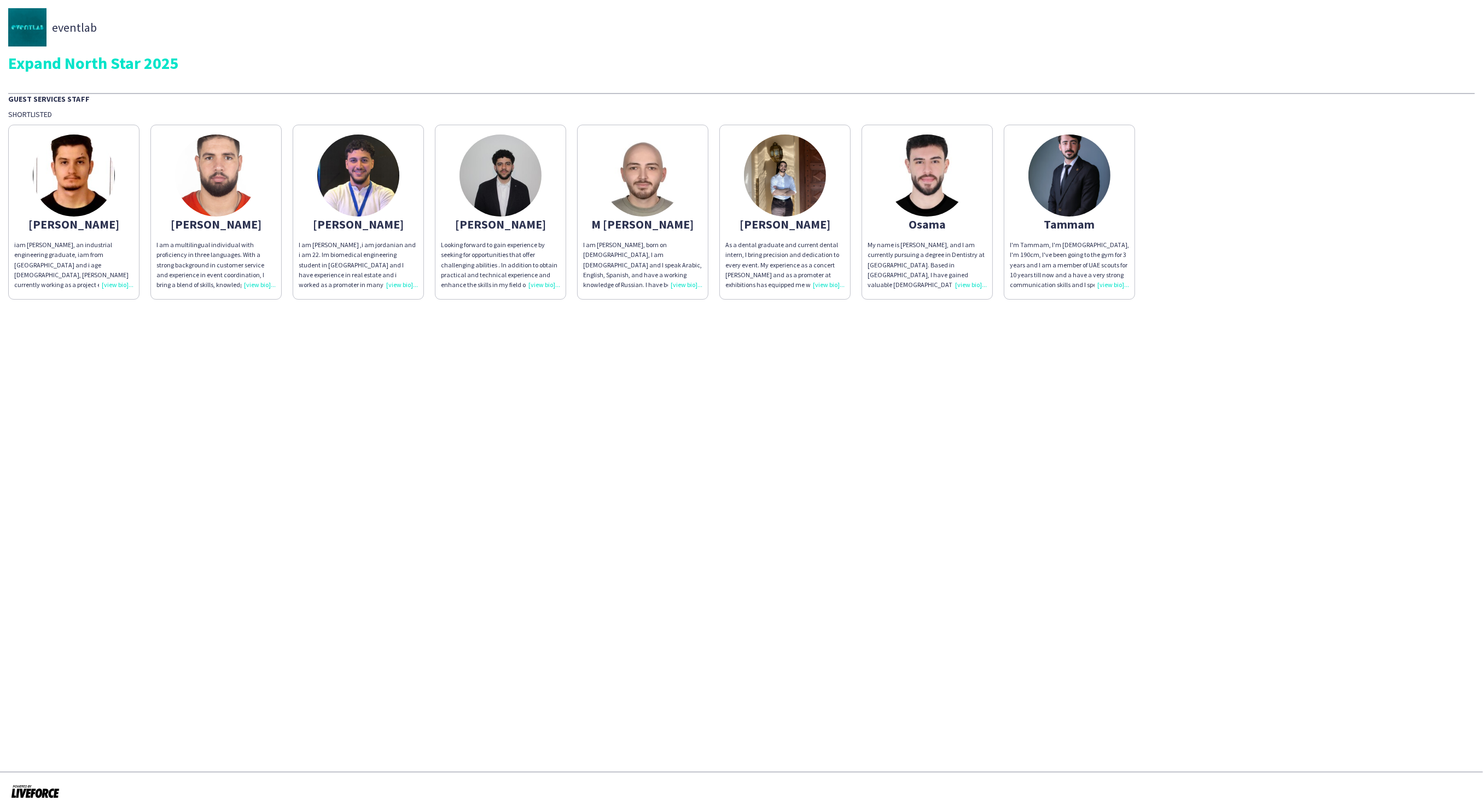
click at [689, 284] on div "I am Besher Baroudi, born on 23rd of January, 2001, I am Syrian and I speak Ara…" at bounding box center [642, 265] width 119 height 50
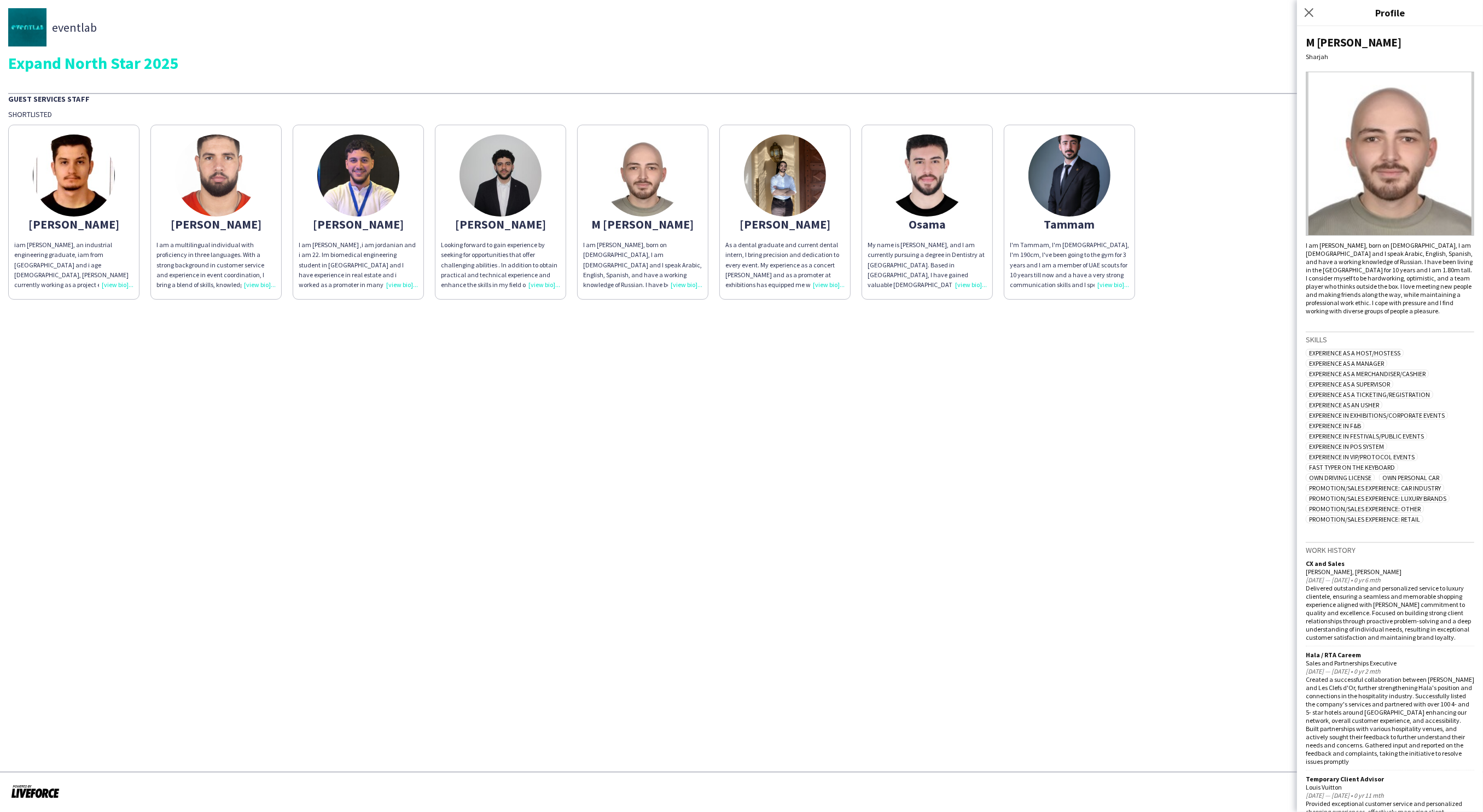
click at [1101, 472] on app-share-pages "eventlab Expand North Star 2025 Guest Services Staff Shortlisted Abdallah iam a…" at bounding box center [741, 406] width 1483 height 812
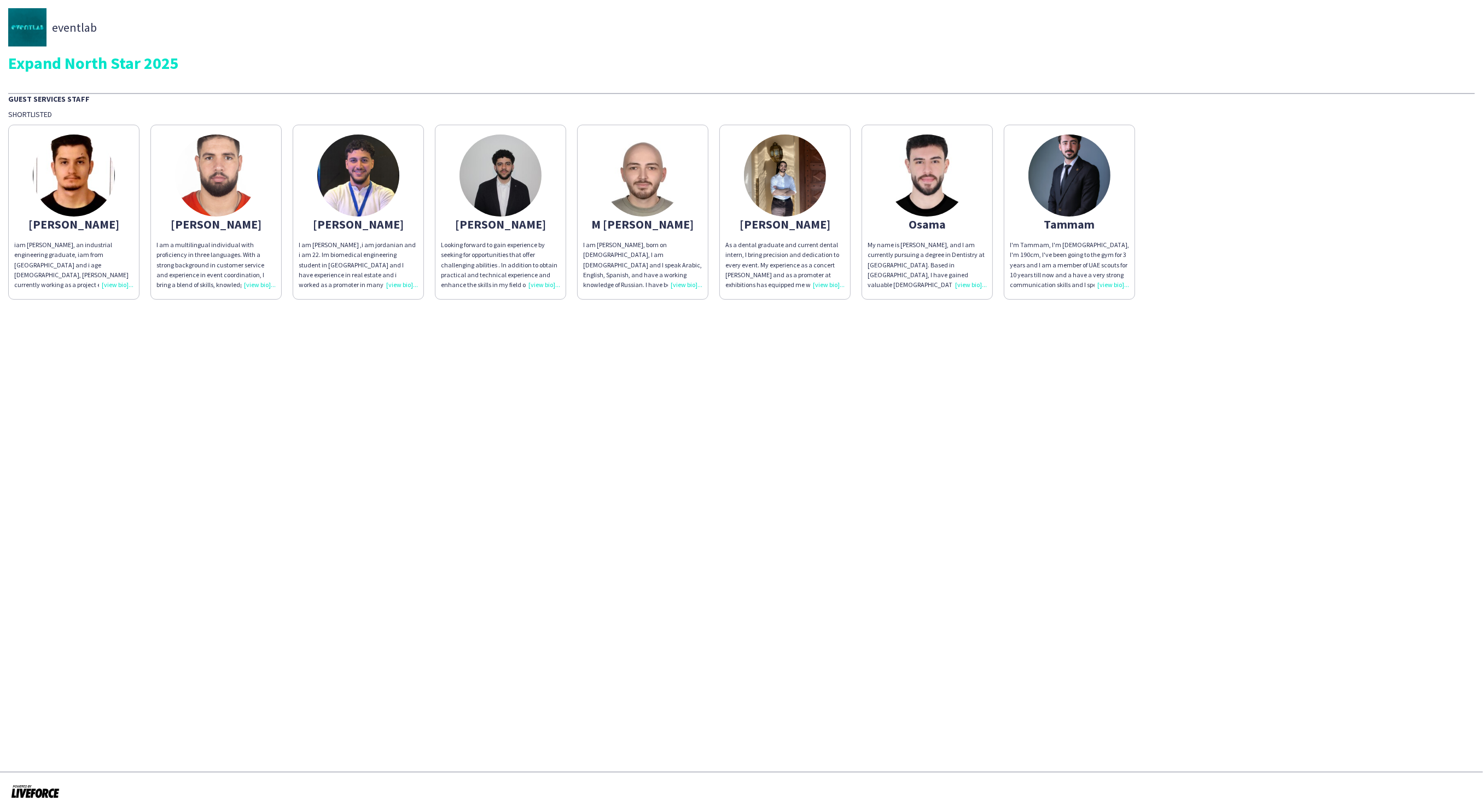
click at [469, 331] on app-share-pages "eventlab Expand North Star 2025 Guest Services Staff Shortlisted Abdallah iam a…" at bounding box center [741, 406] width 1483 height 812
click at [884, 448] on app-share-pages "eventlab Expand North Star 2025 Guest Services Staff Shortlisted Abdallah iam a…" at bounding box center [741, 406] width 1483 height 812
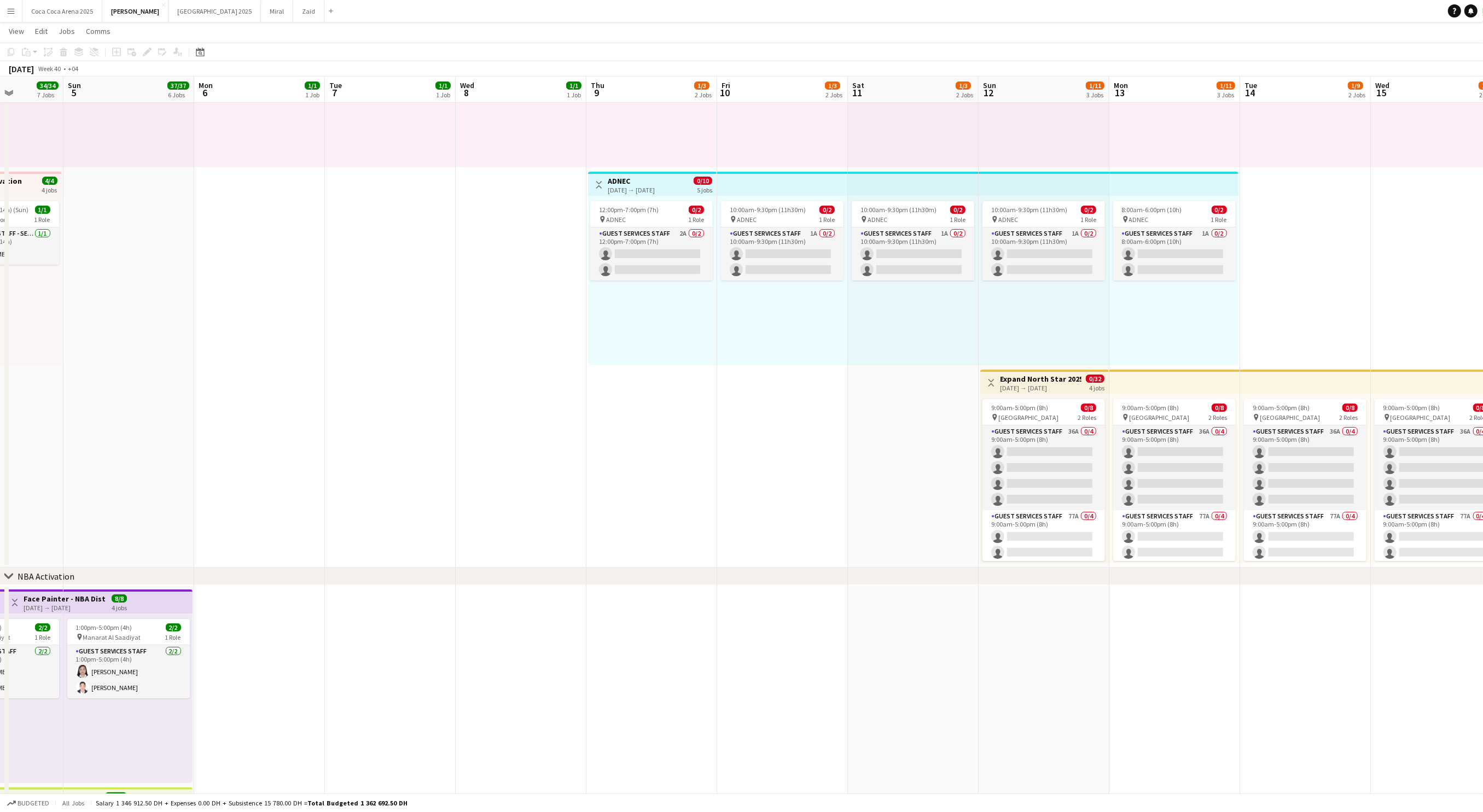
scroll to position [0, 265]
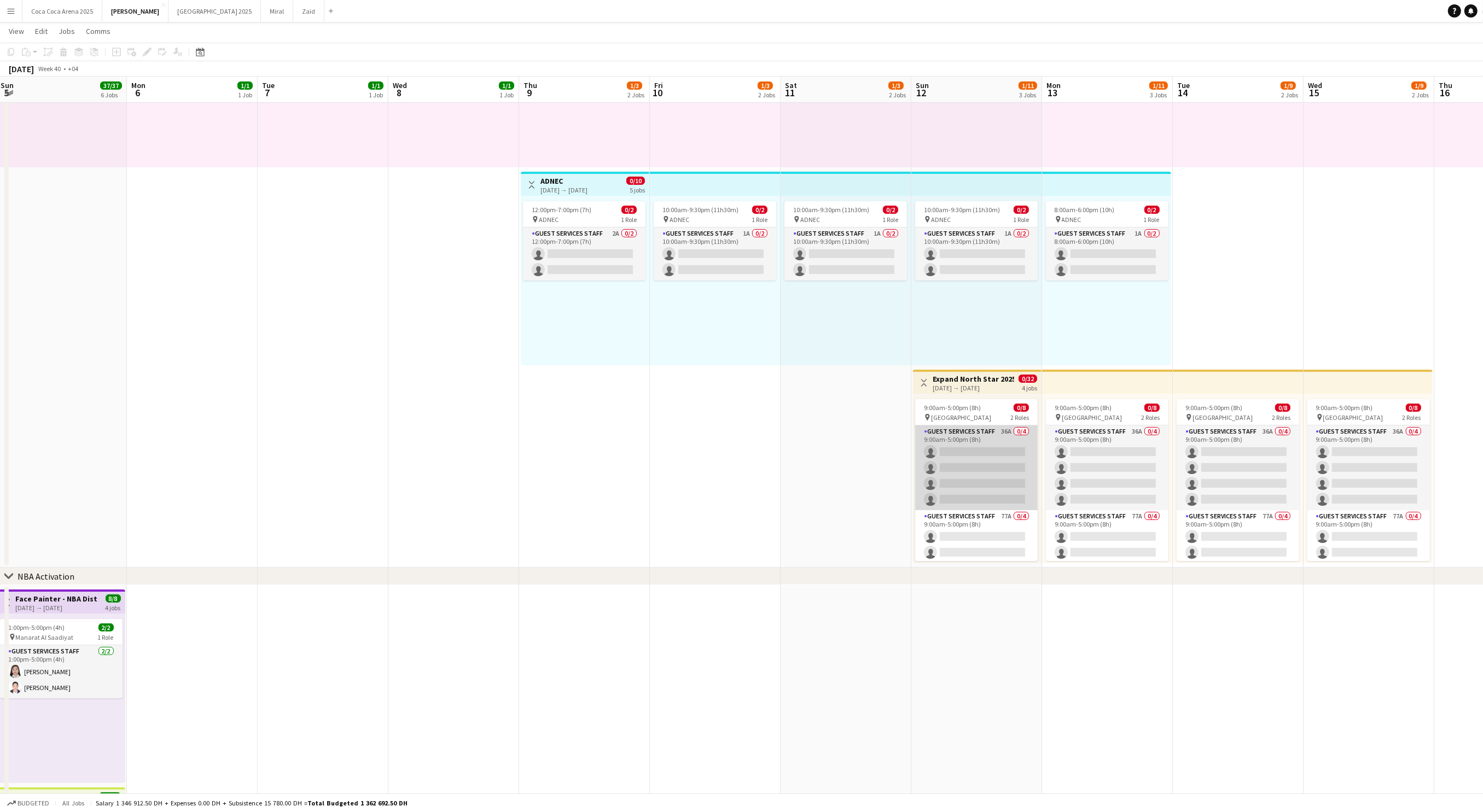
click at [975, 486] on app-card-role "Guest Services Staff 36A 0/4 9:00am-5:00pm (8h) single-neutral-actions single-n…" at bounding box center [976, 468] width 123 height 85
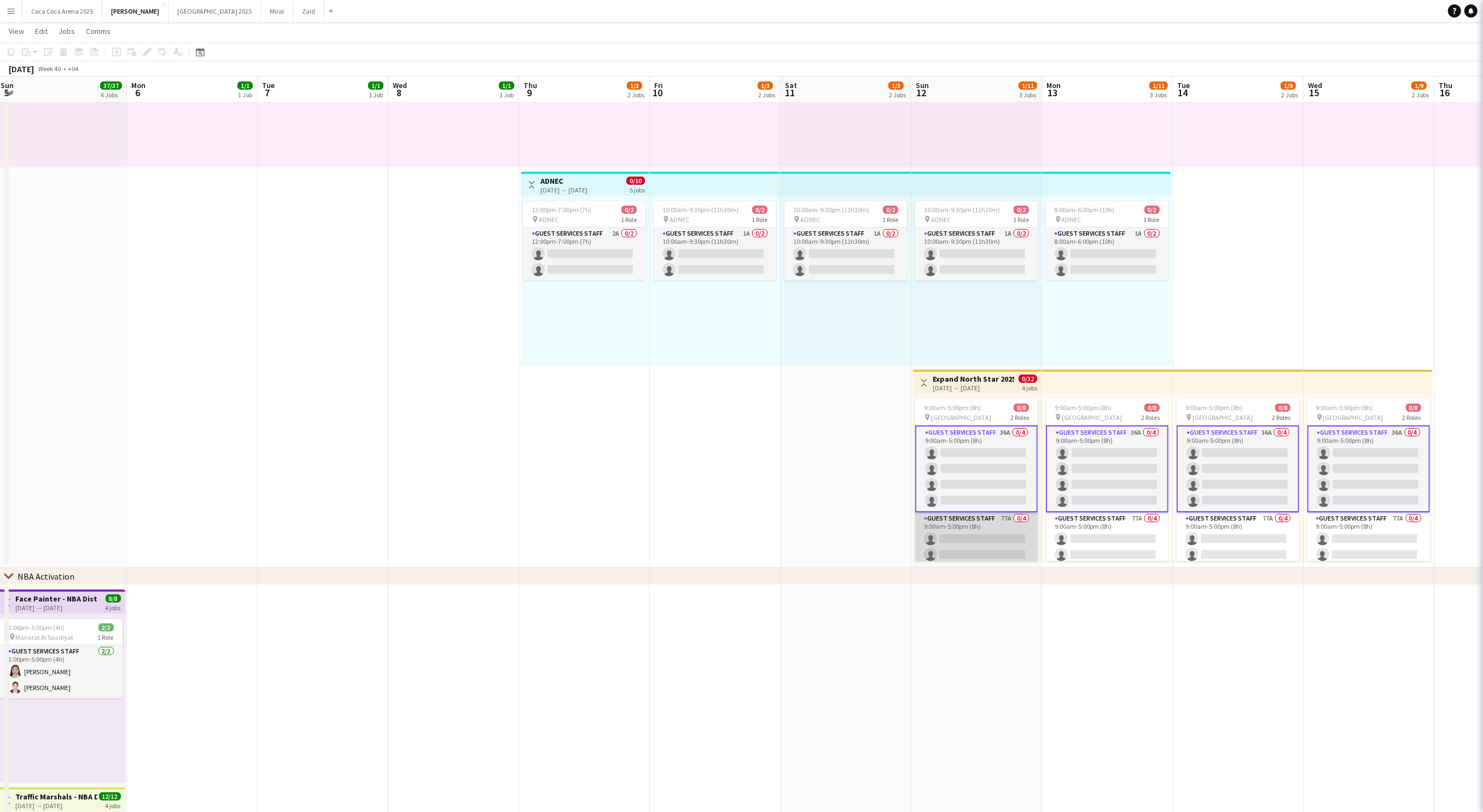
click at [975, 534] on app-card-role "Guest Services Staff 77A 0/4 9:00am-5:00pm (8h) single-neutral-actions single-n…" at bounding box center [976, 555] width 123 height 85
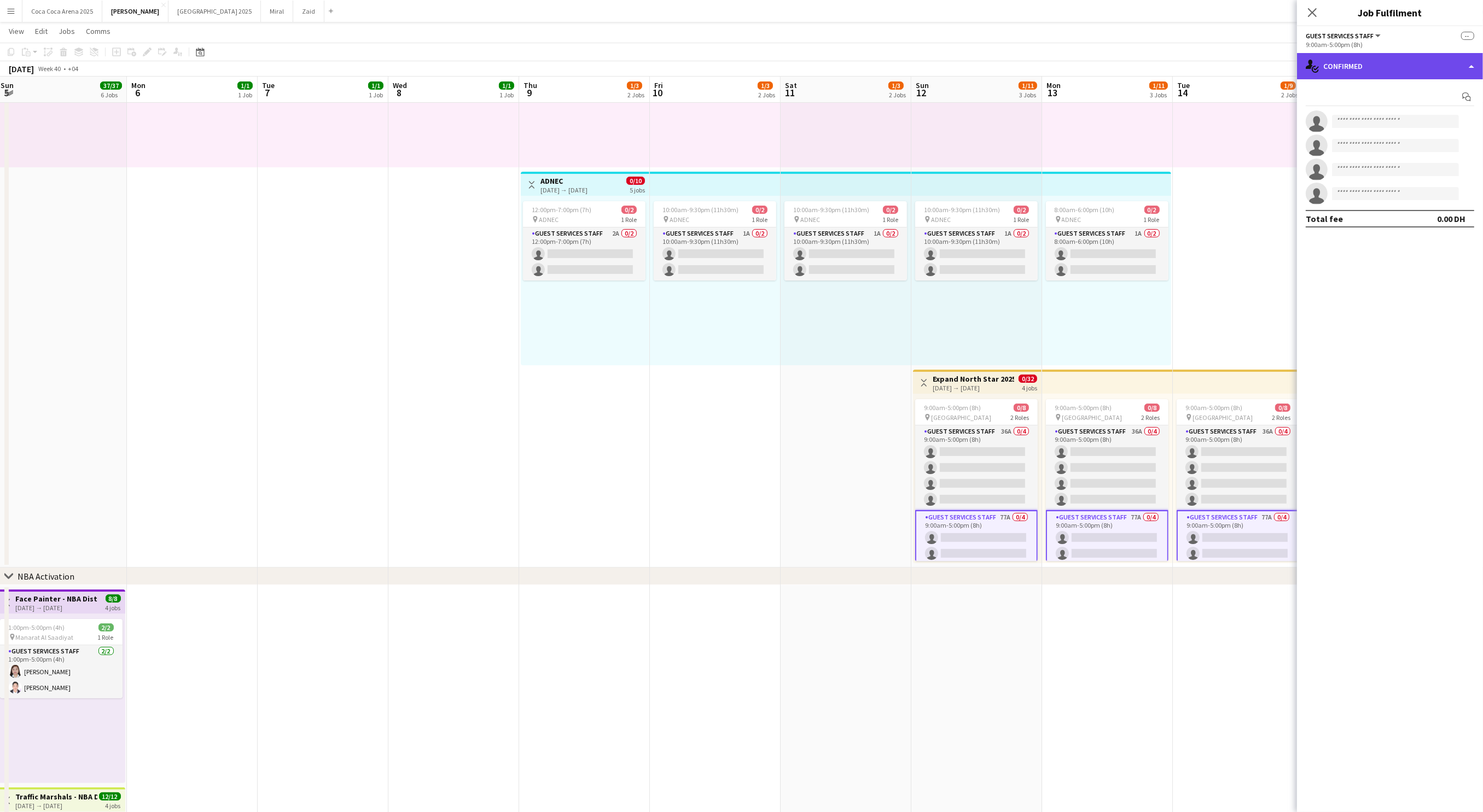
click at [1357, 65] on div "single-neutral-actions-check-2 Confirmed" at bounding box center [1390, 66] width 186 height 27
click at [1410, 177] on span "Applicants" at bounding box center [1415, 178] width 35 height 10
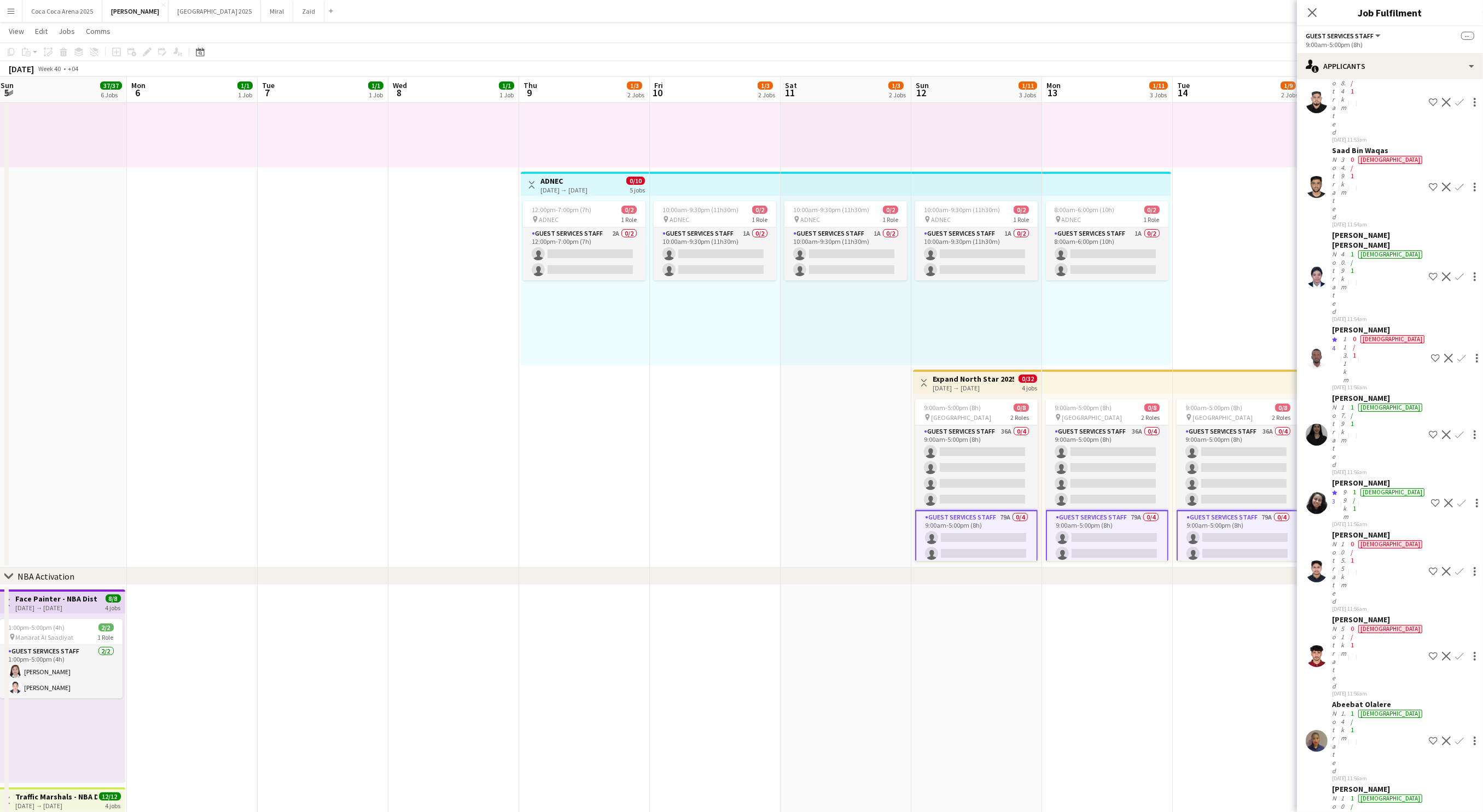
scroll to position [785, 0]
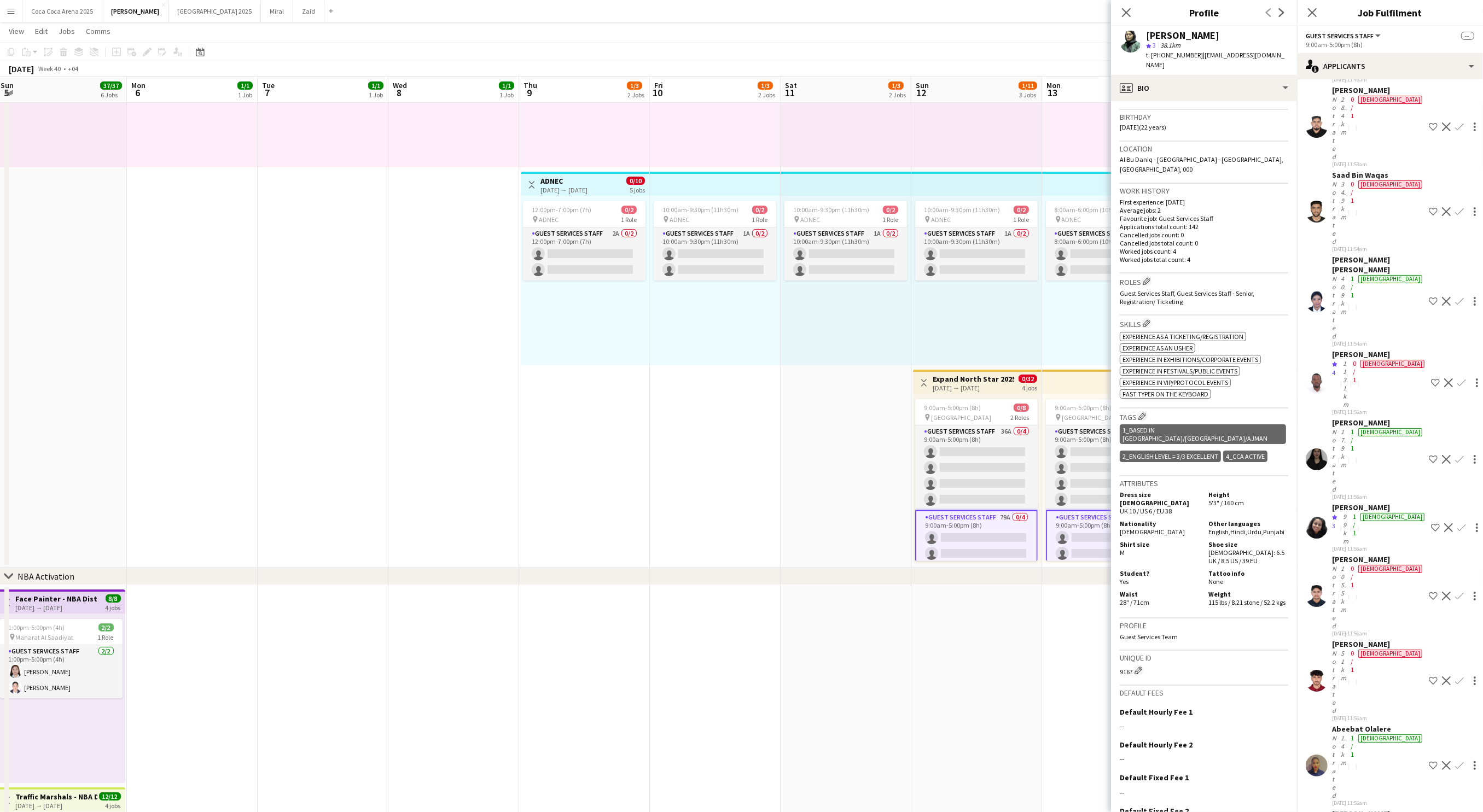
scroll to position [195, 0]
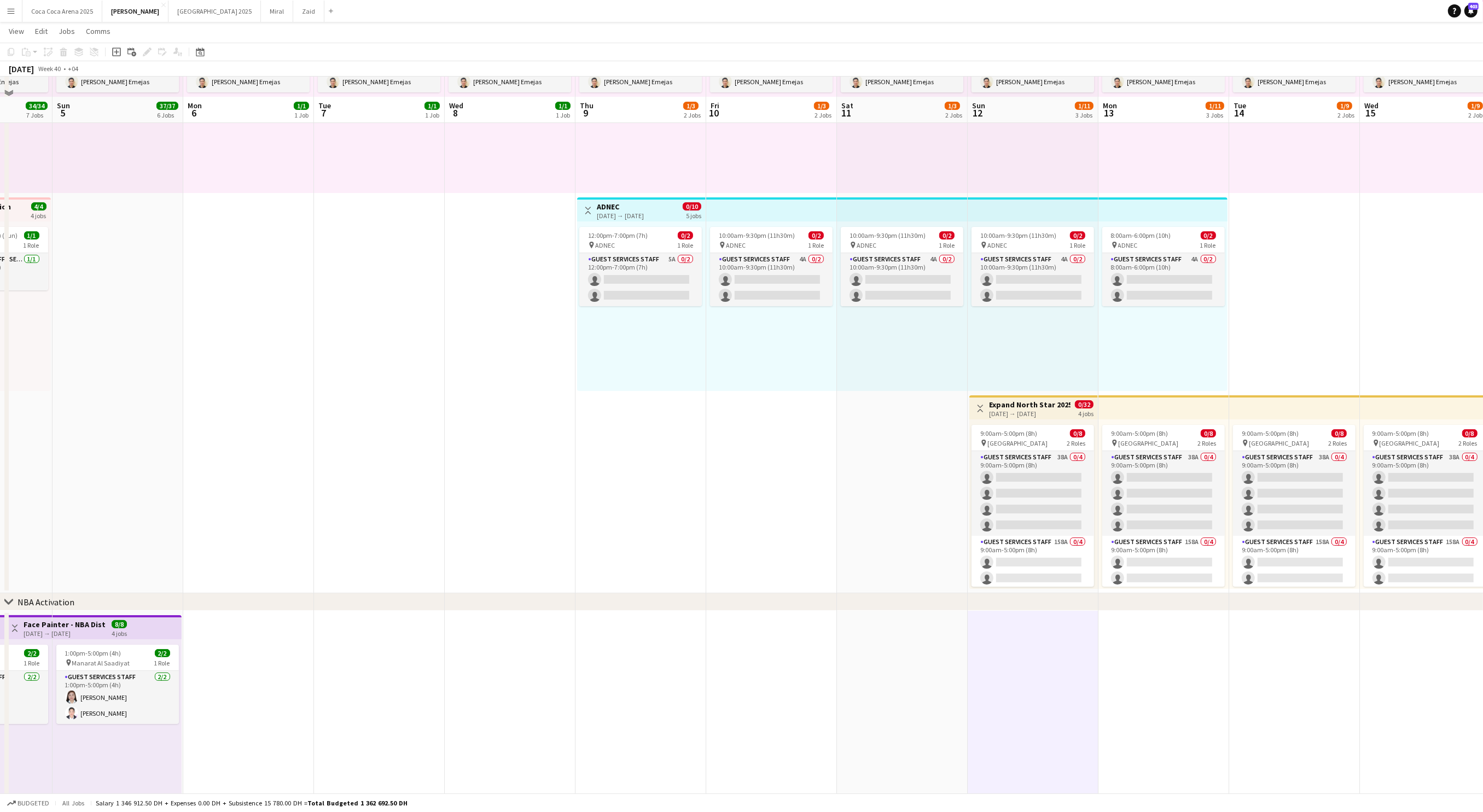
scroll to position [127, 0]
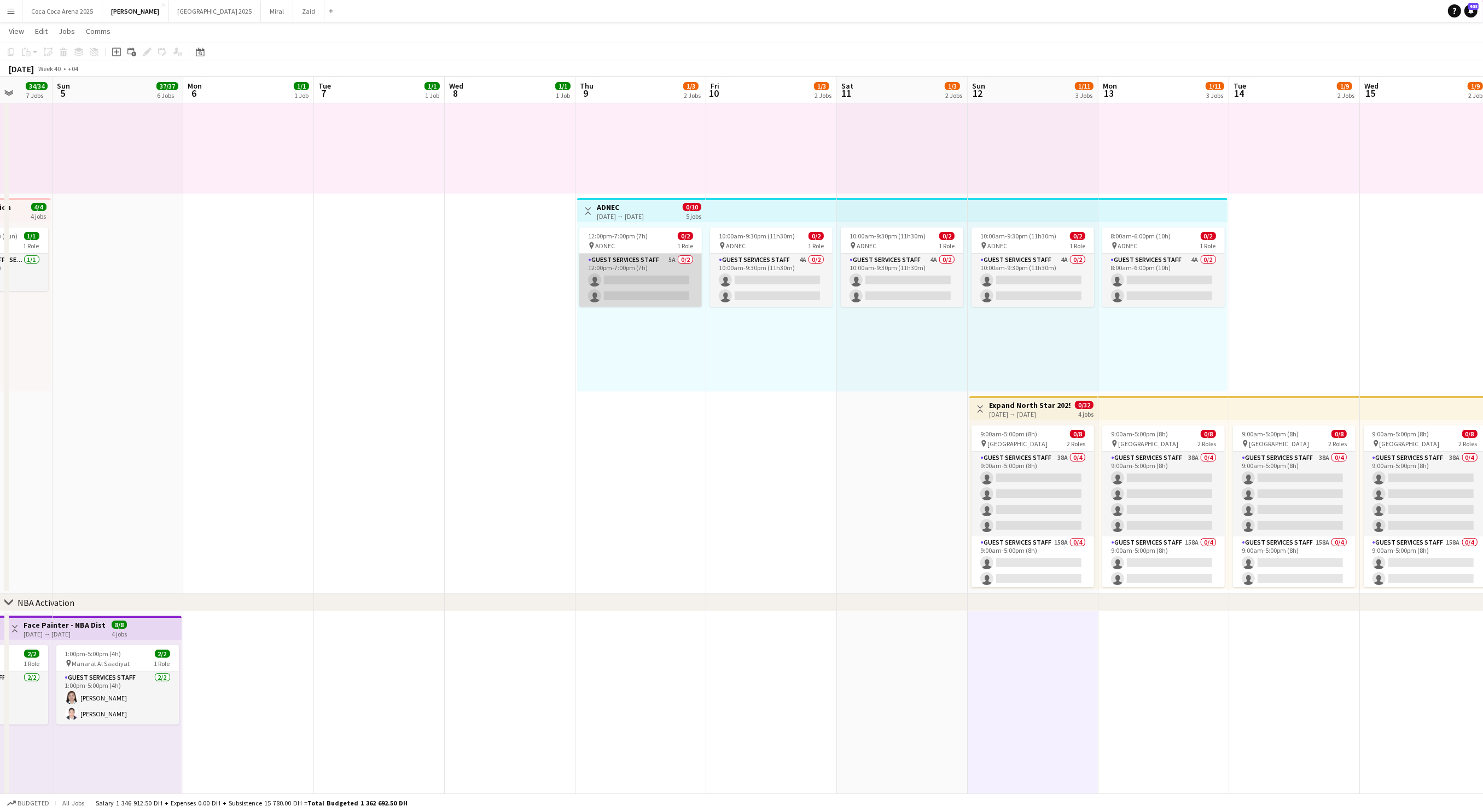
click at [644, 294] on app-card-role "Guest Services Staff 5A 0/2 12:00pm-7:00pm (7h) single-neutral-actions single-n…" at bounding box center [640, 280] width 123 height 53
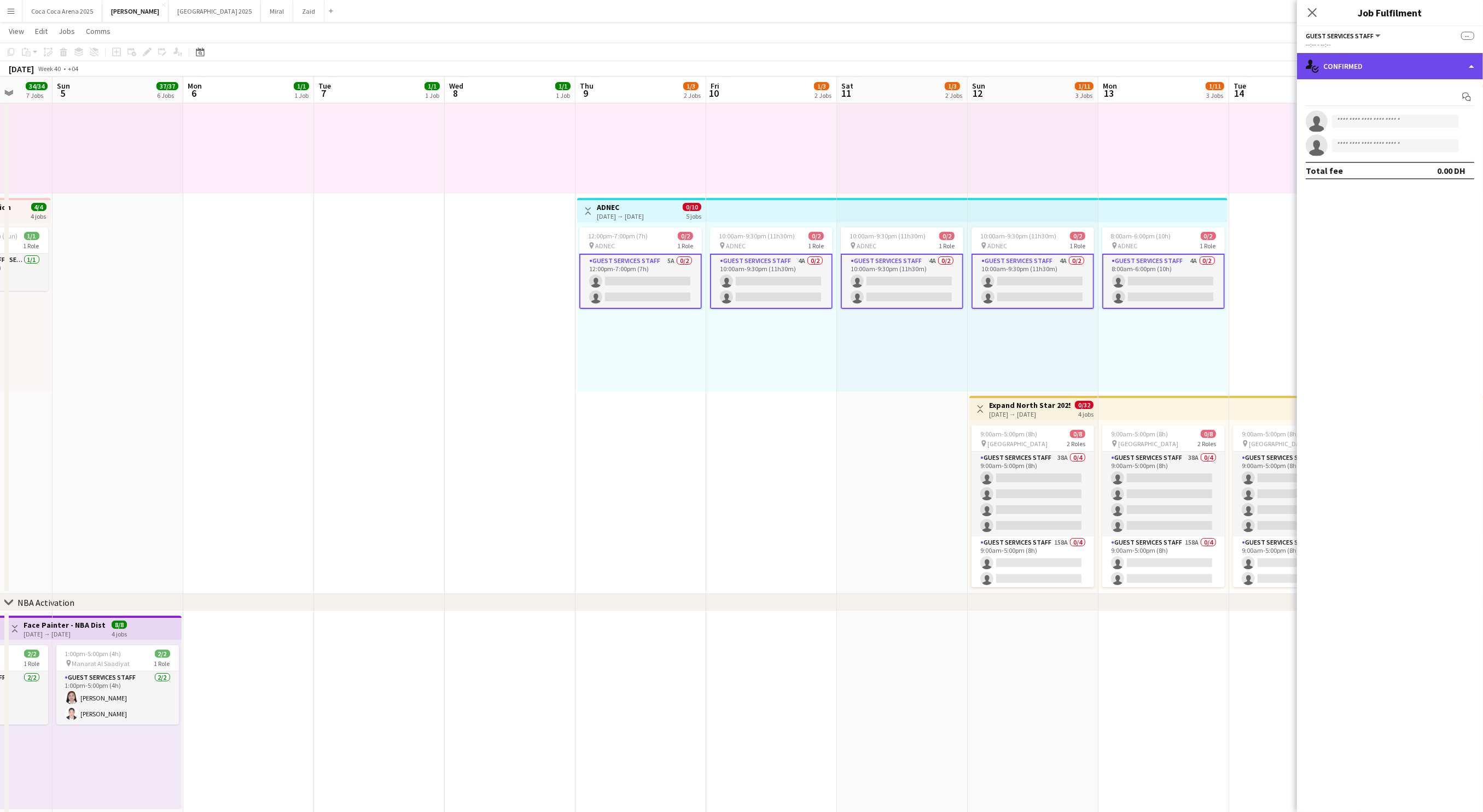
click at [1334, 67] on div "single-neutral-actions-check-2 Confirmed" at bounding box center [1390, 66] width 186 height 27
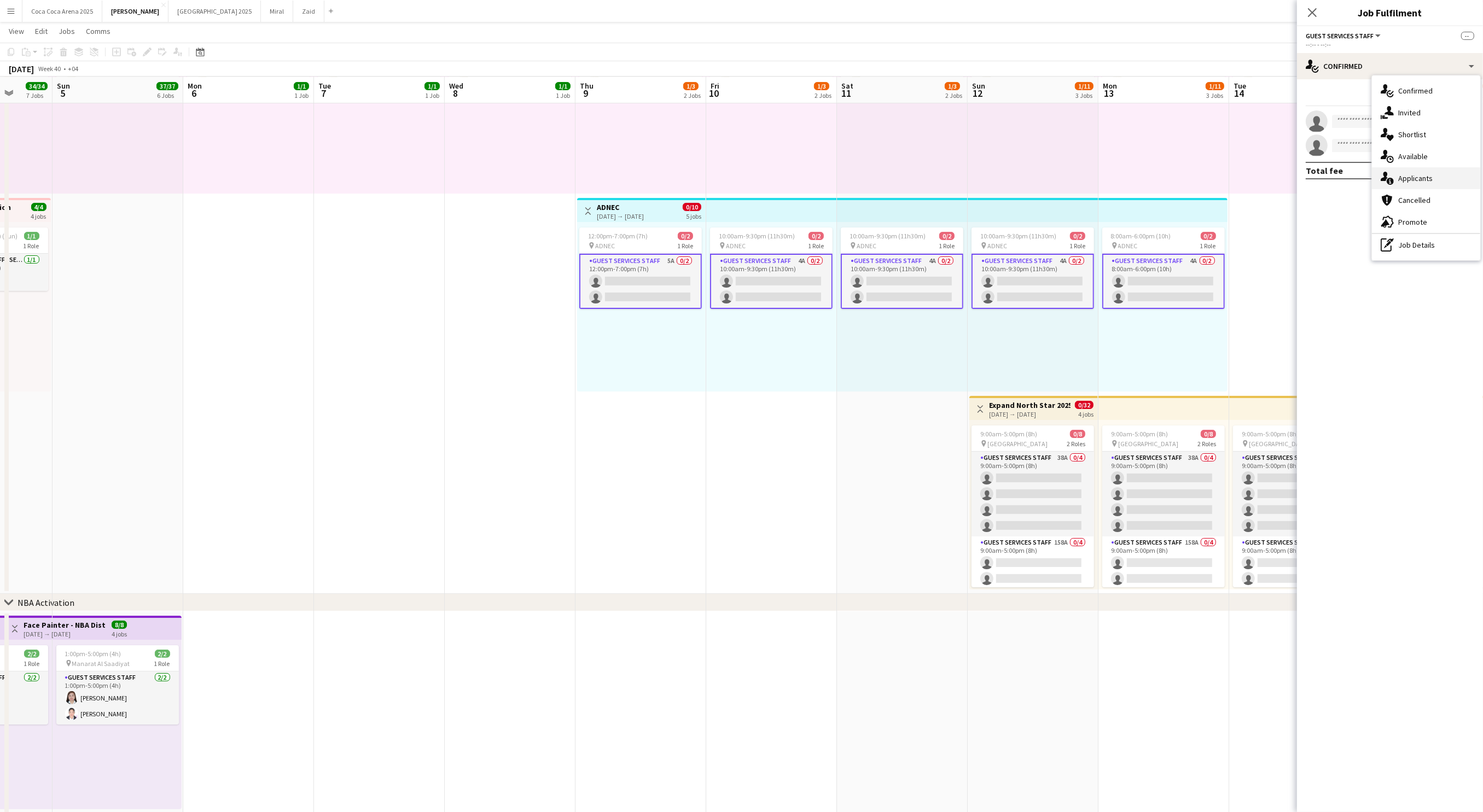
click at [1400, 175] on span "Applicants" at bounding box center [1415, 178] width 35 height 10
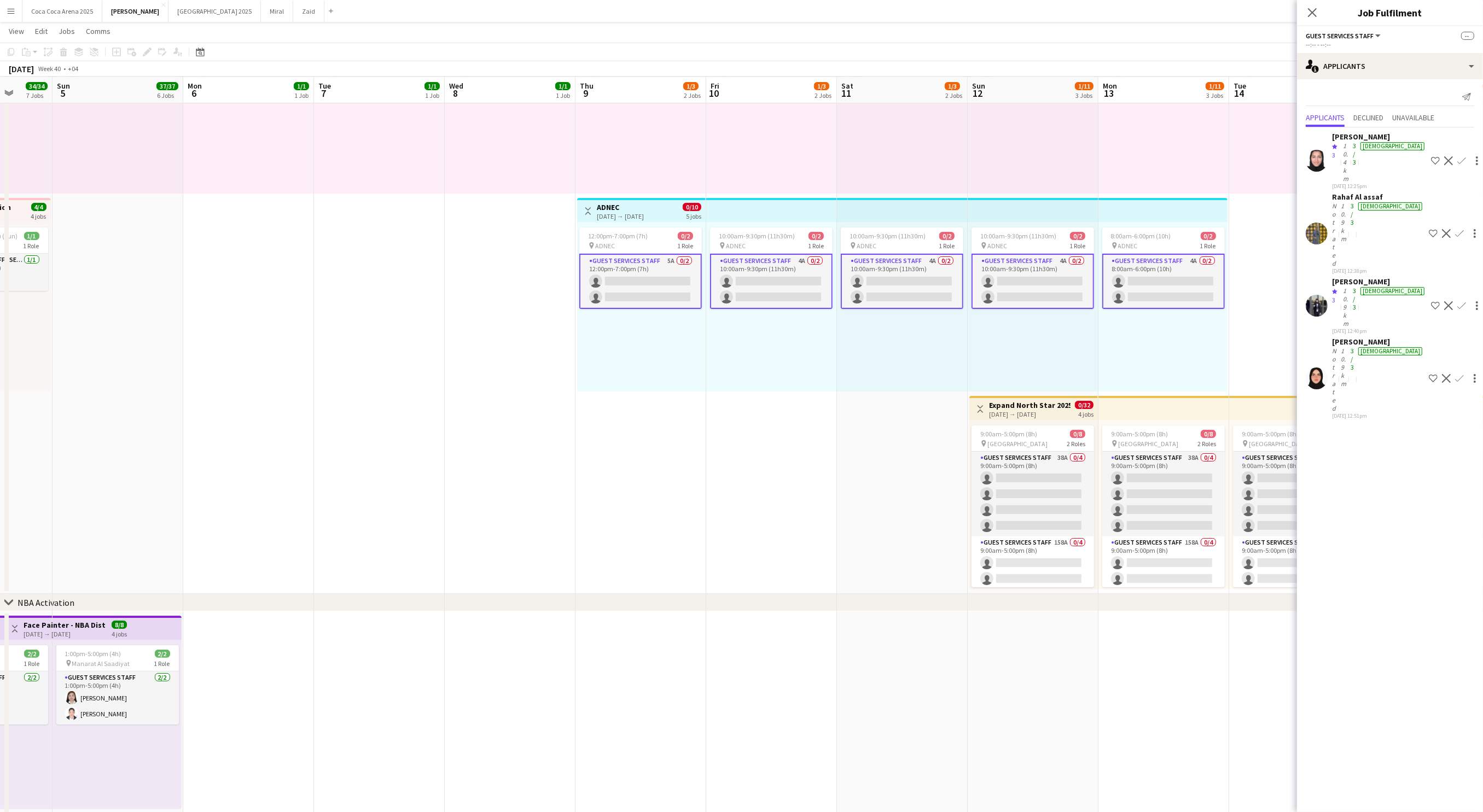
click at [1430, 156] on app-icon "Shortlist crew" at bounding box center [1435, 160] width 9 height 9
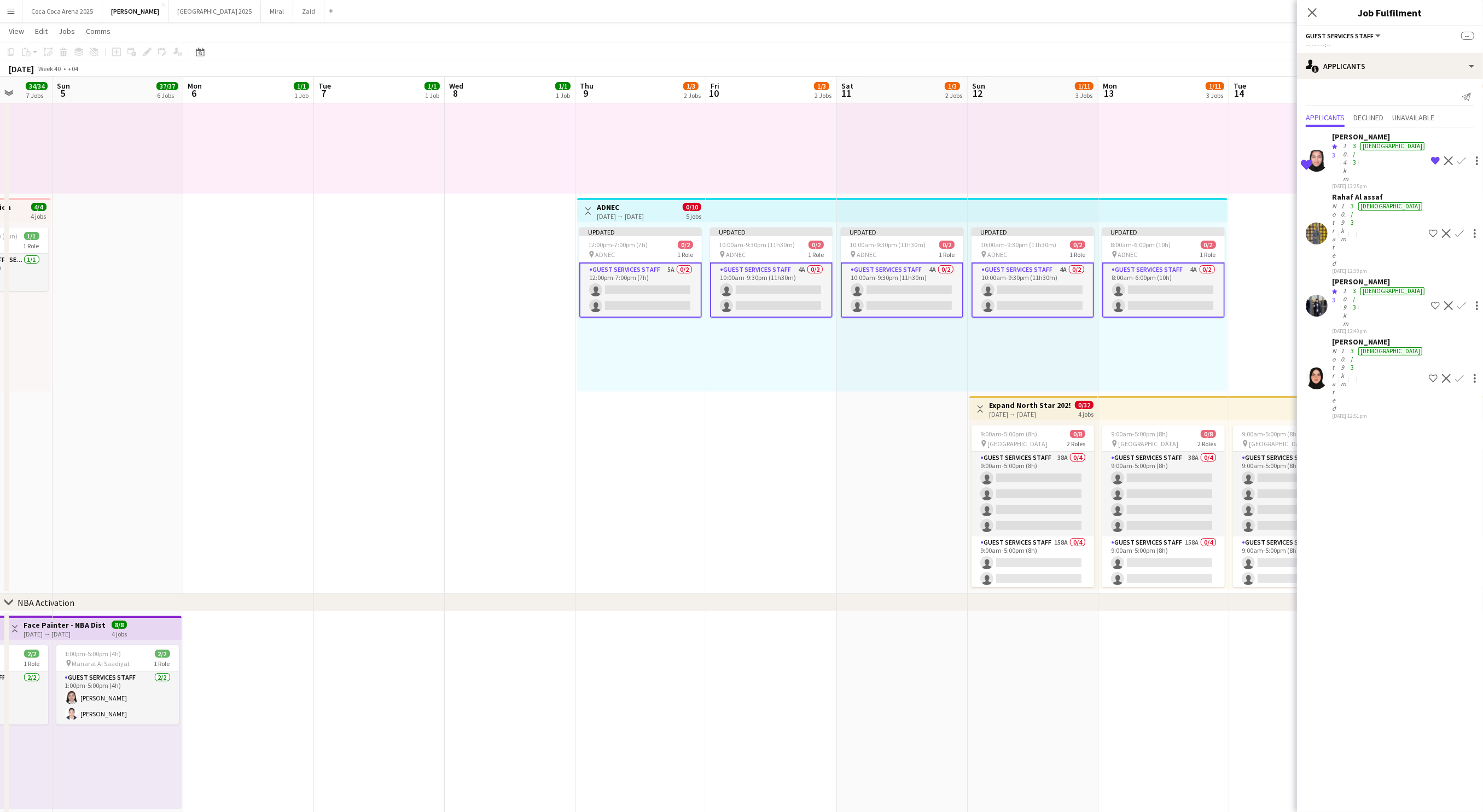
click at [1428, 229] on app-icon "Shortlist crew" at bounding box center [1433, 233] width 9 height 9
click at [1338, 202] on div "Not rated" at bounding box center [1335, 235] width 7 height 65
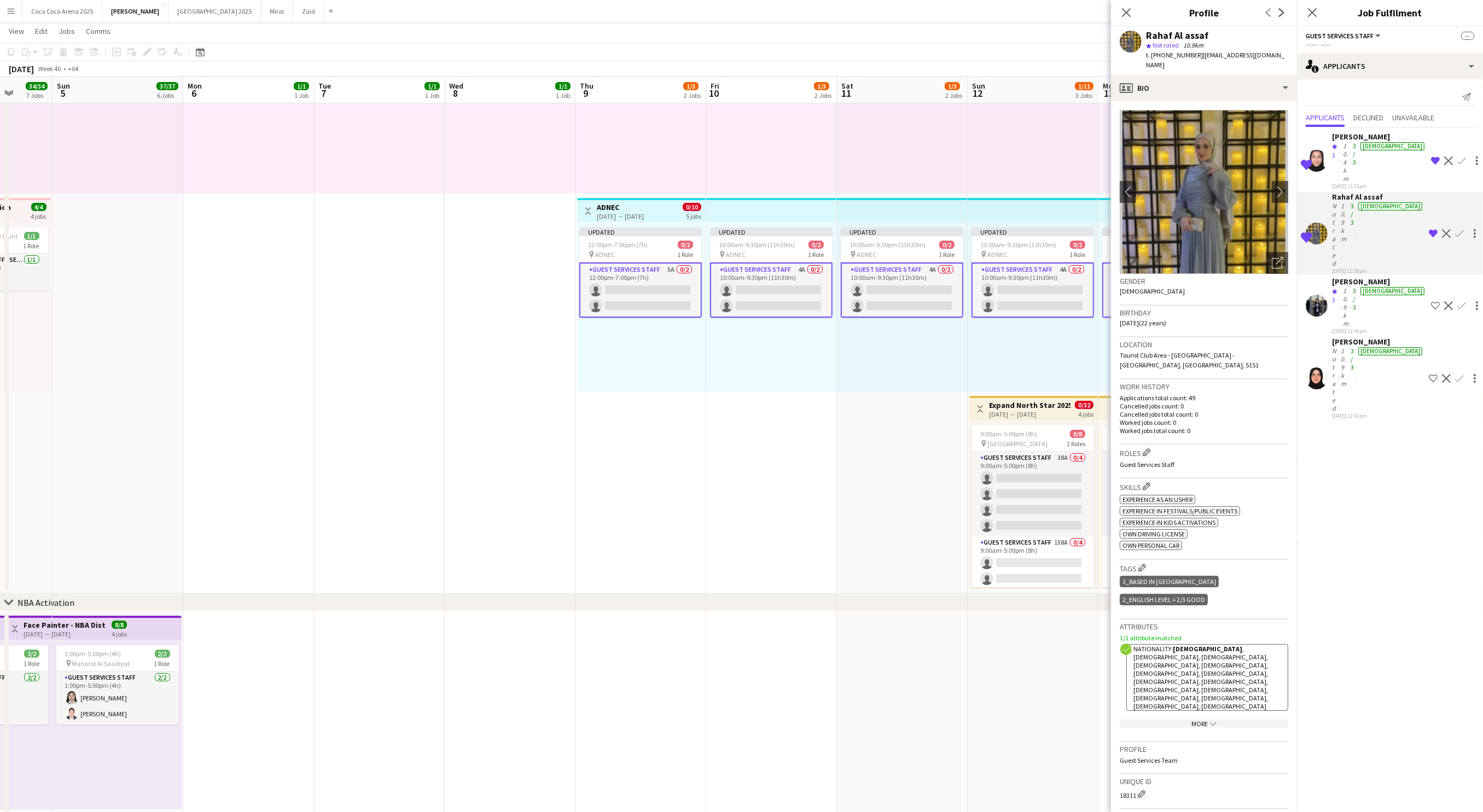
click at [1342, 277] on div "[PERSON_NAME]" at bounding box center [1379, 282] width 95 height 10
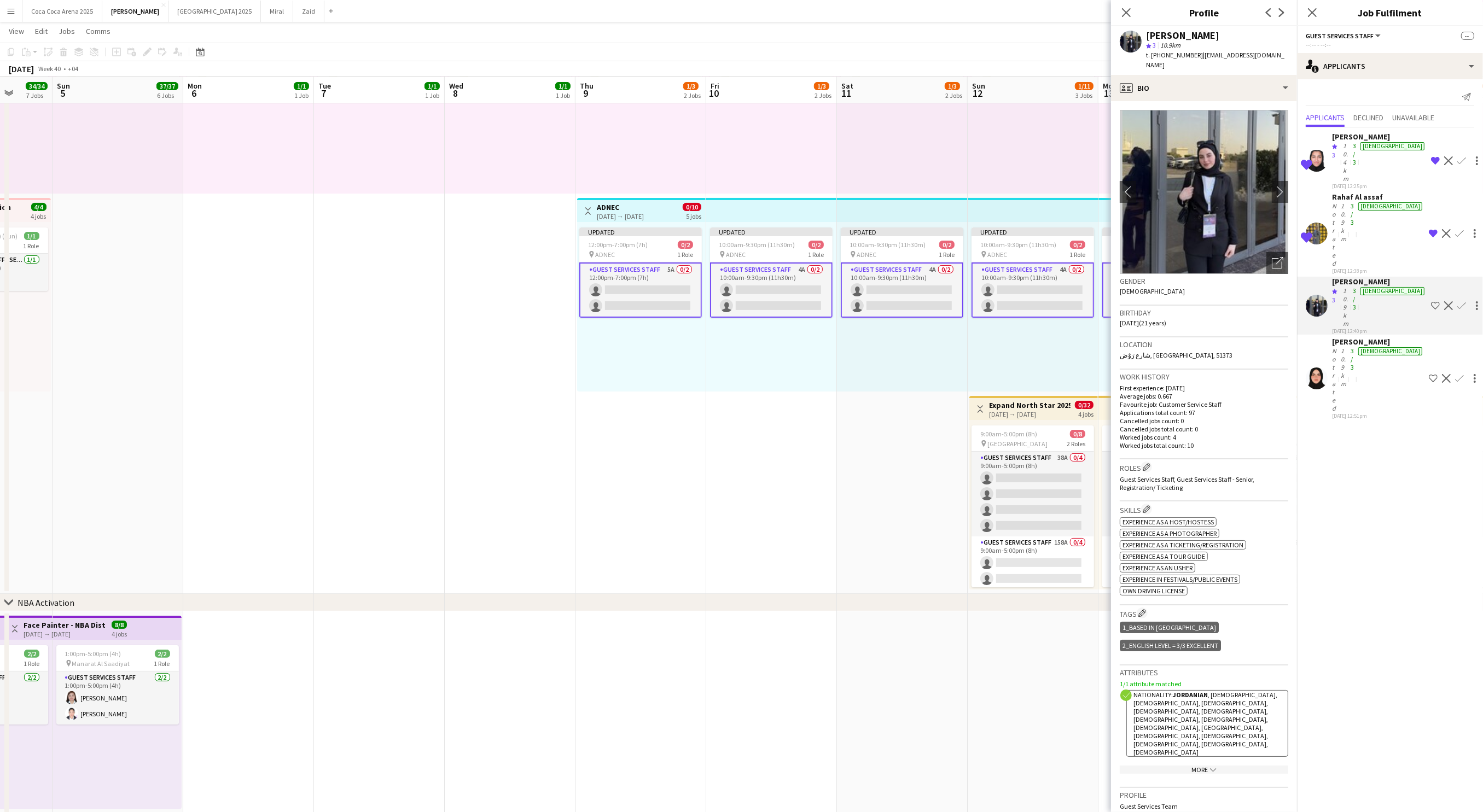
click at [1430, 301] on app-icon "Shortlist crew" at bounding box center [1435, 305] width 9 height 9
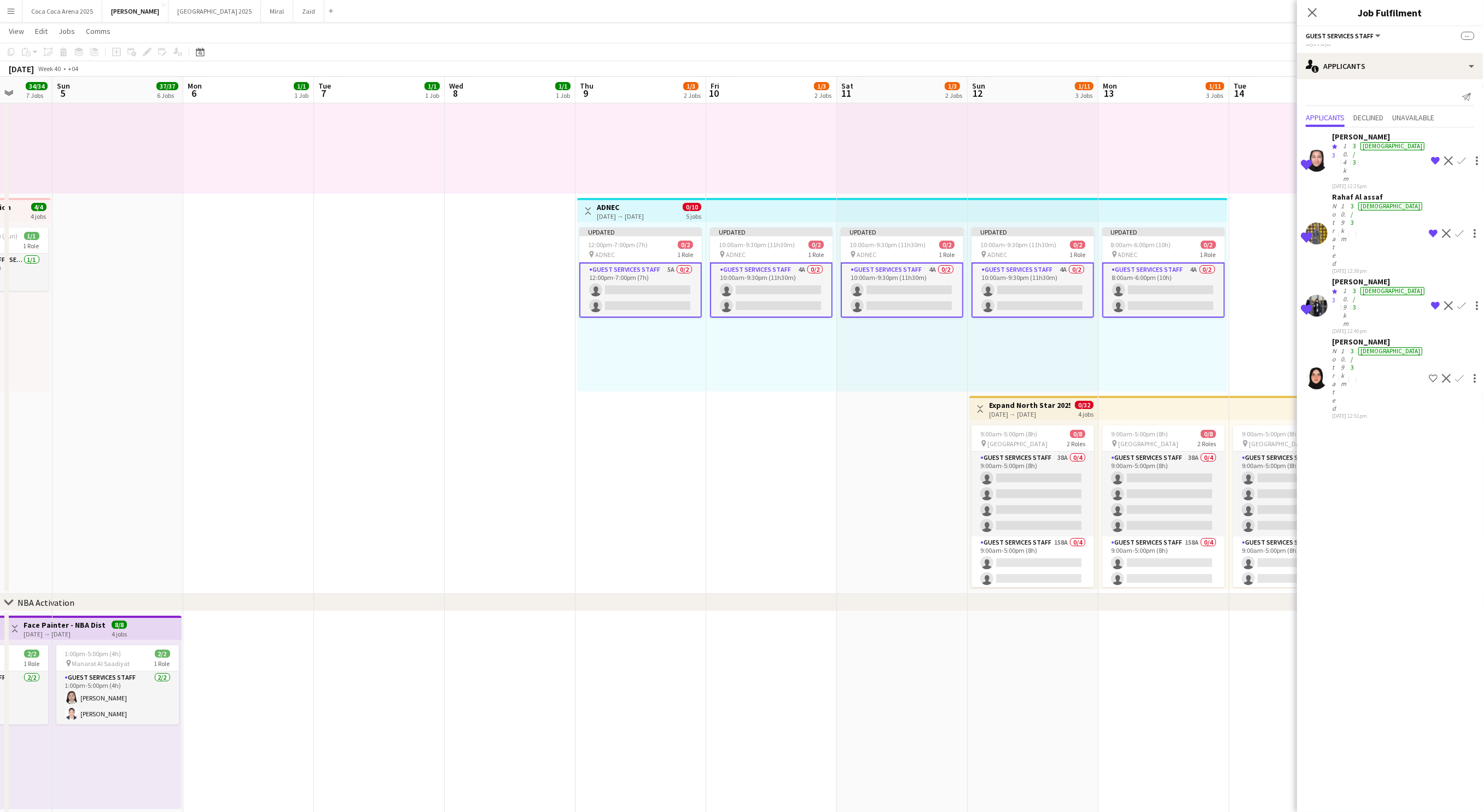
click at [1348, 347] on div "10.9km" at bounding box center [1343, 380] width 10 height 65
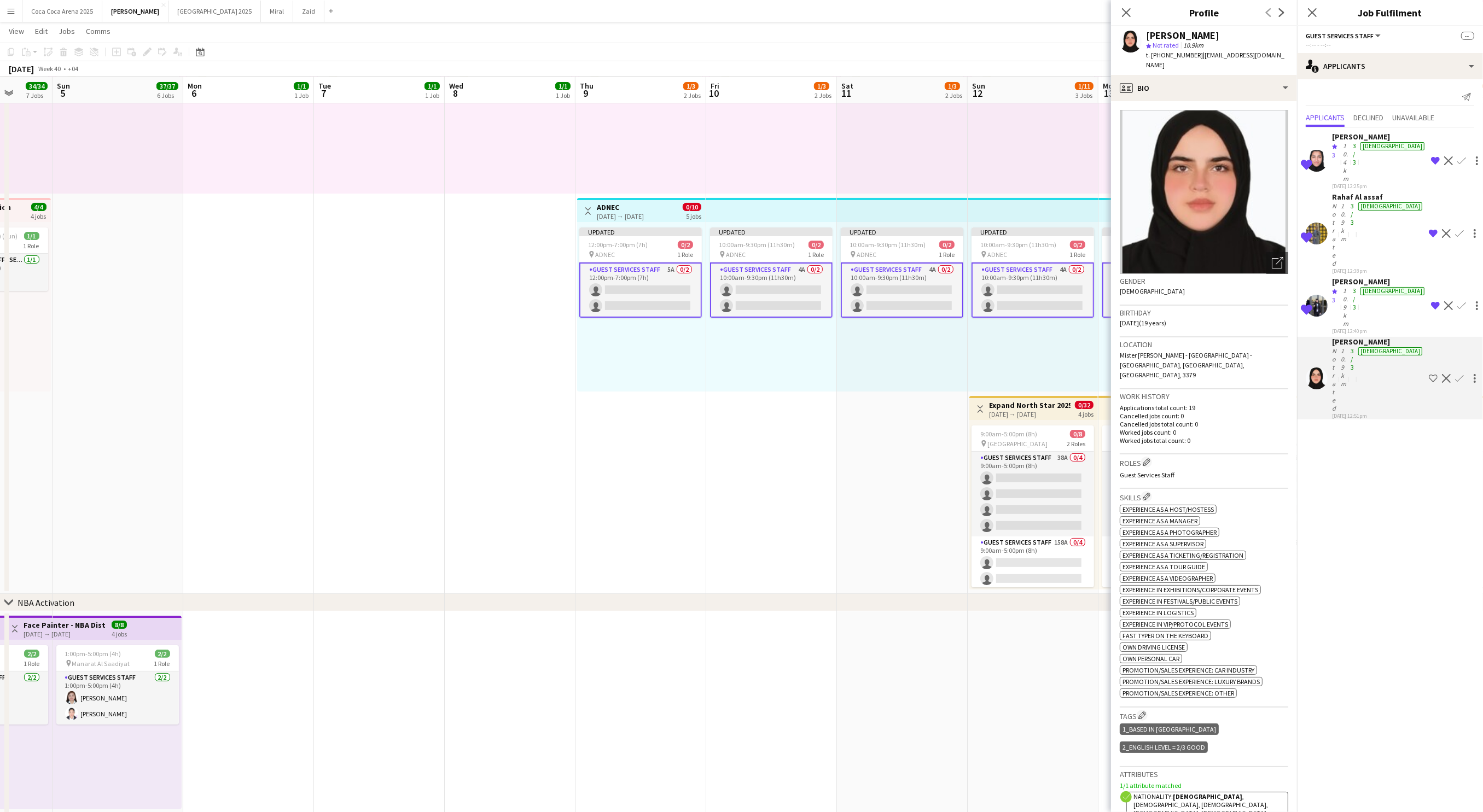
click at [1428, 374] on app-icon "Shortlist crew" at bounding box center [1433, 378] width 9 height 9
